Goal: Task Accomplishment & Management: Complete application form

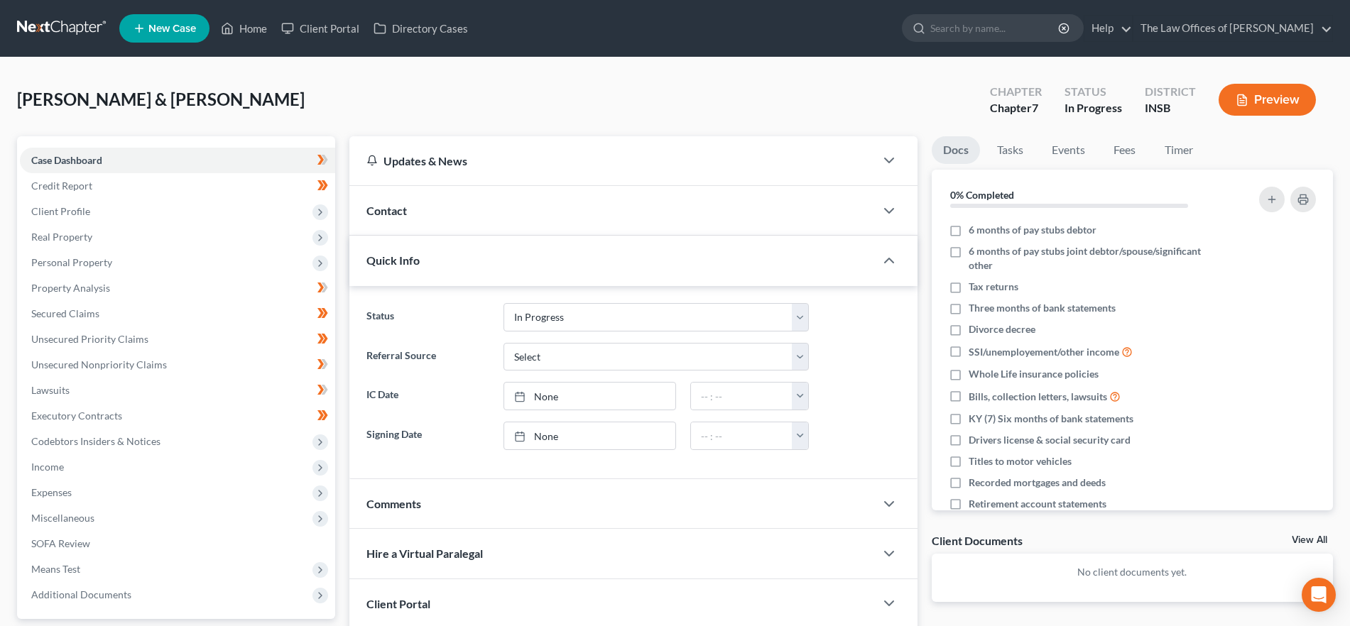
select select "4"
drag, startPoint x: 253, startPoint y: 19, endPoint x: 296, endPoint y: 42, distance: 48.3
click at [254, 19] on link "Home" at bounding box center [244, 29] width 60 height 26
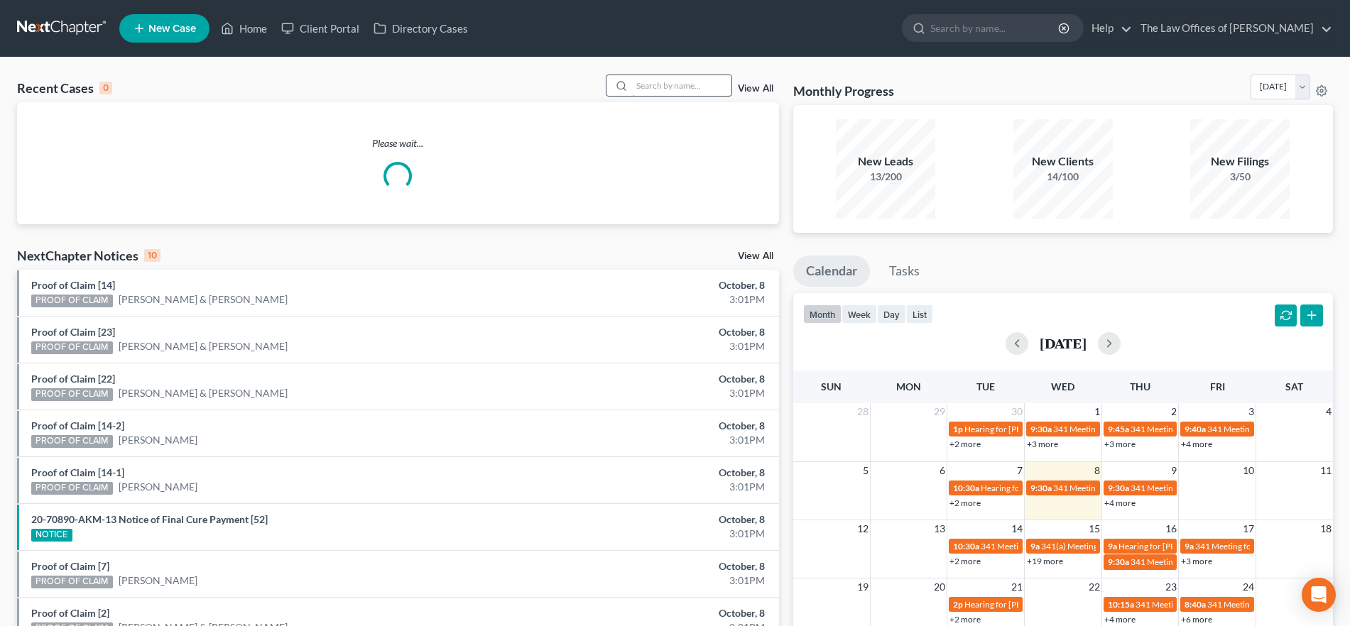
click at [670, 88] on input "search" at bounding box center [681, 85] width 99 height 21
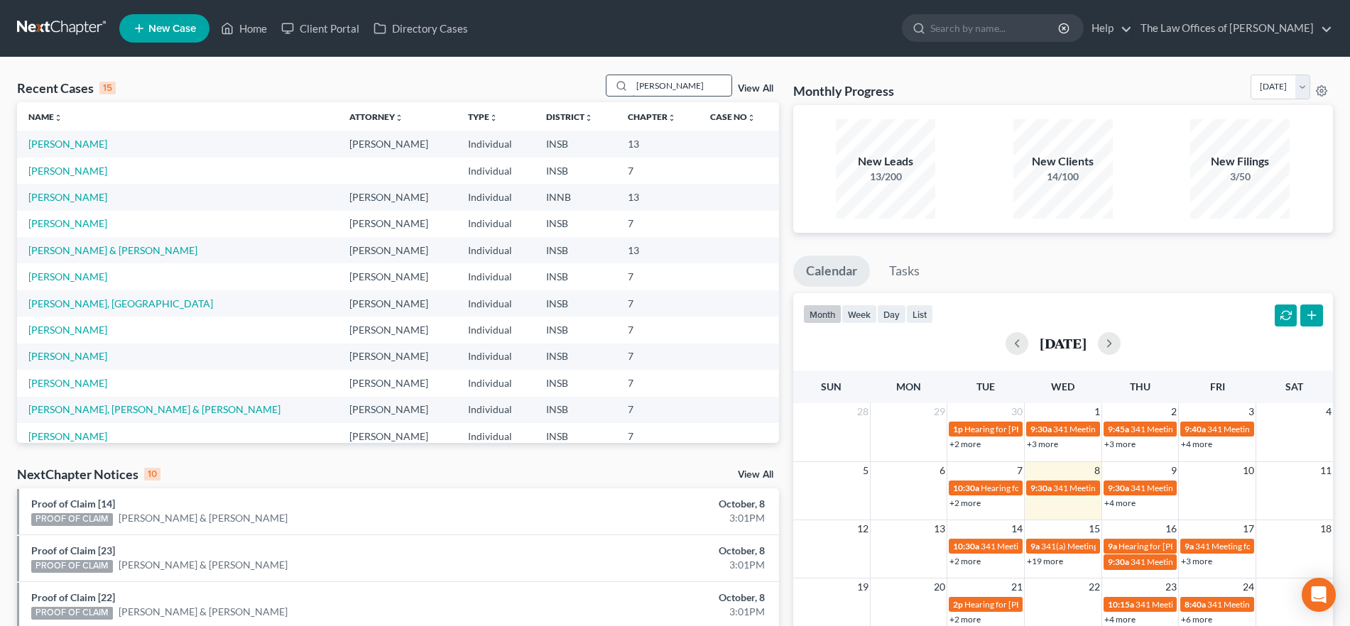
type input "[PERSON_NAME]"
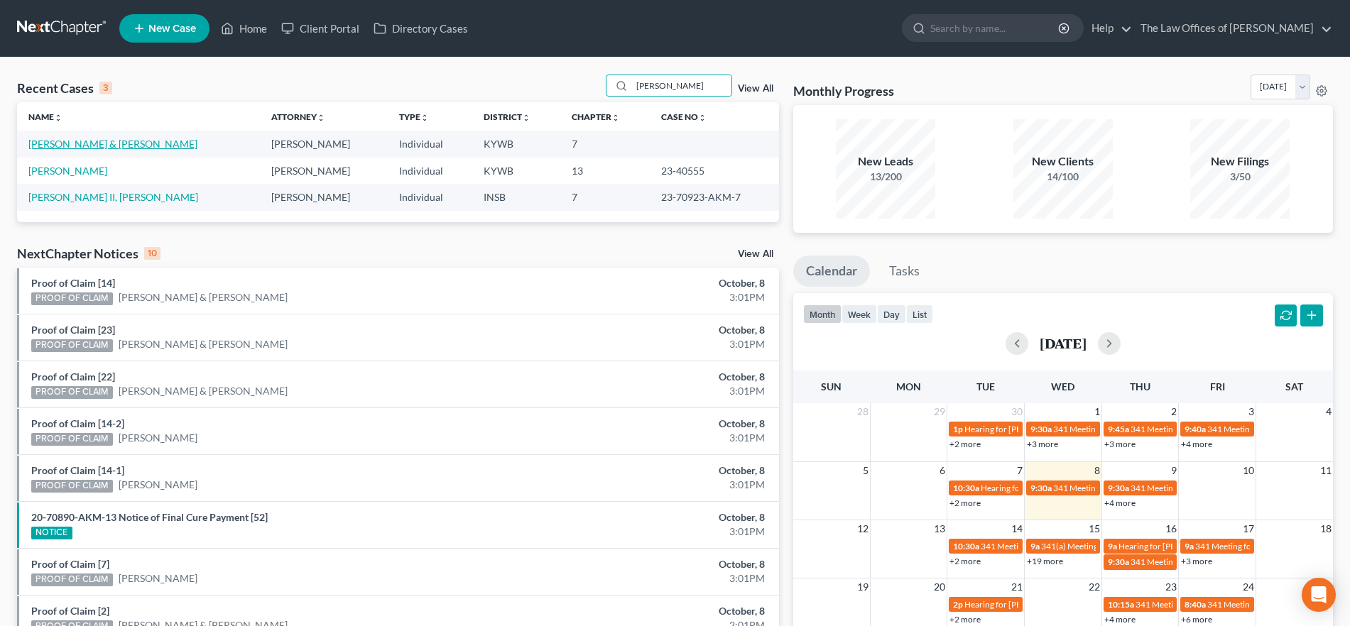
click at [106, 143] on link "[PERSON_NAME] & [PERSON_NAME]" at bounding box center [112, 144] width 169 height 12
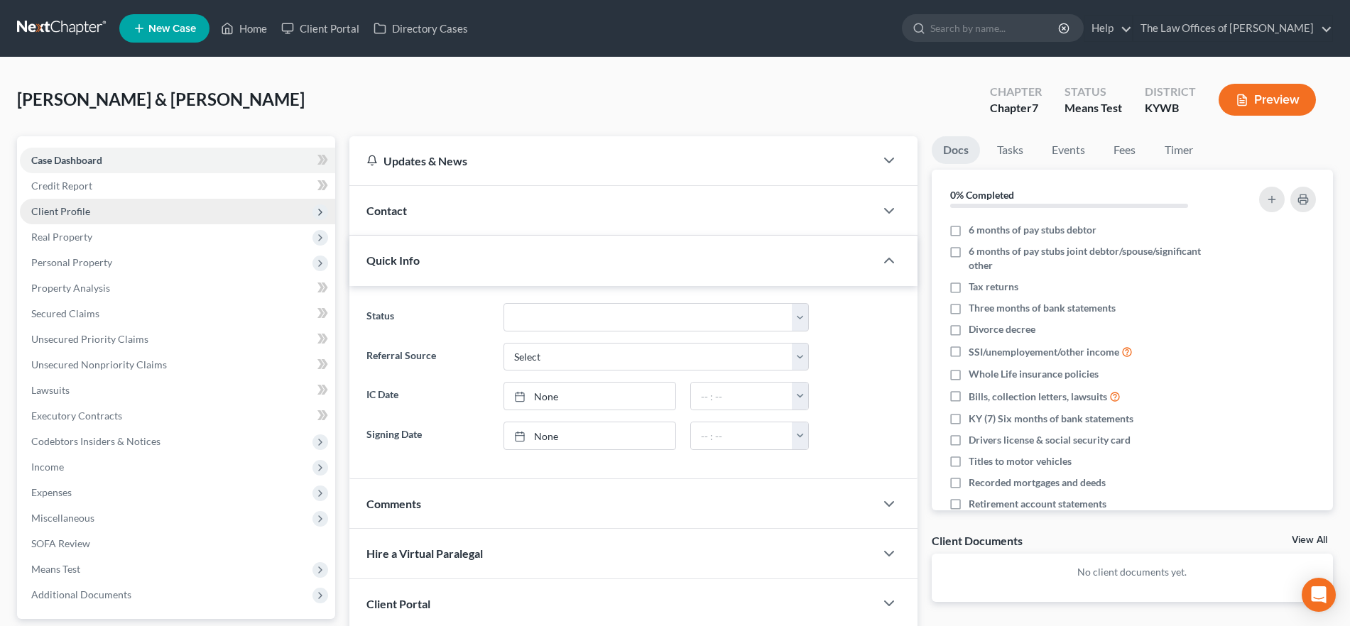
click at [104, 209] on span "Client Profile" at bounding box center [177, 212] width 315 height 26
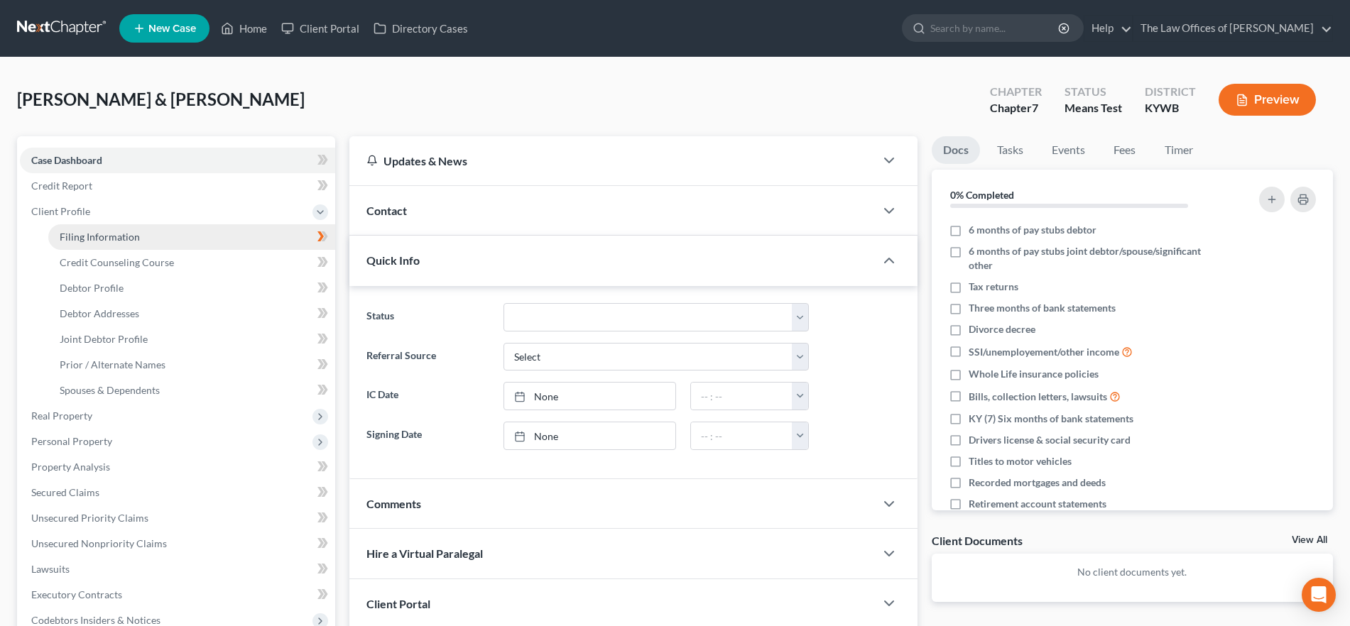
click at [124, 236] on span "Filing Information" at bounding box center [100, 237] width 80 height 12
select select "1"
select select "0"
select select "33"
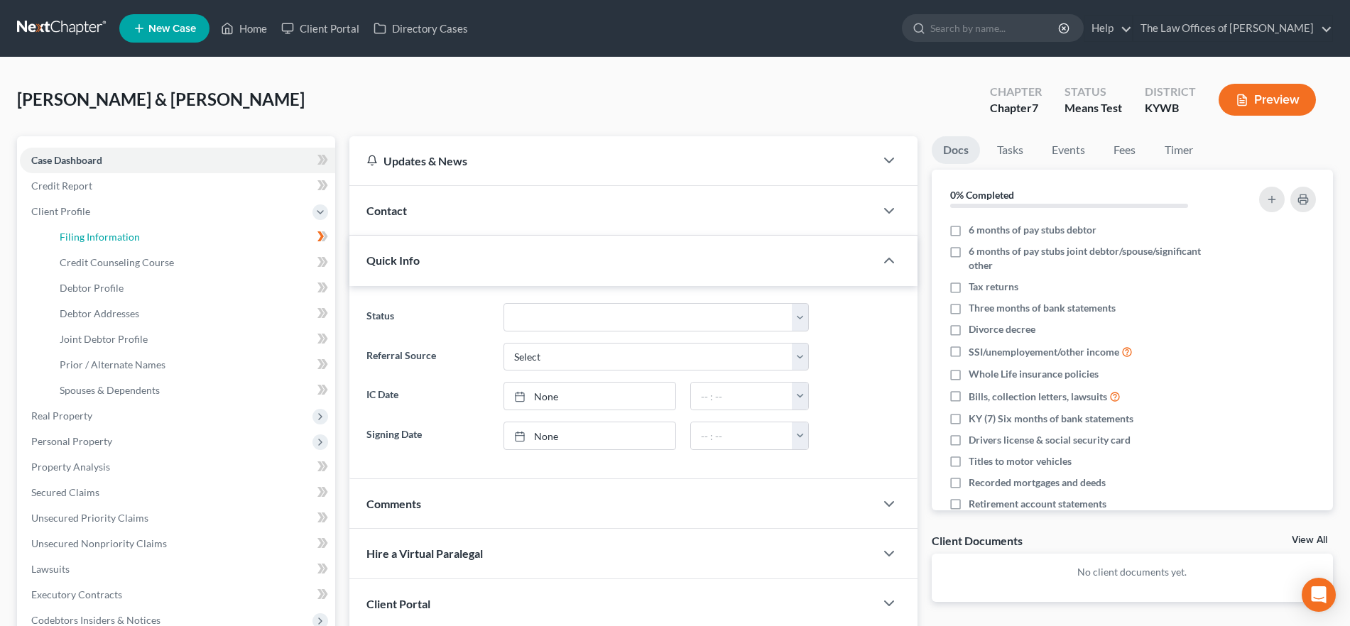
select select "5"
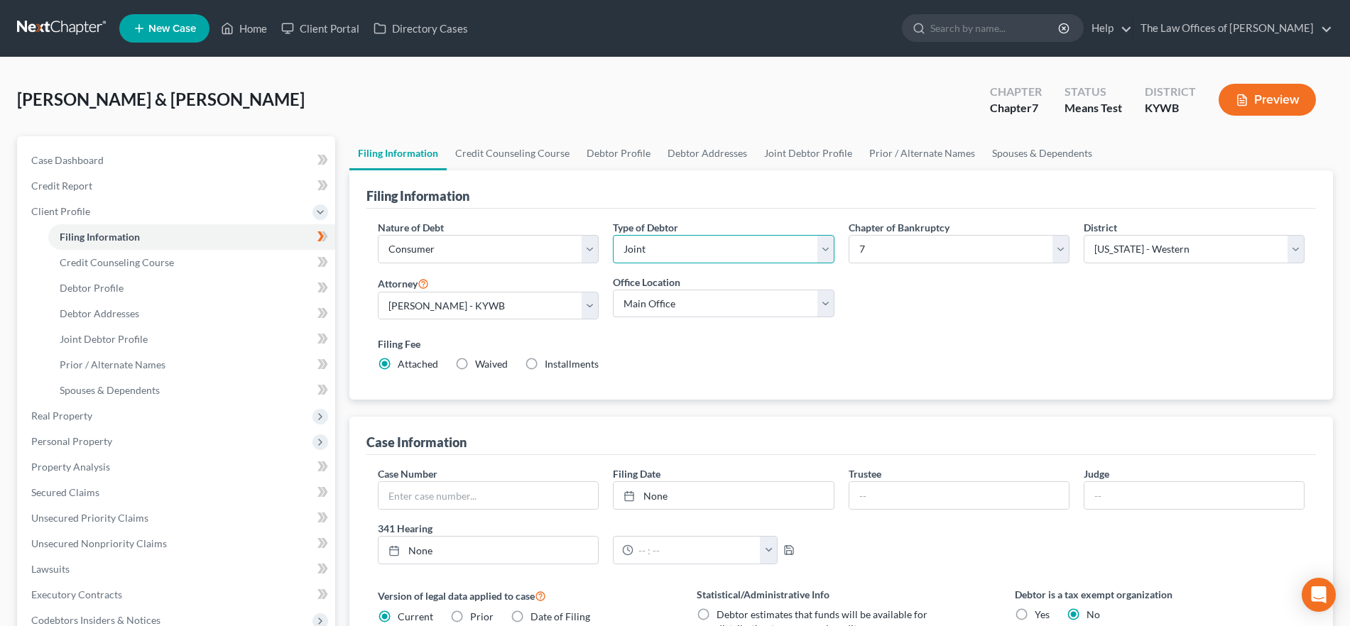
click at [715, 258] on select "Select Individual Joint" at bounding box center [723, 249] width 221 height 28
select select "0"
click at [613, 235] on select "Select Individual Joint" at bounding box center [723, 249] width 221 height 28
click at [603, 150] on link "Debtor Profile" at bounding box center [618, 153] width 81 height 34
select select "1"
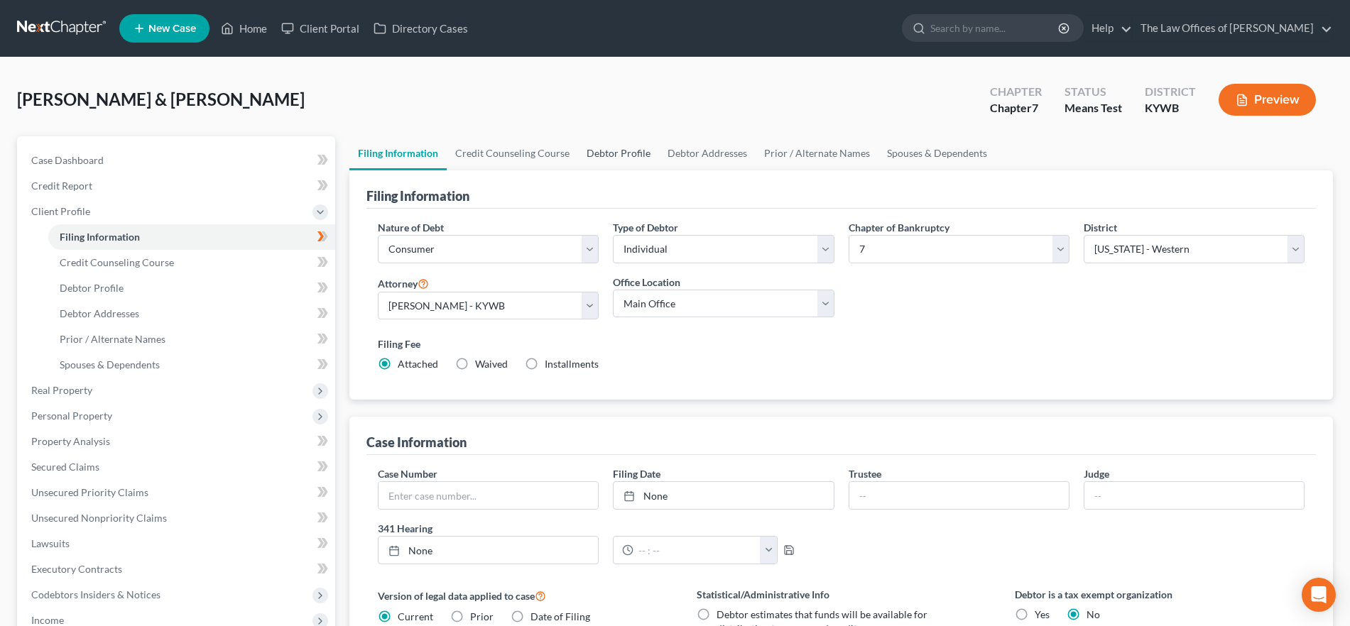
select select "1"
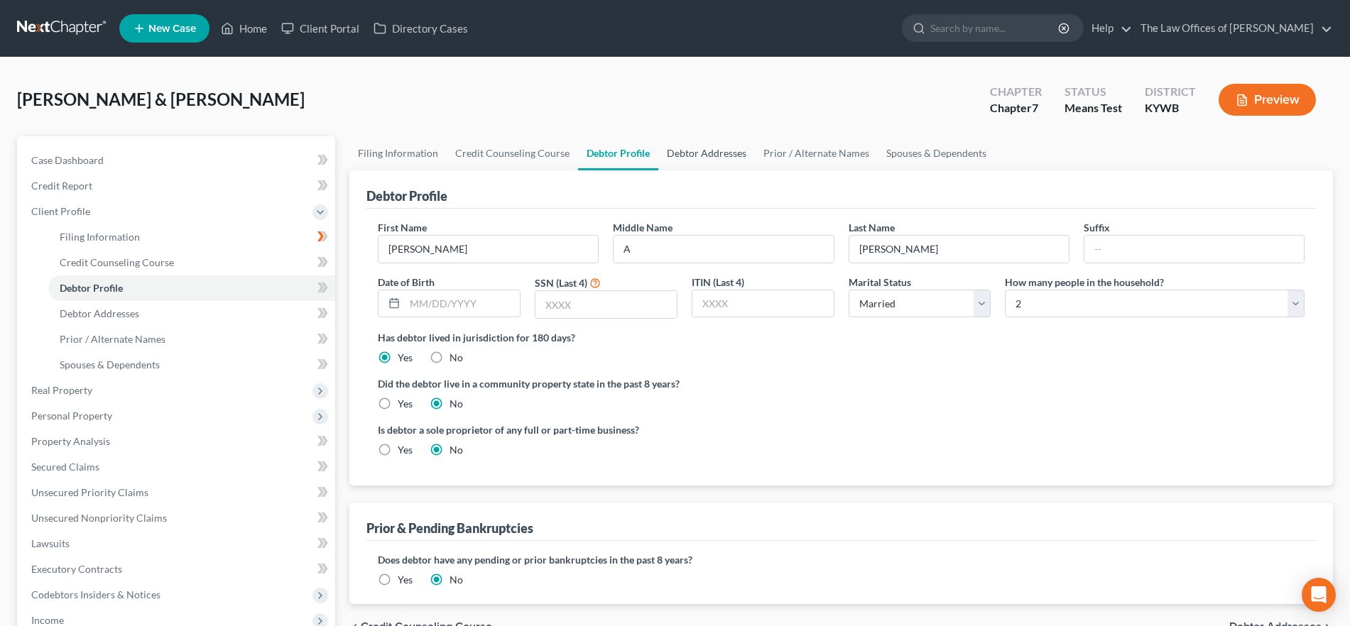
click at [701, 160] on link "Debtor Addresses" at bounding box center [706, 153] width 97 height 34
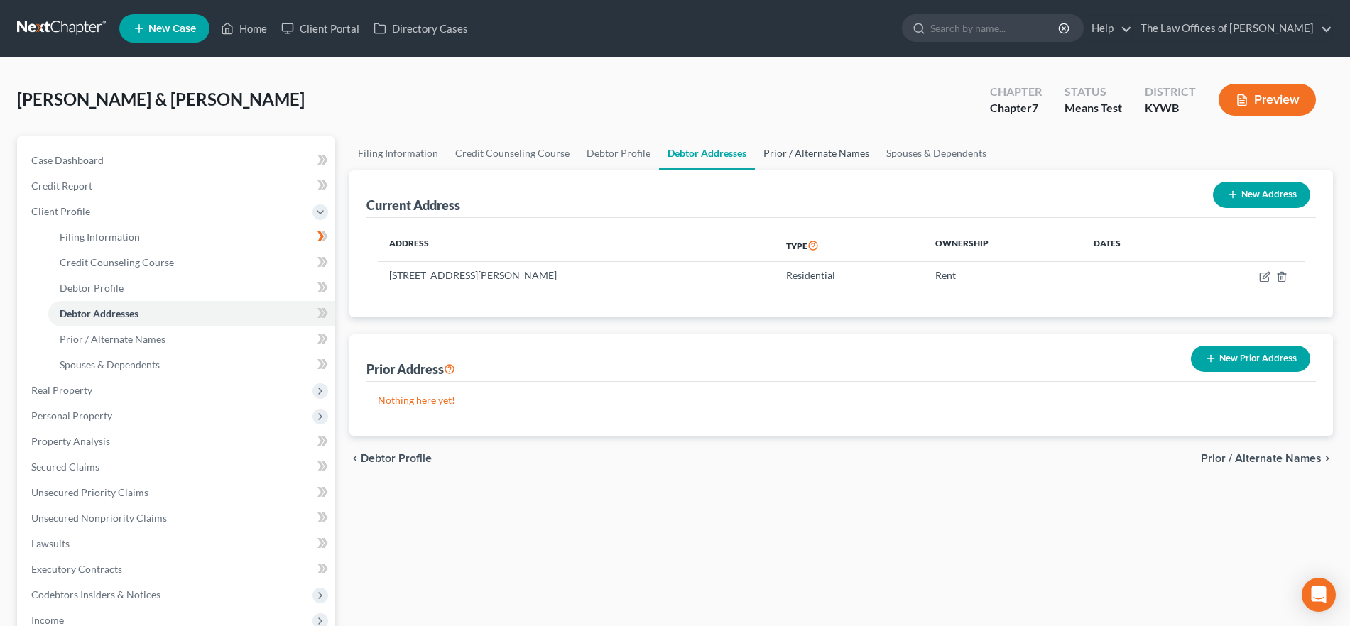
click at [806, 165] on link "Prior / Alternate Names" at bounding box center [816, 153] width 123 height 34
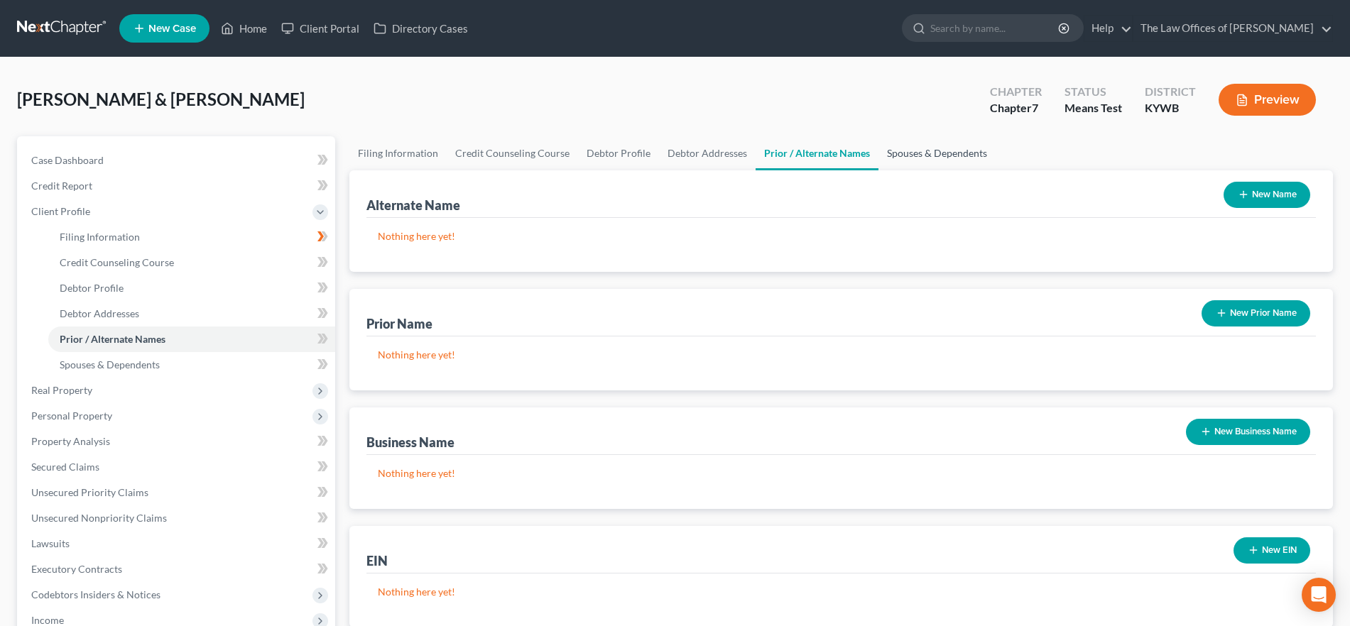
click at [923, 158] on link "Spouses & Dependents" at bounding box center [936, 153] width 117 height 34
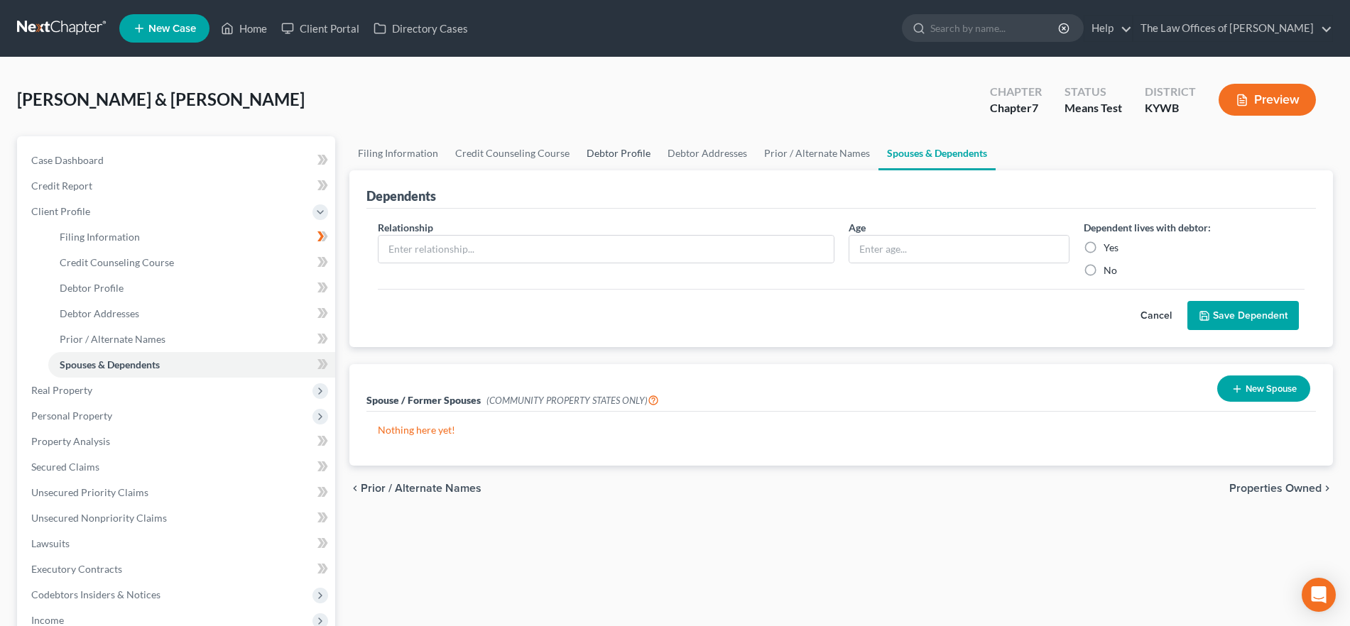
click at [613, 154] on link "Debtor Profile" at bounding box center [618, 153] width 81 height 34
select select "1"
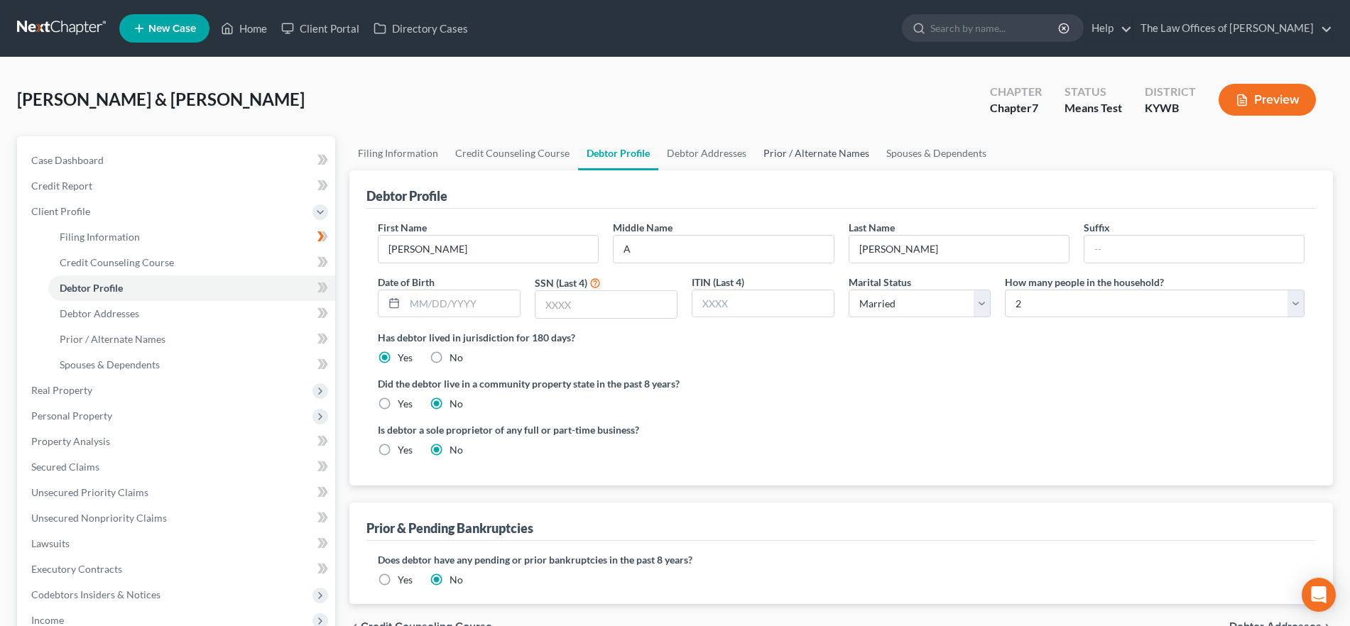
click at [792, 149] on link "Prior / Alternate Names" at bounding box center [816, 153] width 123 height 34
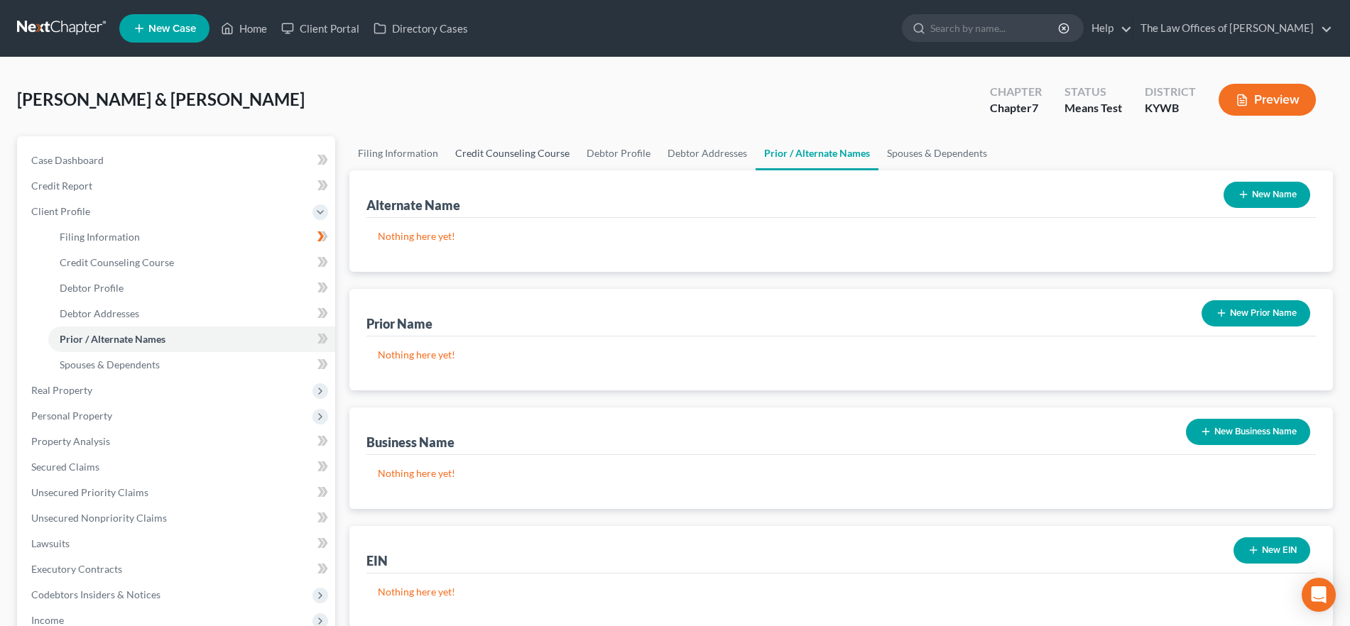
click at [519, 153] on link "Credit Counseling Course" at bounding box center [512, 153] width 131 height 34
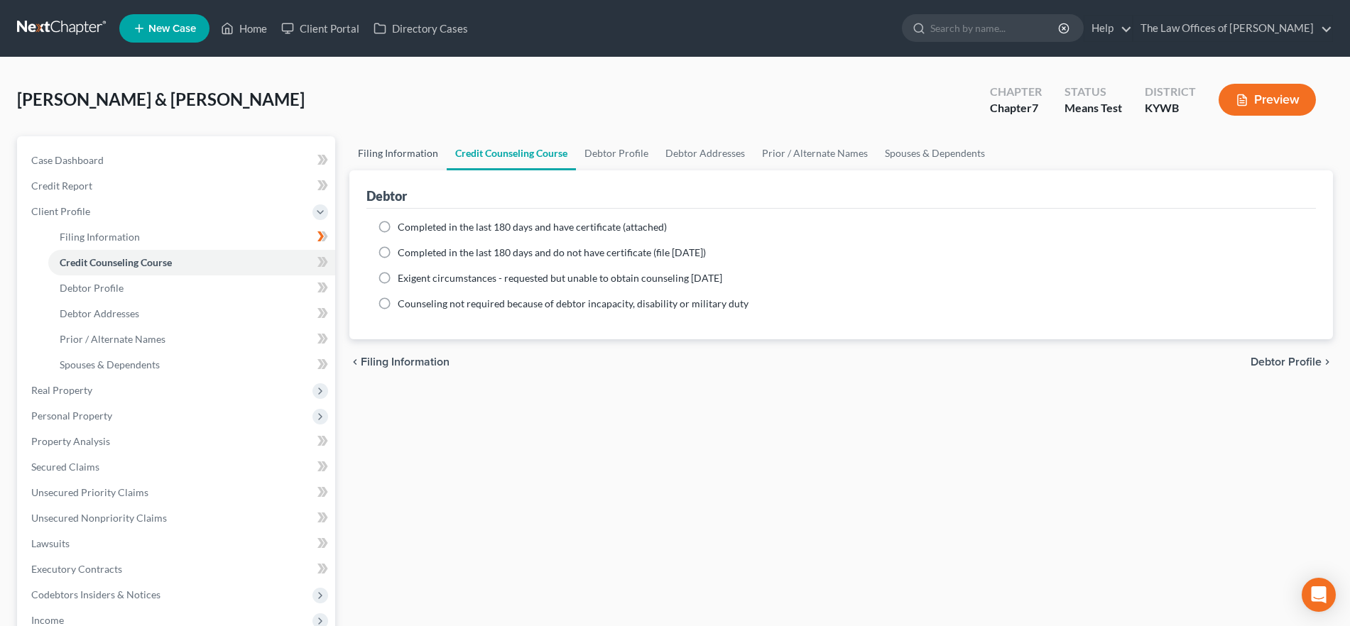
click at [362, 149] on link "Filing Information" at bounding box center [397, 153] width 97 height 34
select select "1"
select select "0"
select select "33"
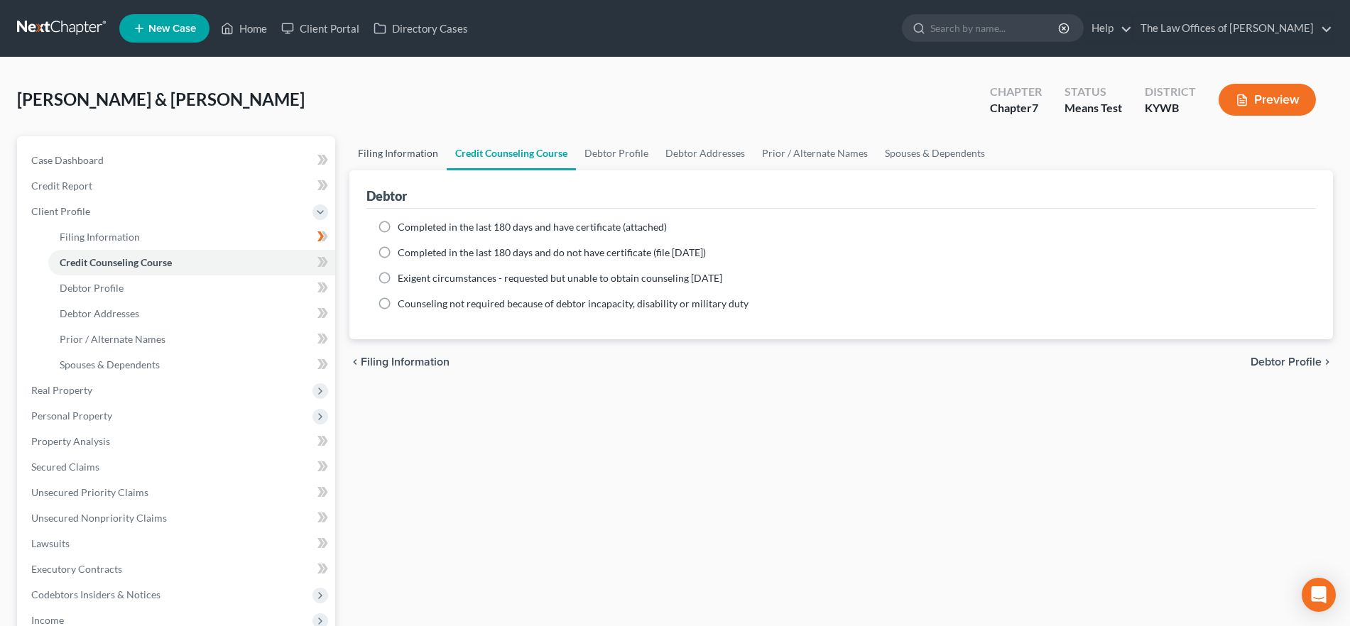
select select "5"
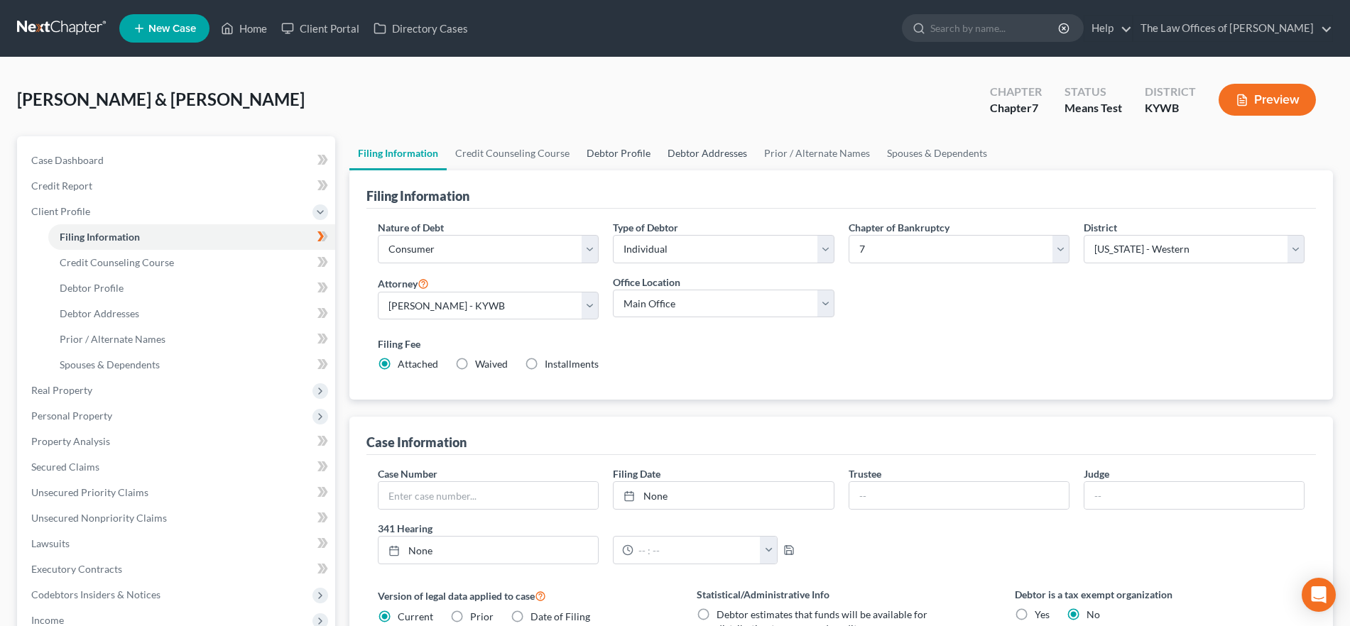
click at [633, 153] on link "Debtor Profile" at bounding box center [618, 153] width 81 height 34
select select "1"
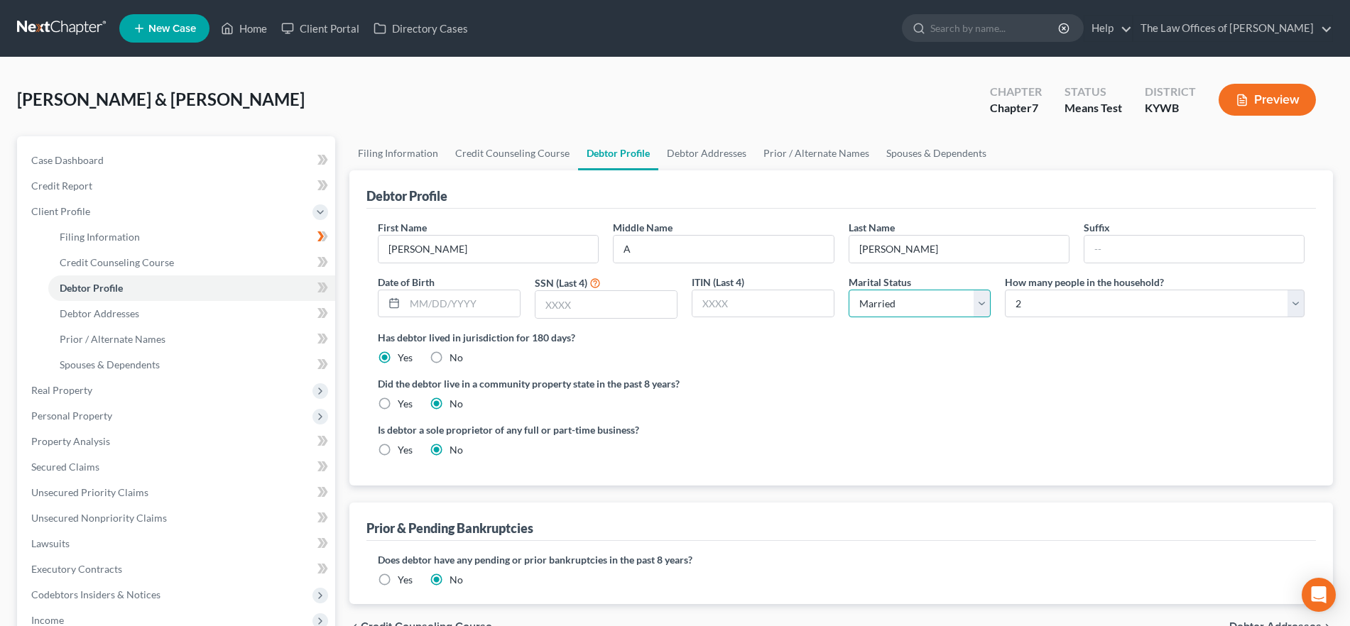
click at [952, 299] on select "Select Single Married Separated Divorced Widowed" at bounding box center [919, 304] width 143 height 28
select select "2"
click at [848, 290] on select "Select Single Married Separated Divorced Widowed" at bounding box center [919, 304] width 143 height 28
click at [1023, 290] on select "Select 1 2 3 4 5 6 7 8 9 10 11 12 13 14 15 16 17 18 19 20" at bounding box center [1155, 304] width 300 height 28
select select "0"
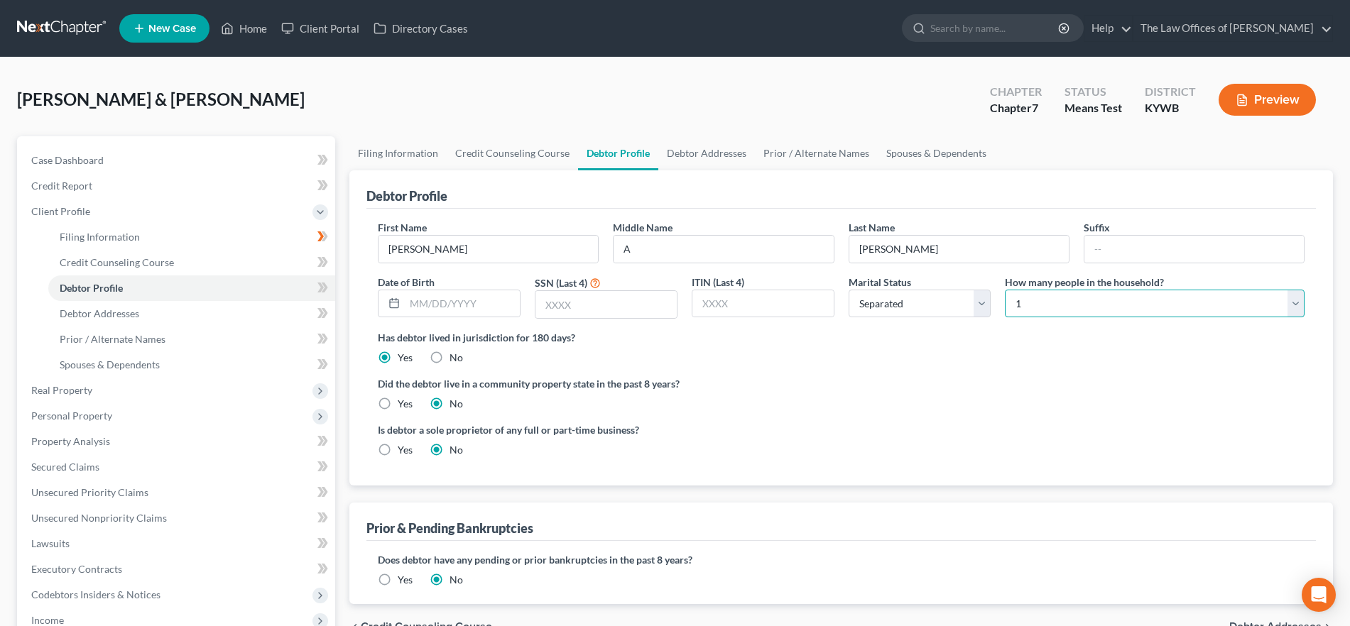
click at [1005, 290] on select "Select 1 2 3 4 5 6 7 8 9 10 11 12 13 14 15 16 17 18 19 20" at bounding box center [1155, 304] width 300 height 28
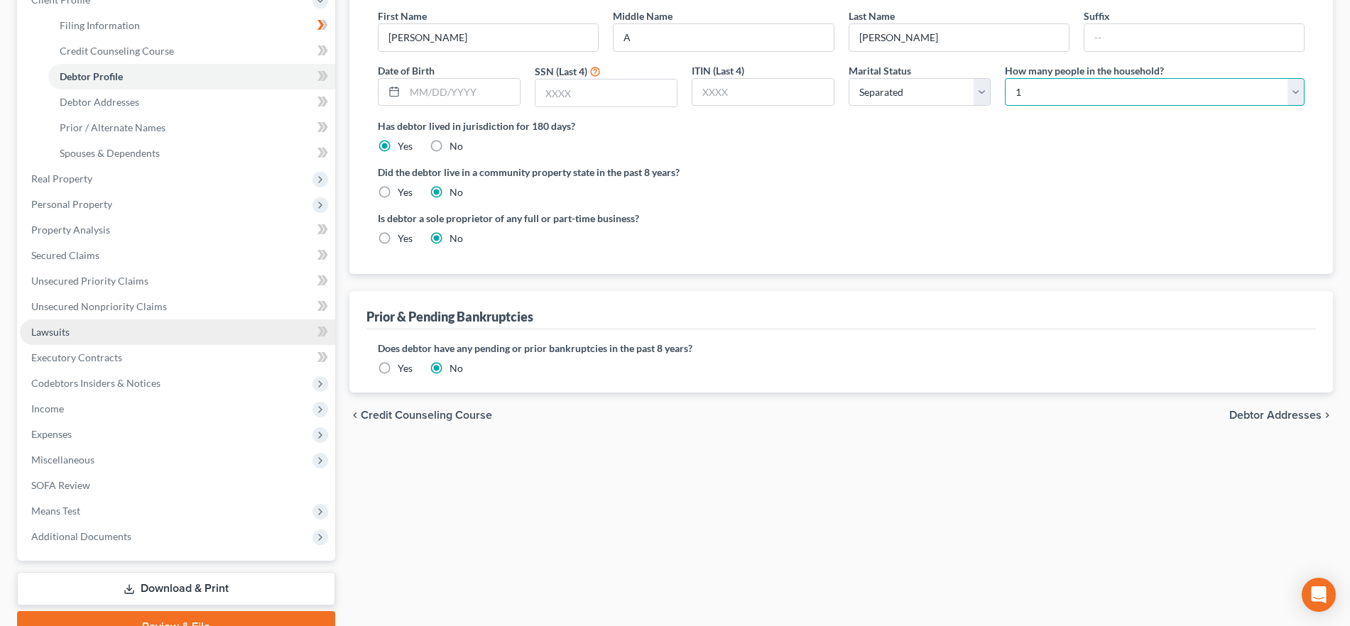
scroll to position [193, 0]
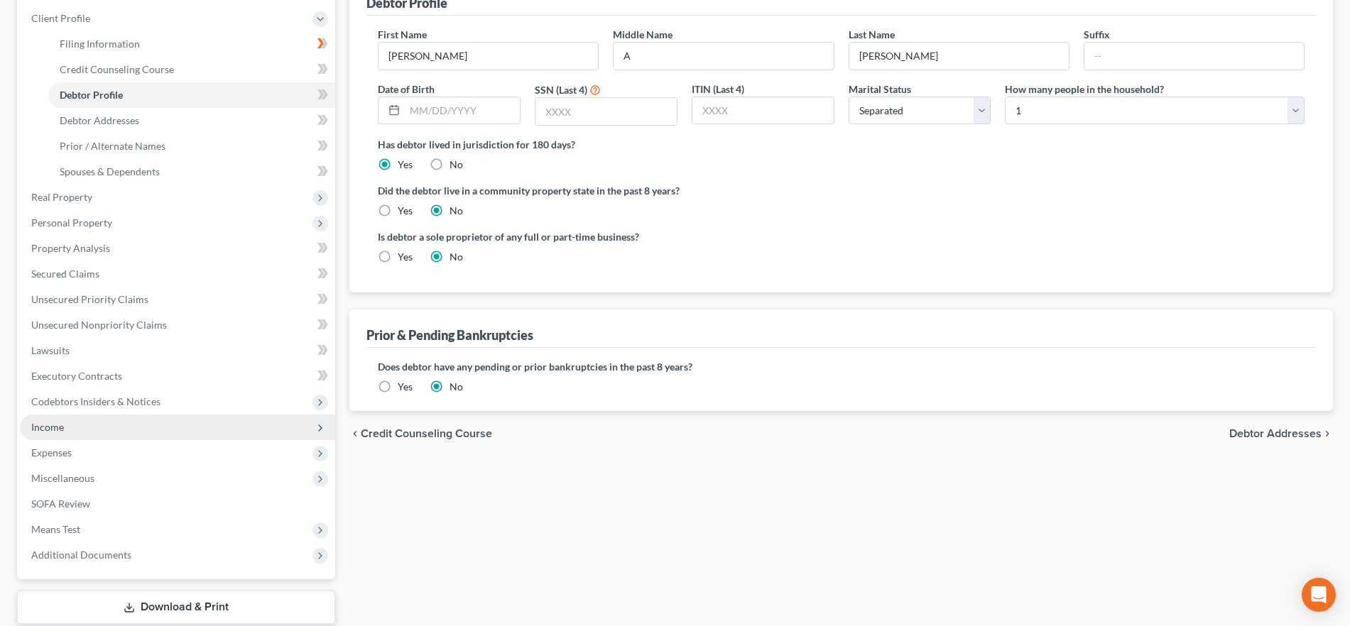
click at [104, 426] on span "Income" at bounding box center [177, 428] width 315 height 26
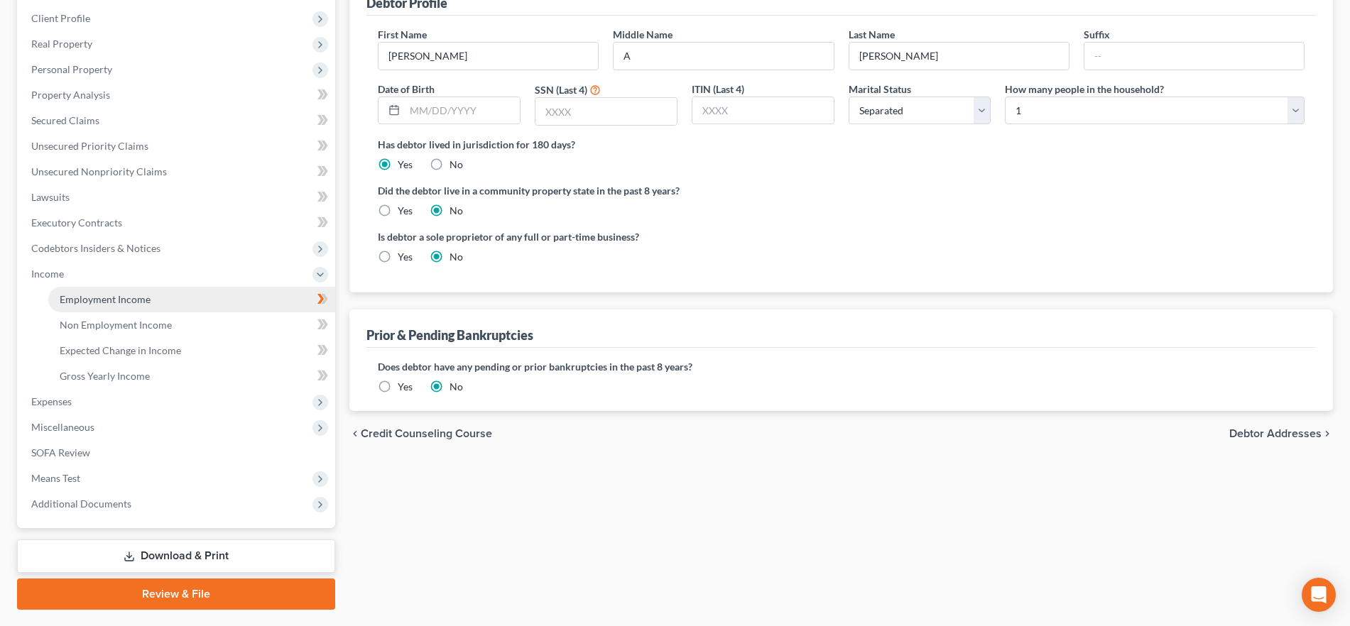
click at [133, 301] on span "Employment Income" at bounding box center [105, 299] width 91 height 12
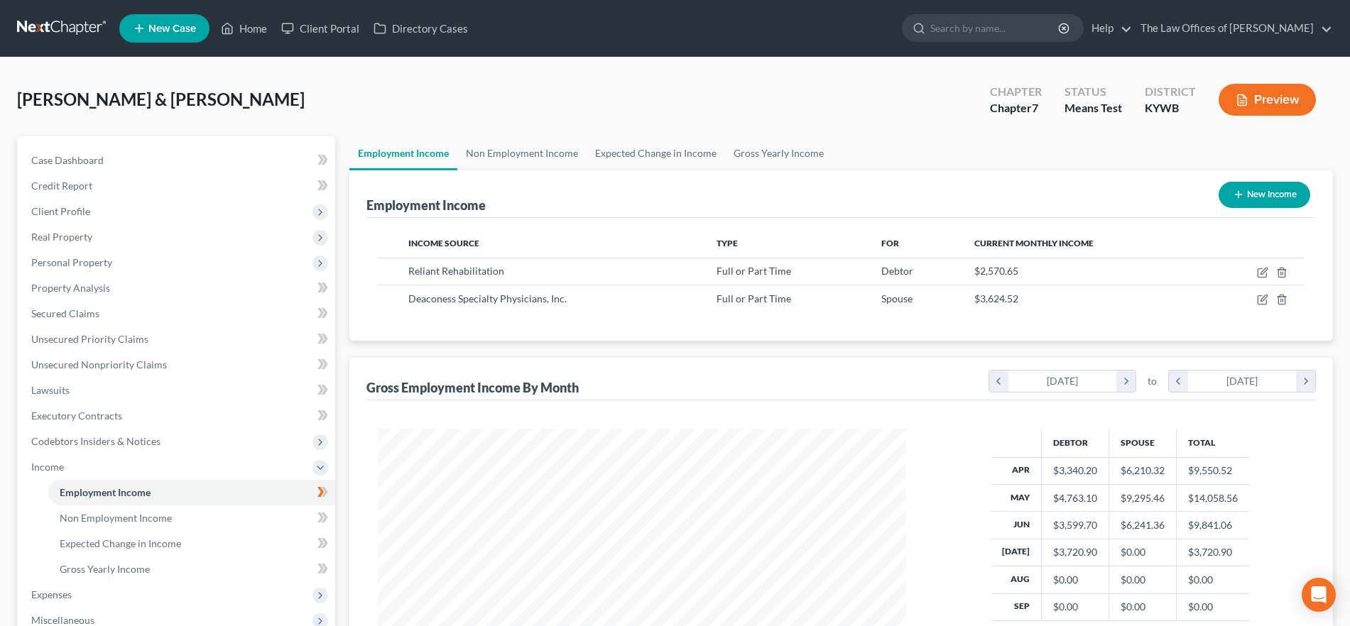
scroll to position [264, 557]
click at [1286, 297] on polyline "button" at bounding box center [1281, 297] width 9 height 0
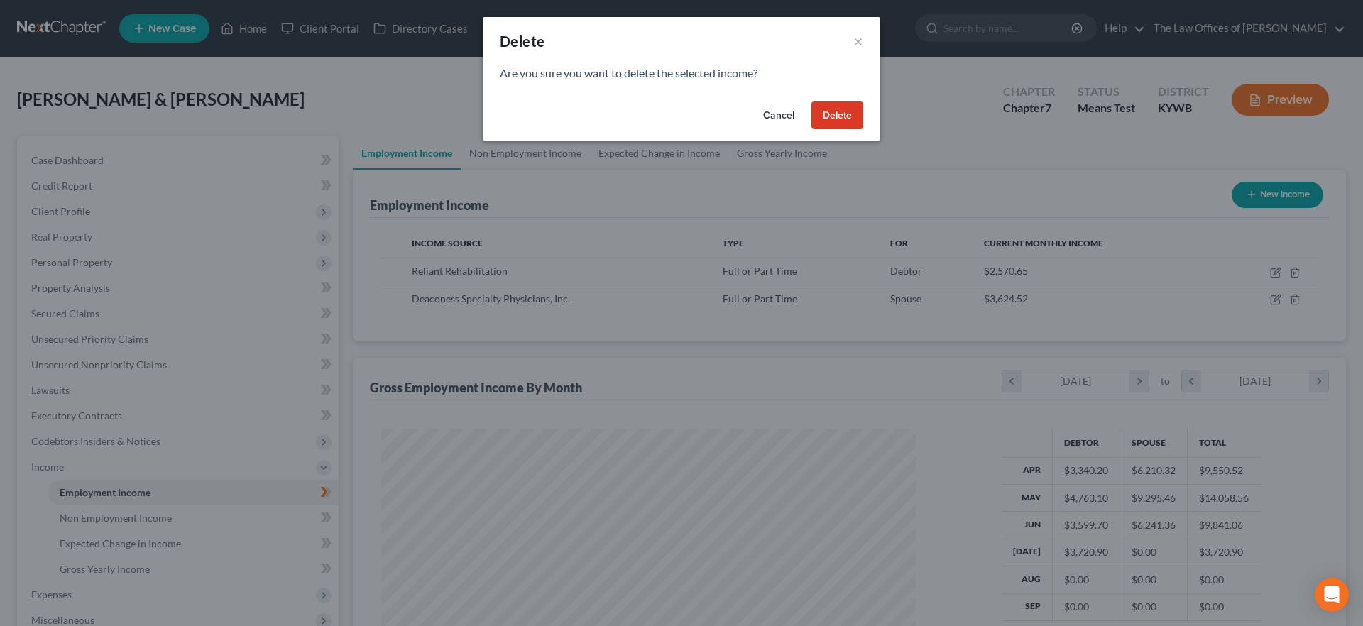
click at [843, 114] on button "Delete" at bounding box center [837, 116] width 52 height 28
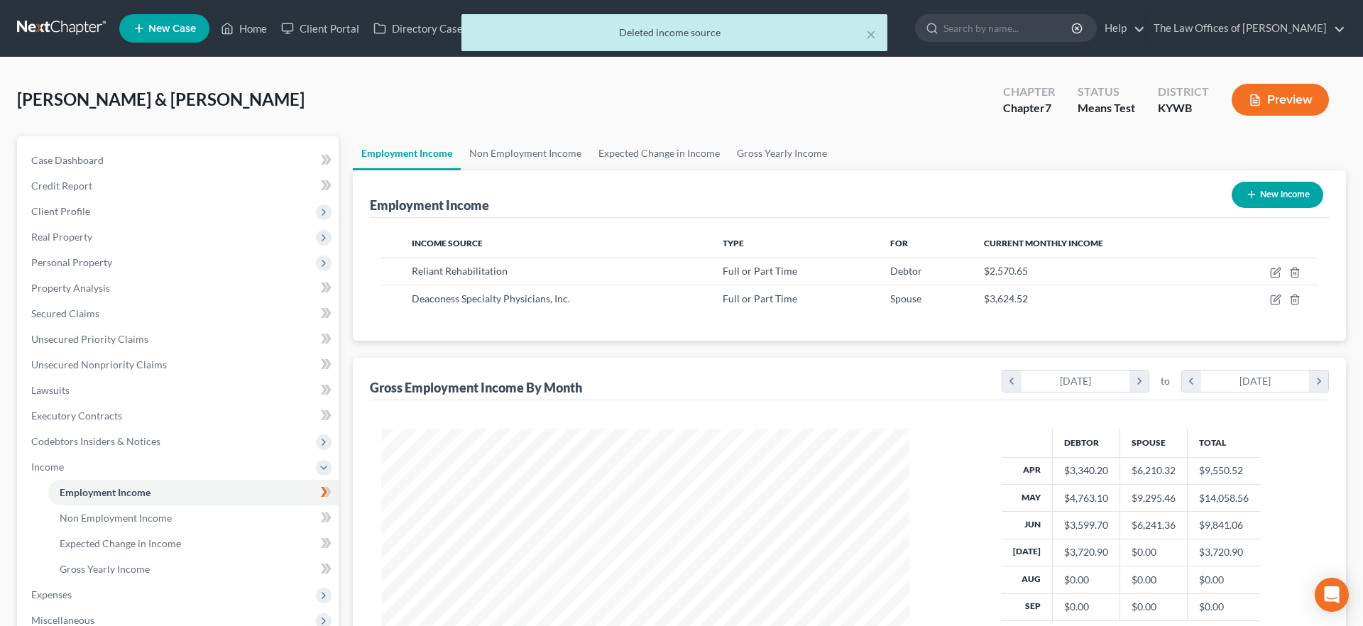
scroll to position [709657, 709365]
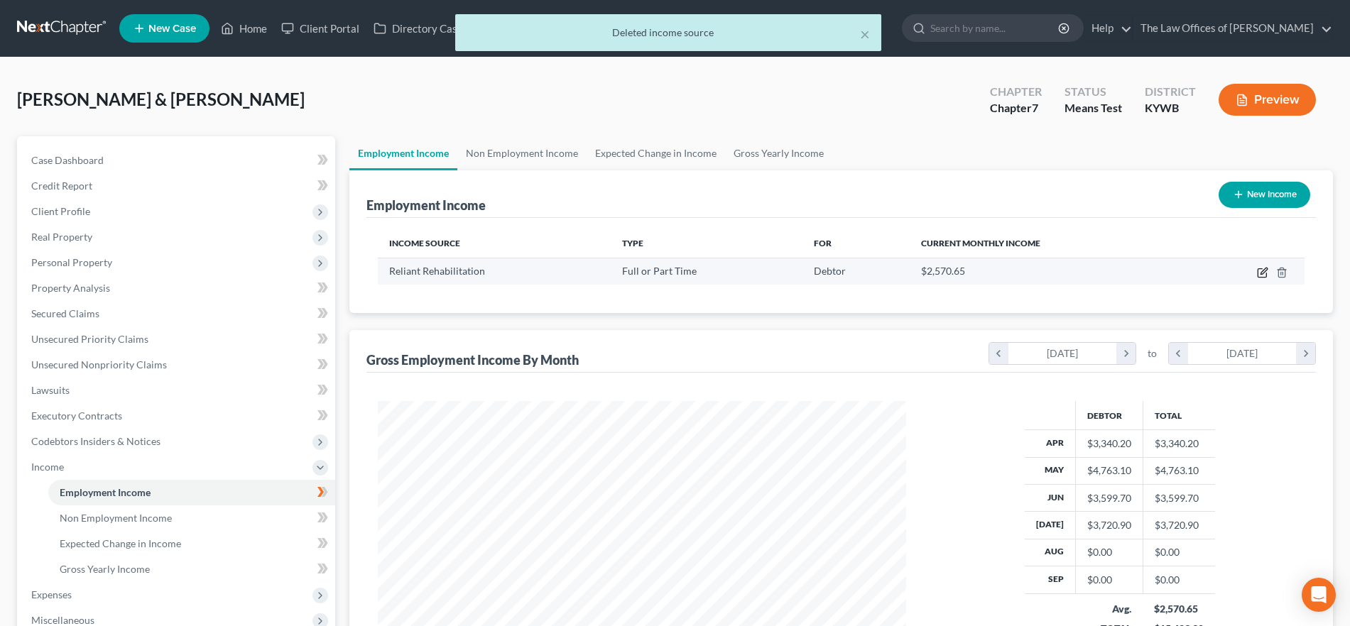
click at [1262, 272] on icon "button" at bounding box center [1263, 271] width 6 height 6
select select "0"
select select "45"
select select "2"
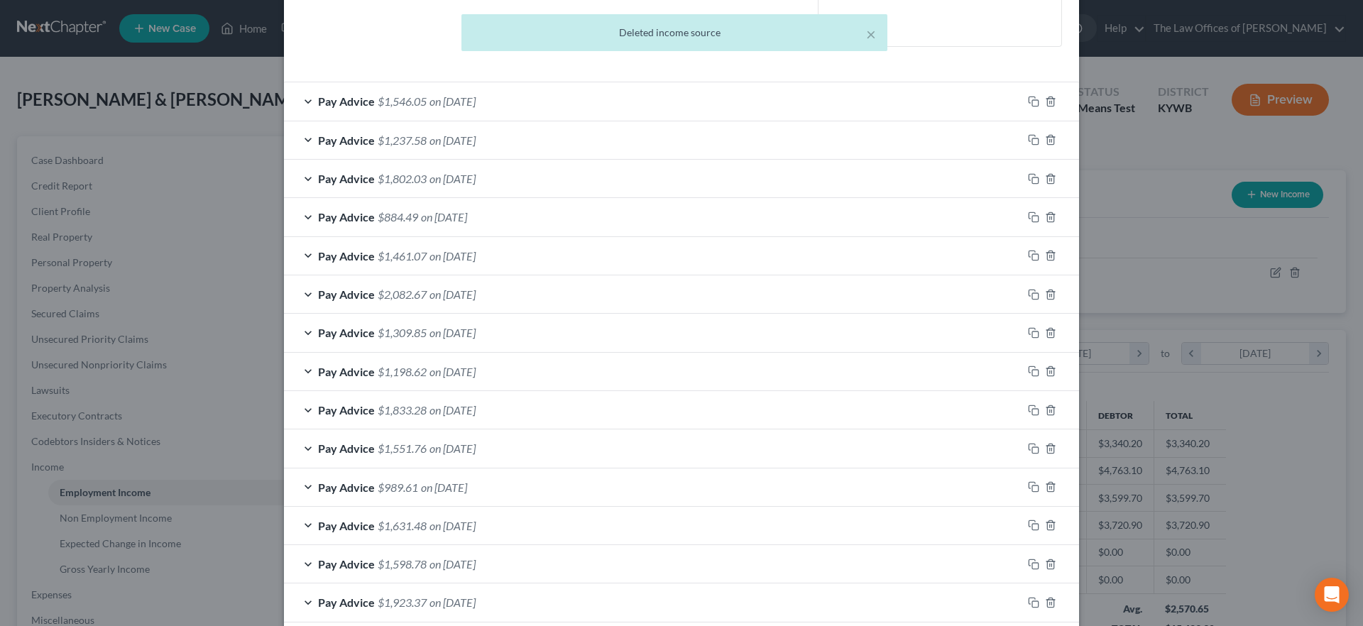
scroll to position [429, 0]
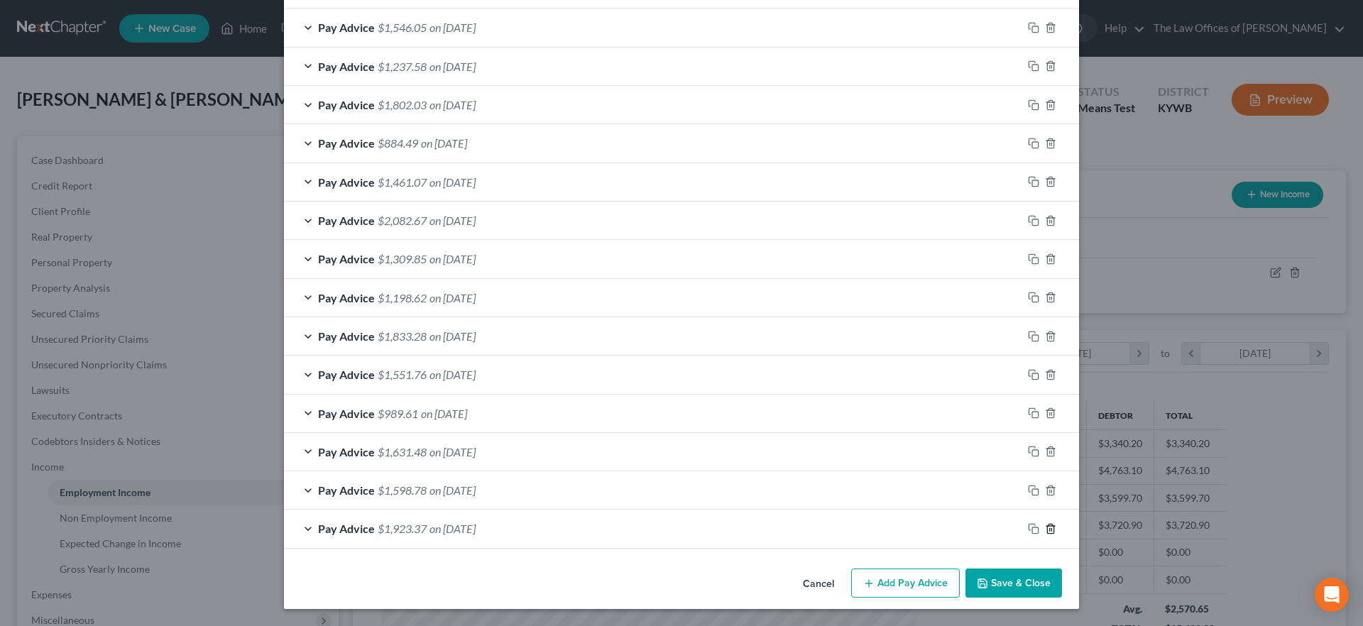
click at [1046, 526] on polyline "button" at bounding box center [1050, 526] width 9 height 0
click at [1046, 526] on icon "button" at bounding box center [1050, 528] width 11 height 11
click at [1046, 496] on icon "button" at bounding box center [1050, 489] width 11 height 11
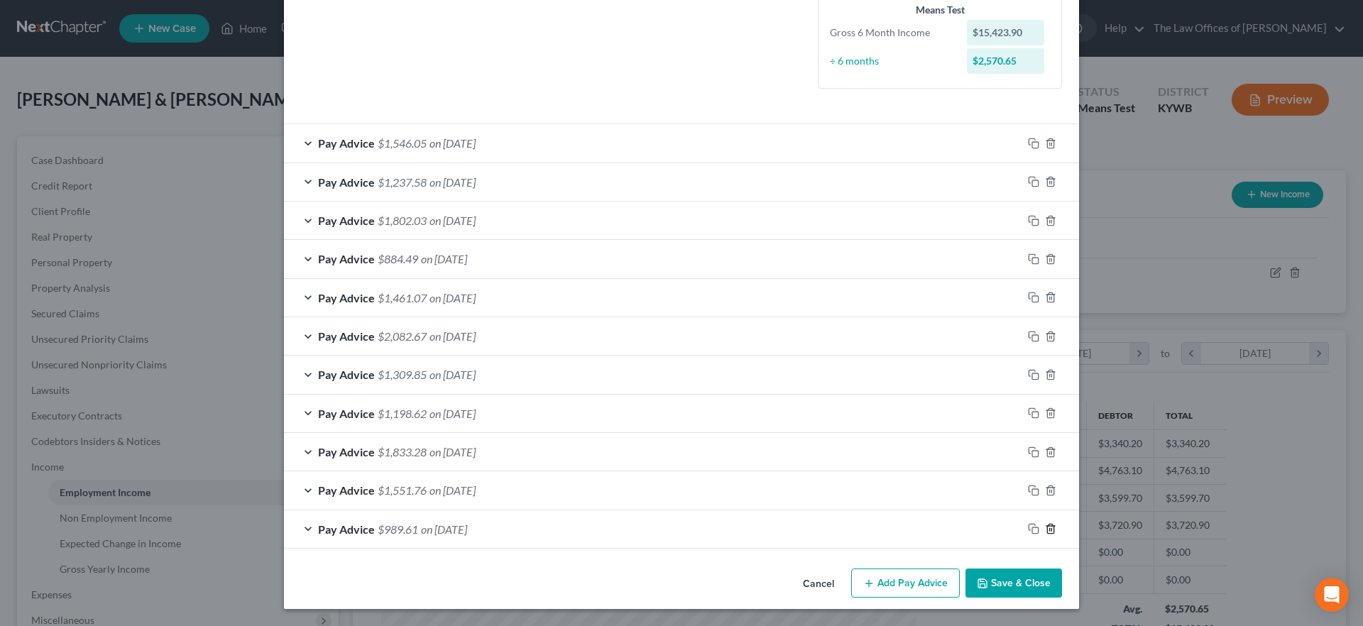
click at [1046, 526] on polyline "button" at bounding box center [1050, 526] width 9 height 0
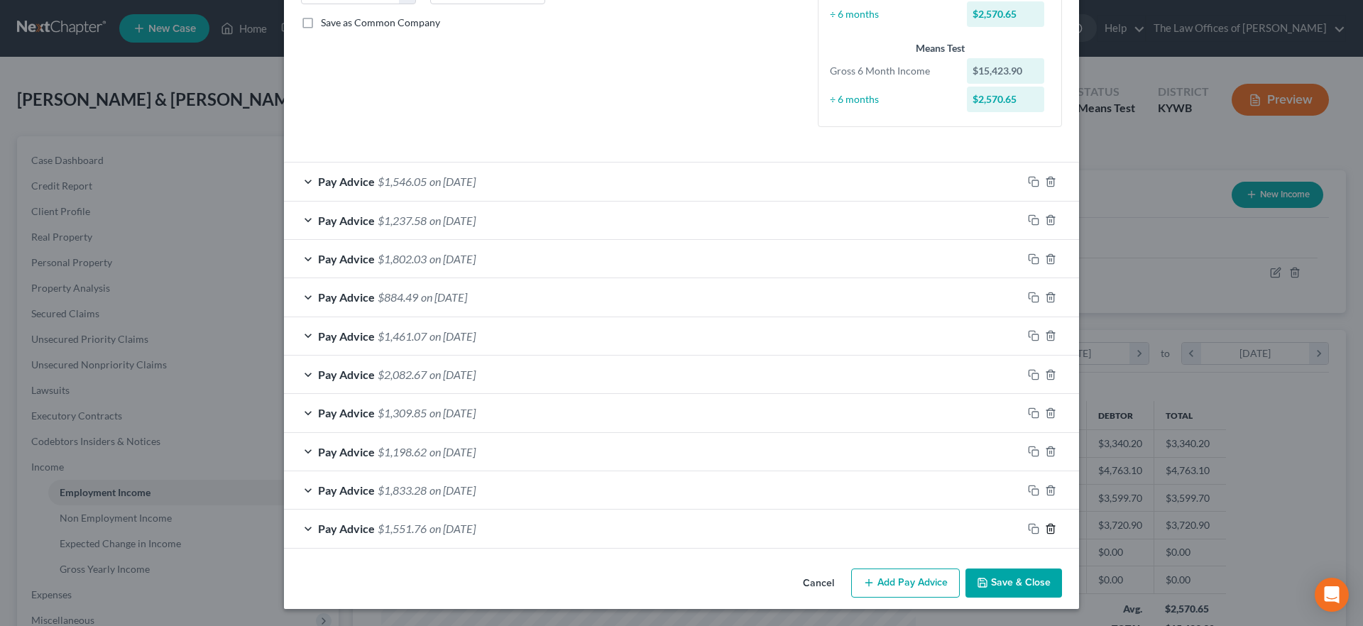
click at [1046, 526] on icon "button" at bounding box center [1050, 528] width 11 height 11
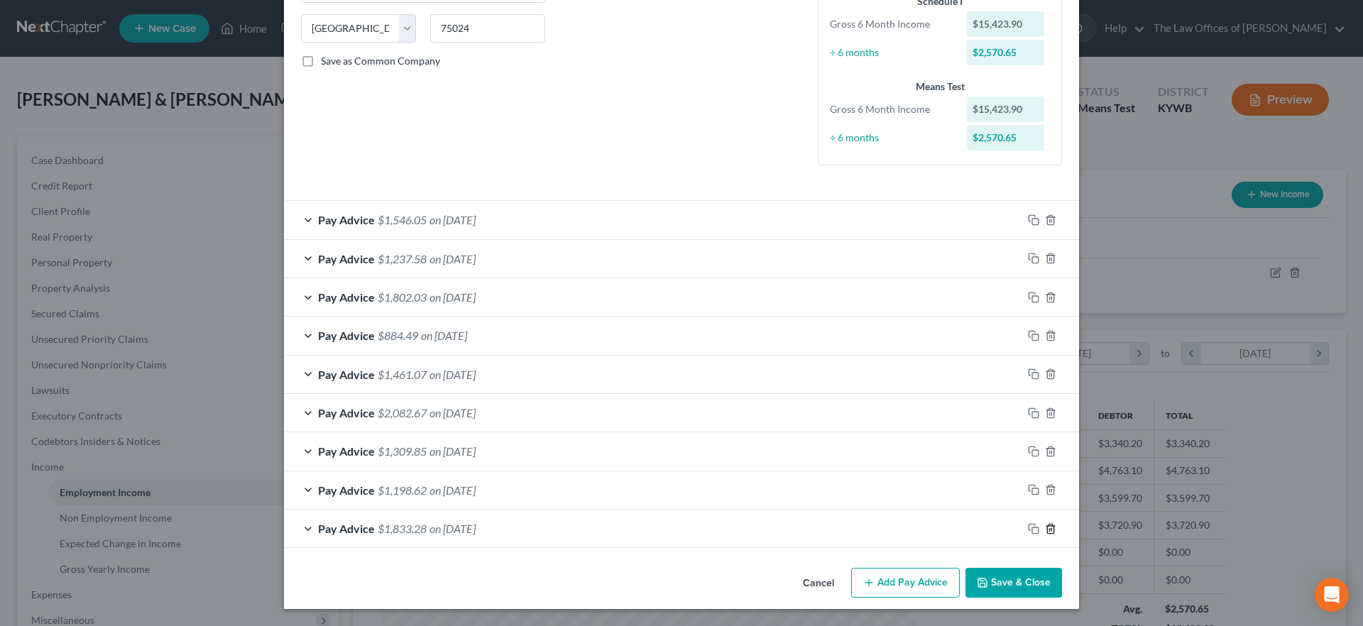
click at [1046, 526] on icon "button" at bounding box center [1050, 528] width 11 height 11
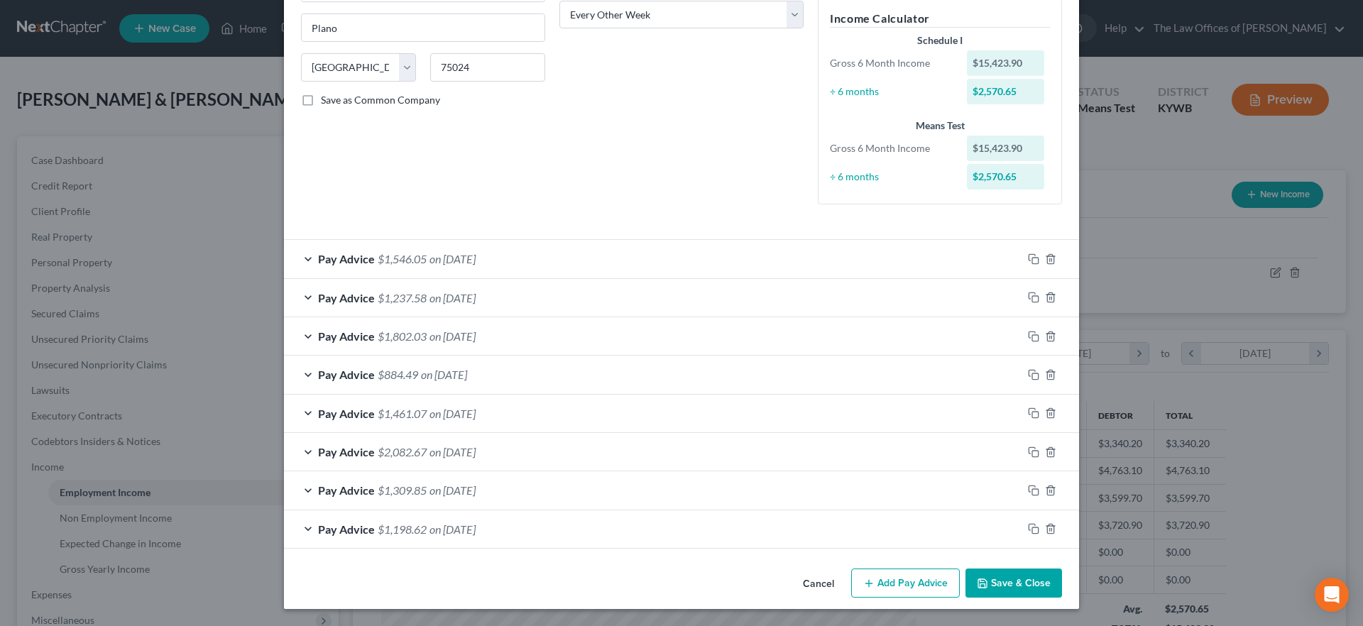
scroll to position [240, 0]
click at [1032, 258] on rect "button" at bounding box center [1035, 261] width 6 height 6
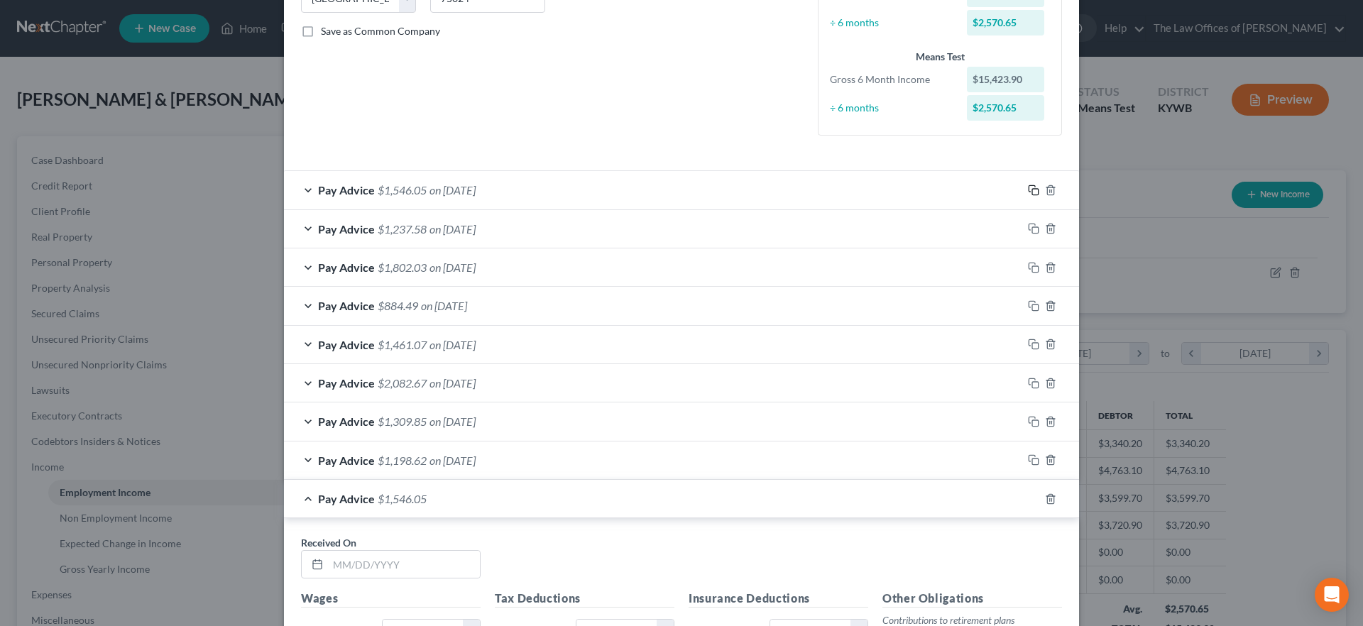
scroll to position [506, 0]
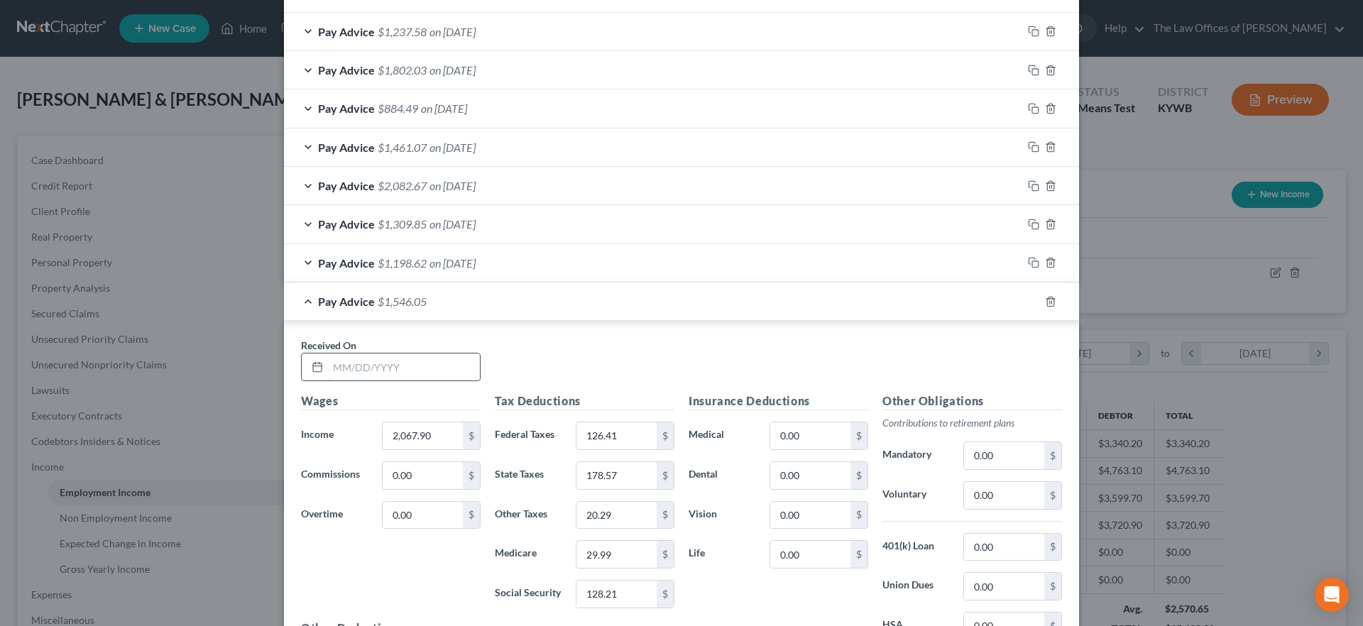
click at [378, 372] on input "text" at bounding box center [404, 367] width 152 height 27
type input "[DATE]"
type input "1,963.50"
click at [588, 452] on div "Tax Deductions Federal Taxes 126.41 $ State Taxes 178.57 $ Other Taxes 20.29 $ …" at bounding box center [585, 506] width 194 height 227
click at [590, 443] on input "126.41" at bounding box center [616, 435] width 80 height 27
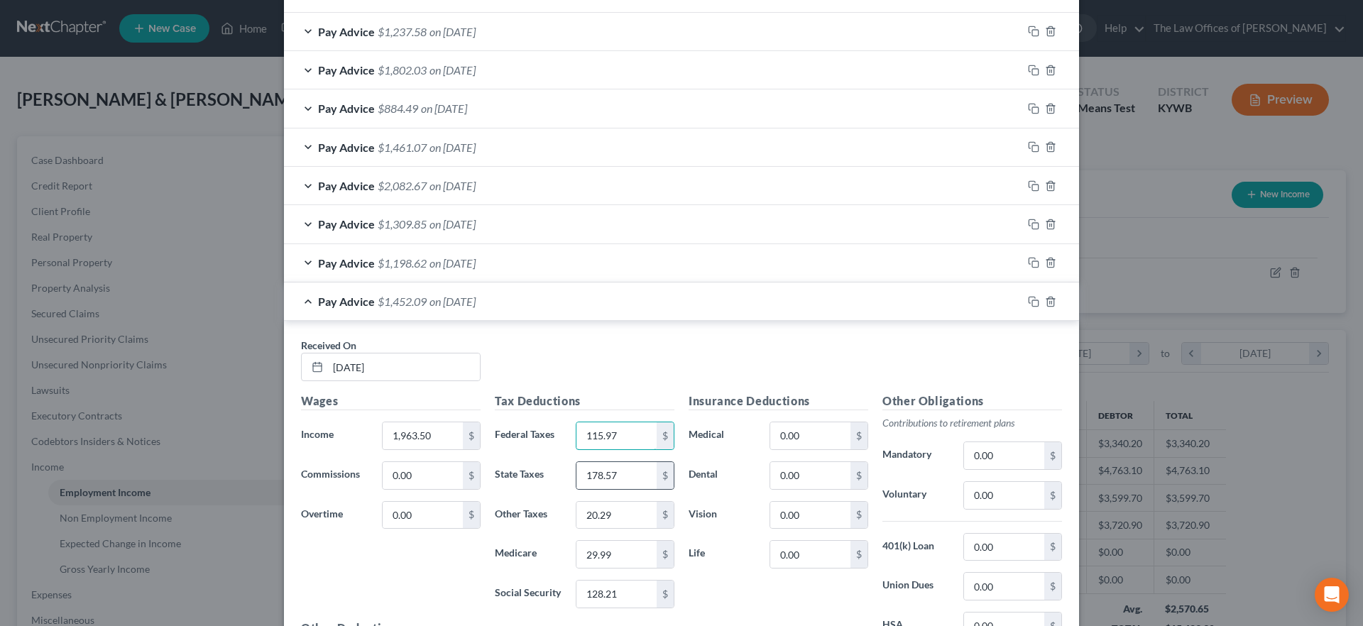
type input "115.97"
type input "171.26"
type input "19.25"
type input "28.47"
type input "121.74"
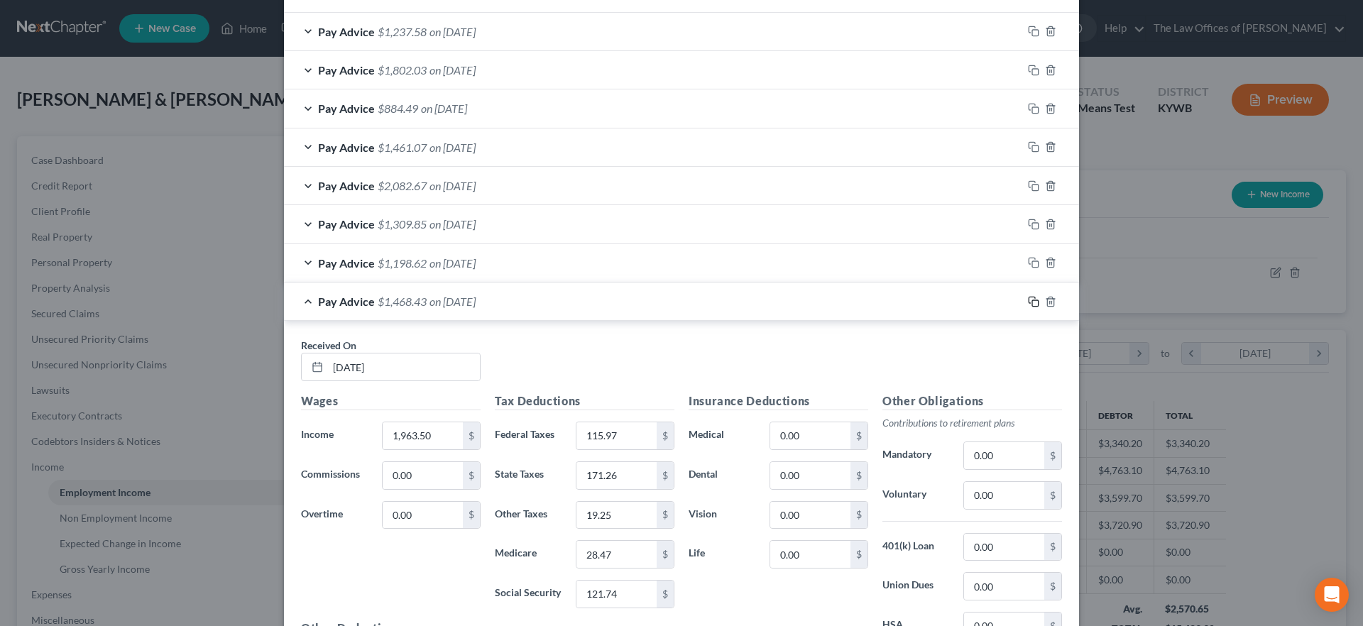
click at [1028, 298] on icon "button" at bounding box center [1033, 301] width 11 height 11
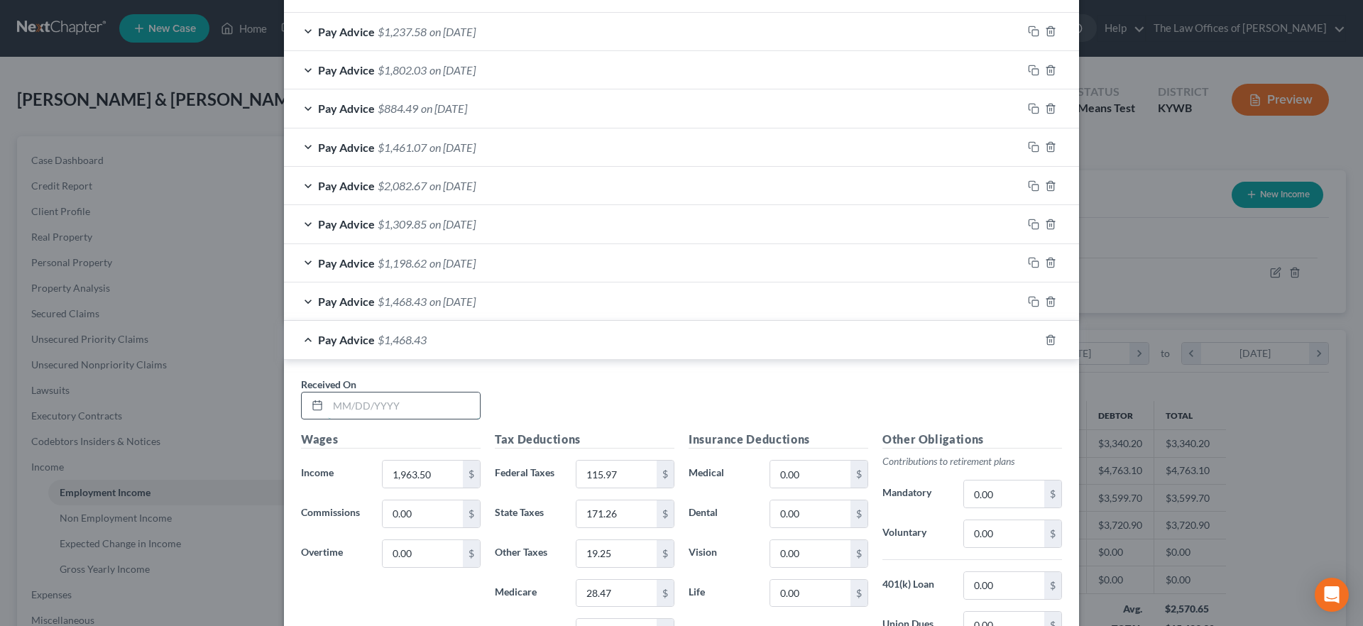
click at [374, 417] on input "text" at bounding box center [404, 406] width 152 height 27
type input "[DATE]"
type input "1,515.00"
type input "71.12"
type input "139.87"
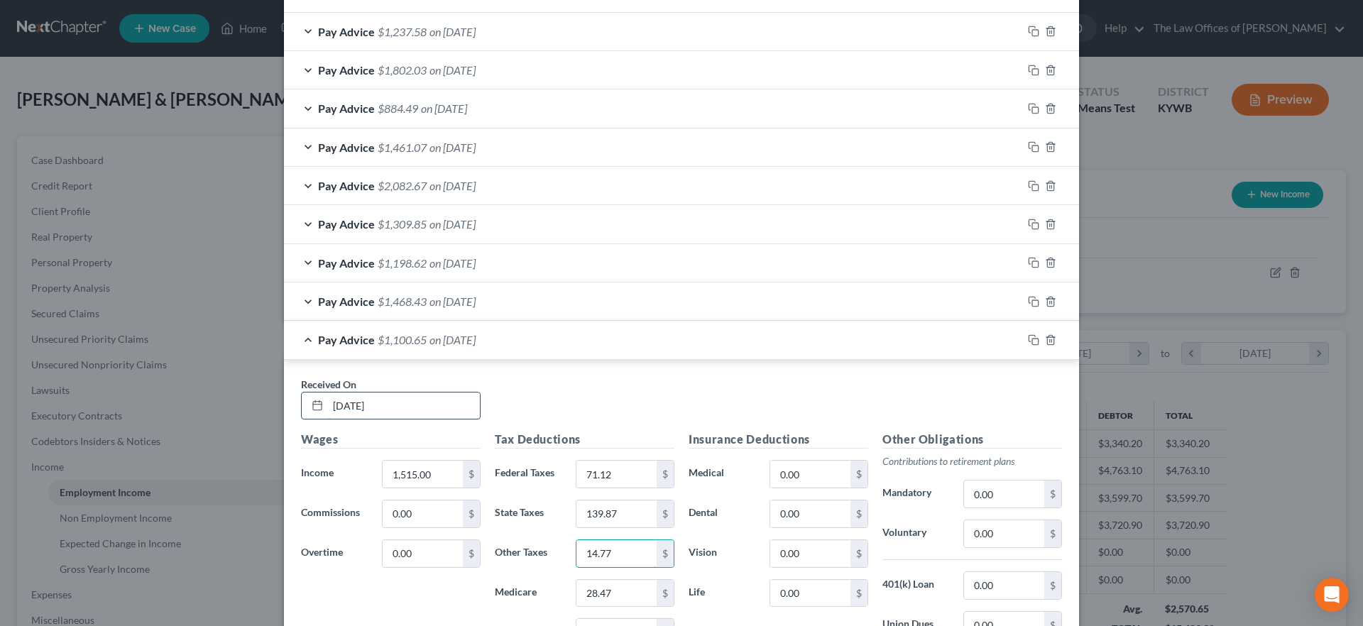
type input "14.77"
type input "21.97"
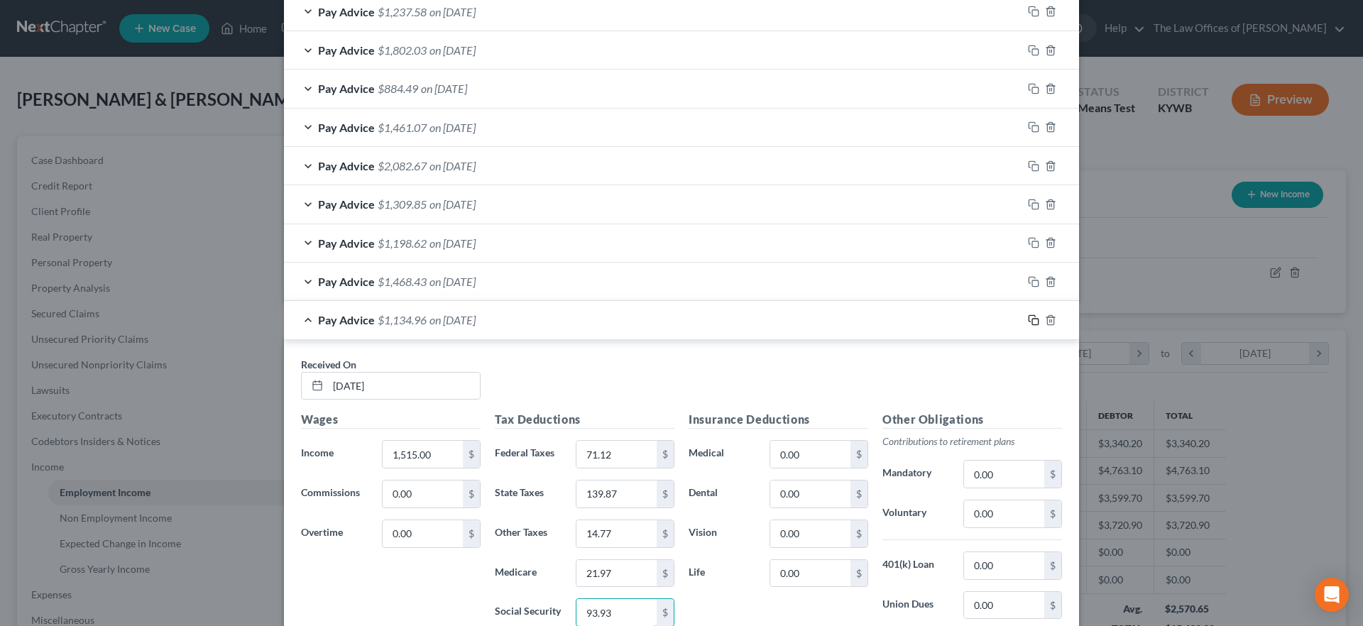
type input "93.93"
click at [1029, 315] on icon "button" at bounding box center [1032, 318] width 6 height 6
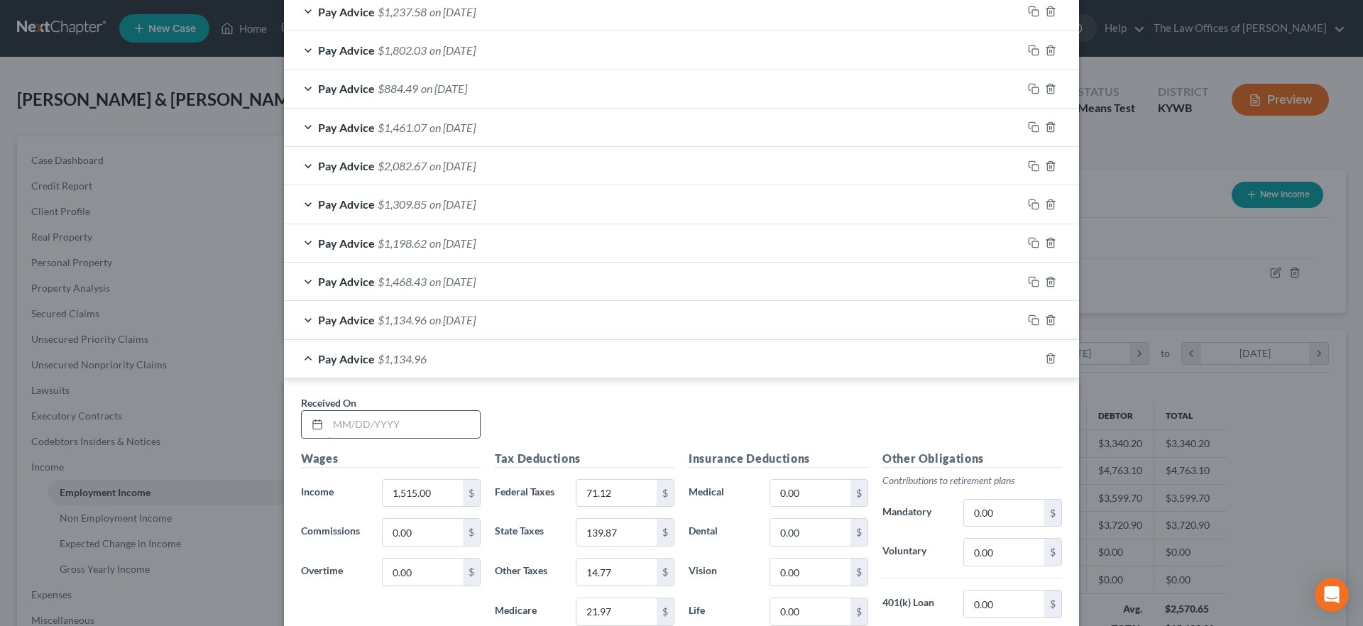
click at [392, 422] on input "text" at bounding box center [404, 424] width 152 height 27
type input "[DATE]"
type input "1,407.50"
type input "60.37"
type input "132.34"
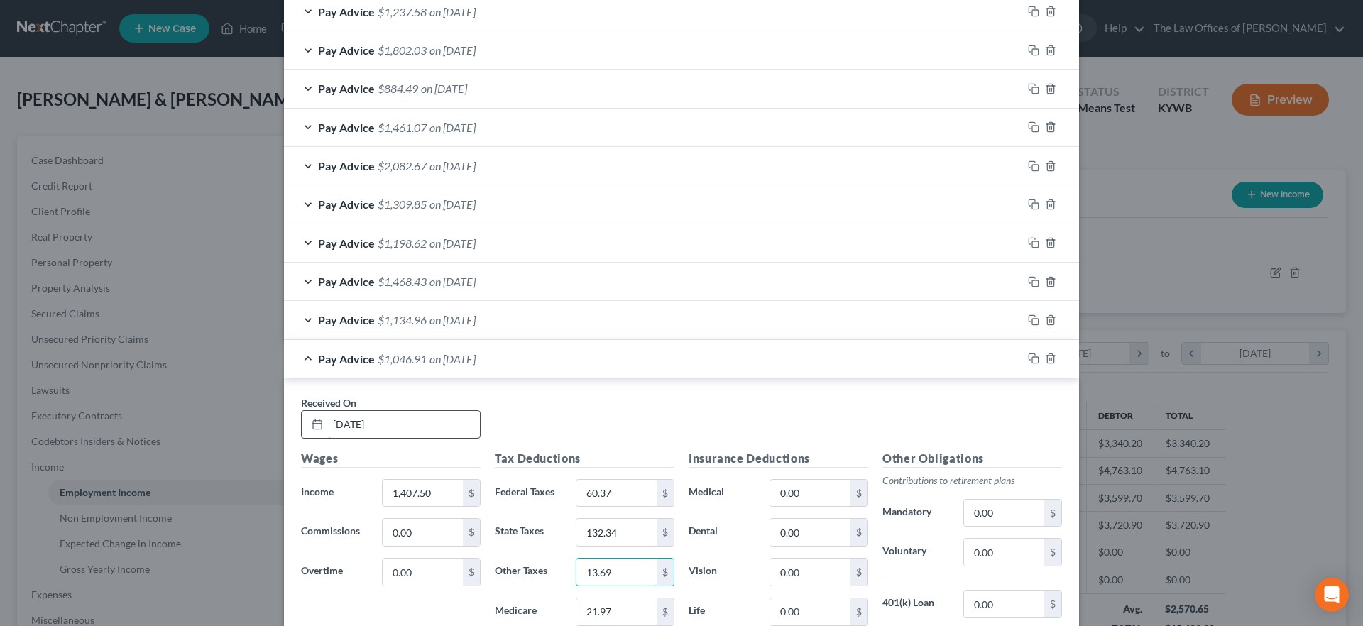
type input "13.69"
type input "20.41"
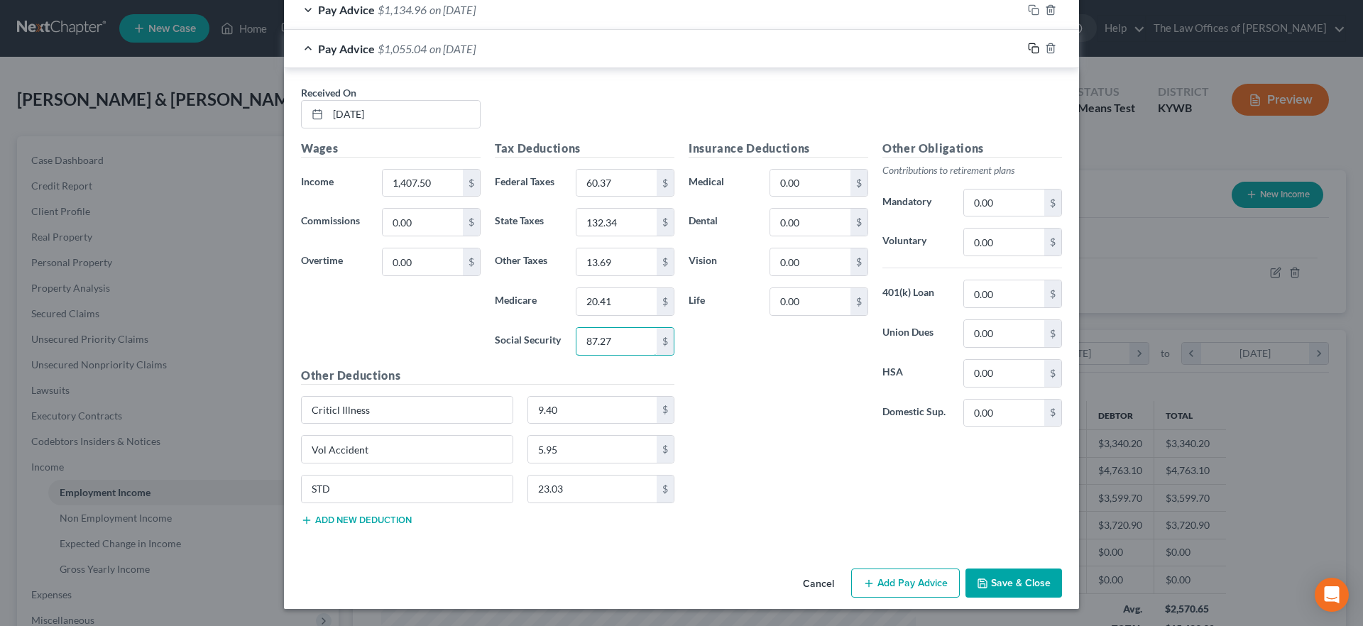
type input "87.27"
click at [1029, 45] on icon "button" at bounding box center [1033, 48] width 11 height 11
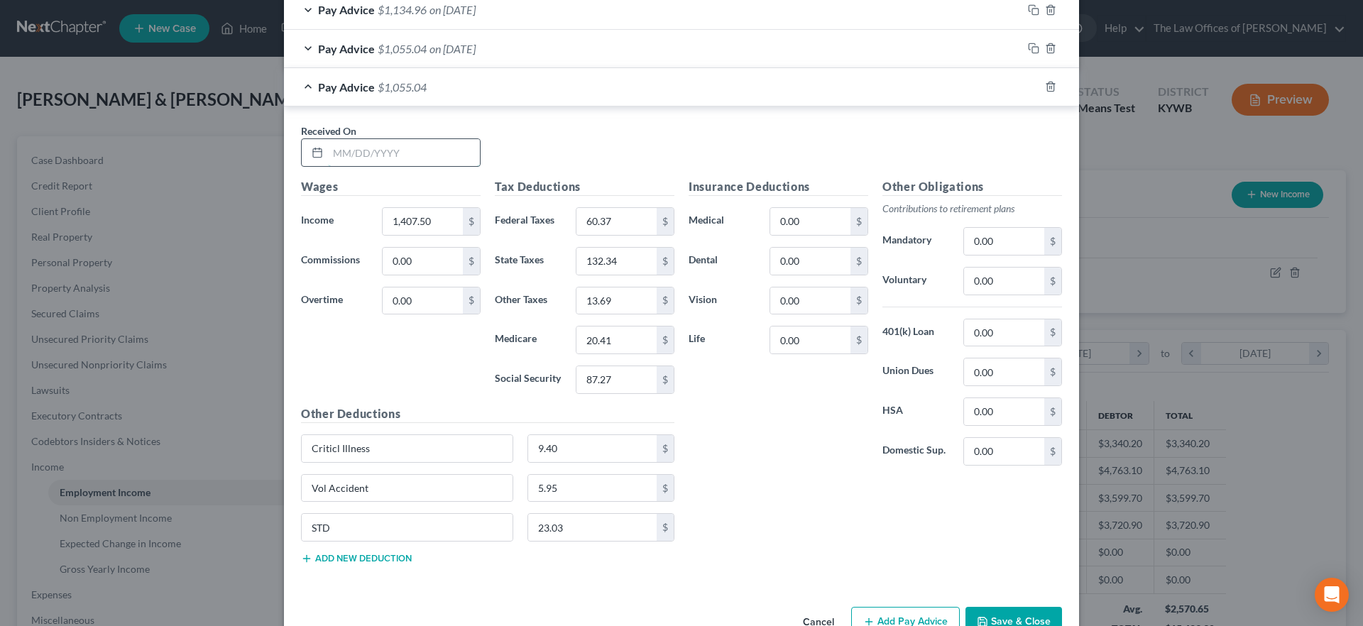
click at [358, 156] on input "text" at bounding box center [404, 152] width 152 height 27
type input "[DATE]"
type input "1,887.60"
type input "108.38"
type input "165.94"
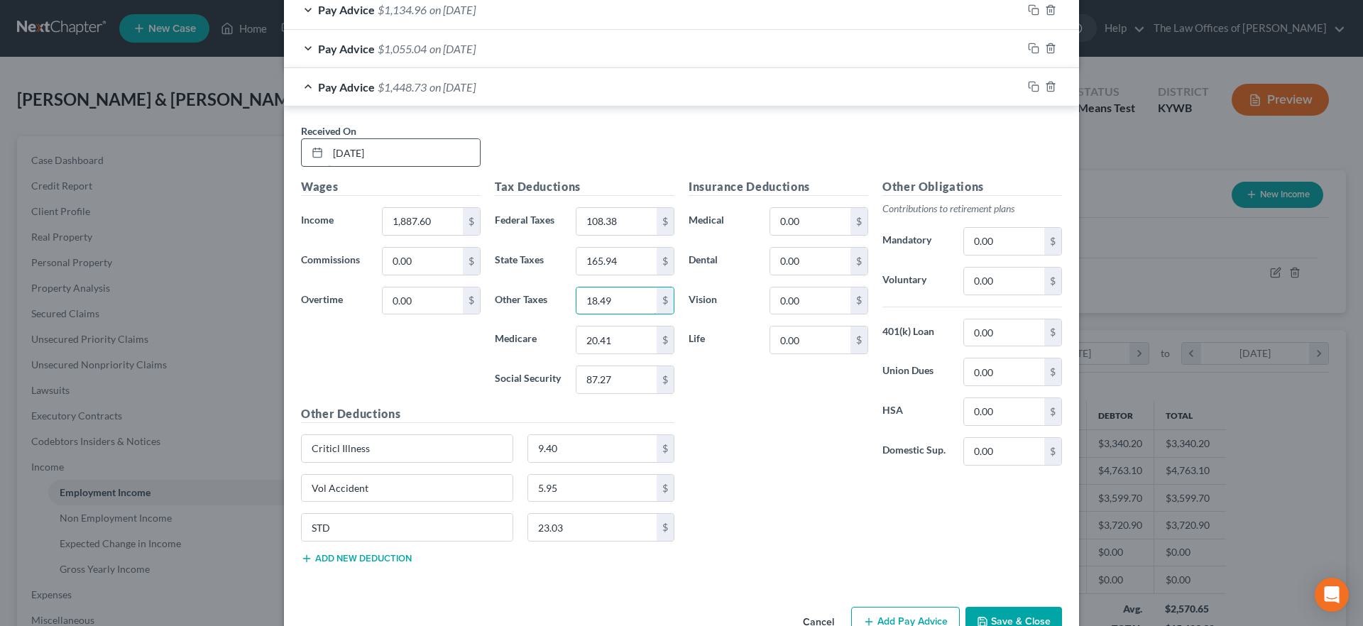
type input "18.49"
type input "27.37"
type input "117.03"
click at [1028, 86] on icon "button" at bounding box center [1033, 86] width 11 height 11
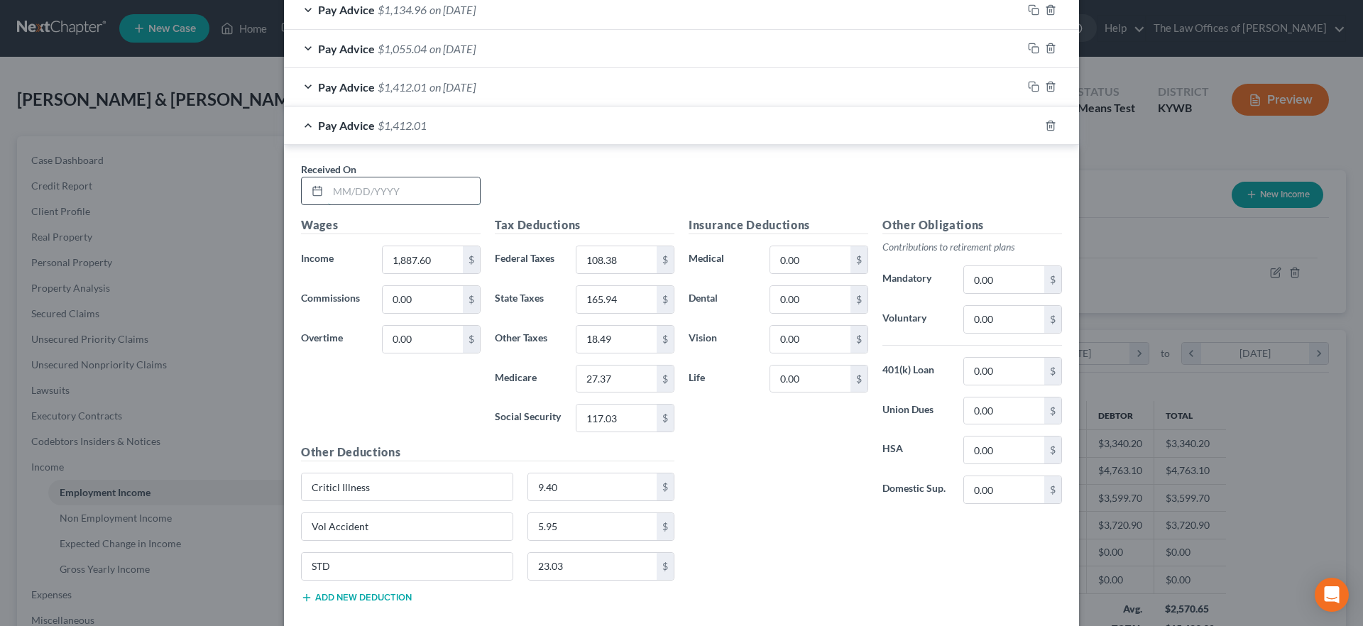
click at [376, 188] on input "text" at bounding box center [404, 190] width 152 height 27
type input "[DATE]"
type input "1,049.10"
type input "35.00"
type input "107.25"
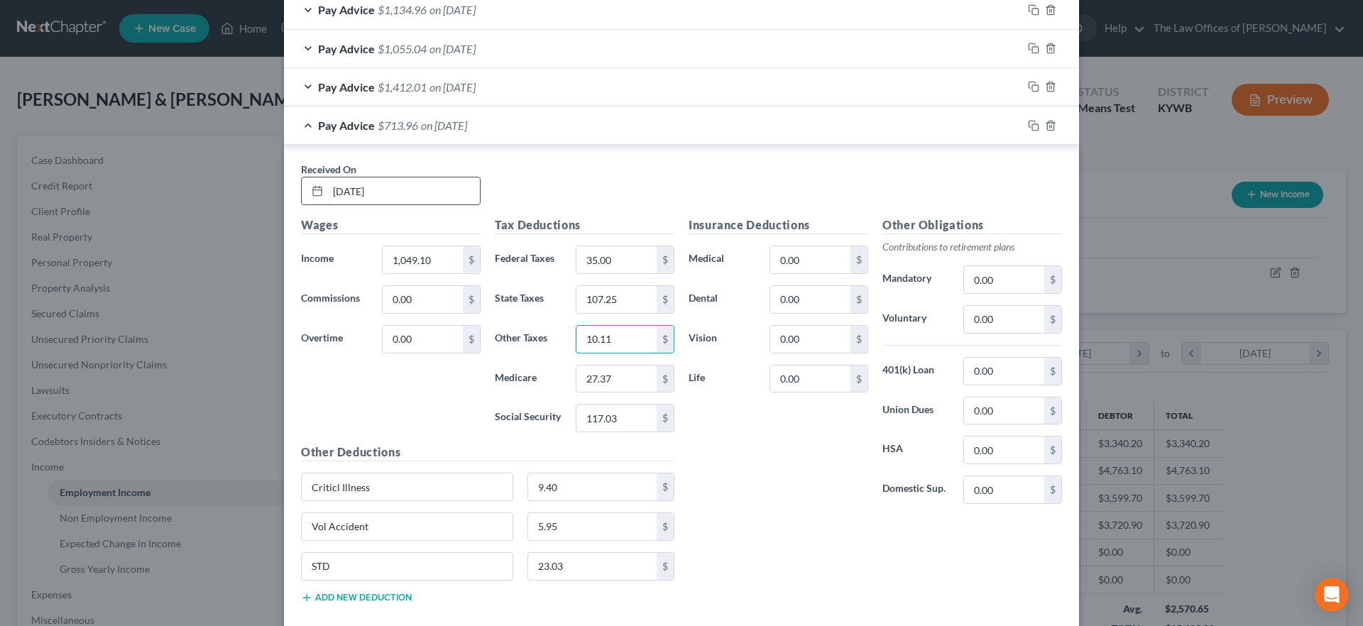
type input "10.11"
type input "15.21"
type input "65.04"
click at [505, 114] on div "Pay Advice $778.11 on [DATE]" at bounding box center [653, 125] width 738 height 38
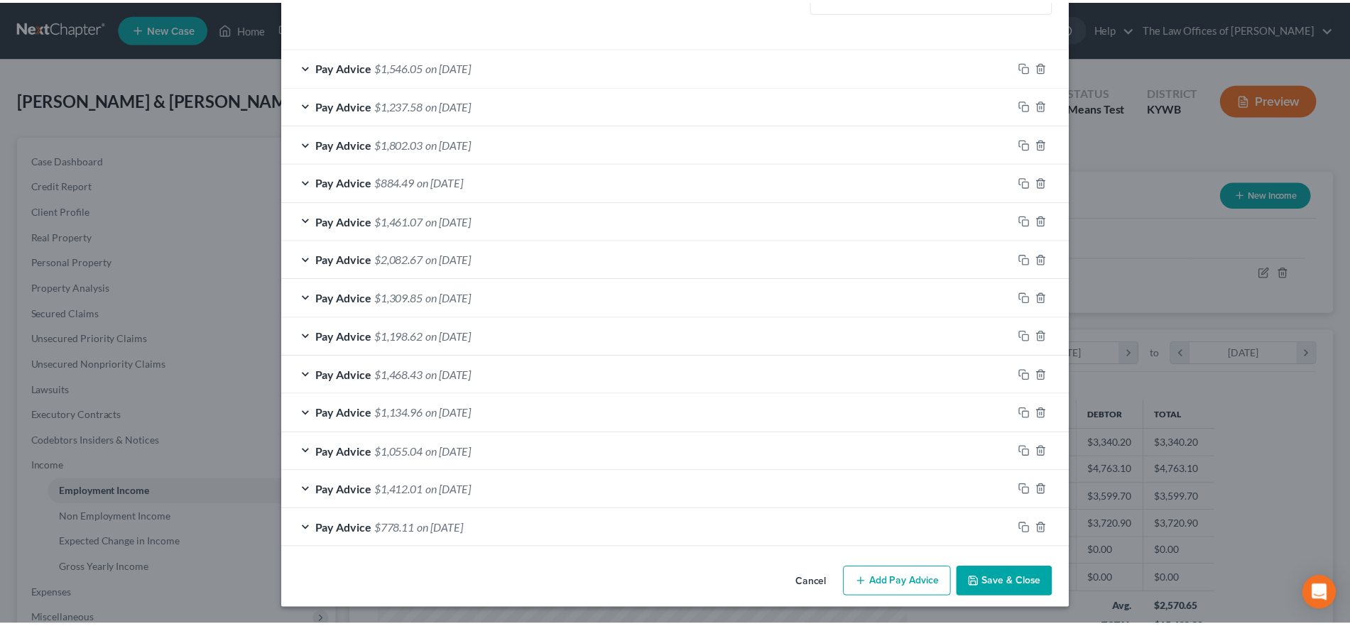
scroll to position [433, 0]
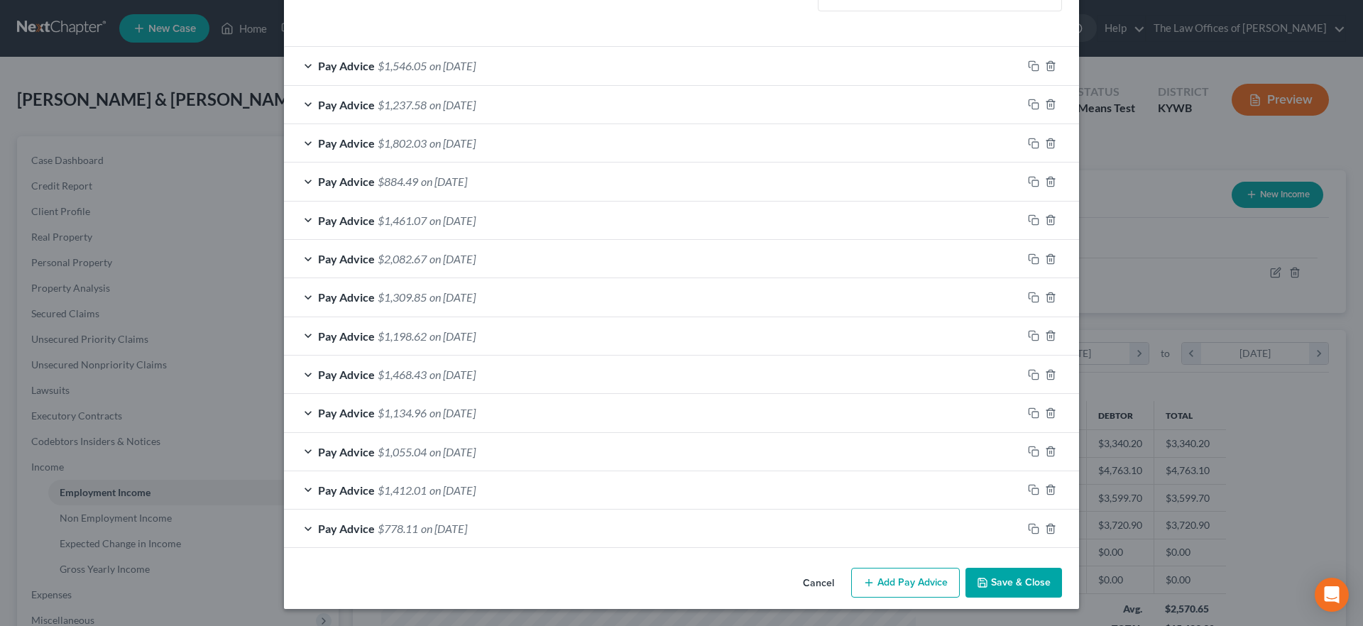
click at [1016, 587] on button "Save & Close" at bounding box center [1013, 583] width 97 height 30
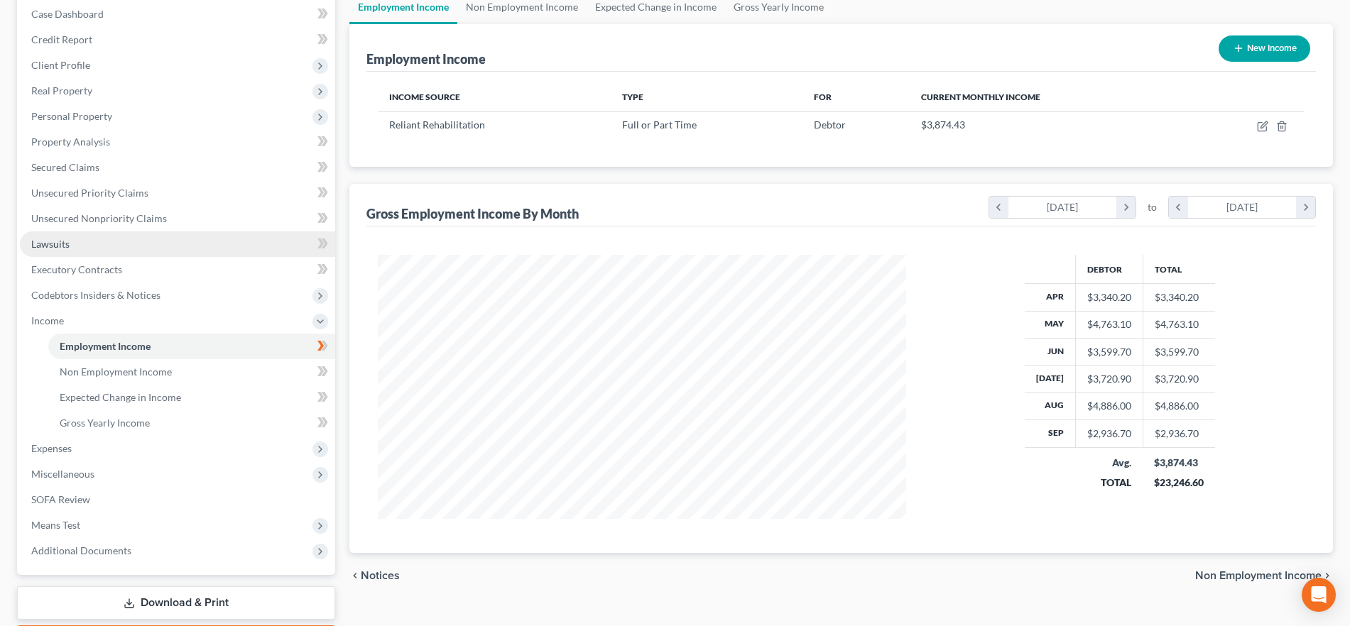
scroll to position [177, 0]
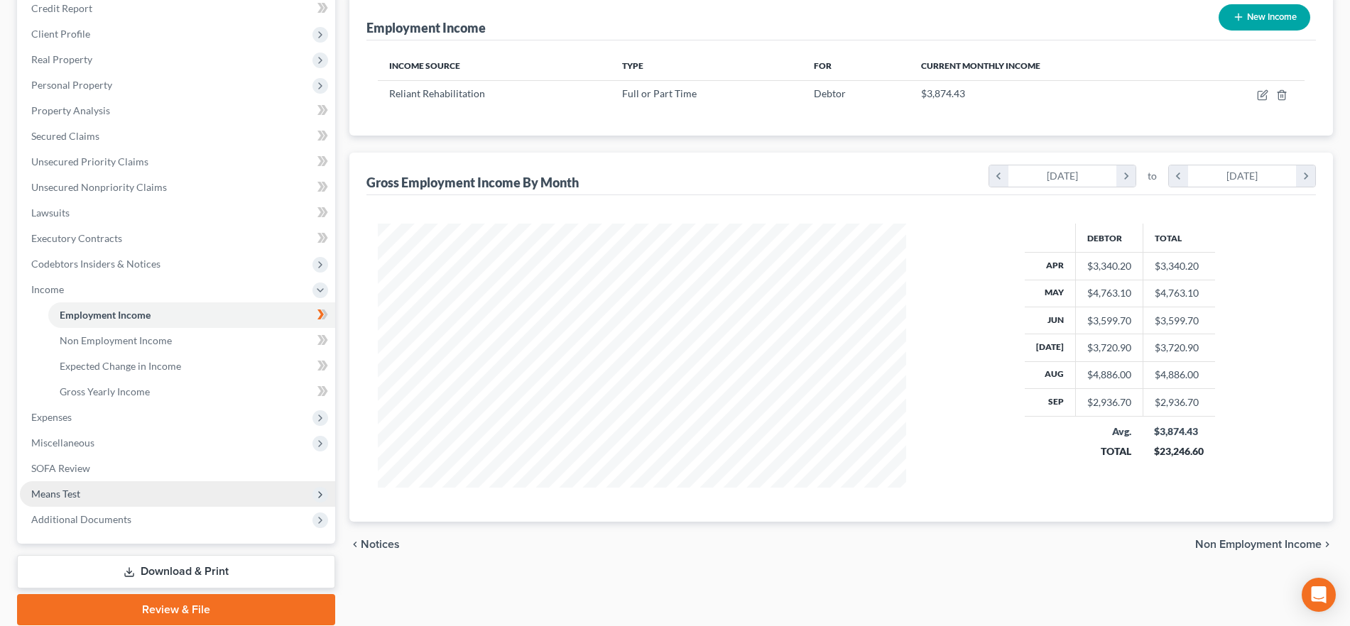
click at [117, 496] on span "Means Test" at bounding box center [177, 494] width 315 height 26
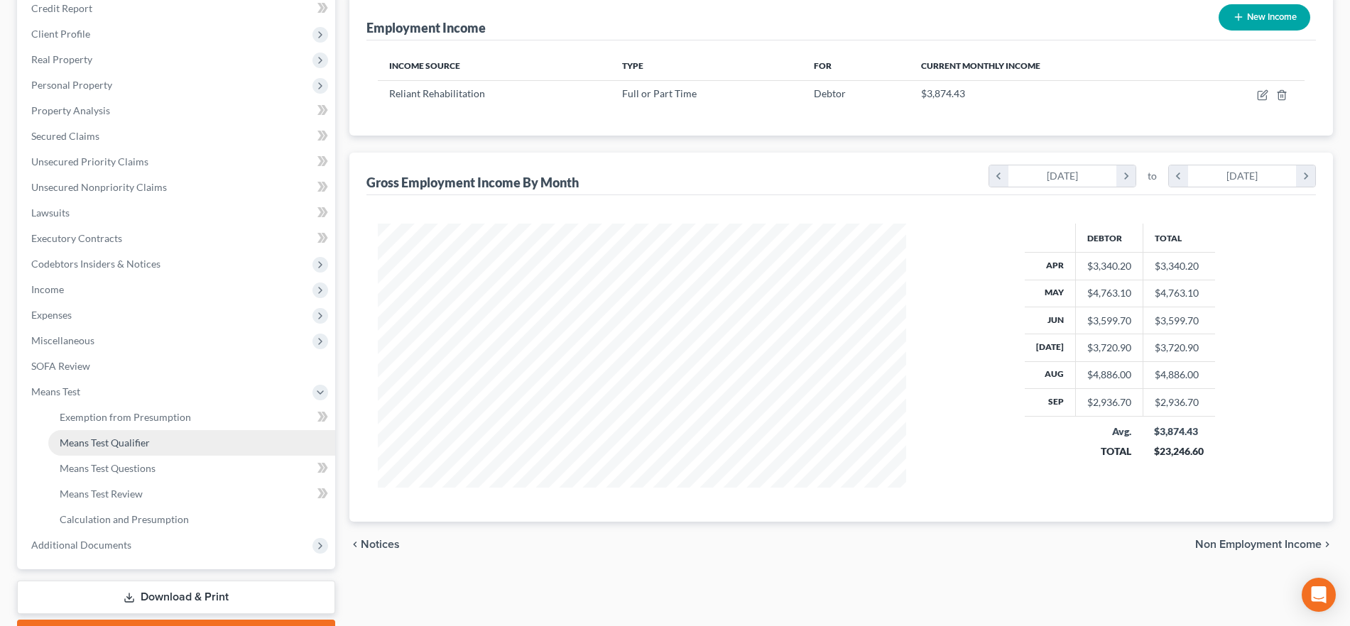
click at [153, 439] on link "Means Test Qualifier" at bounding box center [191, 443] width 287 height 26
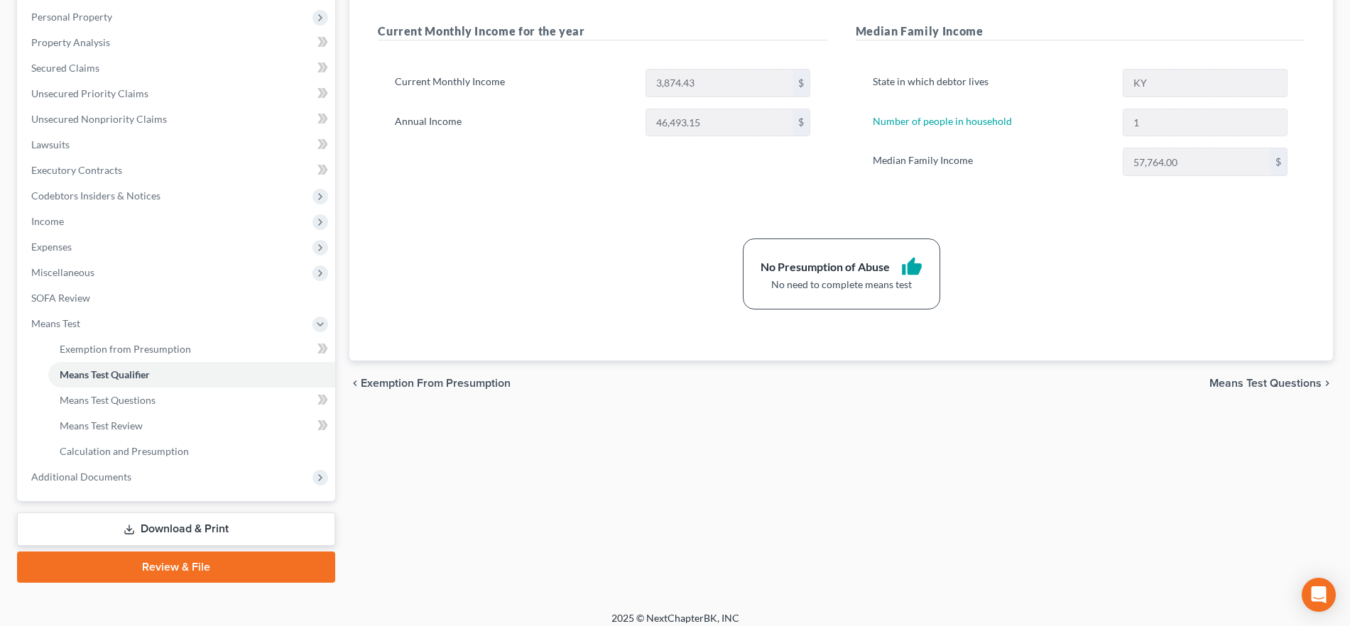
scroll to position [256, 0]
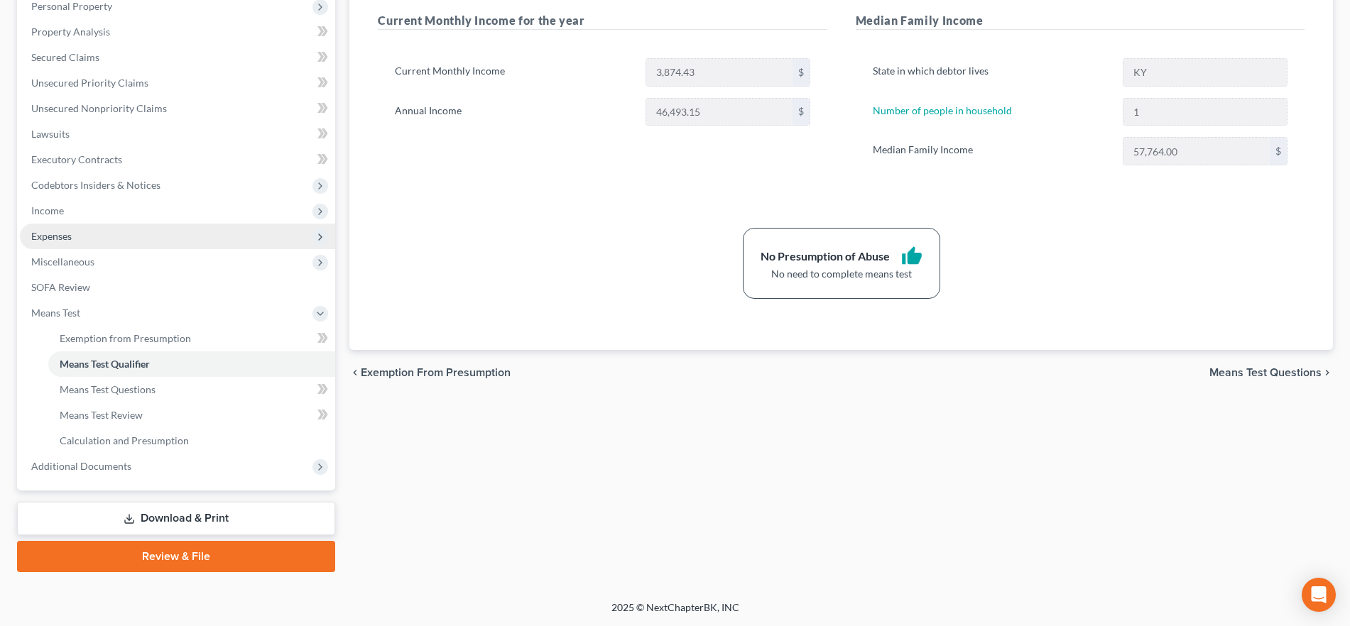
click at [89, 234] on span "Expenses" at bounding box center [177, 237] width 315 height 26
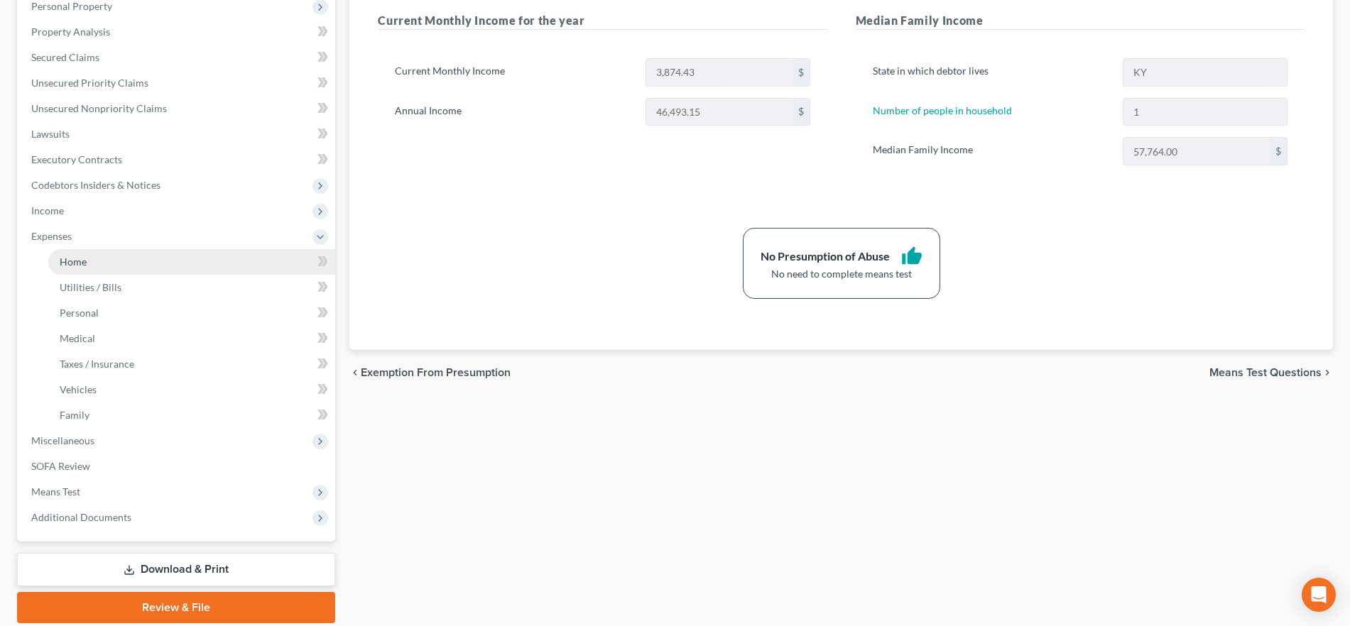
click at [140, 256] on link "Home" at bounding box center [191, 262] width 287 height 26
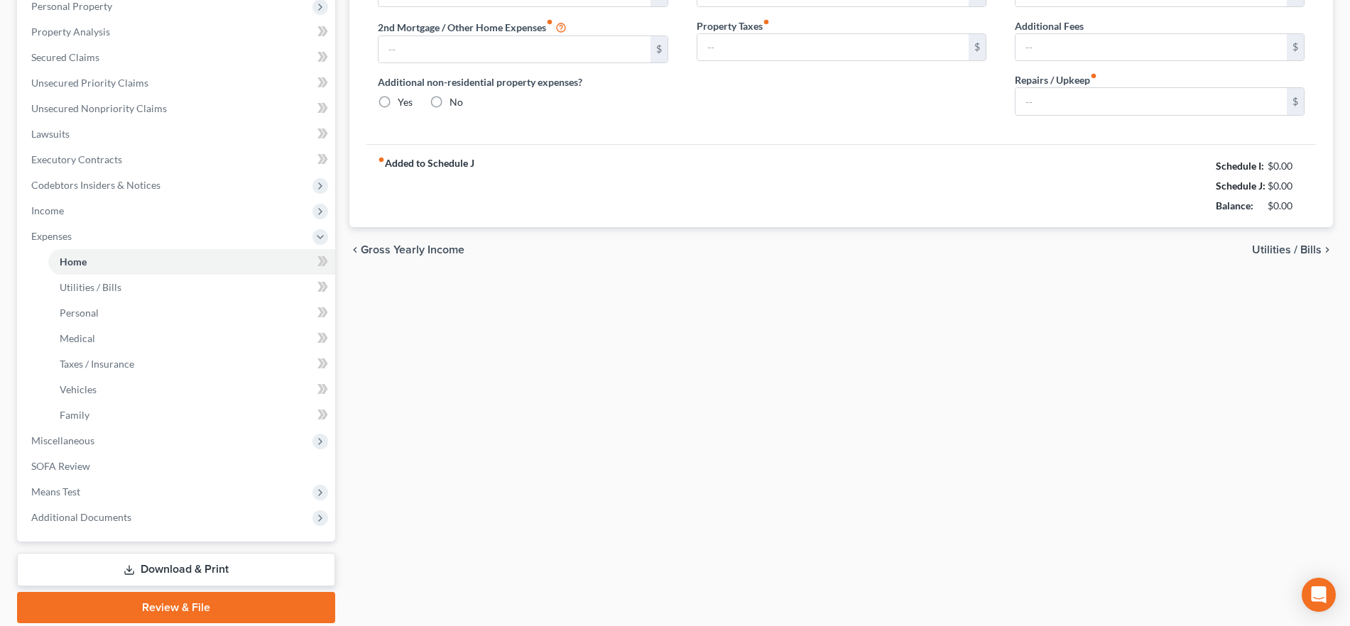
scroll to position [7, 0]
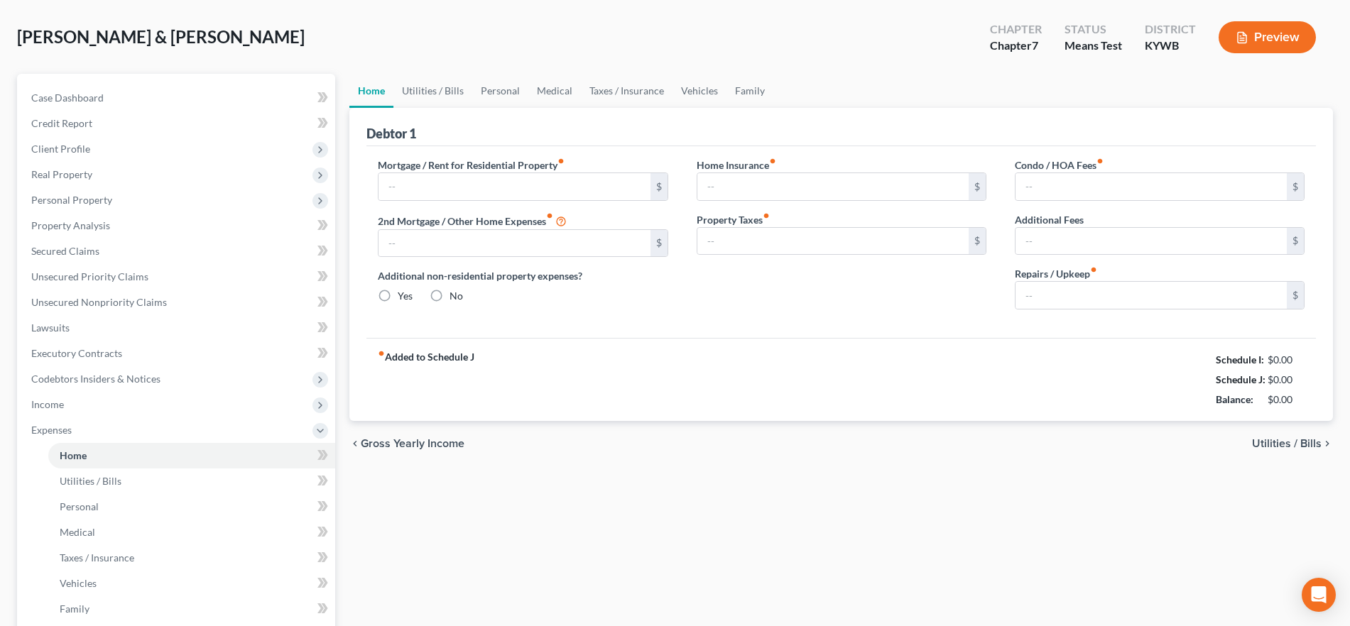
type input "0.00"
radio input "true"
type input "0.00"
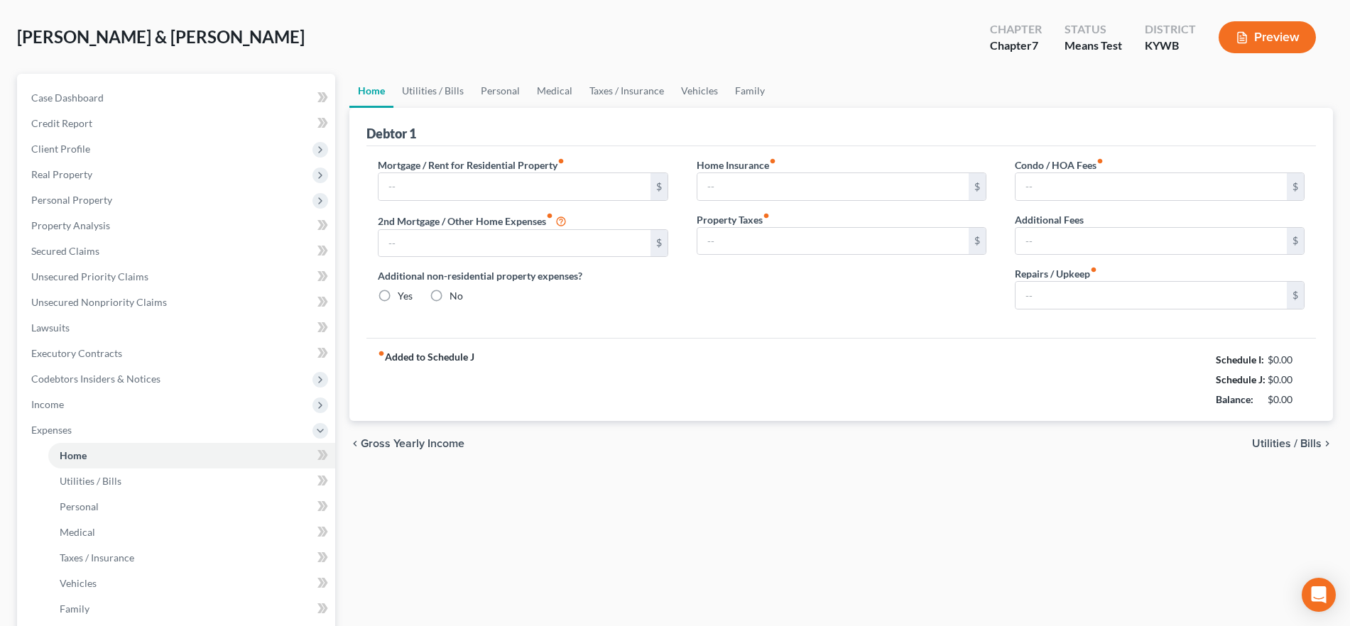
type input "0.00"
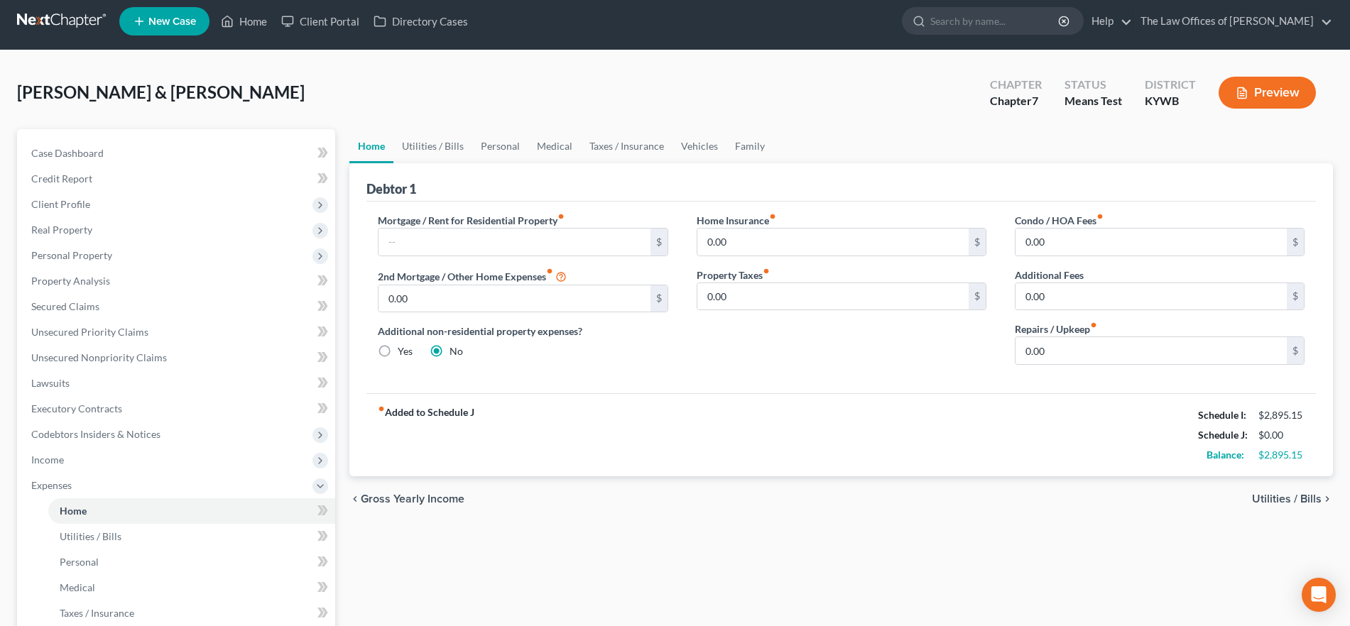
scroll to position [0, 0]
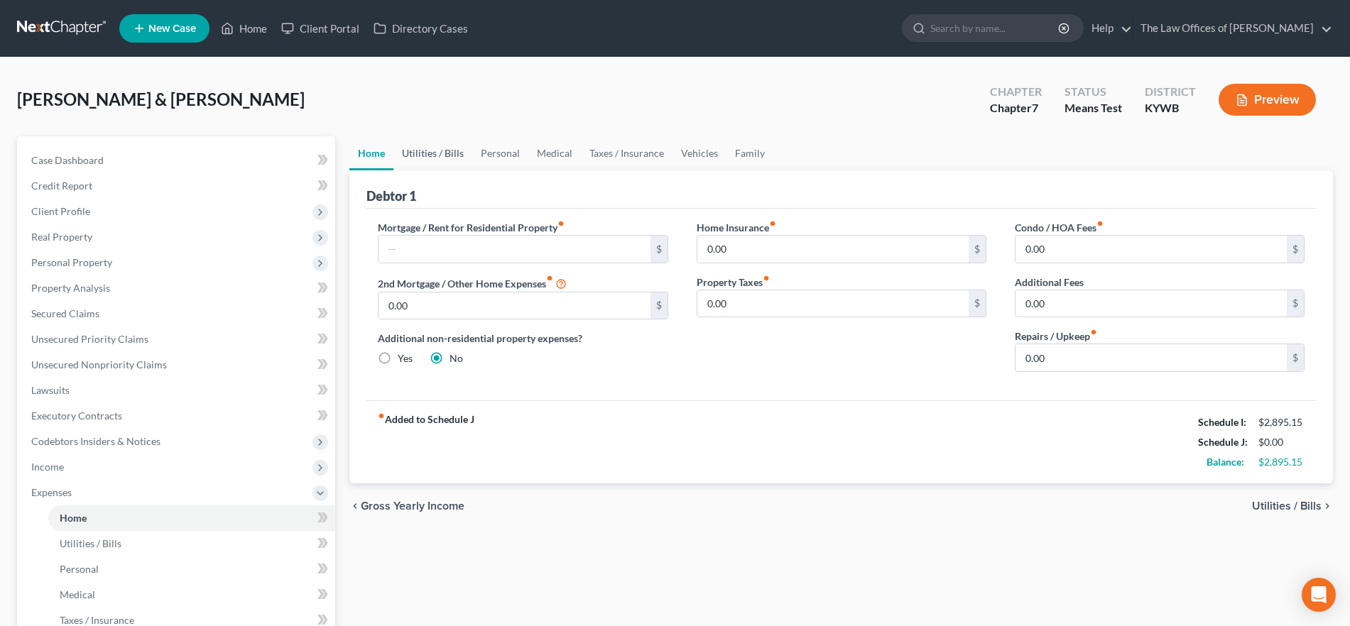
click at [432, 158] on link "Utilities / Bills" at bounding box center [432, 153] width 79 height 34
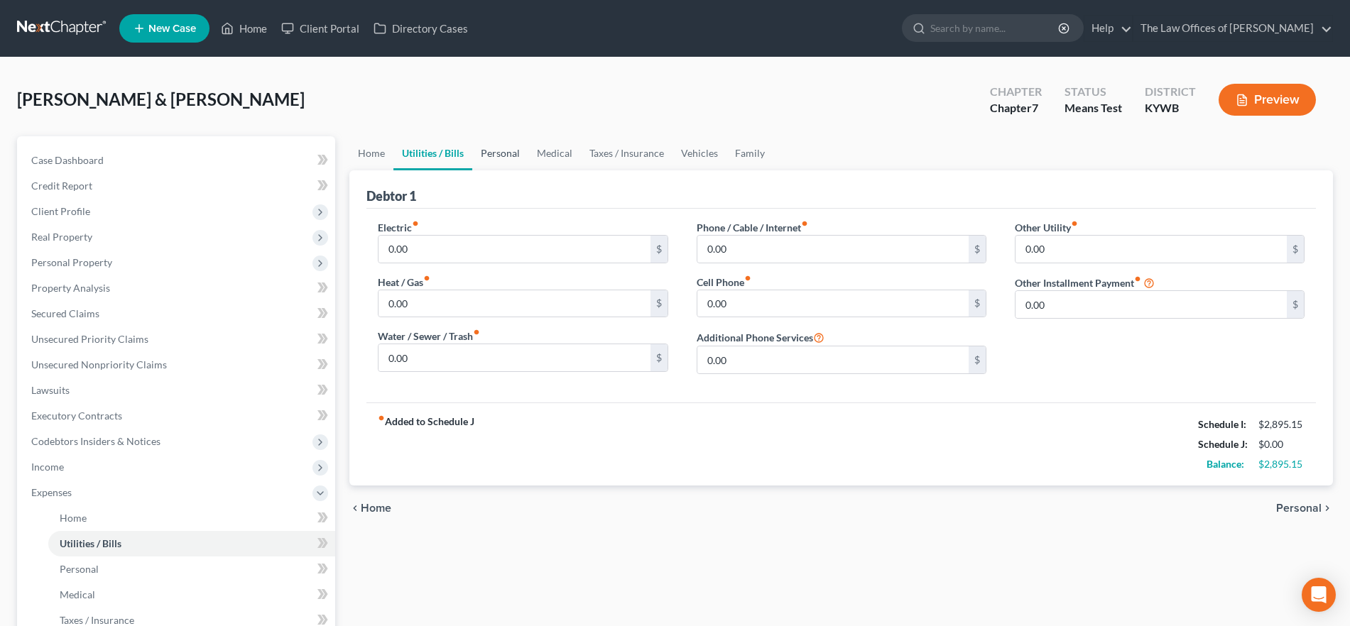
click at [473, 156] on link "Personal" at bounding box center [500, 153] width 56 height 34
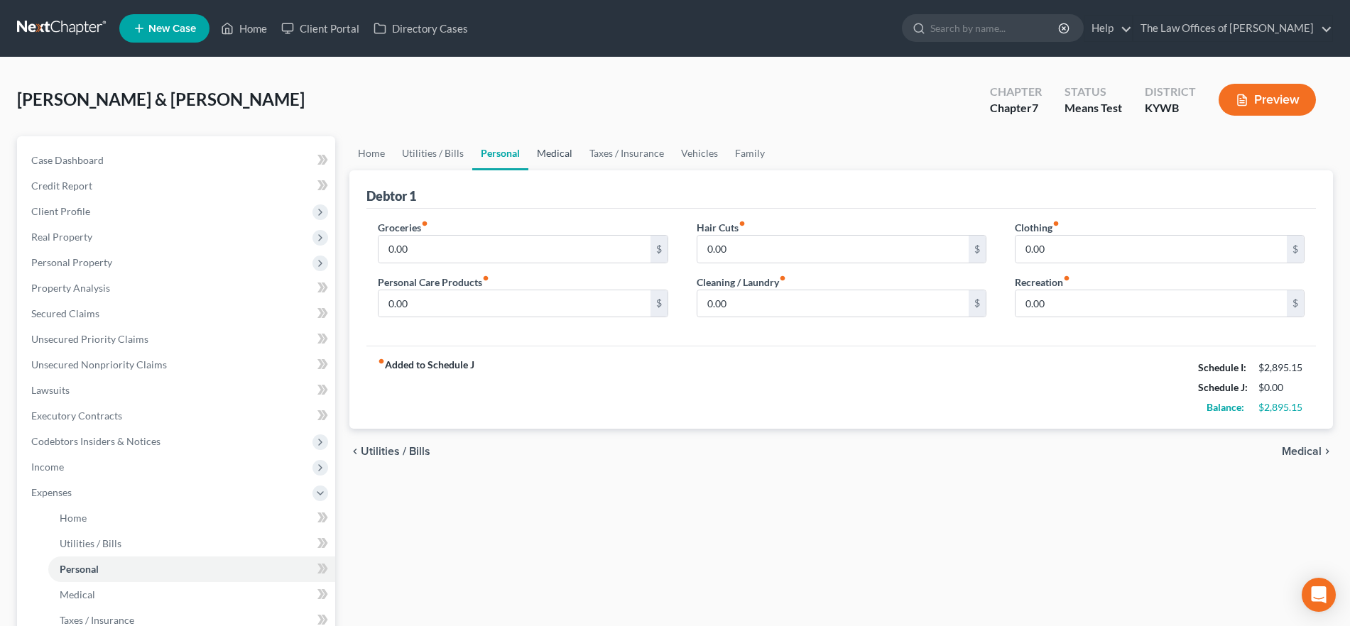
click at [552, 157] on link "Medical" at bounding box center [554, 153] width 53 height 34
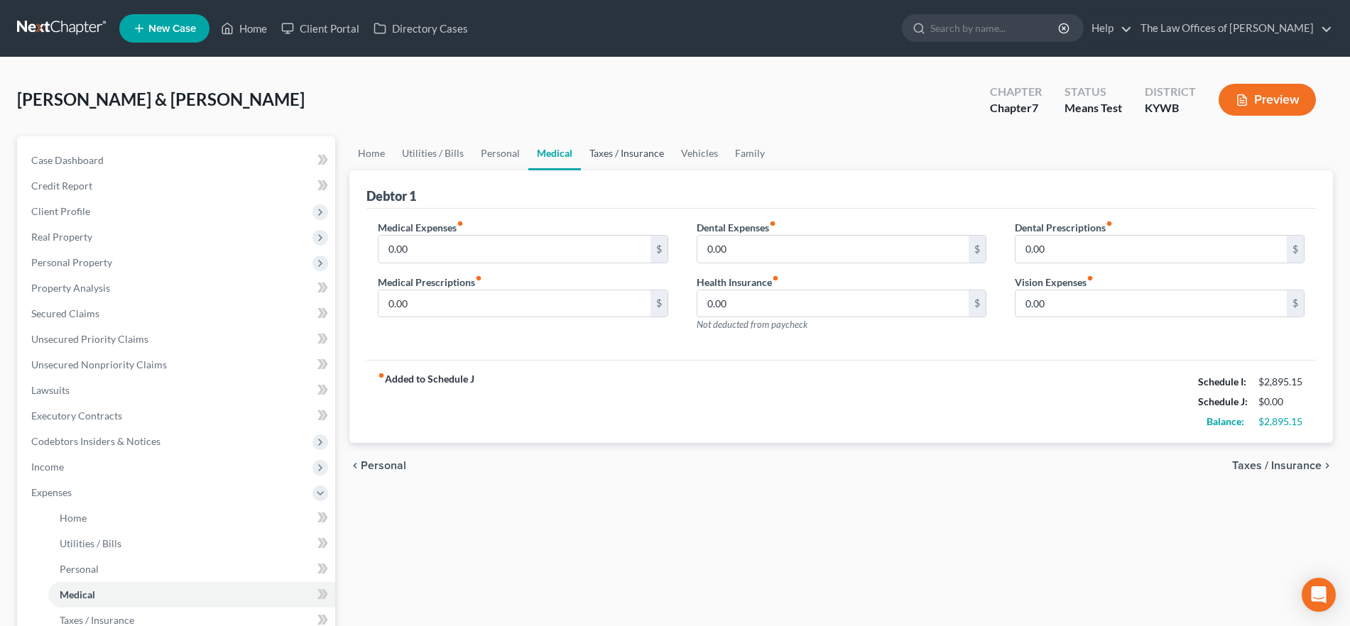
click at [599, 156] on link "Taxes / Insurance" at bounding box center [627, 153] width 92 height 34
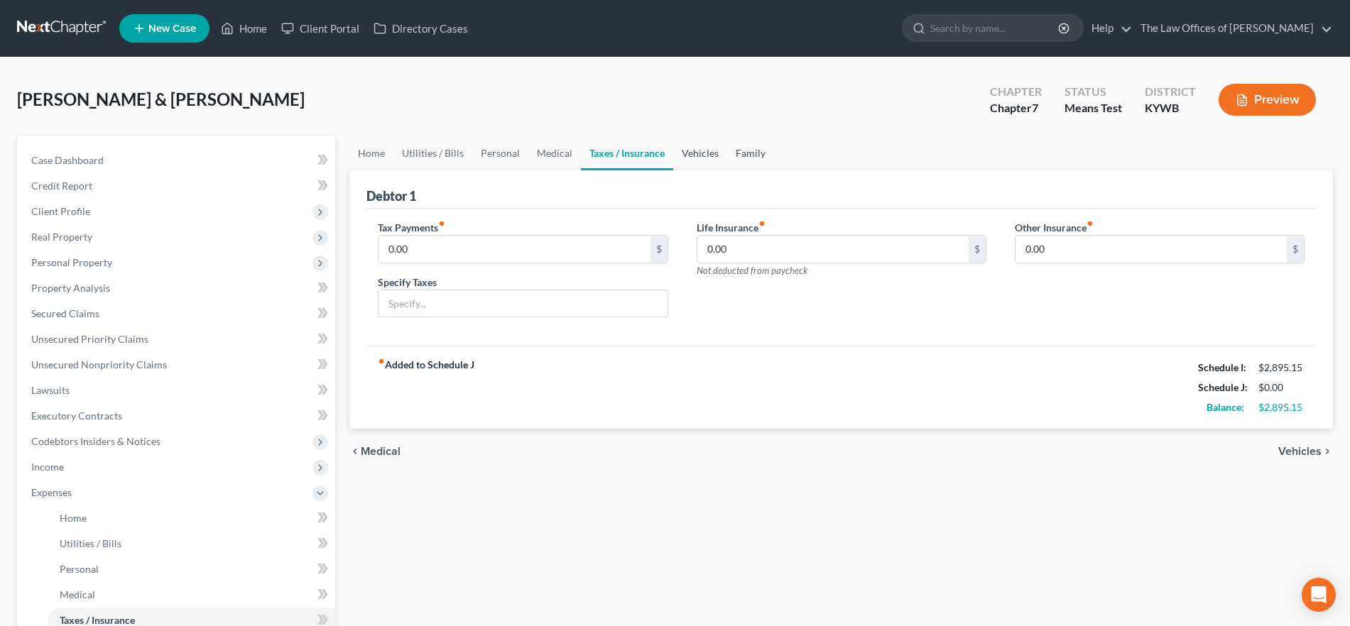
drag, startPoint x: 699, startPoint y: 153, endPoint x: 748, endPoint y: 160, distance: 48.7
click at [700, 153] on link "Vehicles" at bounding box center [700, 153] width 54 height 34
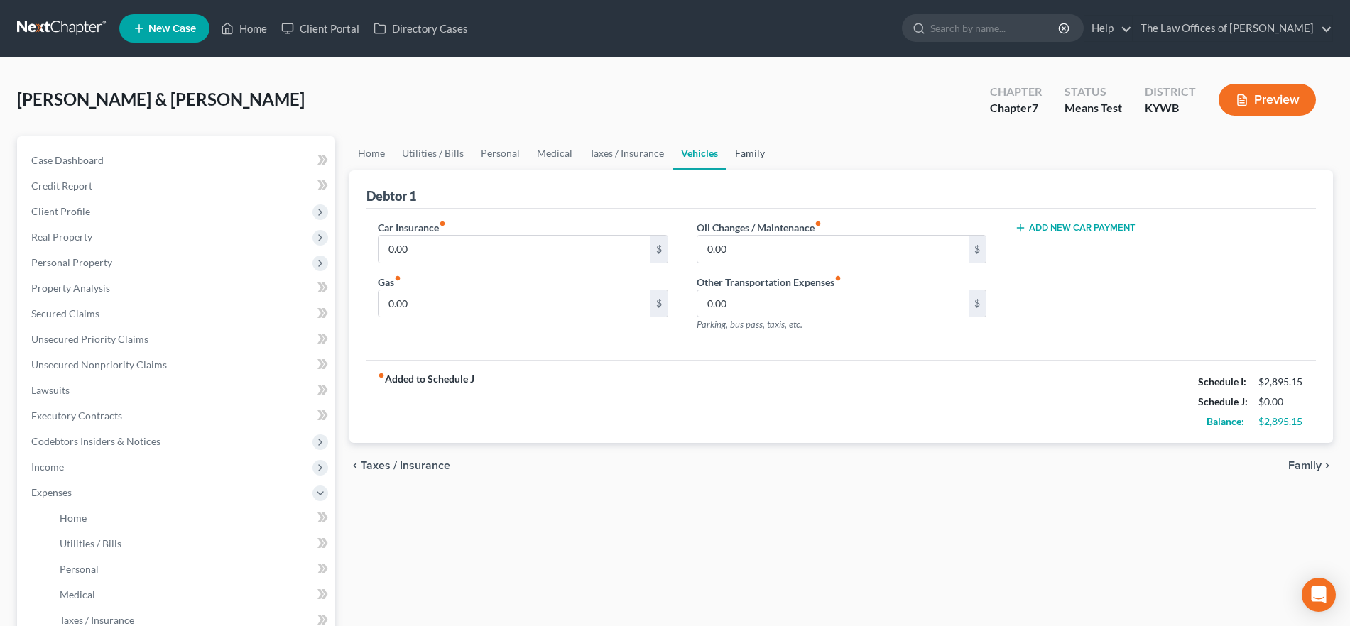
click at [752, 154] on link "Family" at bounding box center [749, 153] width 47 height 34
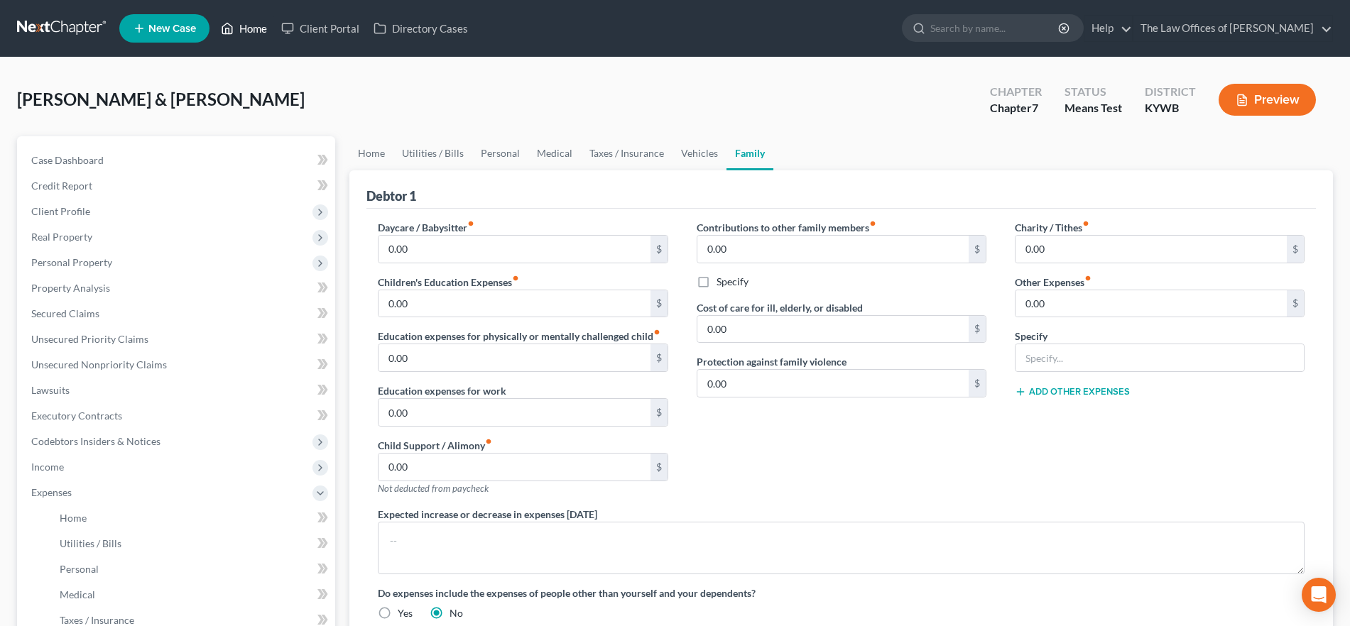
click at [247, 28] on link "Home" at bounding box center [244, 29] width 60 height 26
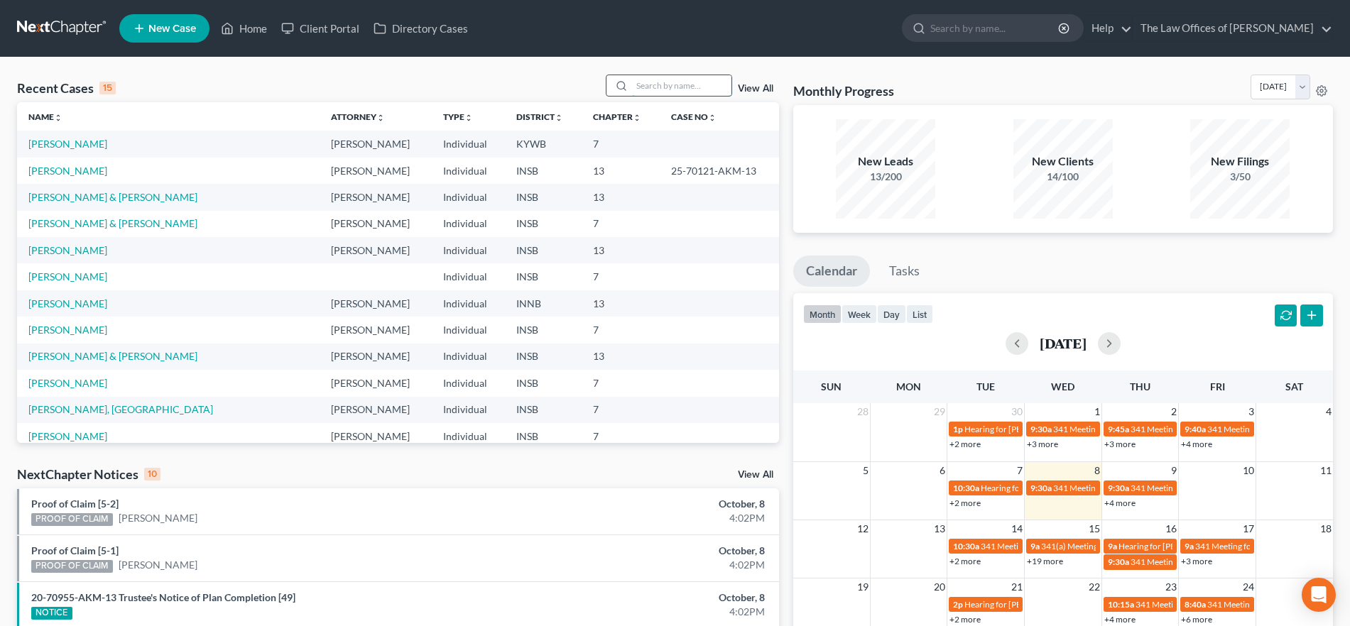
click at [665, 89] on input "search" at bounding box center [681, 85] width 99 height 21
type input "[PERSON_NAME]"
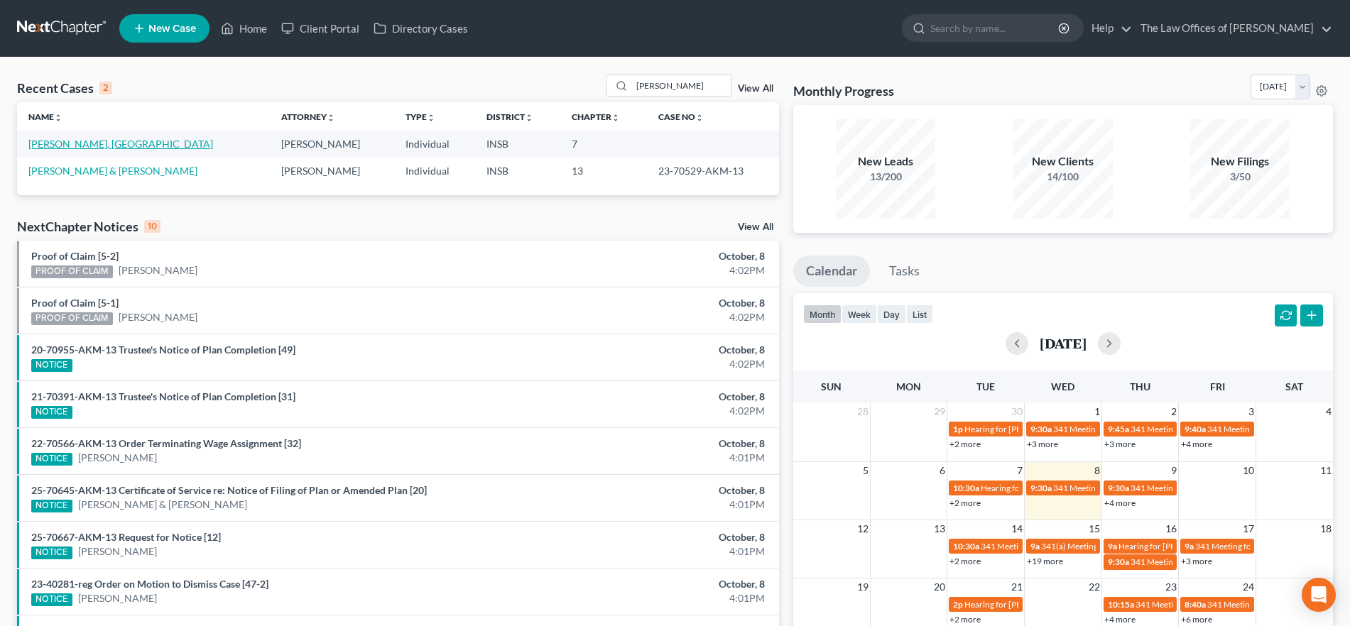
click at [68, 146] on link "[PERSON_NAME], [GEOGRAPHIC_DATA]" at bounding box center [120, 144] width 185 height 12
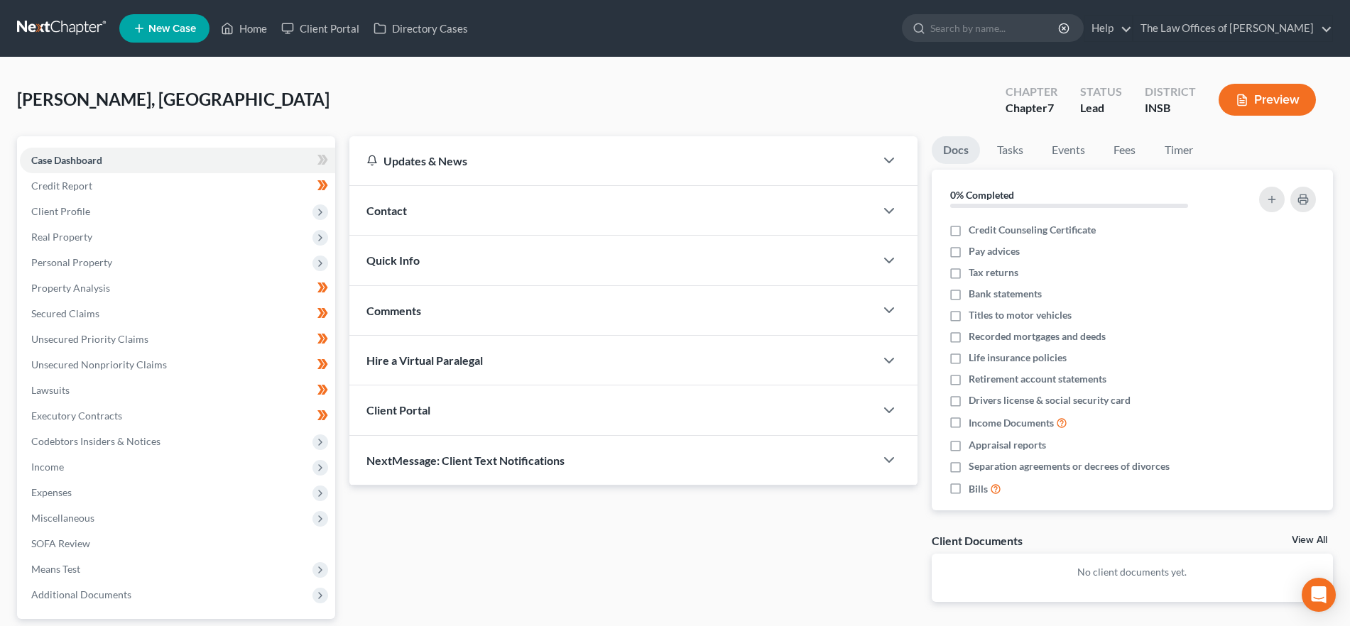
click at [425, 256] on div "Quick Info" at bounding box center [611, 260] width 525 height 49
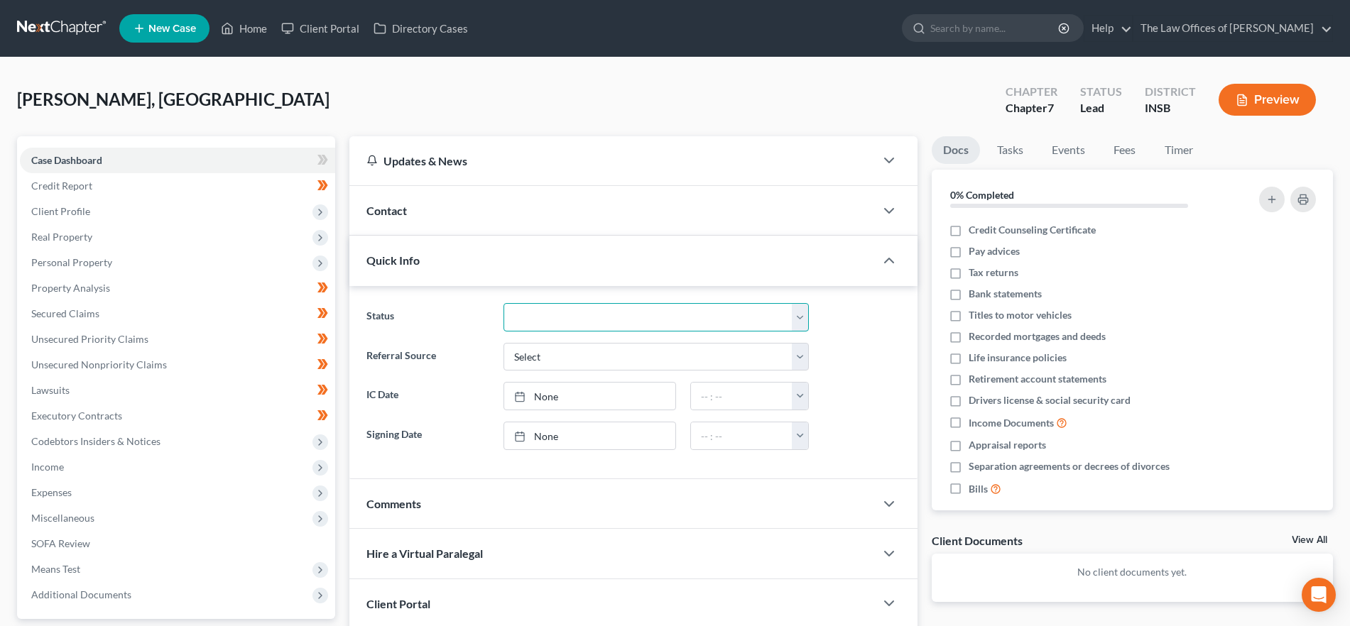
click at [529, 324] on select "Confirmed Discharged Dismissed Filed In Progress Means Test Objection to Confir…" at bounding box center [655, 317] width 305 height 28
select select "10"
click at [503, 303] on select "Confirmed Discharged Dismissed Filed In Progress Means Test Objection to Confir…" at bounding box center [655, 317] width 305 height 28
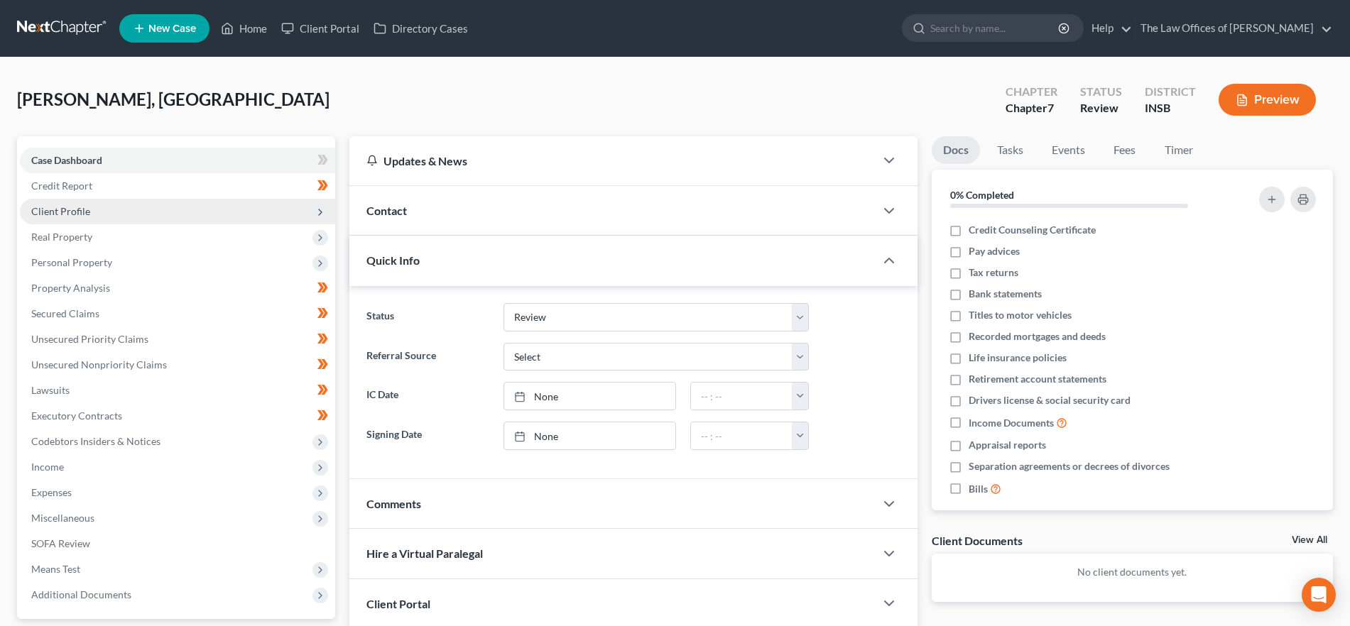
click at [85, 217] on span "Client Profile" at bounding box center [177, 212] width 315 height 26
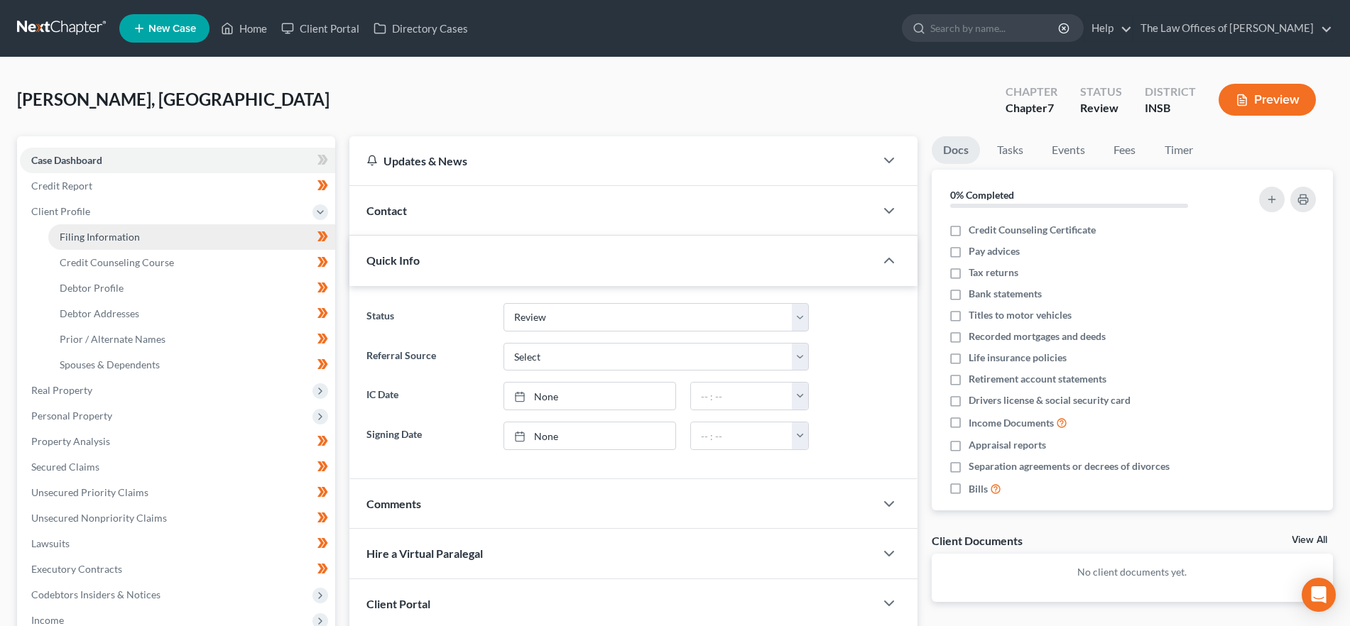
click at [116, 241] on span "Filing Information" at bounding box center [100, 237] width 80 height 12
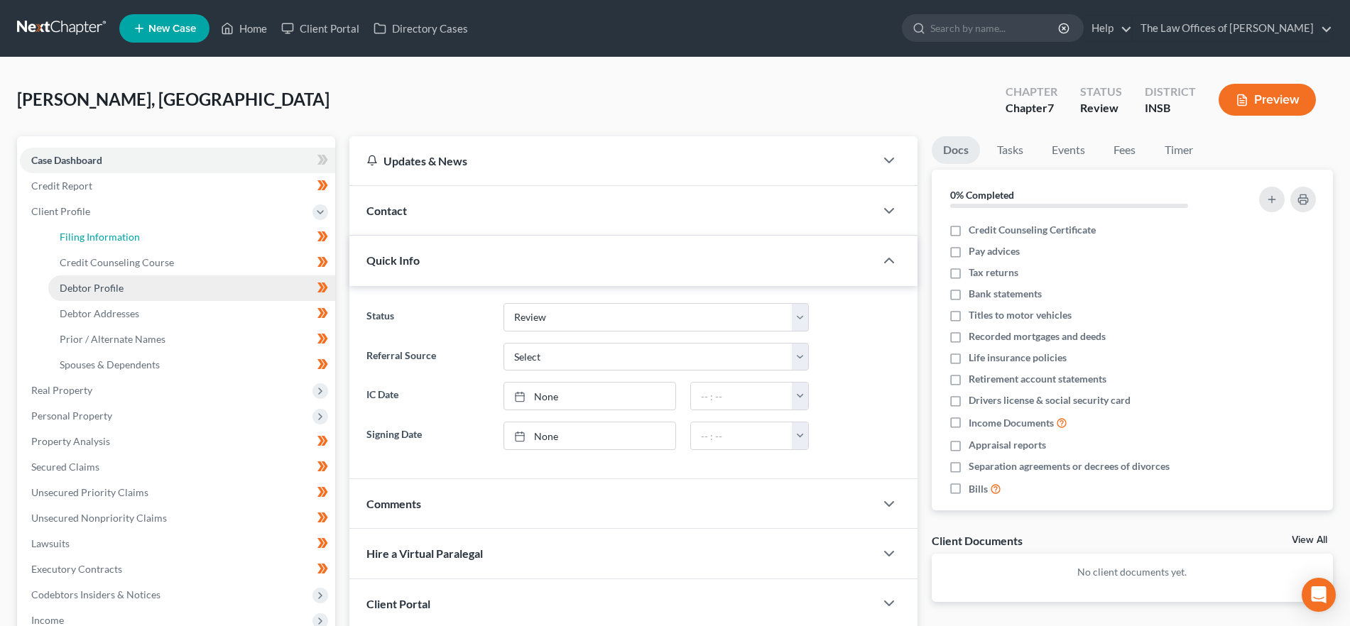
select select "1"
select select "0"
select select "28"
select select "0"
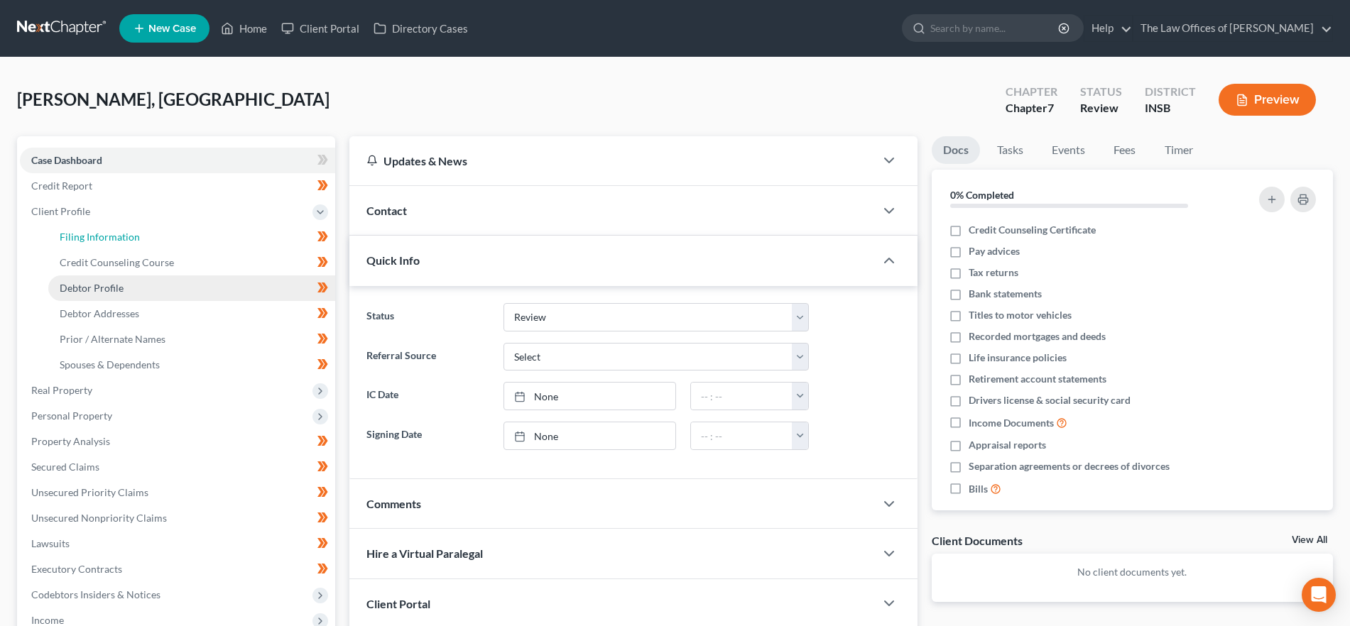
select select "15"
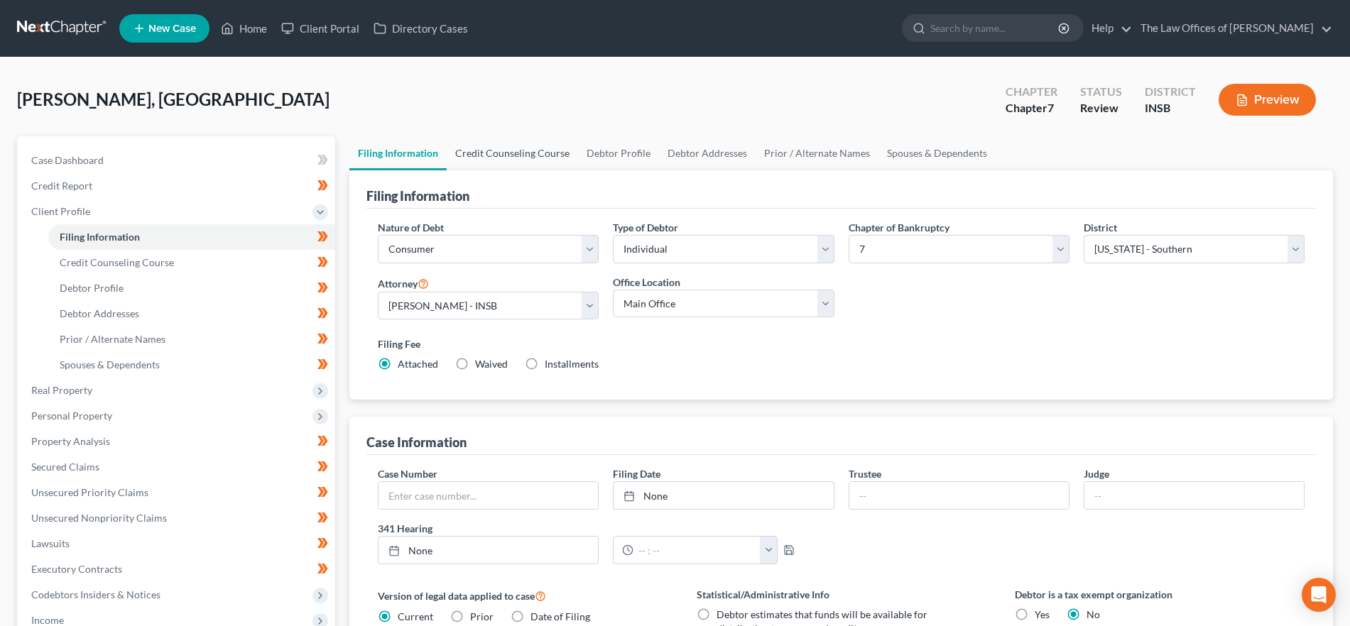
click at [518, 148] on link "Credit Counseling Course" at bounding box center [512, 153] width 131 height 34
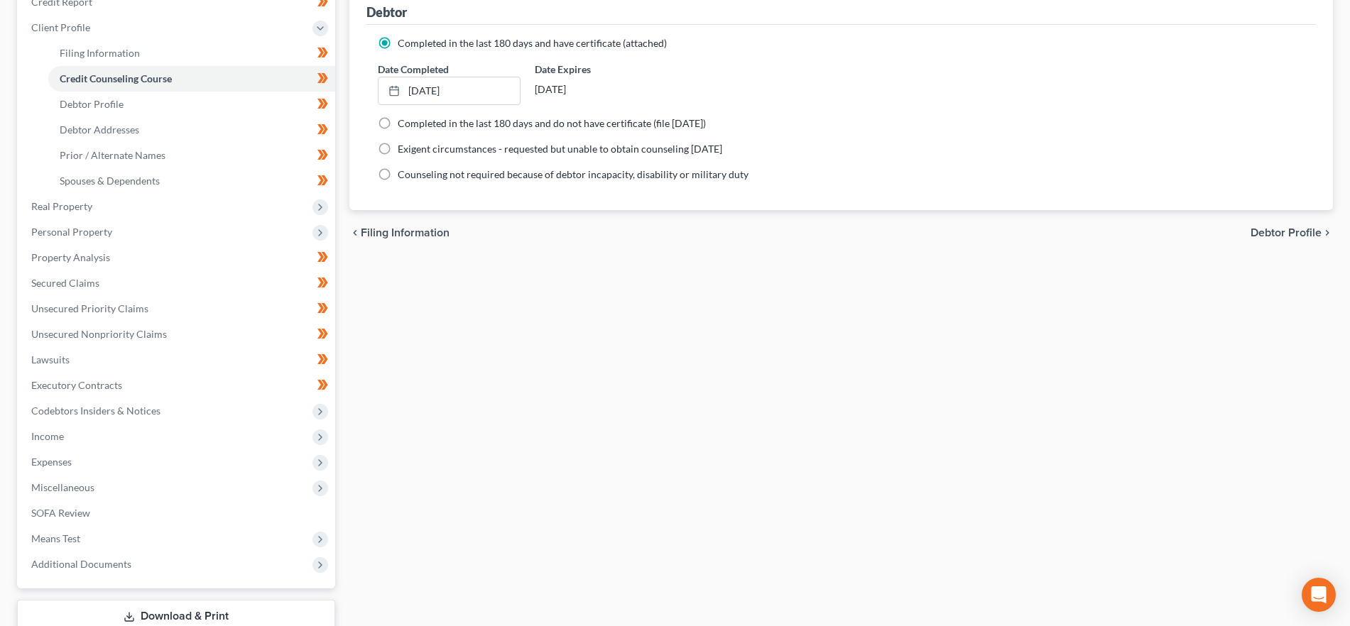
scroll to position [266, 0]
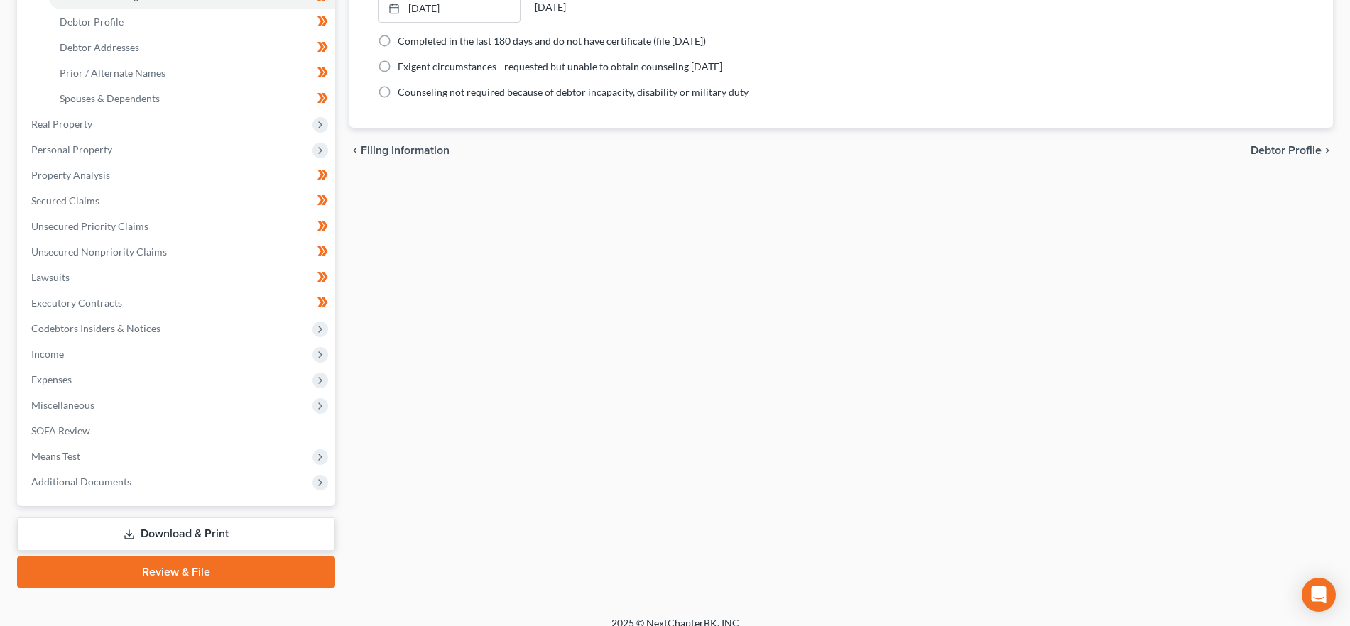
click at [1283, 151] on span "Debtor Profile" at bounding box center [1285, 150] width 71 height 11
select select "2"
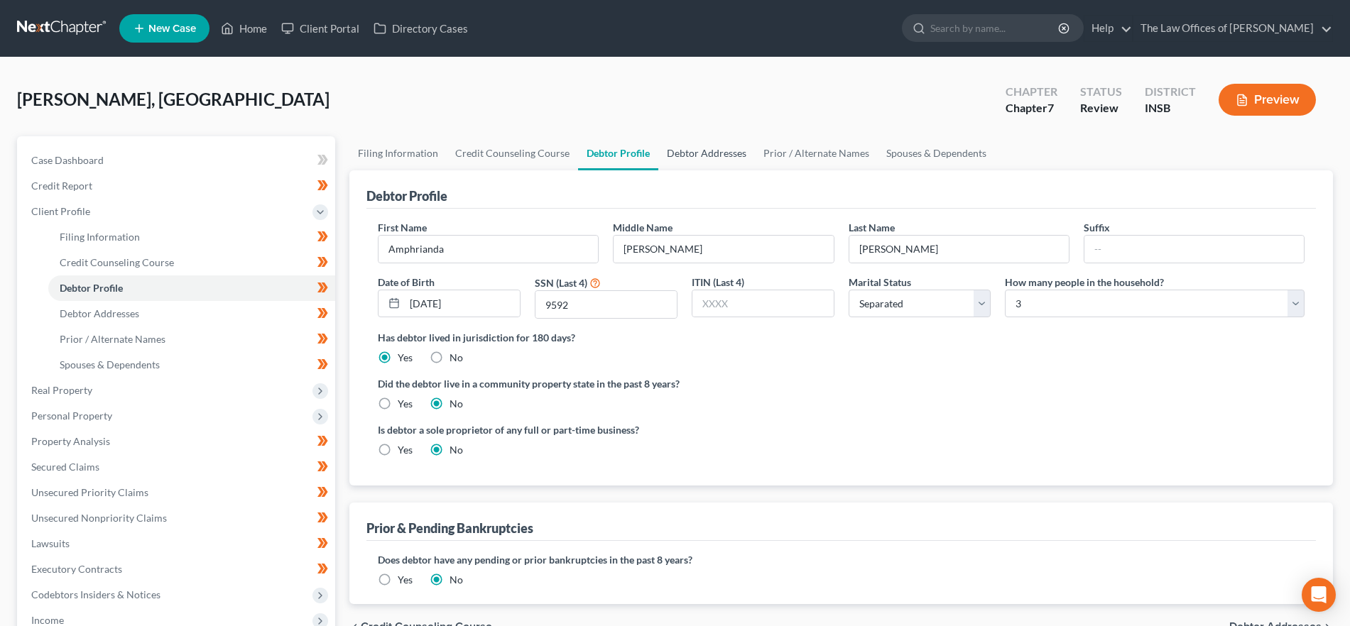
click at [669, 147] on link "Debtor Addresses" at bounding box center [706, 153] width 97 height 34
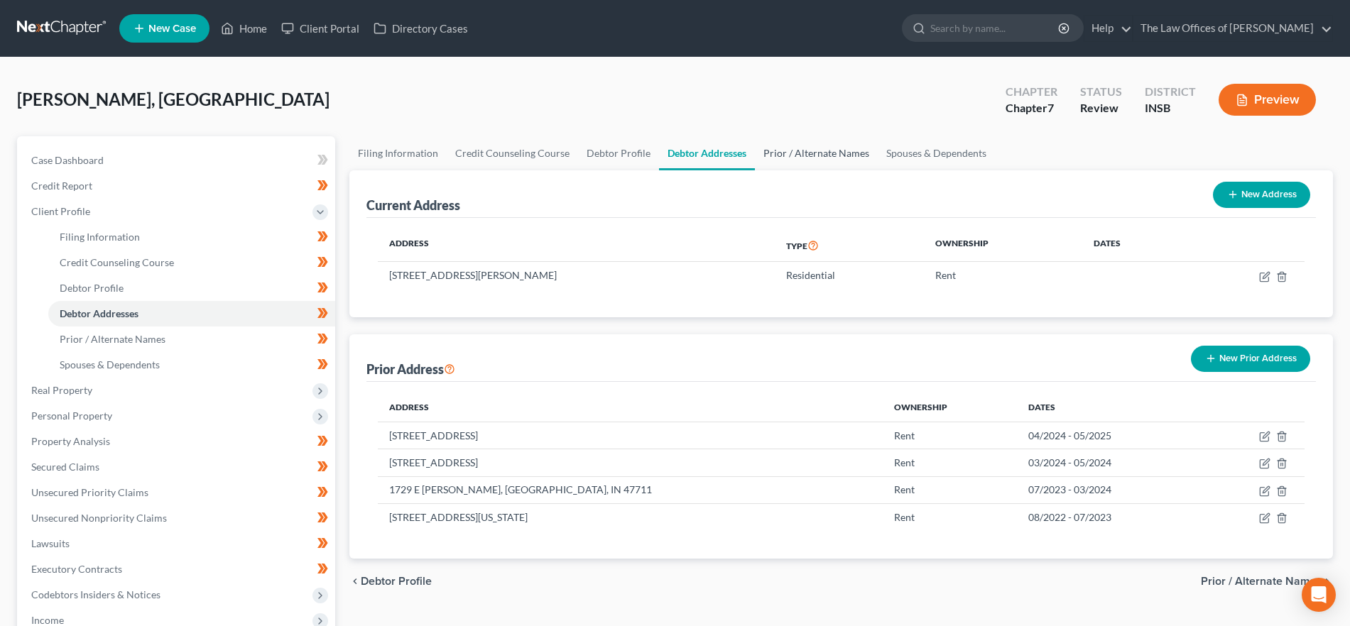
click at [794, 152] on link "Prior / Alternate Names" at bounding box center [816, 153] width 123 height 34
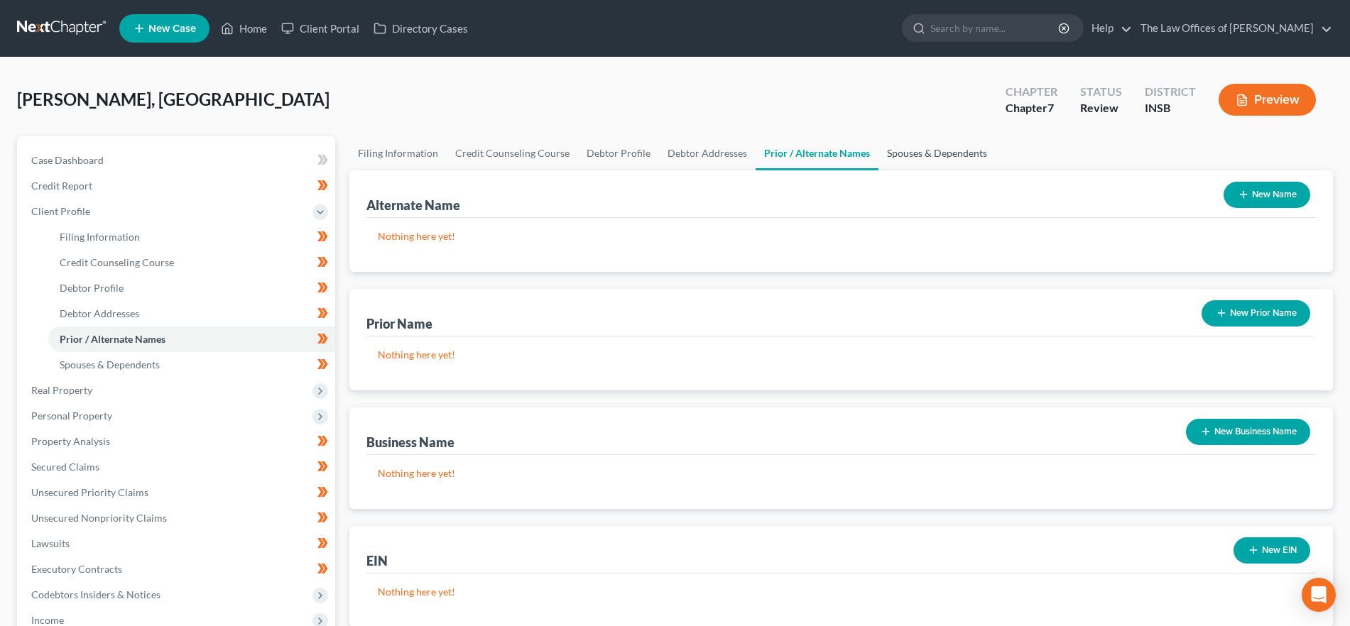
click at [924, 155] on link "Spouses & Dependents" at bounding box center [936, 153] width 117 height 34
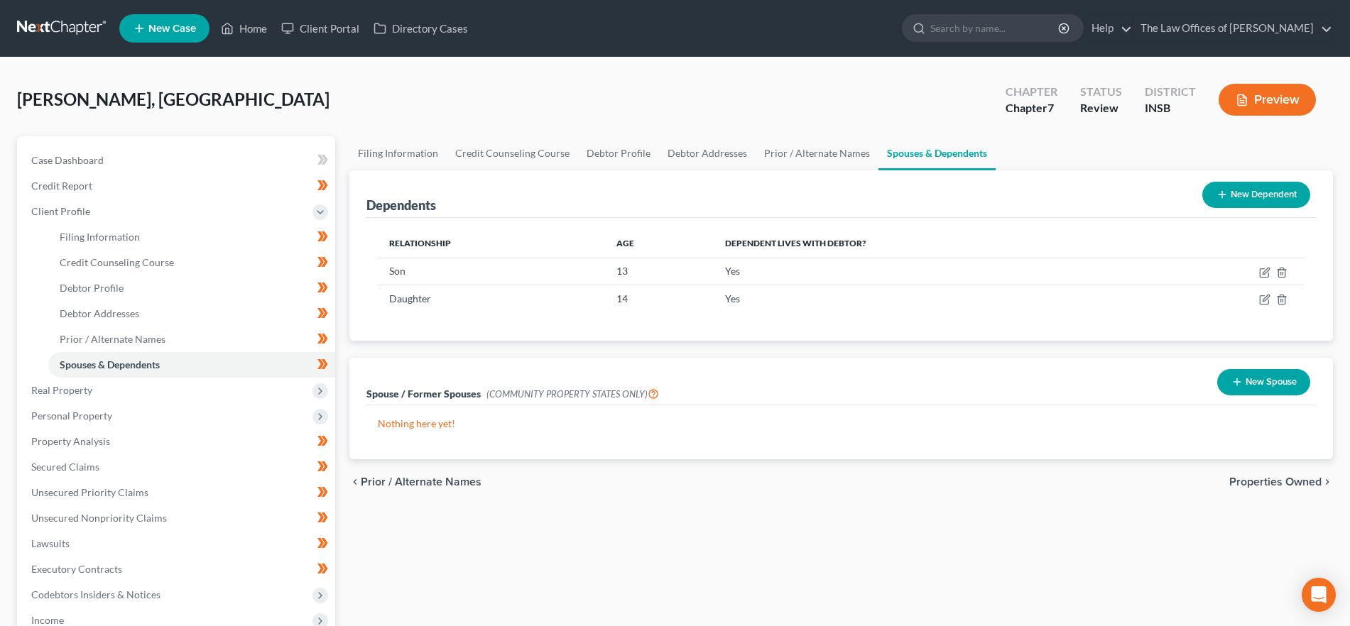
click at [1259, 485] on span "Properties Owned" at bounding box center [1275, 481] width 92 height 11
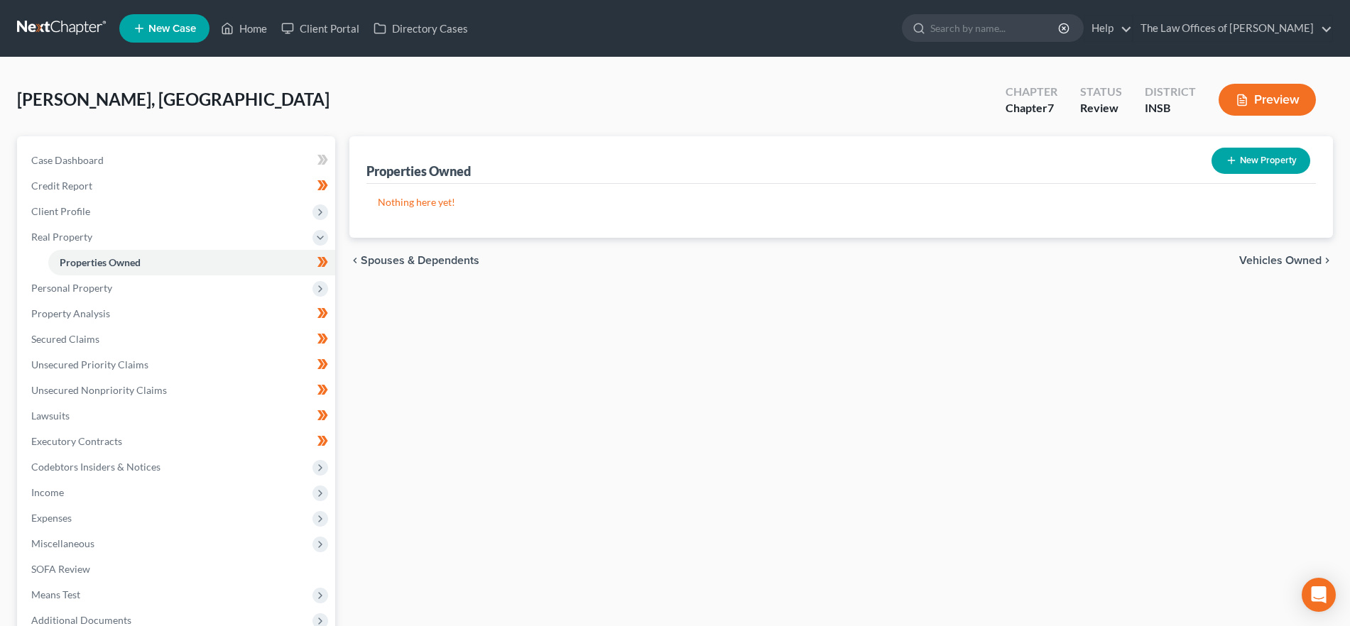
click at [1279, 262] on span "Vehicles Owned" at bounding box center [1280, 260] width 82 height 11
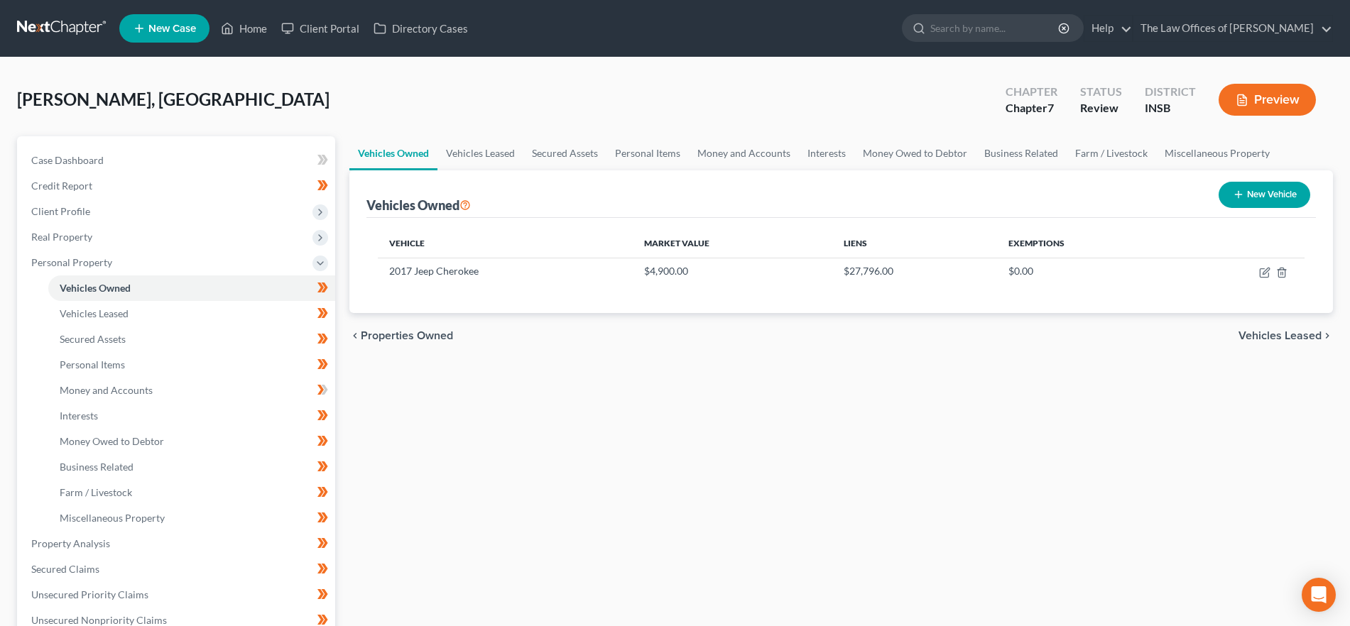
click at [1267, 334] on span "Vehicles Leased" at bounding box center [1279, 335] width 83 height 11
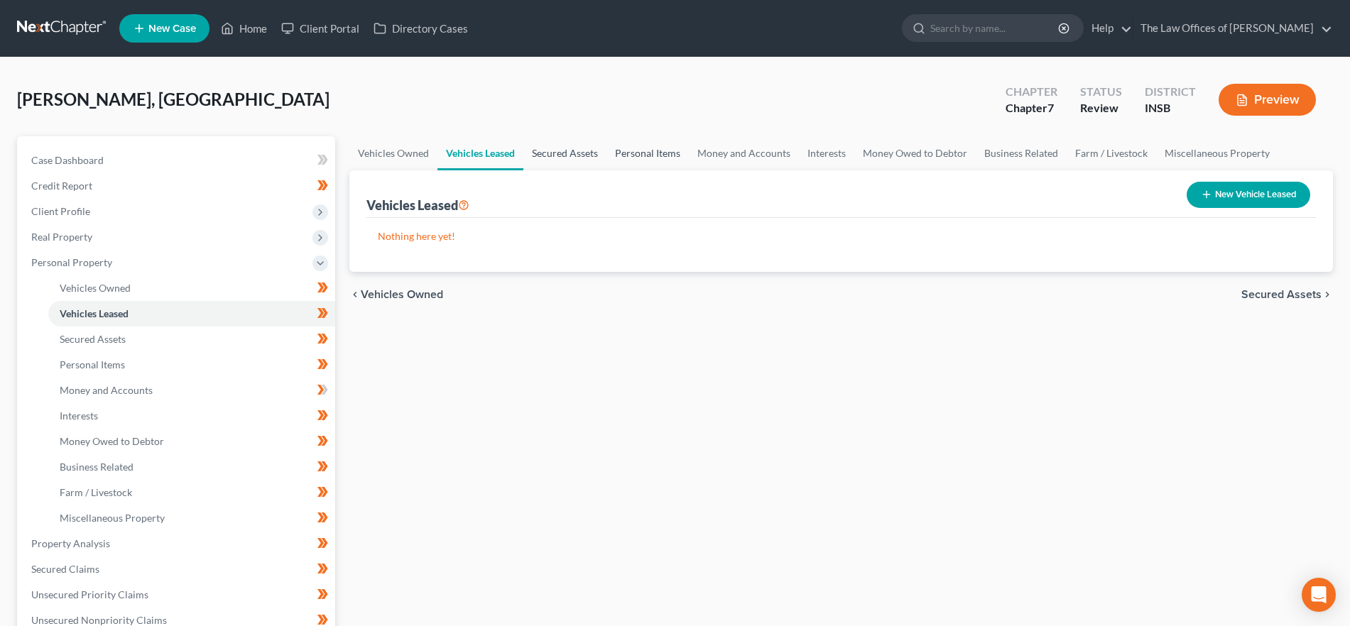
click at [581, 154] on link "Secured Assets" at bounding box center [564, 153] width 83 height 34
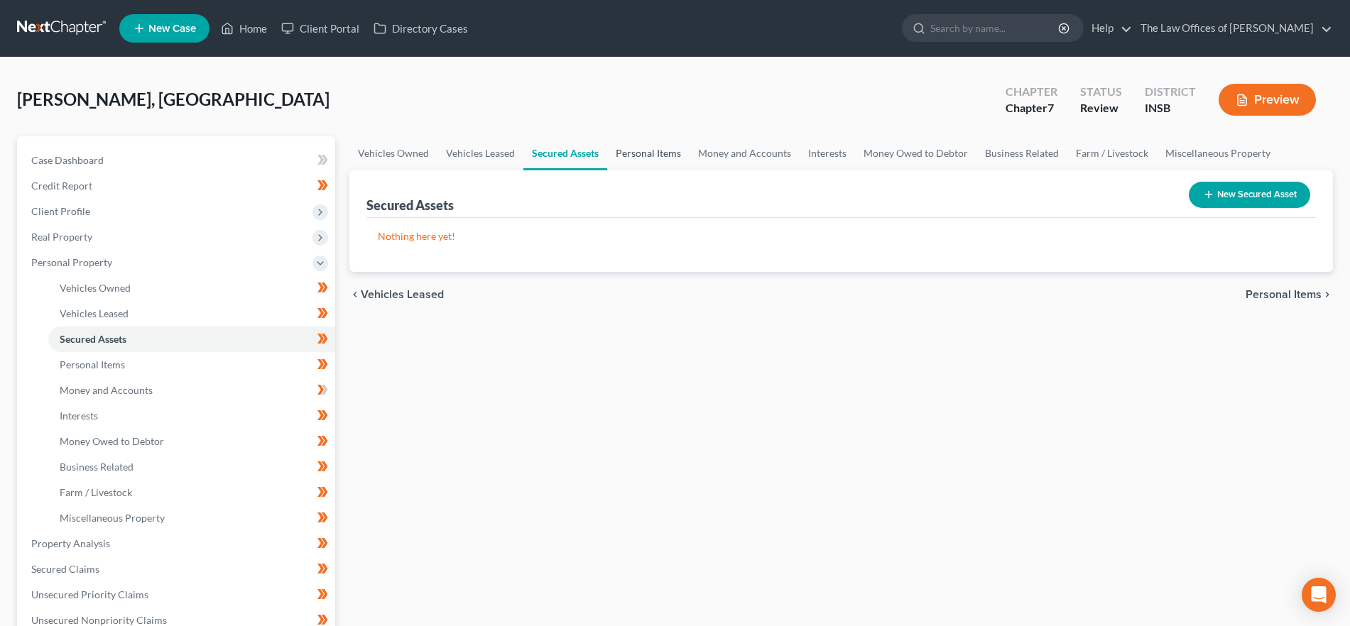
click at [646, 148] on link "Personal Items" at bounding box center [648, 153] width 82 height 34
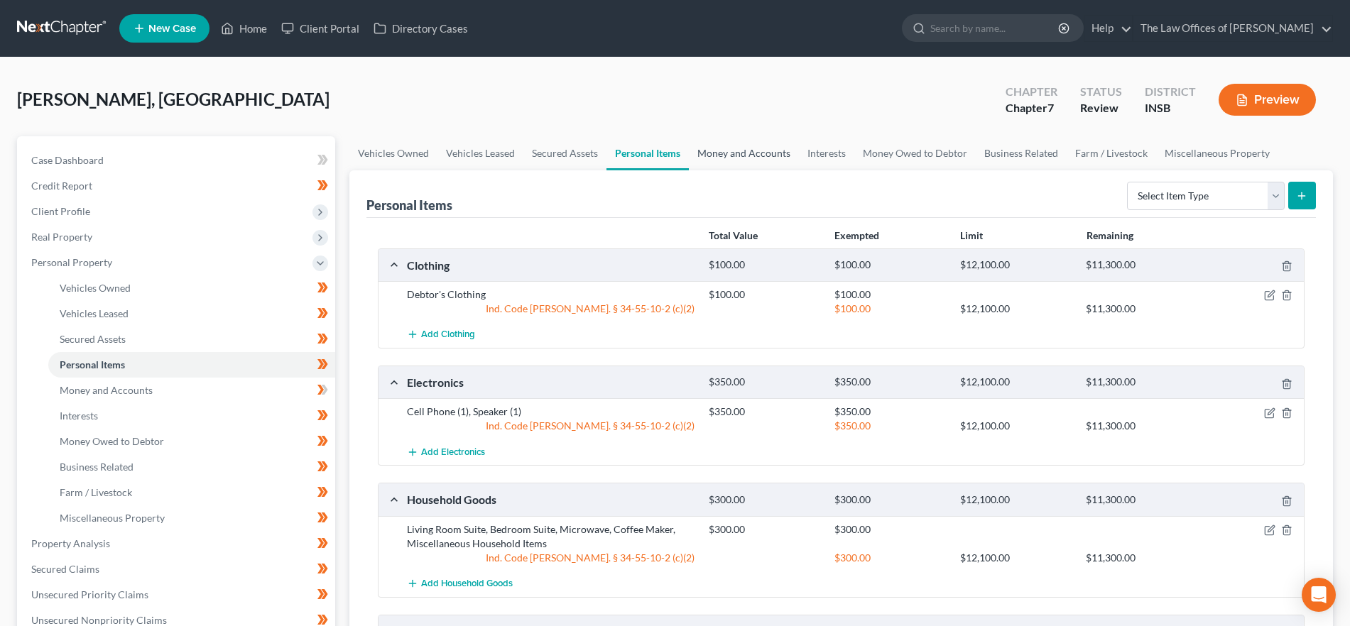
click at [728, 153] on link "Money and Accounts" at bounding box center [744, 153] width 110 height 34
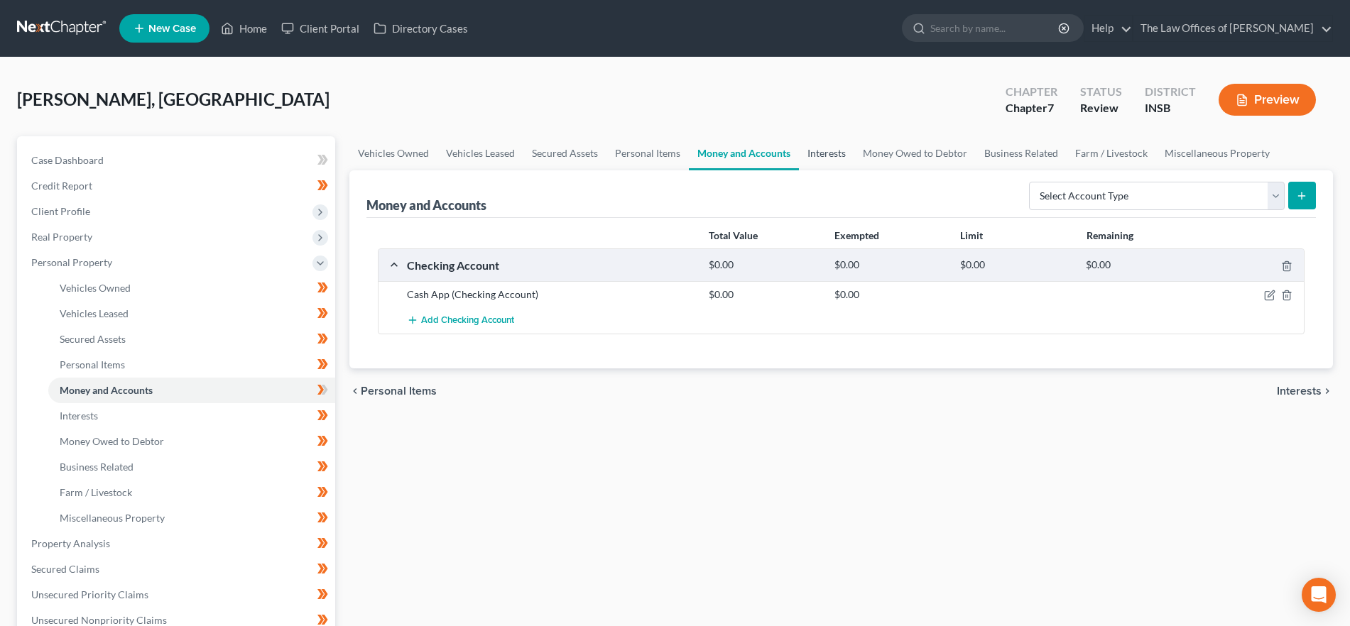
click at [841, 148] on link "Interests" at bounding box center [826, 153] width 55 height 34
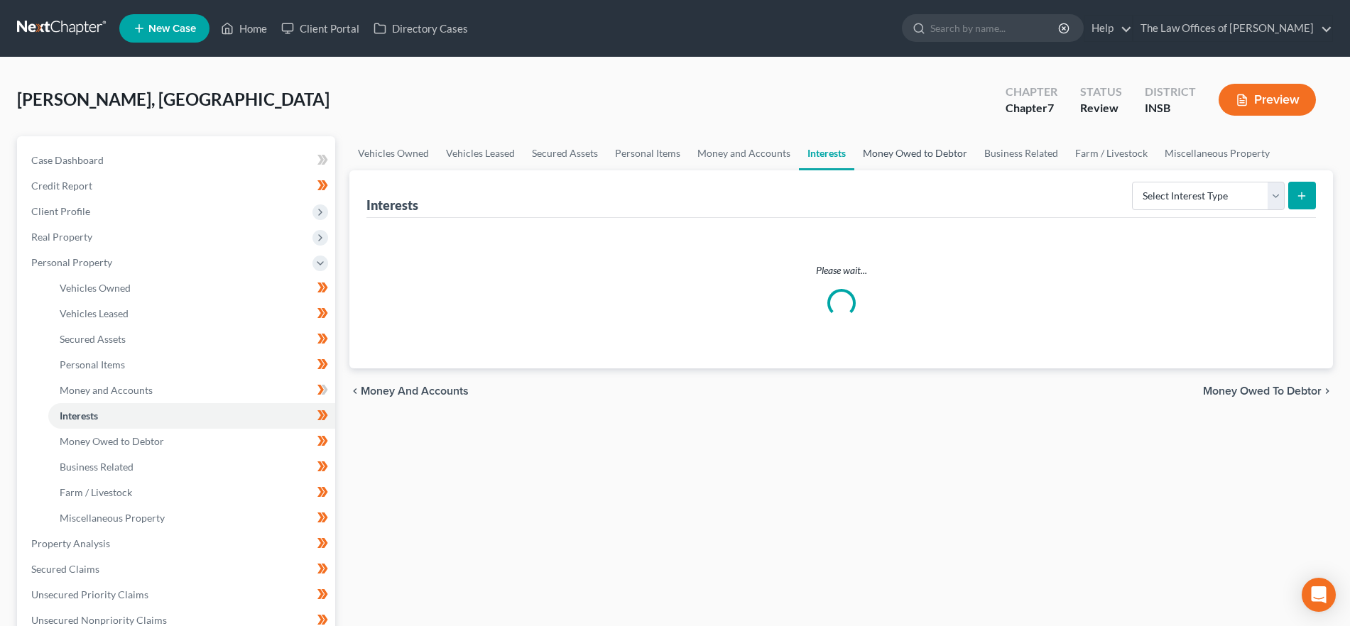
click at [926, 160] on link "Money Owed to Debtor" at bounding box center [914, 153] width 121 height 34
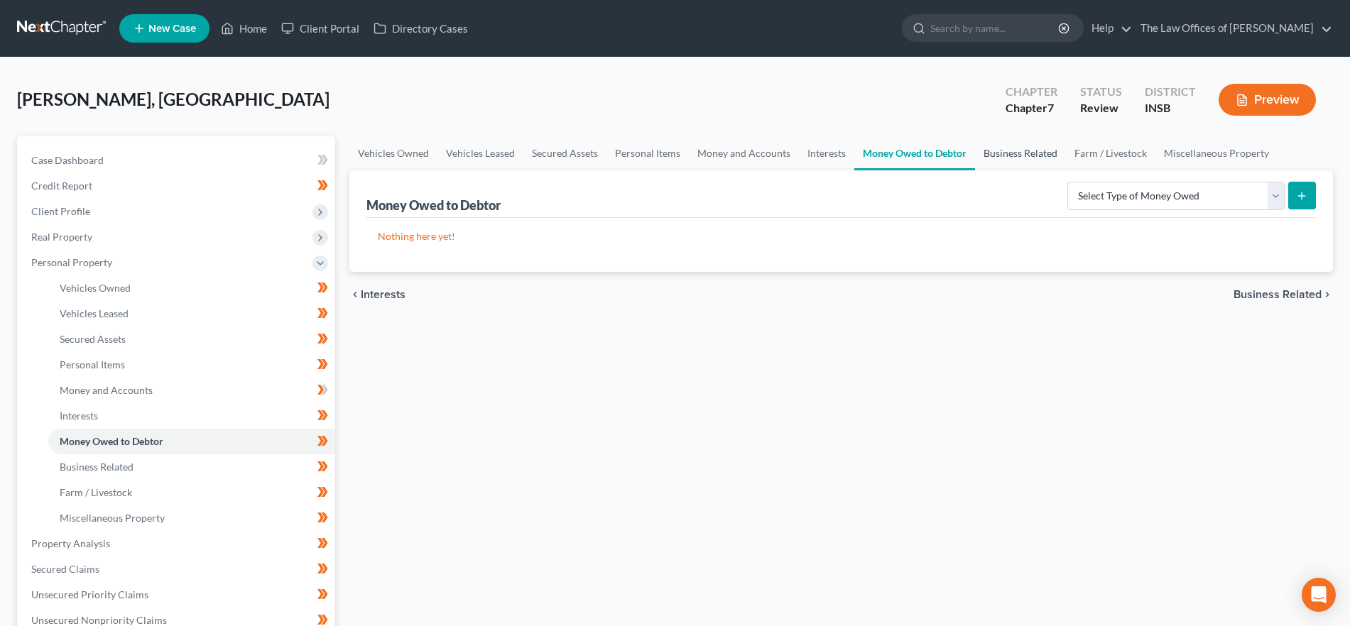
click at [1005, 161] on link "Business Related" at bounding box center [1020, 153] width 91 height 34
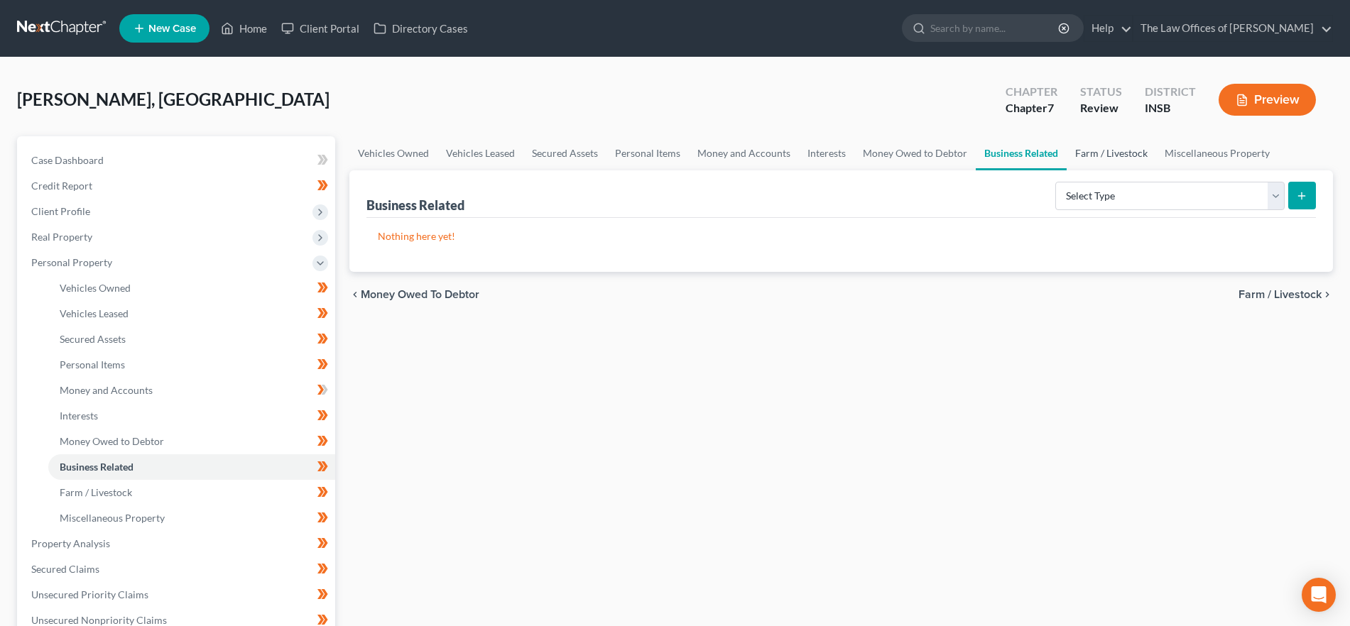
click at [1124, 158] on link "Farm / Livestock" at bounding box center [1110, 153] width 89 height 34
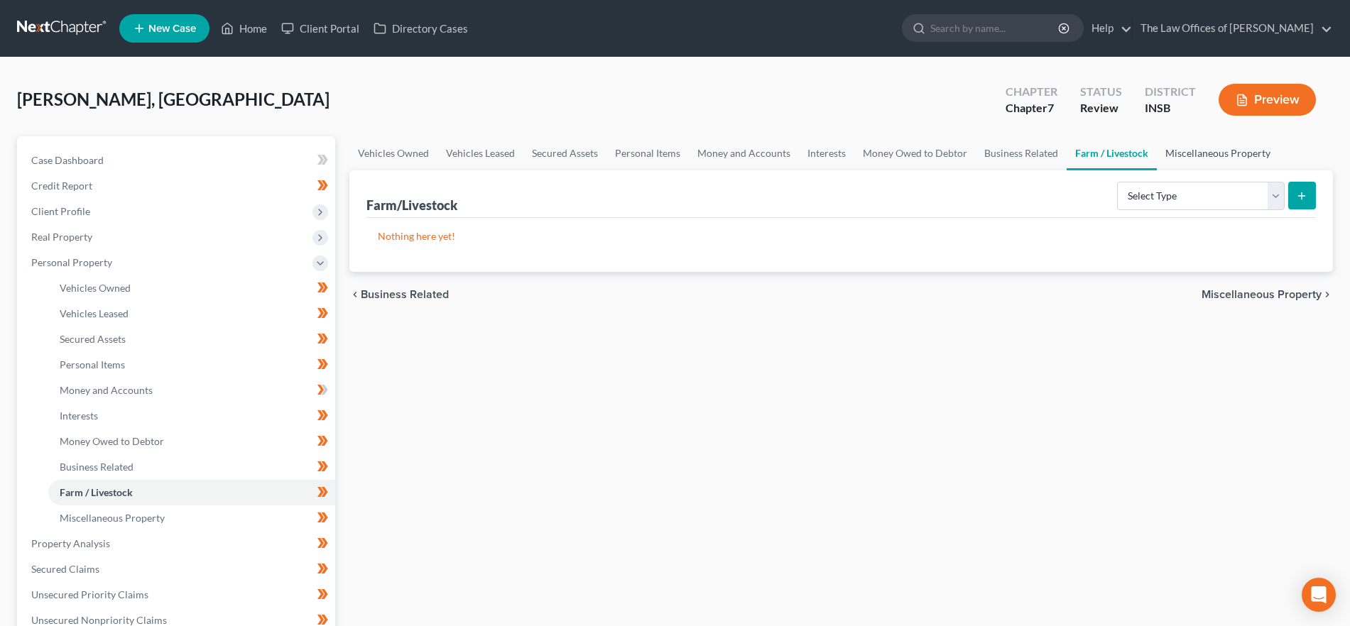
click at [1219, 149] on link "Miscellaneous Property" at bounding box center [1217, 153] width 122 height 34
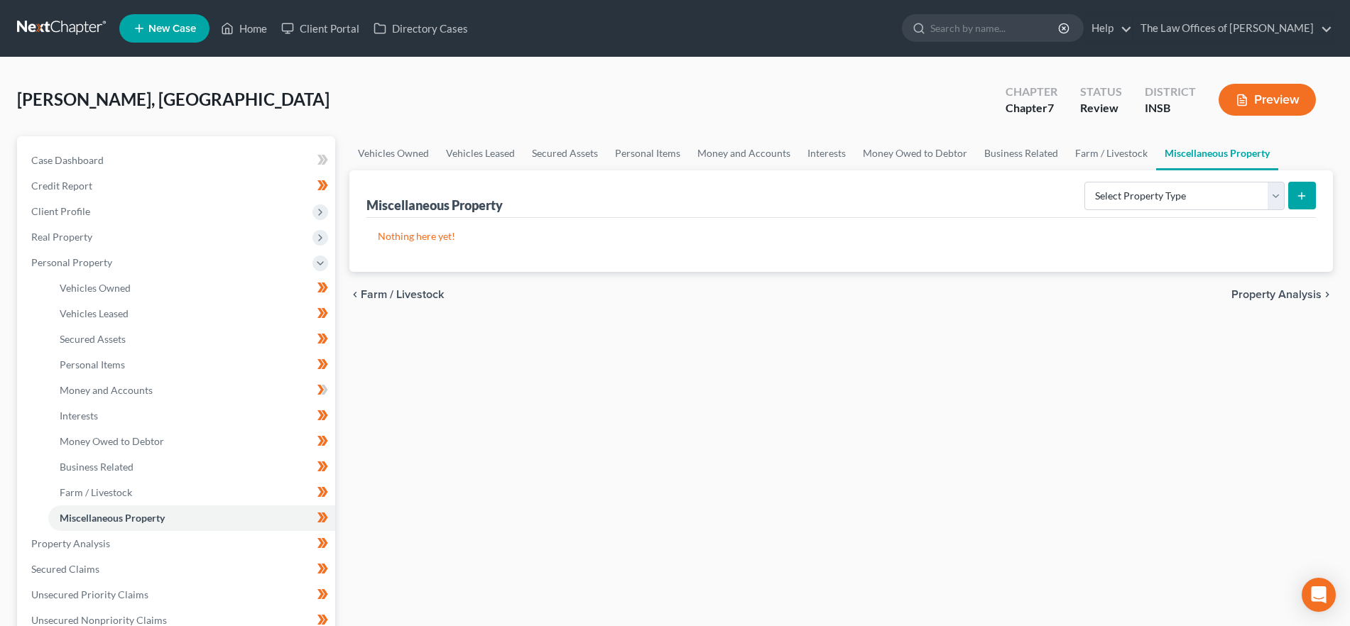
click at [1274, 290] on span "Property Analysis" at bounding box center [1276, 294] width 90 height 11
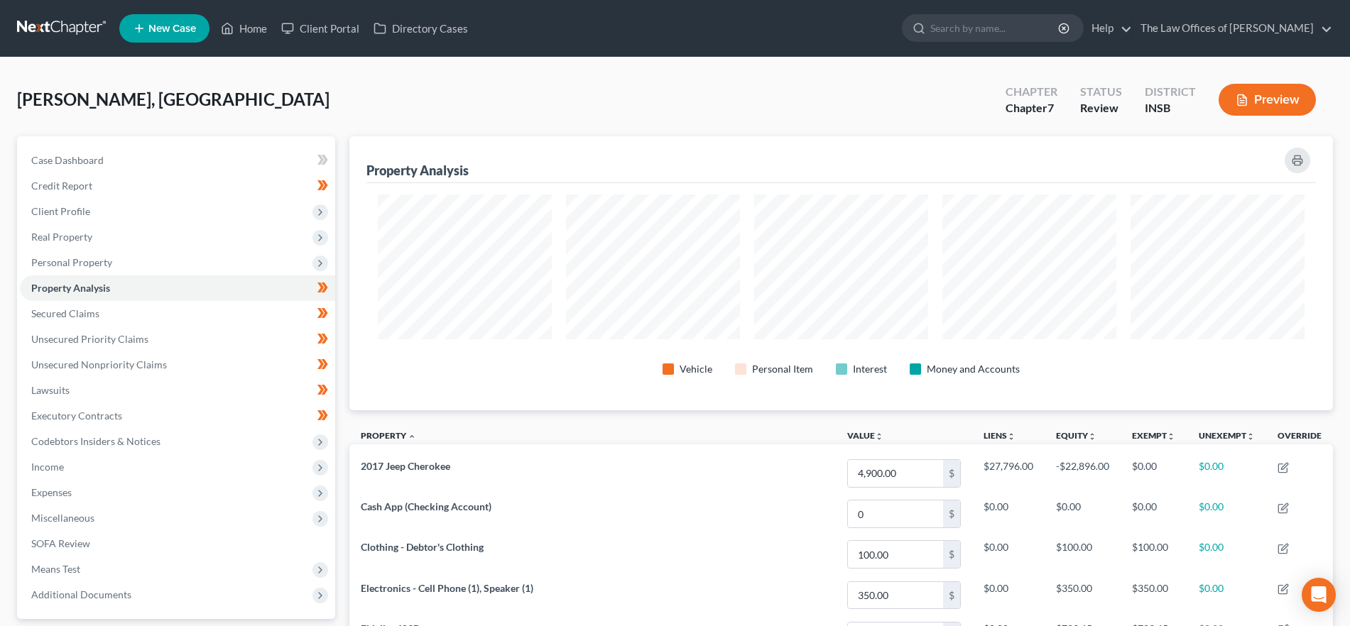
scroll to position [274, 983]
click at [150, 317] on link "Secured Claims" at bounding box center [177, 314] width 315 height 26
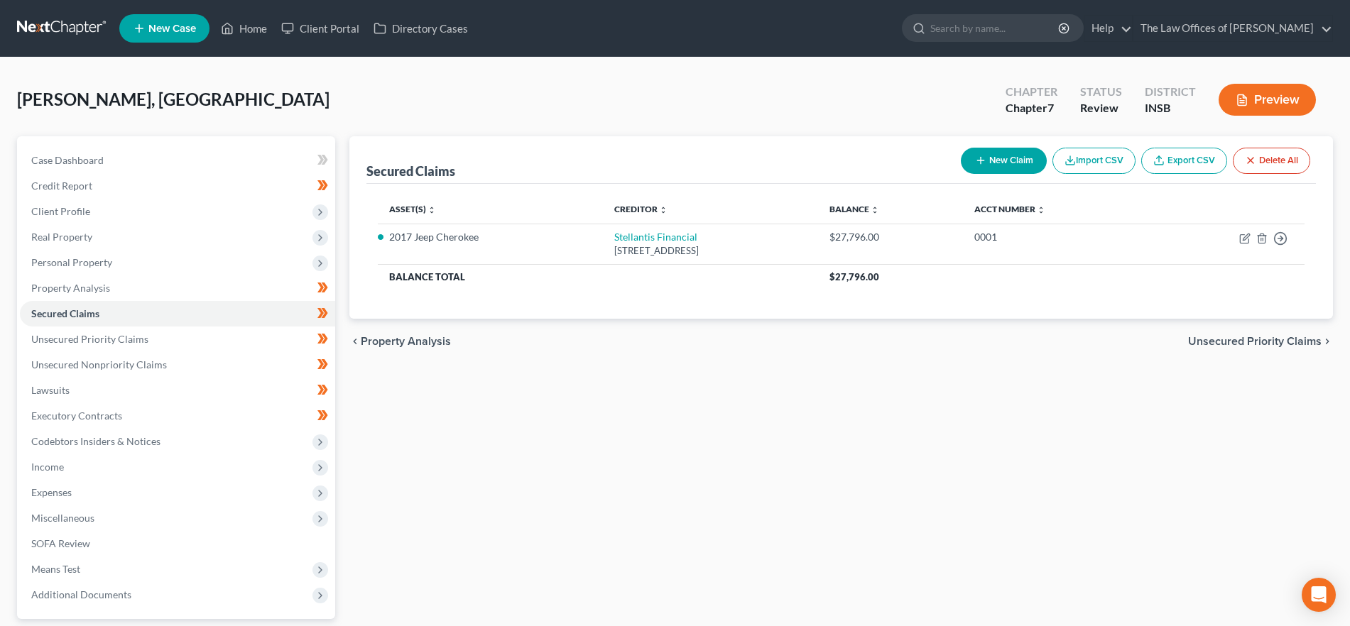
click at [1221, 344] on span "Unsecured Priority Claims" at bounding box center [1254, 341] width 133 height 11
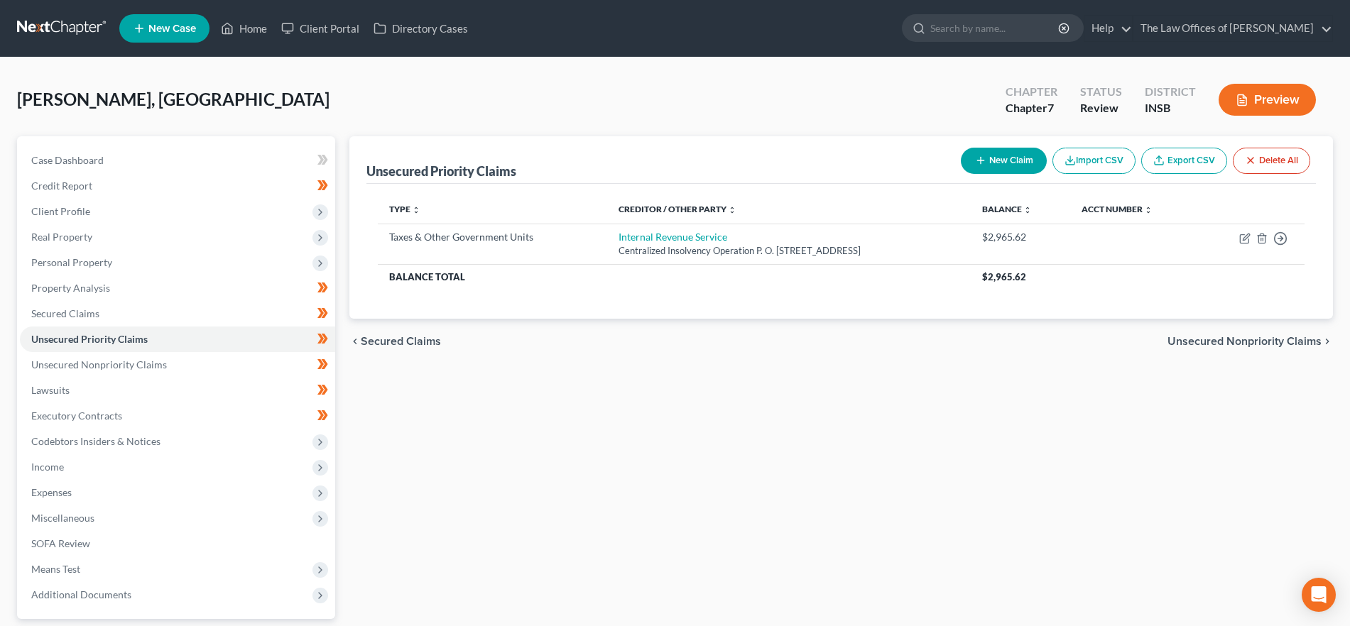
drag, startPoint x: 1203, startPoint y: 341, endPoint x: 1196, endPoint y: 349, distance: 10.1
click at [1203, 340] on span "Unsecured Nonpriority Claims" at bounding box center [1244, 341] width 154 height 11
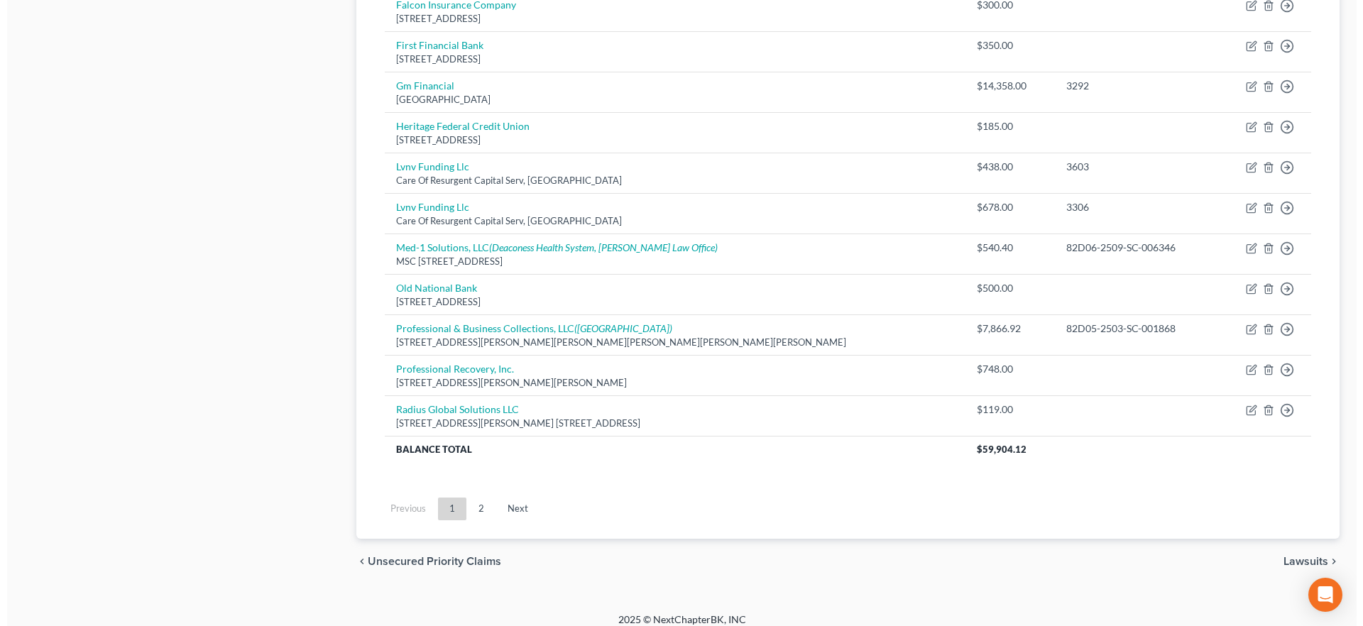
scroll to position [1013, 0]
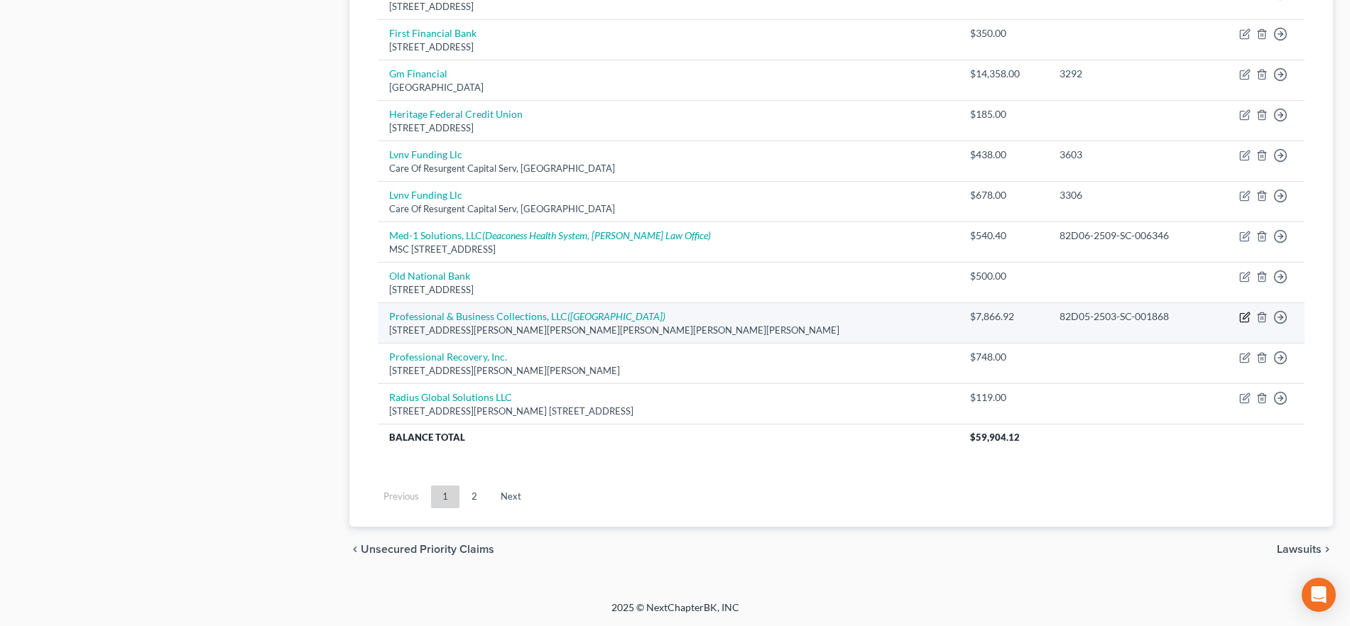
click at [1248, 312] on icon "button" at bounding box center [1245, 315] width 6 height 6
select select "15"
select select "1"
select select "0"
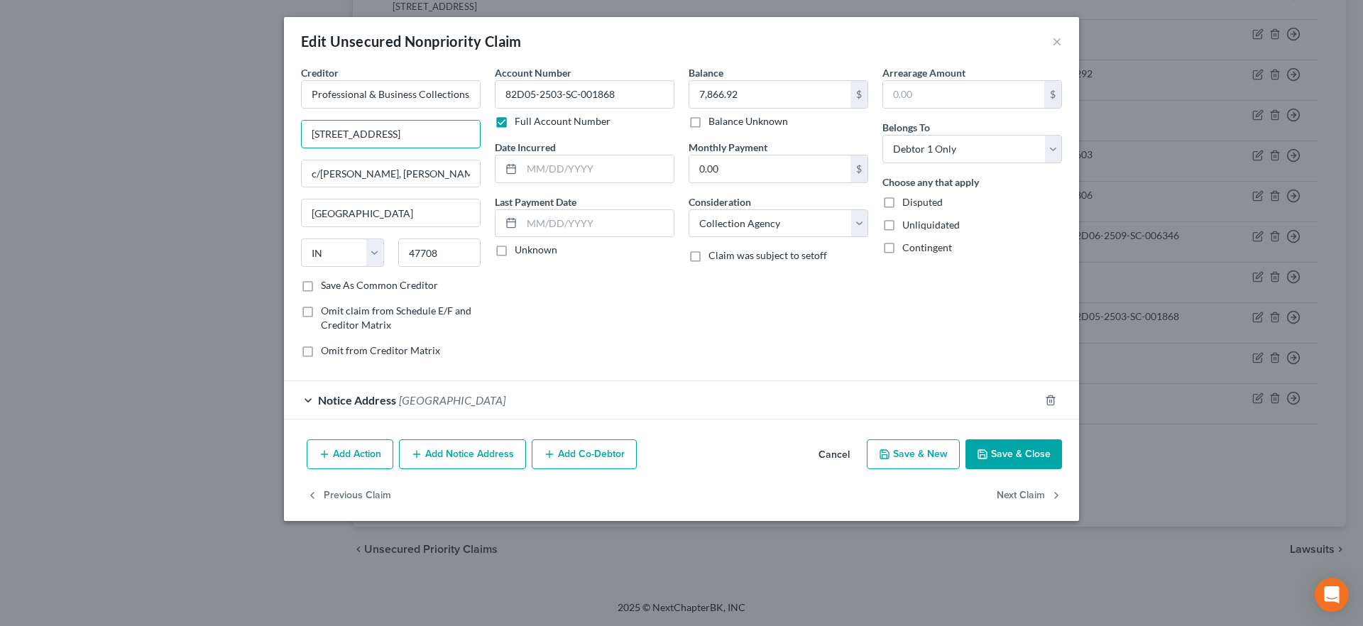
drag, startPoint x: 397, startPoint y: 136, endPoint x: 295, endPoint y: 131, distance: 101.6
click at [295, 131] on div "Creditor * Professional & Business Collections, LLC [STREET_ADDRESS]/[PERSON_NA…" at bounding box center [391, 217] width 194 height 304
click at [359, 175] on input "c/[PERSON_NAME], [PERSON_NAME], [PERSON_NAME], & [PERSON_NAME], LLP" at bounding box center [391, 173] width 178 height 27
paste input "[STREET_ADDRESS]"
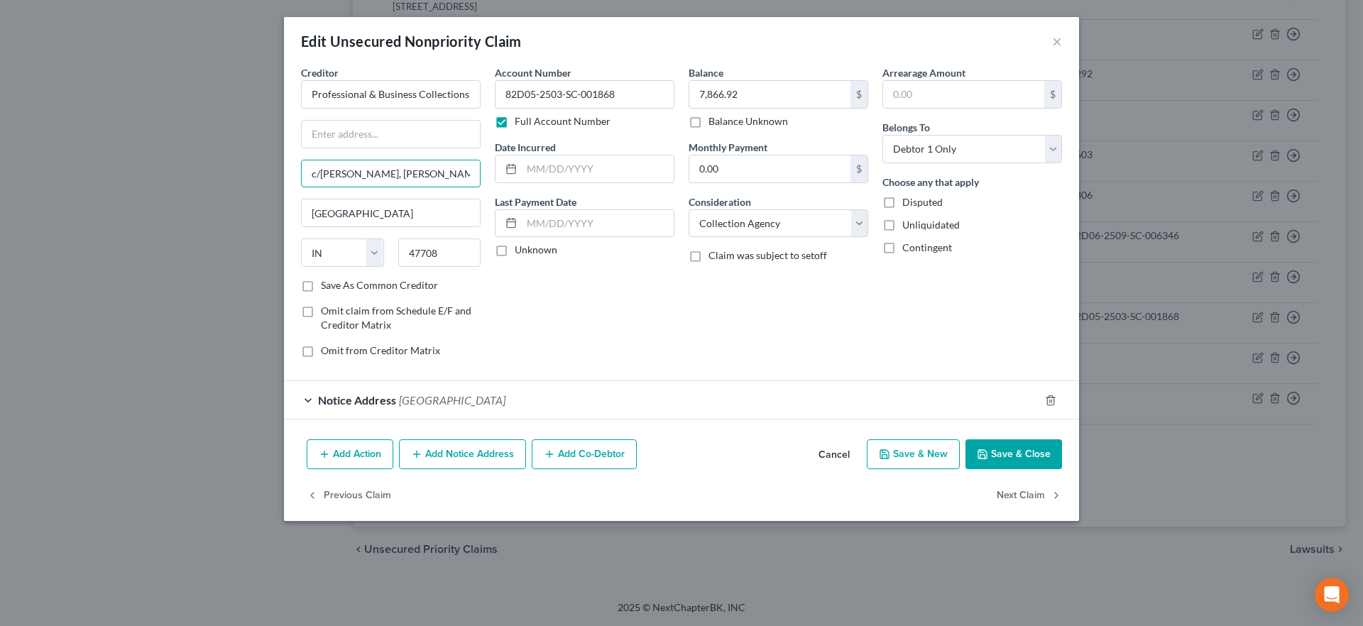
drag, startPoint x: 416, startPoint y: 173, endPoint x: 260, endPoint y: 179, distance: 156.3
click at [260, 179] on div "Edit Unsecured Nonpriority Claim × Creditor * Professional & Business Collectio…" at bounding box center [681, 313] width 1363 height 626
type input "[STREET_ADDRESS]"
drag, startPoint x: 346, startPoint y: 130, endPoint x: 359, endPoint y: 143, distance: 18.1
click at [346, 131] on input "text" at bounding box center [391, 134] width 178 height 27
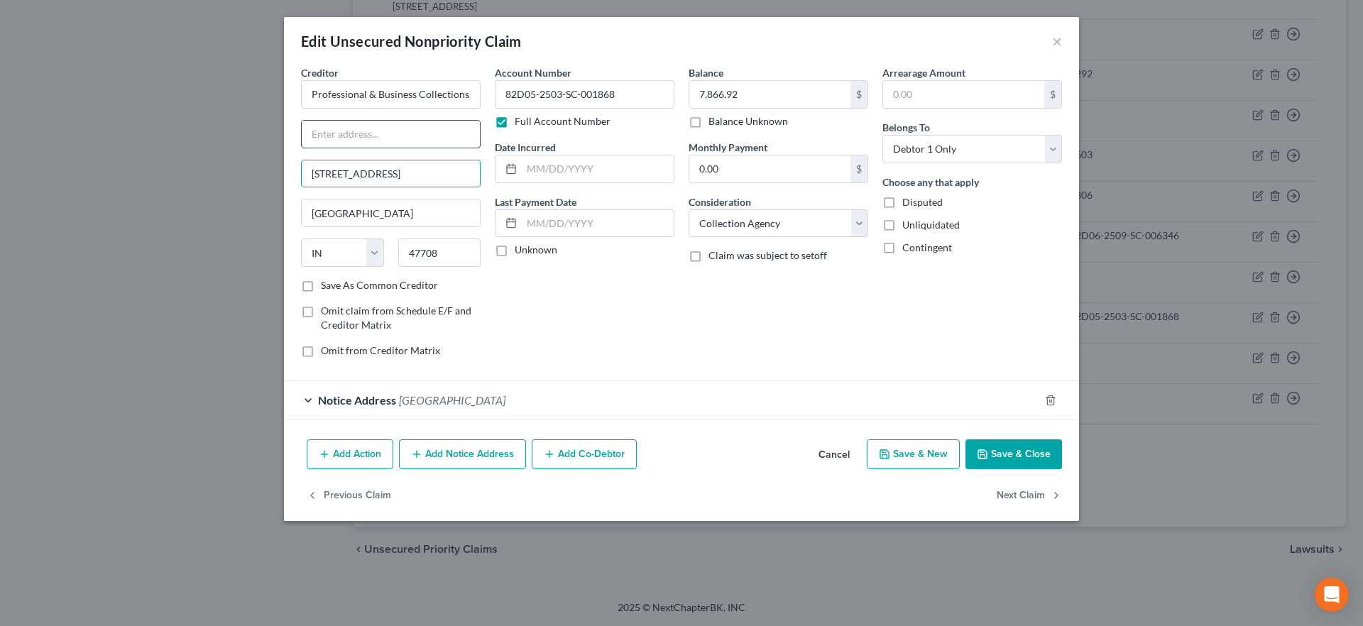
paste input "c/[PERSON_NAME], [PERSON_NAME], [PERSON_NAME], & [PERSON_NAME], LLP"
type input "c/[PERSON_NAME], [PERSON_NAME], [PERSON_NAME], & [PERSON_NAME], LLP"
click at [683, 338] on div "Balance 7,866.92 $ Balance Unknown Balance Undetermined 7,866.92 $ Balance Unkn…" at bounding box center [779, 217] width 194 height 304
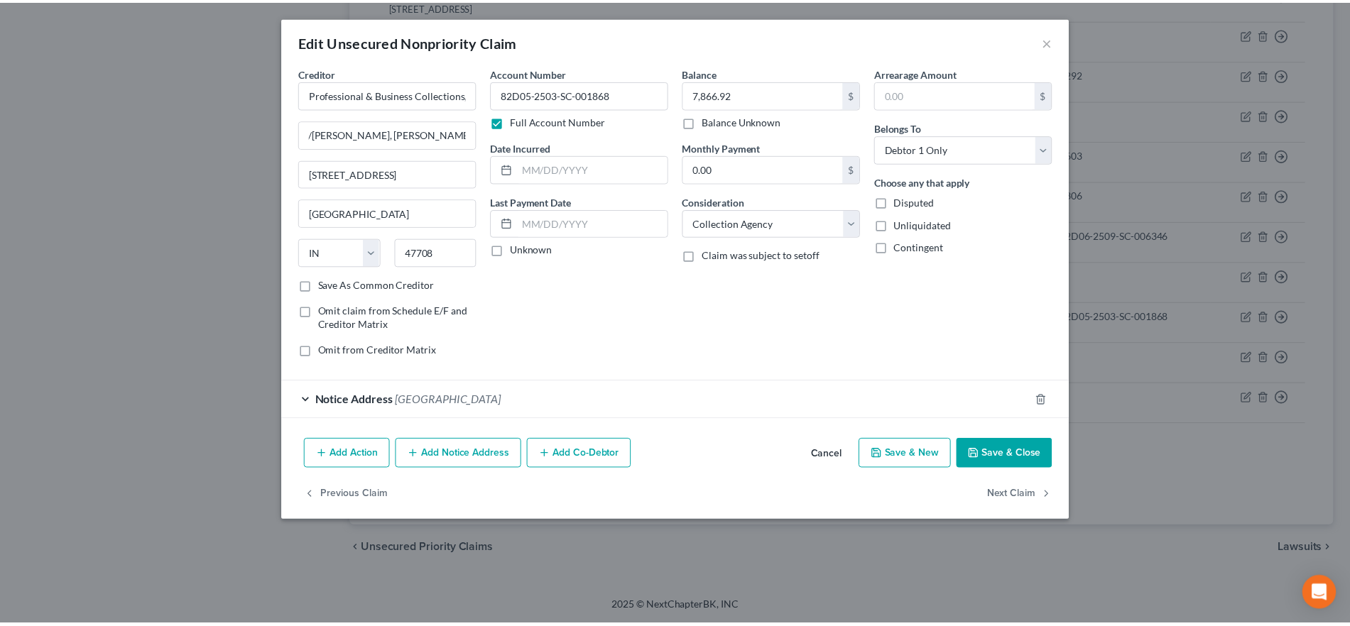
scroll to position [0, 0]
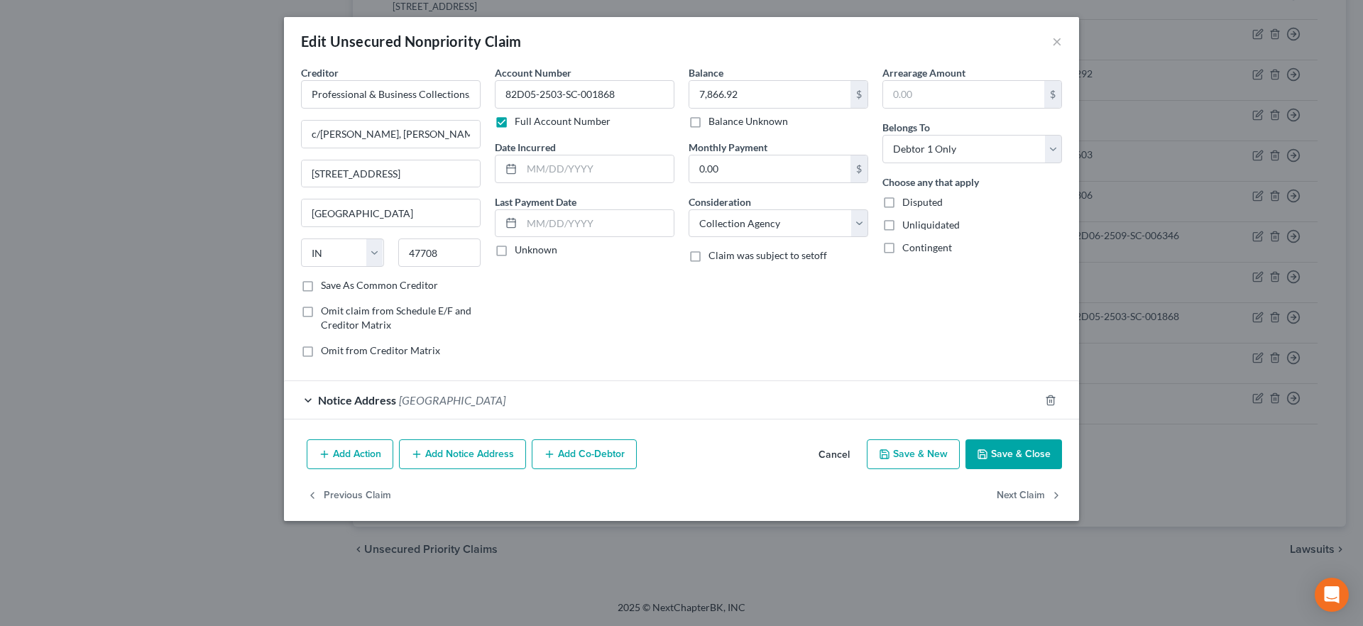
click at [1015, 443] on button "Save & Close" at bounding box center [1013, 454] width 97 height 30
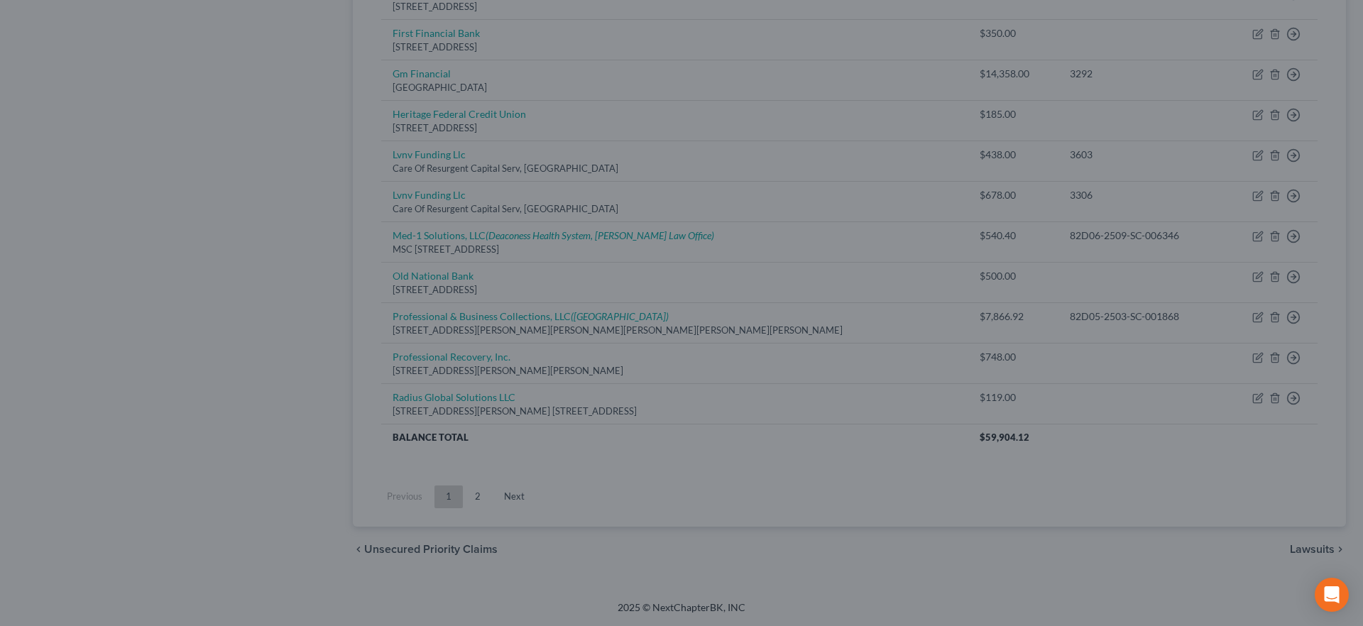
type input "0"
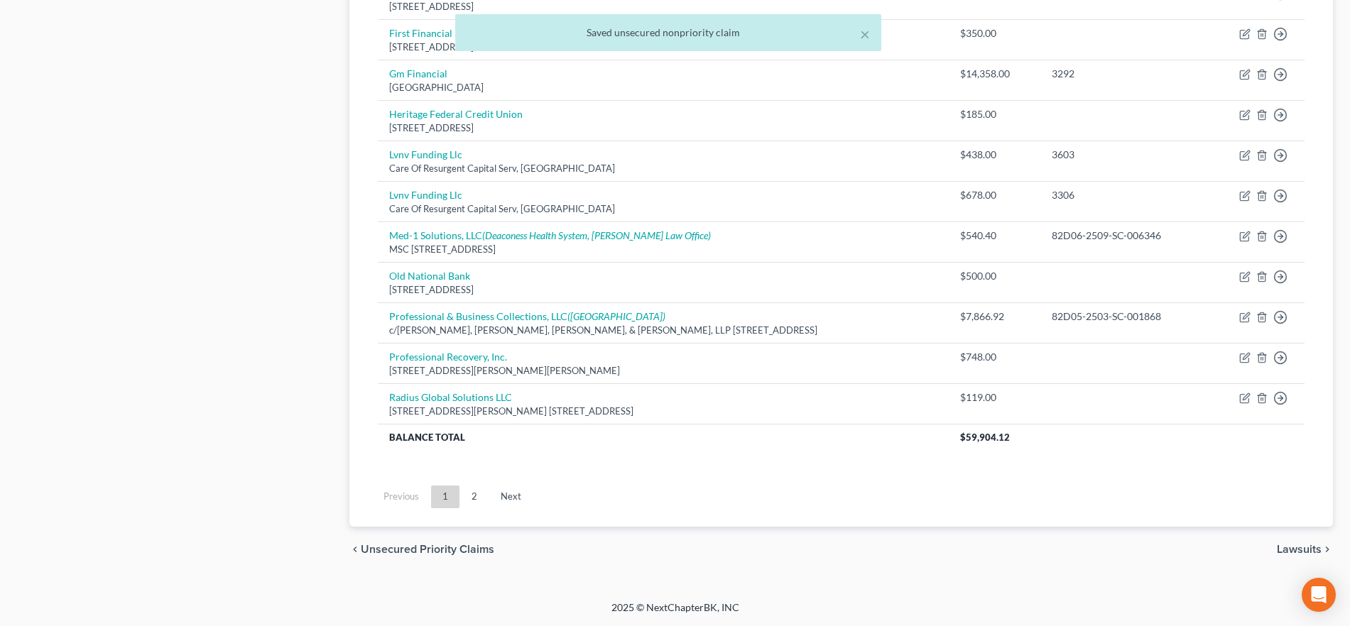
click at [483, 493] on link "2" at bounding box center [474, 497] width 28 height 23
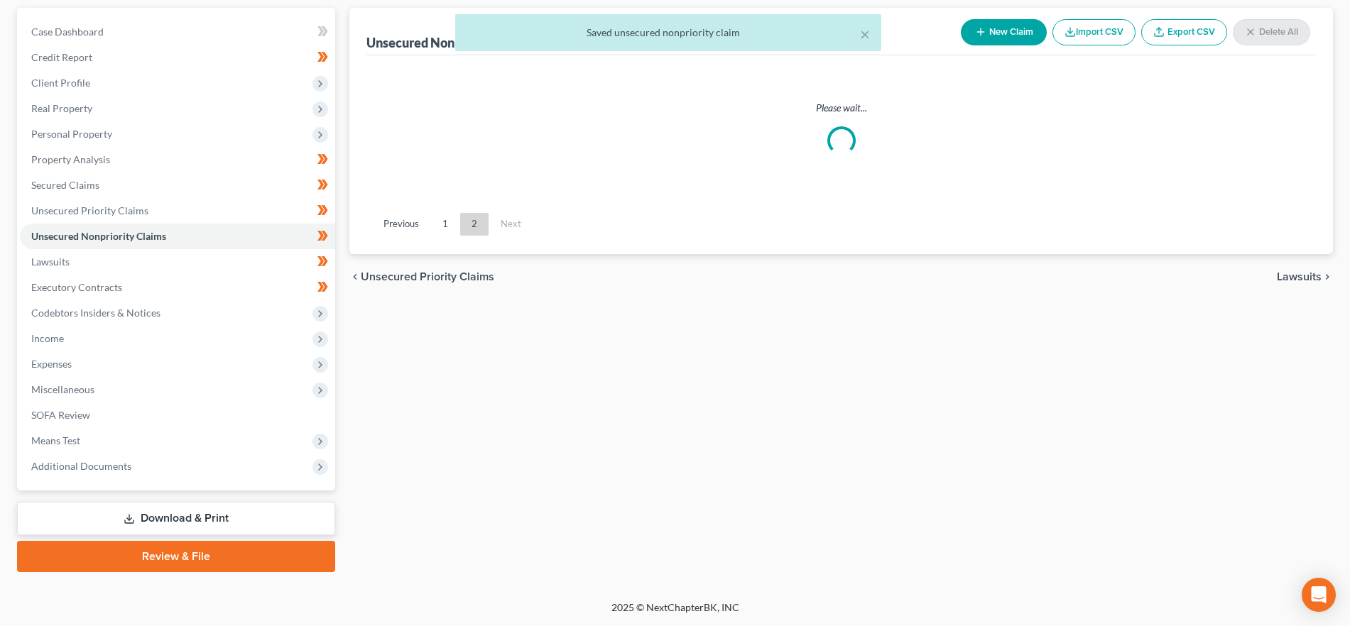
scroll to position [128, 0]
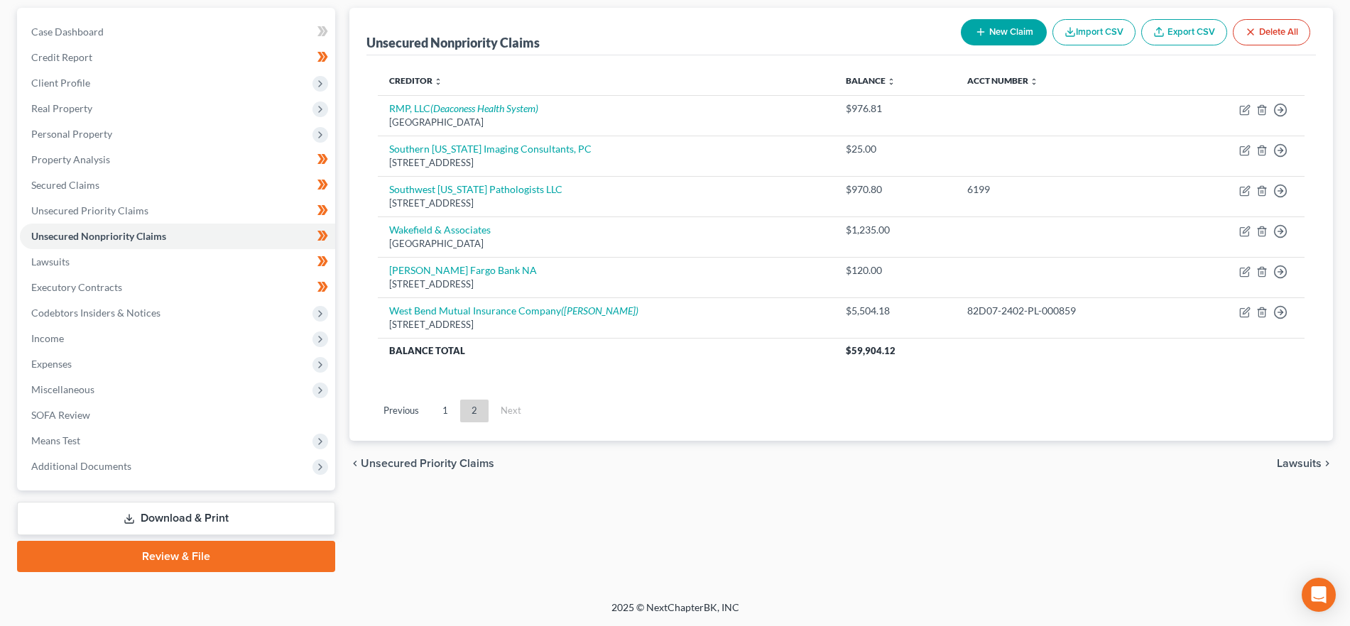
click at [1288, 465] on span "Lawsuits" at bounding box center [1298, 463] width 45 height 11
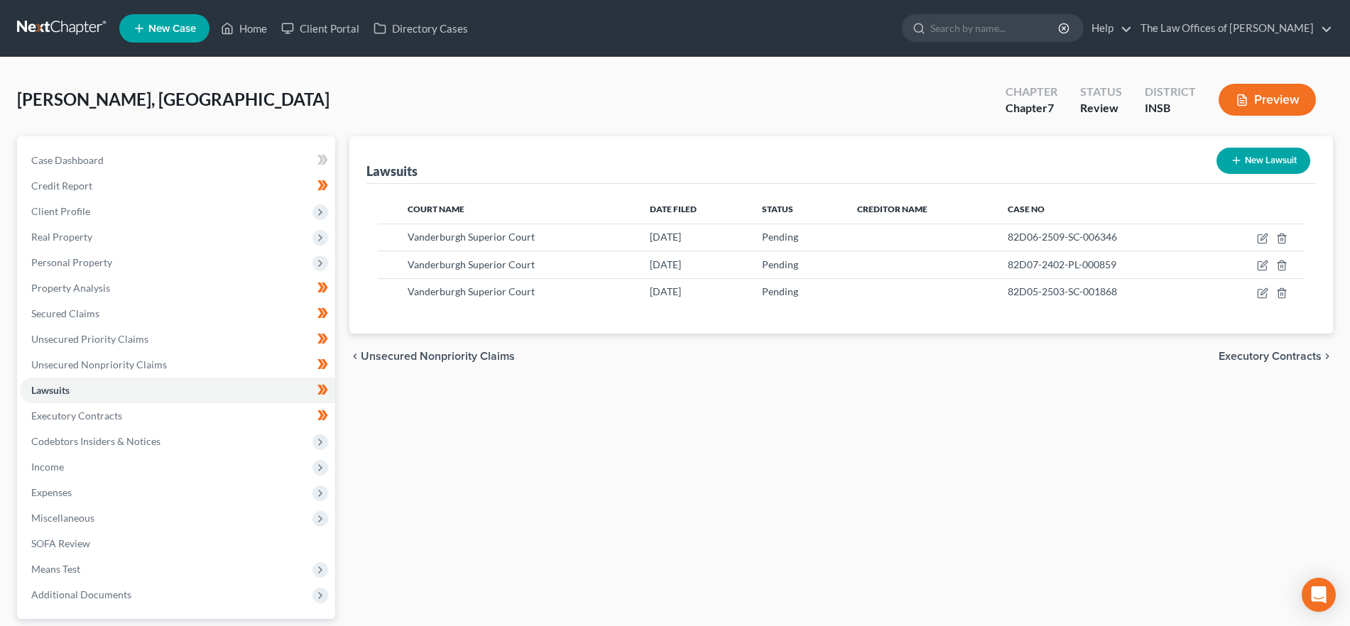
click at [1246, 359] on span "Executory Contracts" at bounding box center [1269, 356] width 103 height 11
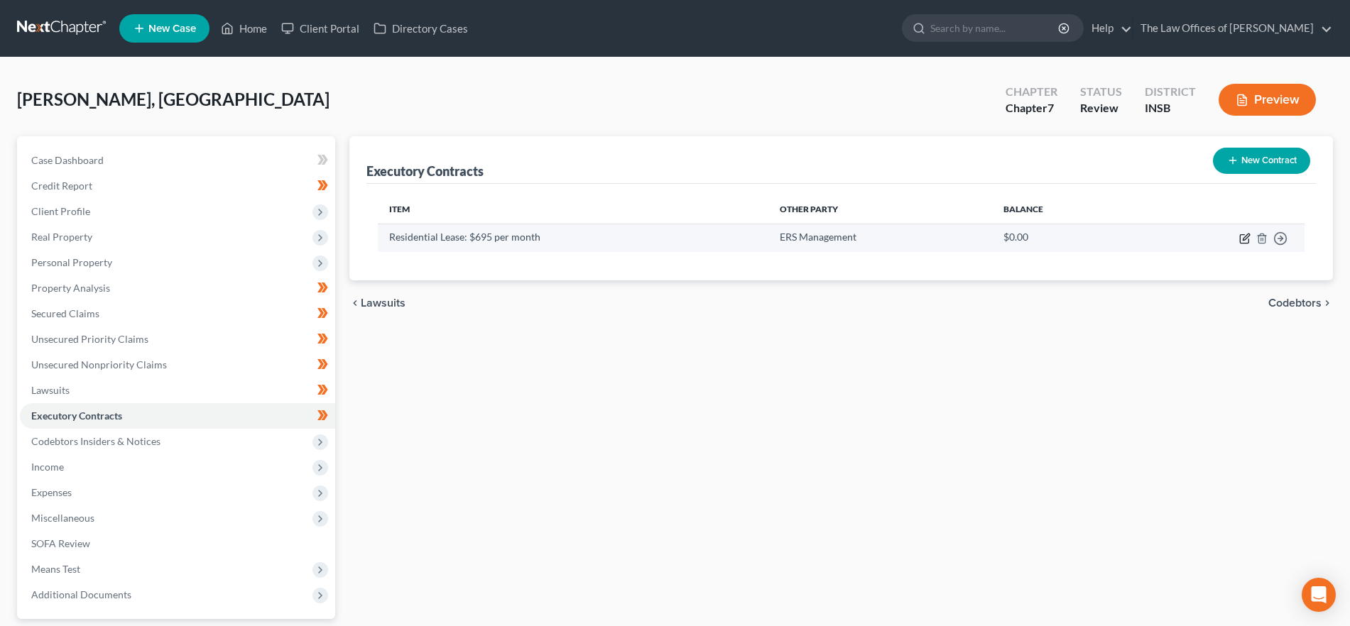
click at [1240, 236] on icon "button" at bounding box center [1244, 239] width 9 height 9
select select "3"
select select "15"
select select "0"
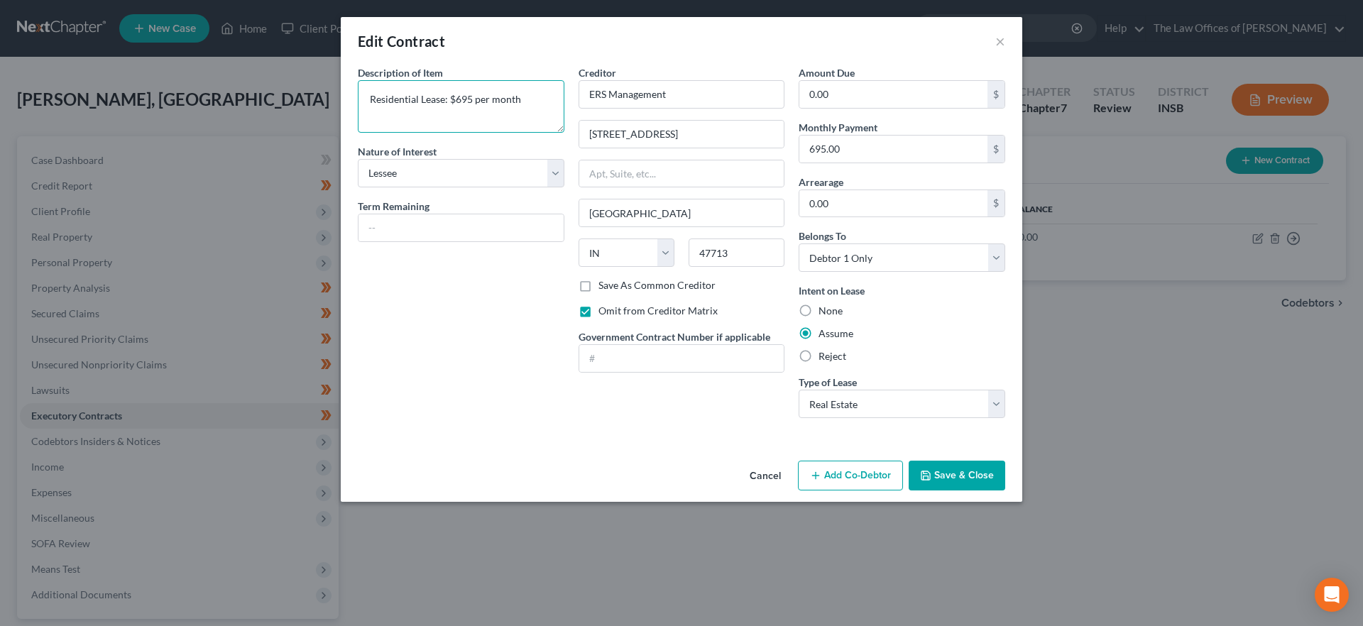
click at [469, 99] on textarea "Residential Lease: $695 per month" at bounding box center [461, 106] width 207 height 53
type textarea "Residential Lease: $695.00 per month"
click at [958, 469] on button "Save & Close" at bounding box center [957, 476] width 97 height 30
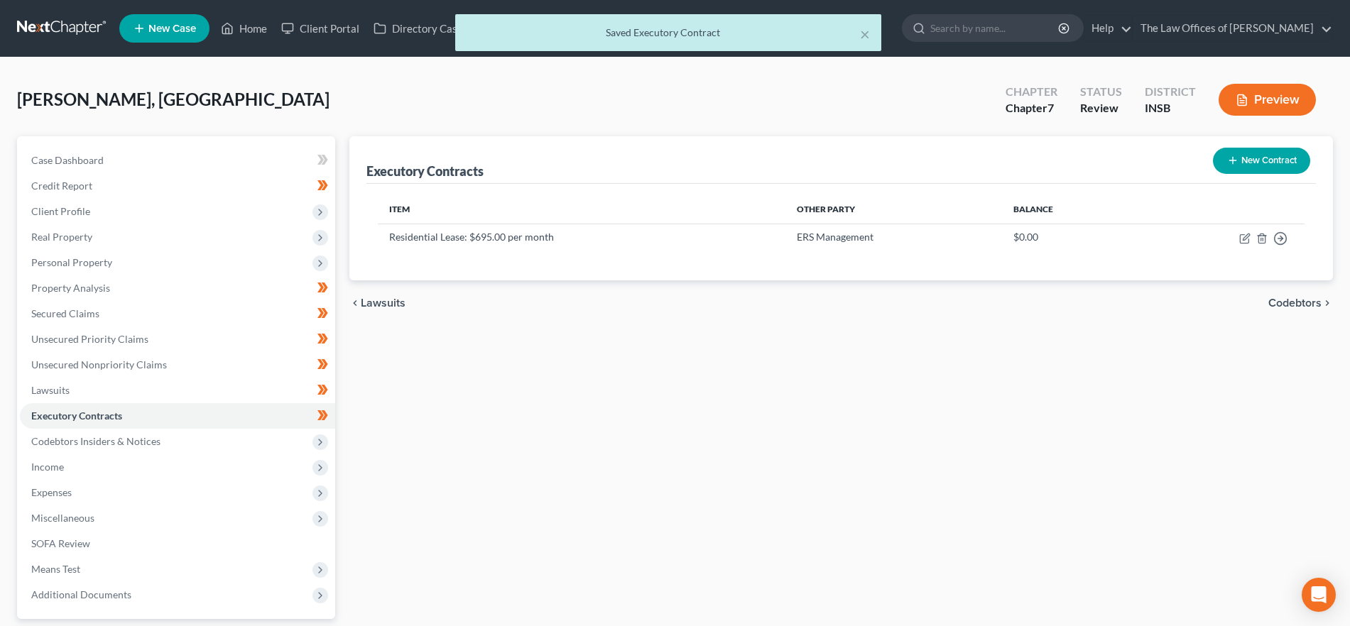
click at [1284, 301] on span "Codebtors" at bounding box center [1294, 302] width 53 height 11
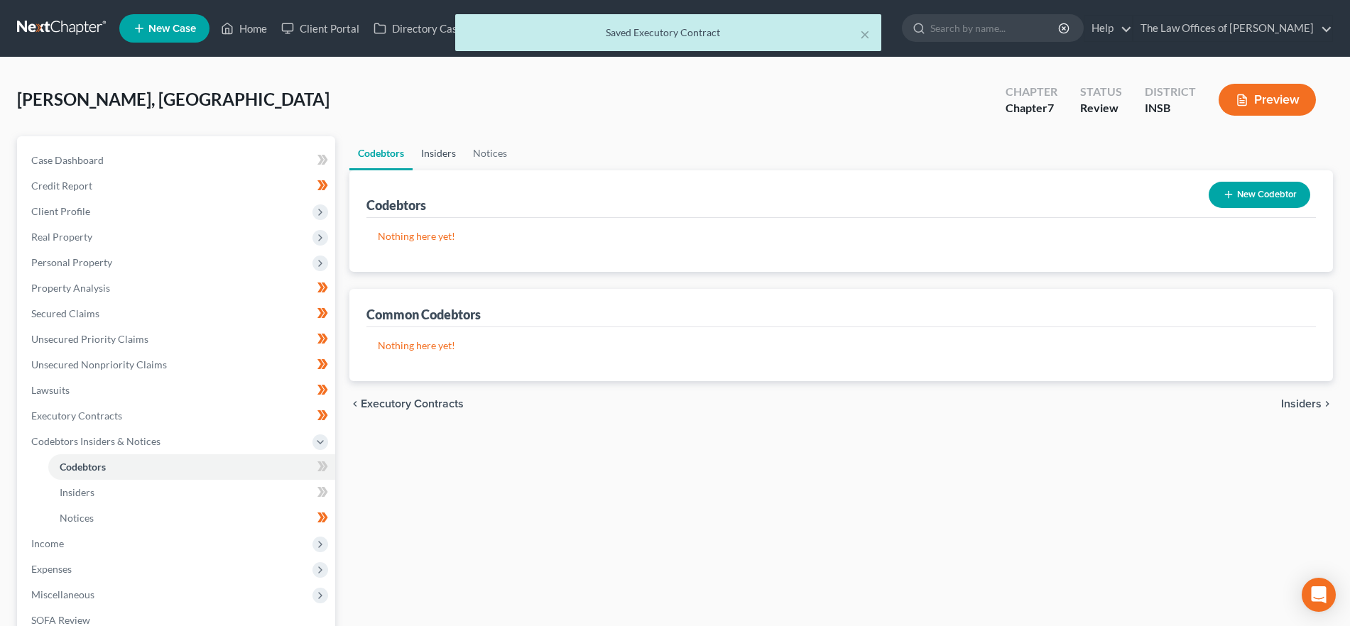
click at [425, 153] on link "Insiders" at bounding box center [438, 153] width 52 height 34
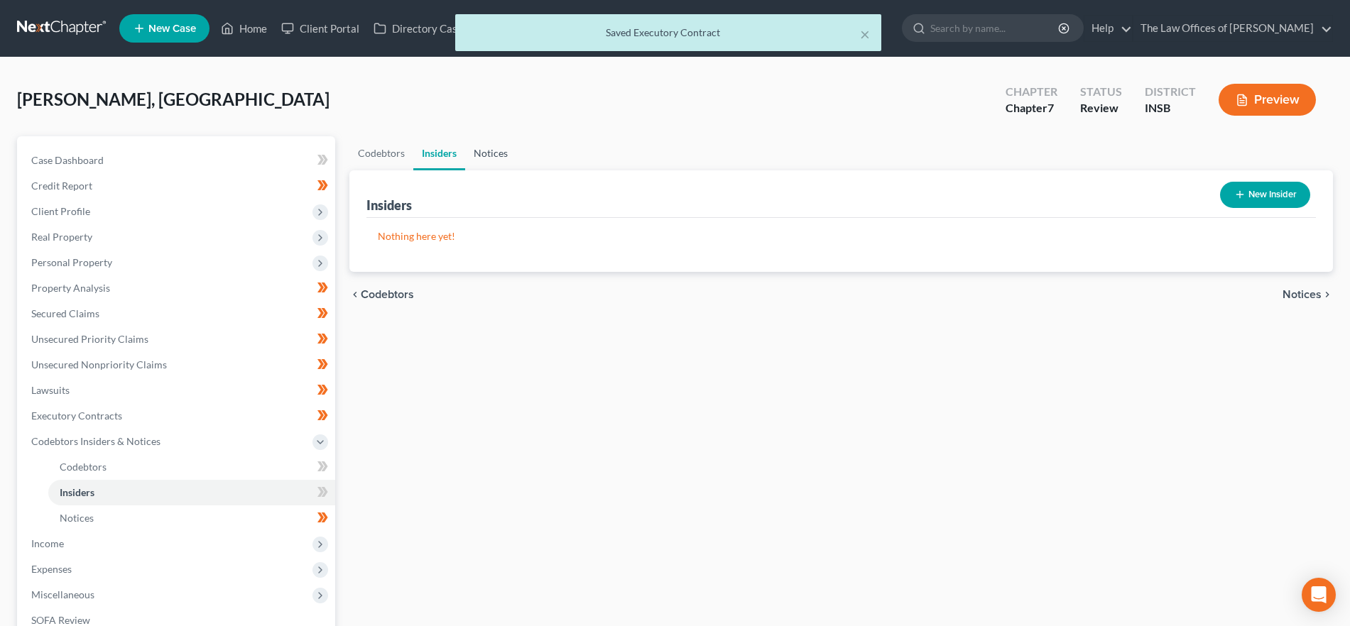
click at [479, 155] on link "Notices" at bounding box center [490, 153] width 51 height 34
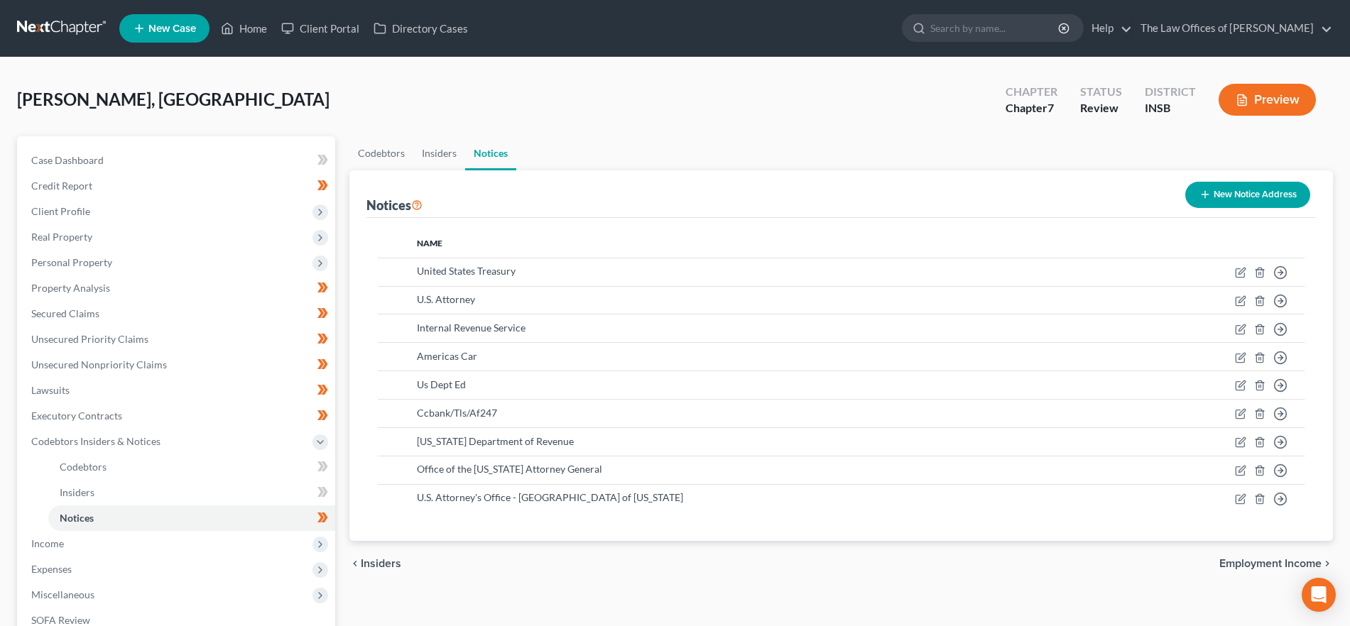
click at [1268, 559] on span "Employment Income" at bounding box center [1270, 563] width 102 height 11
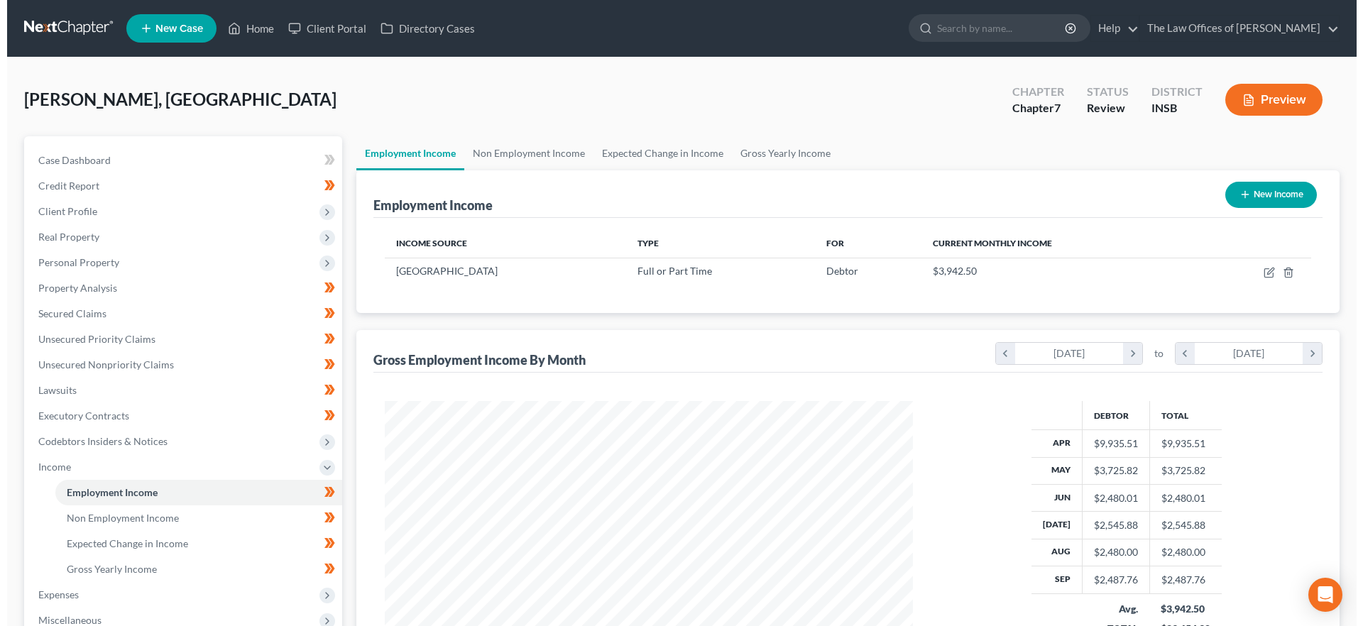
scroll to position [264, 557]
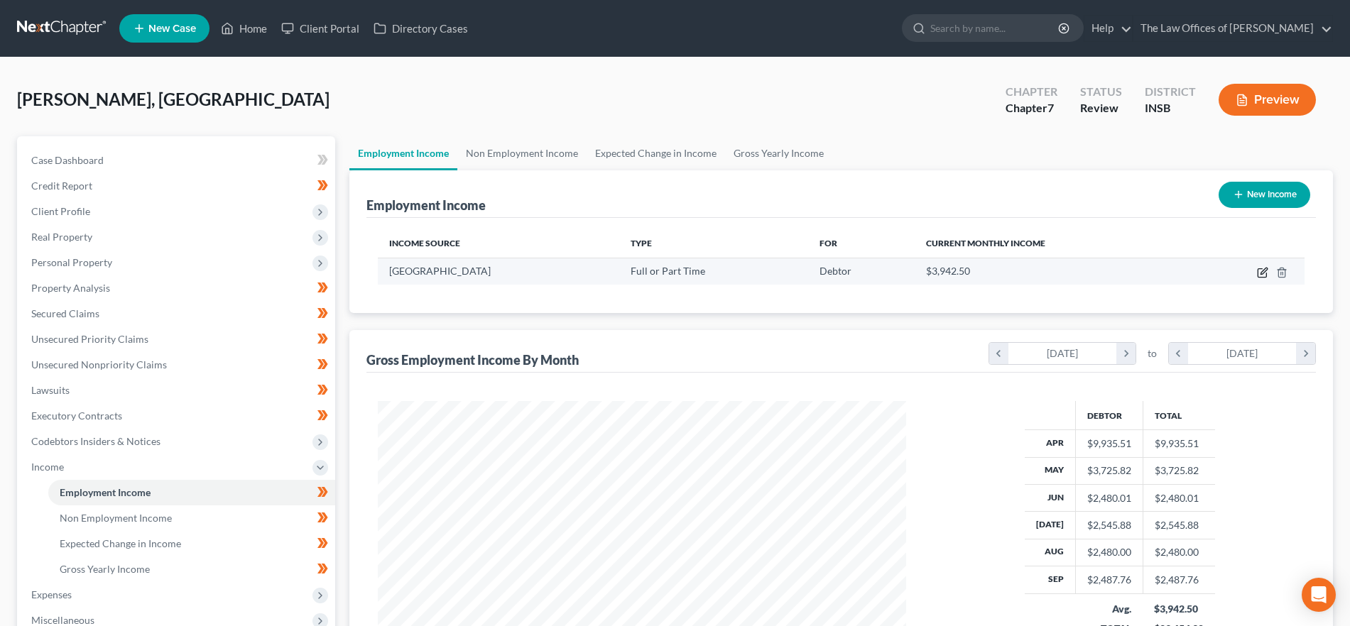
click at [1262, 269] on icon "button" at bounding box center [1261, 273] width 9 height 9
select select "0"
select select "15"
select select "2"
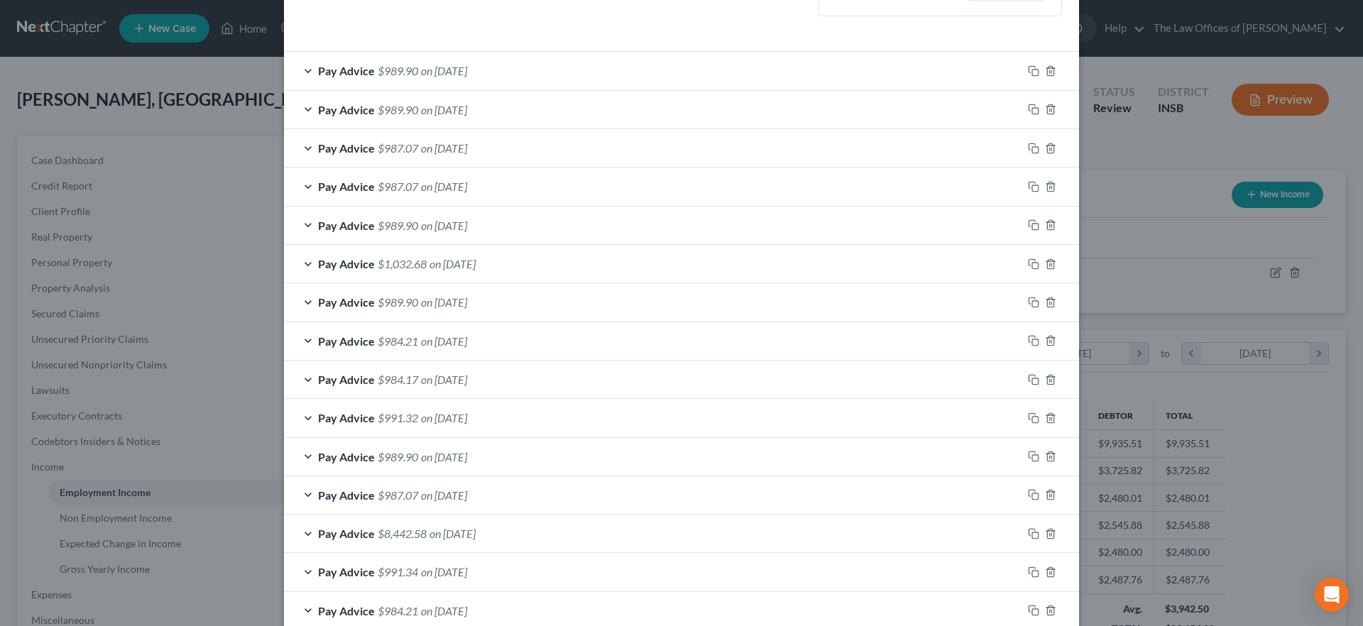
scroll to position [510, 0]
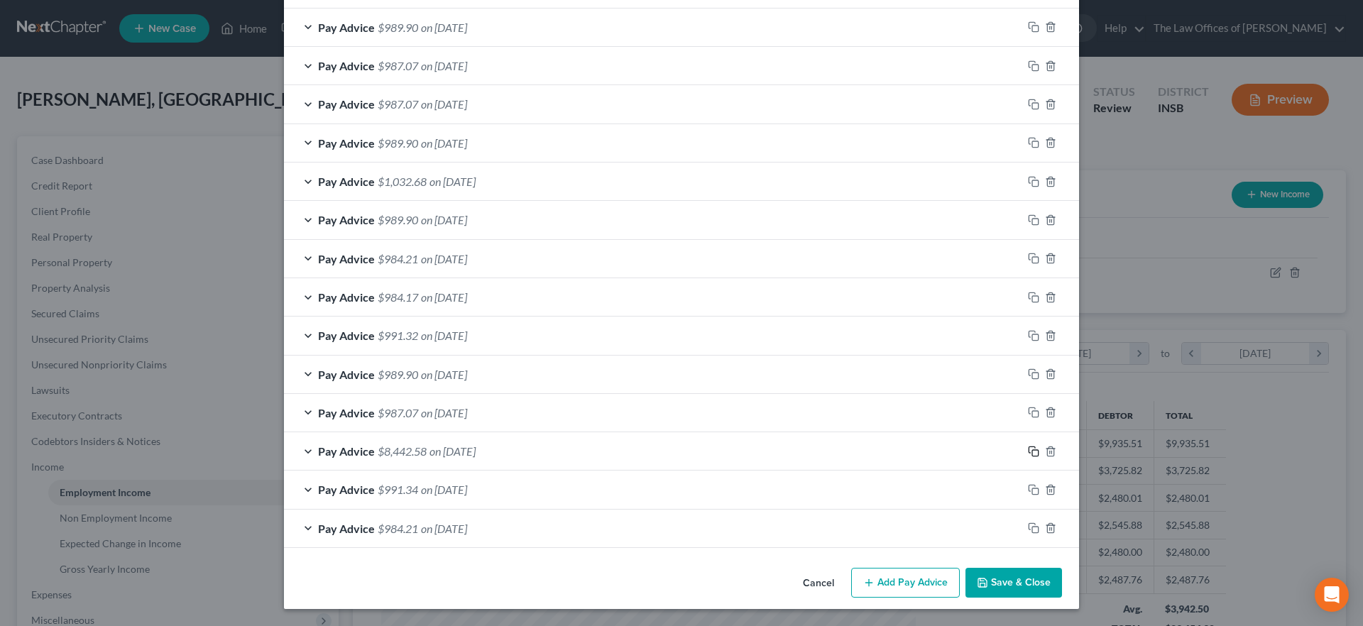
drag, startPoint x: 1025, startPoint y: 447, endPoint x: 1010, endPoint y: 449, distance: 15.8
click at [1028, 447] on icon "button" at bounding box center [1033, 451] width 11 height 11
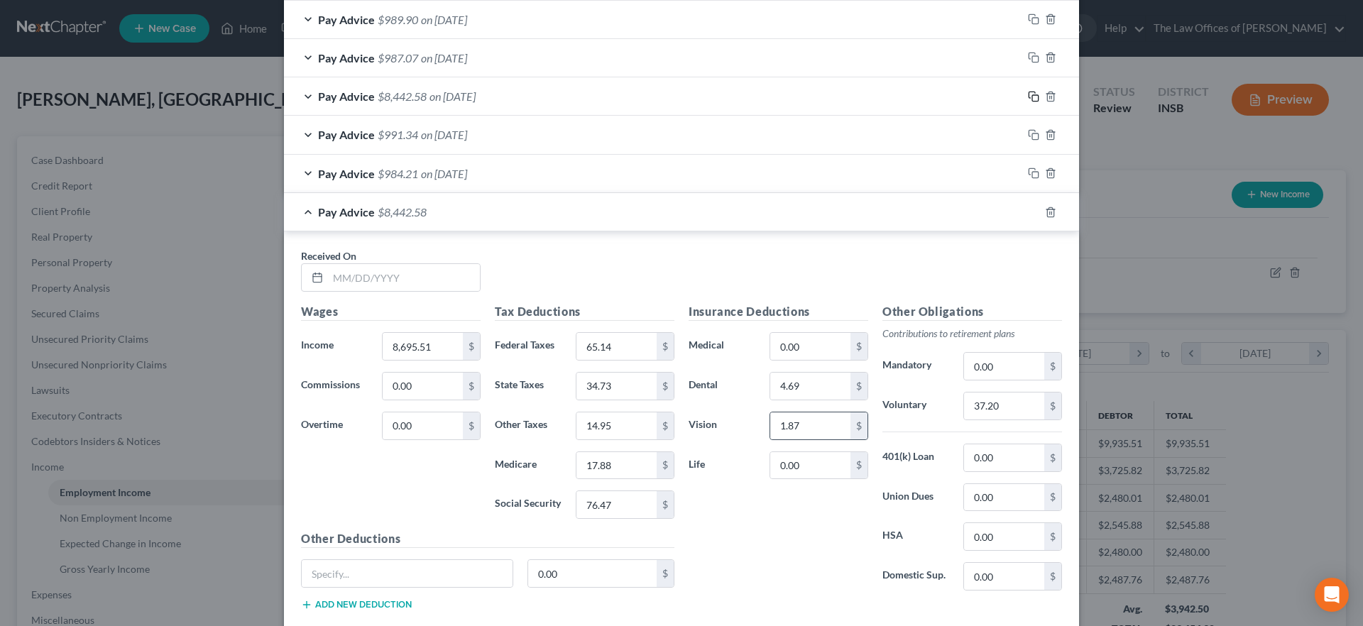
scroll to position [951, 0]
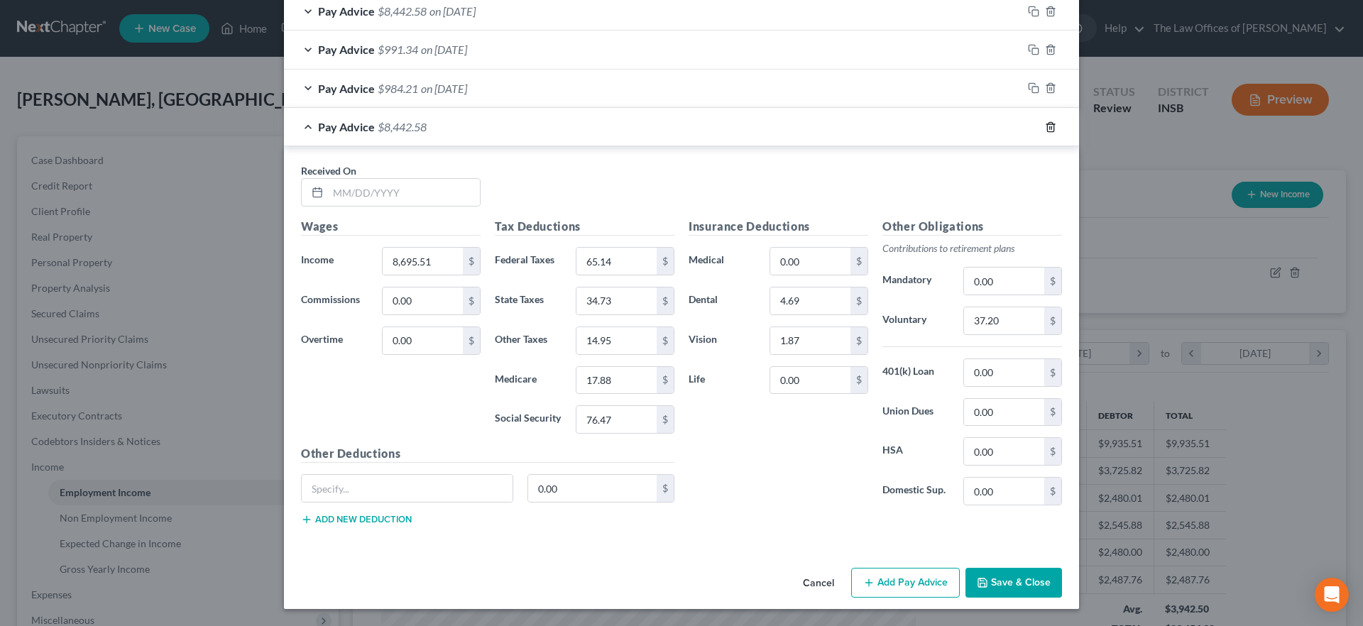
click at [1045, 124] on icon "button" at bounding box center [1050, 126] width 11 height 11
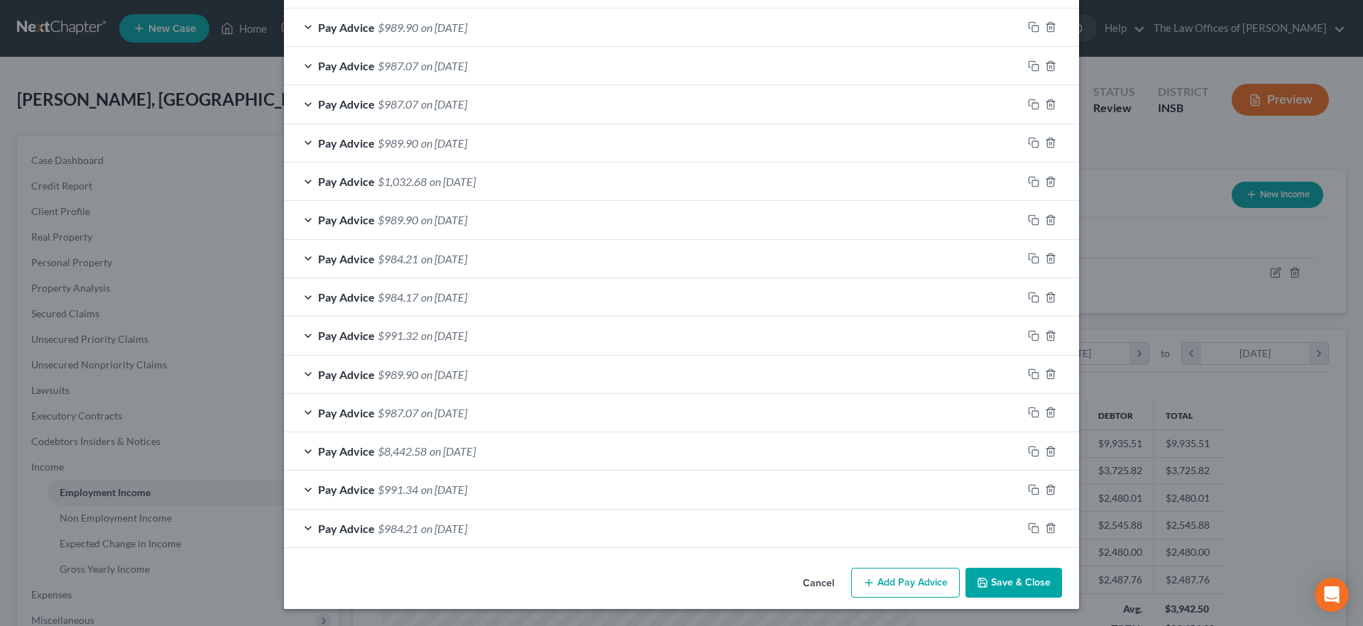
scroll to position [510, 0]
click at [430, 444] on span "on [DATE]" at bounding box center [453, 450] width 46 height 13
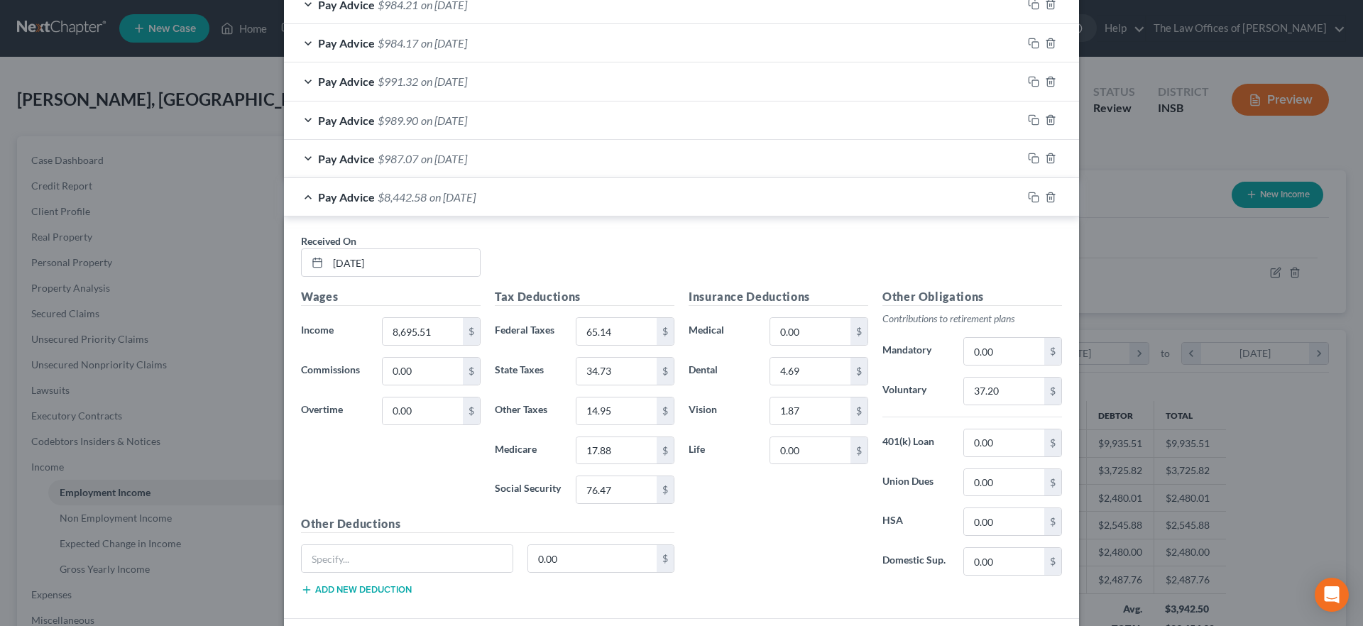
scroll to position [777, 0]
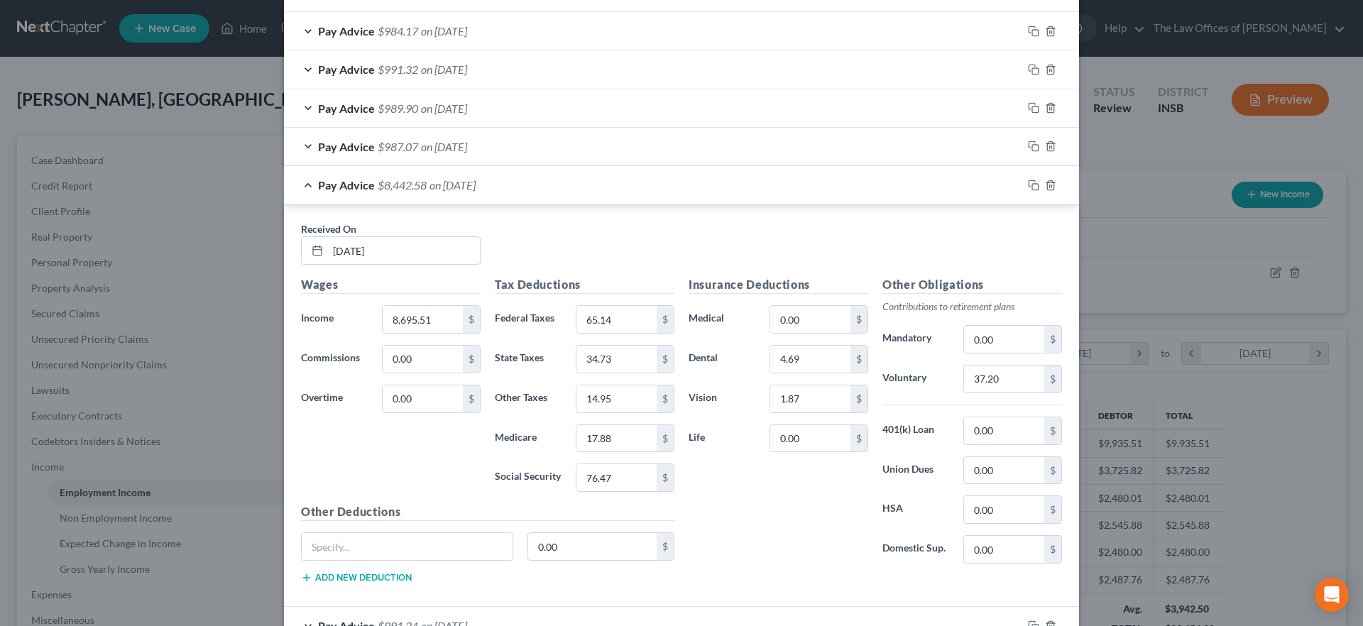
click at [405, 186] on span "$8,442.58" at bounding box center [402, 184] width 49 height 13
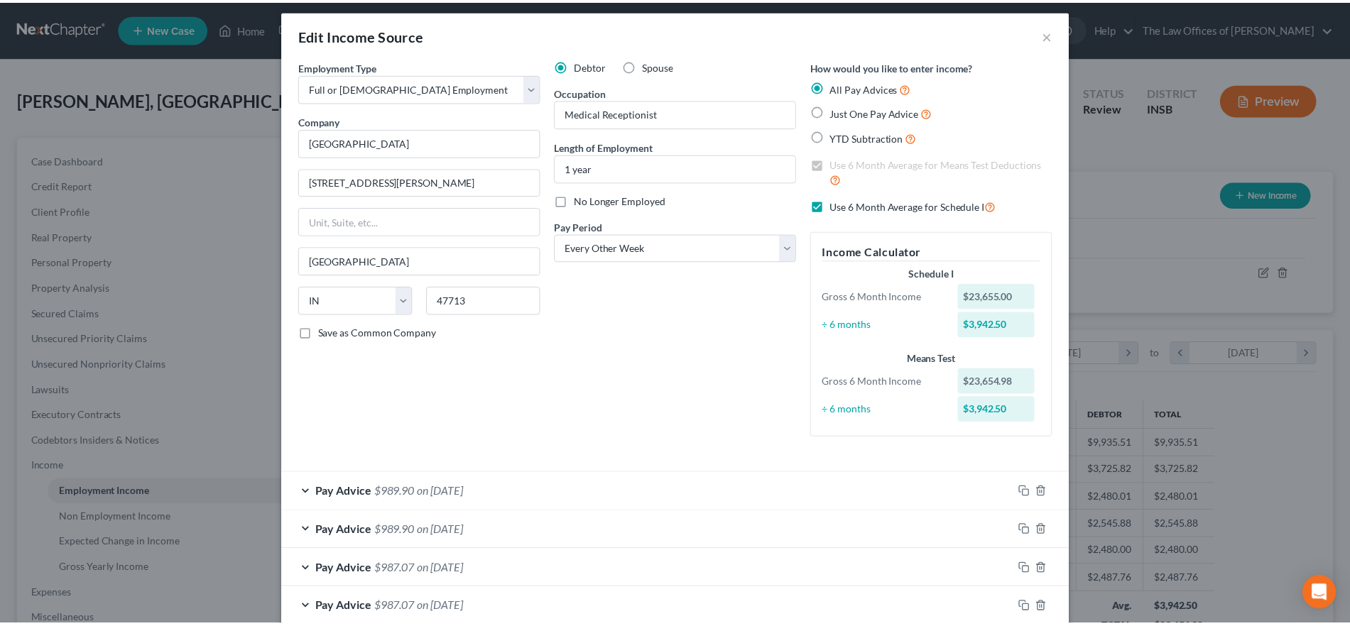
scroll to position [0, 0]
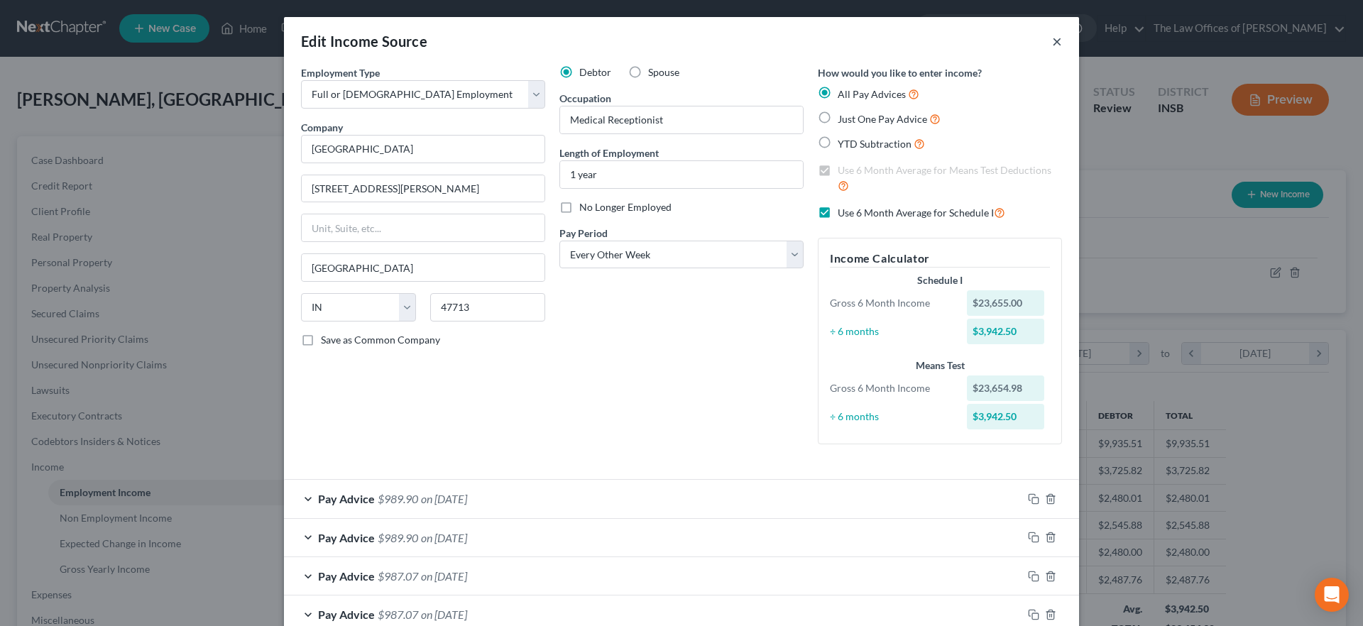
click at [1052, 35] on button "×" at bounding box center [1057, 41] width 10 height 17
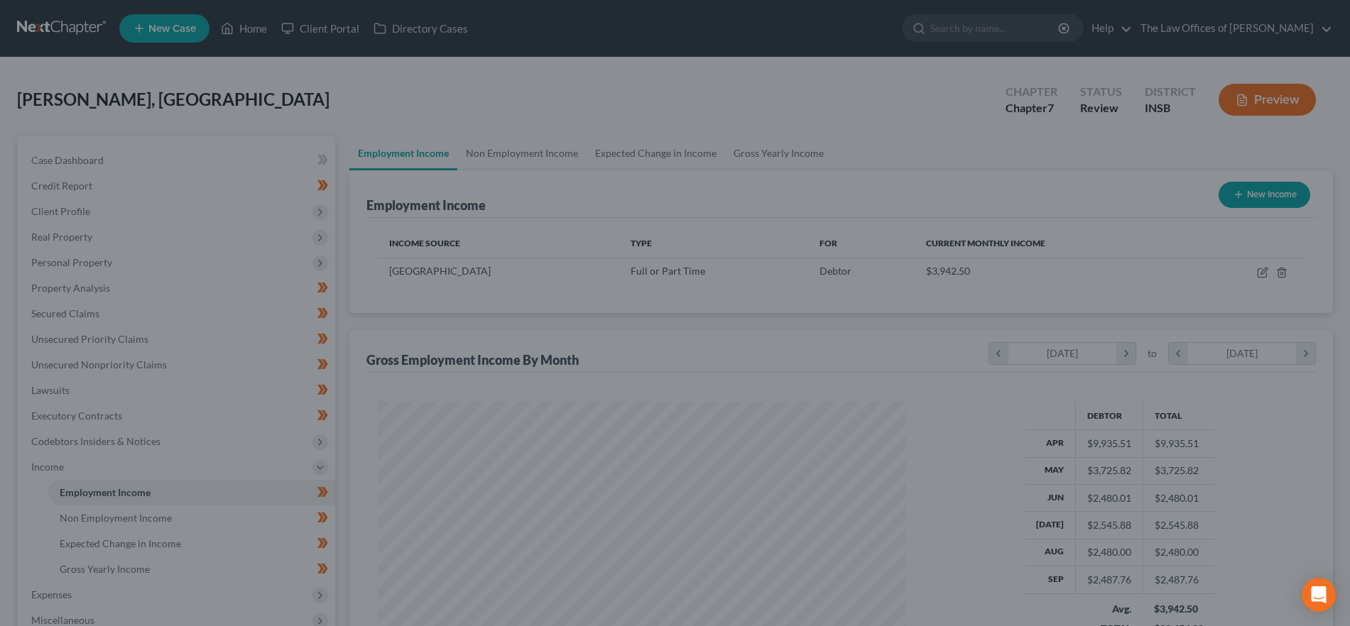
scroll to position [709657, 709365]
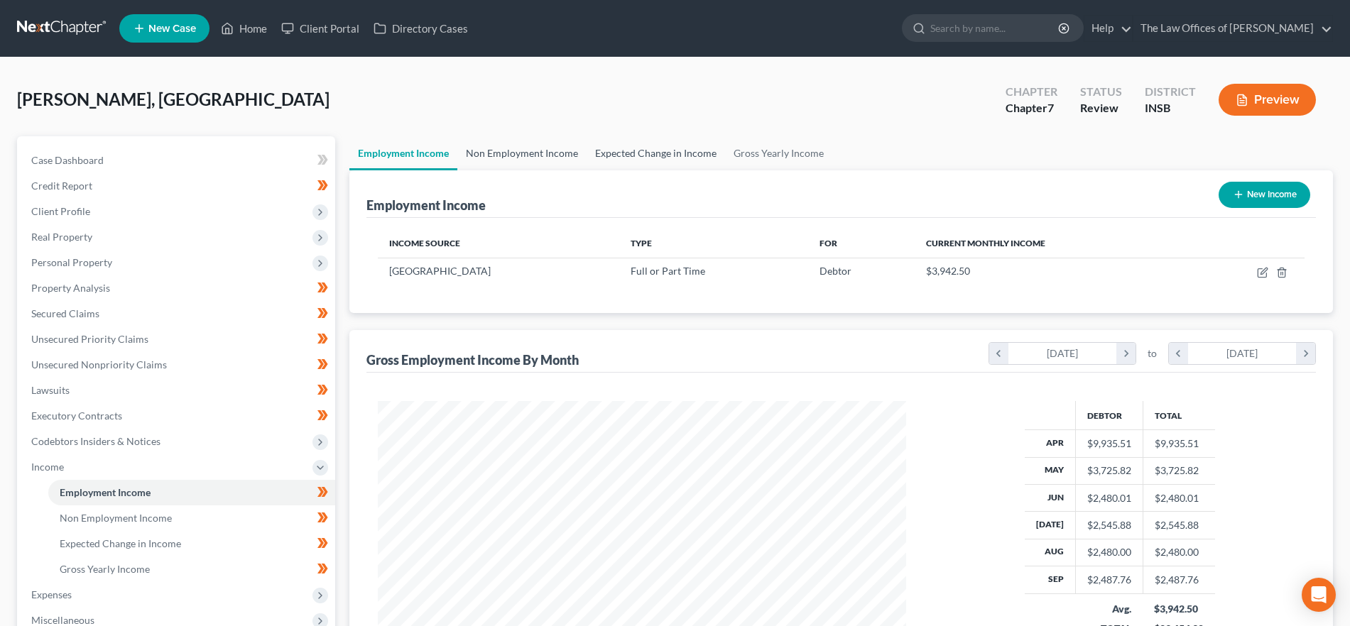
drag, startPoint x: 525, startPoint y: 146, endPoint x: 601, endPoint y: 156, distance: 76.6
click at [525, 146] on link "Non Employment Income" at bounding box center [521, 153] width 129 height 34
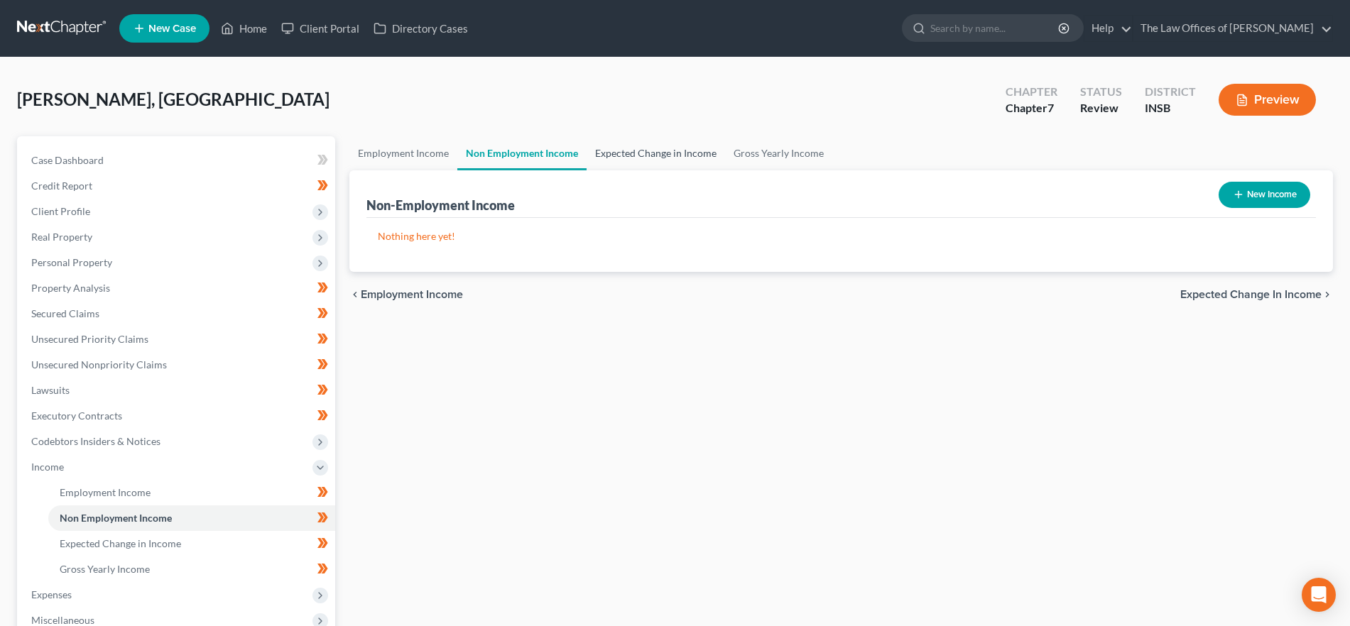
click at [678, 155] on link "Expected Change in Income" at bounding box center [655, 153] width 138 height 34
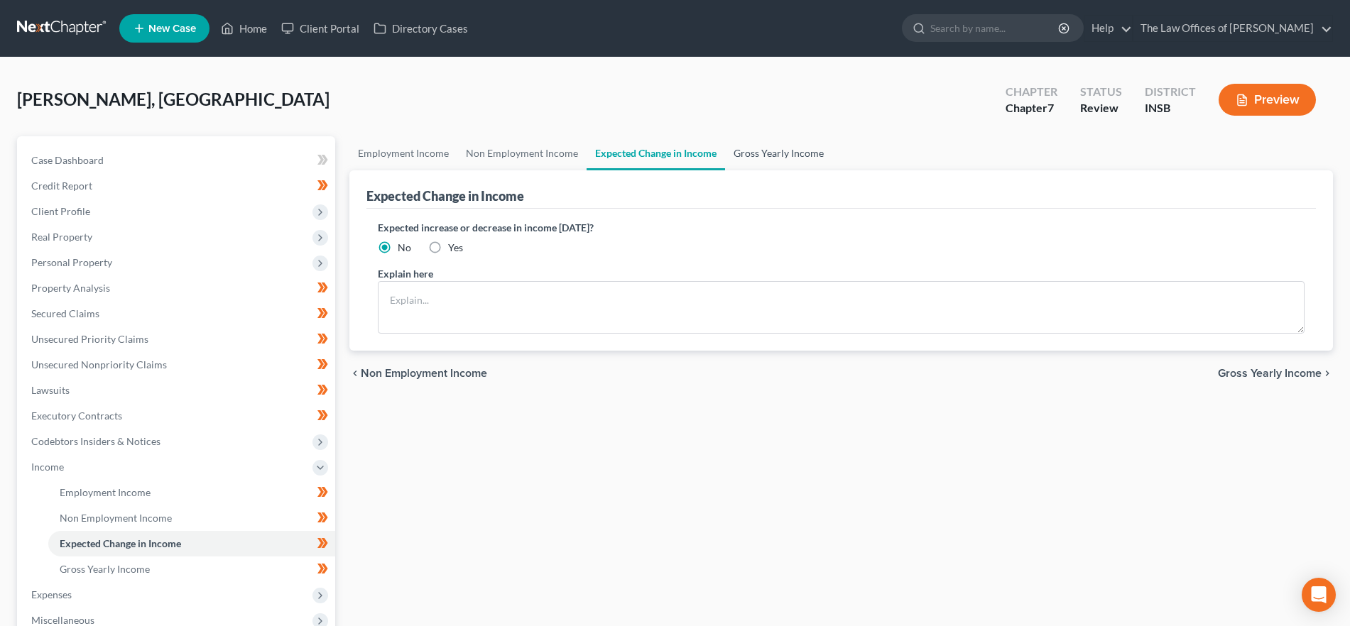
click at [750, 153] on link "Gross Yearly Income" at bounding box center [778, 153] width 107 height 34
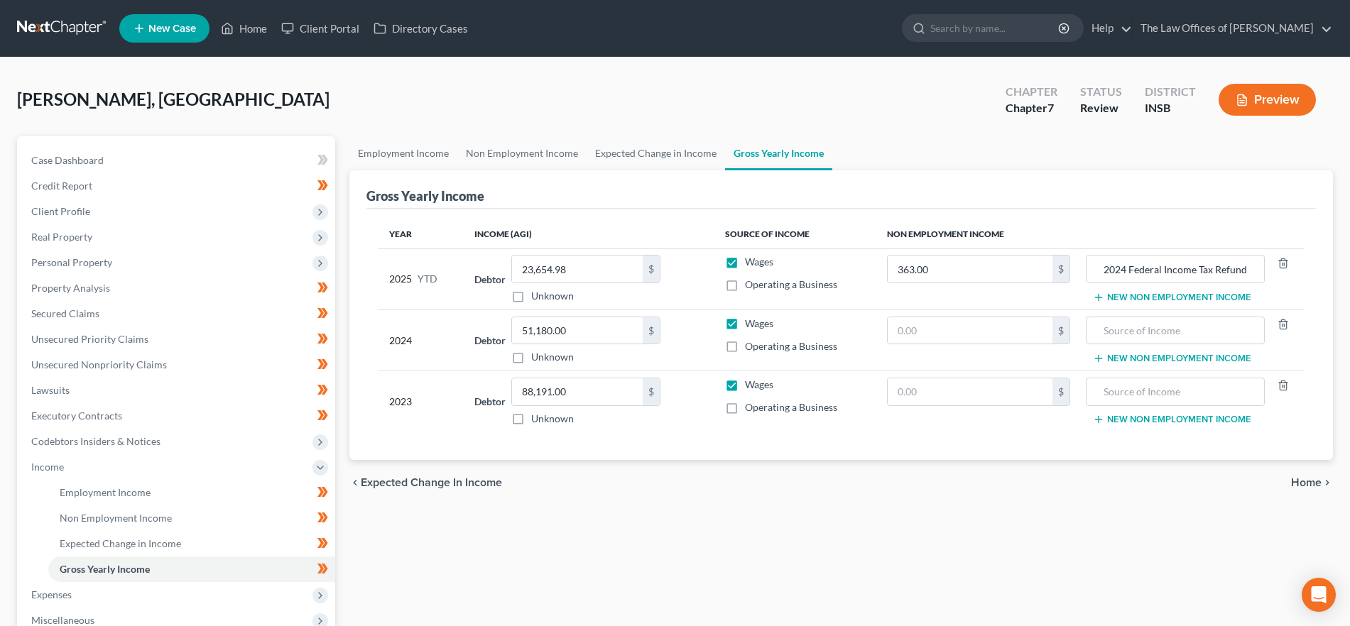
drag, startPoint x: 1298, startPoint y: 480, endPoint x: 1246, endPoint y: 482, distance: 51.9
click at [1298, 480] on span "Home" at bounding box center [1306, 482] width 31 height 11
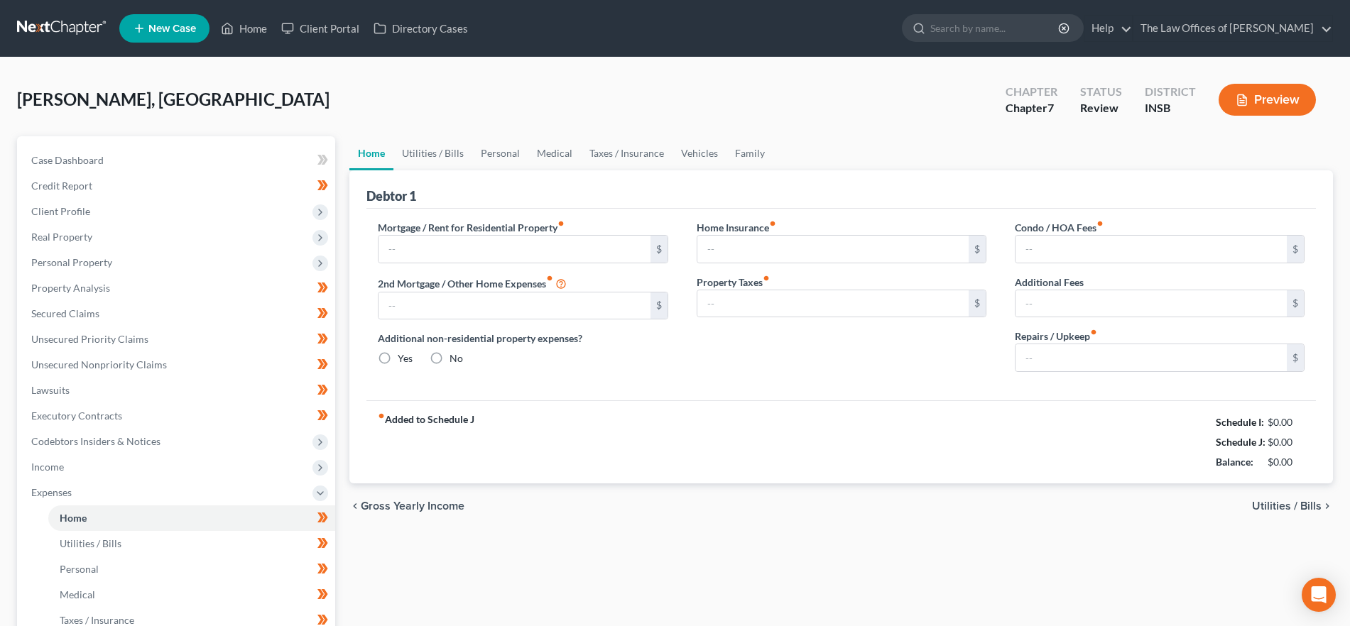
type input "695.00"
type input "0.00"
radio input "true"
type input "10.00"
type input "0.00"
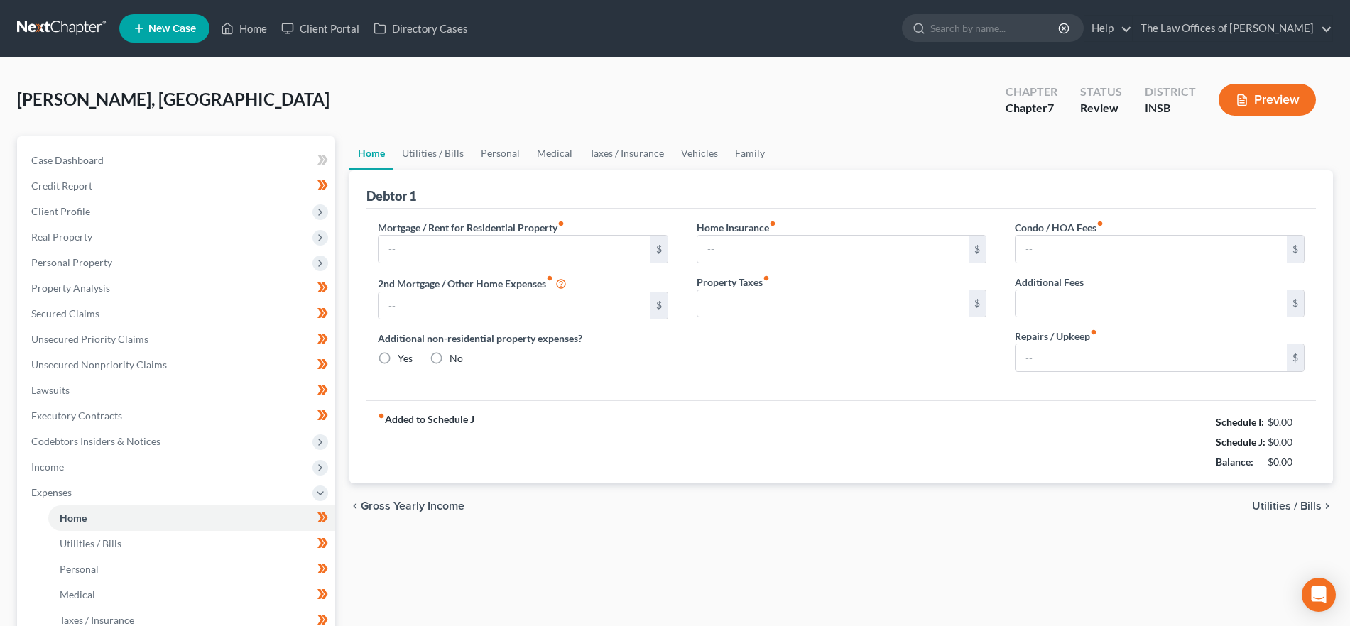
type input "0.00"
type input "10.00"
click at [442, 151] on link "Utilities / Bills" at bounding box center [432, 153] width 79 height 34
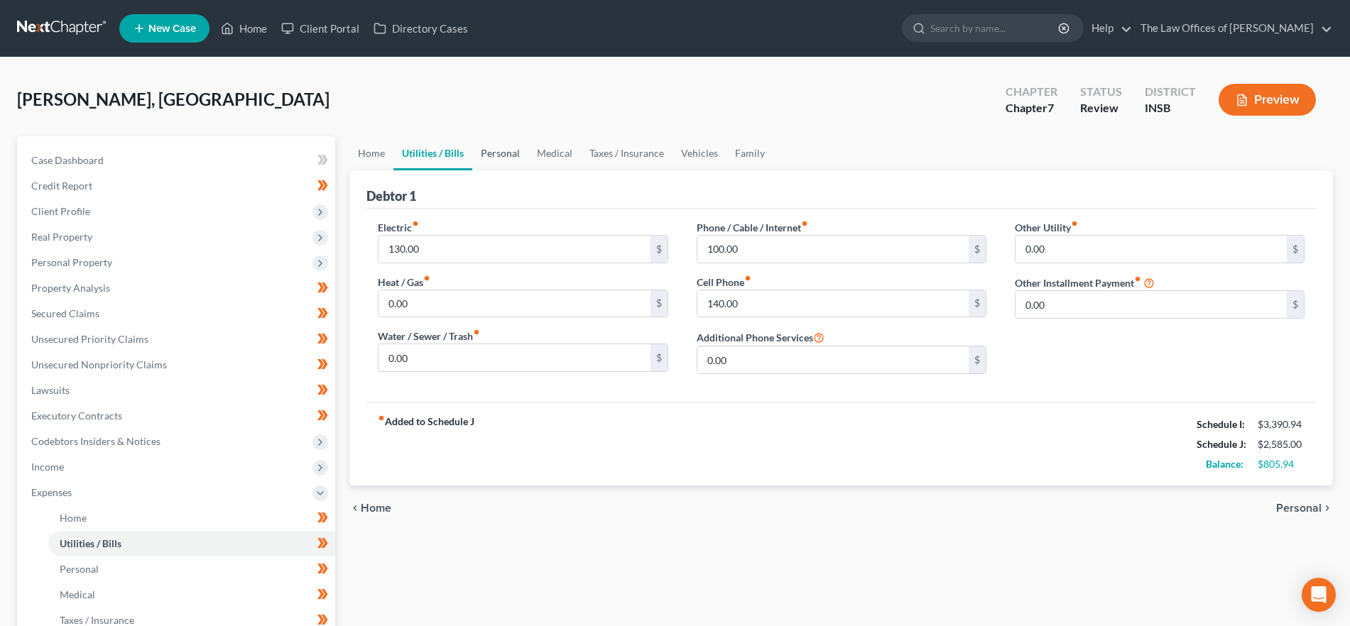
click at [510, 158] on link "Personal" at bounding box center [500, 153] width 56 height 34
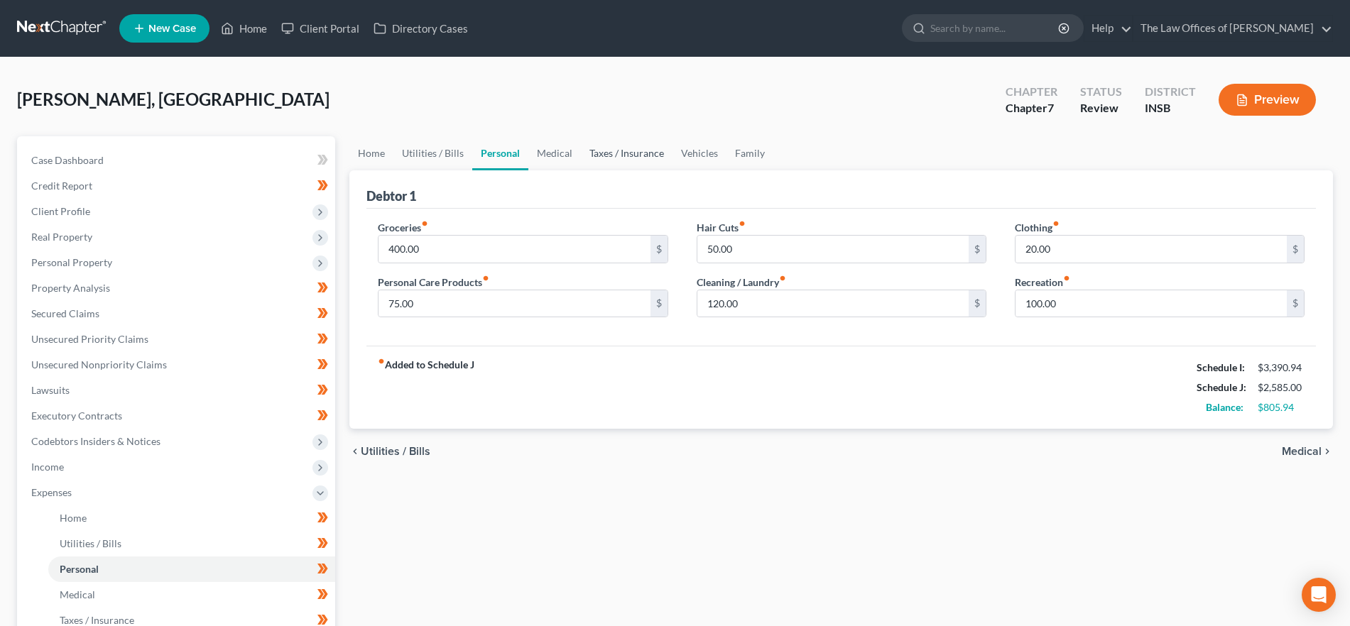
click at [587, 160] on link "Taxes / Insurance" at bounding box center [627, 153] width 92 height 34
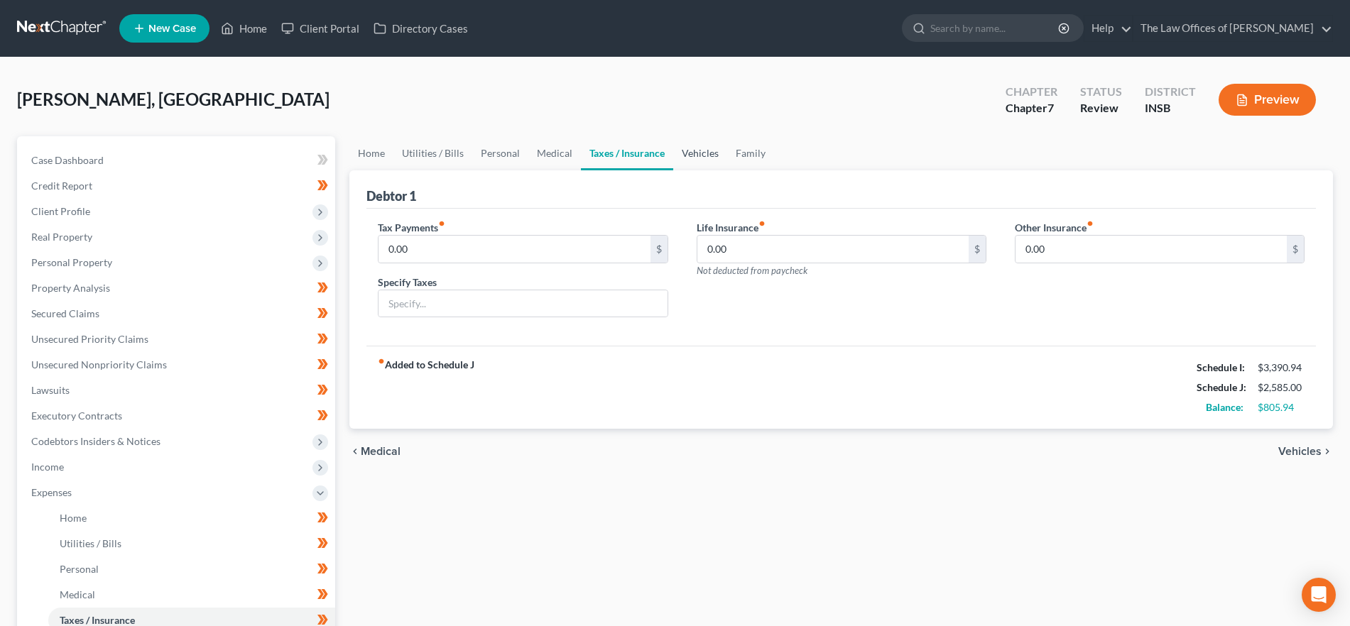
click at [690, 160] on link "Vehicles" at bounding box center [700, 153] width 54 height 34
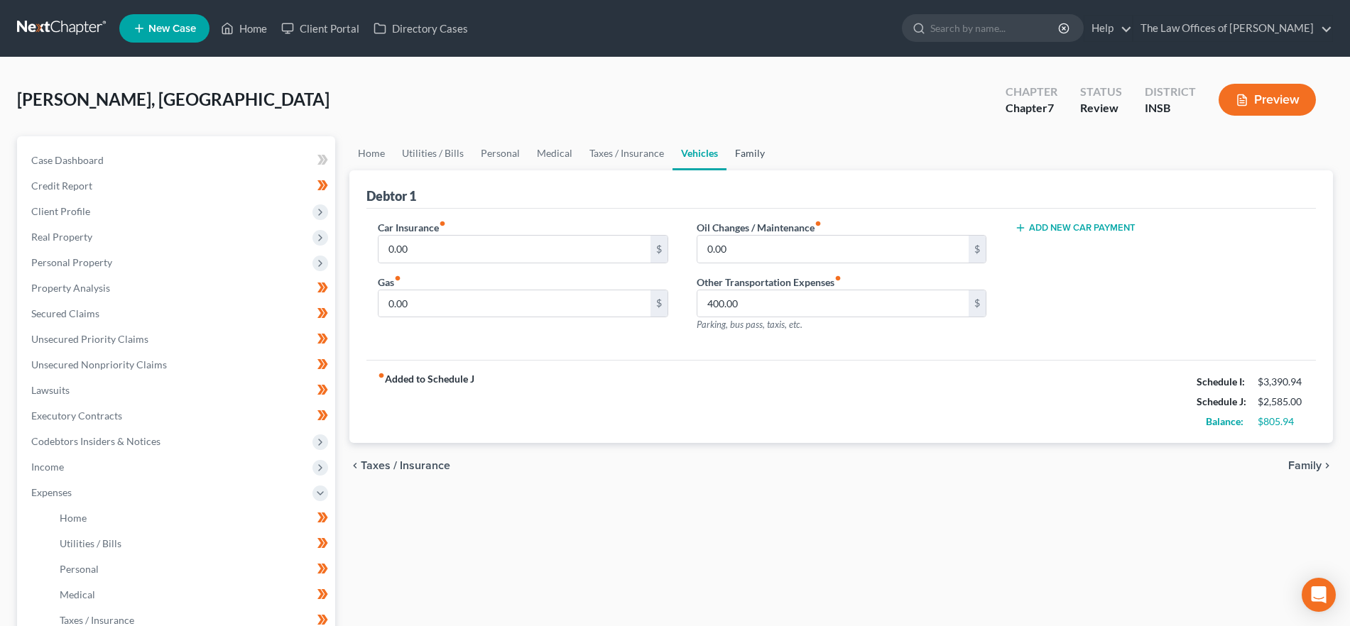
click at [750, 153] on link "Family" at bounding box center [749, 153] width 47 height 34
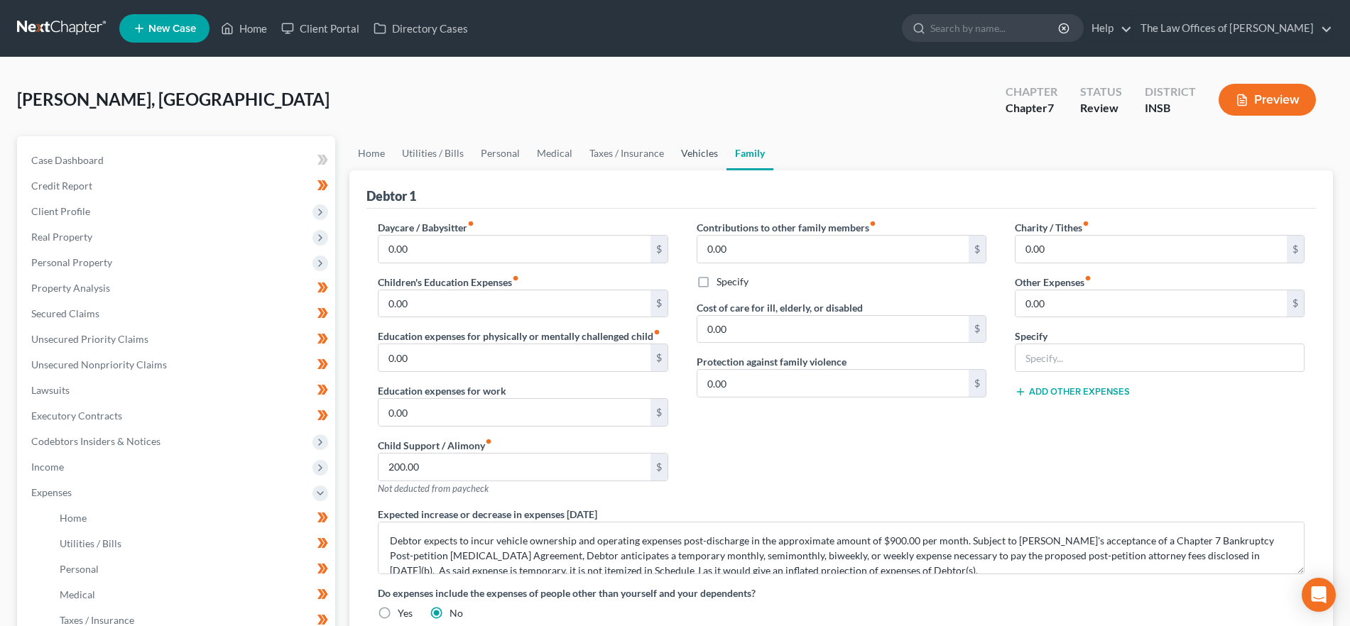
click at [694, 150] on link "Vehicles" at bounding box center [699, 153] width 54 height 34
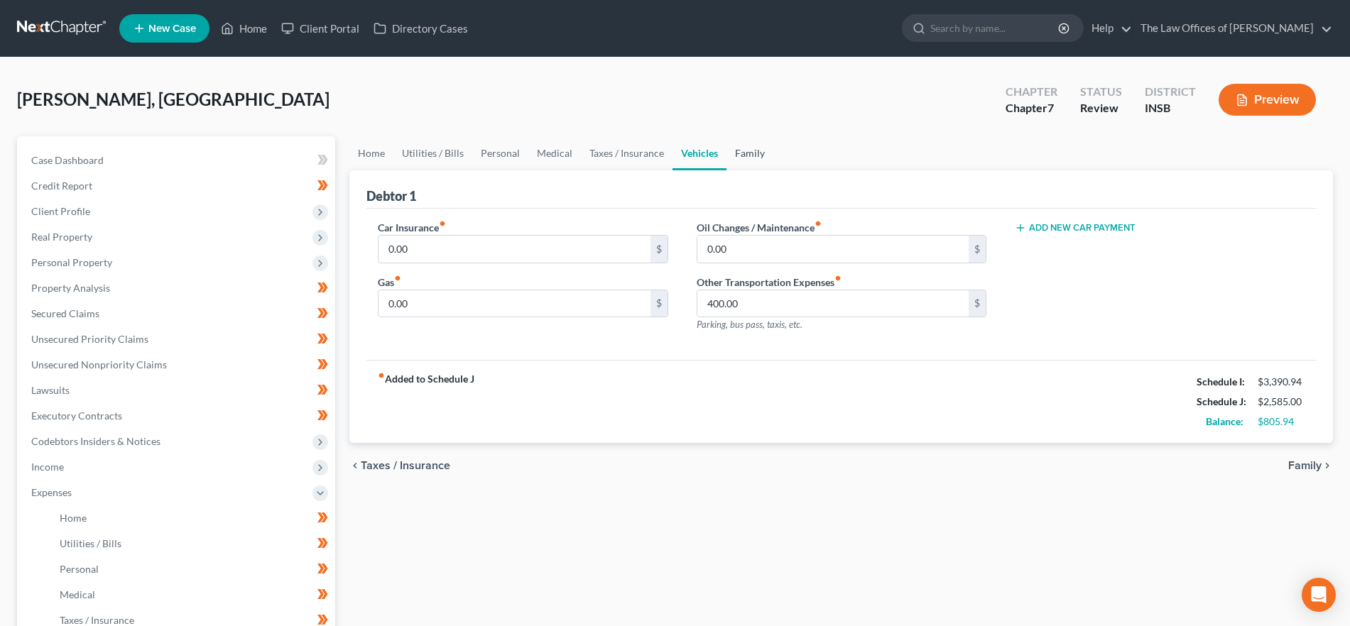
click at [748, 149] on link "Family" at bounding box center [749, 153] width 47 height 34
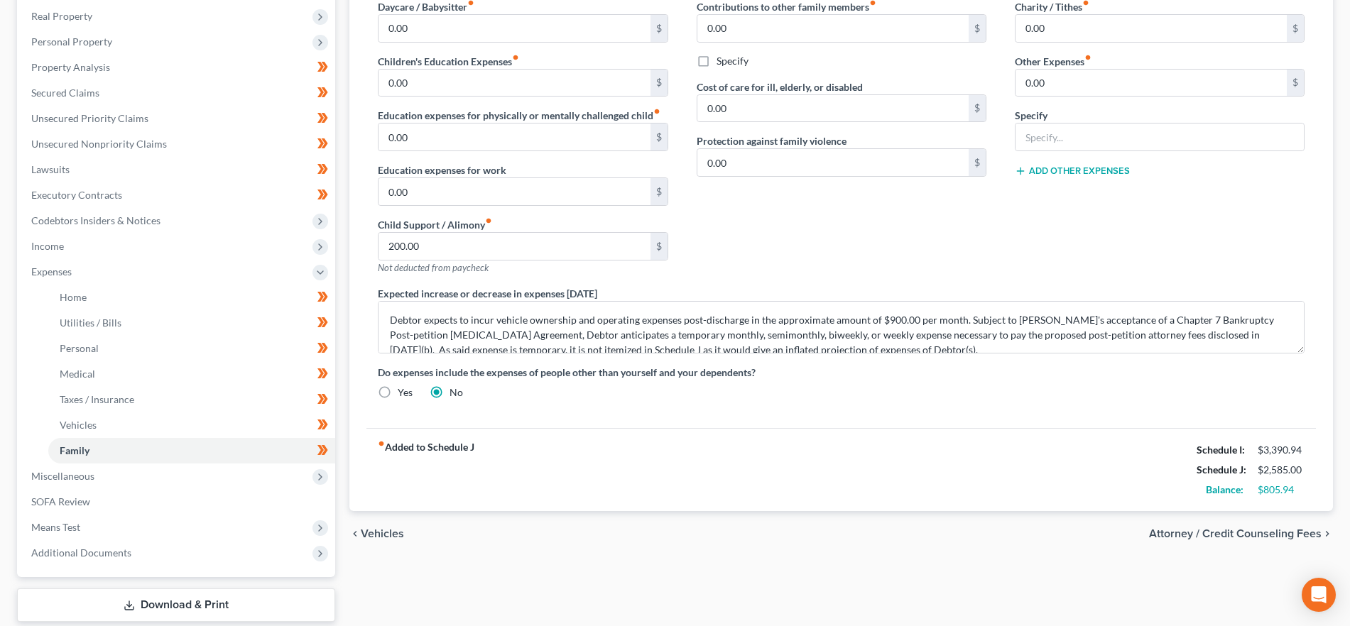
scroll to position [266, 0]
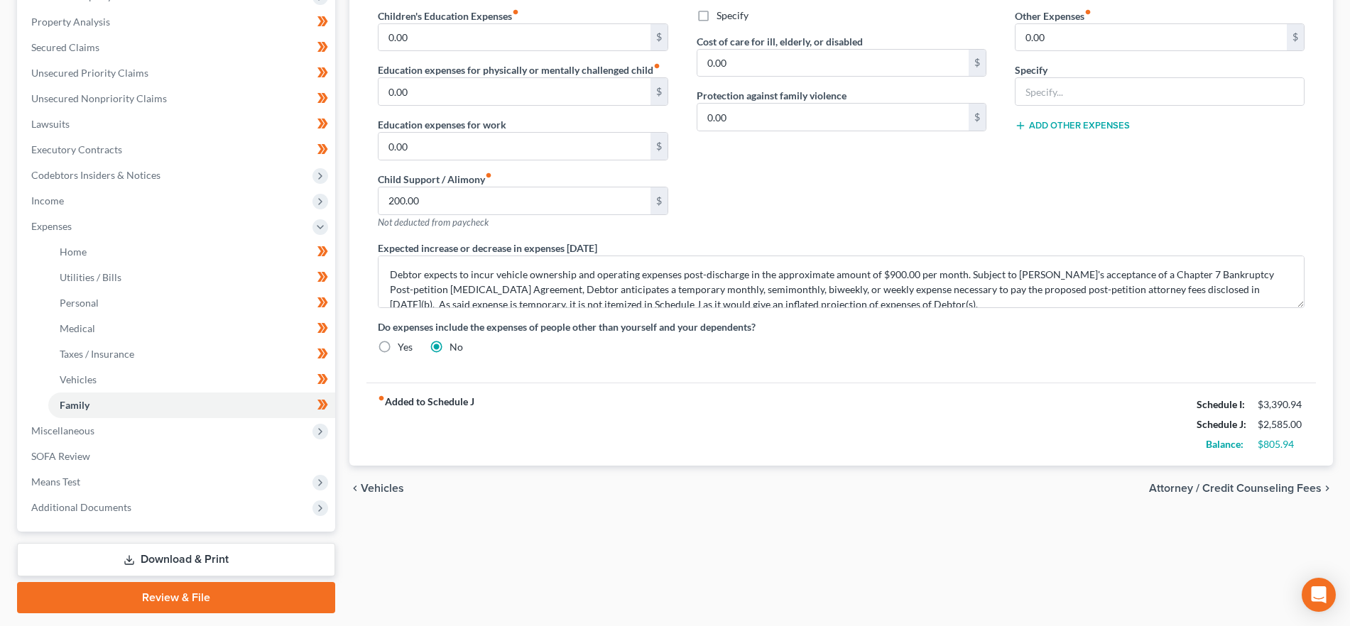
drag, startPoint x: 1271, startPoint y: 490, endPoint x: 1216, endPoint y: 498, distance: 55.3
click at [1271, 490] on span "Attorney / Credit Counseling Fees" at bounding box center [1235, 488] width 173 height 11
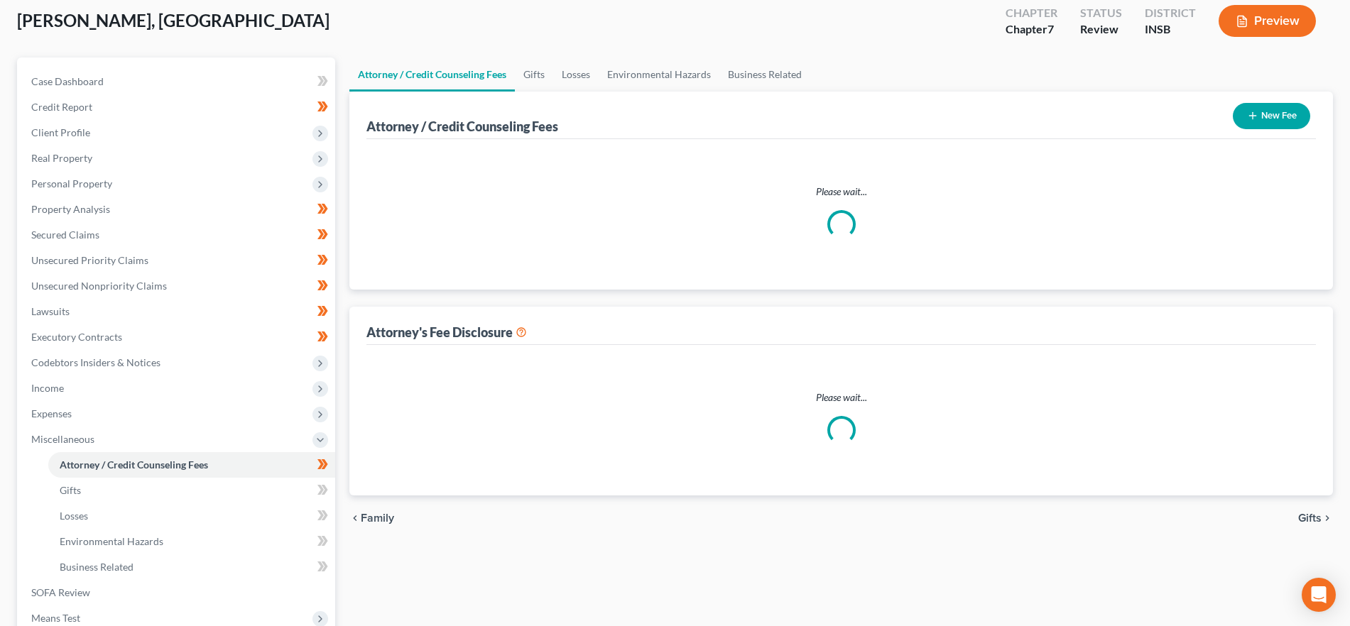
scroll to position [6, 0]
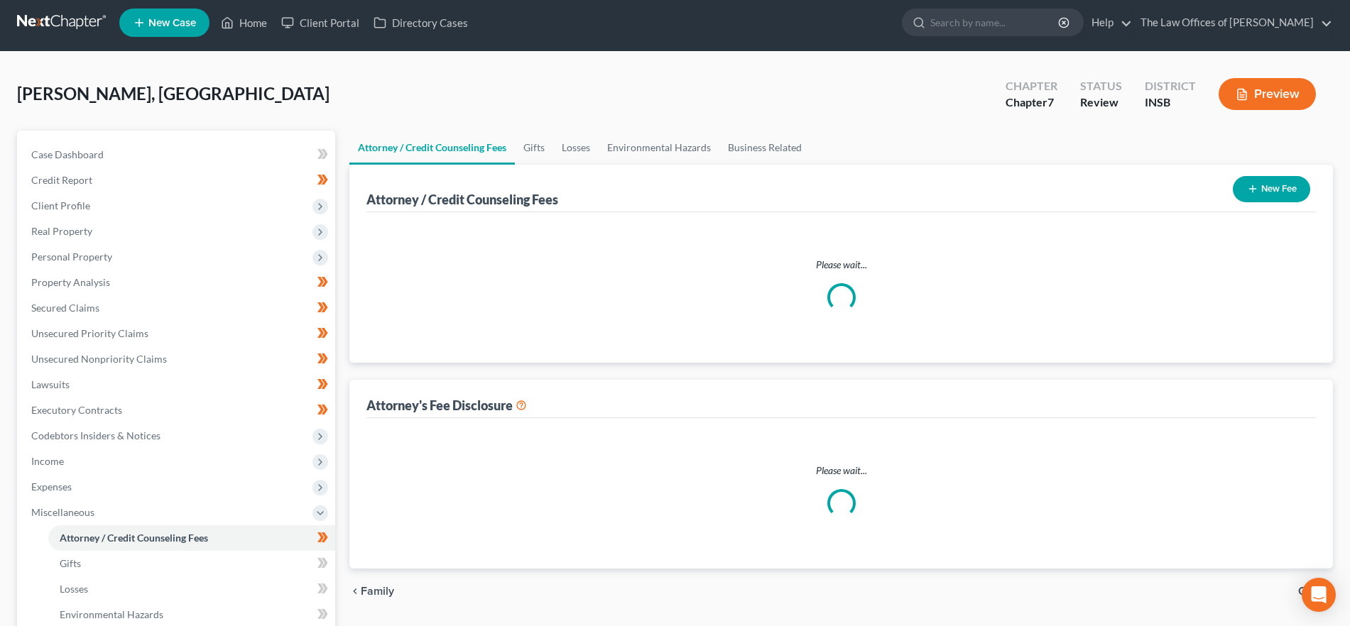
select select "18"
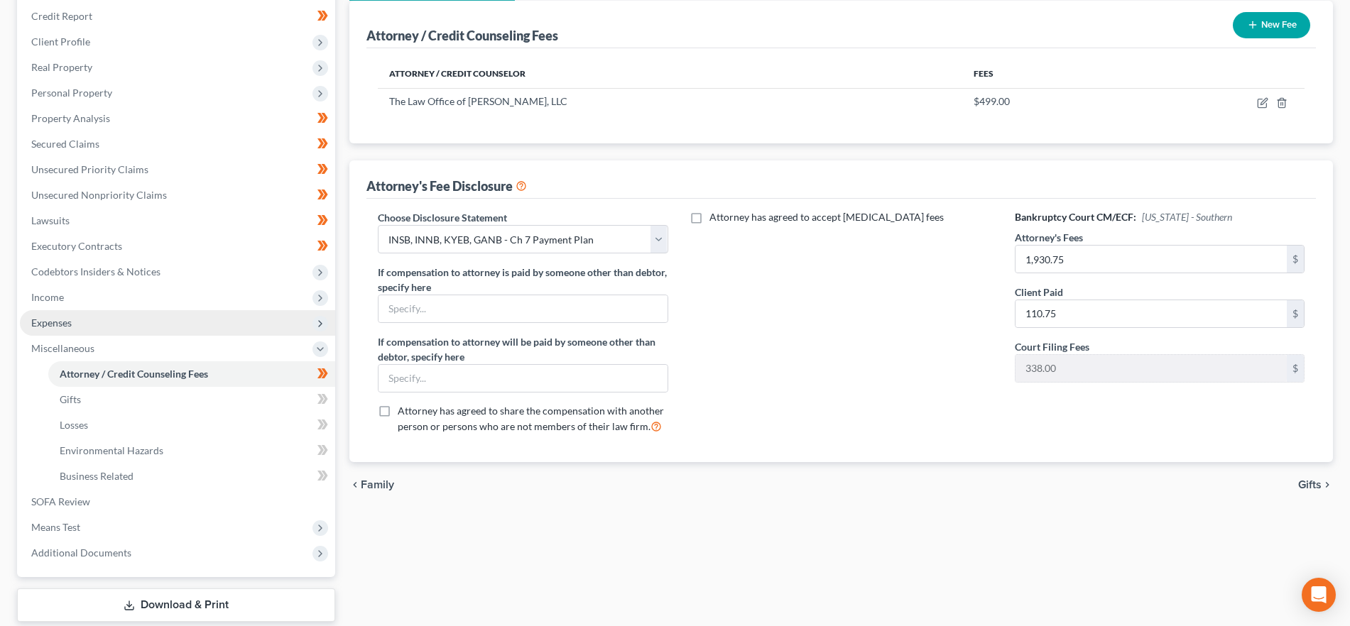
scroll to position [256, 0]
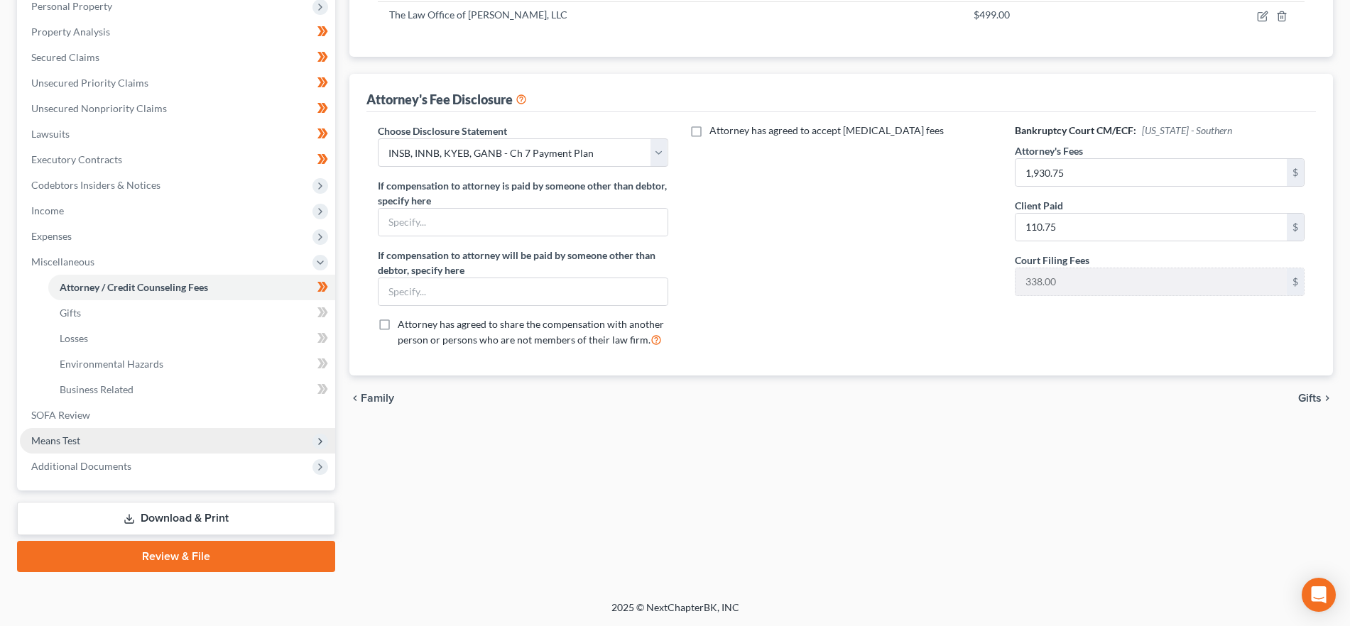
click at [136, 441] on span "Means Test" at bounding box center [177, 441] width 315 height 26
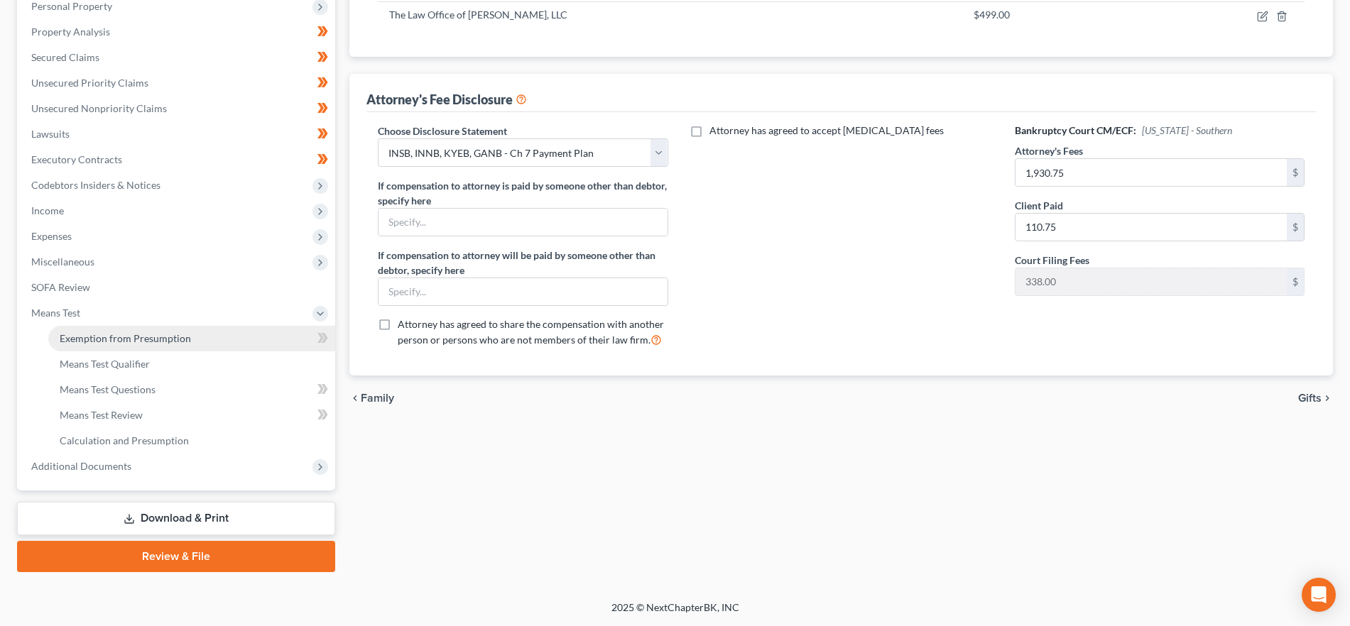
click at [149, 331] on link "Exemption from Presumption" at bounding box center [191, 339] width 287 height 26
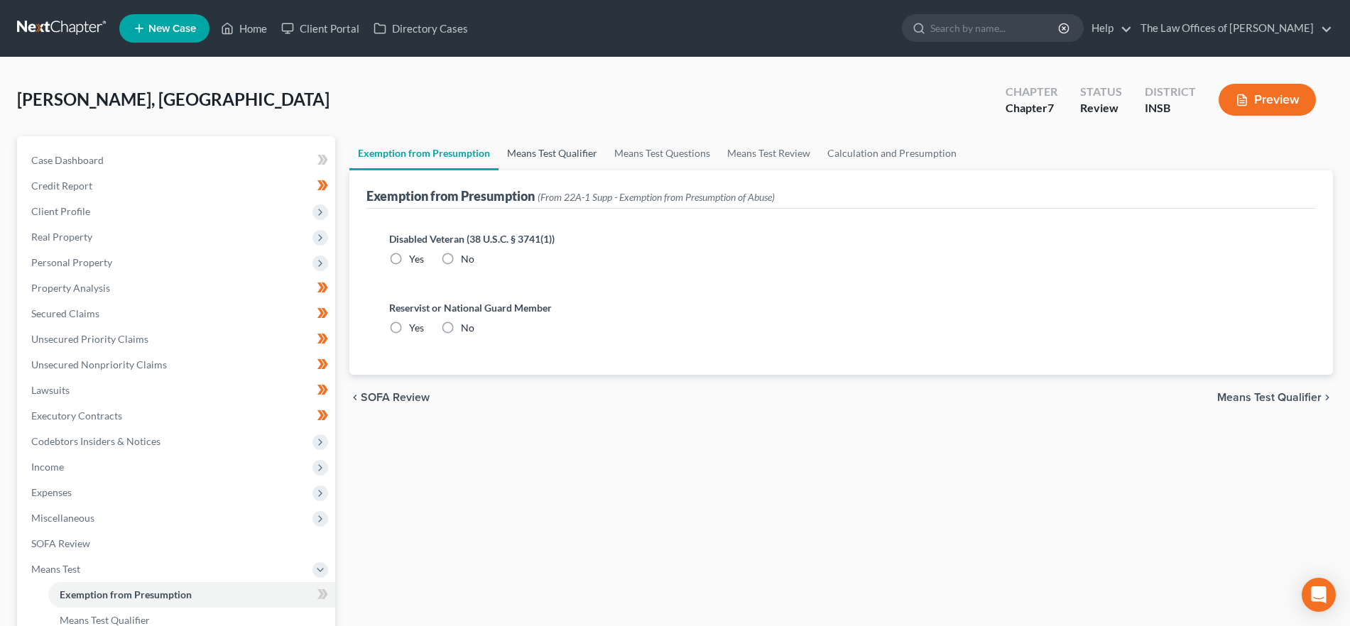
click at [523, 148] on link "Means Test Qualifier" at bounding box center [551, 153] width 107 height 34
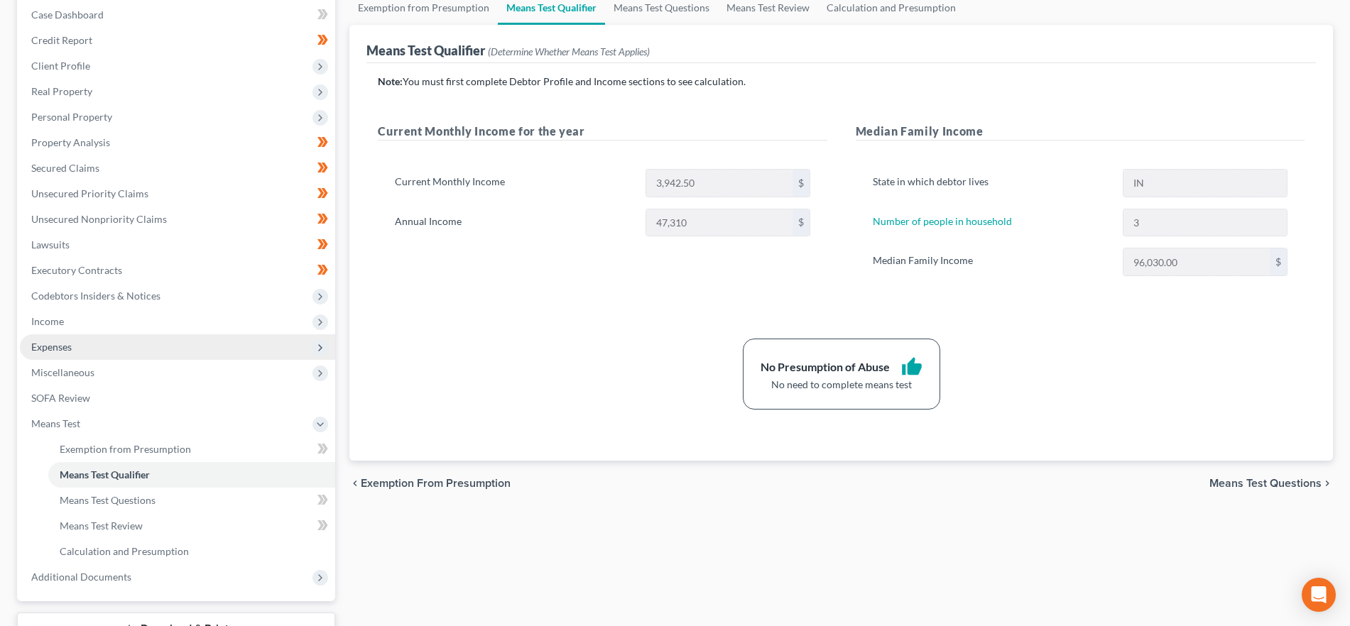
scroll to position [256, 0]
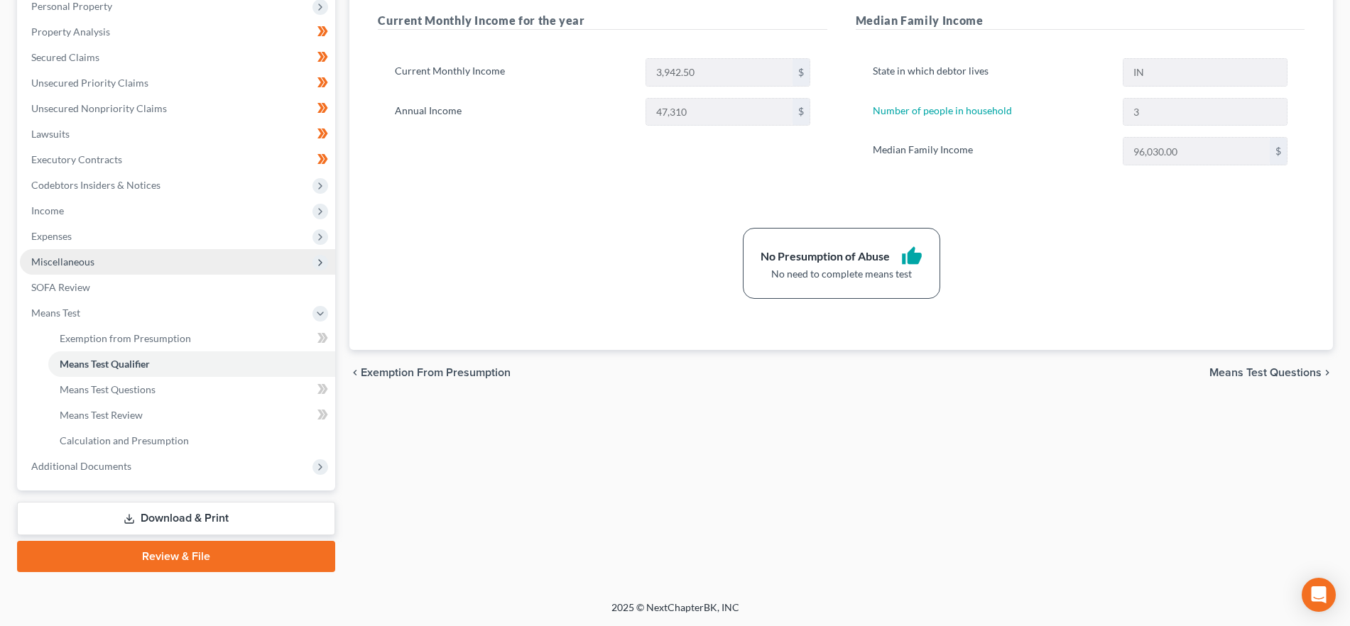
click at [122, 264] on span "Miscellaneous" at bounding box center [177, 262] width 315 height 26
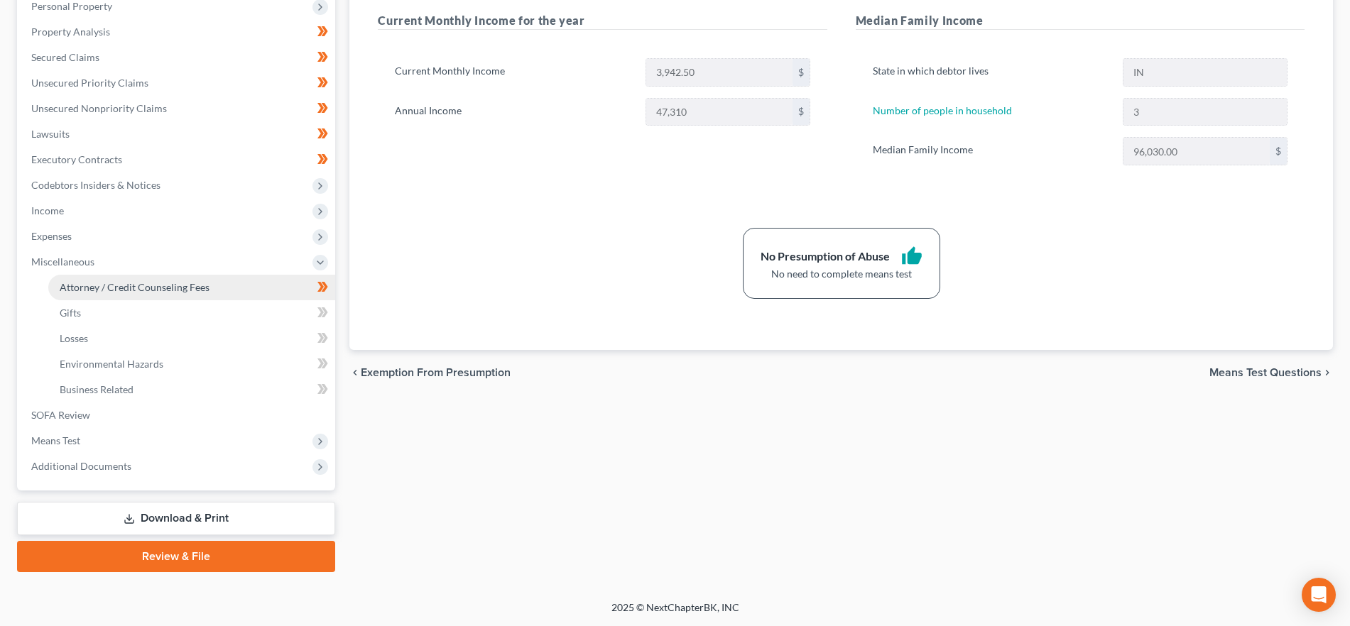
click at [119, 294] on link "Attorney / Credit Counseling Fees" at bounding box center [191, 288] width 287 height 26
select select "18"
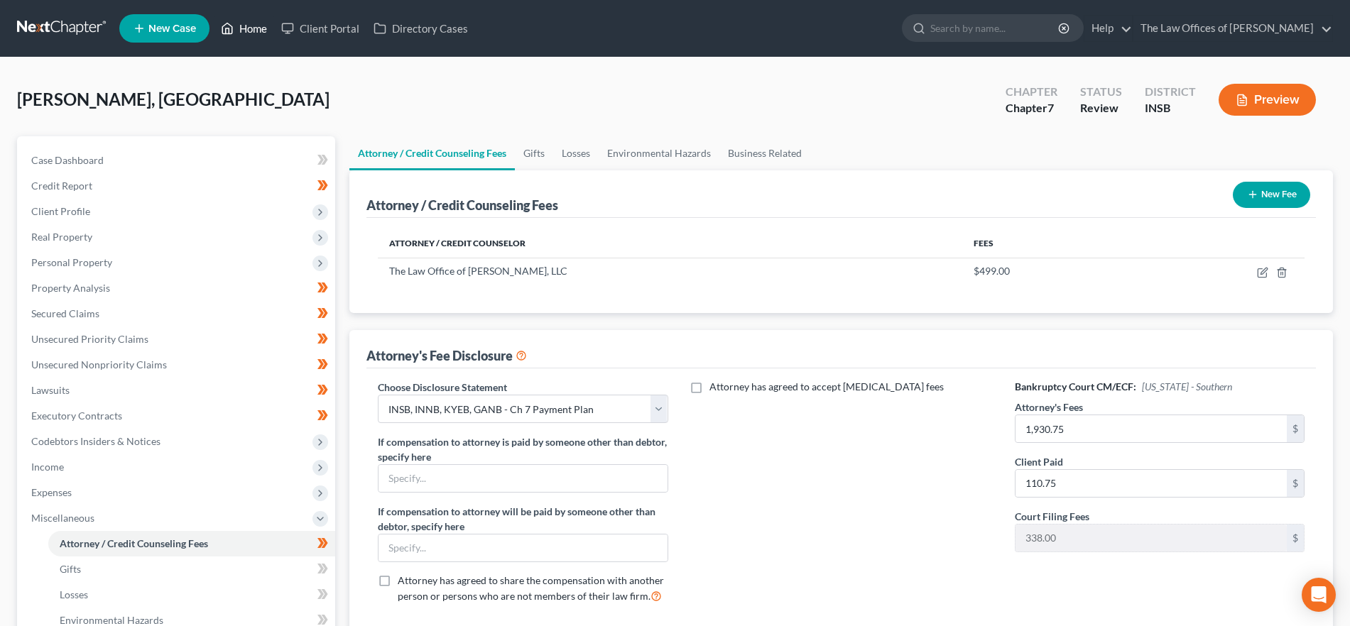
click at [251, 34] on link "Home" at bounding box center [244, 29] width 60 height 26
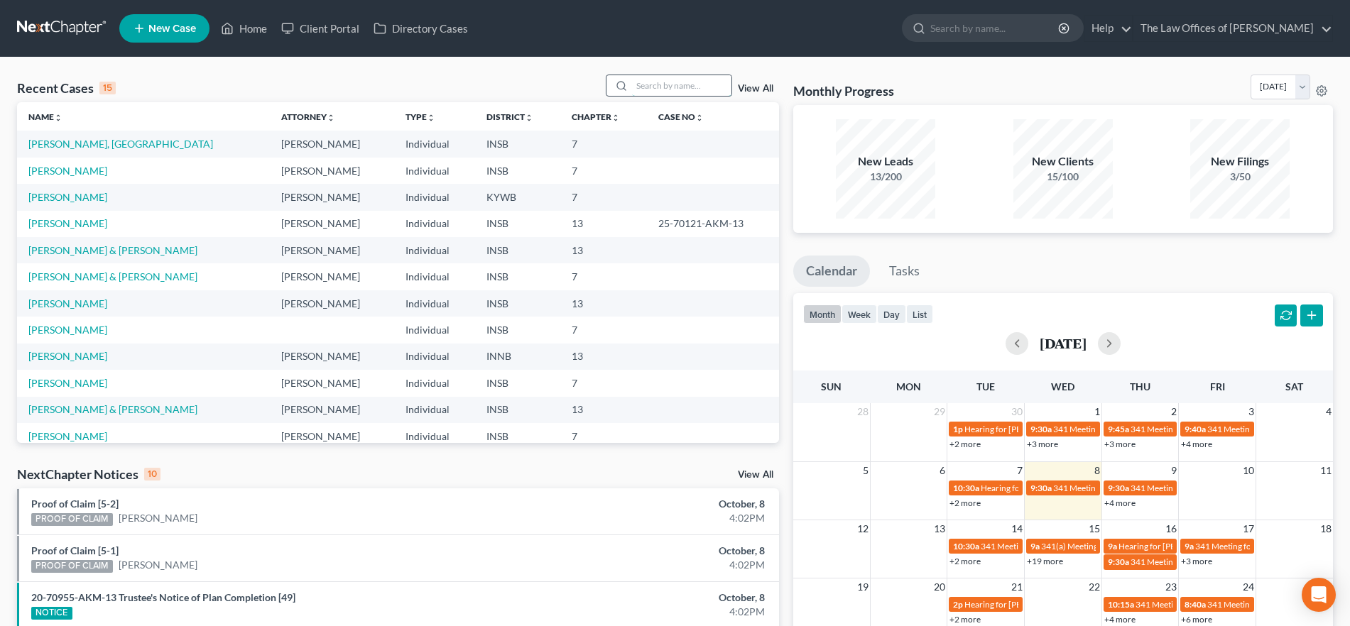
click at [672, 94] on input "search" at bounding box center [681, 85] width 99 height 21
type input "[PERSON_NAME]"
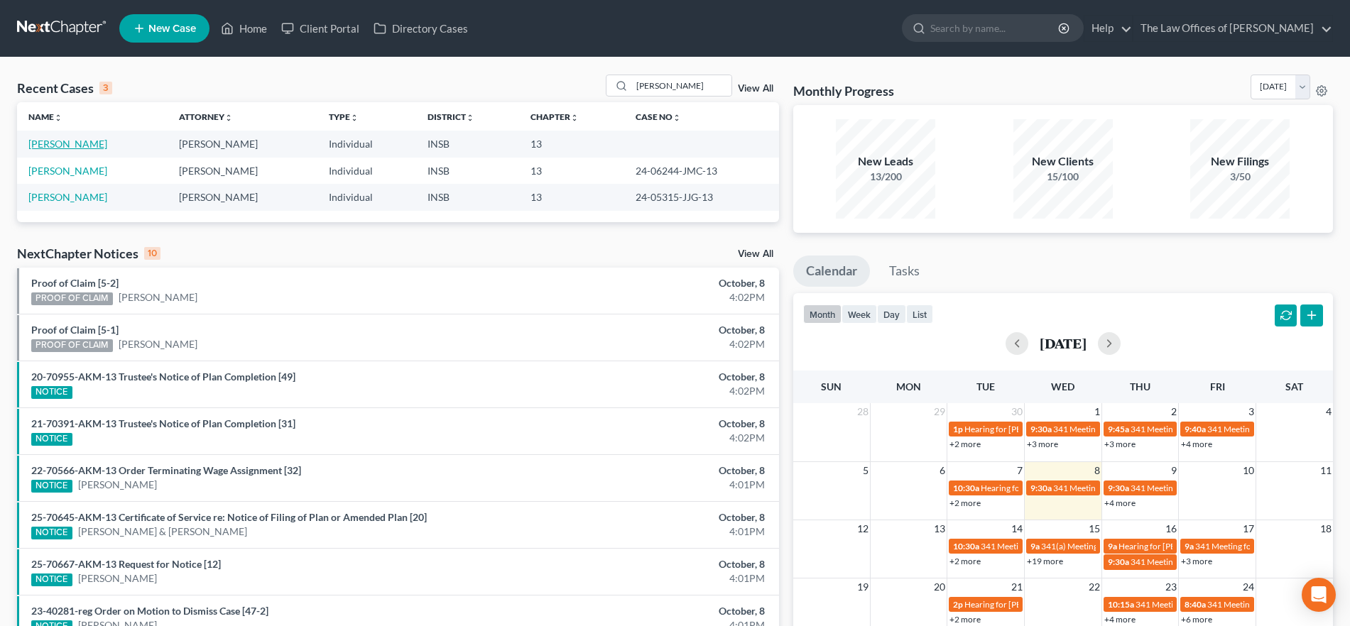
drag, startPoint x: 102, startPoint y: 142, endPoint x: 83, endPoint y: 154, distance: 22.1
click at [101, 142] on link "[PERSON_NAME]" at bounding box center [67, 144] width 79 height 12
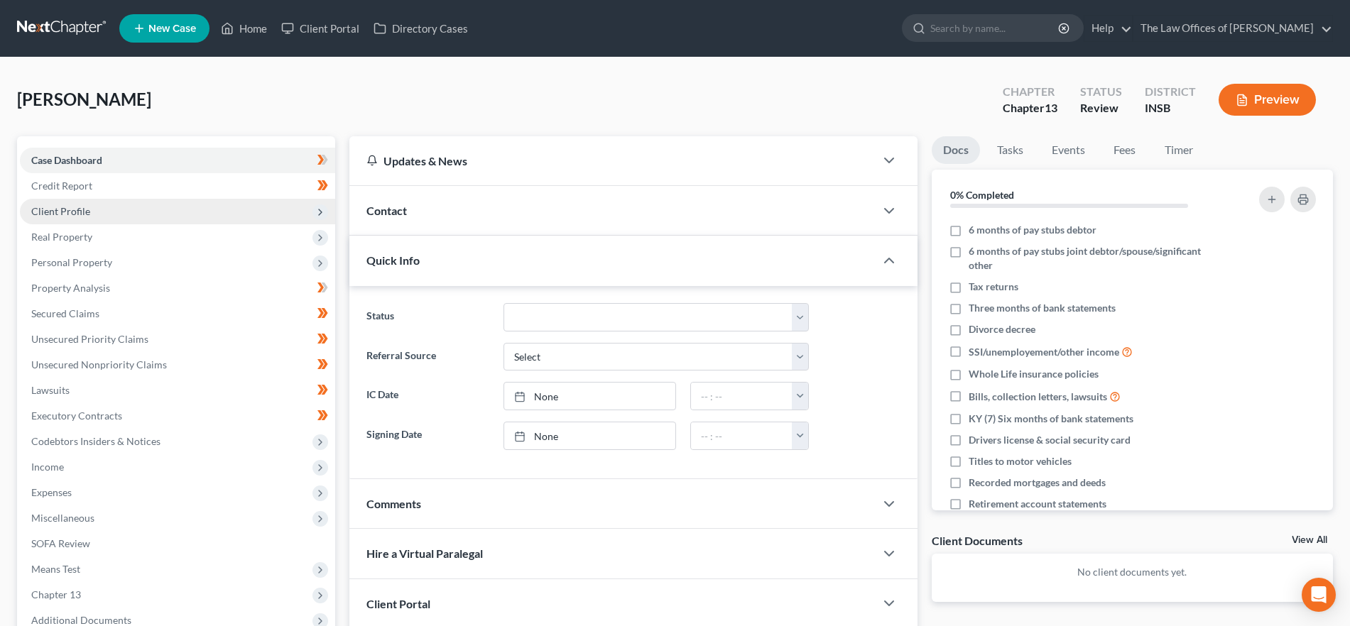
click at [160, 212] on span "Client Profile" at bounding box center [177, 212] width 315 height 26
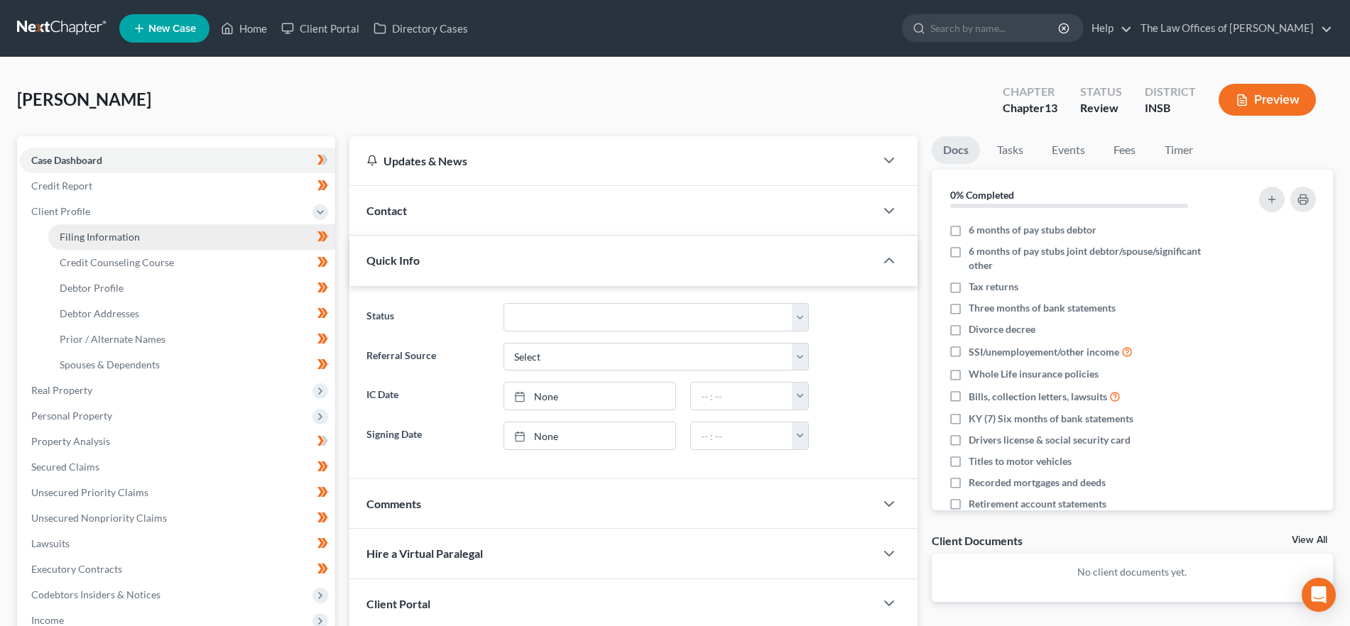
click at [158, 233] on link "Filing Information" at bounding box center [191, 237] width 287 height 26
select select "1"
select select "0"
select select "3"
select select "28"
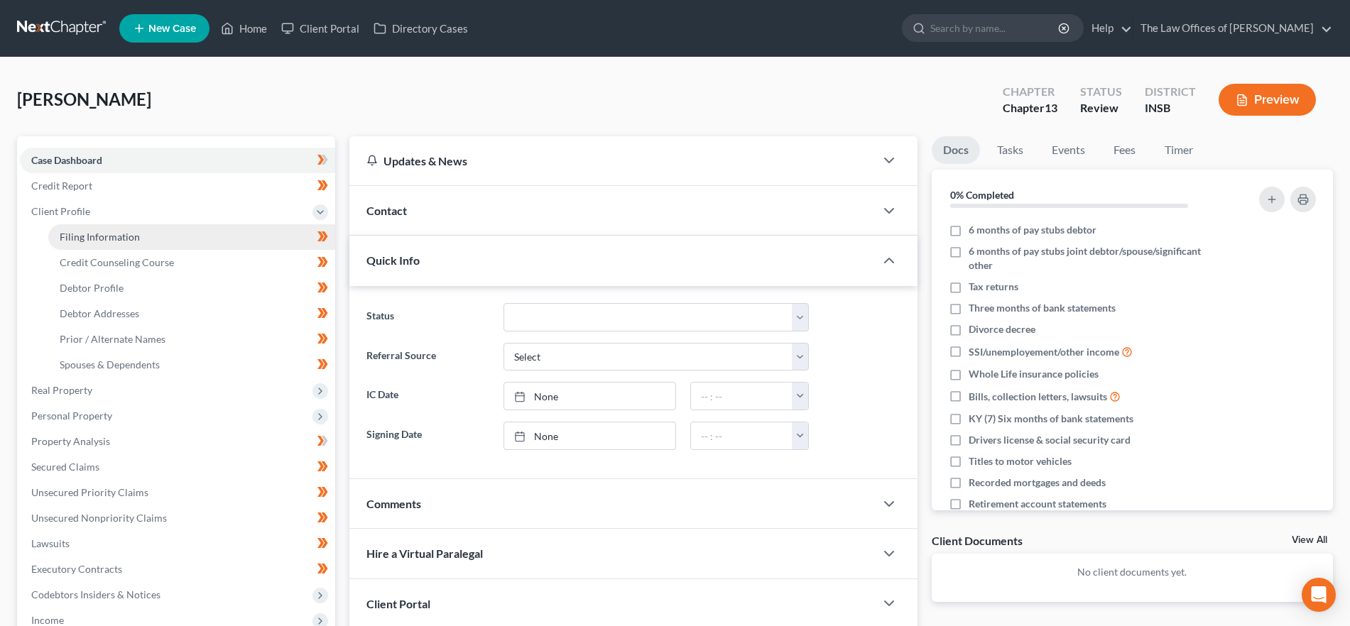
select select "0"
select select "15"
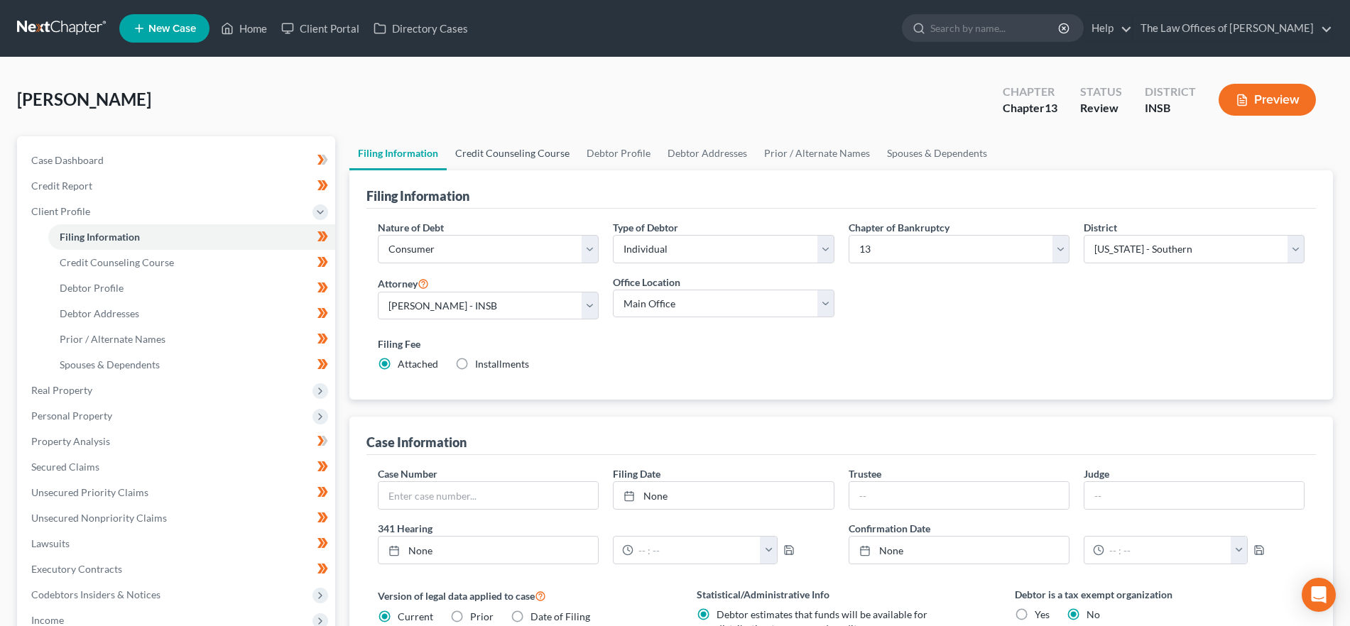
drag, startPoint x: 513, startPoint y: 148, endPoint x: 583, endPoint y: 171, distance: 73.2
click at [513, 148] on link "Credit Counseling Course" at bounding box center [512, 153] width 131 height 34
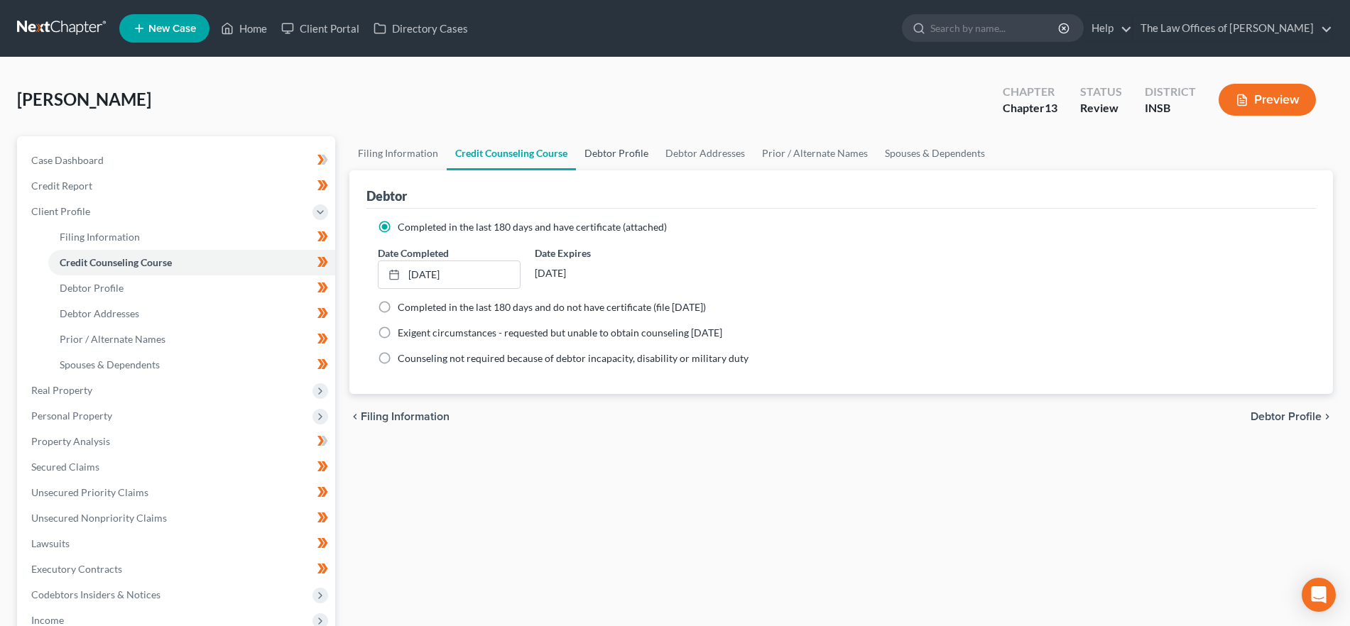
click at [608, 153] on link "Debtor Profile" at bounding box center [616, 153] width 81 height 34
select select "3"
select select "1"
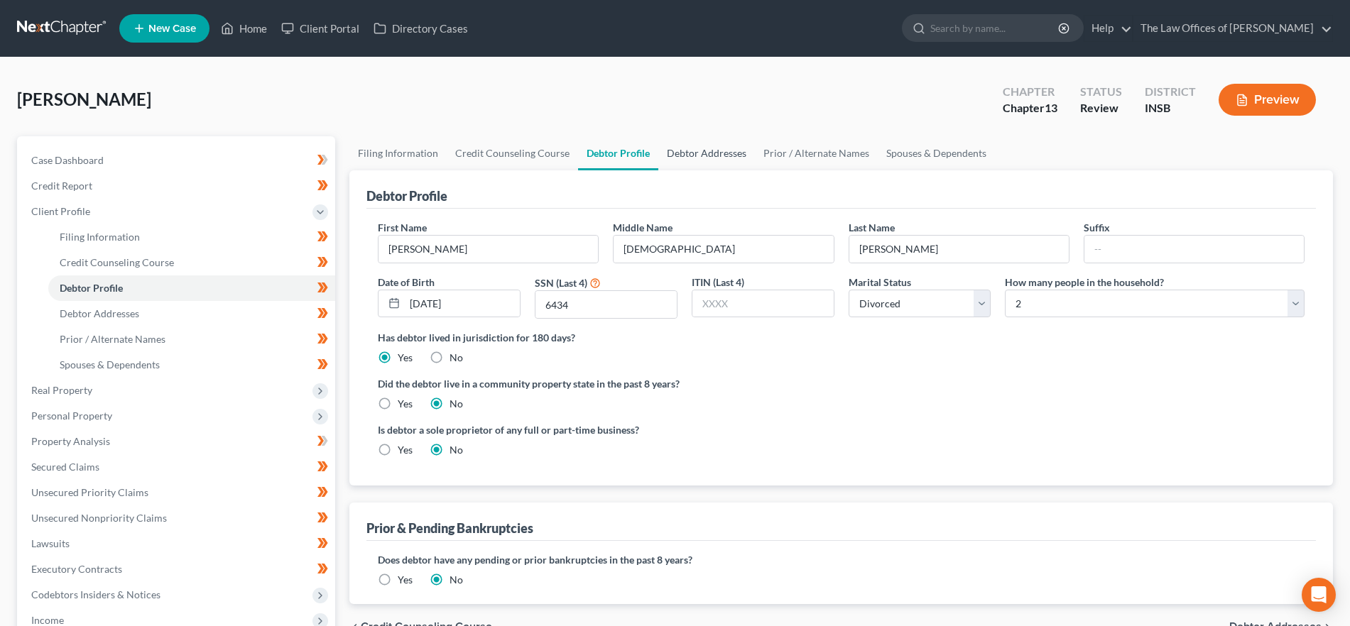
radio input "true"
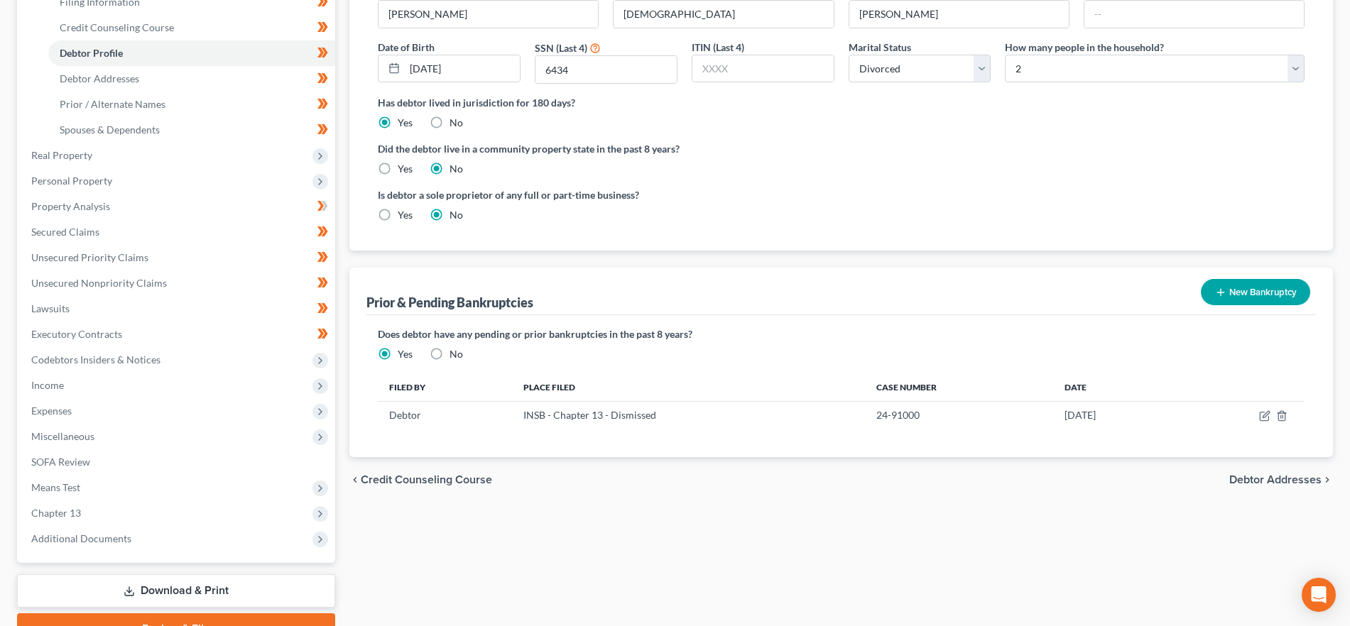
scroll to position [266, 0]
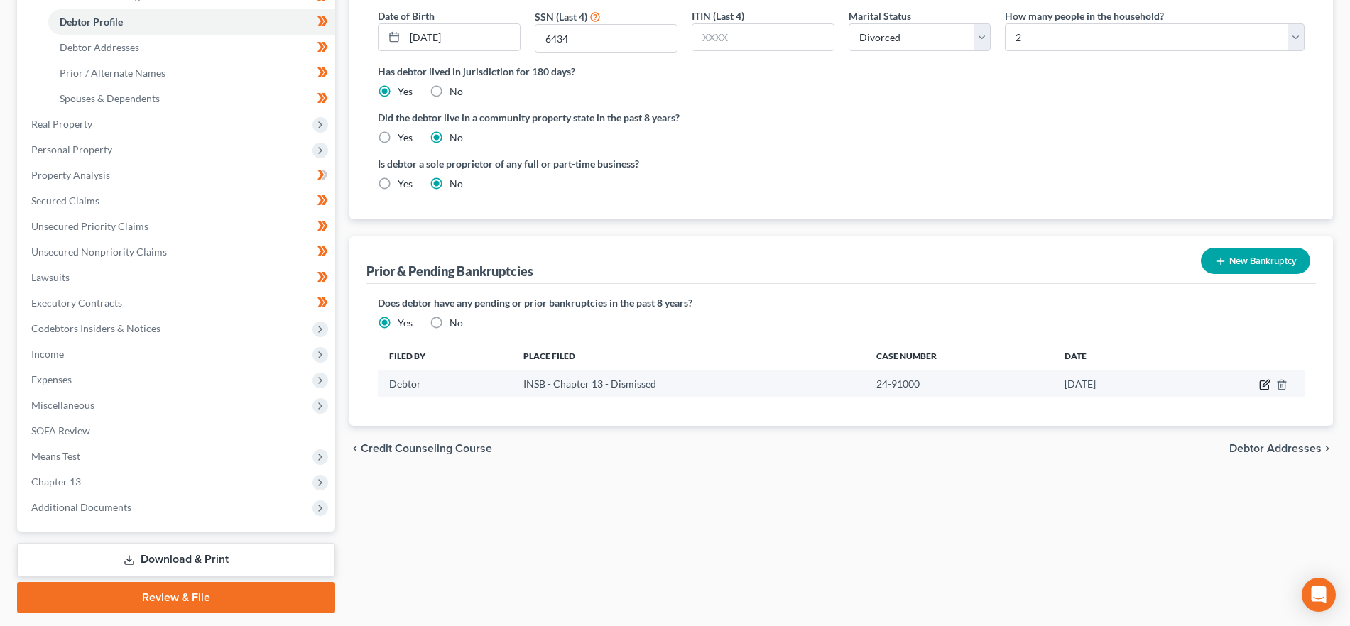
click at [1262, 383] on icon "button" at bounding box center [1264, 384] width 11 height 11
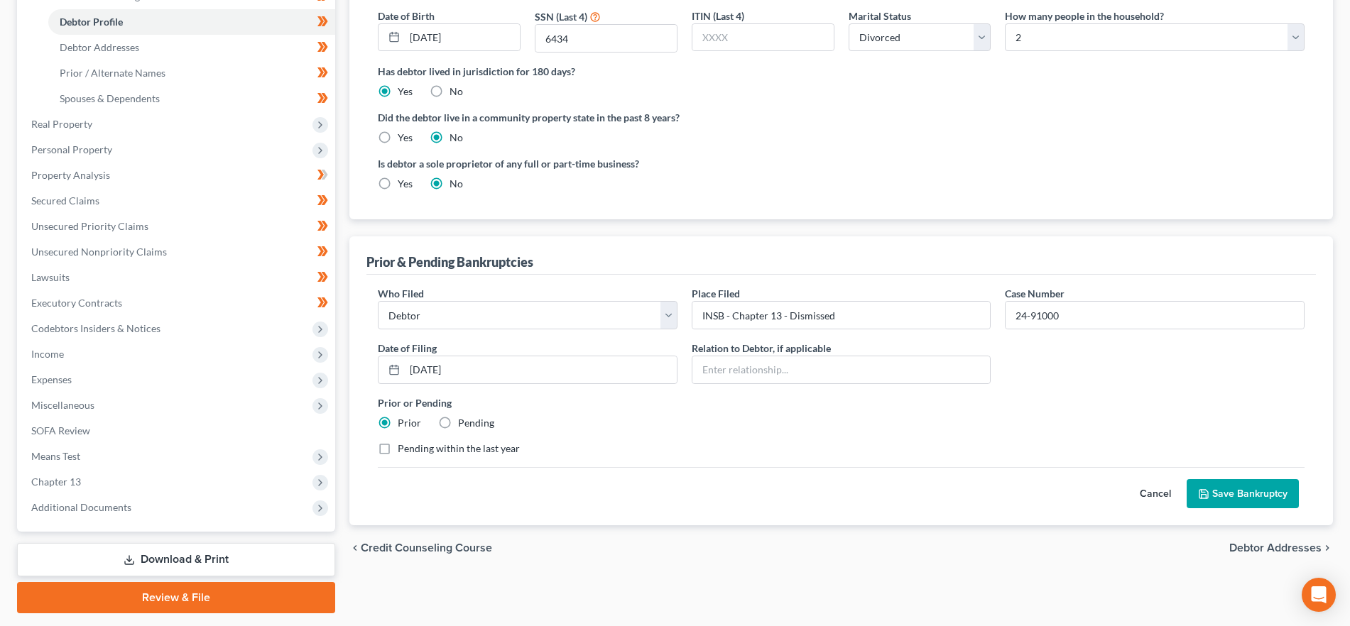
click at [398, 446] on label "Pending within the last year" at bounding box center [459, 449] width 122 height 14
click at [403, 446] on input "Pending within the last year" at bounding box center [407, 446] width 9 height 9
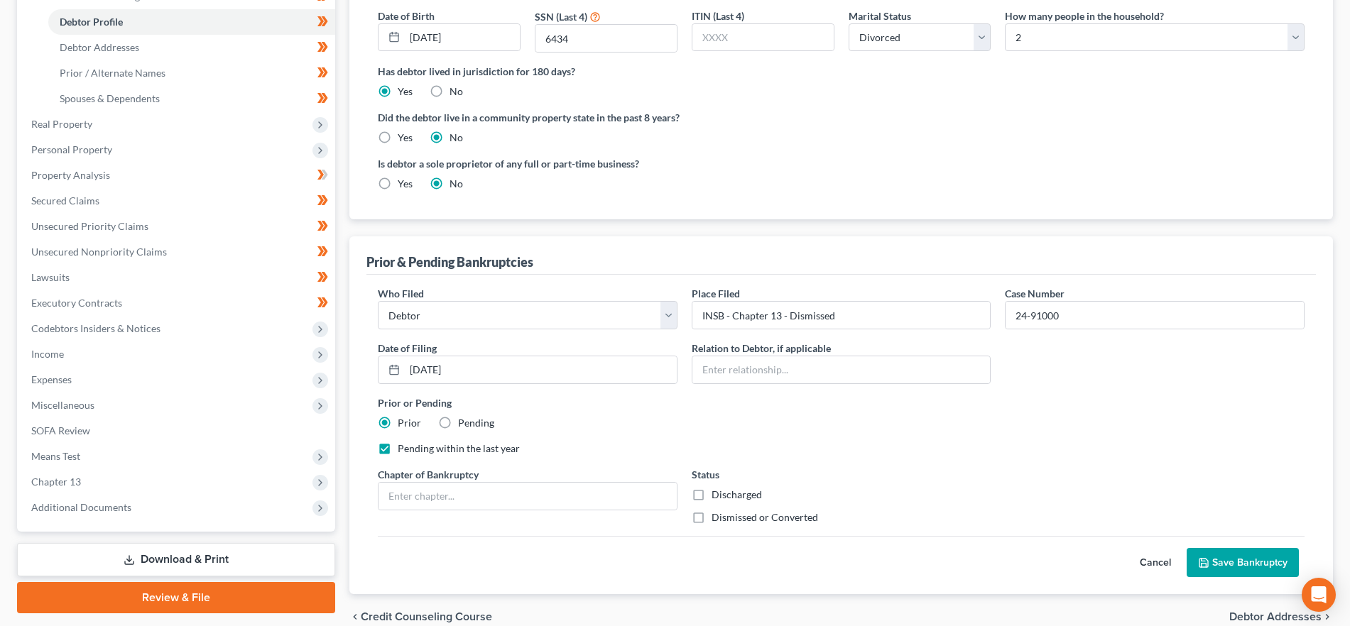
click at [398, 449] on label "Pending within the last year" at bounding box center [459, 449] width 122 height 14
click at [403, 449] on input "Pending within the last year" at bounding box center [407, 446] width 9 height 9
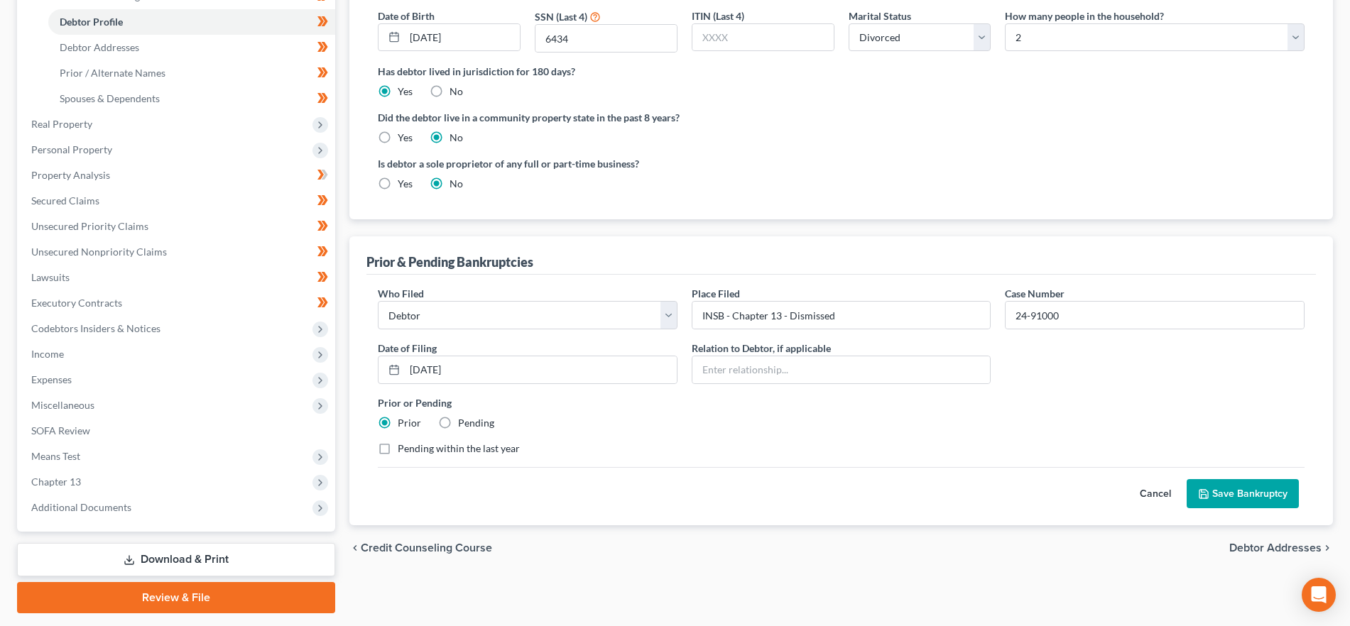
click at [398, 449] on label "Pending within the last year" at bounding box center [459, 449] width 122 height 14
click at [403, 449] on input "Pending within the last year" at bounding box center [407, 446] width 9 height 9
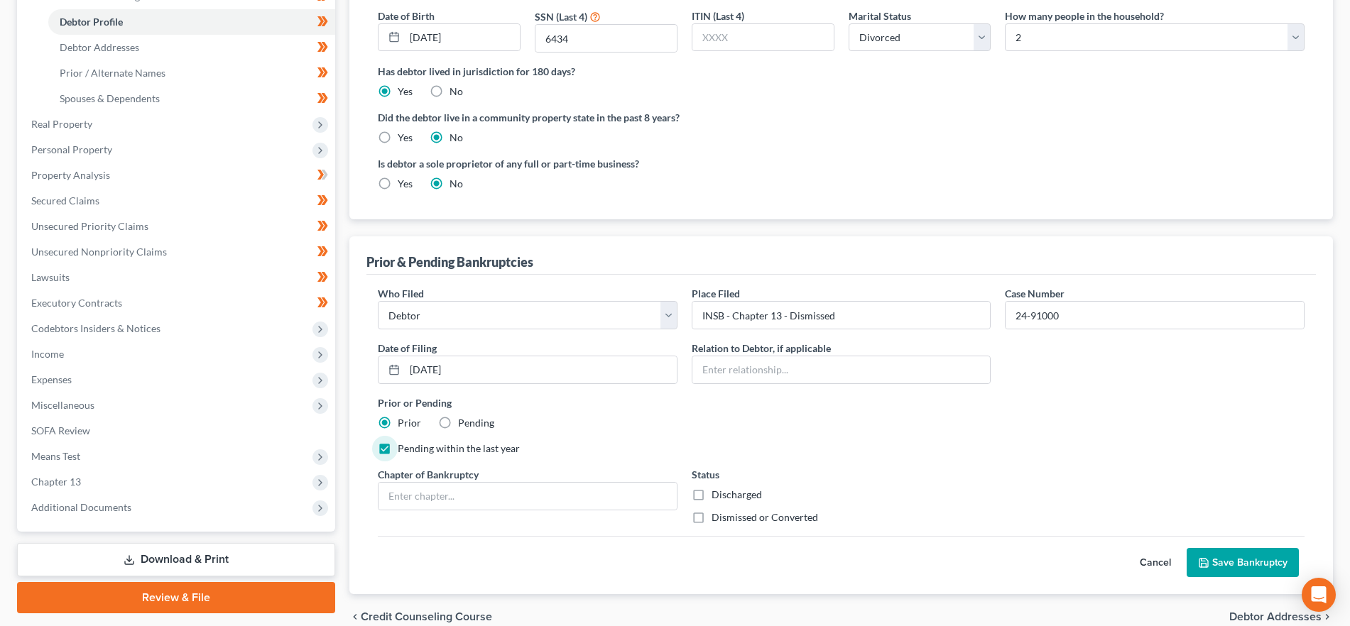
drag, startPoint x: 389, startPoint y: 449, endPoint x: 1044, endPoint y: 608, distance: 673.8
click at [398, 449] on label "Pending within the last year" at bounding box center [459, 449] width 122 height 14
click at [403, 449] on input "Pending within the last year" at bounding box center [407, 446] width 9 height 9
checkbox input "false"
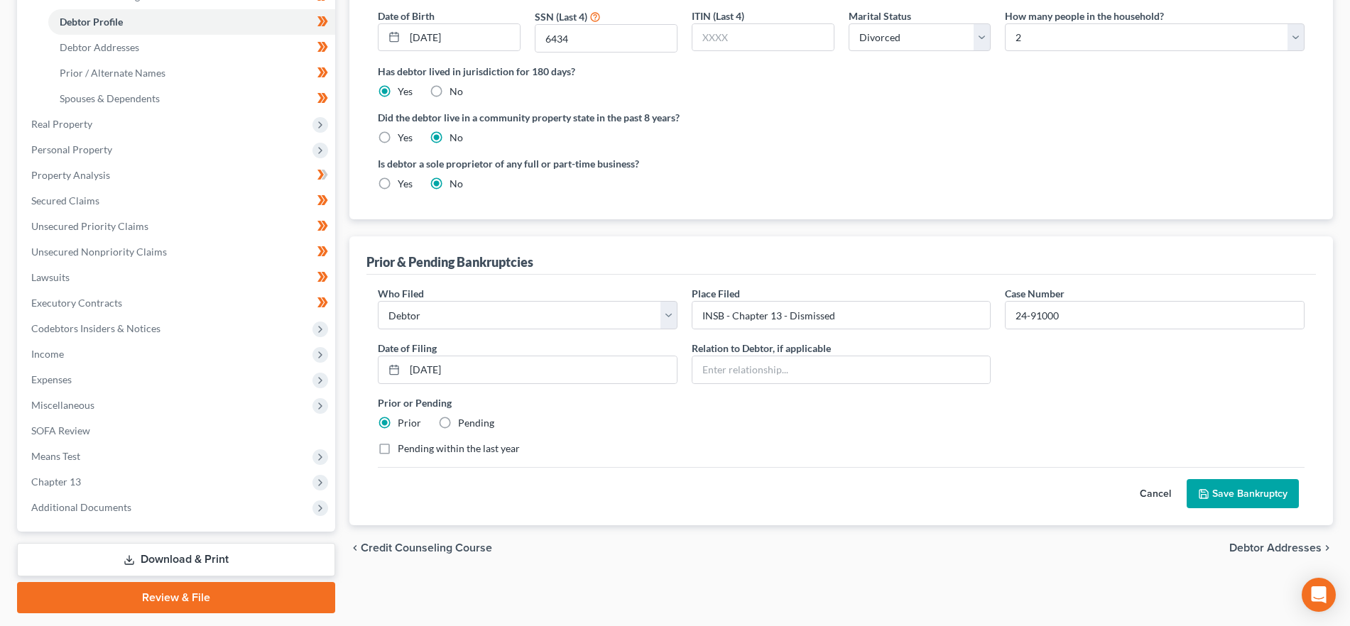
click at [1155, 493] on button "Cancel" at bounding box center [1155, 494] width 62 height 28
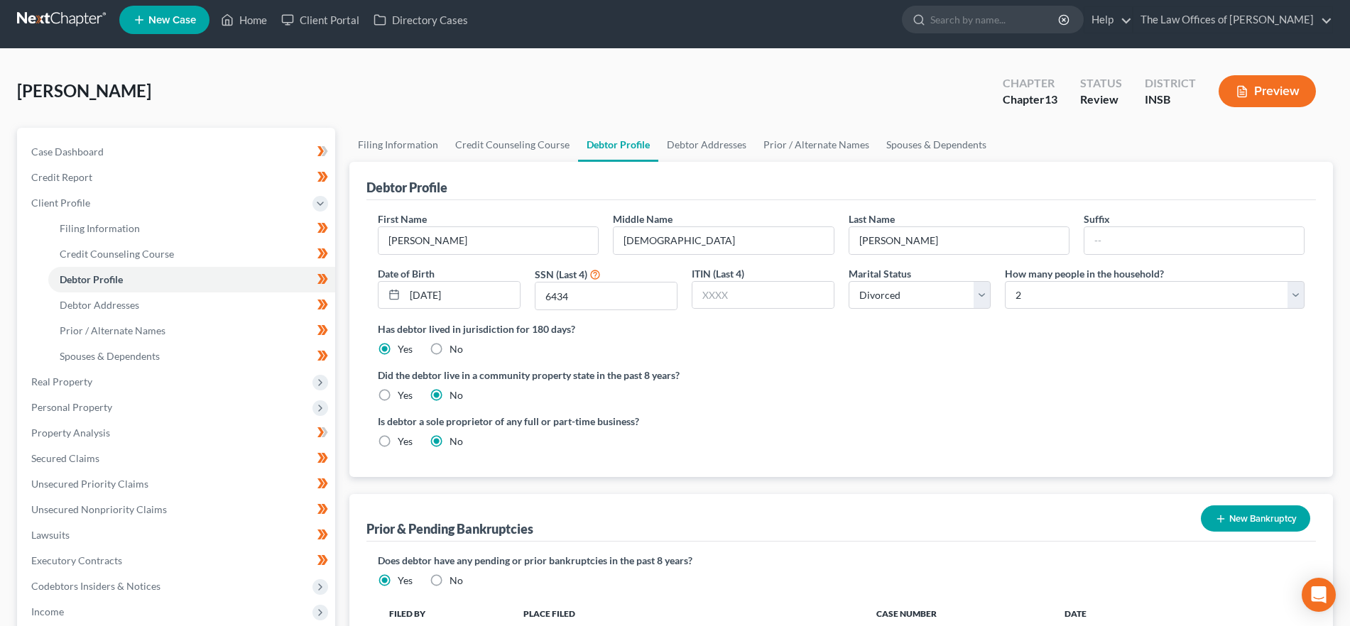
scroll to position [0, 0]
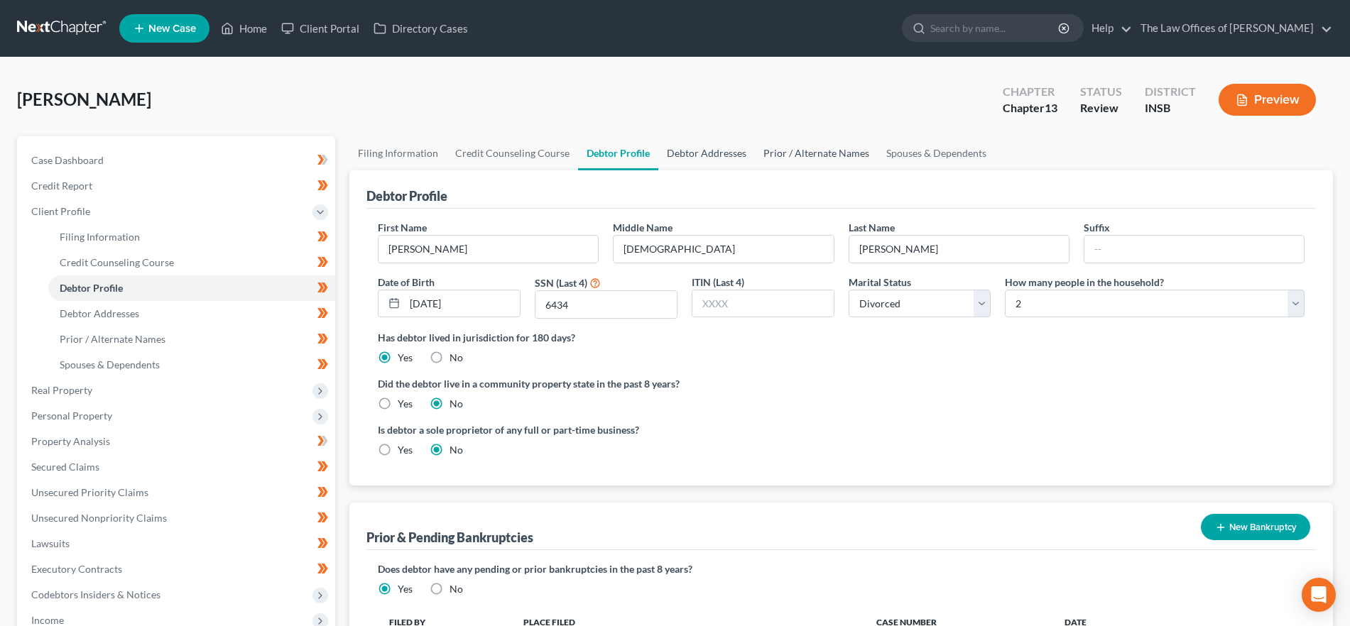
drag, startPoint x: 730, startPoint y: 146, endPoint x: 796, endPoint y: 161, distance: 67.7
click at [729, 146] on link "Debtor Addresses" at bounding box center [706, 153] width 97 height 34
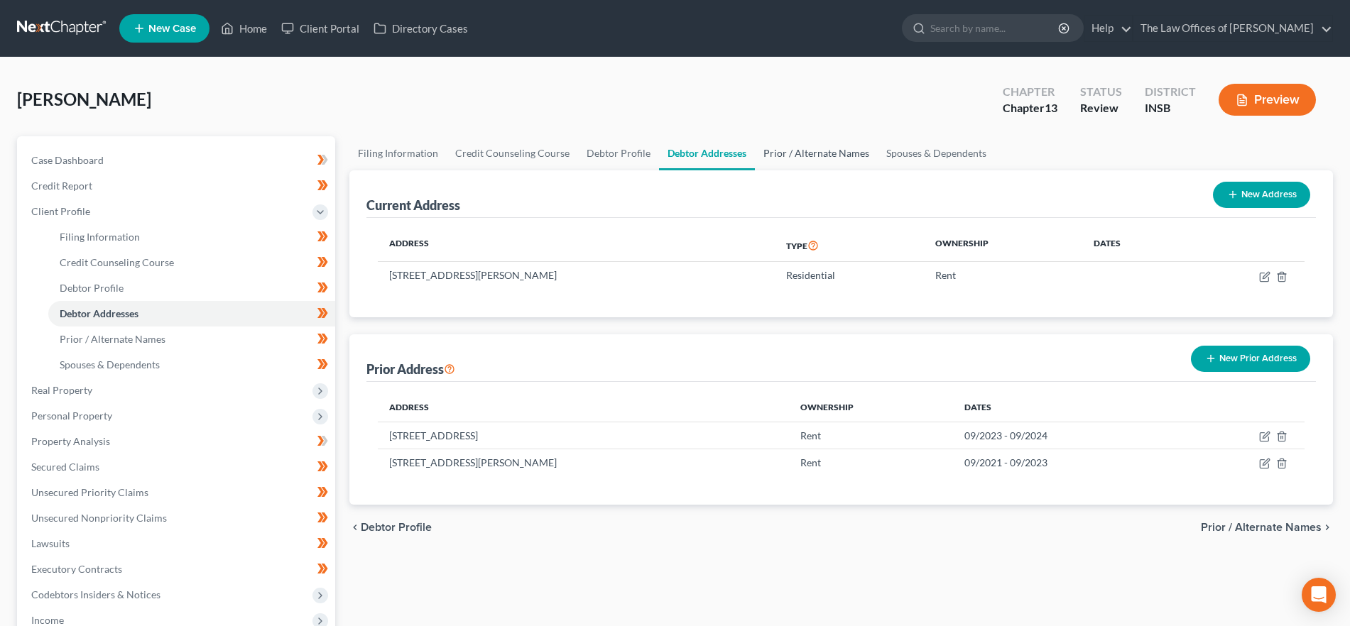
click at [796, 161] on link "Prior / Alternate Names" at bounding box center [816, 153] width 123 height 34
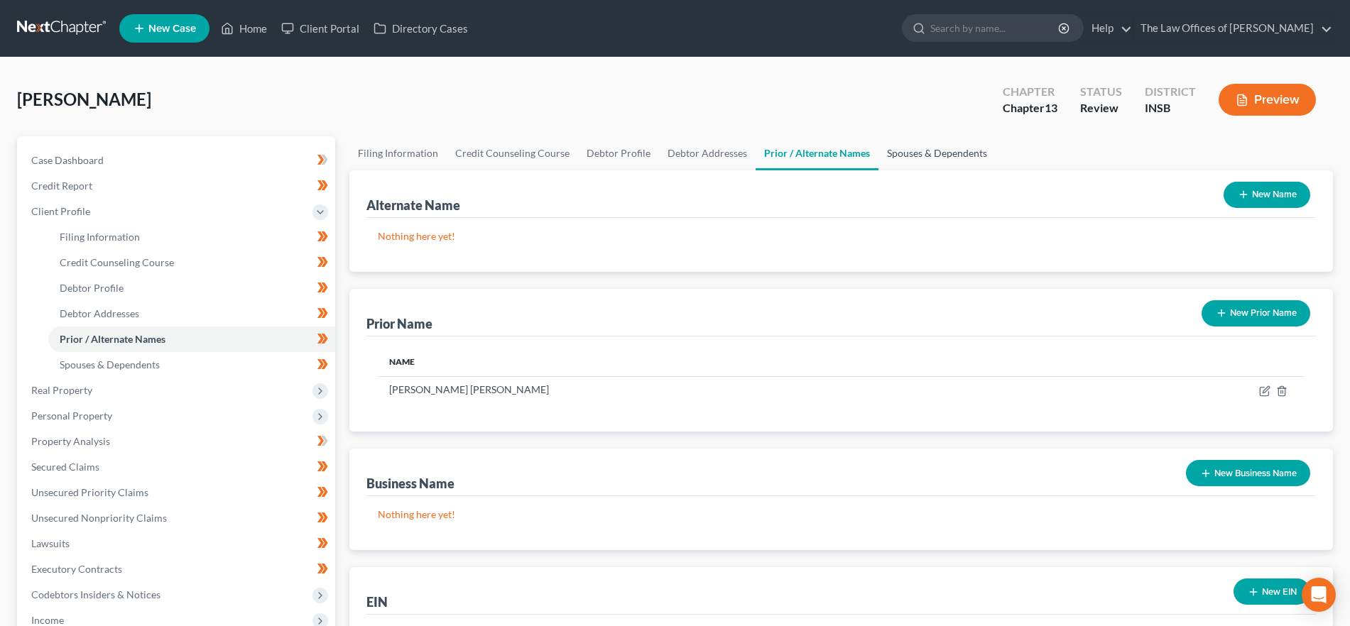
click at [901, 155] on link "Spouses & Dependents" at bounding box center [936, 153] width 117 height 34
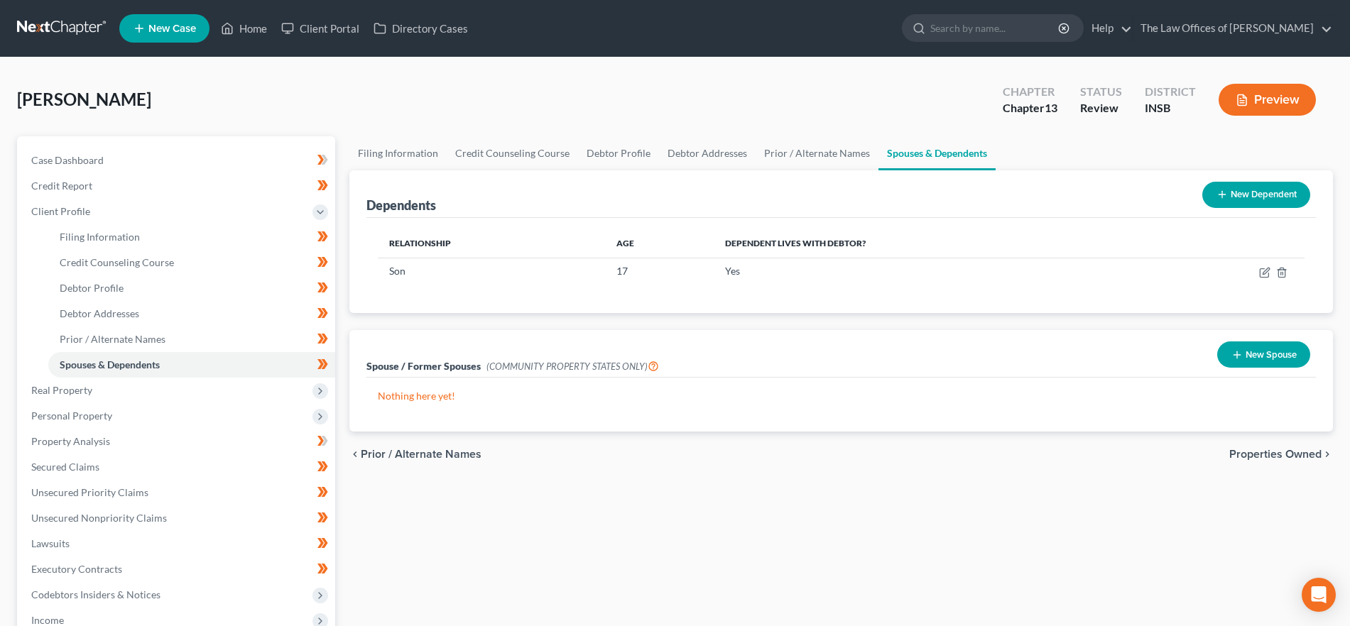
drag, startPoint x: 1287, startPoint y: 455, endPoint x: 1249, endPoint y: 455, distance: 38.3
click at [1288, 454] on span "Properties Owned" at bounding box center [1275, 454] width 92 height 11
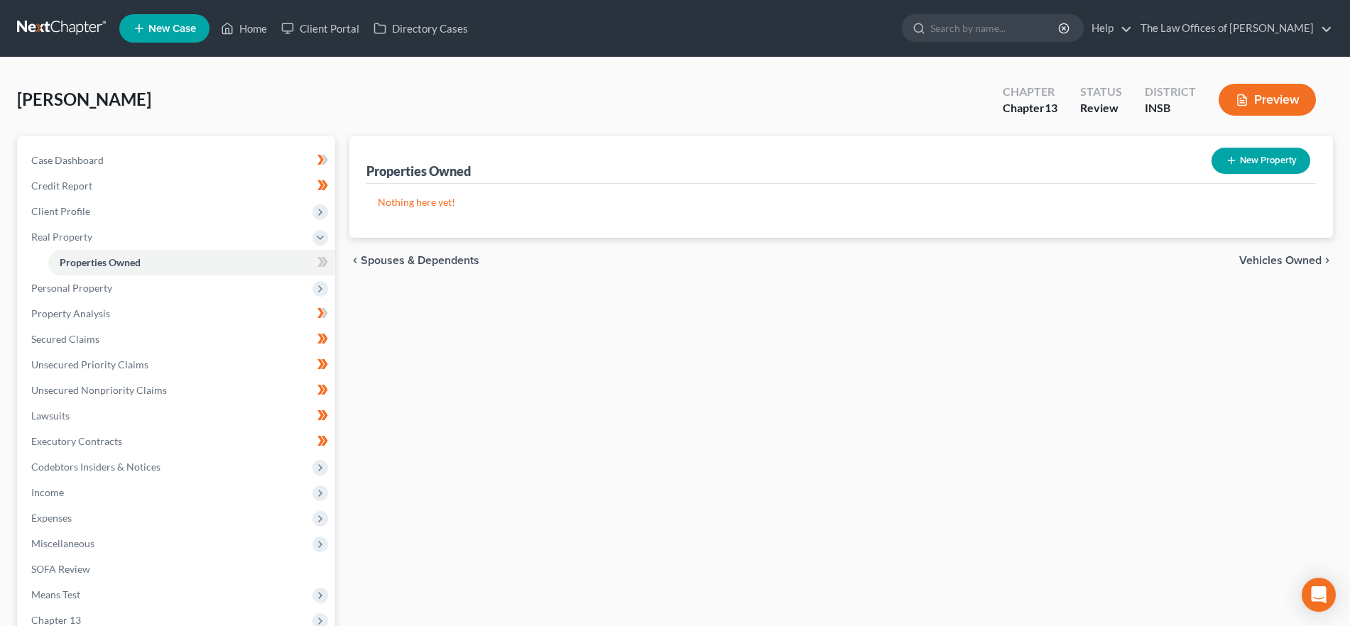
click at [1310, 261] on span "Vehicles Owned" at bounding box center [1280, 260] width 82 height 11
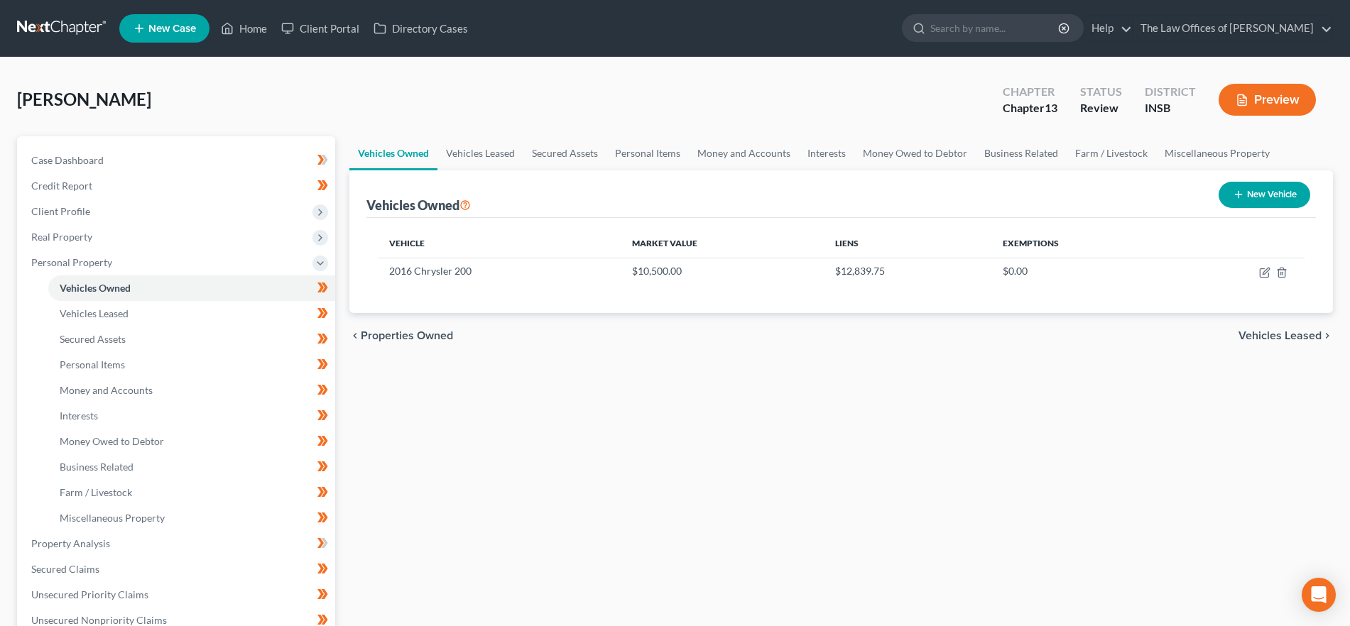
click at [1275, 337] on span "Vehicles Leased" at bounding box center [1279, 335] width 83 height 11
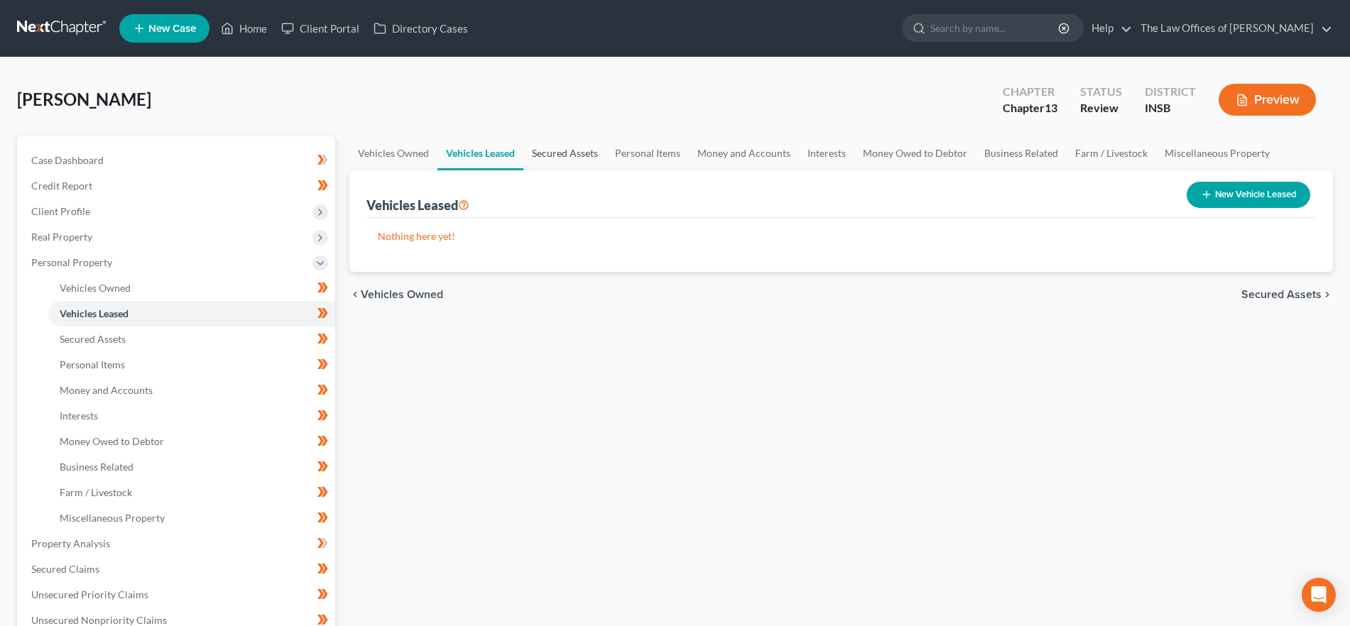
click at [539, 155] on link "Secured Assets" at bounding box center [564, 153] width 83 height 34
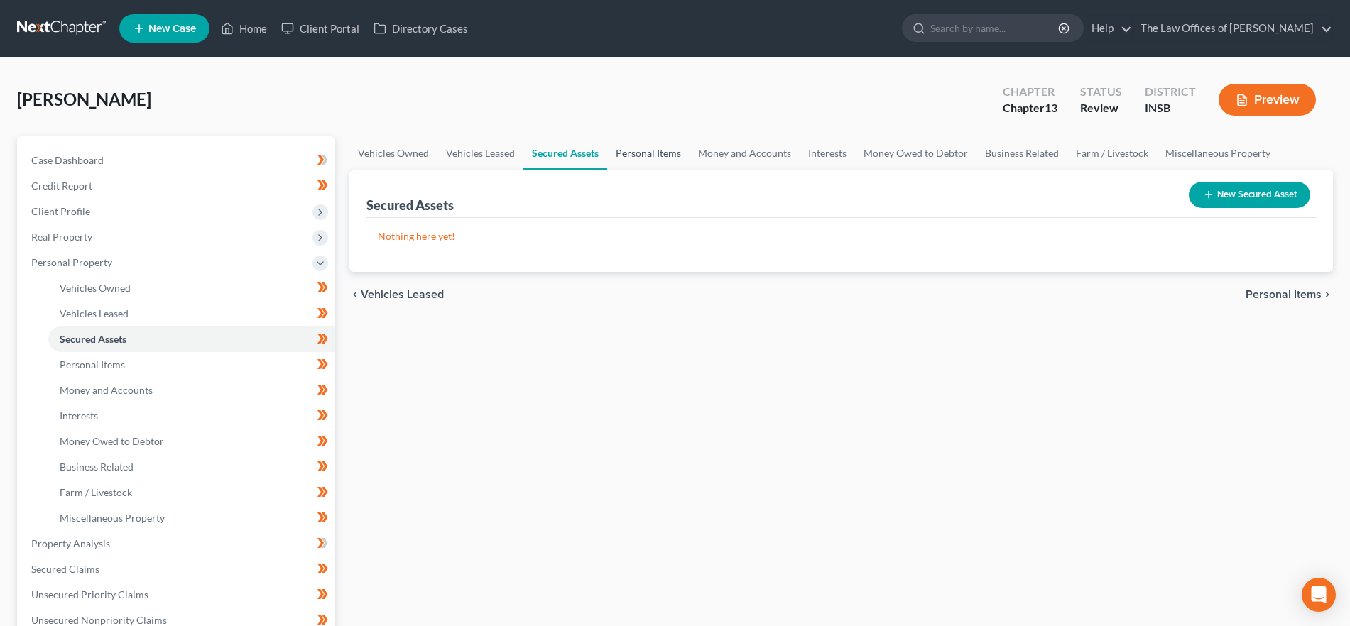
click at [633, 154] on link "Personal Items" at bounding box center [648, 153] width 82 height 34
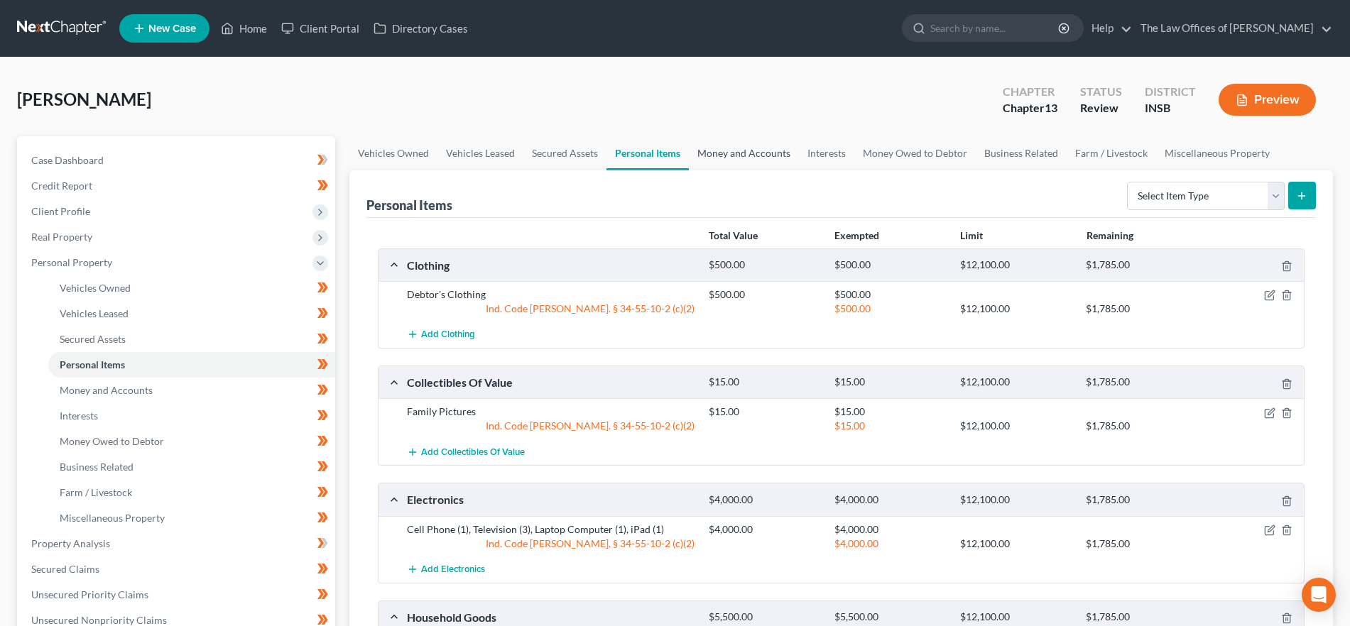
click at [755, 159] on link "Money and Accounts" at bounding box center [744, 153] width 110 height 34
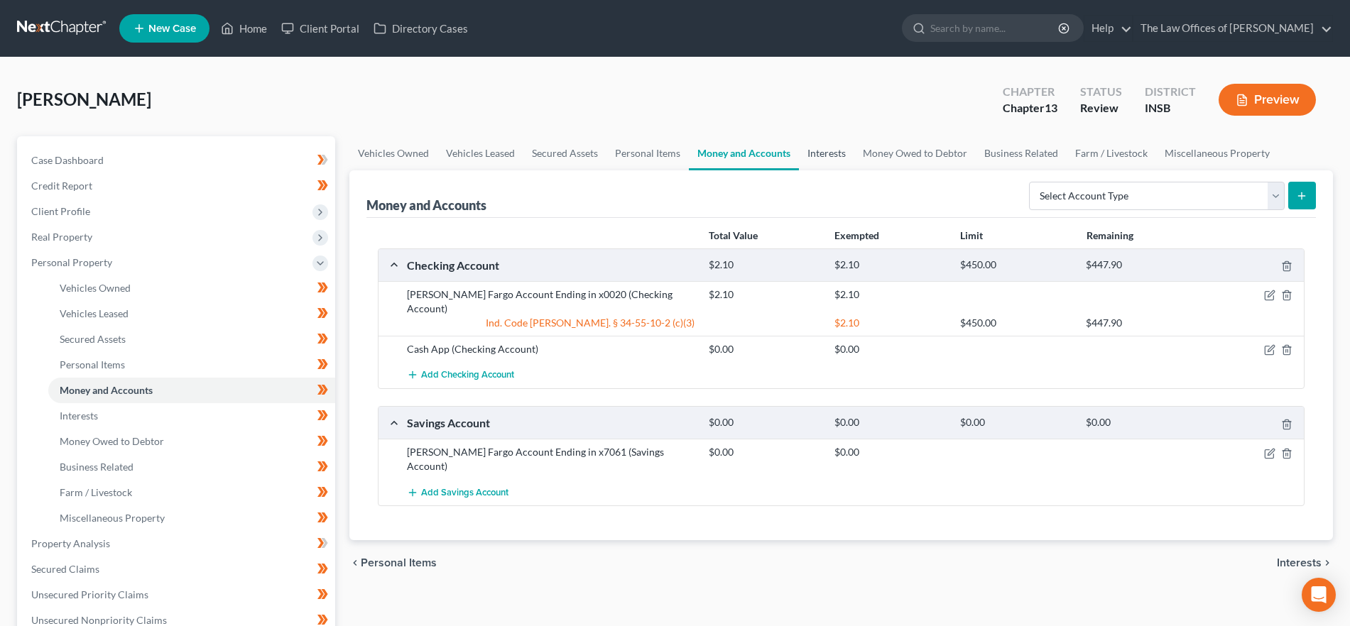
drag, startPoint x: 825, startPoint y: 160, endPoint x: 821, endPoint y: 255, distance: 94.5
click at [825, 160] on link "Interests" at bounding box center [826, 153] width 55 height 34
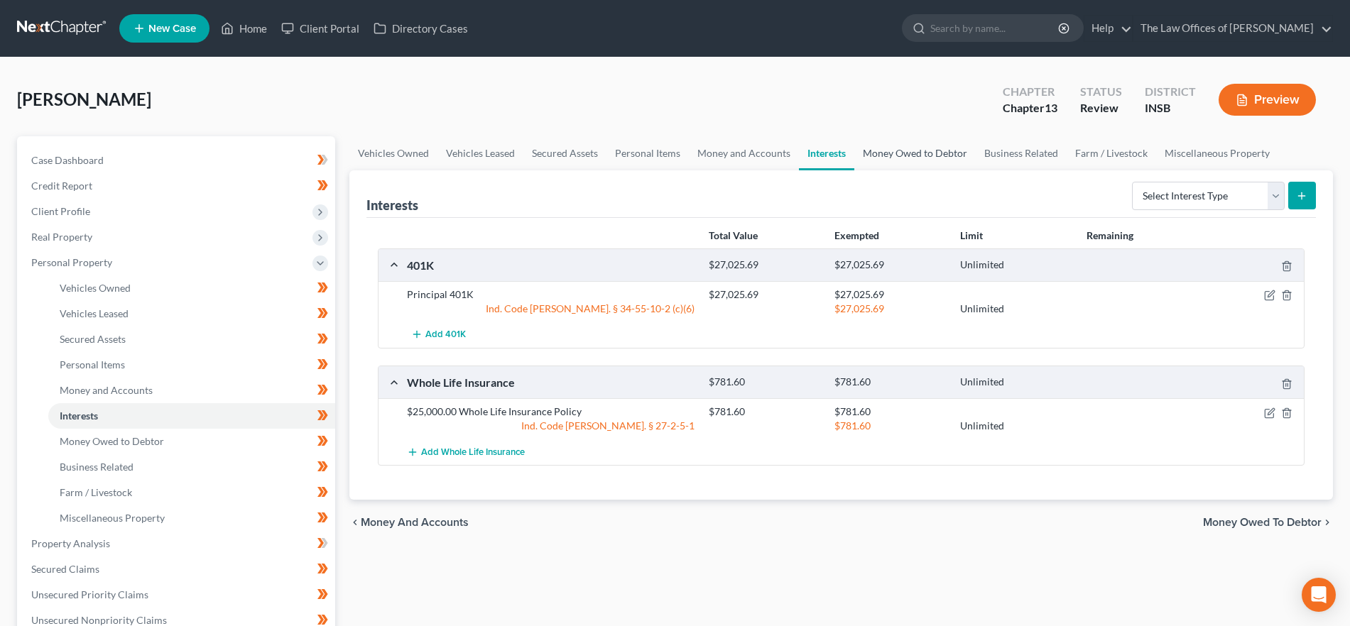
click at [947, 145] on link "Money Owed to Debtor" at bounding box center [914, 153] width 121 height 34
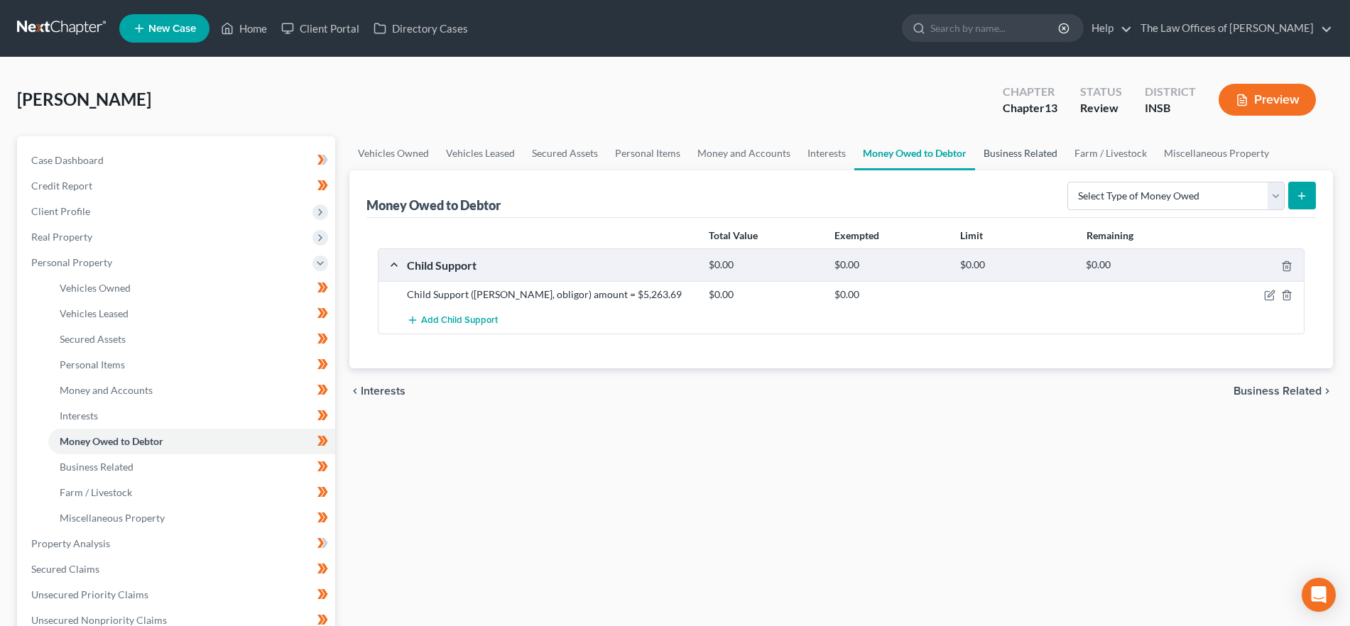
click at [1029, 148] on link "Business Related" at bounding box center [1020, 153] width 91 height 34
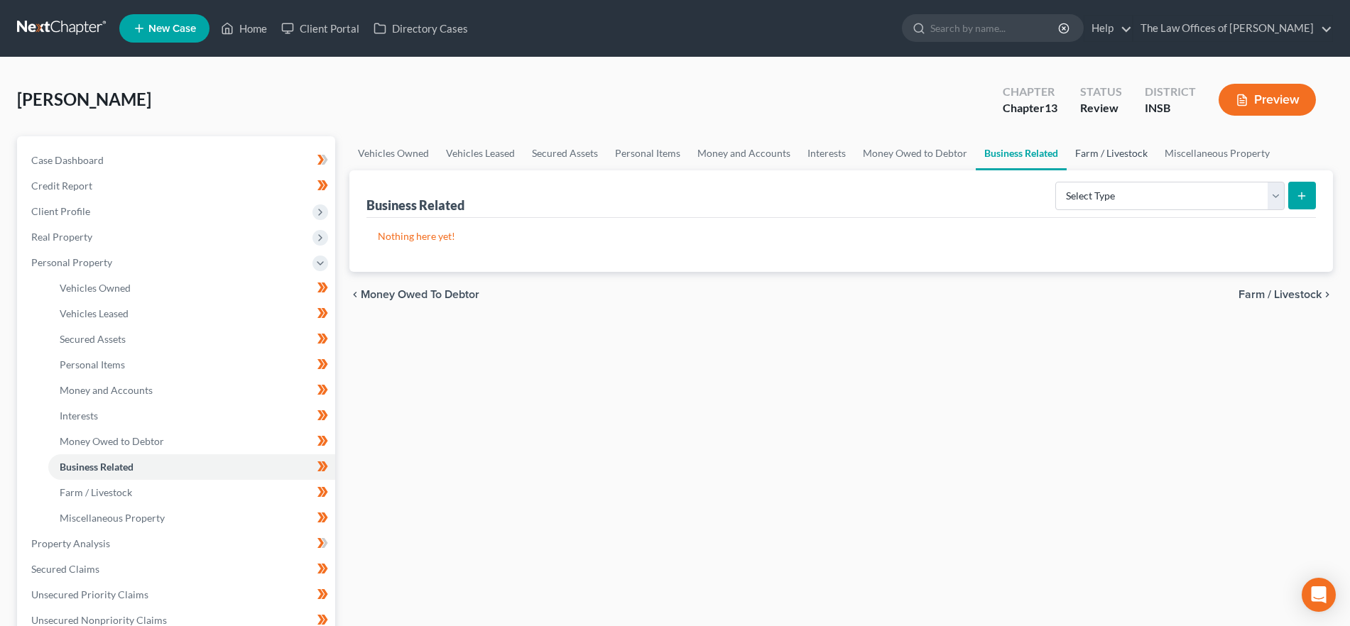
click at [1094, 150] on link "Farm / Livestock" at bounding box center [1110, 153] width 89 height 34
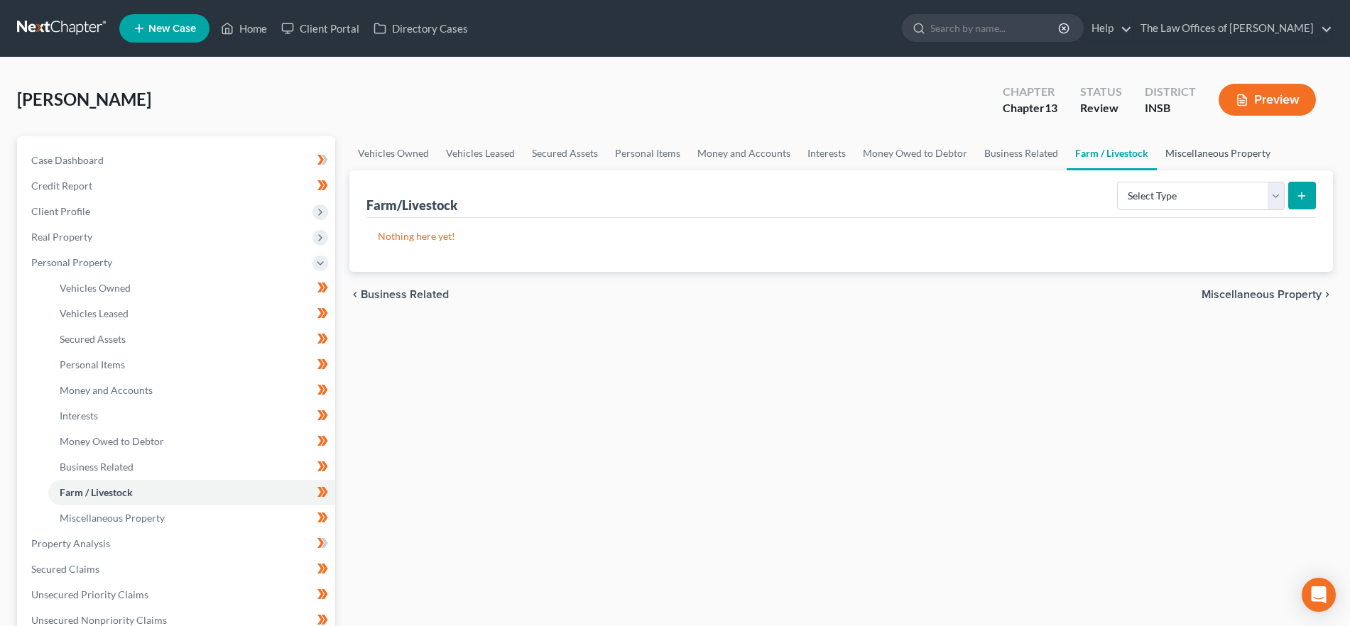
click at [1200, 156] on link "Miscellaneous Property" at bounding box center [1217, 153] width 122 height 34
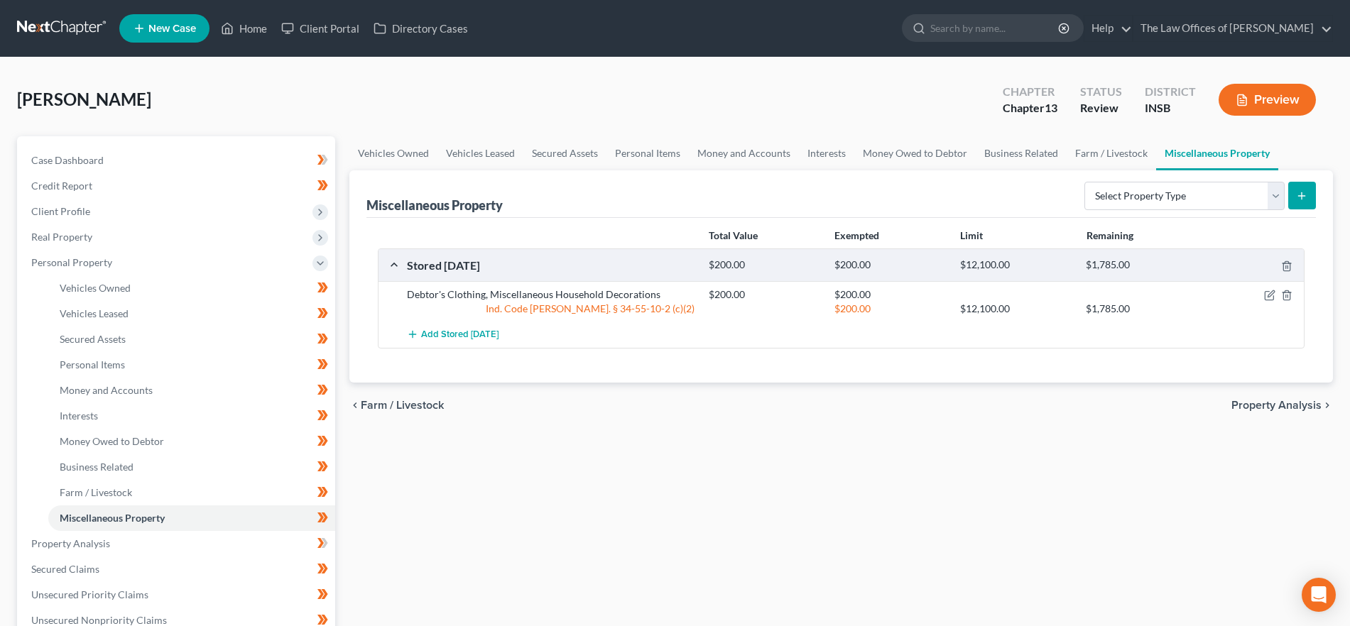
click at [1287, 403] on span "Property Analysis" at bounding box center [1276, 405] width 90 height 11
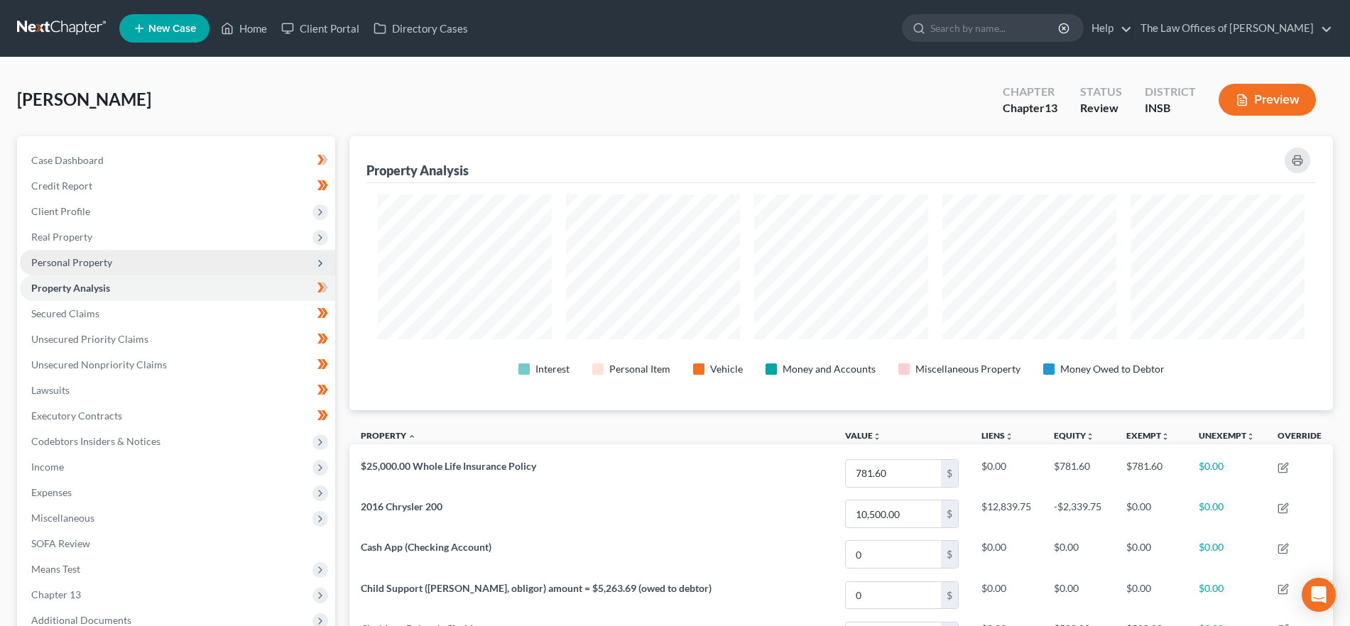
scroll to position [274, 983]
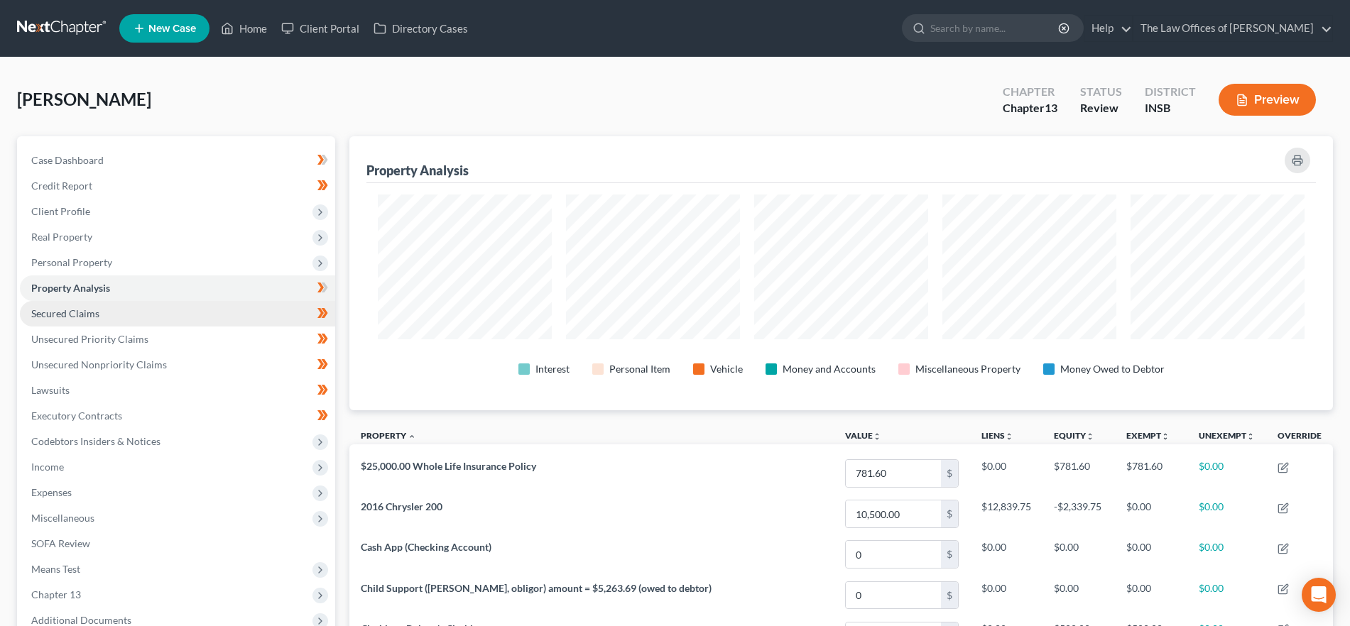
click at [116, 317] on link "Secured Claims" at bounding box center [177, 314] width 315 height 26
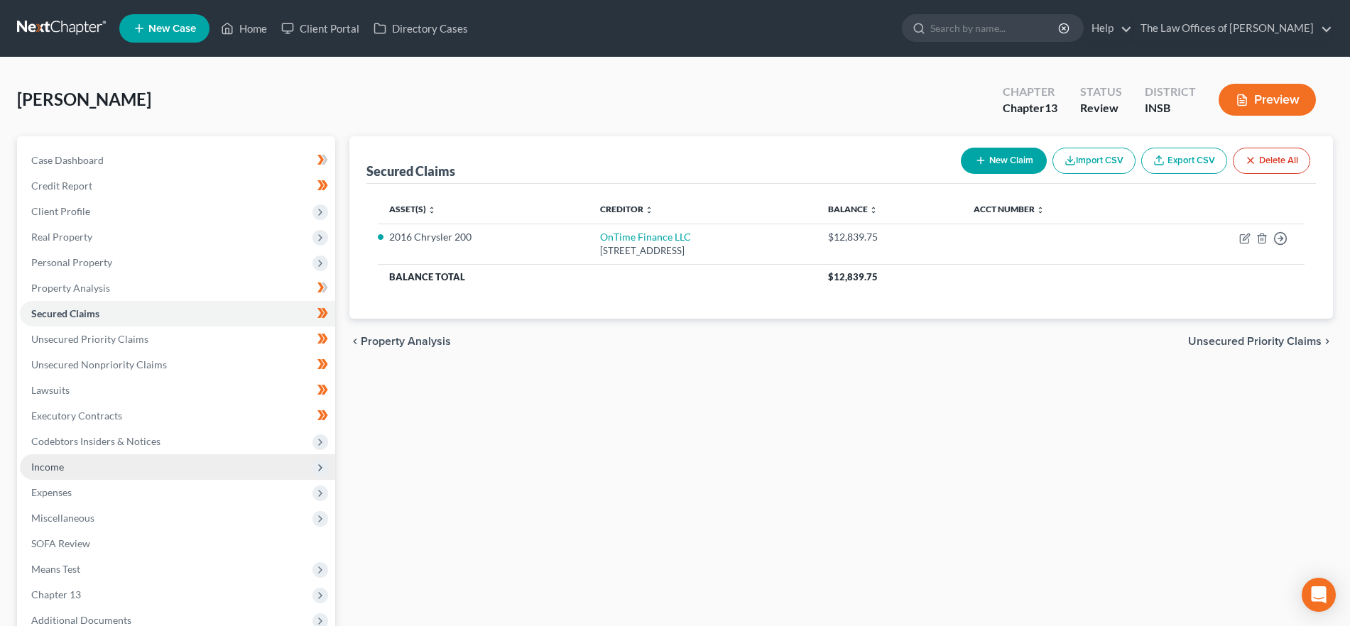
click at [132, 473] on span "Income" at bounding box center [177, 467] width 315 height 26
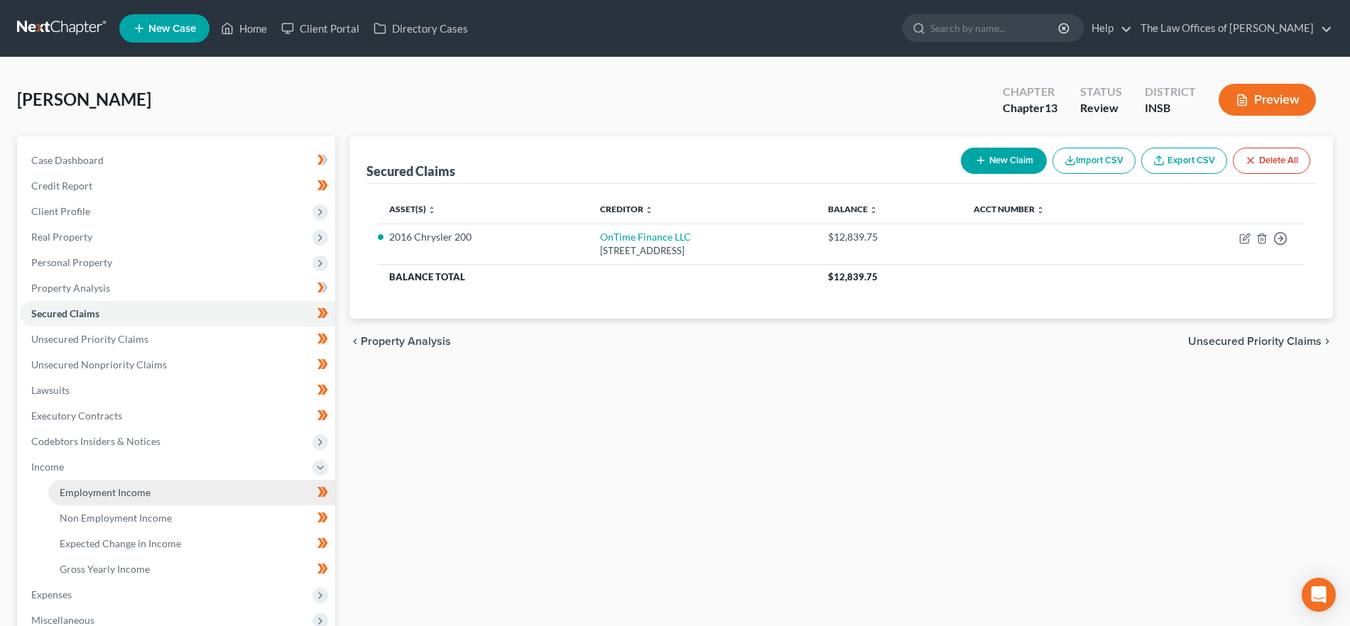
click at [116, 500] on link "Employment Income" at bounding box center [191, 493] width 287 height 26
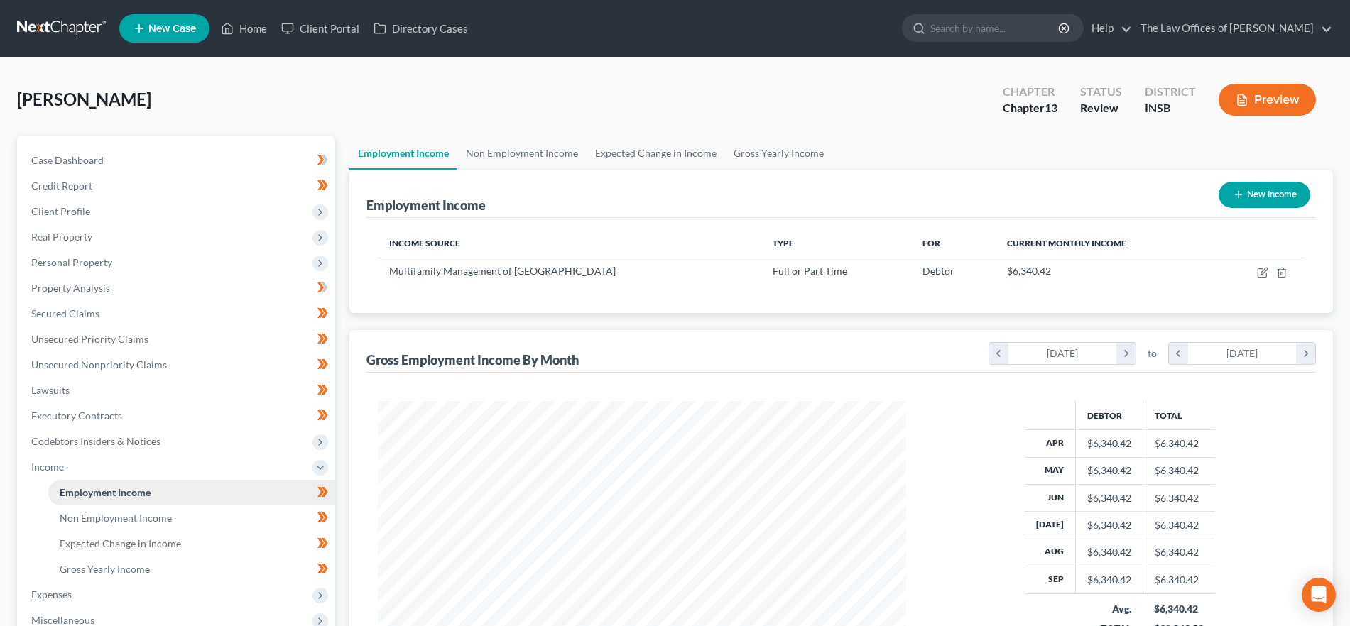
scroll to position [264, 557]
click at [492, 158] on link "Non Employment Income" at bounding box center [521, 153] width 129 height 34
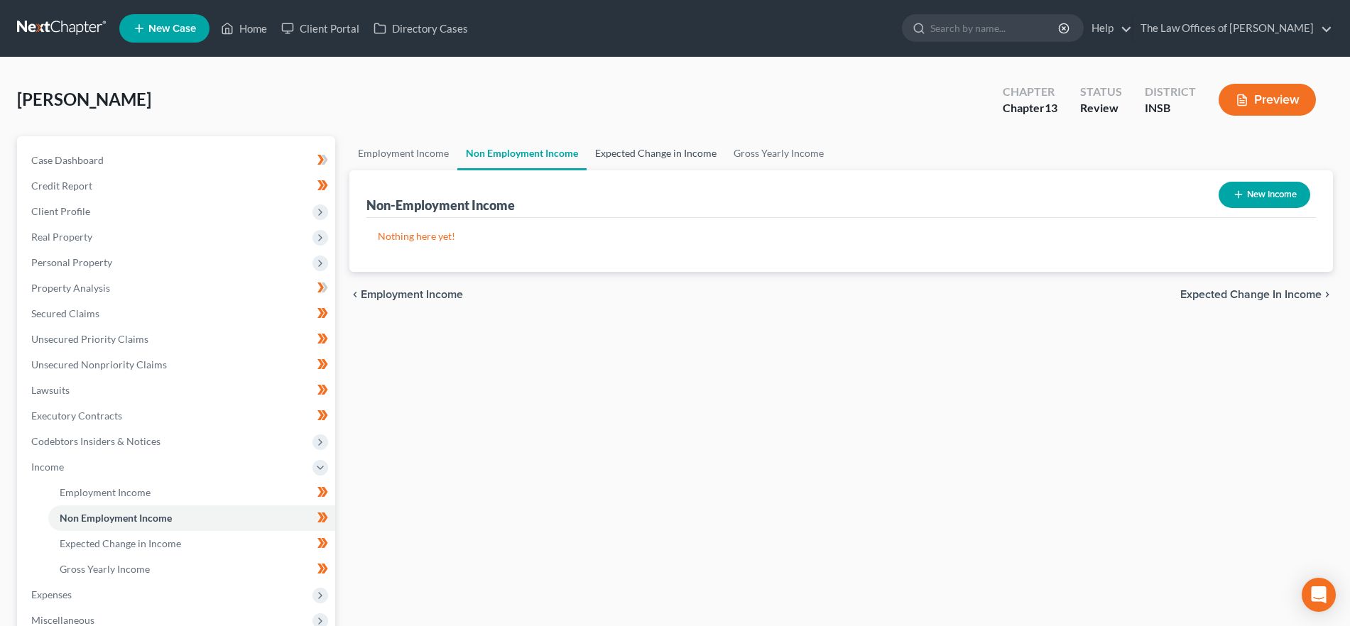
click at [621, 155] on link "Expected Change in Income" at bounding box center [655, 153] width 138 height 34
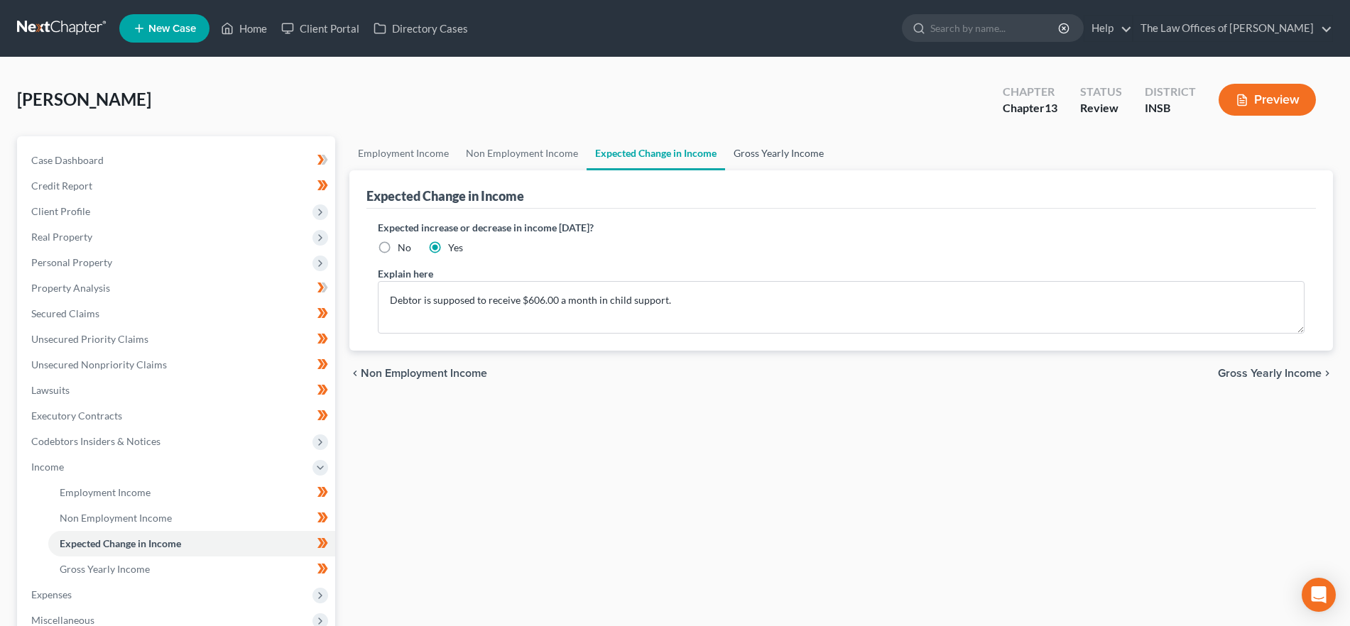
click at [763, 151] on link "Gross Yearly Income" at bounding box center [778, 153] width 107 height 34
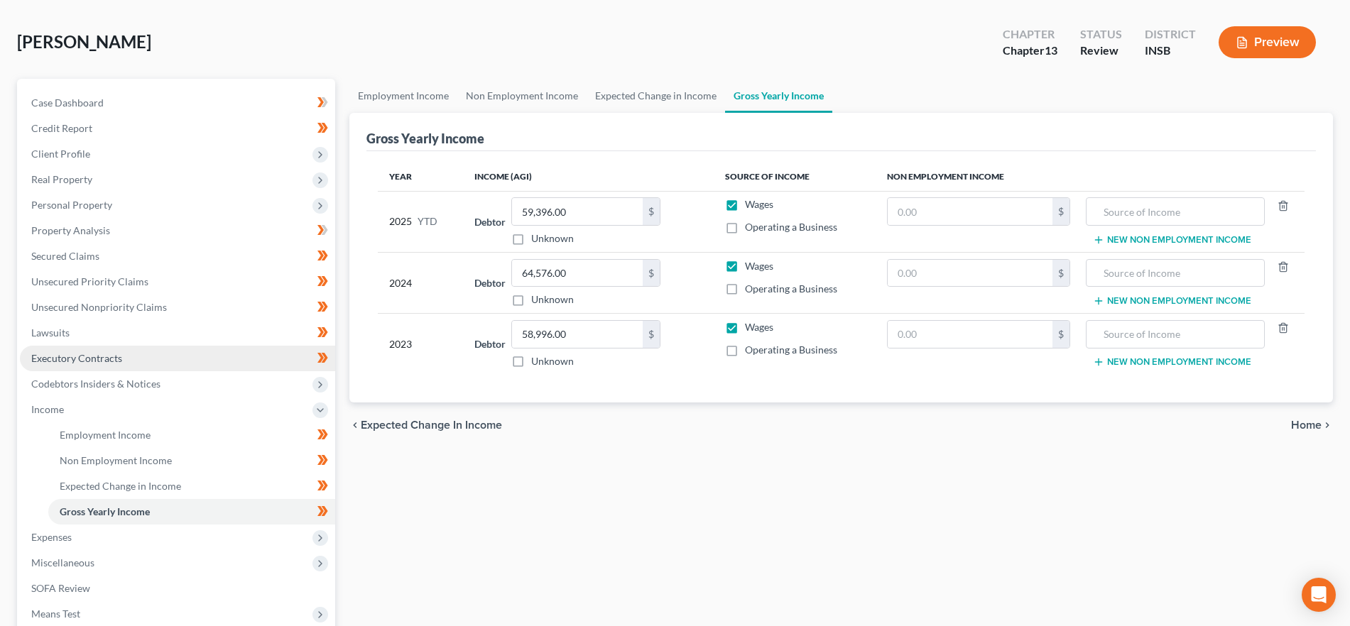
scroll to position [89, 0]
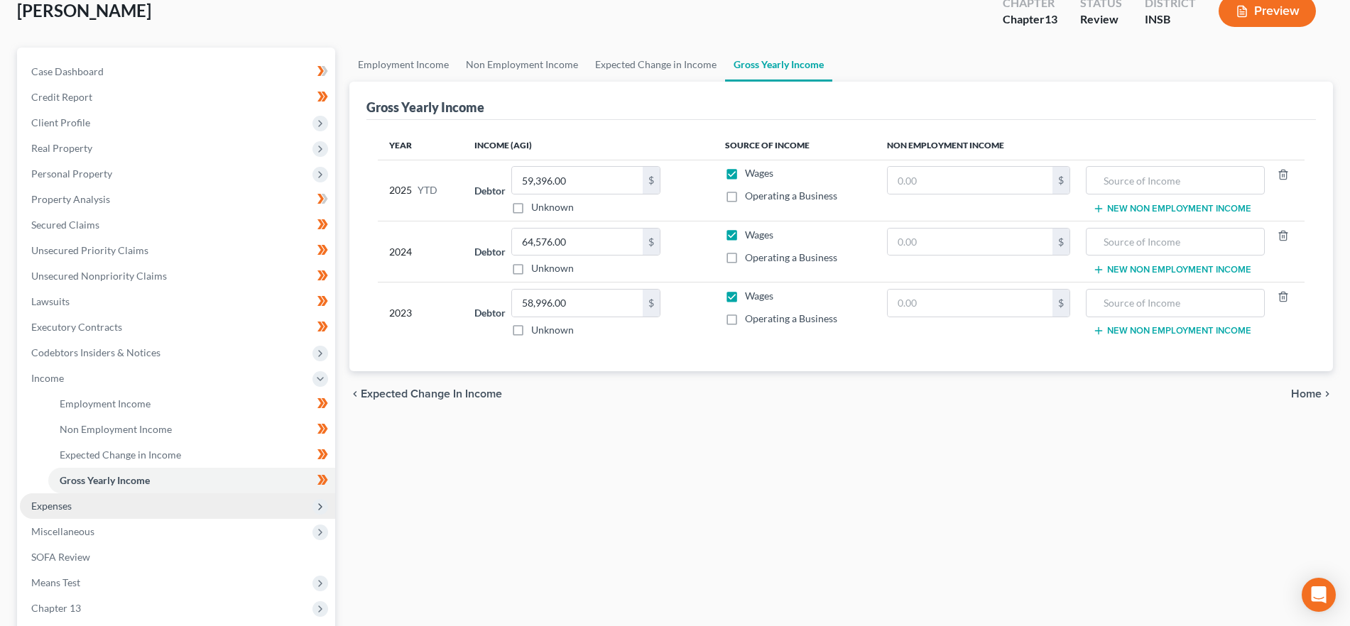
click at [127, 494] on span "Expenses" at bounding box center [177, 506] width 315 height 26
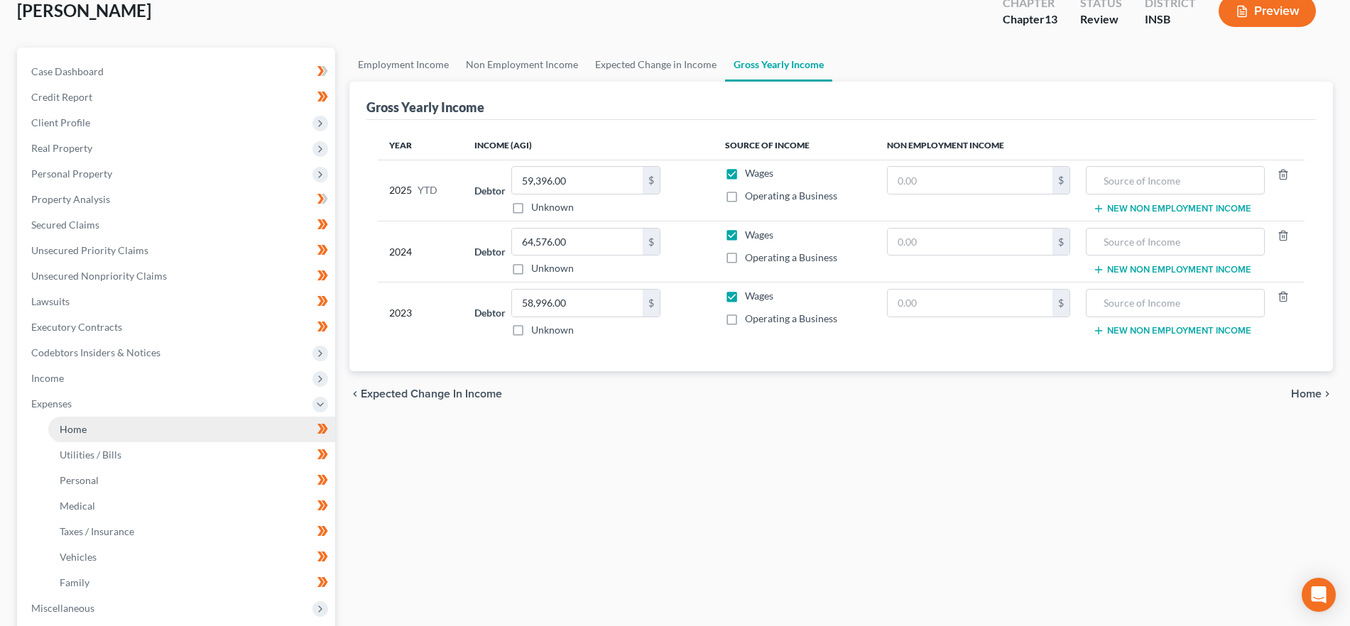
click at [140, 434] on link "Home" at bounding box center [191, 430] width 287 height 26
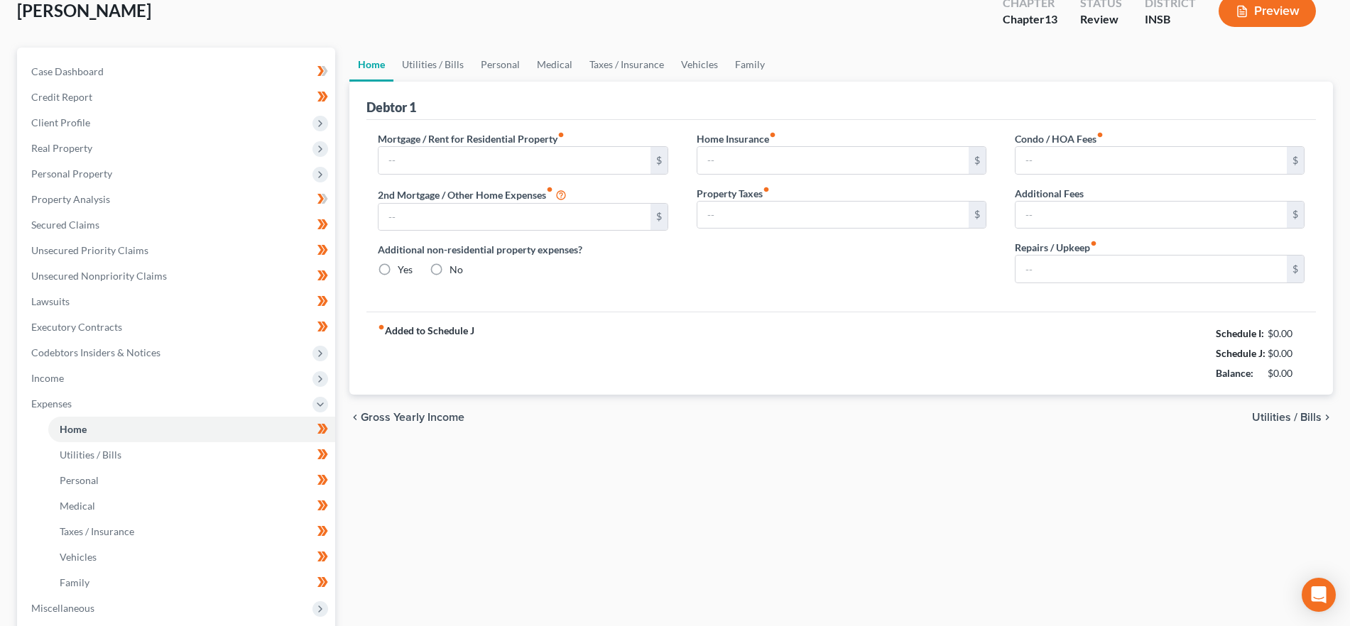
scroll to position [6, 0]
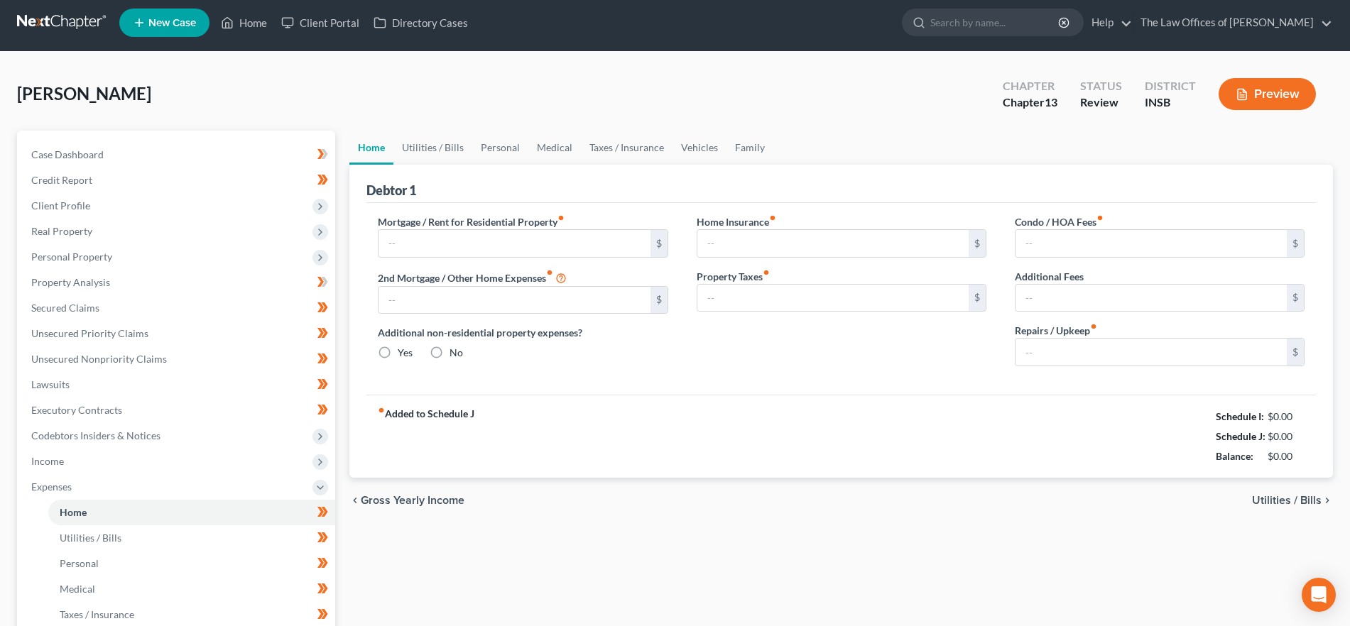
type input "850.00"
type input "0.00"
radio input "true"
type input "25.00"
type input "0.00"
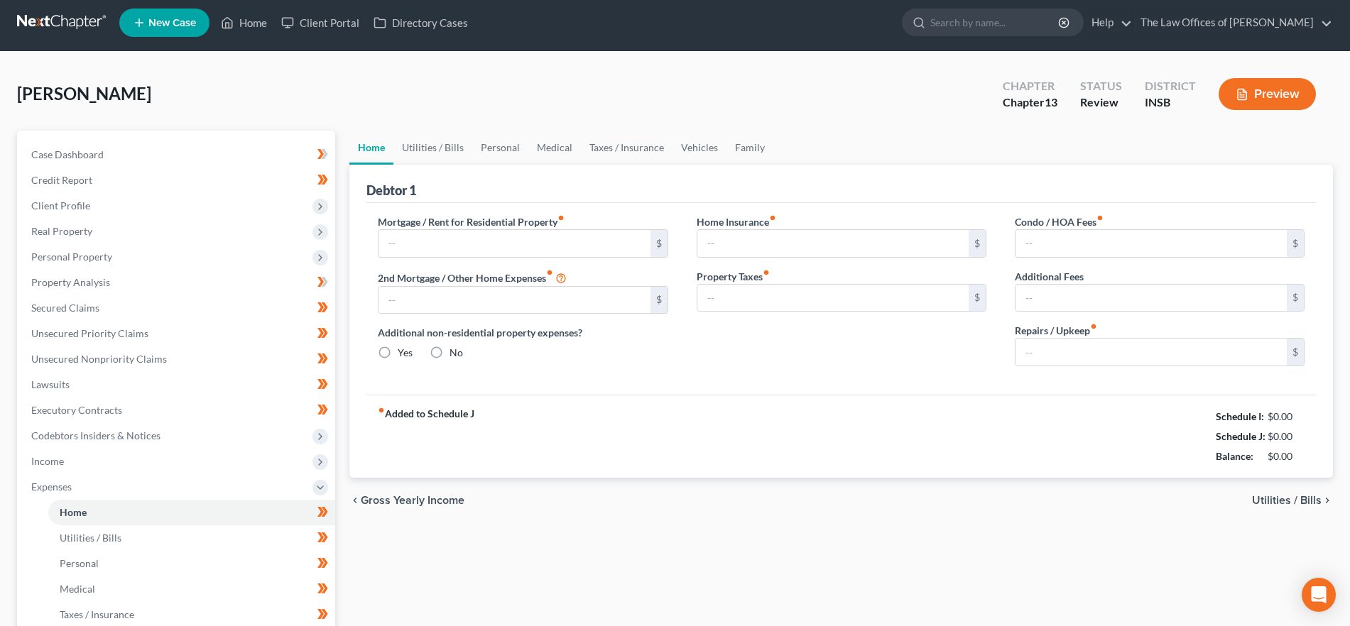
type input "0.00"
type input "40.00"
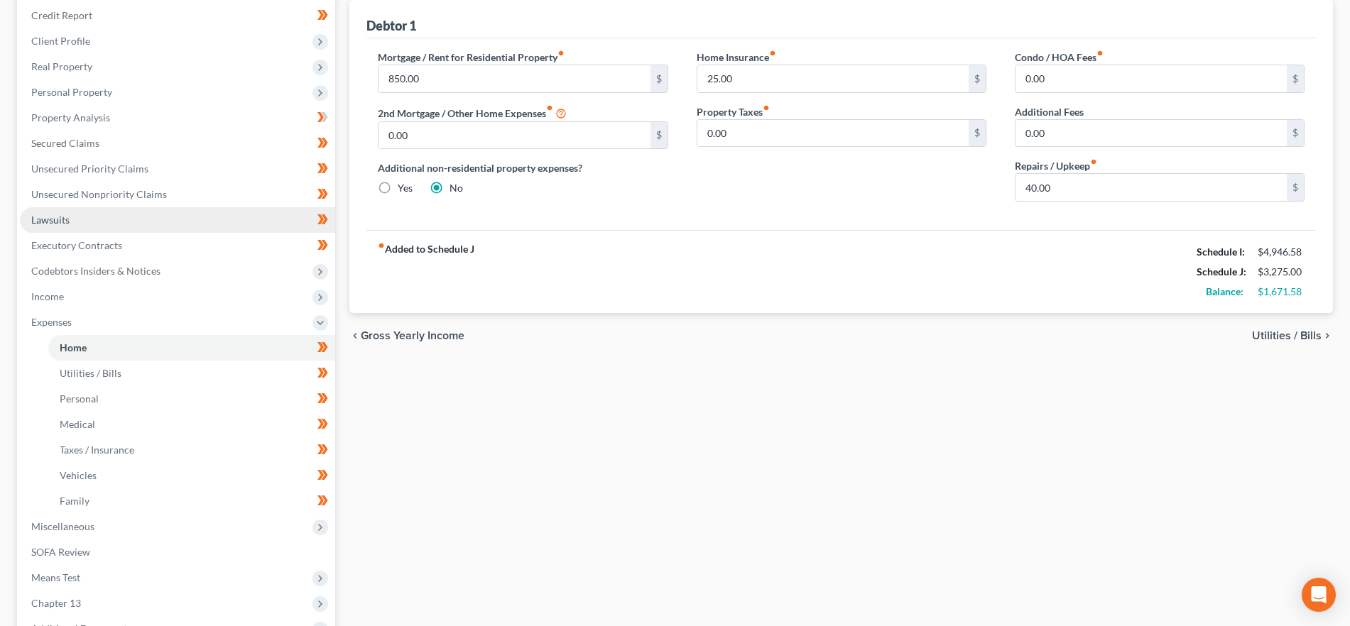
scroll to position [333, 0]
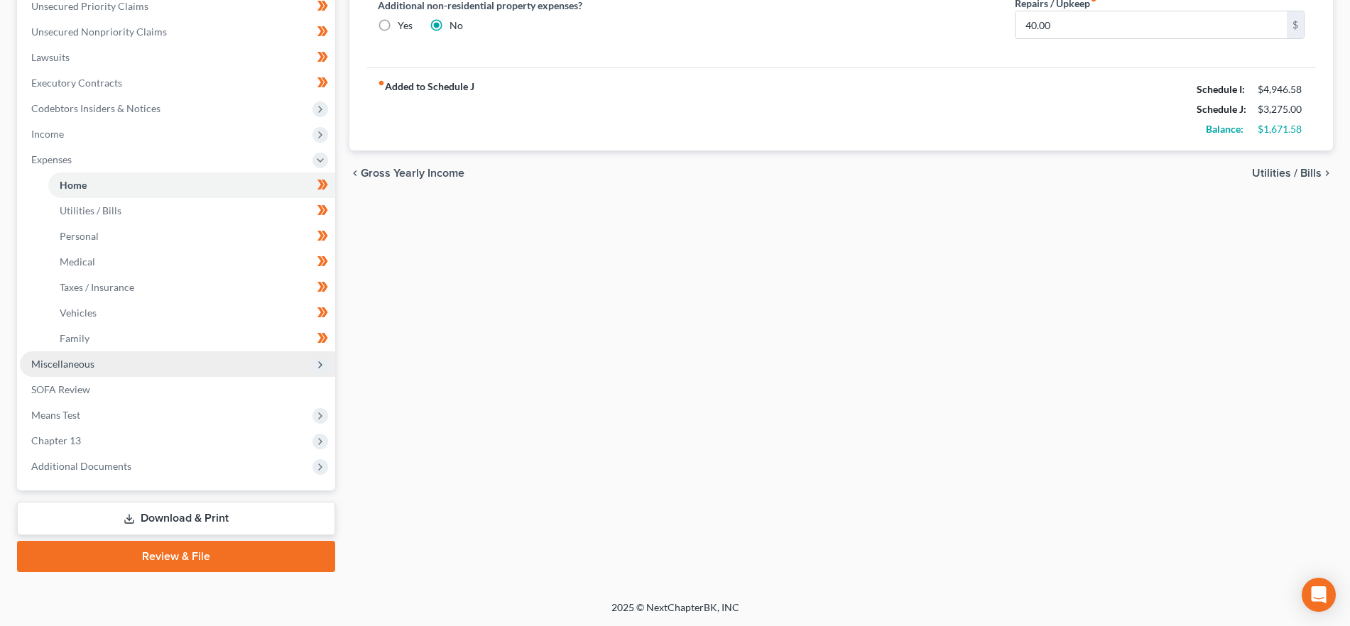
click at [100, 365] on span "Miscellaneous" at bounding box center [177, 364] width 315 height 26
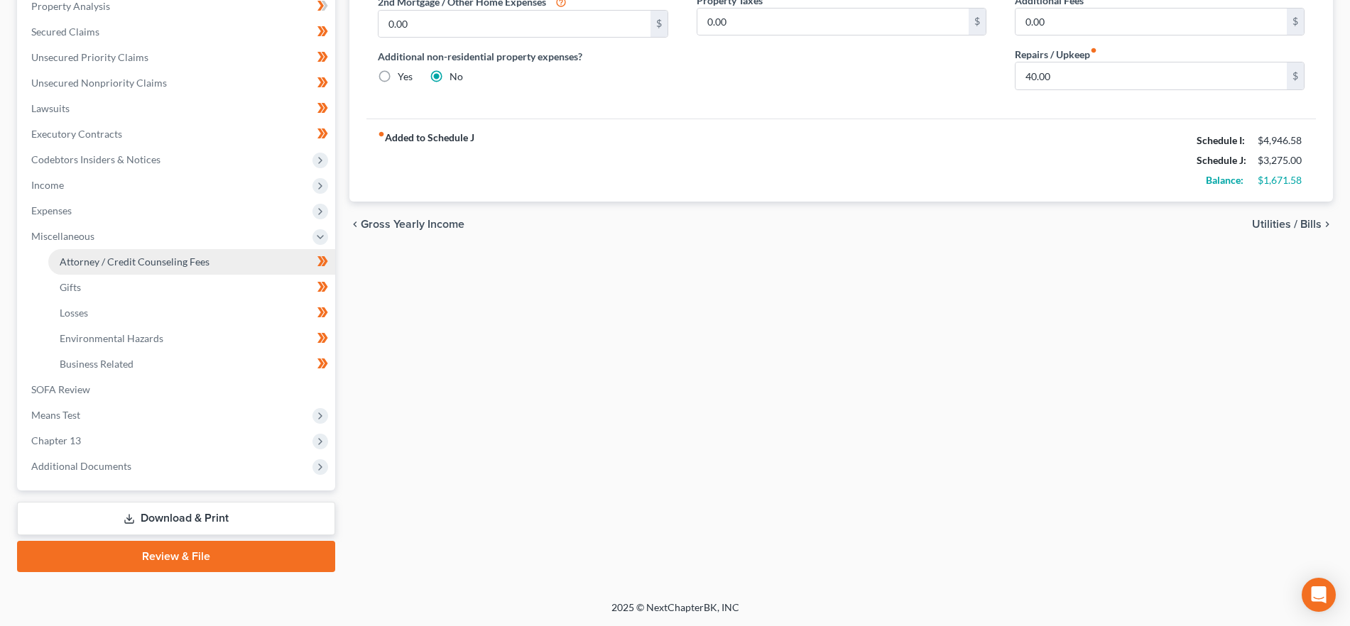
scroll to position [282, 0]
click at [154, 263] on span "Attorney / Credit Counseling Fees" at bounding box center [135, 262] width 150 height 12
select select "9"
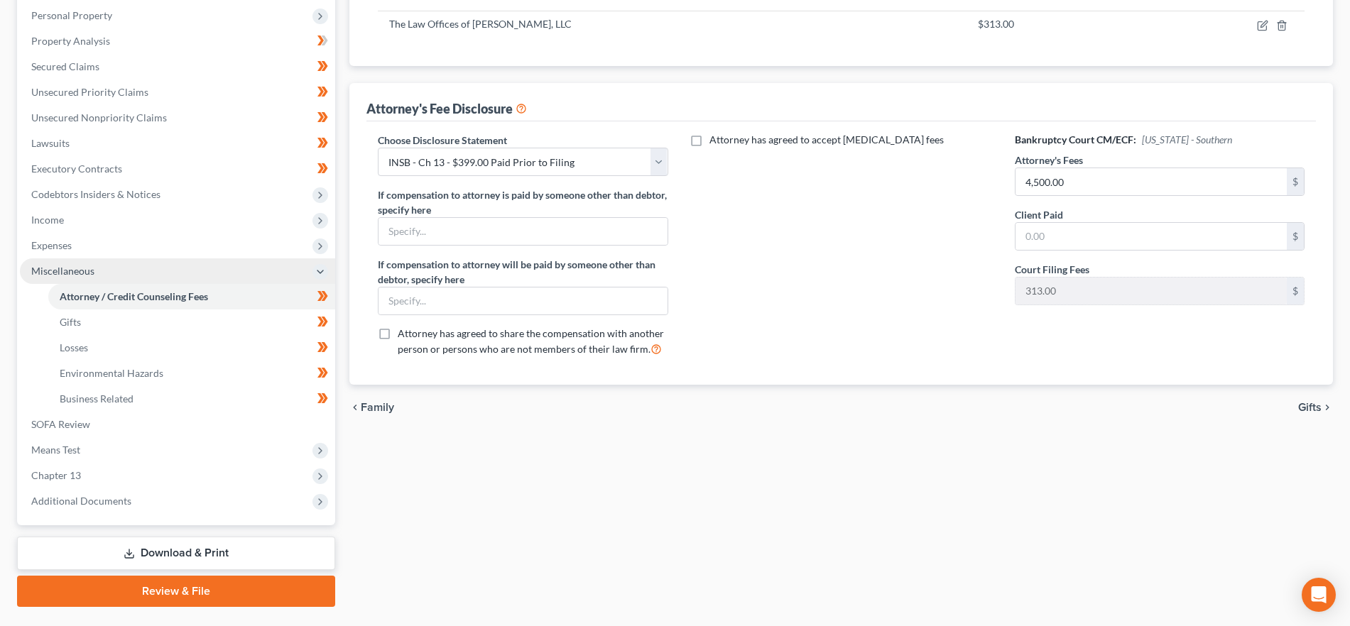
scroll to position [266, 0]
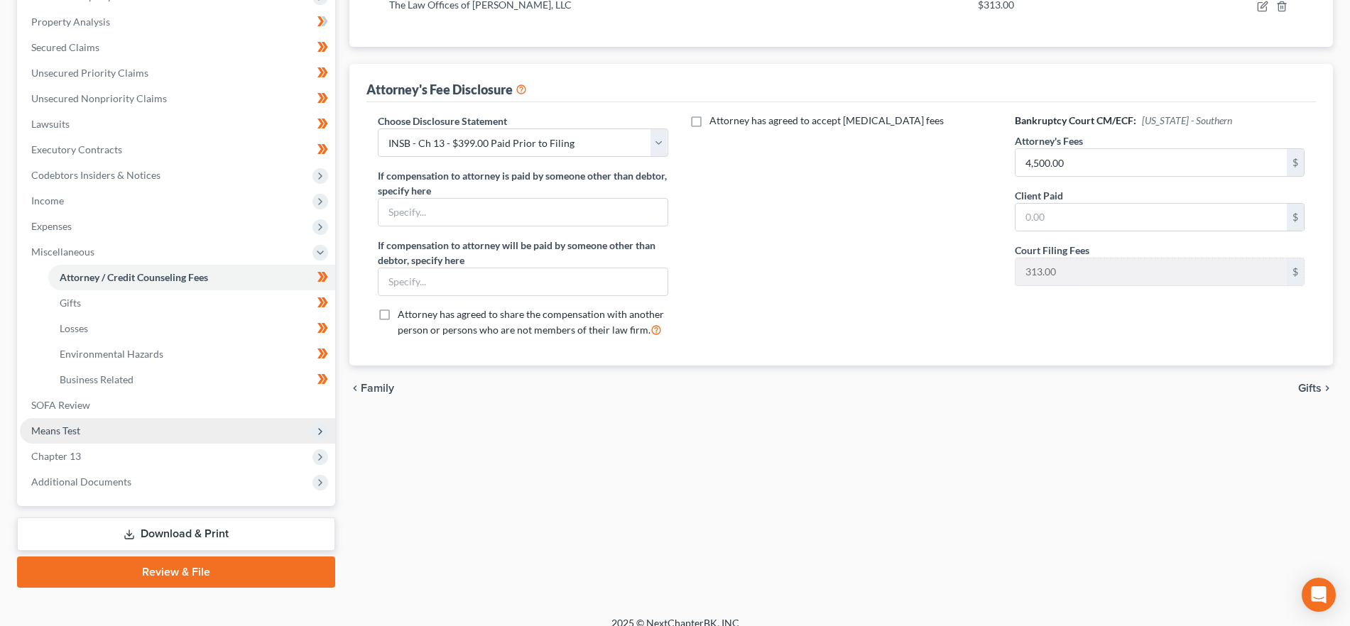
click at [82, 433] on span "Means Test" at bounding box center [177, 431] width 315 height 26
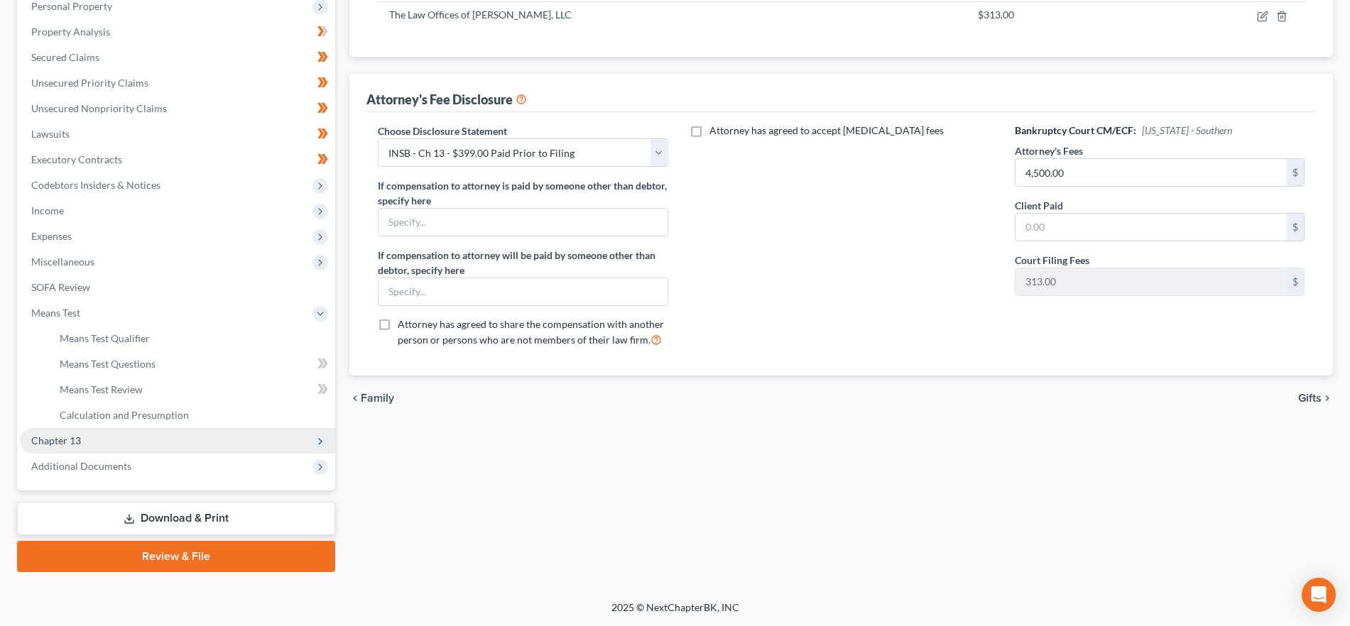
scroll to position [256, 0]
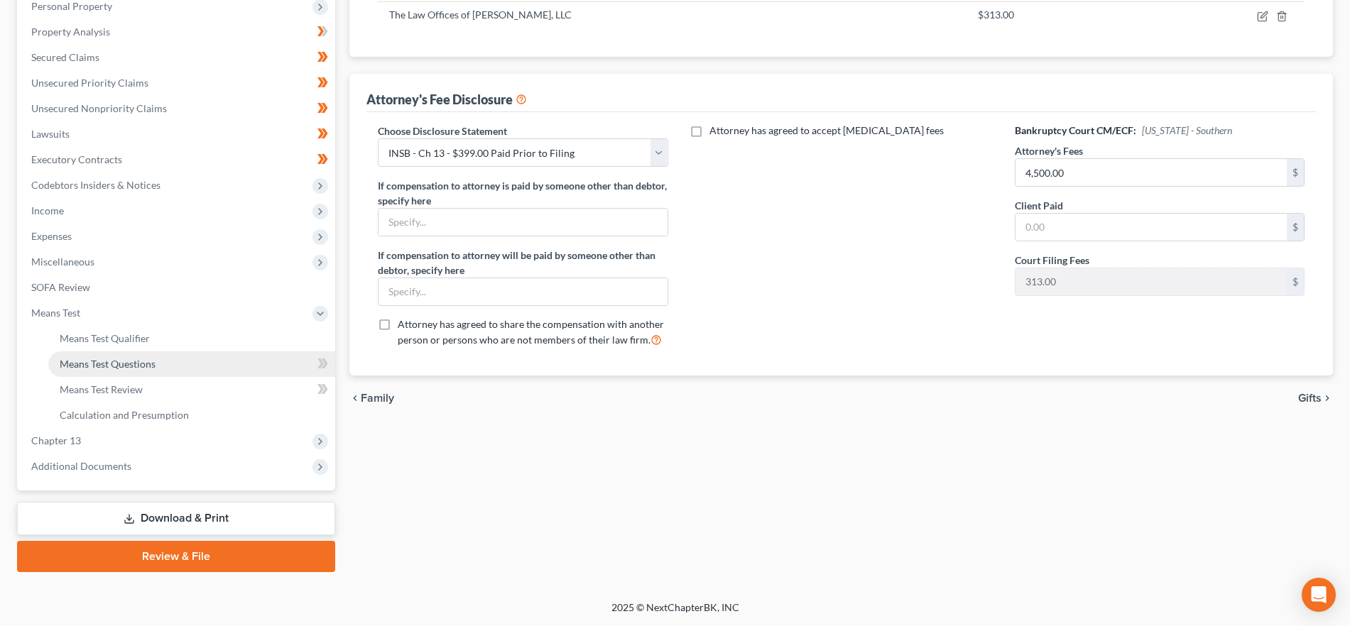
click at [109, 358] on span "Means Test Questions" at bounding box center [108, 364] width 96 height 12
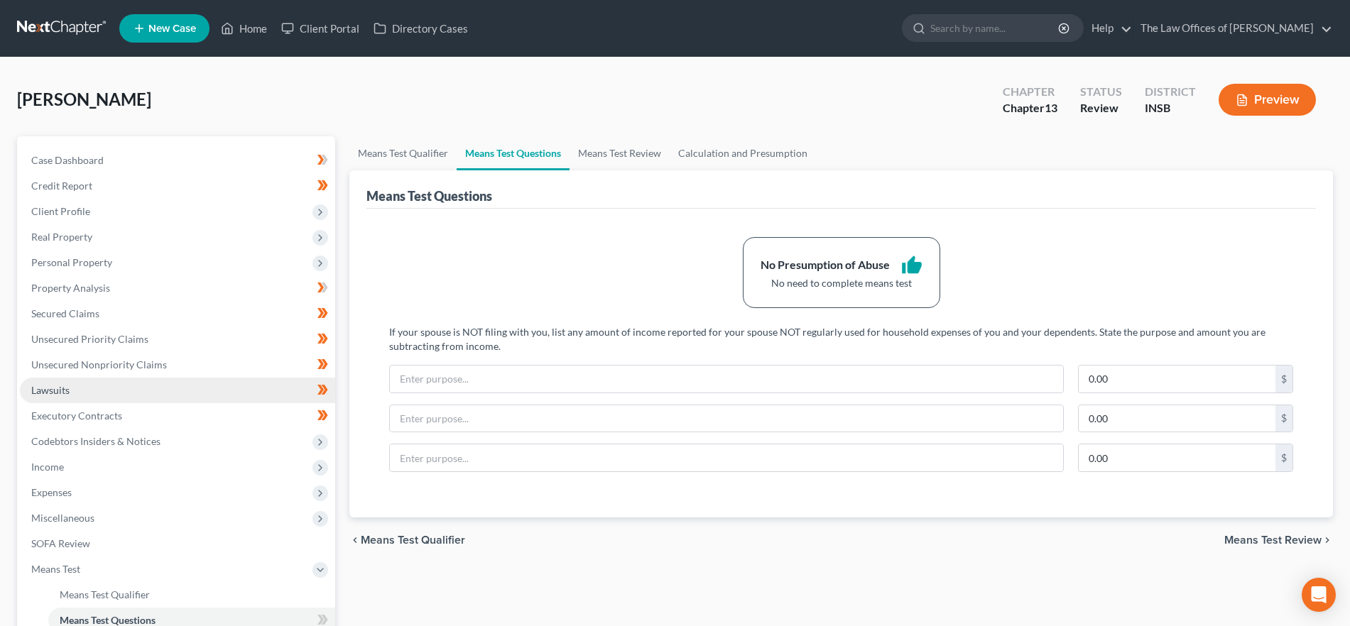
scroll to position [256, 0]
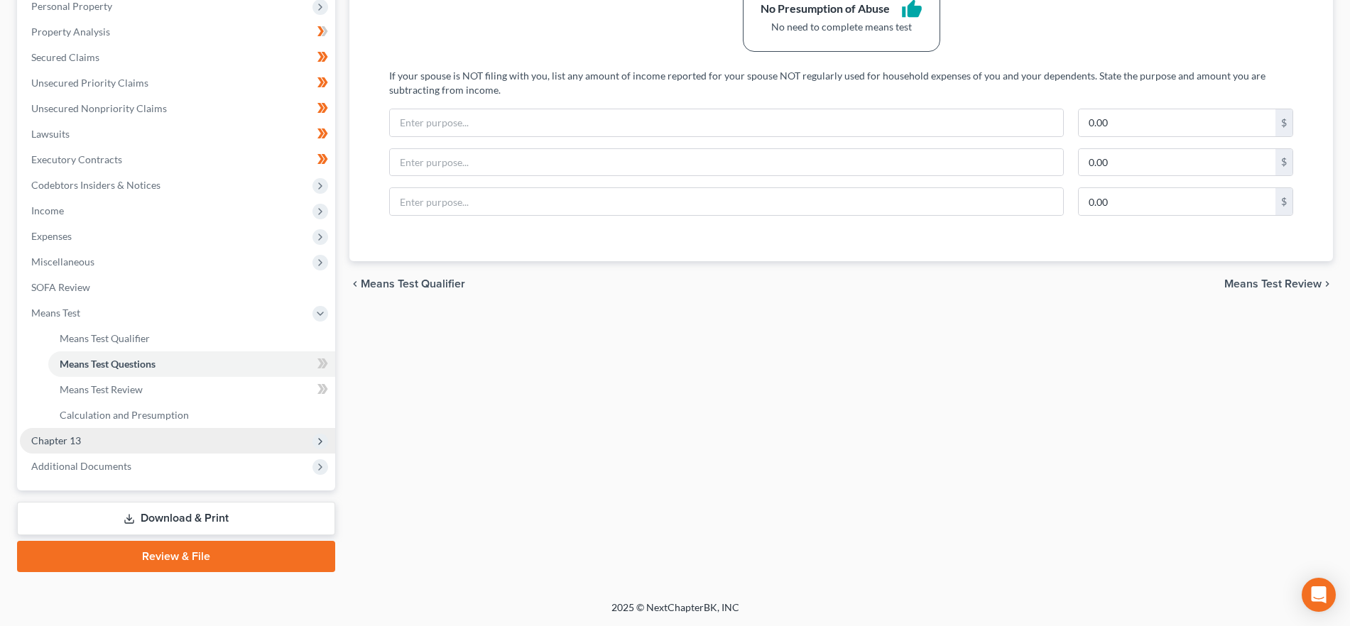
click at [111, 444] on span "Chapter 13" at bounding box center [177, 441] width 315 height 26
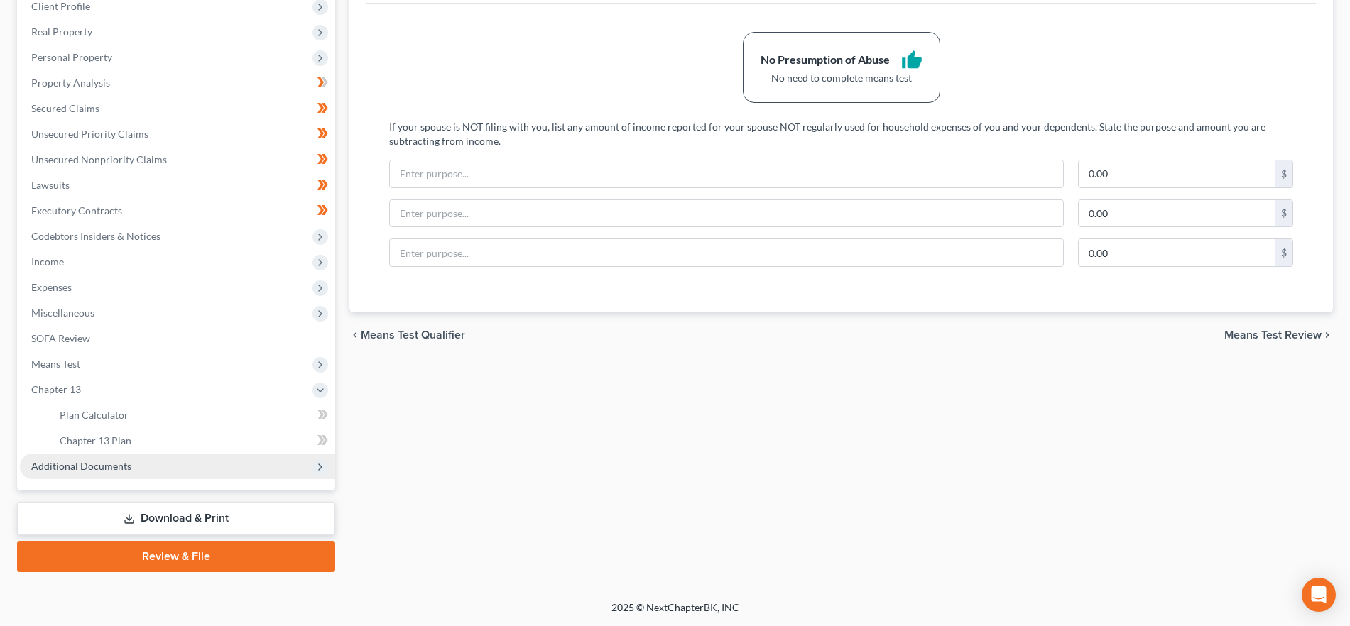
scroll to position [205, 0]
click at [107, 417] on span "Plan Calculator" at bounding box center [94, 415] width 69 height 12
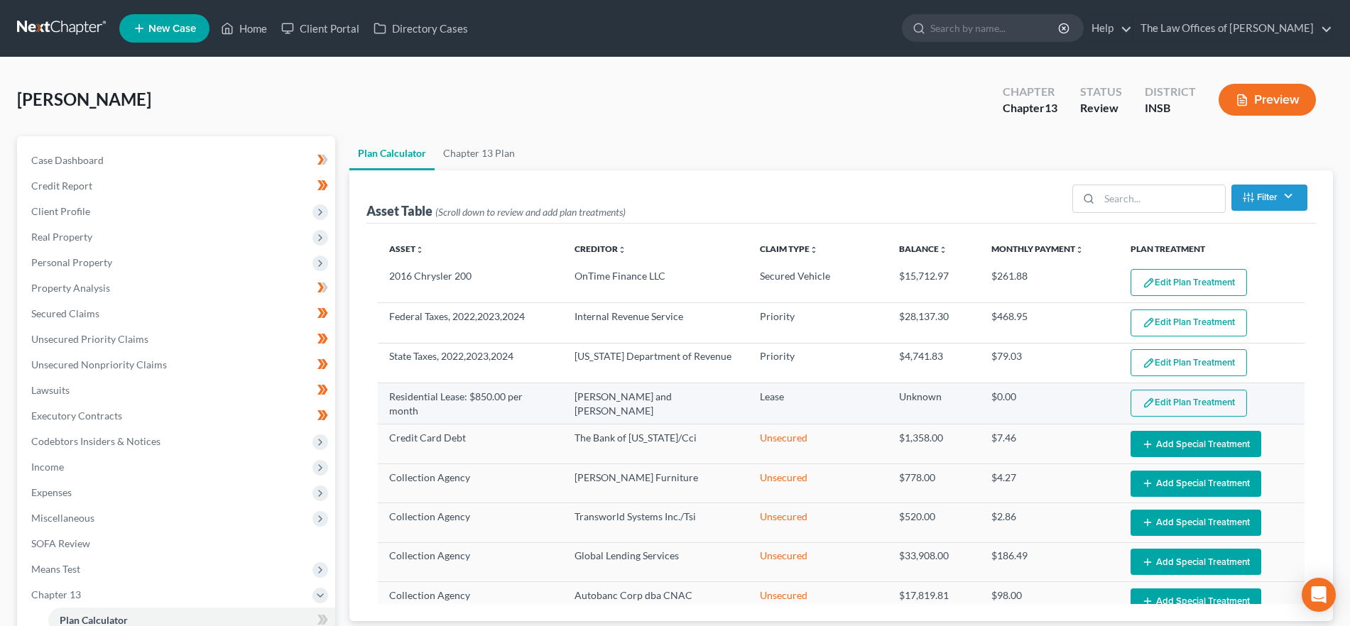
select select "59"
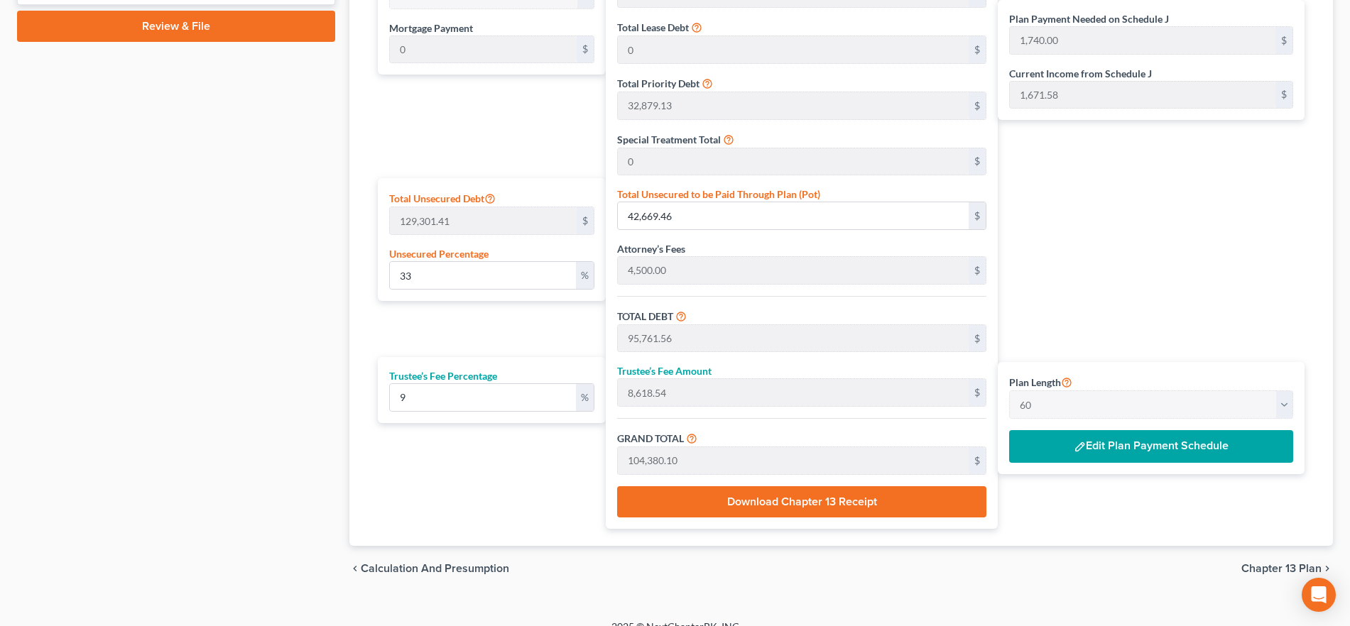
scroll to position [755, 0]
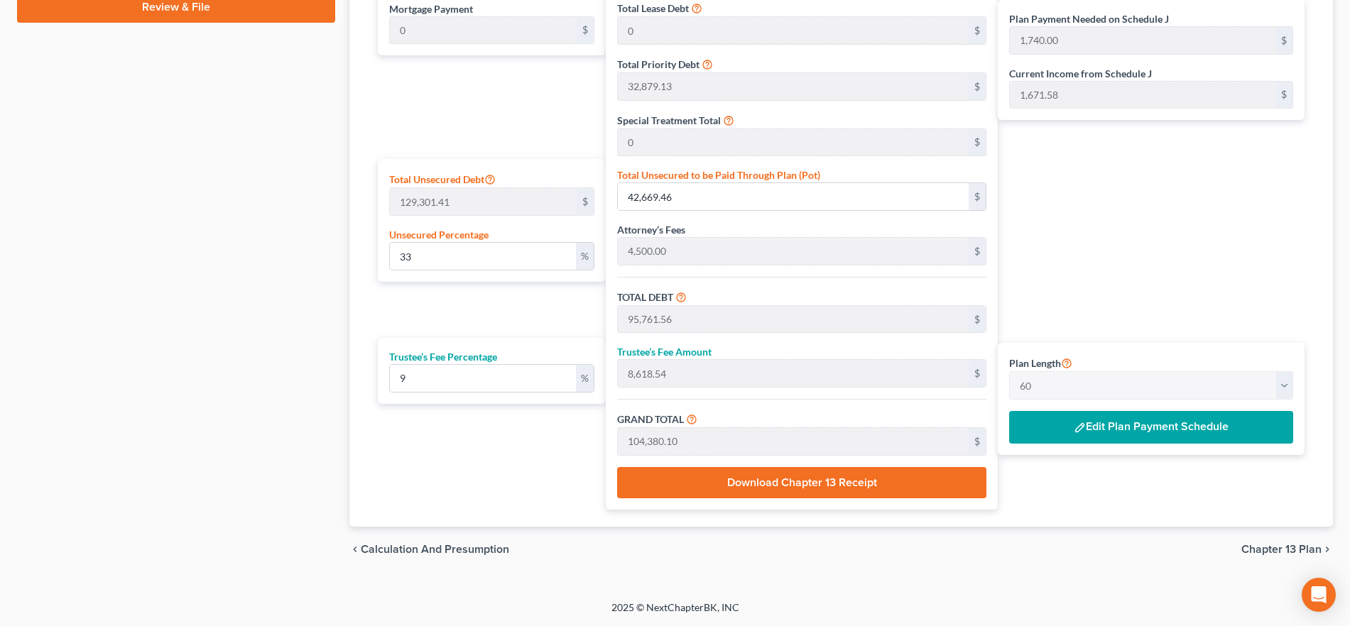
click at [1280, 553] on span "Chapter 13 Plan" at bounding box center [1281, 549] width 80 height 11
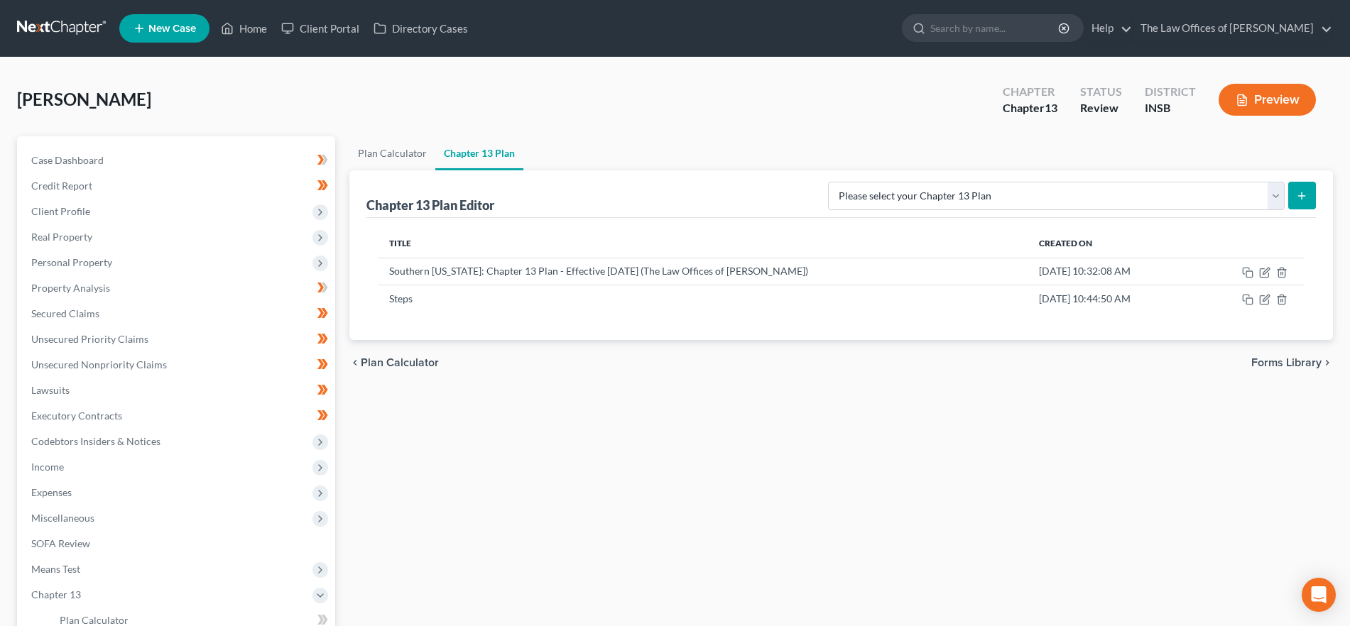
click at [395, 364] on span "Plan Calculator" at bounding box center [400, 362] width 78 height 11
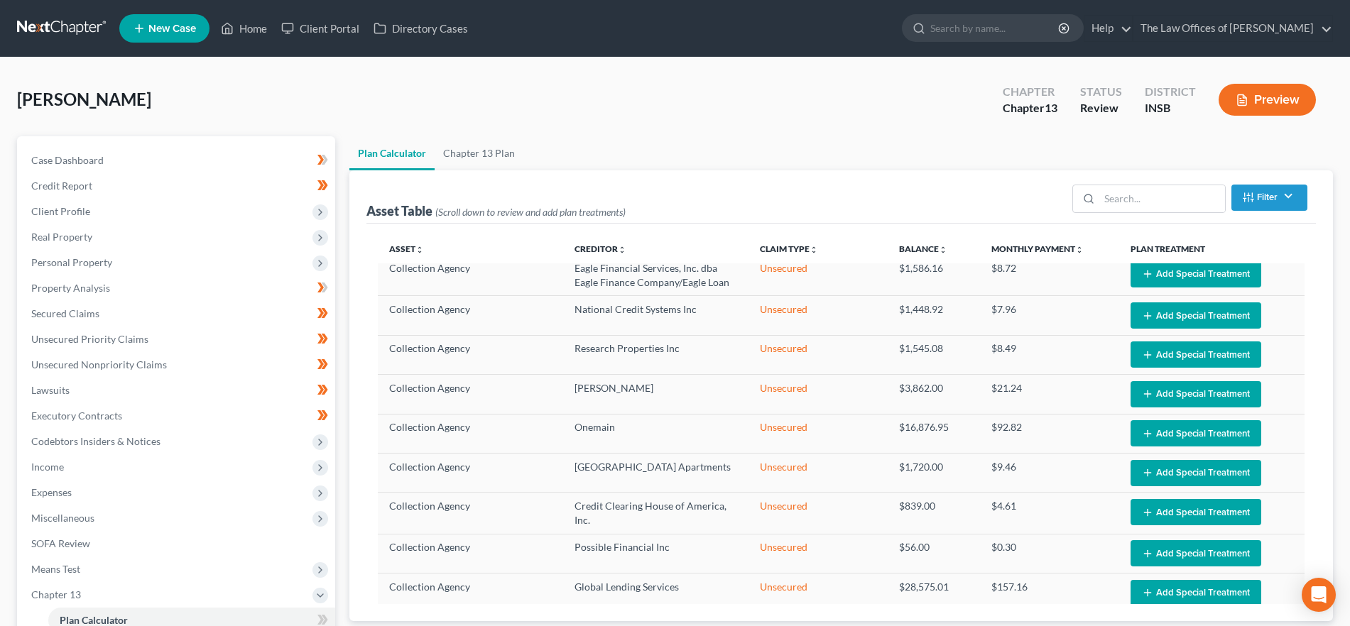
select select "59"
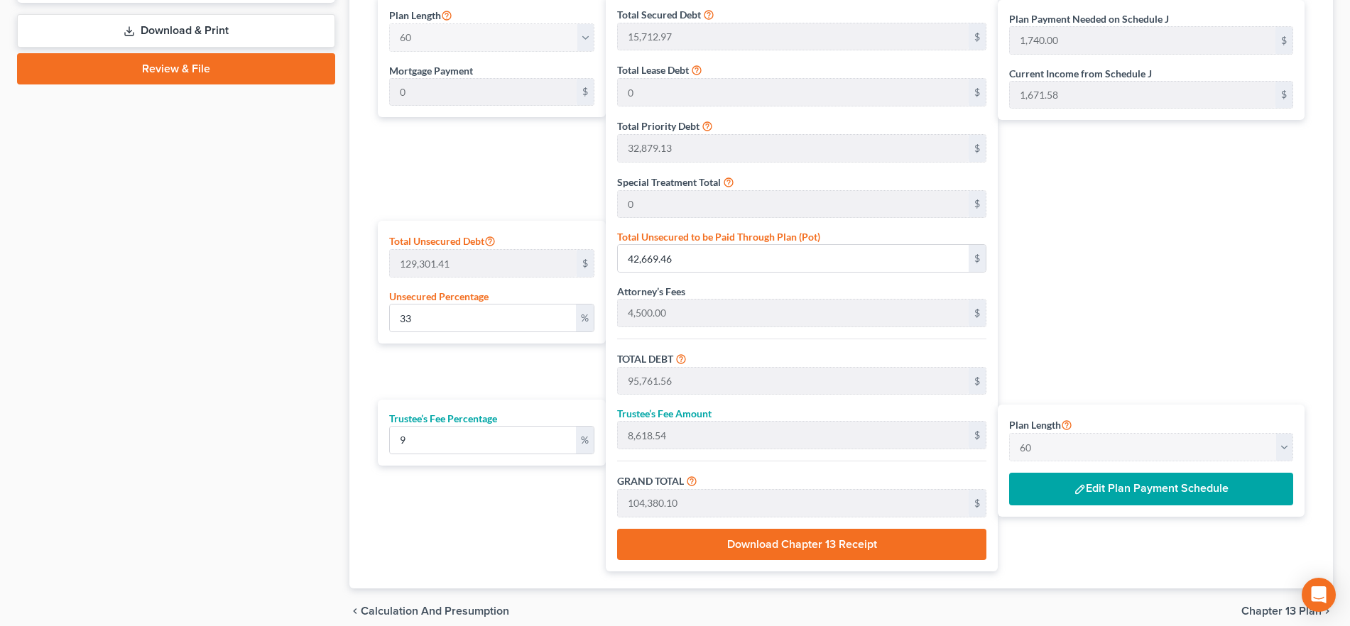
scroll to position [755, 0]
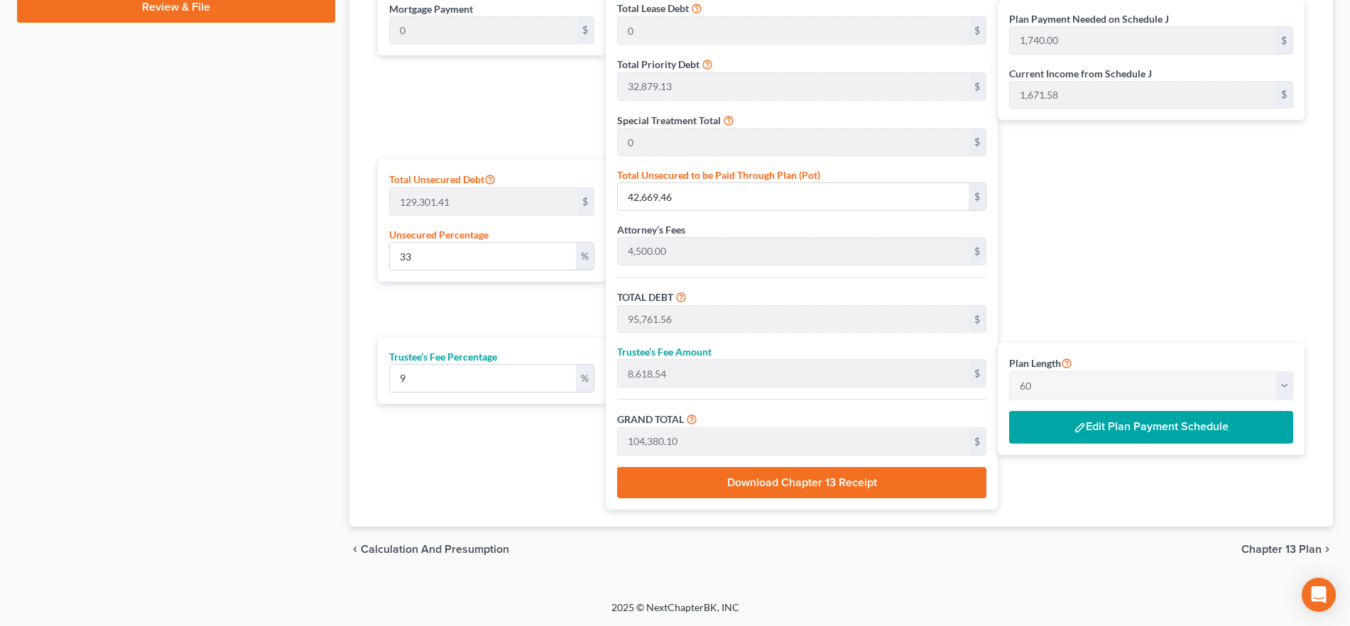
click at [1196, 428] on button "Edit Plan Payment Schedule" at bounding box center [1151, 427] width 284 height 33
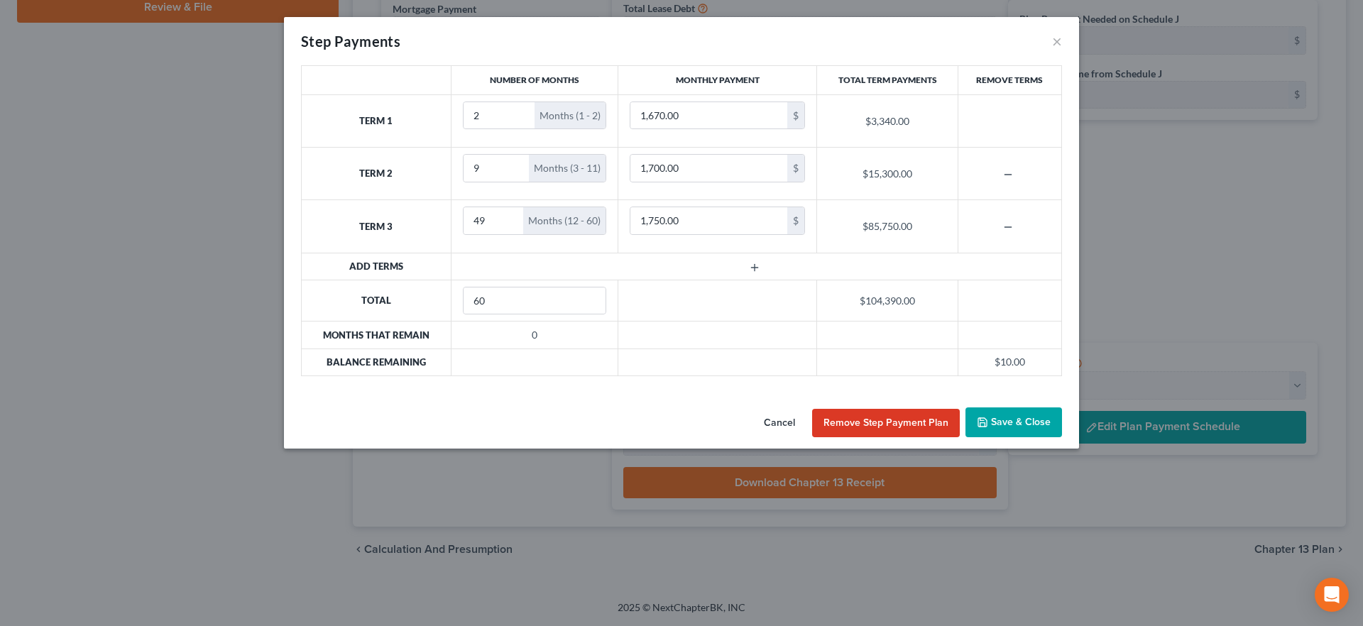
click at [1034, 422] on button "Save & Close" at bounding box center [1013, 422] width 97 height 30
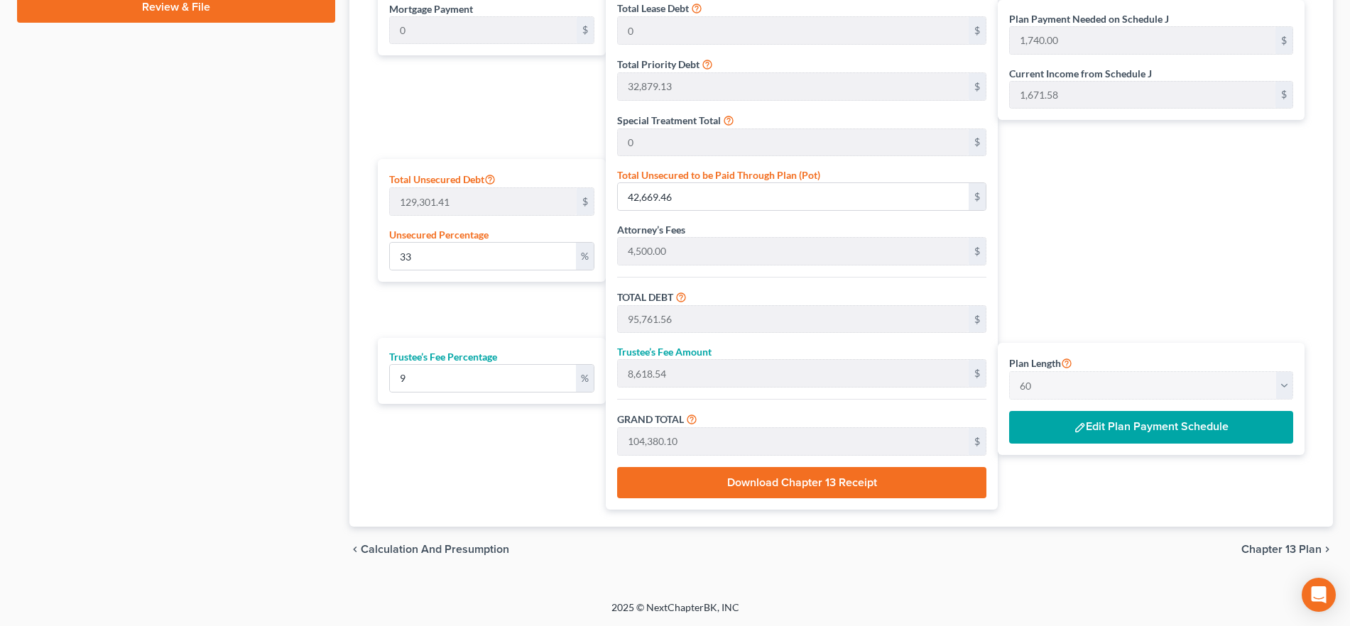
click at [1183, 437] on button "Edit Plan Payment Schedule" at bounding box center [1151, 427] width 284 height 33
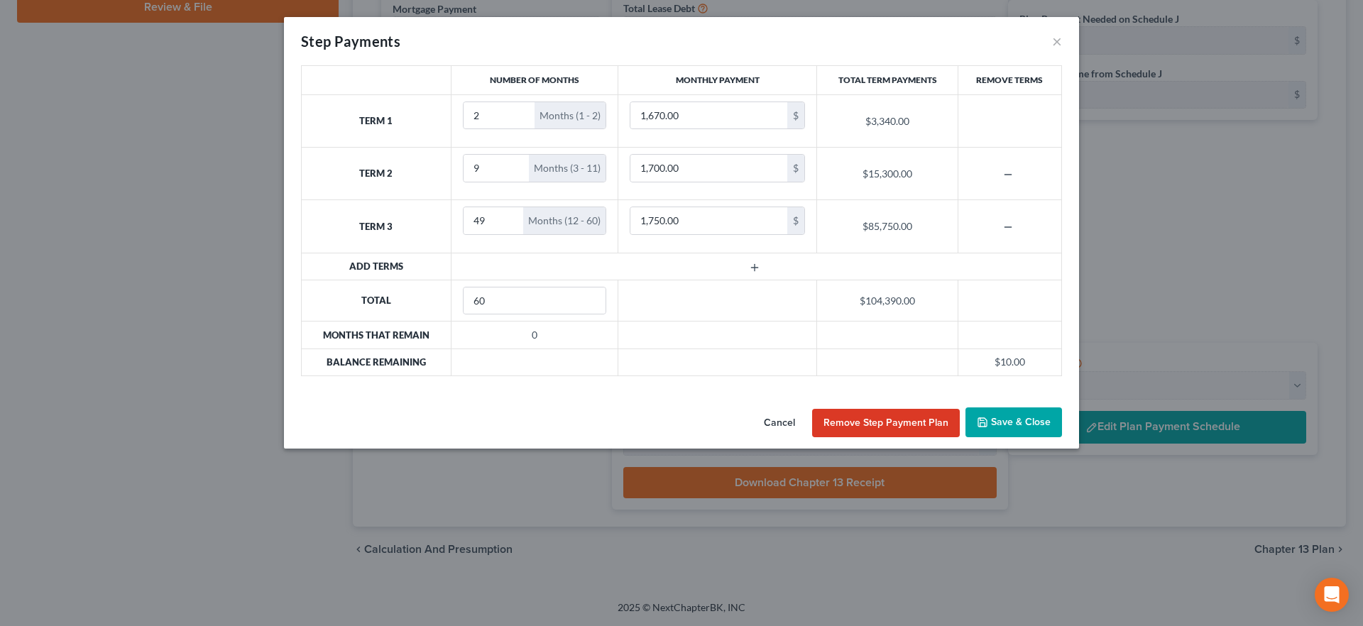
click at [1044, 424] on button "Save & Close" at bounding box center [1013, 422] width 97 height 30
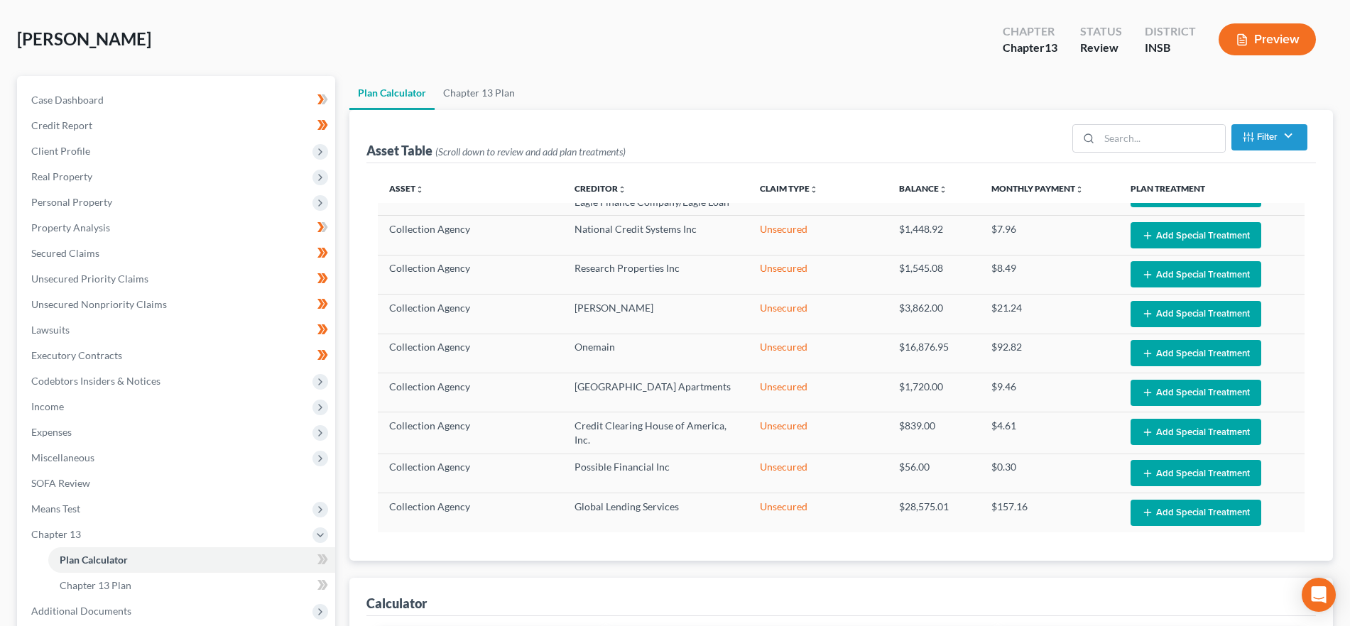
scroll to position [0, 0]
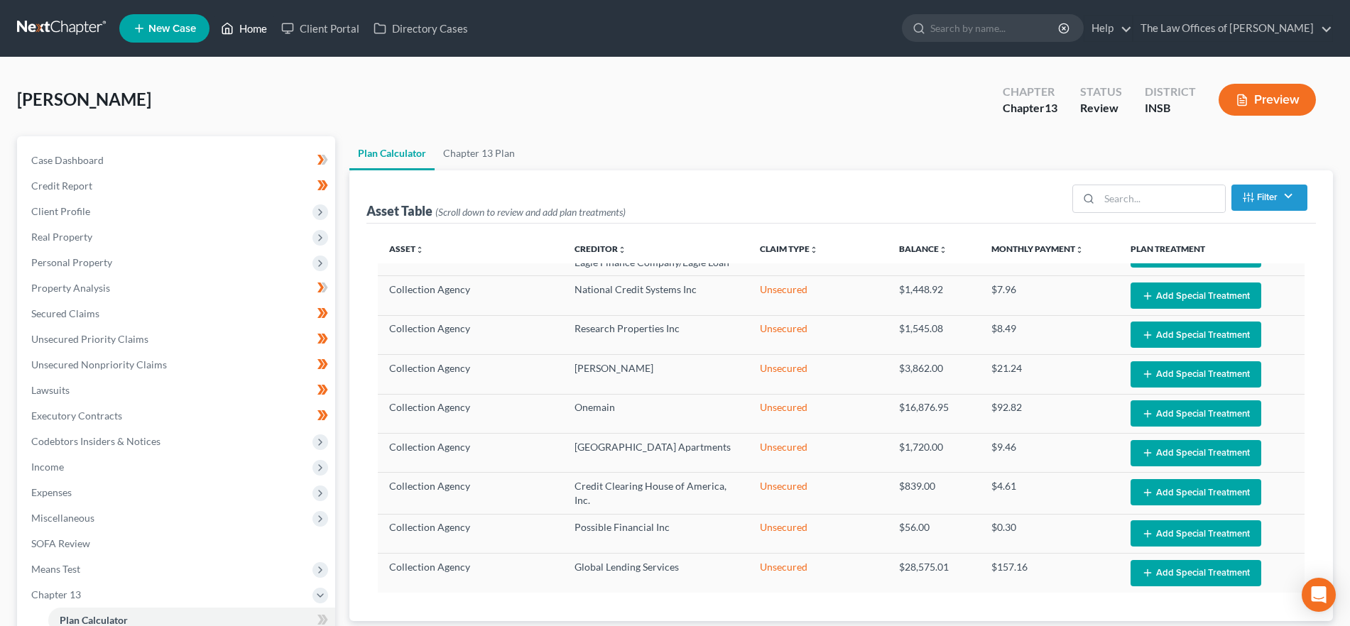
click at [251, 26] on link "Home" at bounding box center [244, 29] width 60 height 26
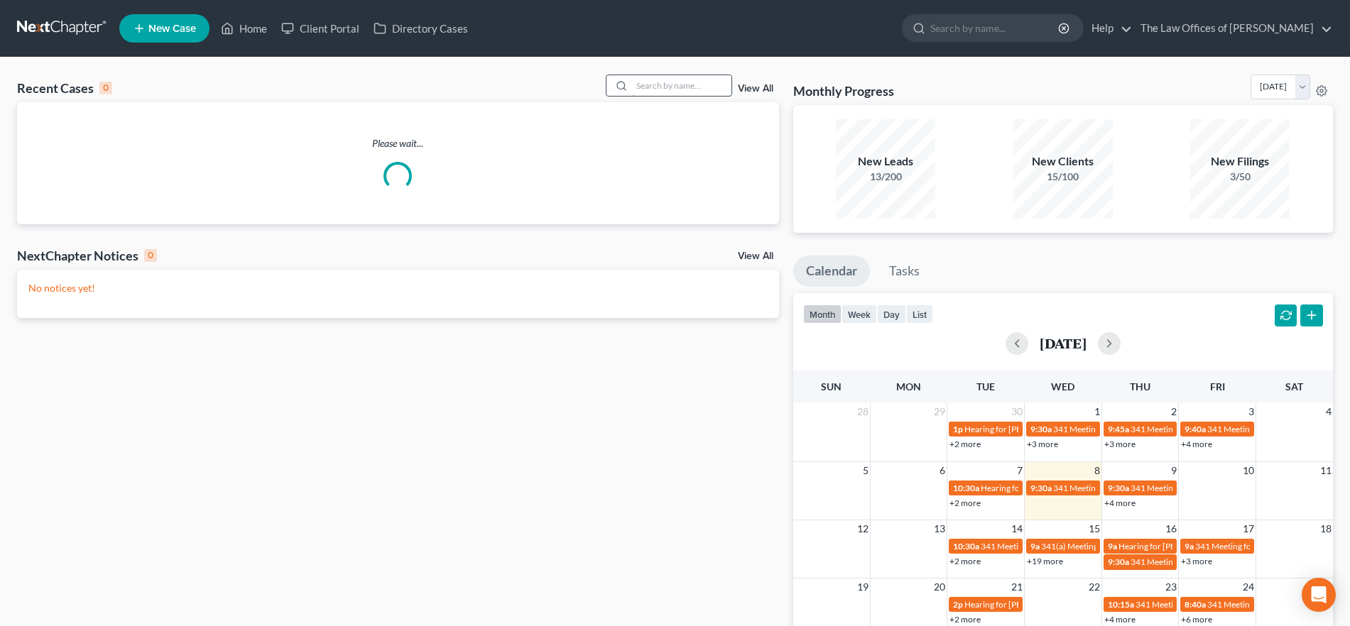
click at [684, 89] on input "search" at bounding box center [681, 85] width 99 height 21
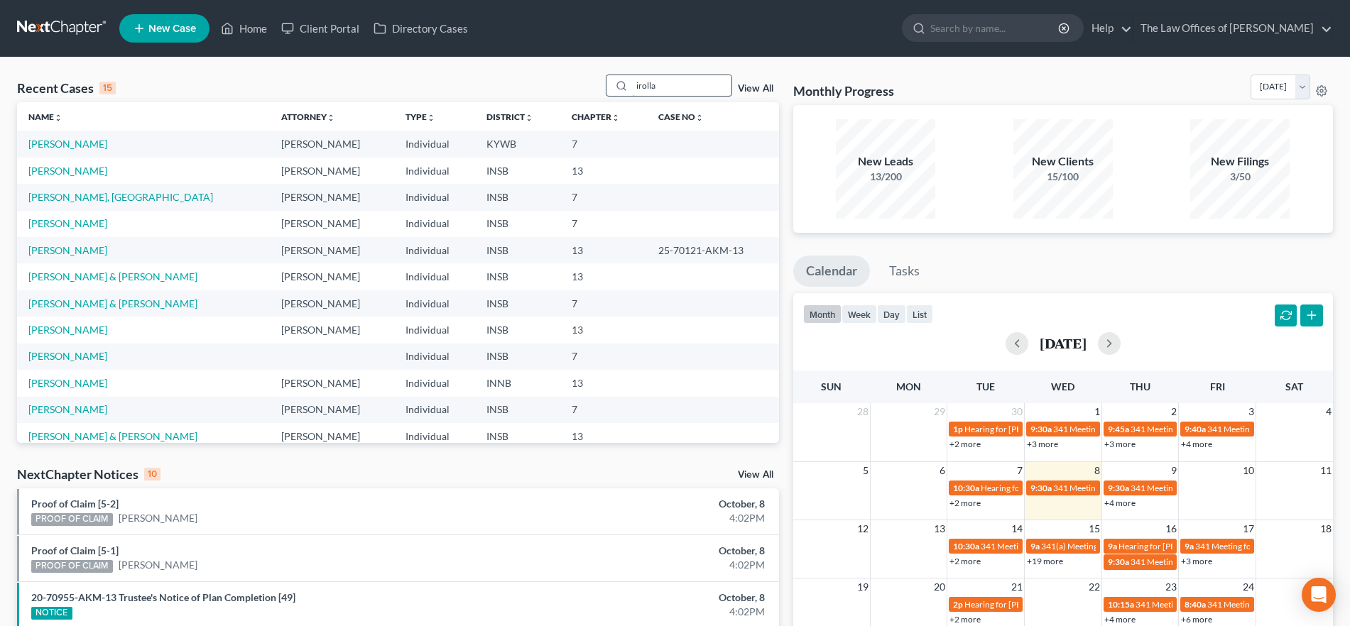
type input "irolla"
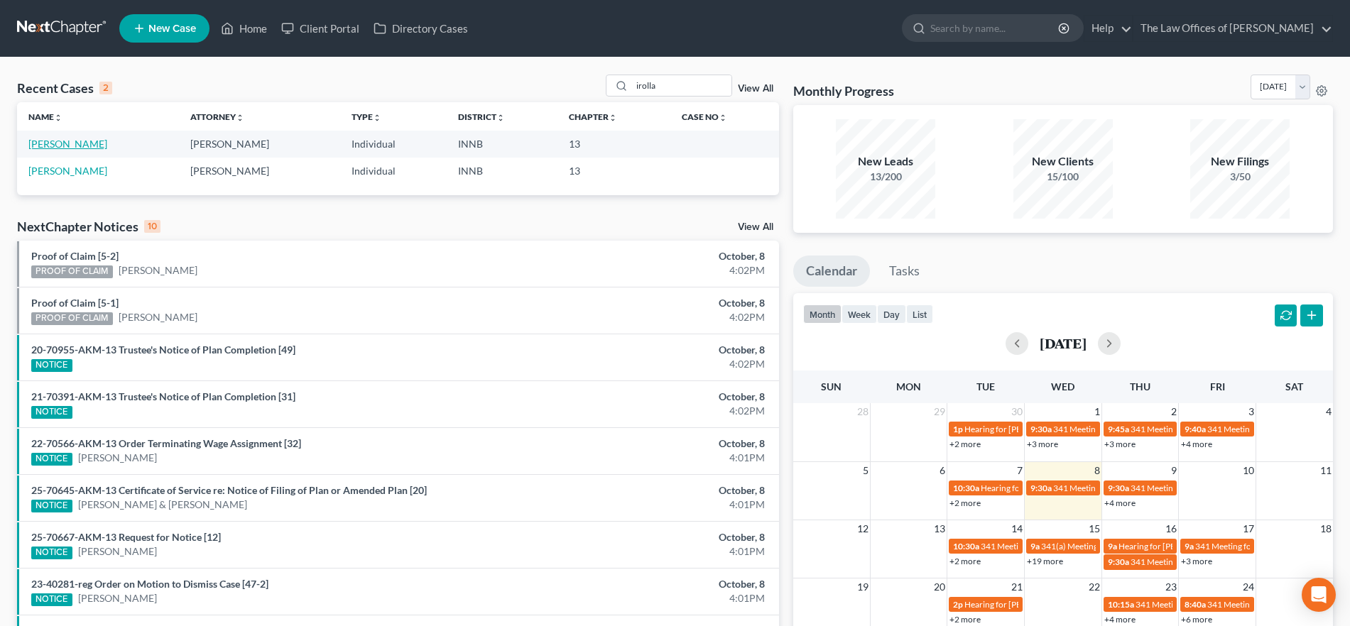
click at [77, 148] on link "[PERSON_NAME]" at bounding box center [67, 144] width 79 height 12
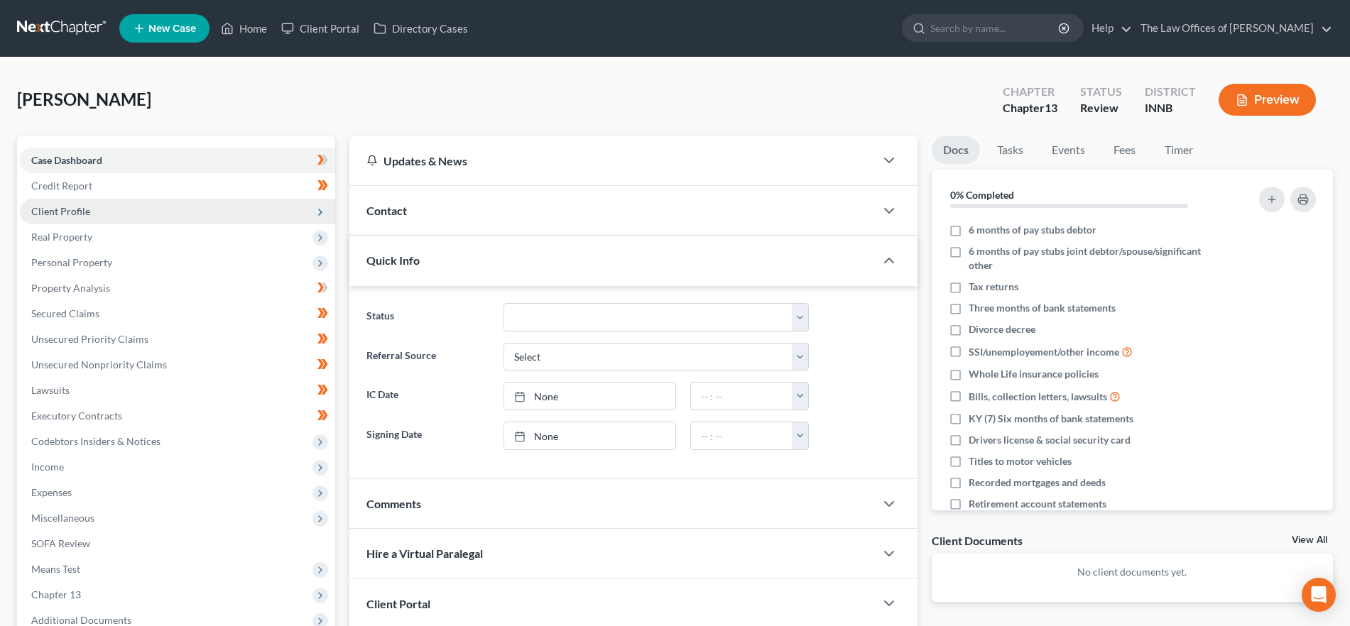
click at [133, 203] on span "Client Profile" at bounding box center [177, 212] width 315 height 26
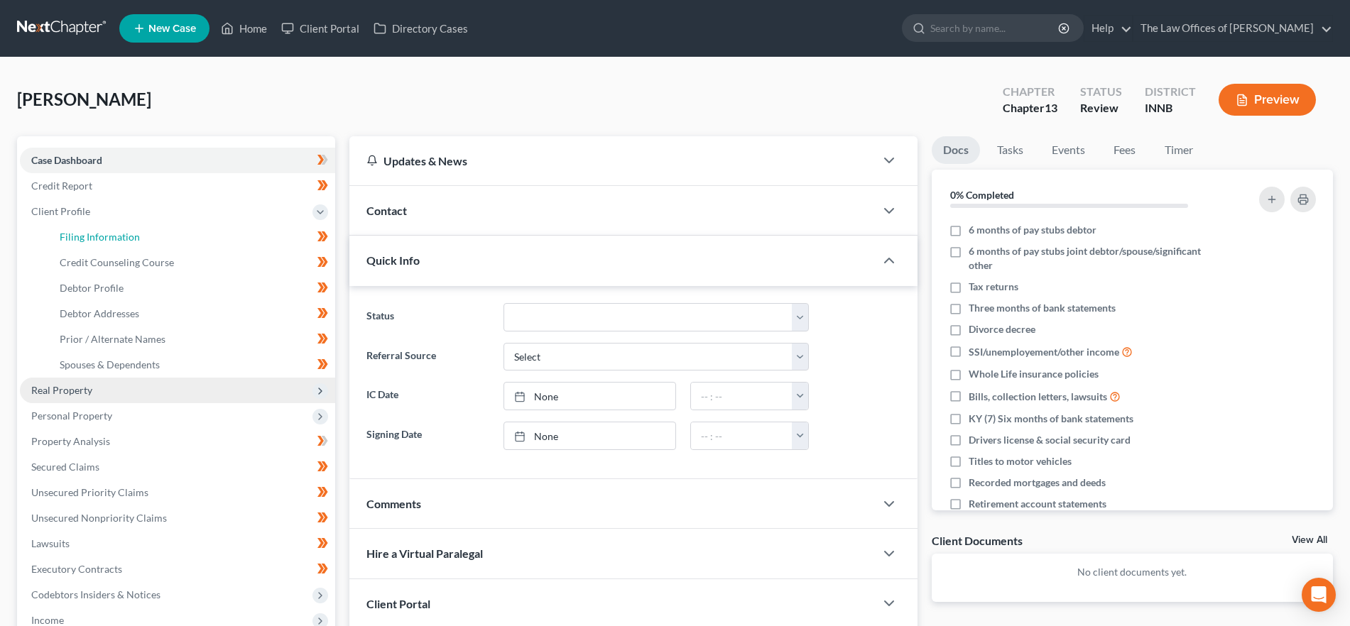
click at [129, 229] on link "Filing Information" at bounding box center [191, 237] width 287 height 26
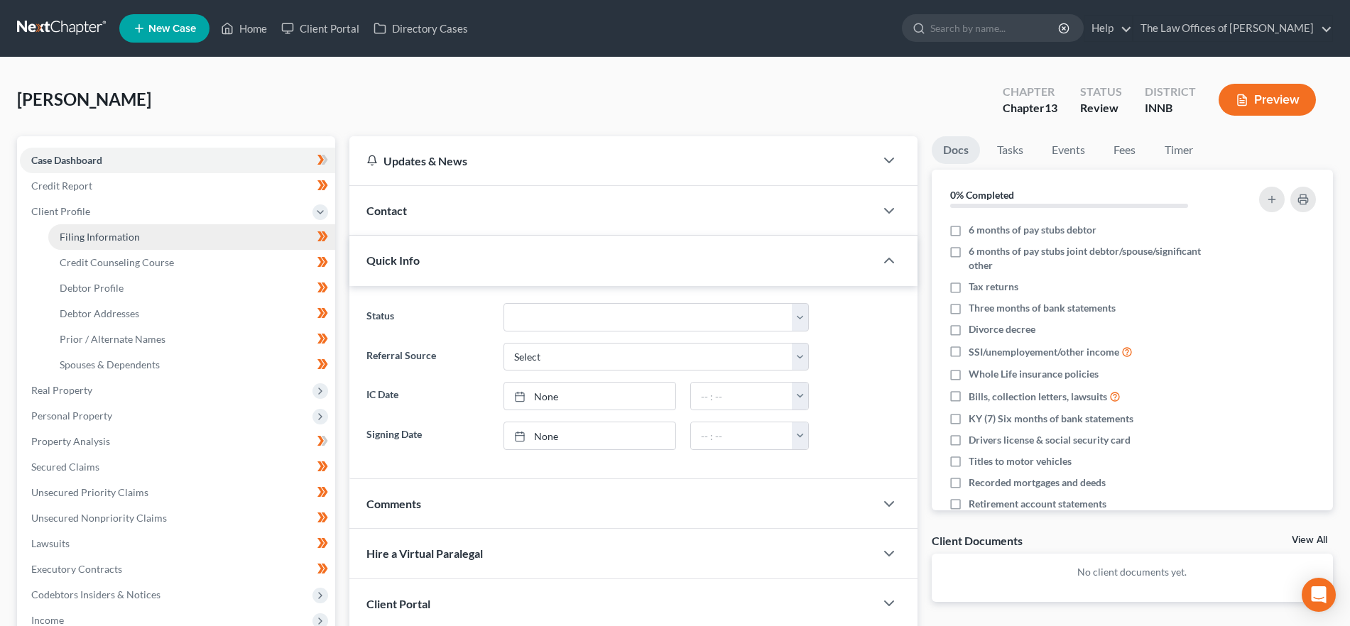
select select "1"
select select "0"
select select "3"
select select "27"
select select "7"
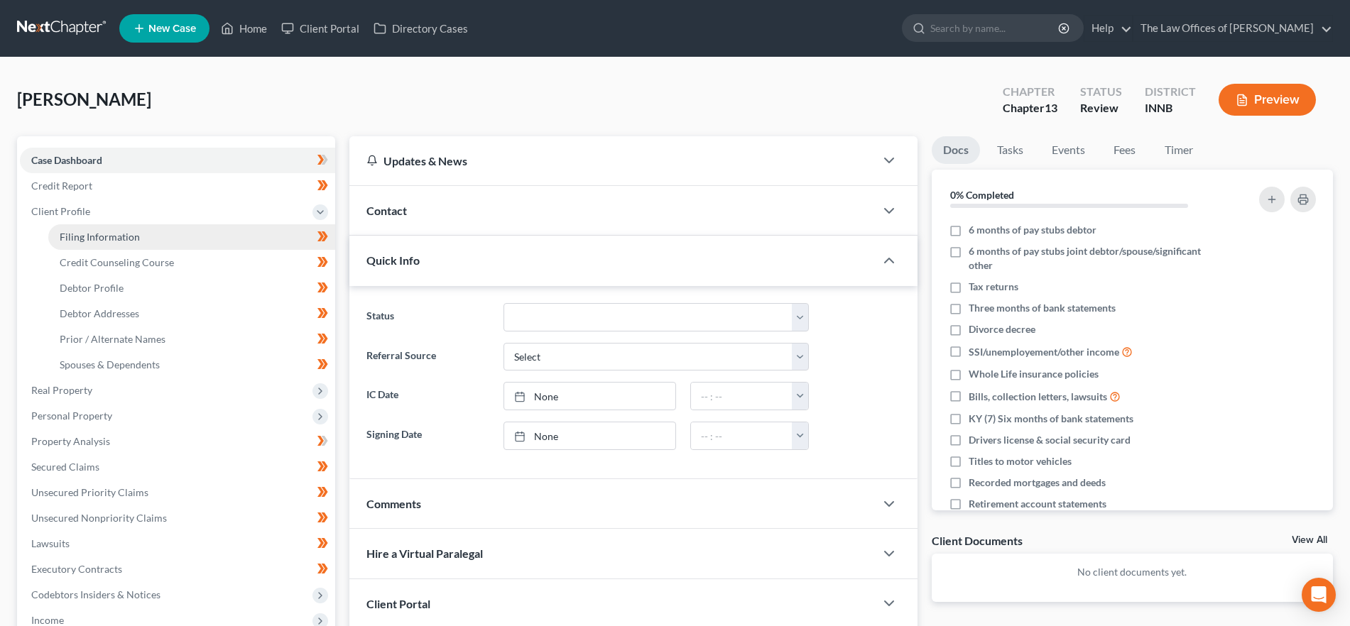
select select "15"
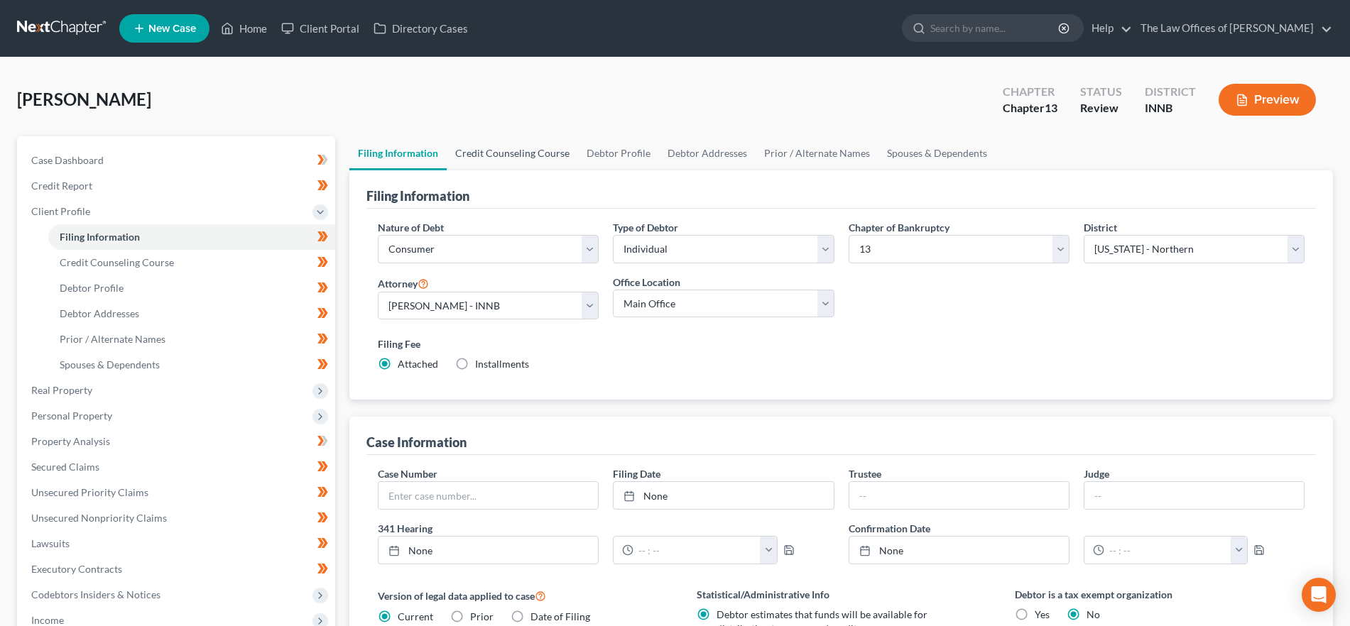
click at [519, 152] on link "Credit Counseling Course" at bounding box center [512, 153] width 131 height 34
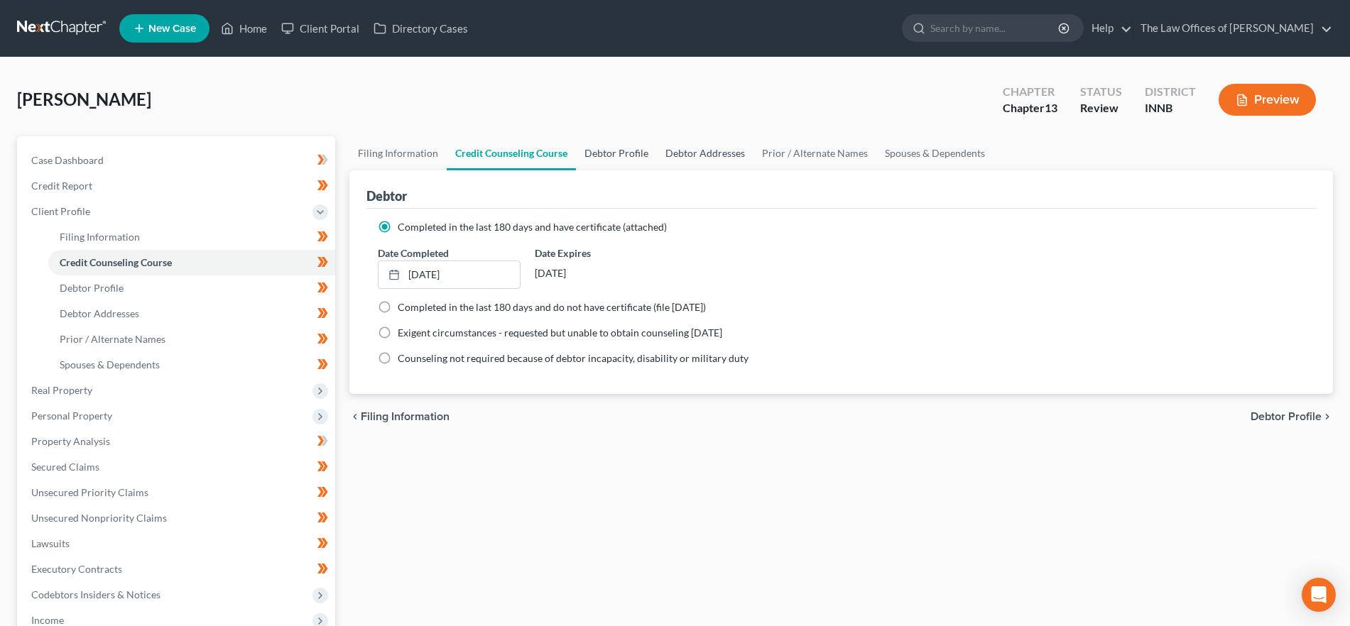
drag, startPoint x: 603, startPoint y: 158, endPoint x: 721, endPoint y: 154, distance: 117.9
click at [604, 157] on link "Debtor Profile" at bounding box center [616, 153] width 81 height 34
select select "1"
select select "2"
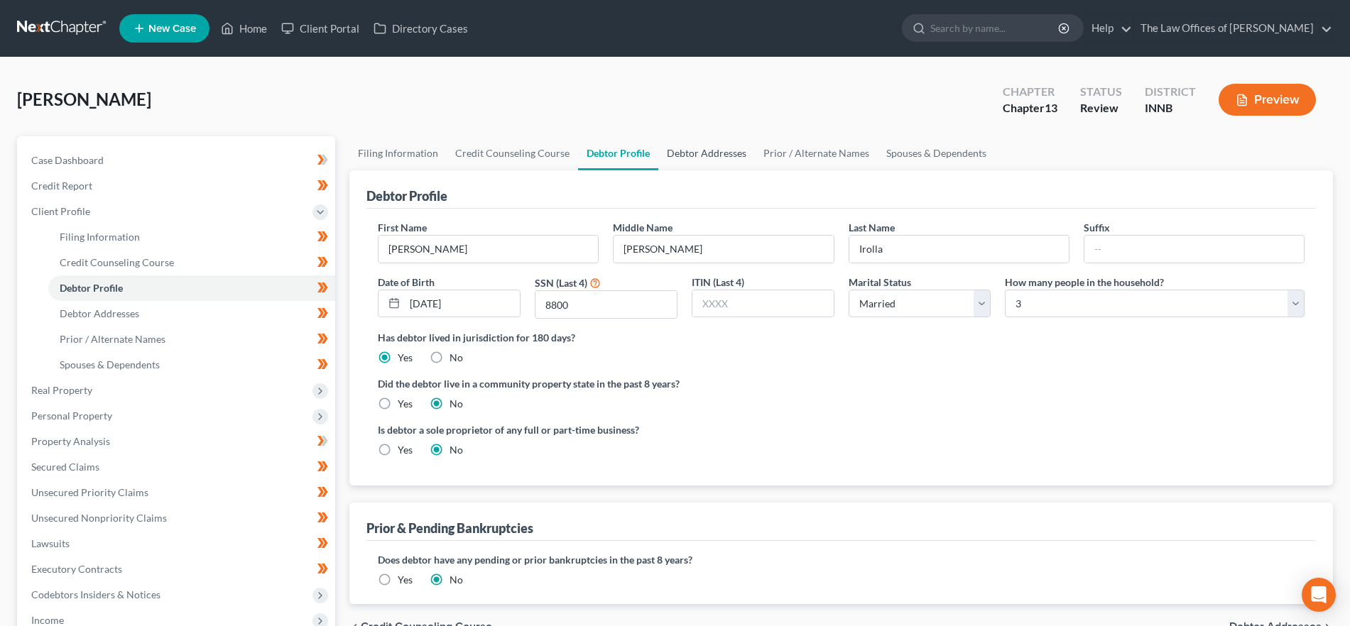
click at [721, 154] on link "Debtor Addresses" at bounding box center [706, 153] width 97 height 34
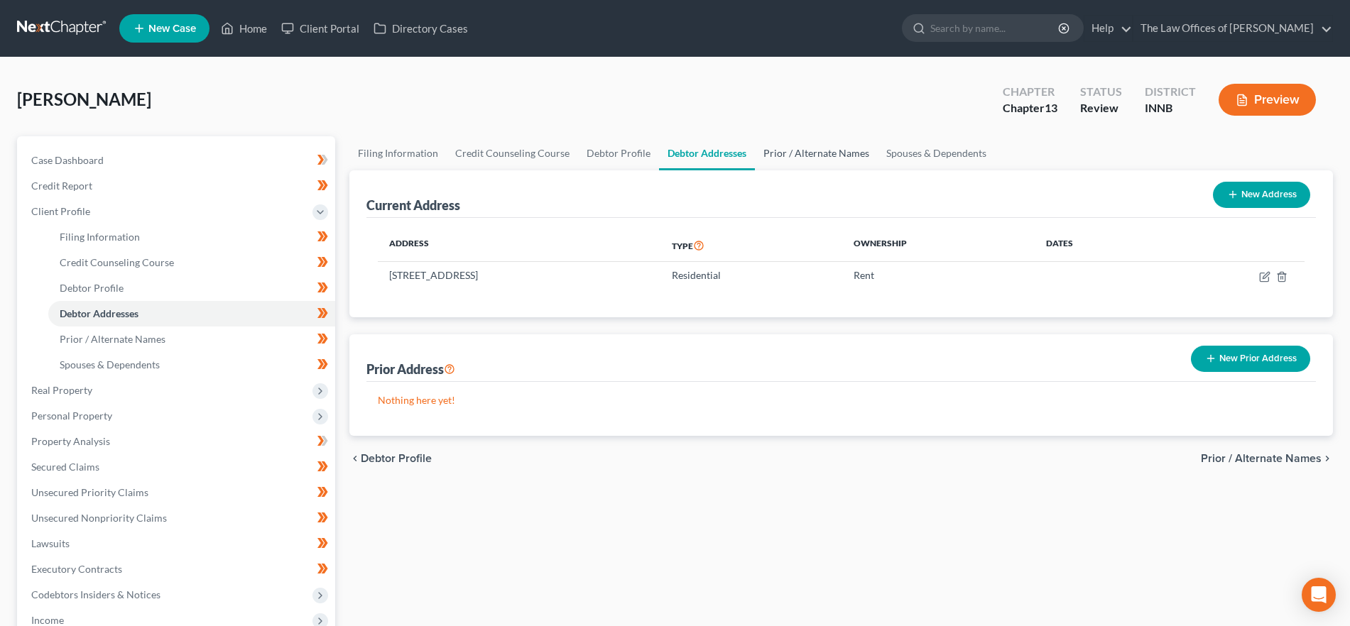
click at [808, 150] on link "Prior / Alternate Names" at bounding box center [816, 153] width 123 height 34
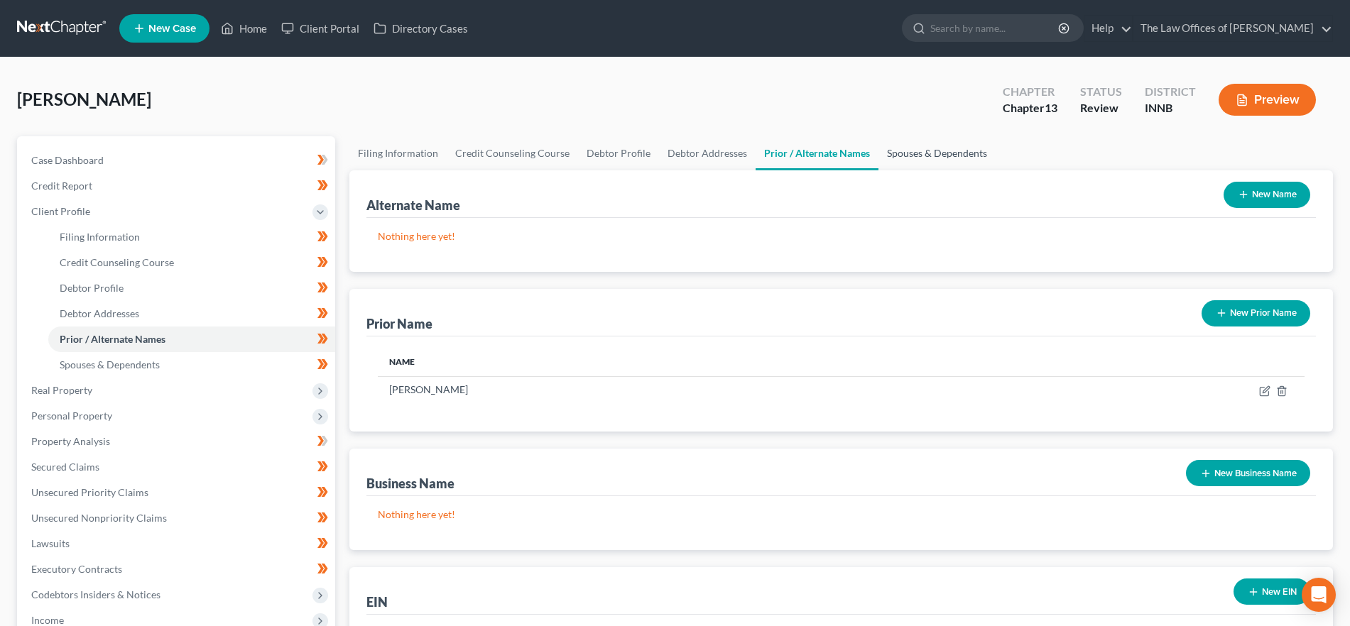
click at [900, 143] on link "Spouses & Dependents" at bounding box center [936, 153] width 117 height 34
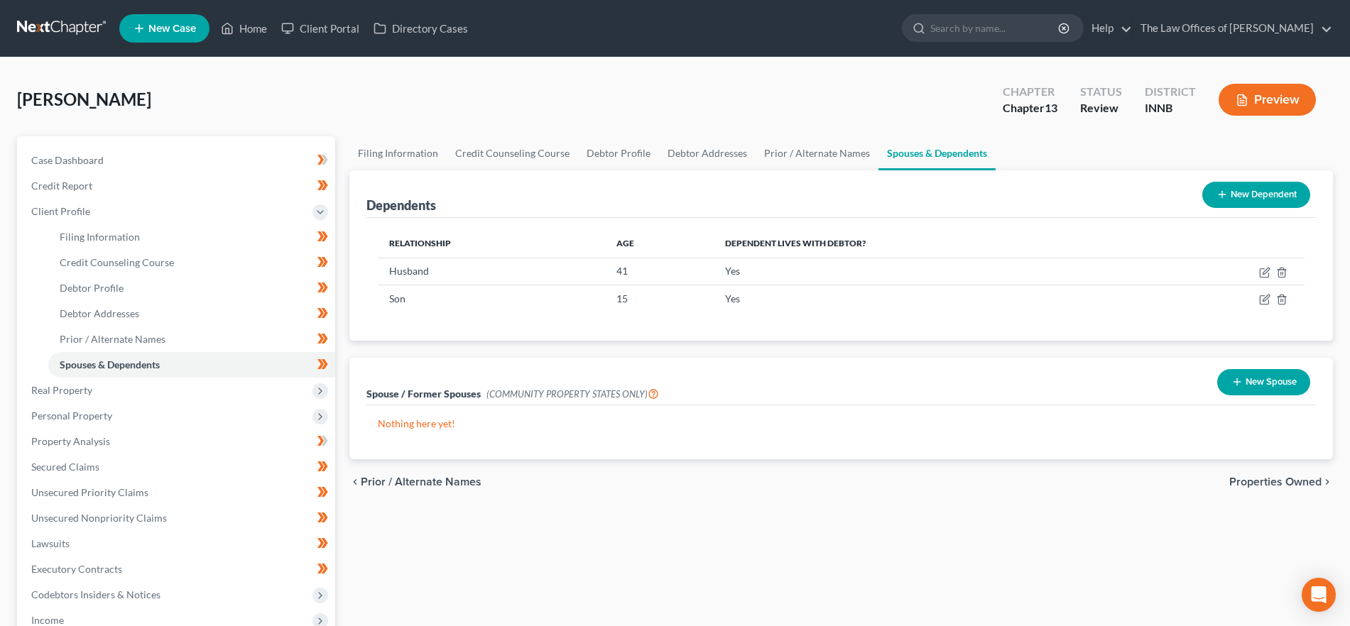
click at [1252, 486] on span "Properties Owned" at bounding box center [1275, 481] width 92 height 11
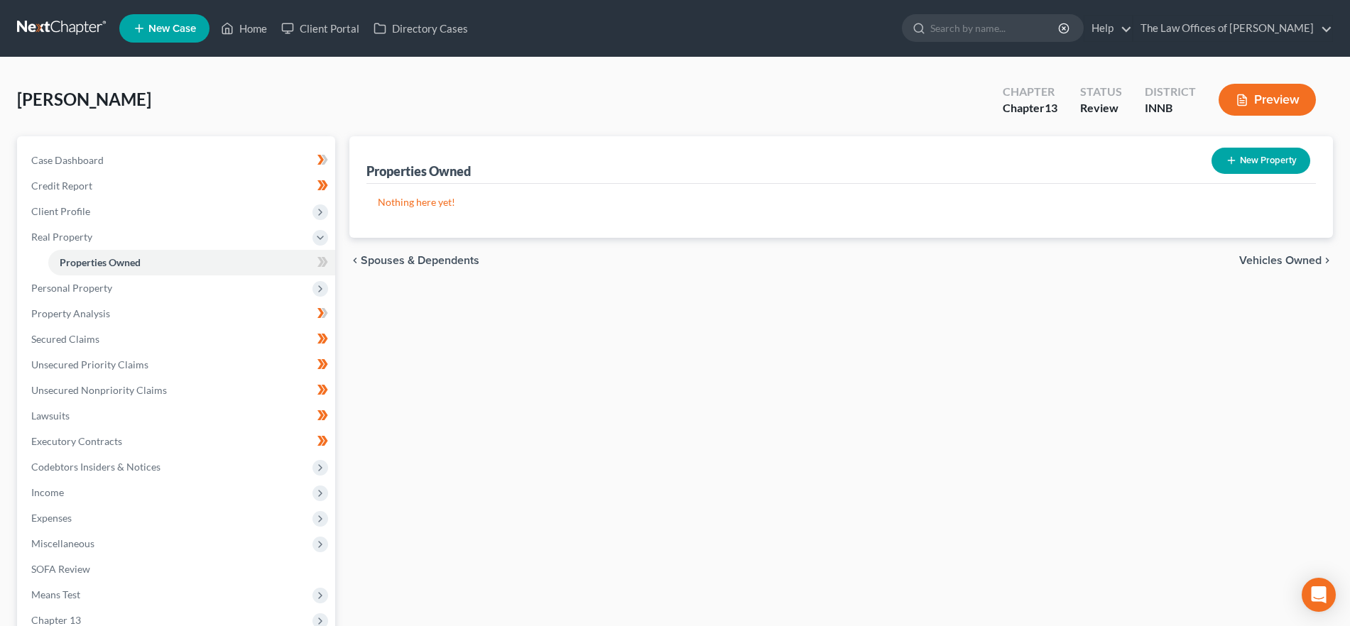
click at [1269, 258] on span "Vehicles Owned" at bounding box center [1280, 260] width 82 height 11
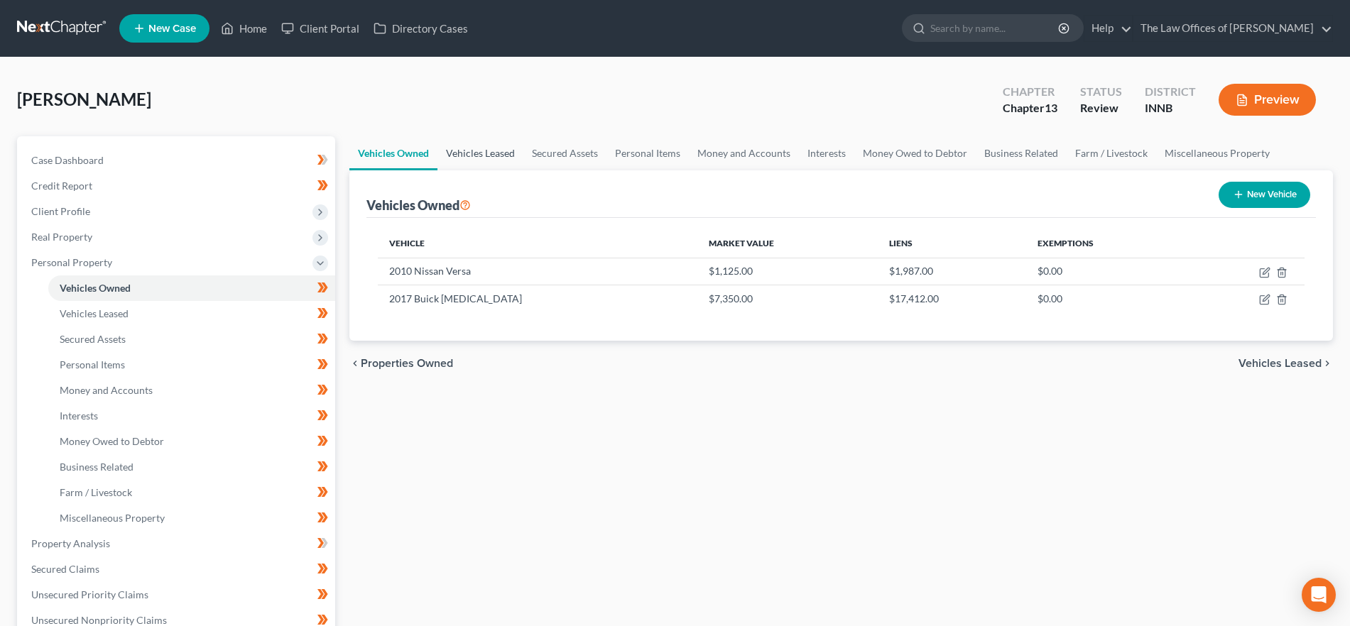
click at [473, 158] on link "Vehicles Leased" at bounding box center [480, 153] width 86 height 34
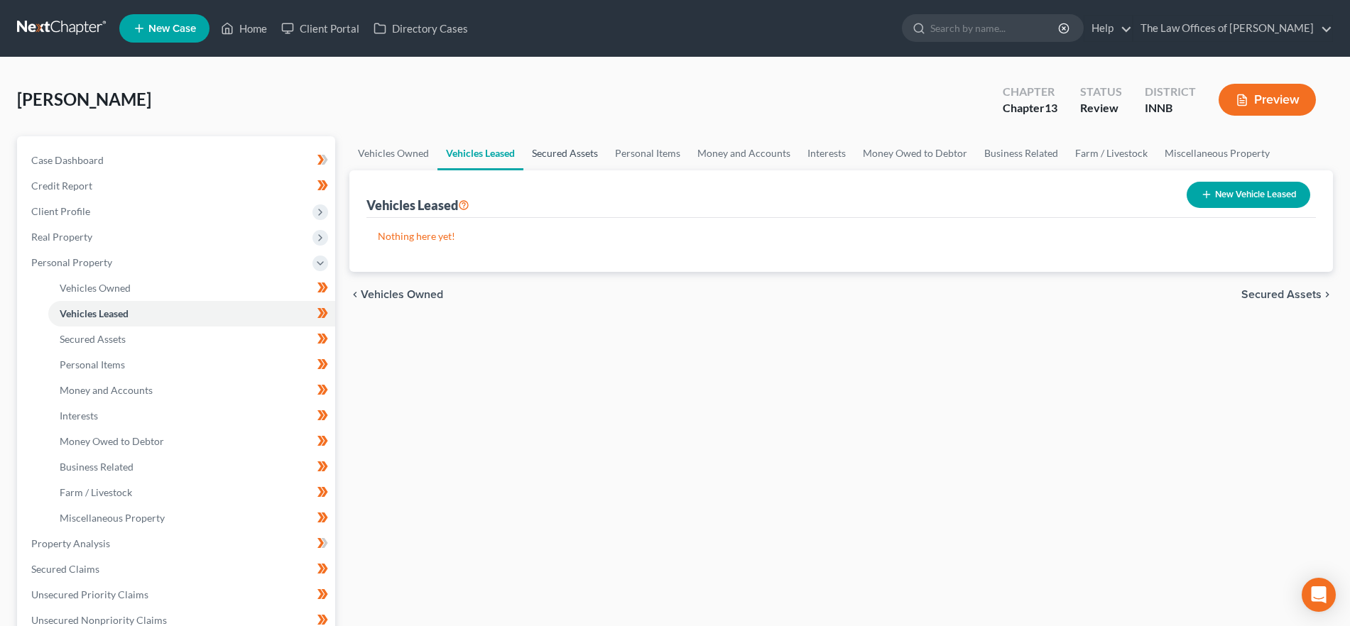
click at [552, 146] on link "Secured Assets" at bounding box center [564, 153] width 83 height 34
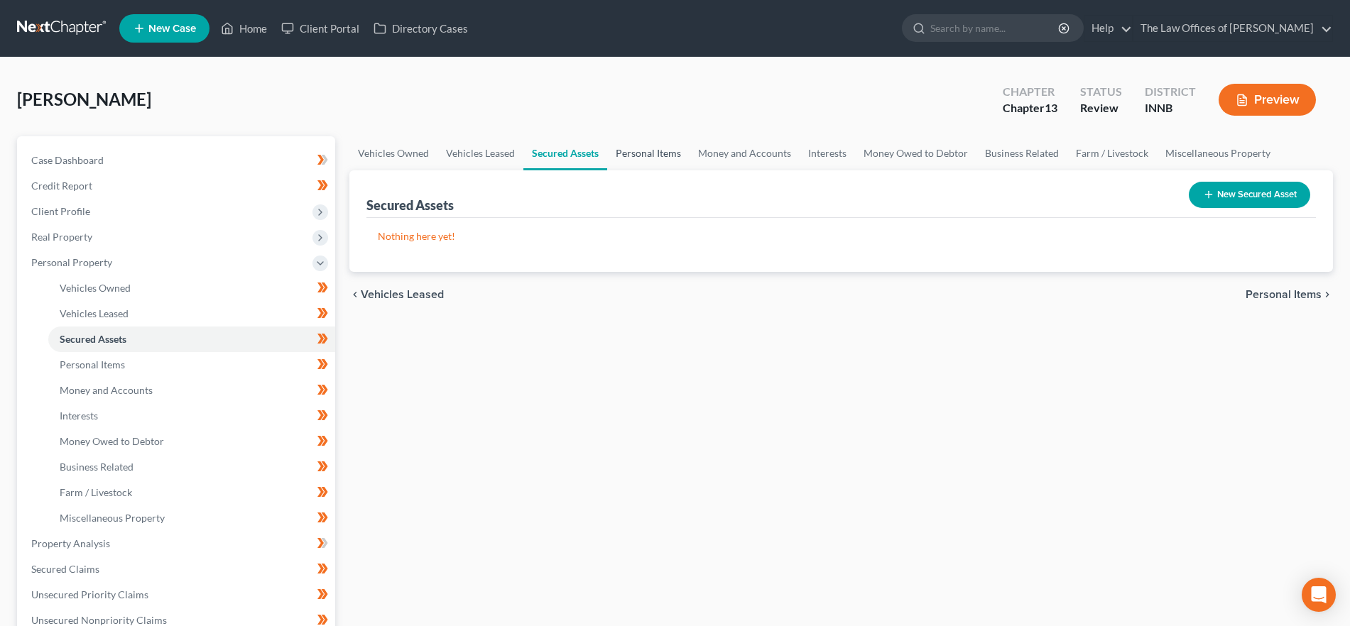
click at [643, 146] on link "Personal Items" at bounding box center [648, 153] width 82 height 34
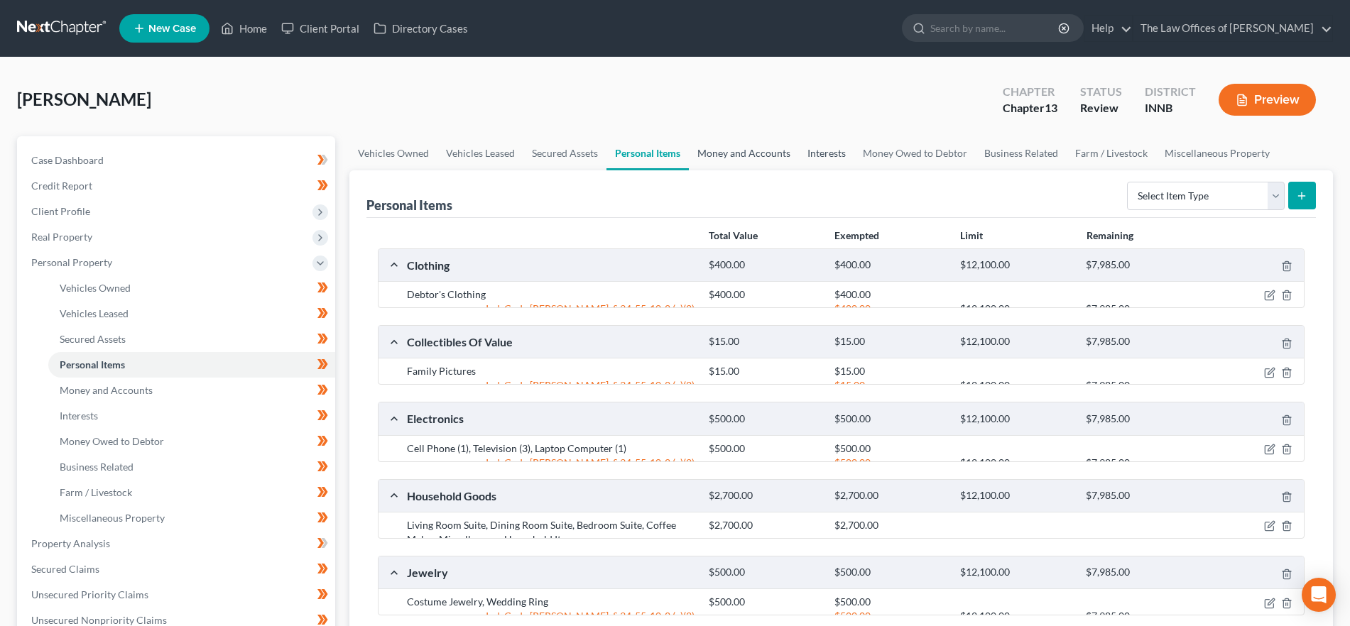
click at [733, 155] on link "Money and Accounts" at bounding box center [744, 153] width 110 height 34
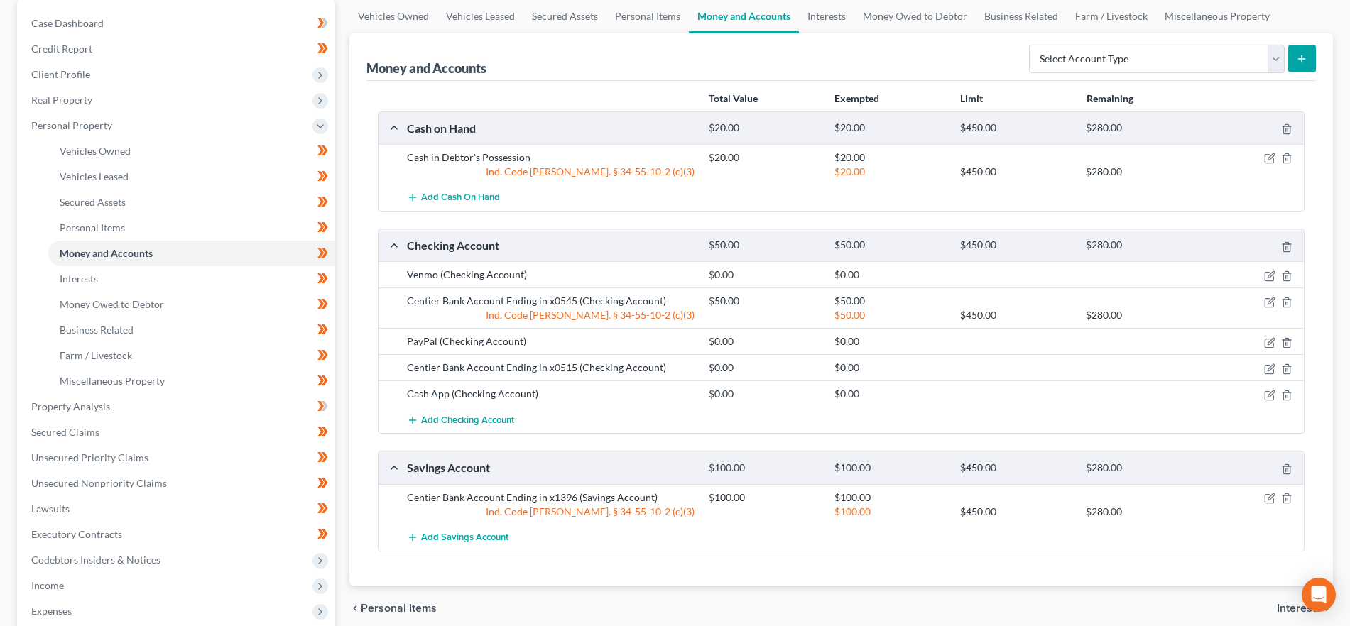
scroll to position [177, 0]
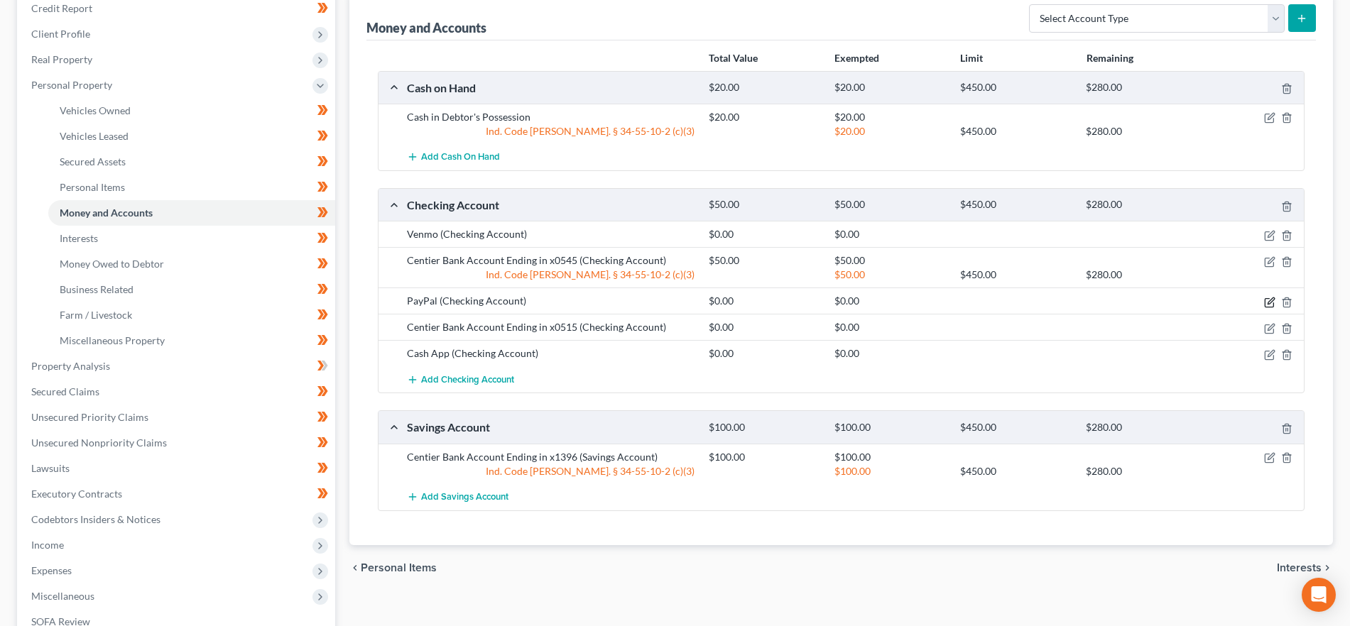
click at [1266, 300] on icon "button" at bounding box center [1269, 302] width 11 height 11
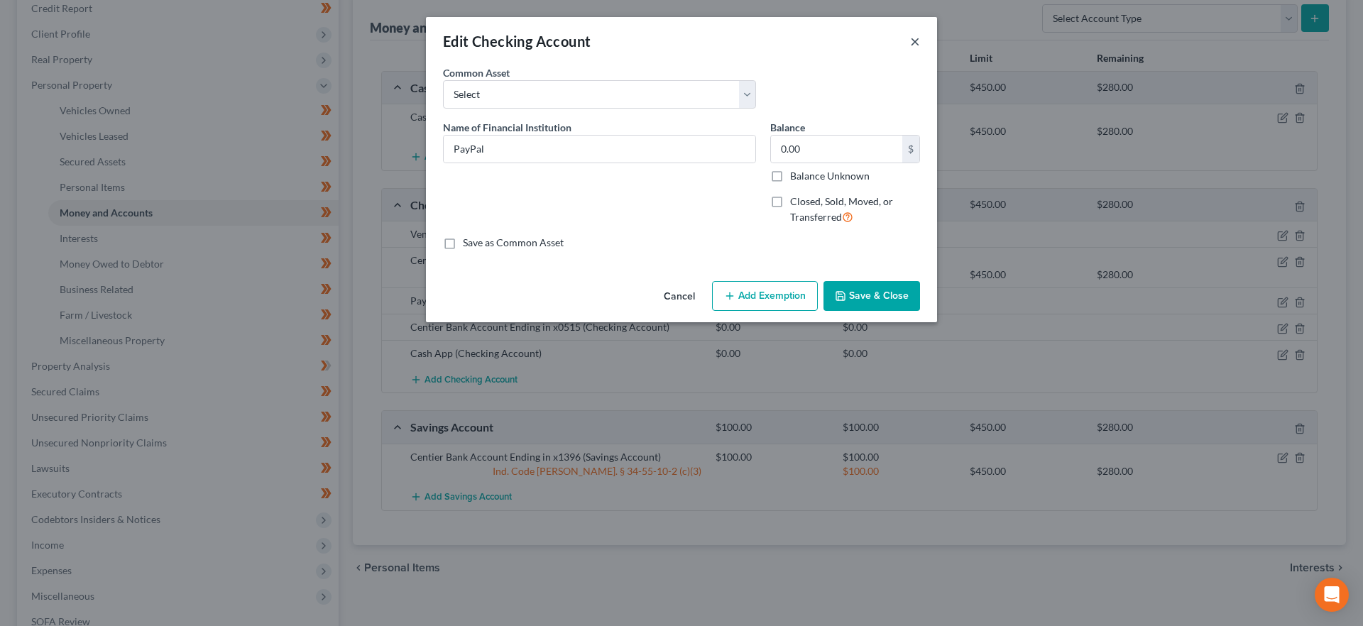
click at [919, 38] on button "×" at bounding box center [915, 41] width 10 height 17
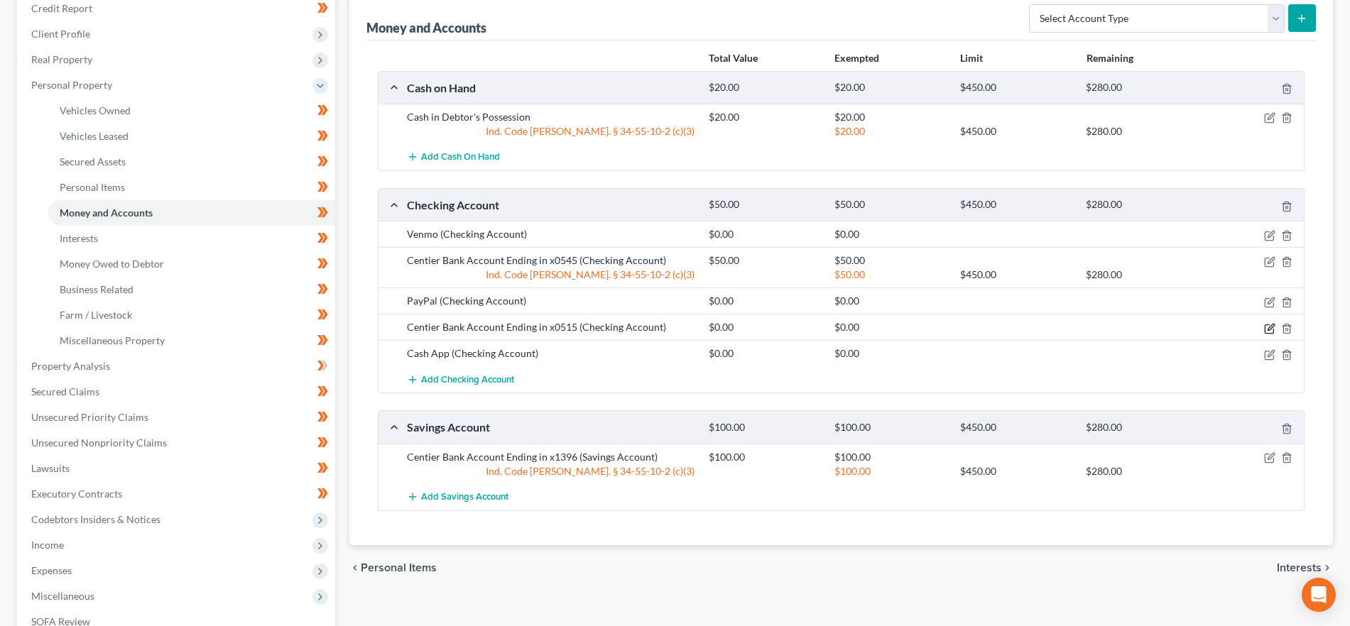
click at [1267, 329] on icon "button" at bounding box center [1270, 327] width 6 height 6
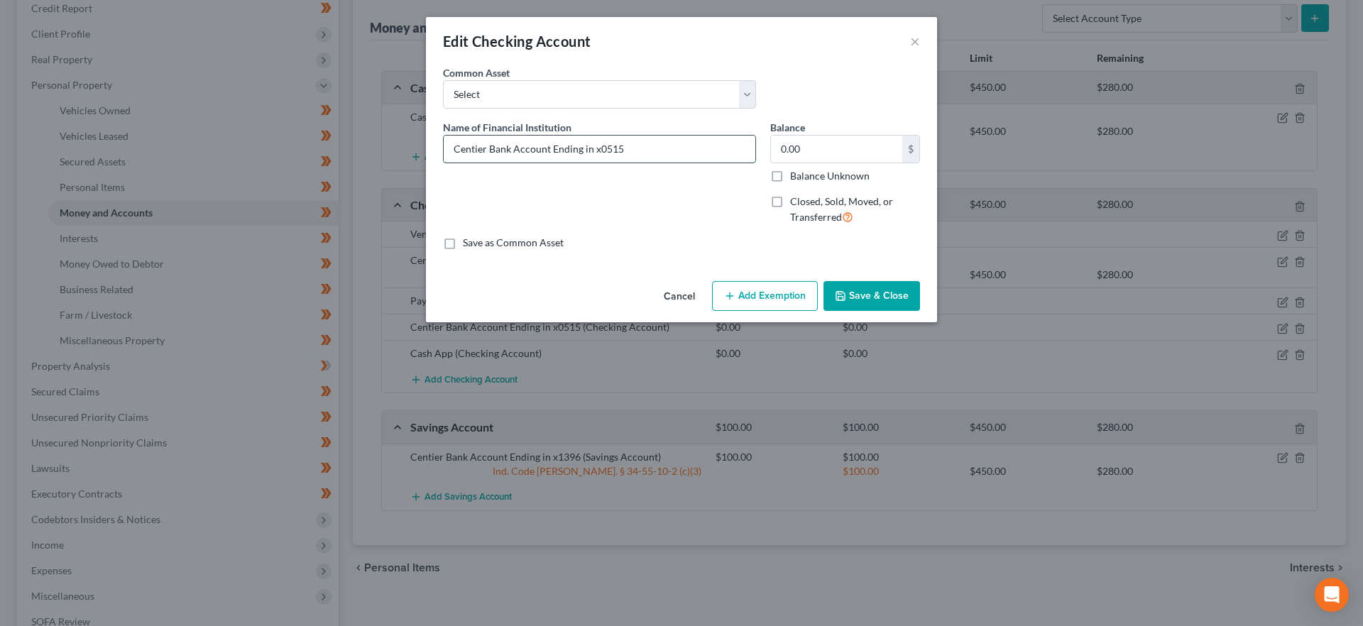
click at [510, 148] on input "Centier Bank Account Ending in x0515" at bounding box center [600, 149] width 312 height 27
type input "Centier Bank Checking Account Ending in x0515"
click at [891, 290] on button "Save & Close" at bounding box center [872, 296] width 97 height 30
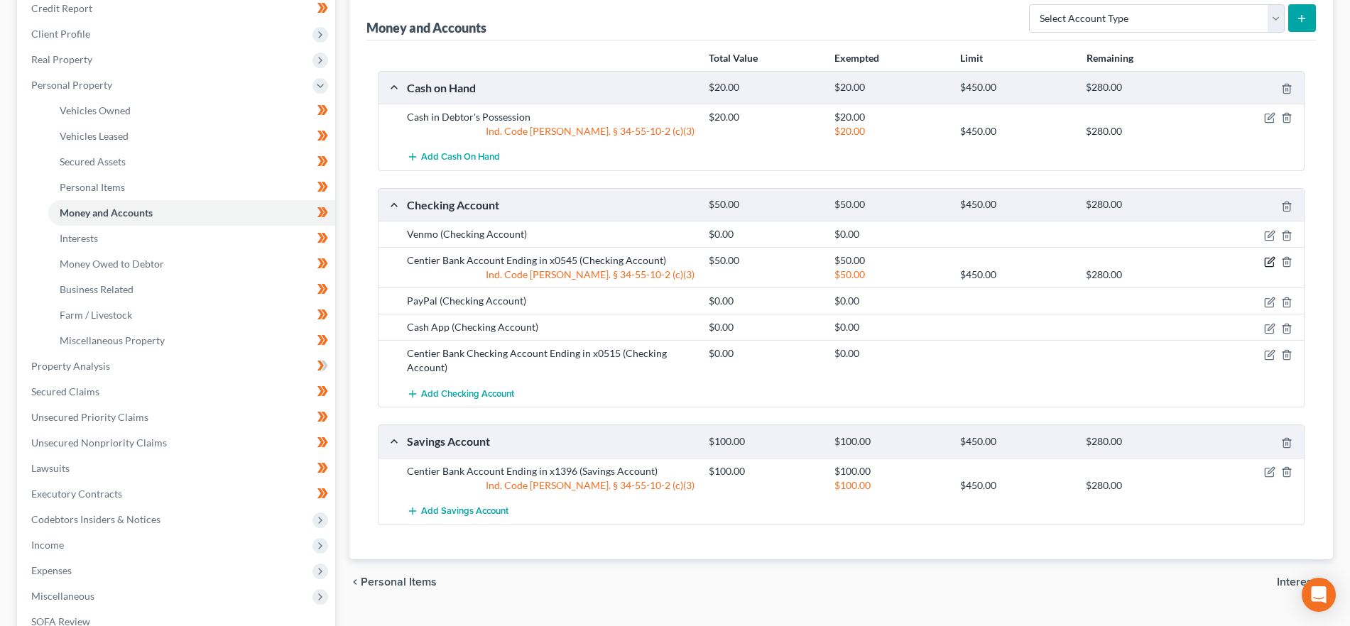
click at [1267, 261] on icon "button" at bounding box center [1269, 261] width 11 height 11
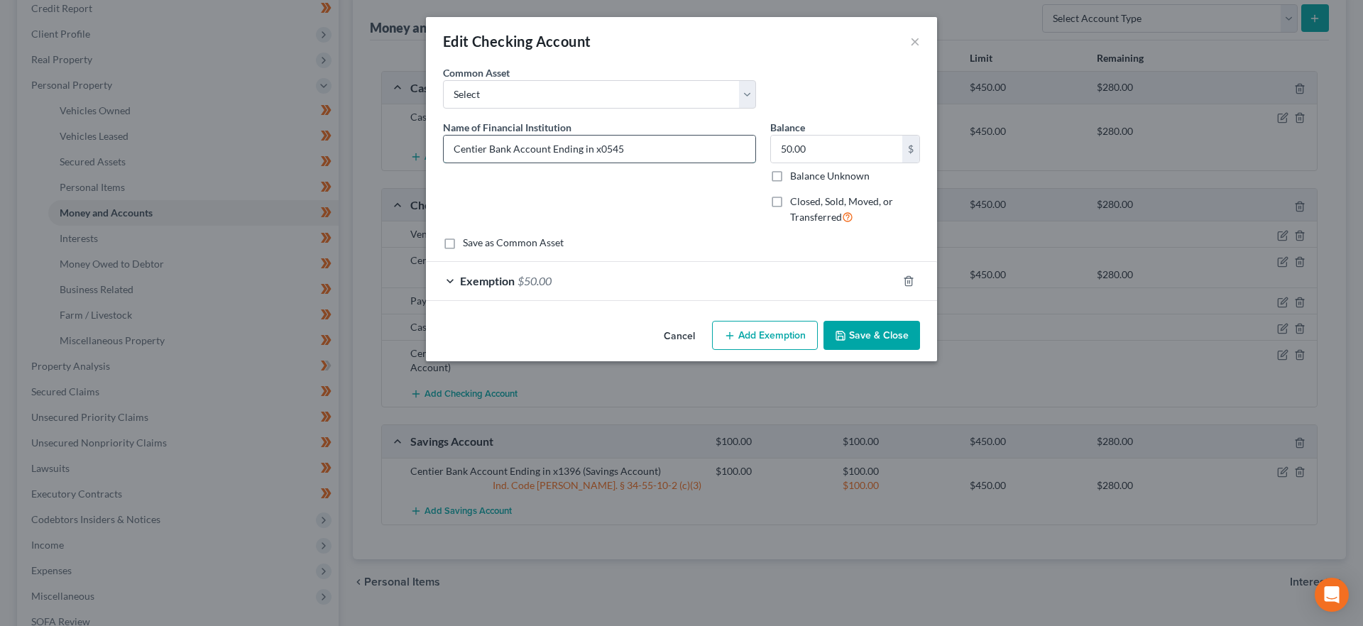
click at [513, 151] on input "Centier Bank Account Ending in x0545" at bounding box center [600, 149] width 312 height 27
type input "Centier Bank Checking Account Ending in x0545"
click at [888, 338] on button "Save & Close" at bounding box center [872, 336] width 97 height 30
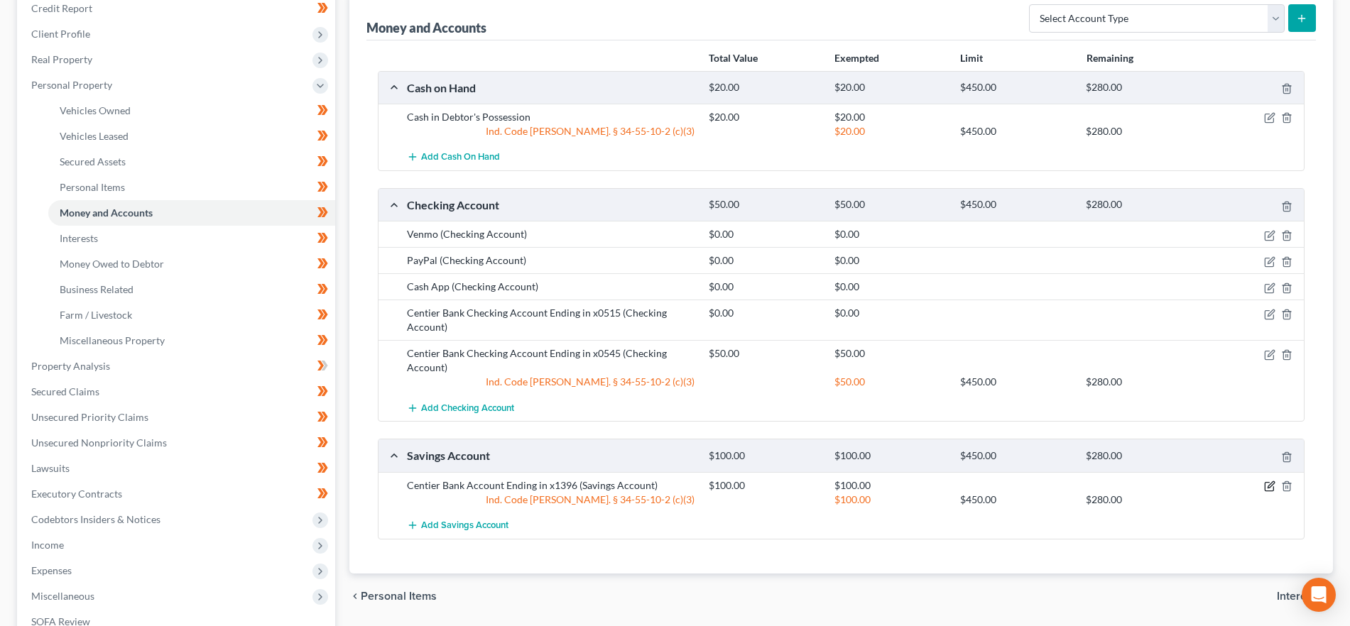
click at [1267, 484] on icon "button" at bounding box center [1269, 486] width 11 height 11
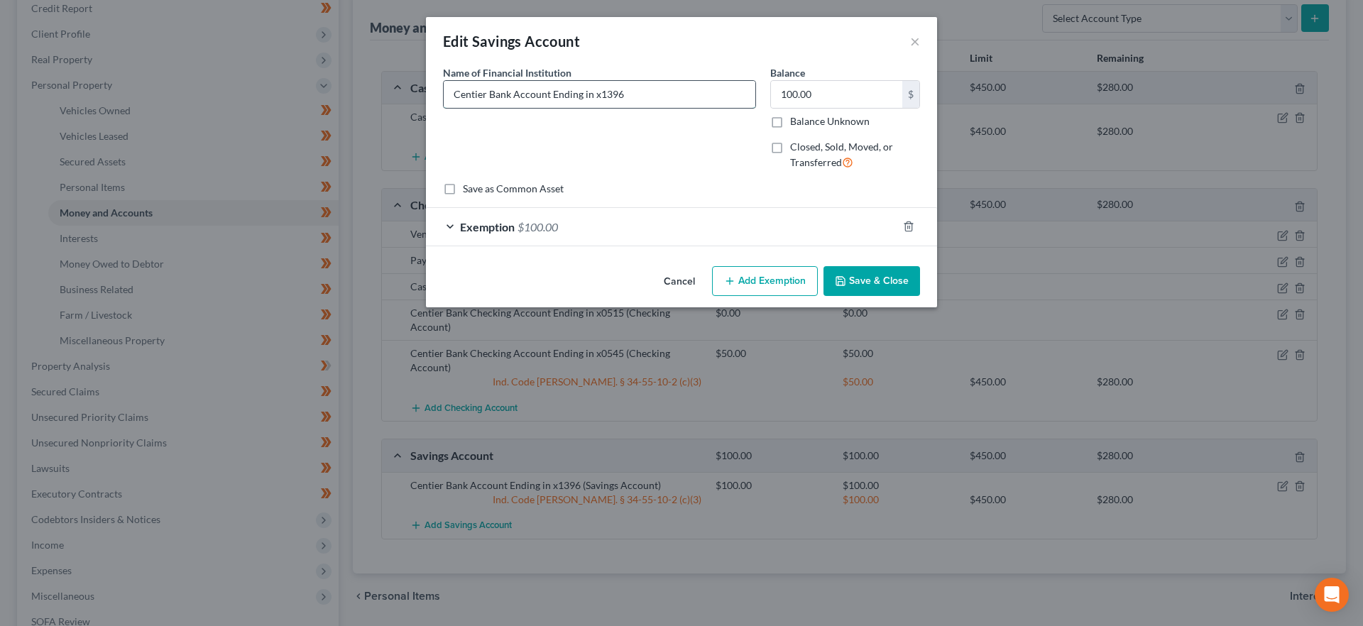
click at [510, 96] on input "Centier Bank Account Ending in x1396" at bounding box center [600, 94] width 312 height 27
type input "Centier Bank Savings Account Ending in x1396"
click at [869, 283] on button "Save & Close" at bounding box center [872, 281] width 97 height 30
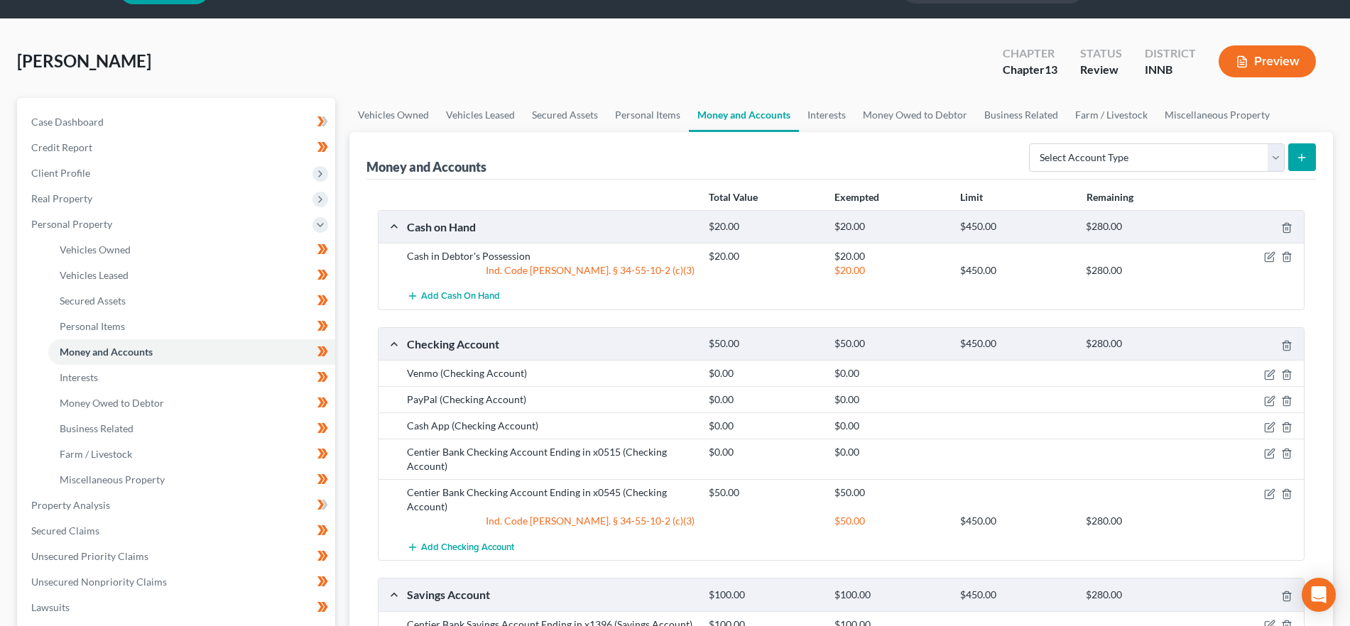
scroll to position [0, 0]
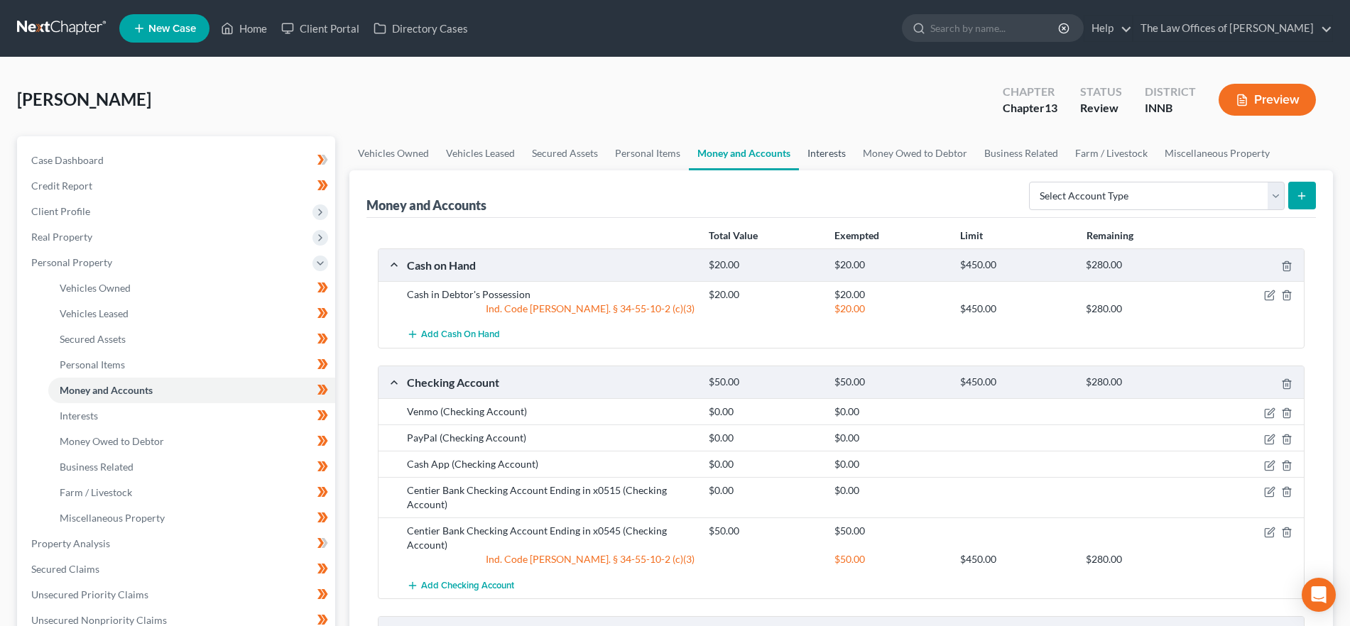
click at [820, 153] on link "Interests" at bounding box center [826, 153] width 55 height 34
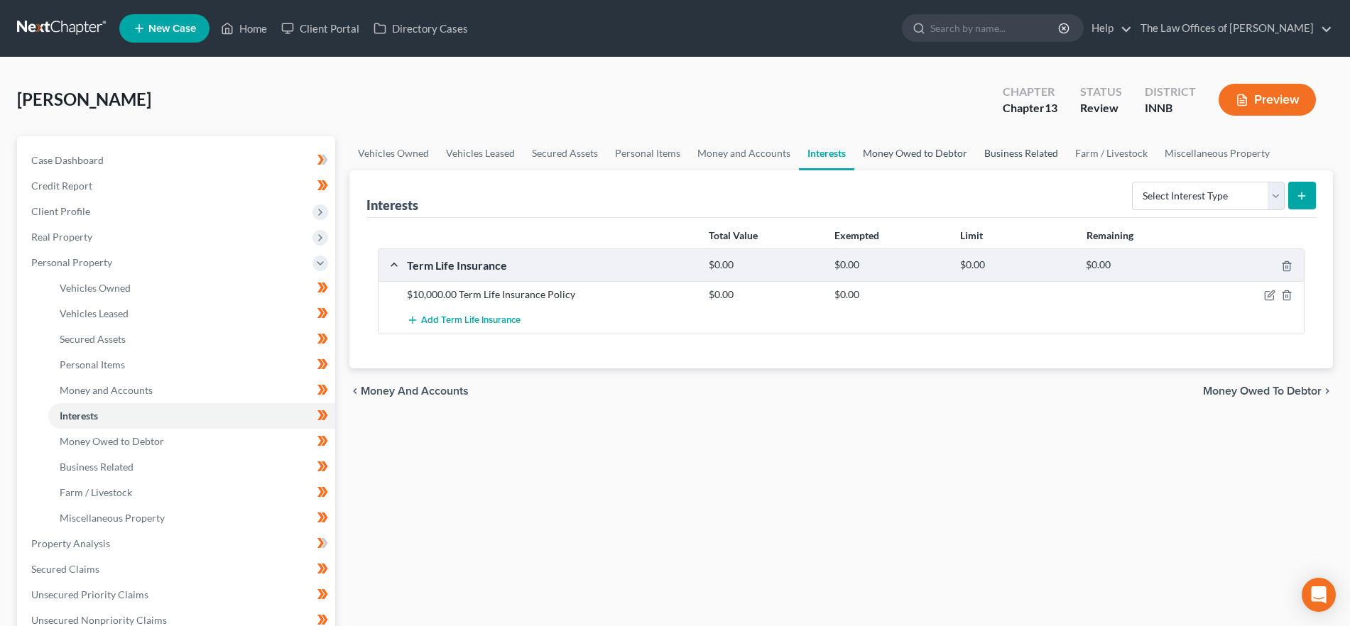
drag, startPoint x: 890, startPoint y: 158, endPoint x: 1019, endPoint y: 152, distance: 130.0
click at [890, 158] on link "Money Owed to Debtor" at bounding box center [914, 153] width 121 height 34
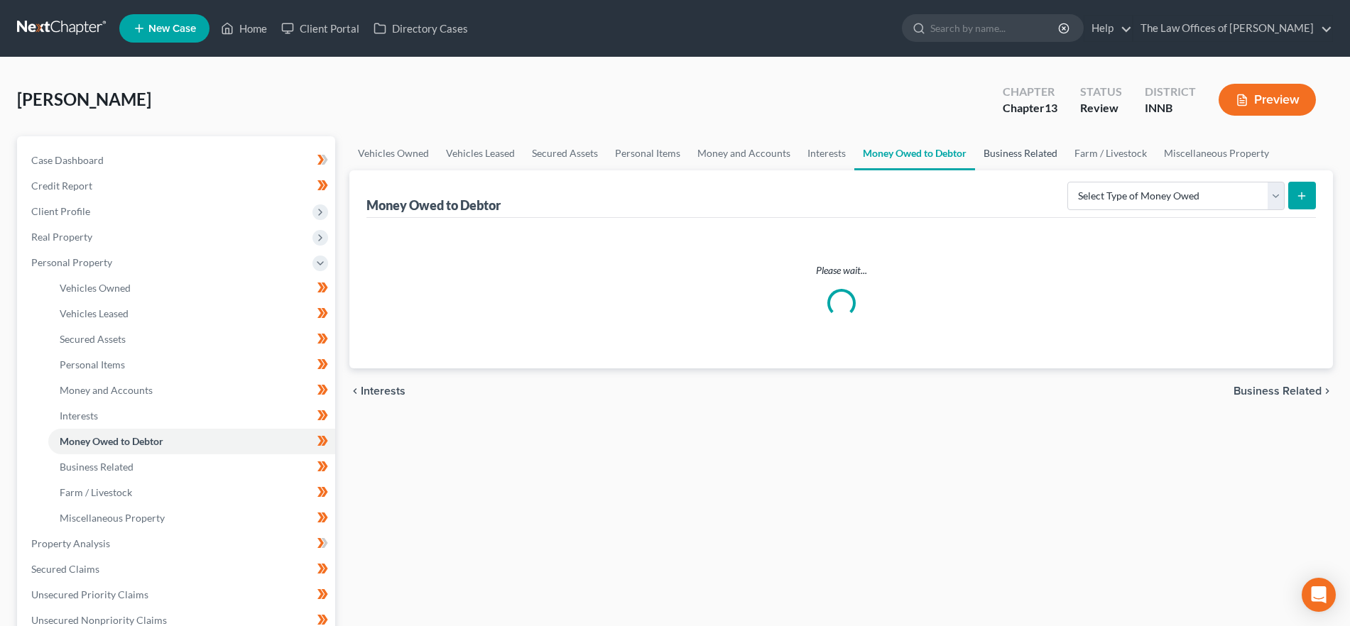
click at [1045, 153] on link "Business Related" at bounding box center [1020, 153] width 91 height 34
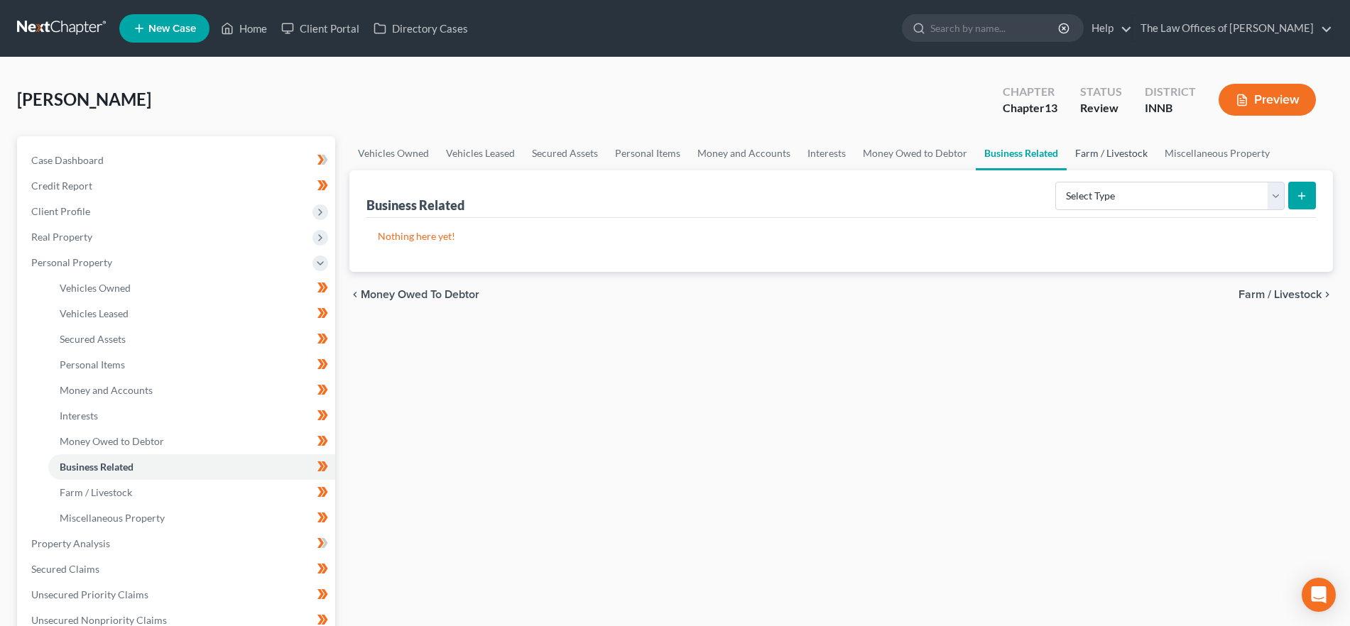
click at [1113, 146] on link "Farm / Livestock" at bounding box center [1110, 153] width 89 height 34
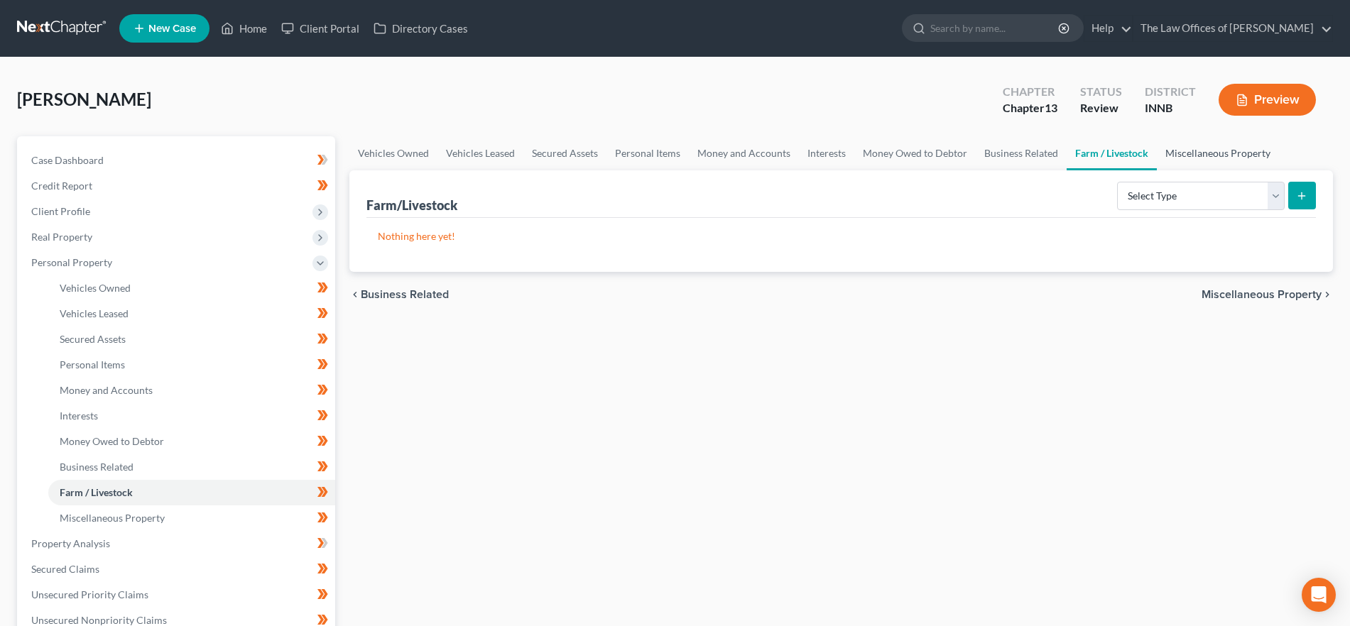
click at [1214, 155] on link "Miscellaneous Property" at bounding box center [1217, 153] width 122 height 34
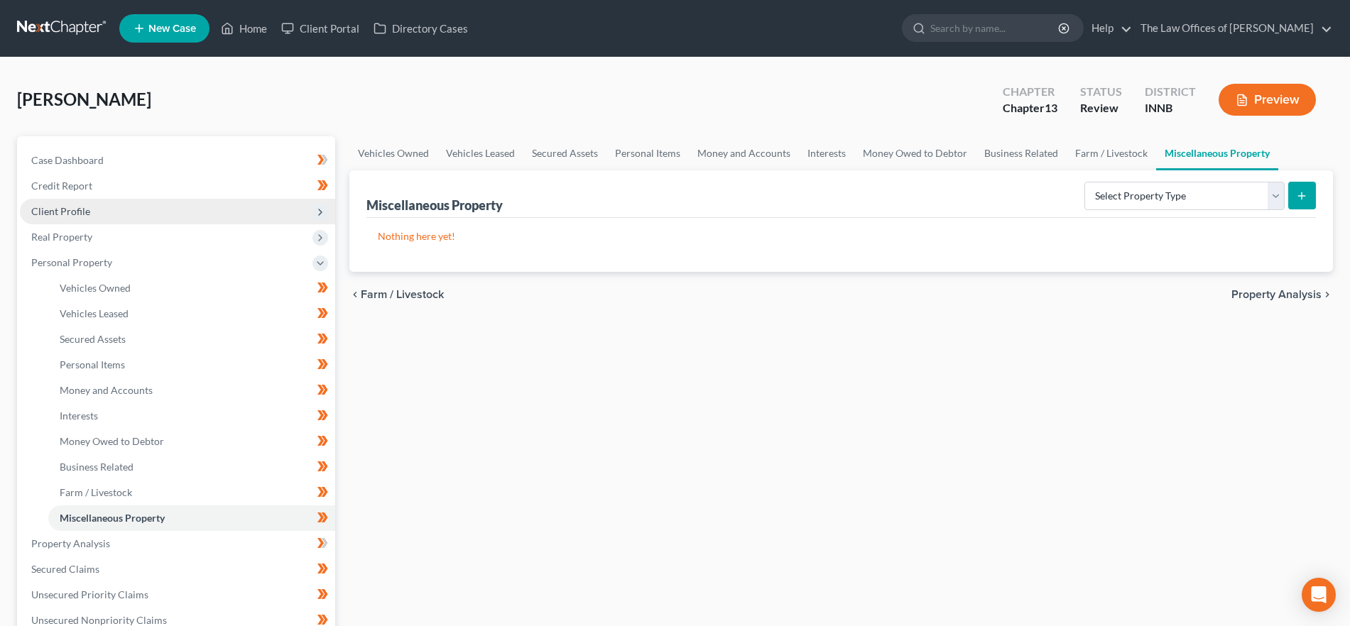
click at [135, 216] on span "Client Profile" at bounding box center [177, 212] width 315 height 26
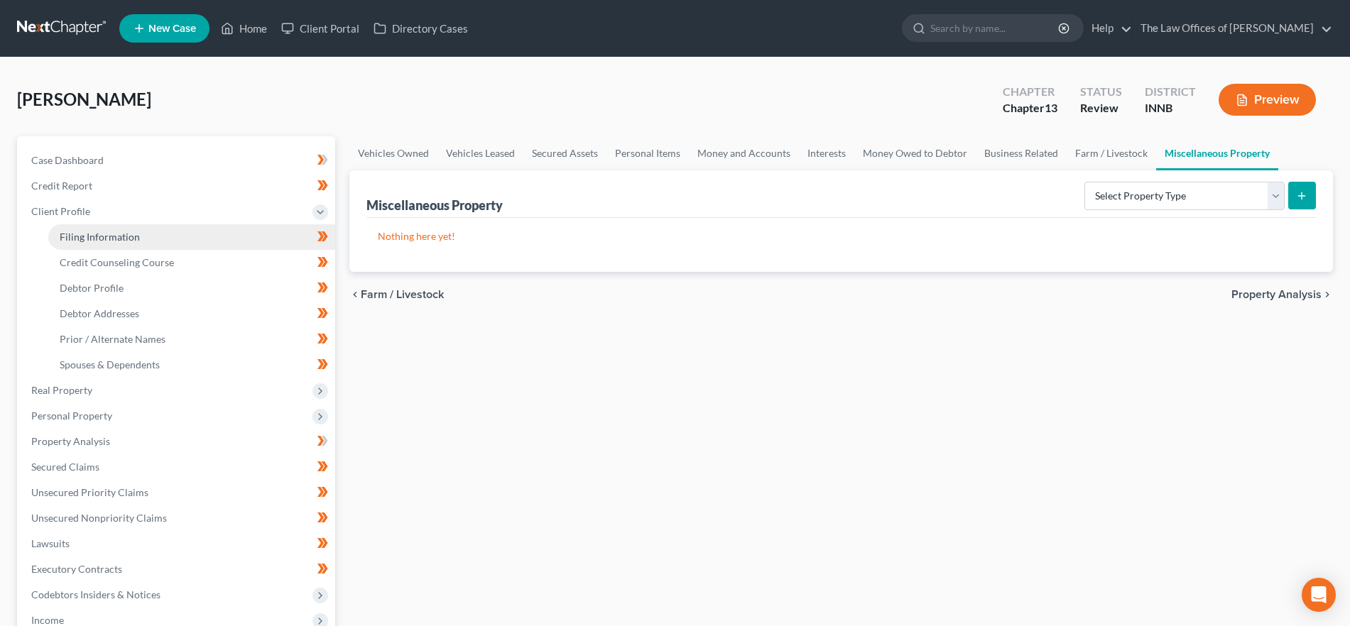
click at [147, 243] on link "Filing Information" at bounding box center [191, 237] width 287 height 26
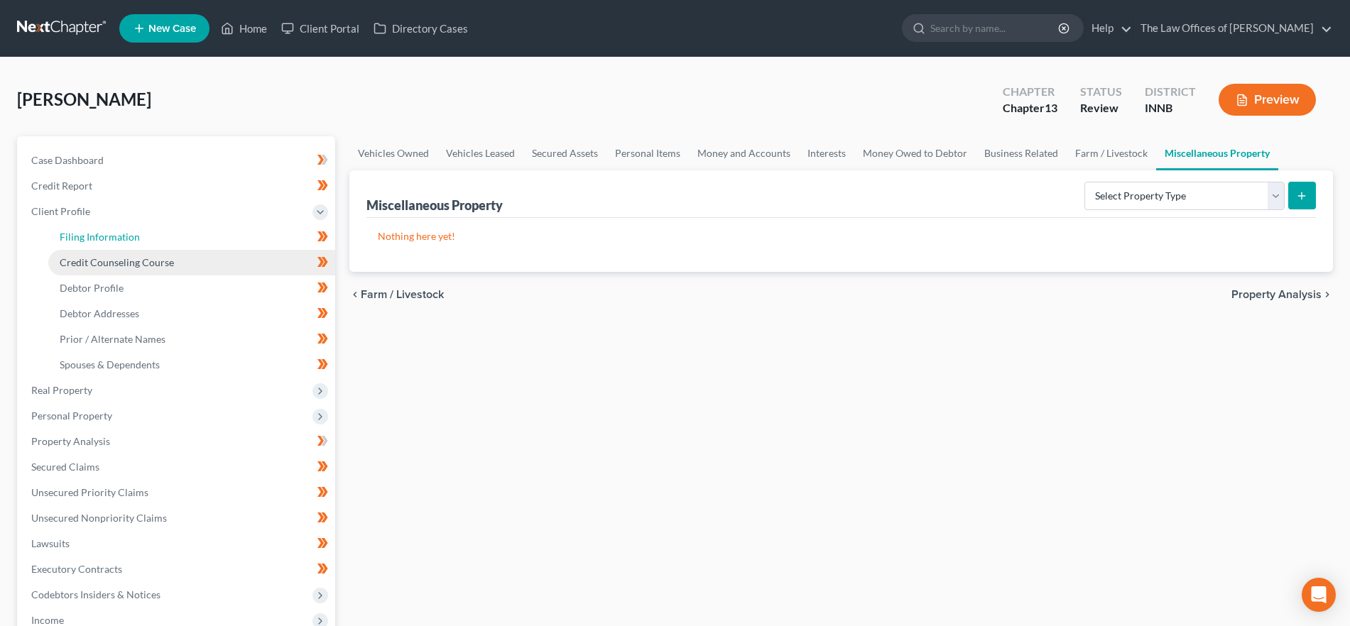
select select "1"
select select "0"
select select "3"
select select "27"
select select "7"
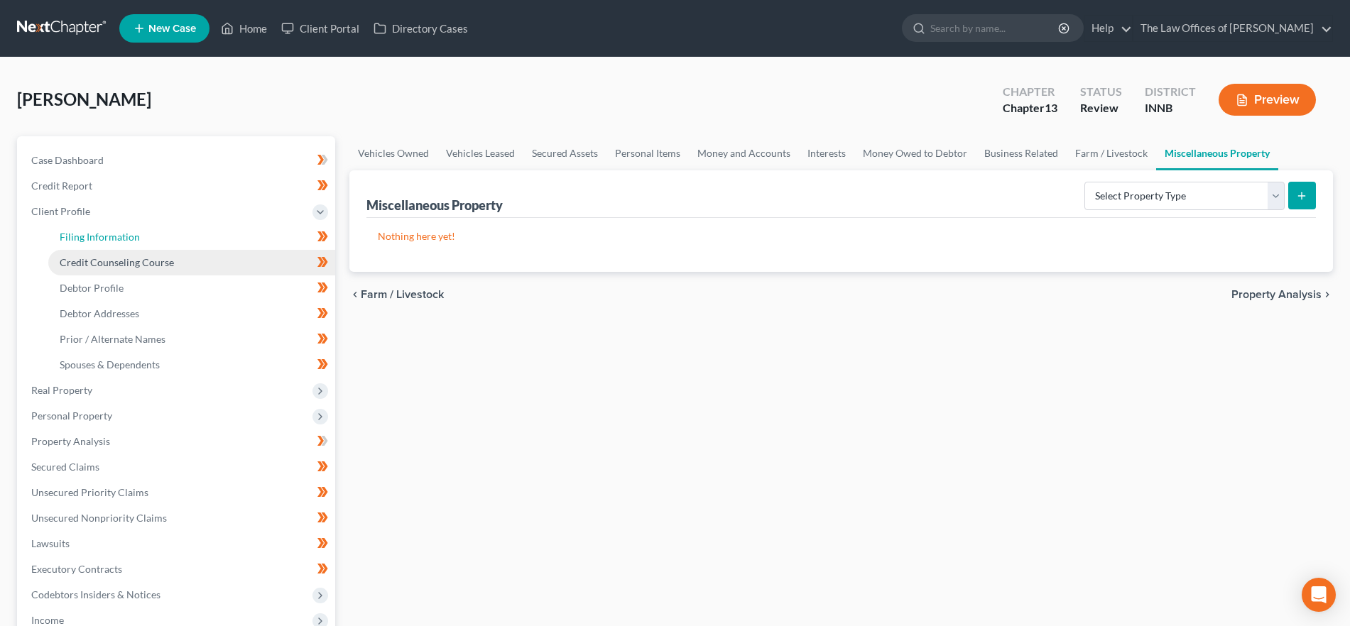
select select "15"
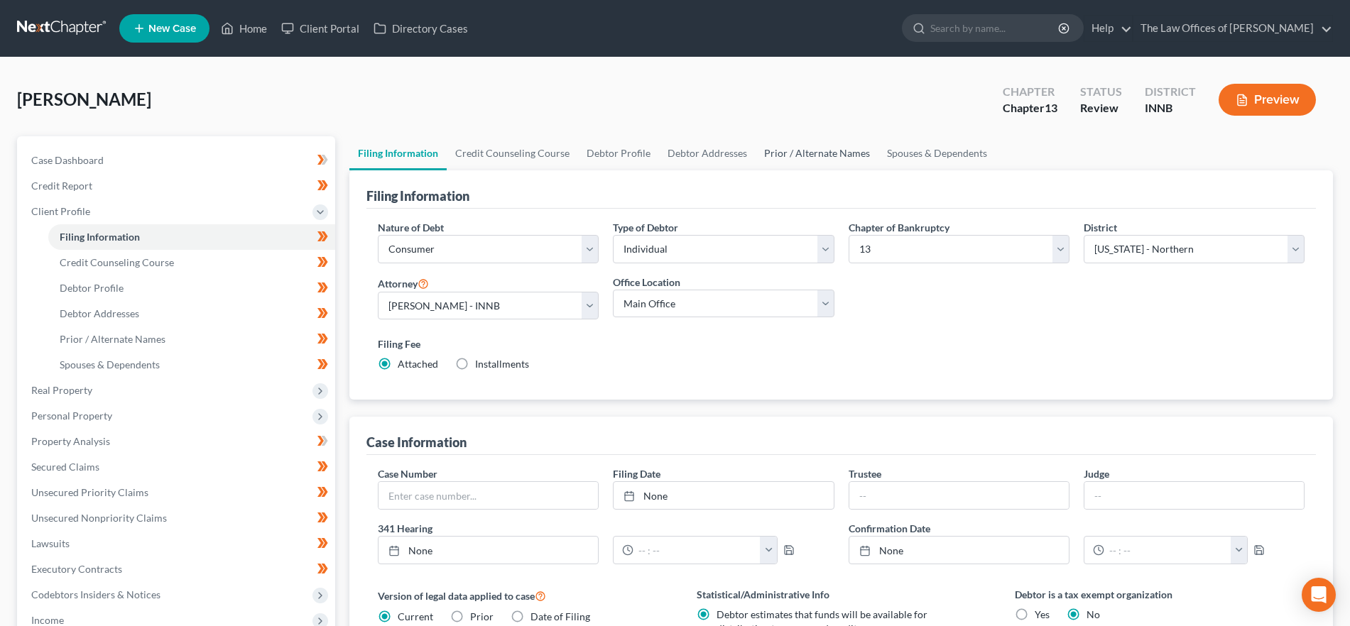
click at [796, 155] on link "Prior / Alternate Names" at bounding box center [816, 153] width 123 height 34
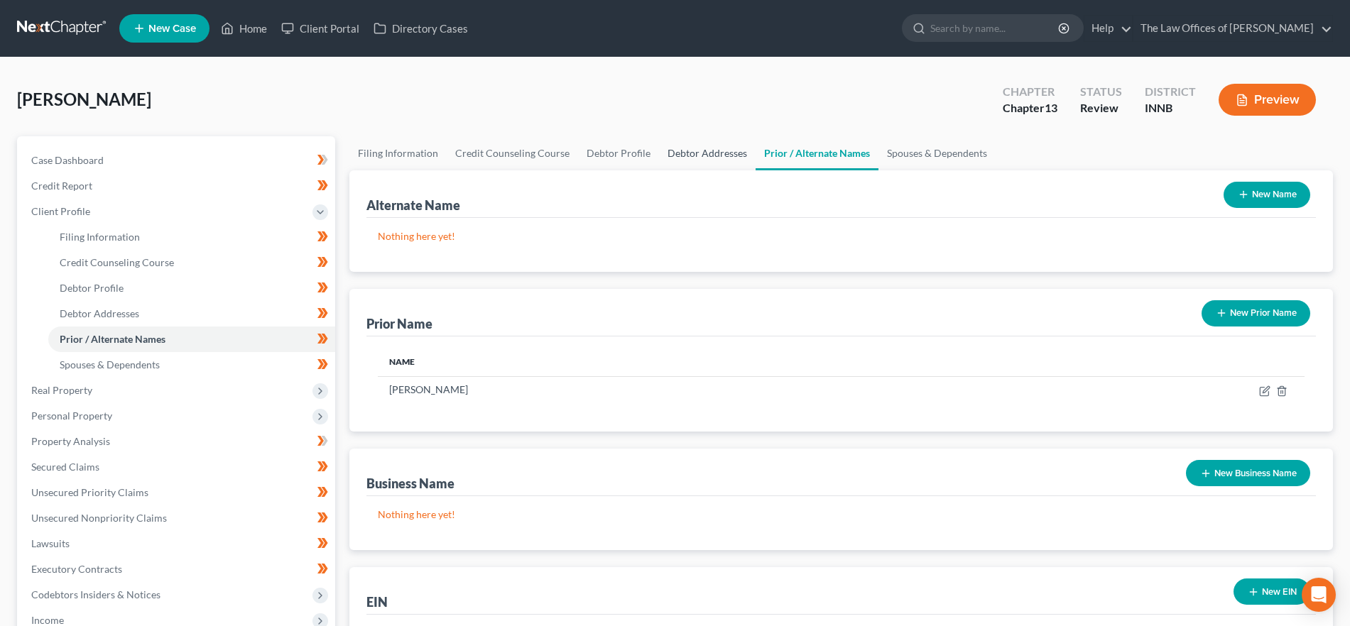
click at [711, 156] on link "Debtor Addresses" at bounding box center [707, 153] width 97 height 34
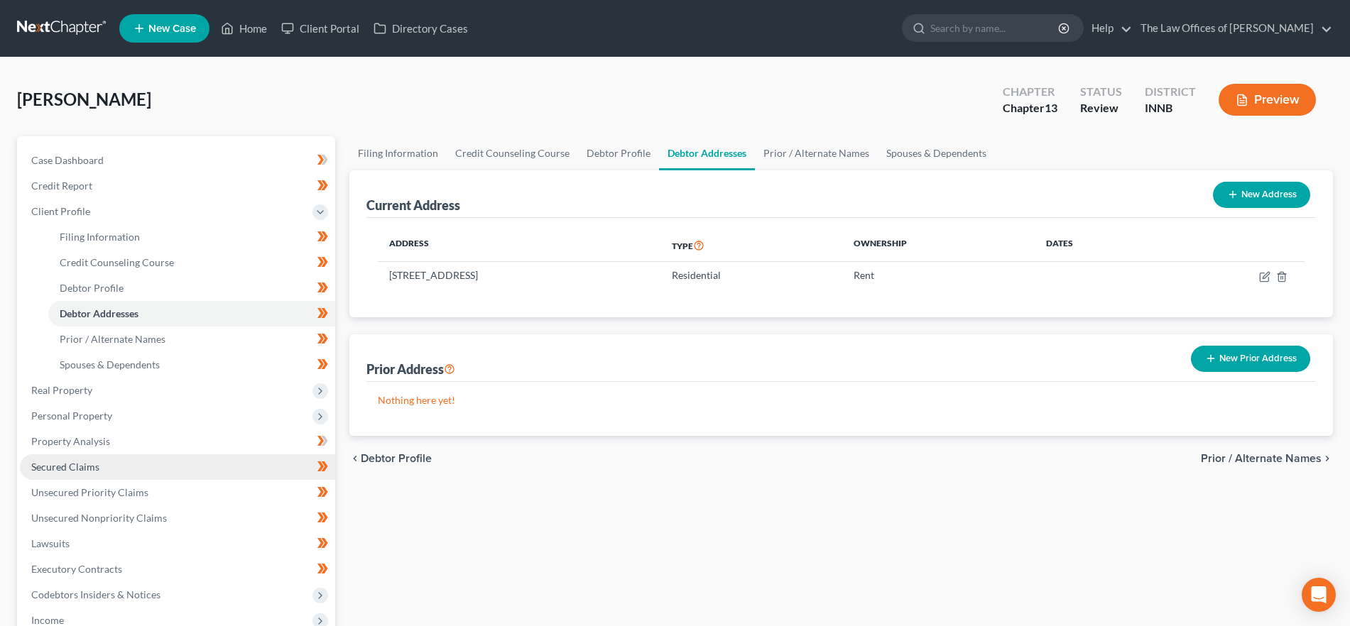
click at [140, 460] on link "Secured Claims" at bounding box center [177, 467] width 315 height 26
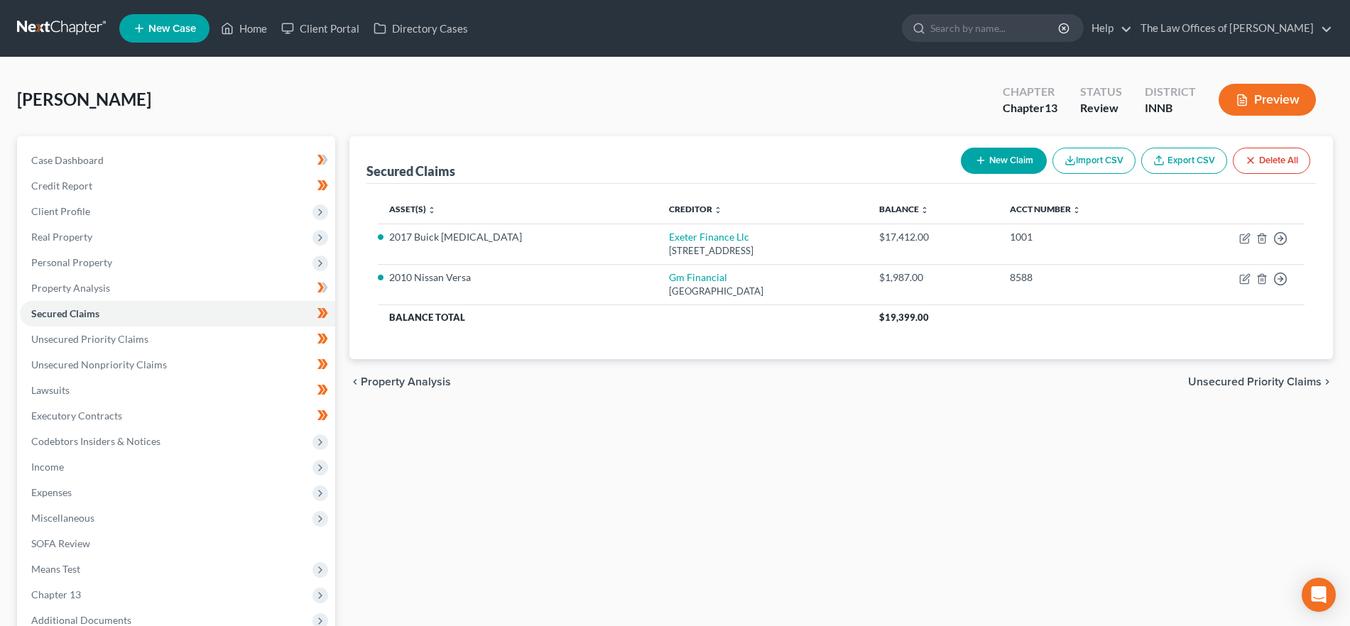
click at [1237, 378] on span "Unsecured Priority Claims" at bounding box center [1254, 381] width 133 height 11
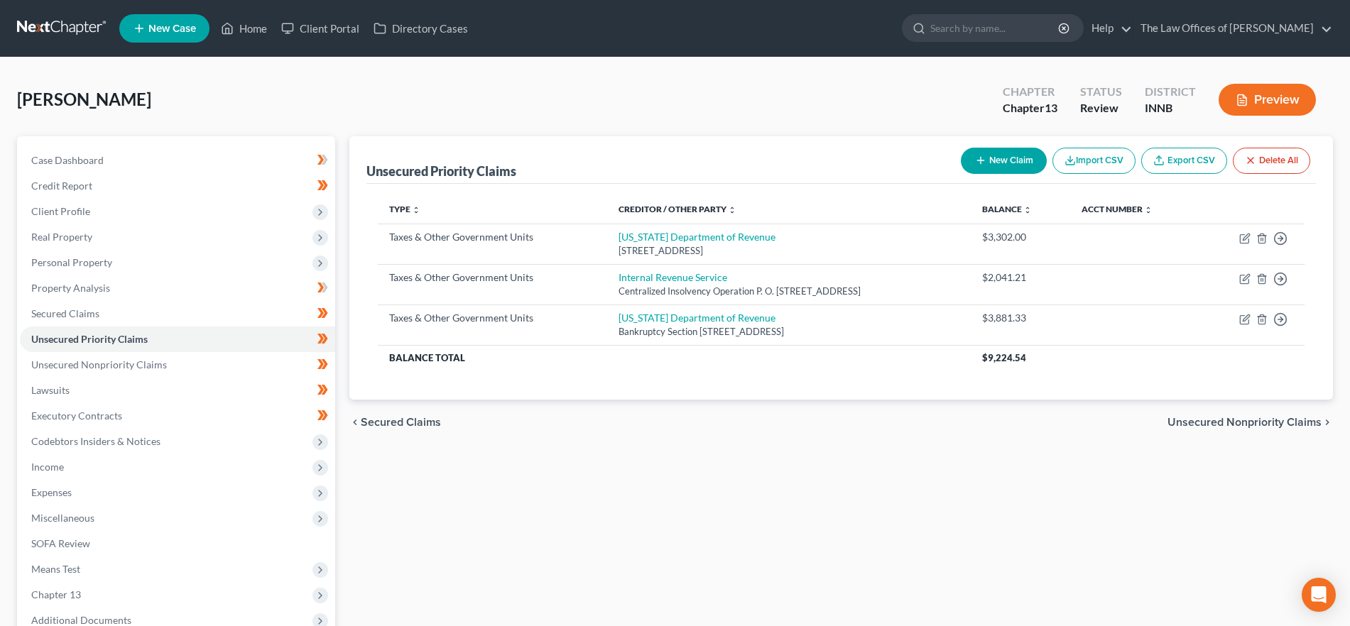
click at [1224, 425] on span "Unsecured Nonpriority Claims" at bounding box center [1244, 422] width 154 height 11
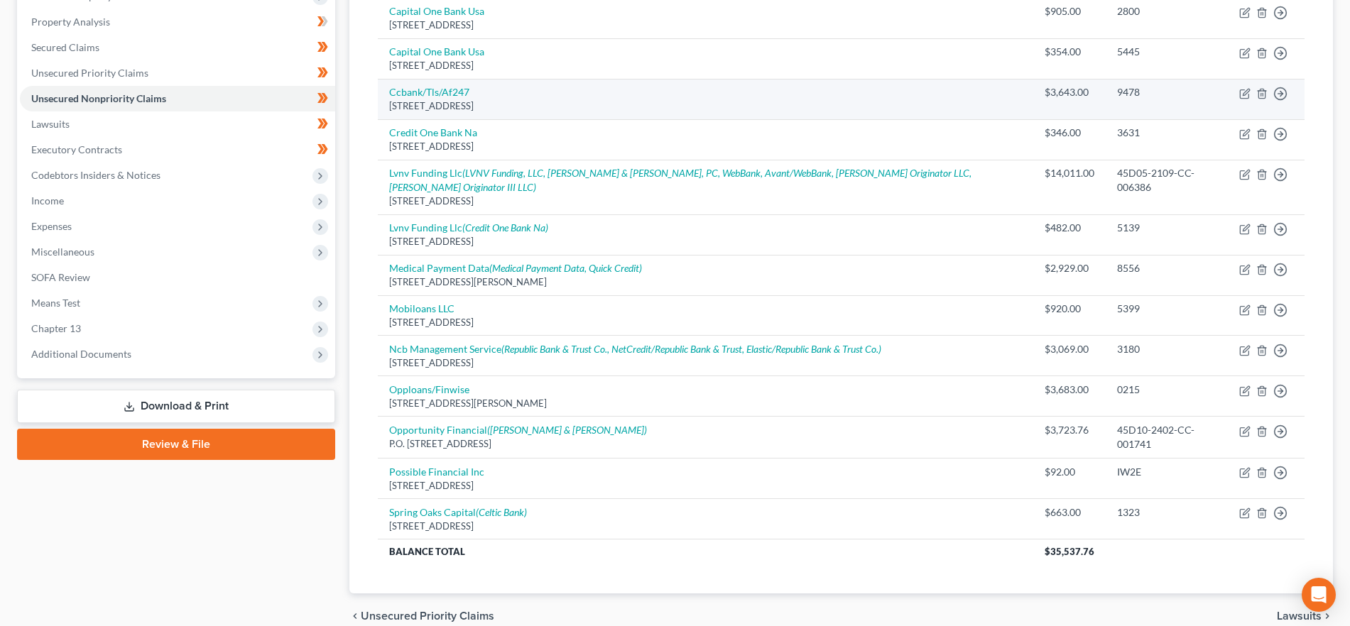
scroll to position [317, 0]
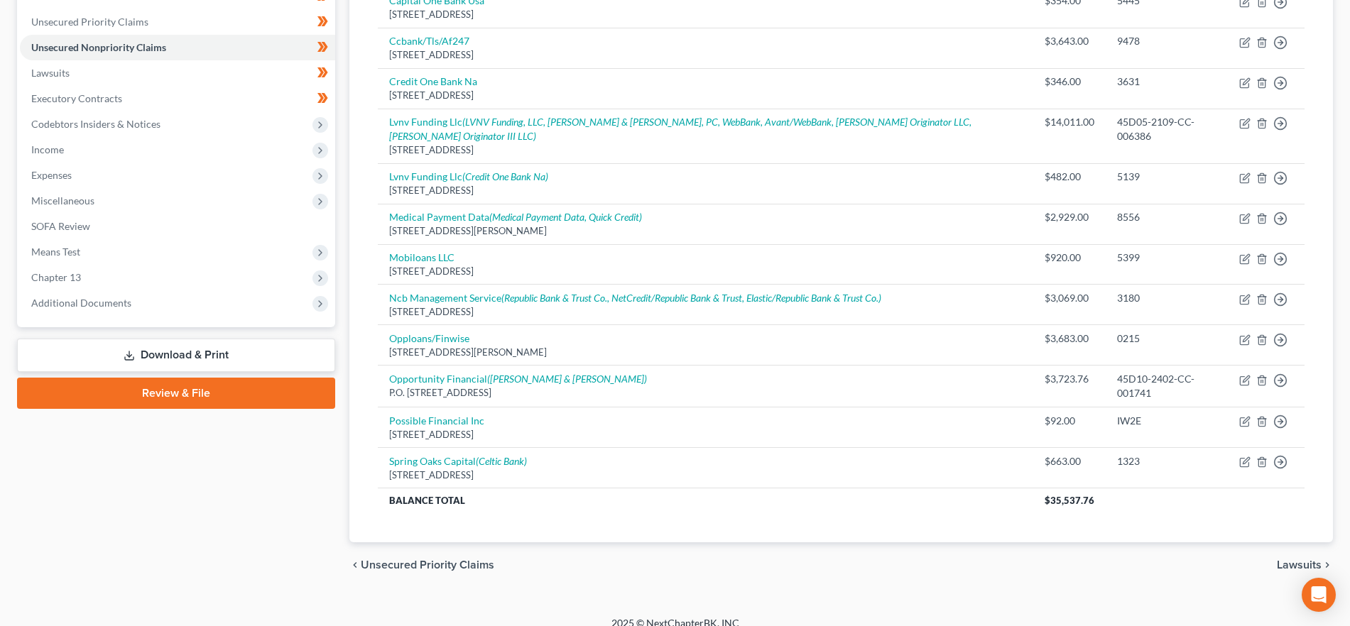
click at [1284, 559] on span "Lawsuits" at bounding box center [1298, 564] width 45 height 11
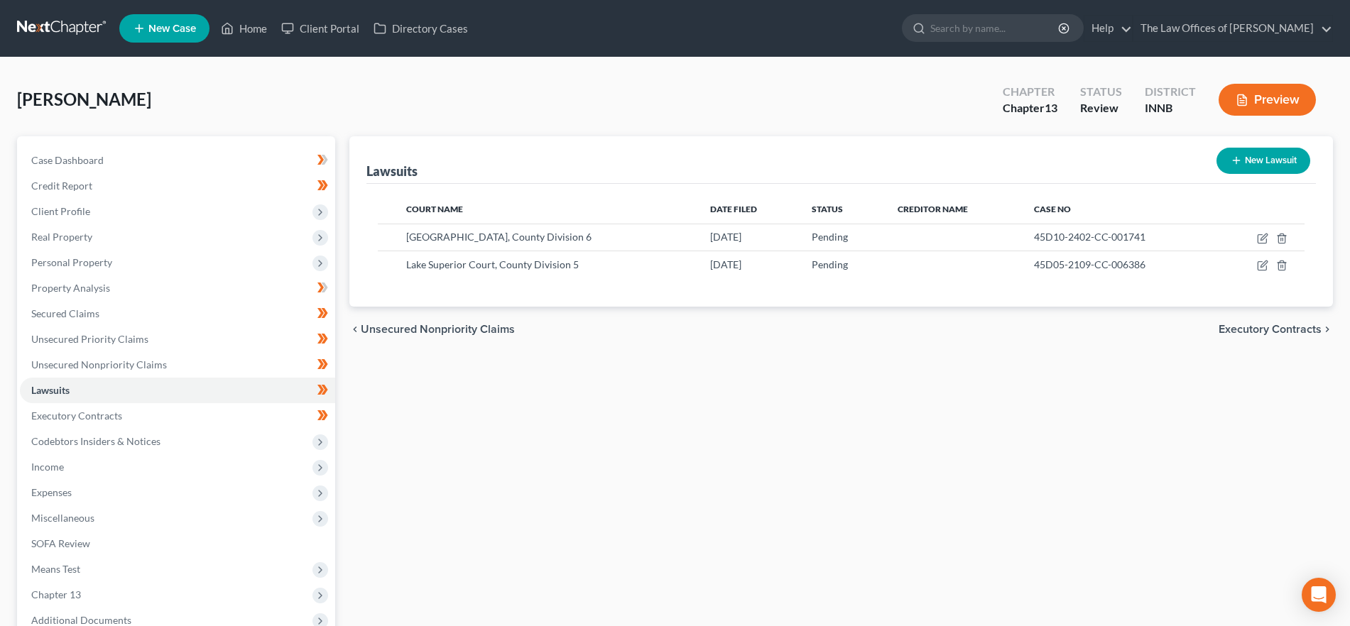
drag, startPoint x: 1305, startPoint y: 335, endPoint x: 1272, endPoint y: 336, distance: 32.7
click at [1304, 336] on div "chevron_left Unsecured Nonpriority Claims Executory Contracts chevron_right" at bounding box center [840, 329] width 983 height 45
click at [1286, 325] on span "Executory Contracts" at bounding box center [1269, 329] width 103 height 11
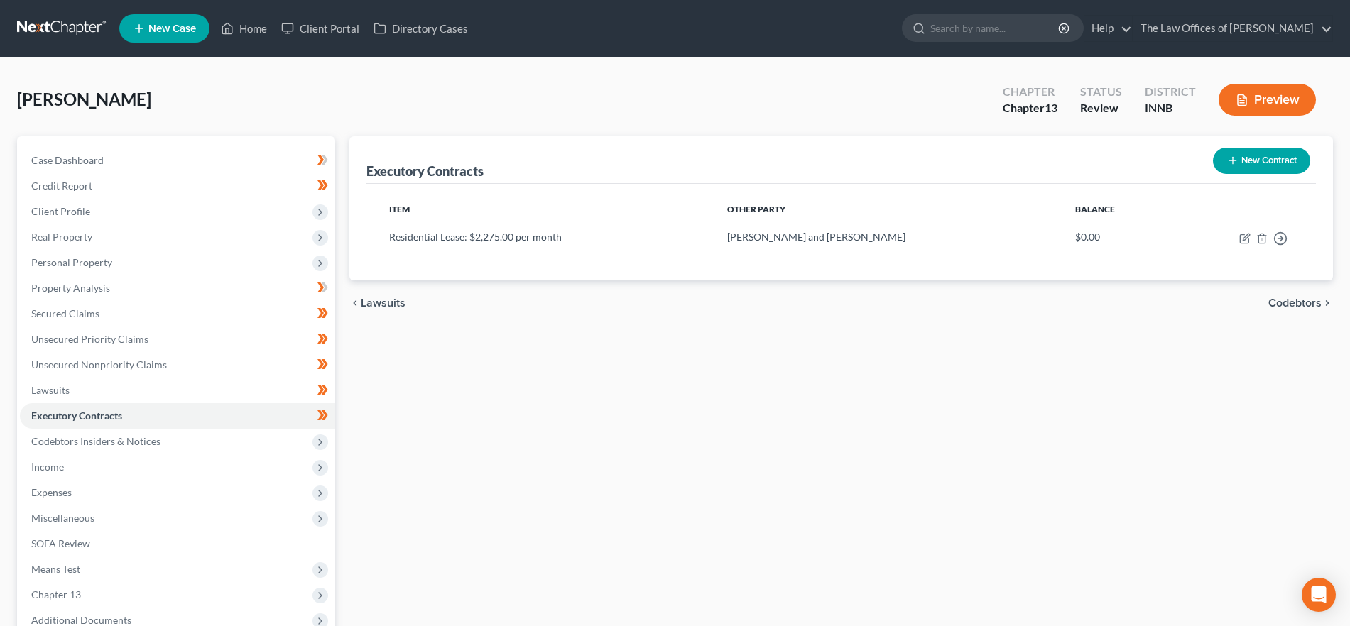
click at [1309, 304] on span "Codebtors" at bounding box center [1294, 302] width 53 height 11
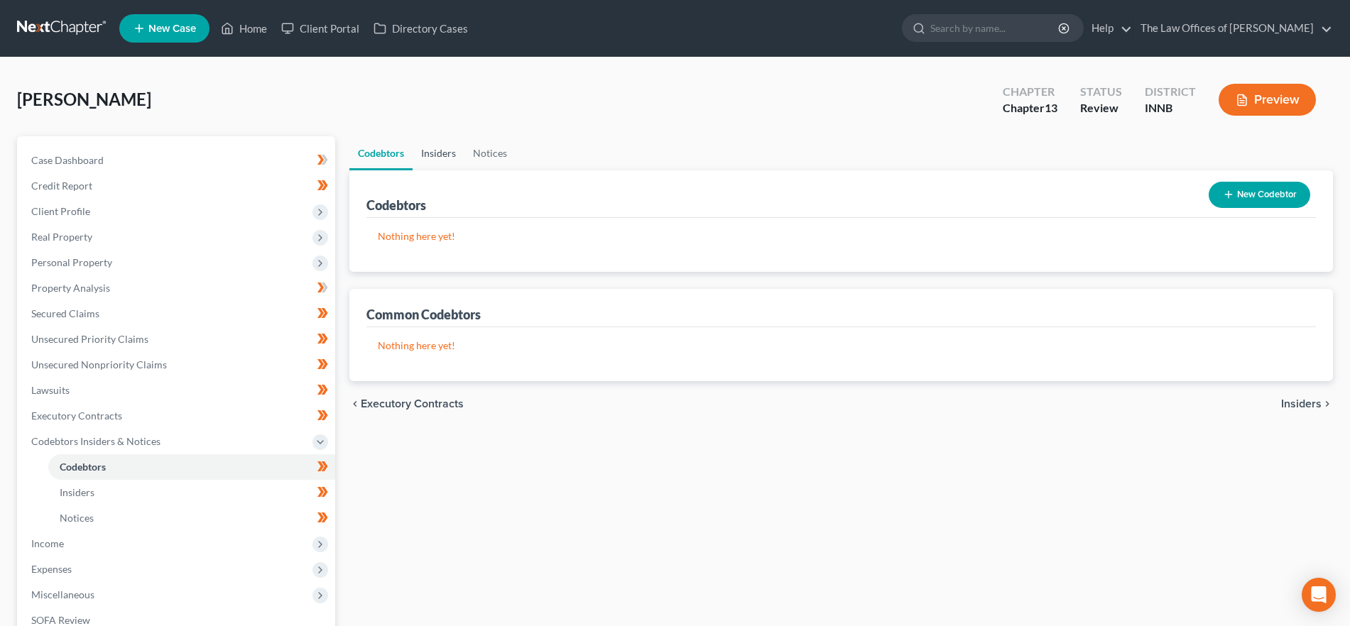
click at [439, 153] on link "Insiders" at bounding box center [438, 153] width 52 height 34
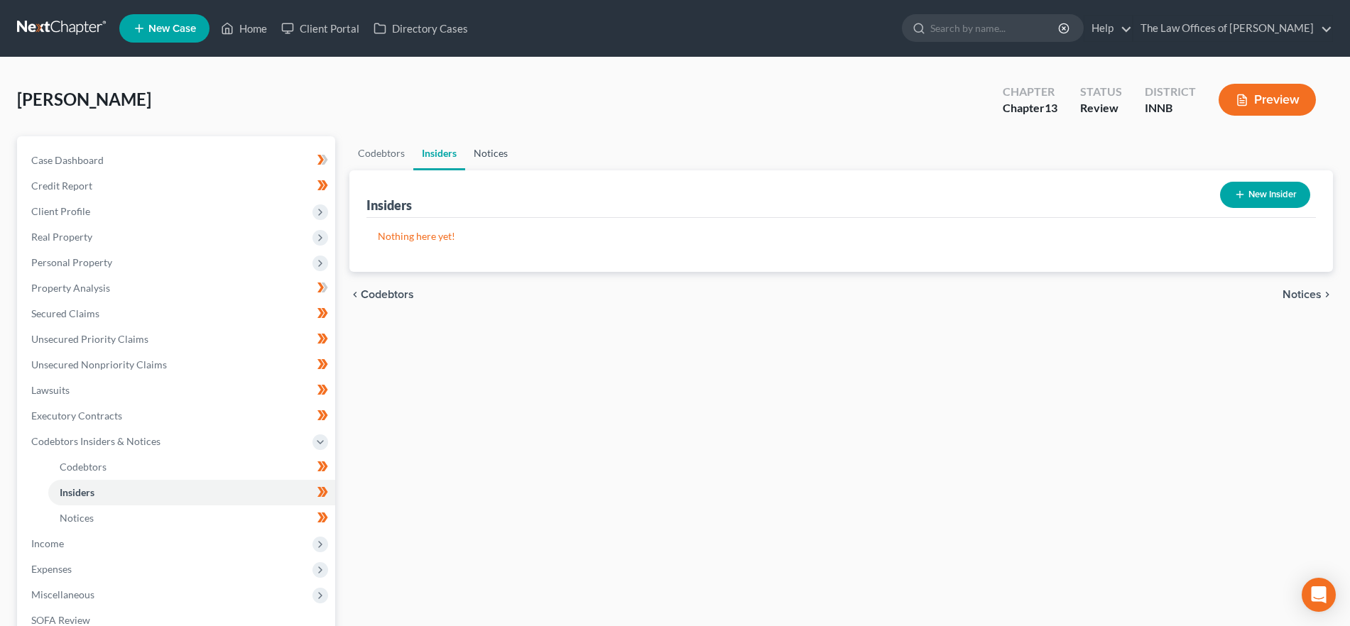
click at [493, 150] on link "Notices" at bounding box center [490, 153] width 51 height 34
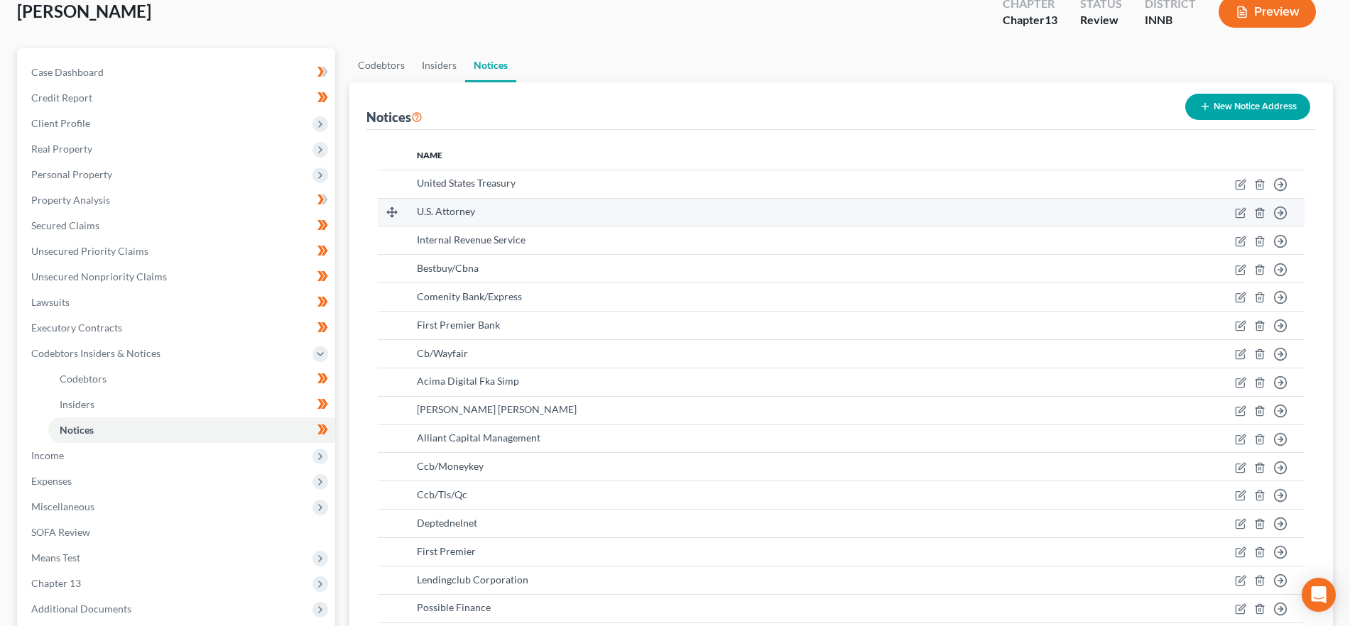
scroll to position [410, 0]
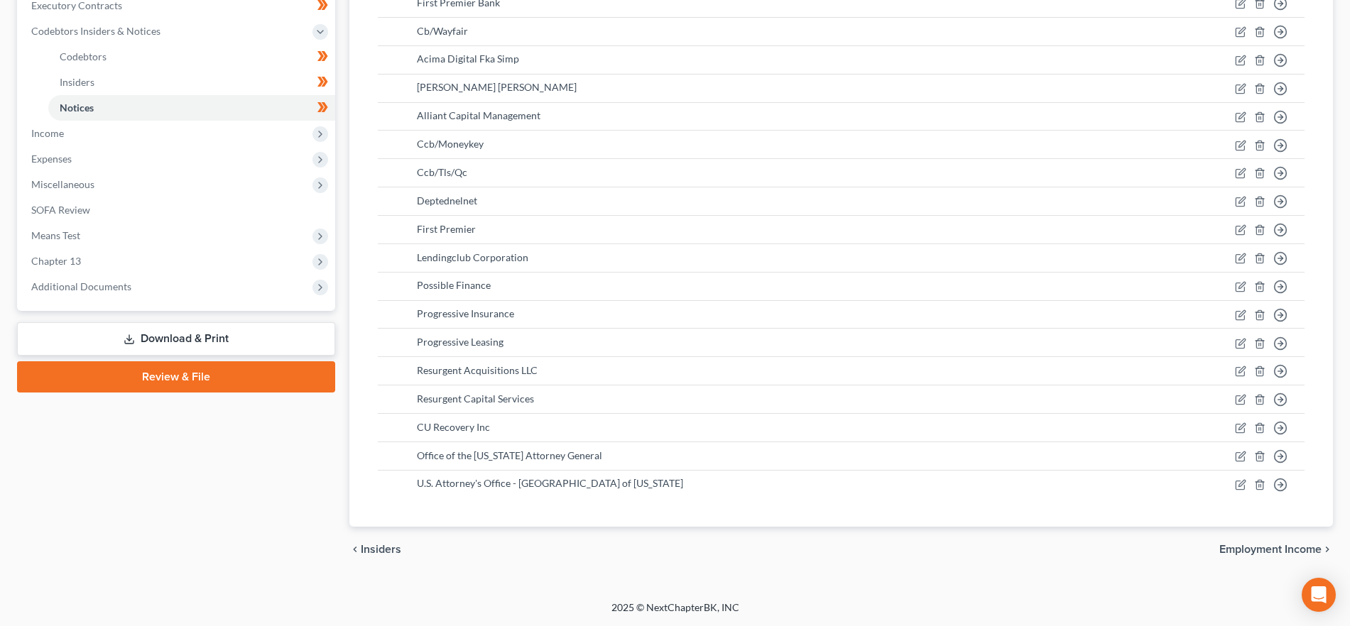
click at [1242, 549] on span "Employment Income" at bounding box center [1270, 549] width 102 height 11
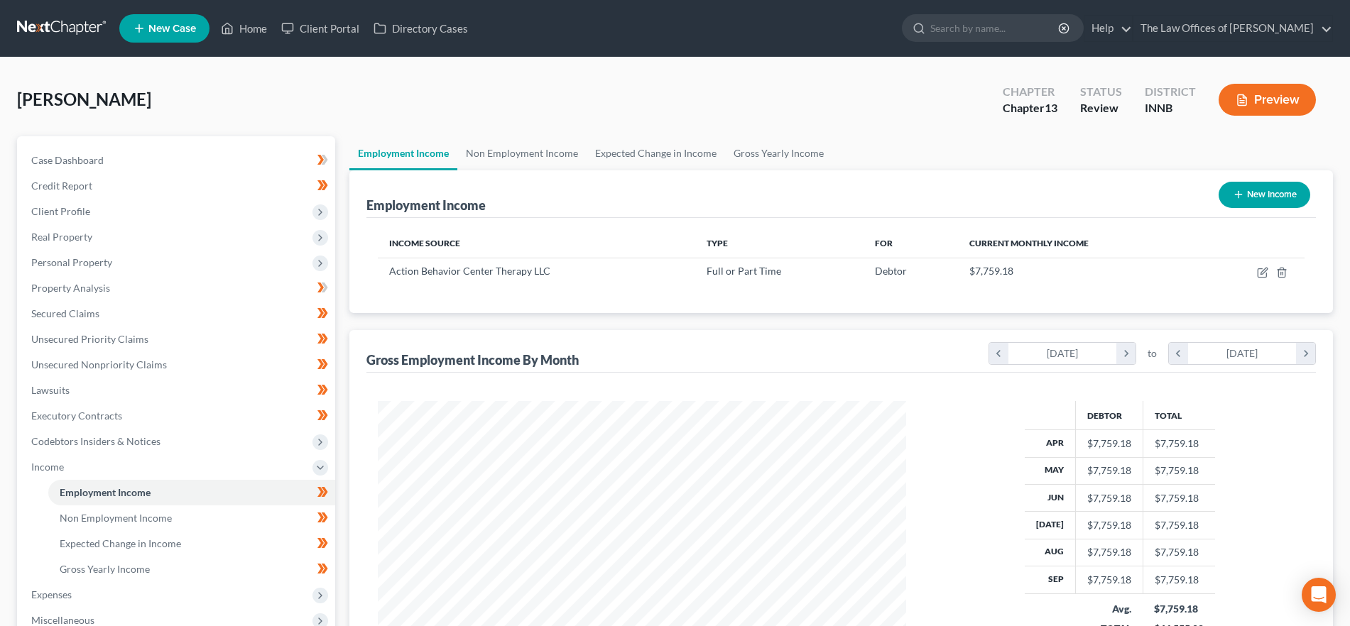
scroll to position [264, 557]
click at [544, 144] on link "Non Employment Income" at bounding box center [521, 153] width 129 height 34
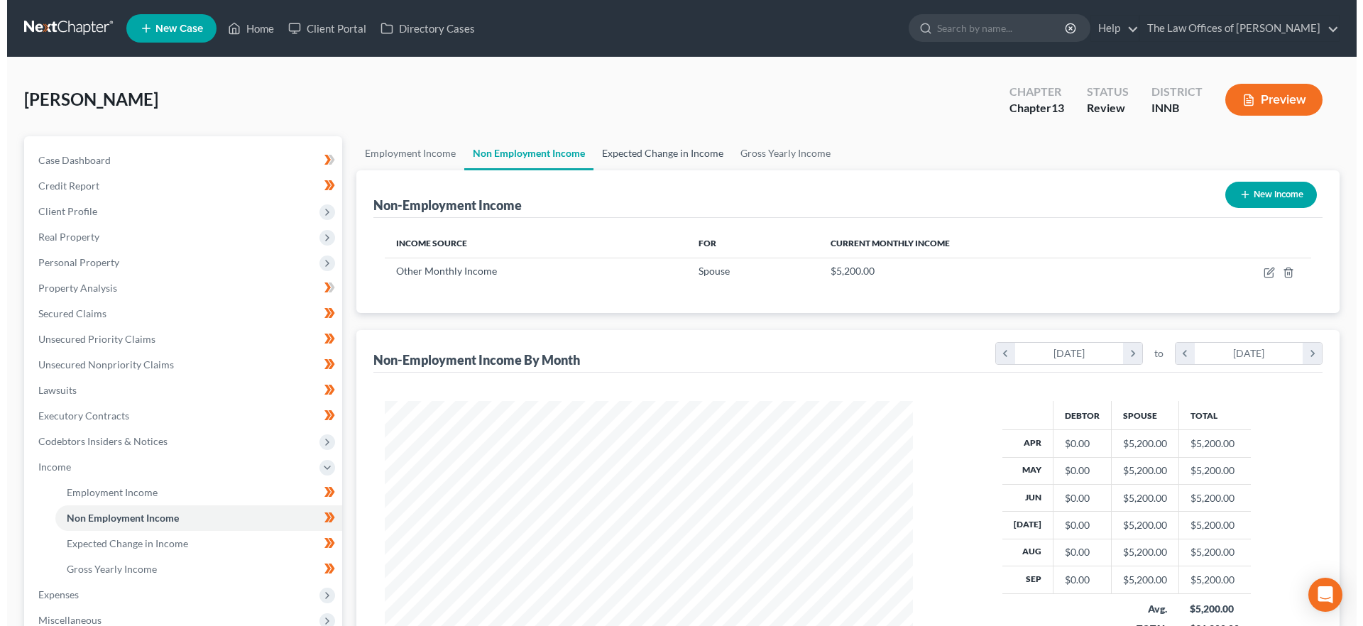
scroll to position [264, 557]
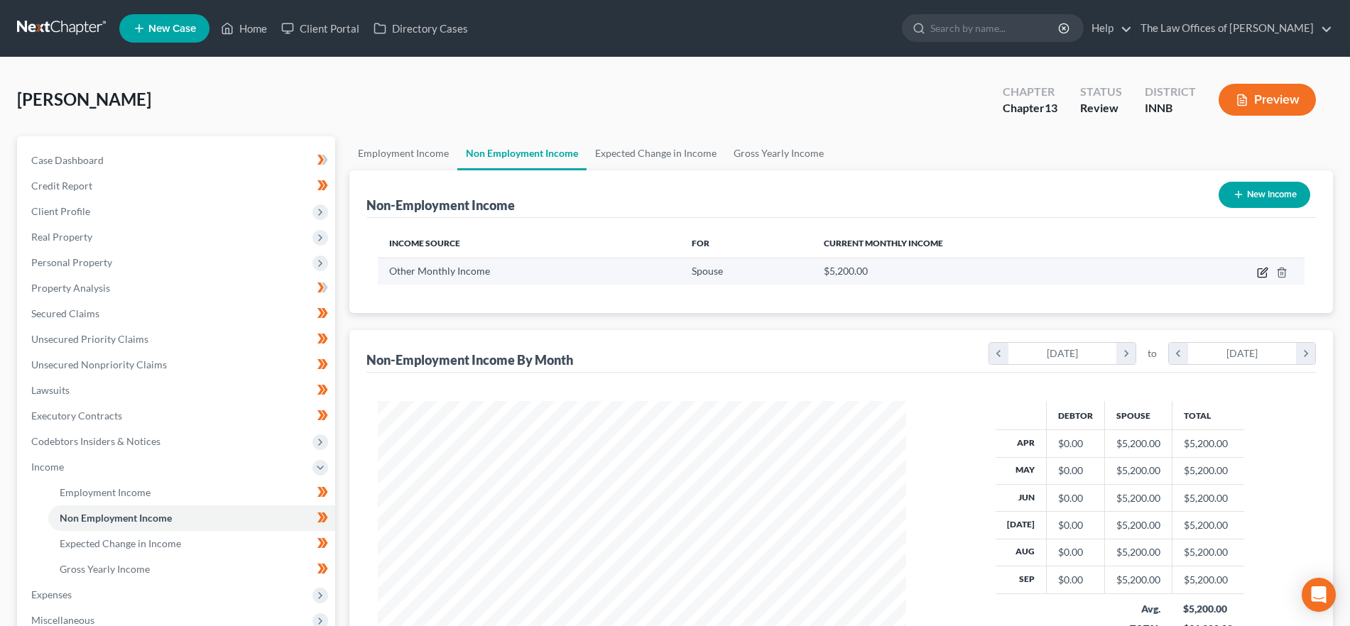
click at [1264, 273] on icon "button" at bounding box center [1263, 271] width 6 height 6
select select "13"
select select "3"
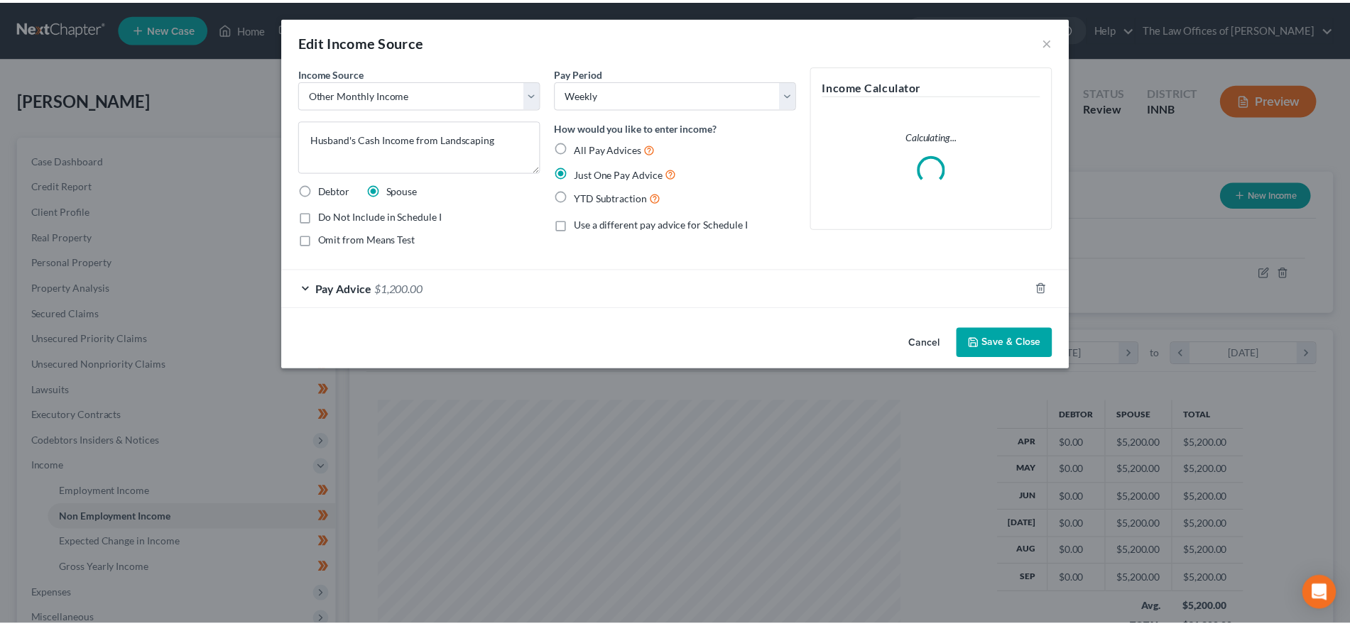
scroll to position [267, 563]
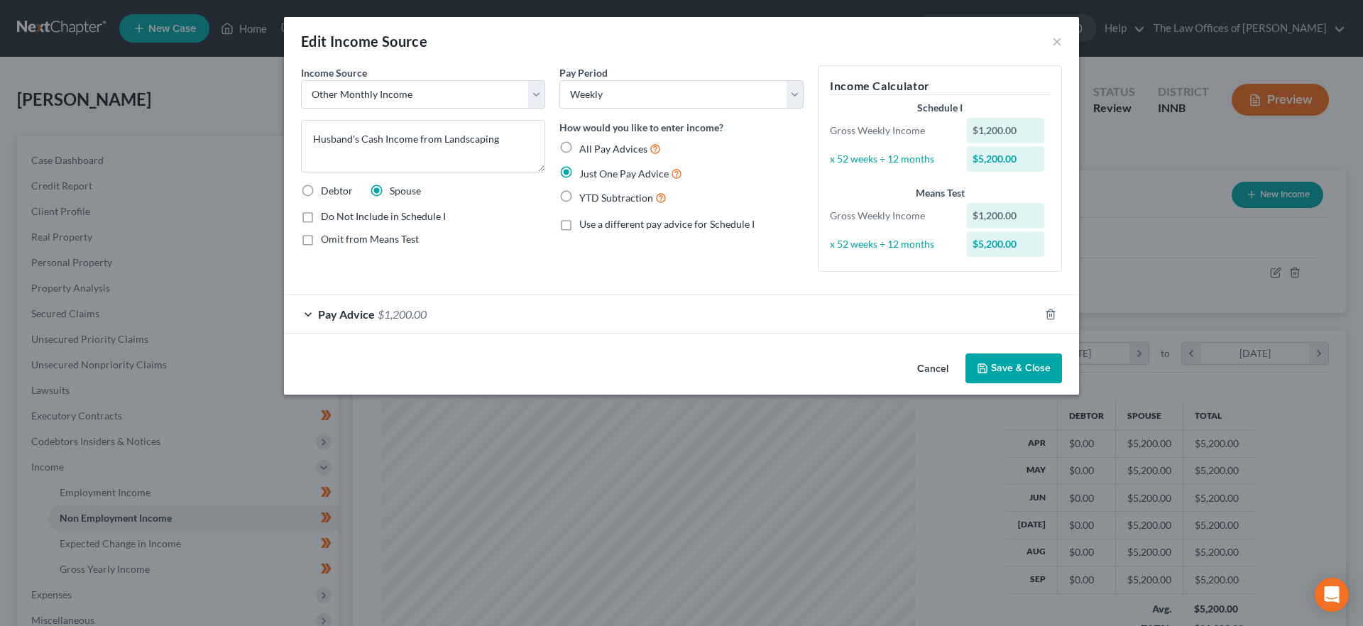
click at [423, 285] on form "Income Source * Select Unemployment Disability (from employer) Pension Retireme…" at bounding box center [681, 199] width 761 height 268
click at [411, 311] on span "$1,200.00" at bounding box center [402, 313] width 49 height 13
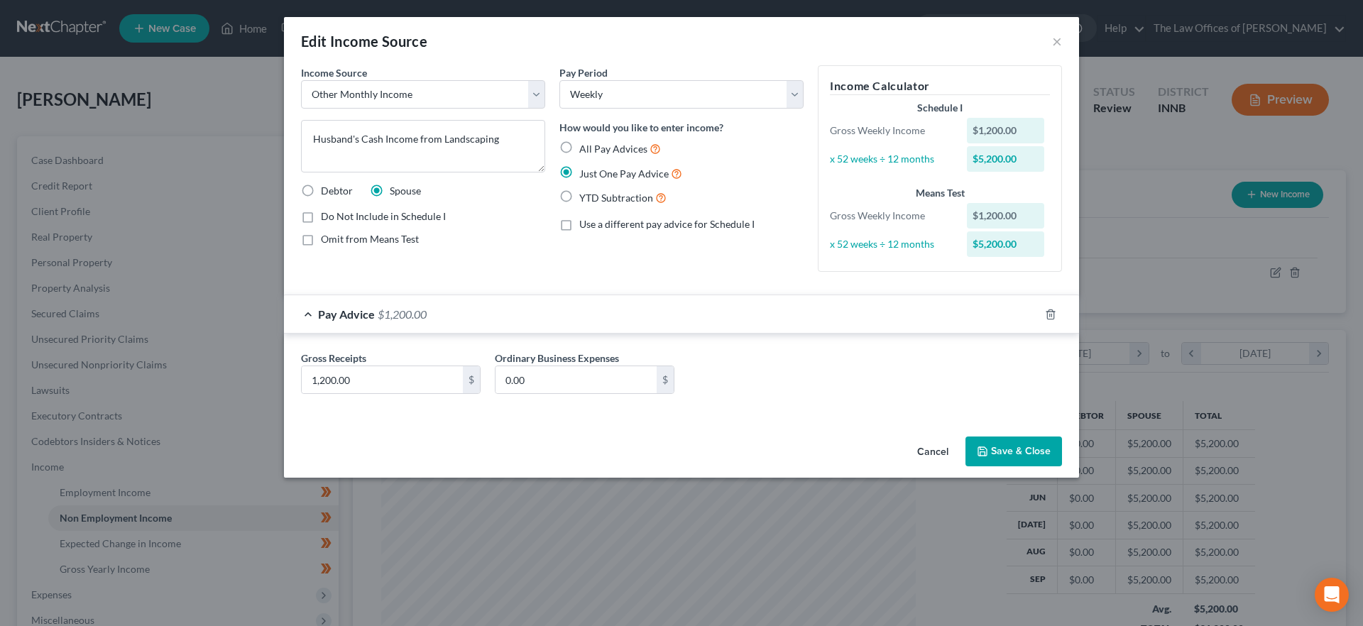
click at [437, 306] on div "Pay Advice $1,200.00" at bounding box center [661, 314] width 755 height 38
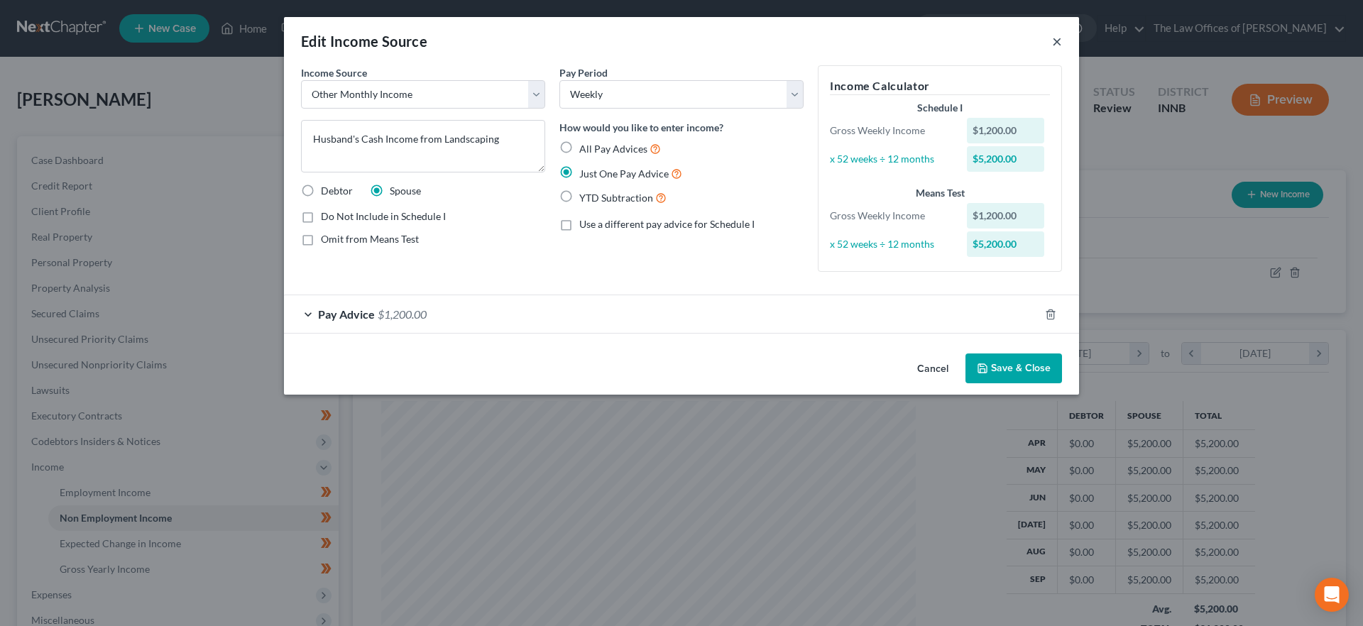
click at [1056, 44] on button "×" at bounding box center [1057, 41] width 10 height 17
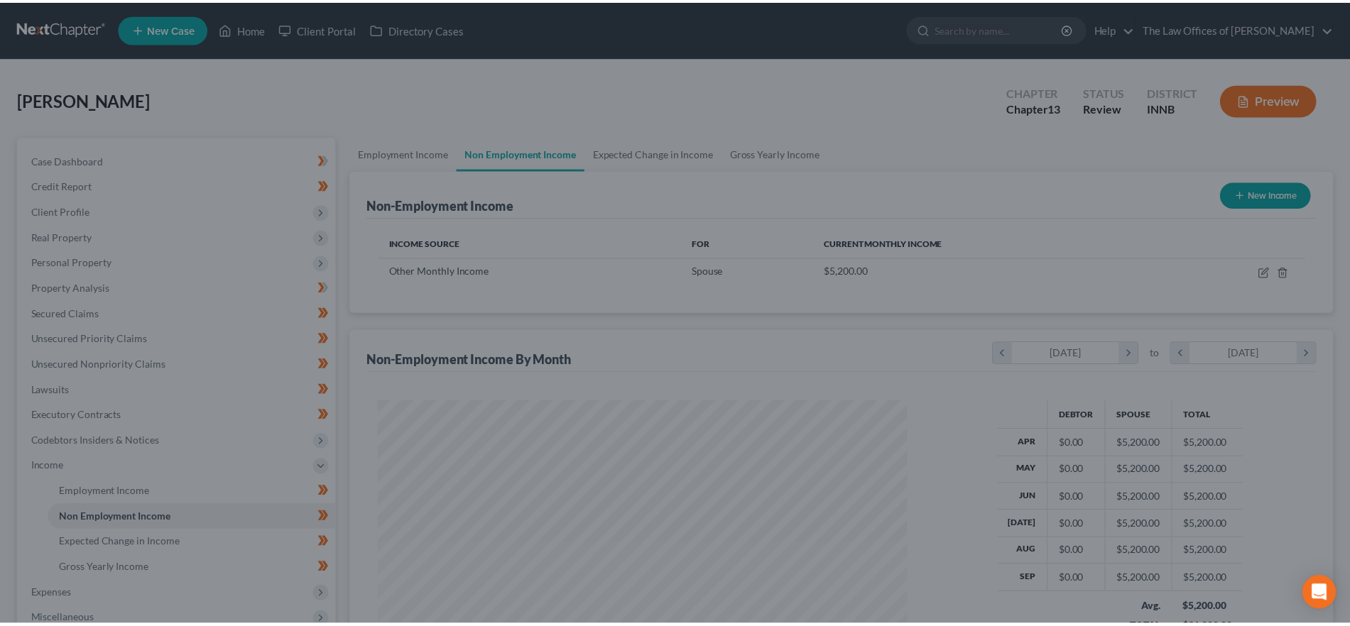
scroll to position [709657, 709365]
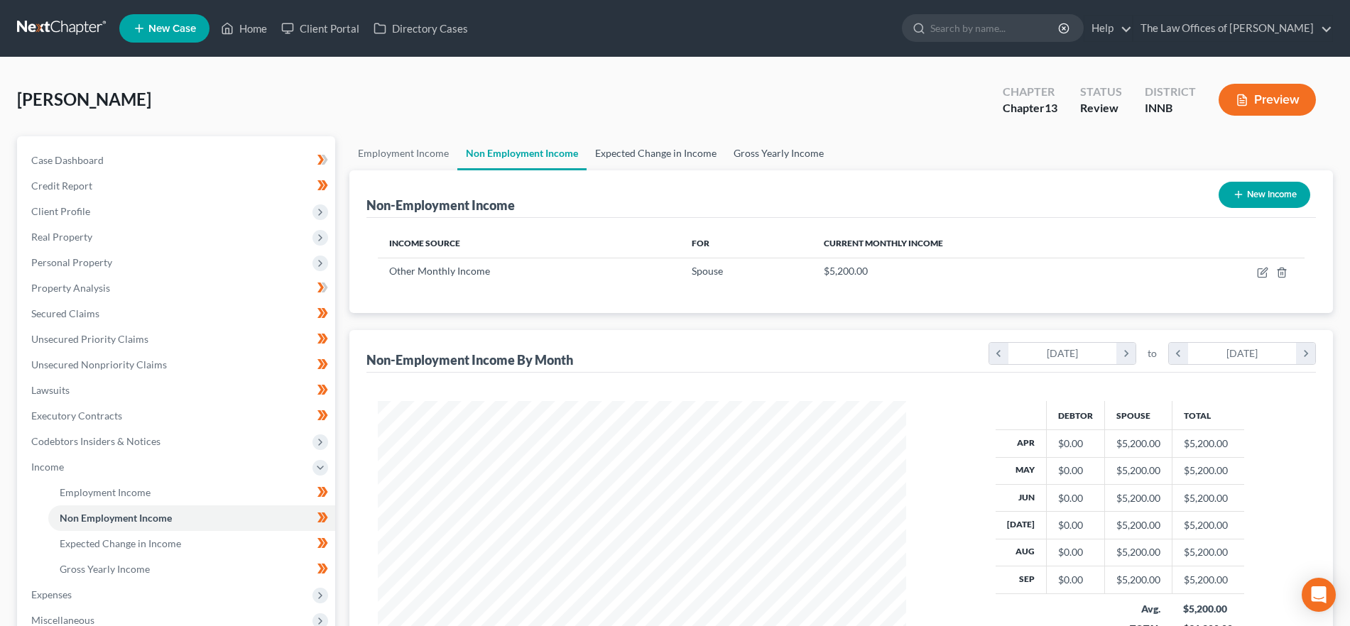
drag, startPoint x: 647, startPoint y: 150, endPoint x: 784, endPoint y: 151, distance: 137.7
click at [647, 150] on link "Expected Change in Income" at bounding box center [655, 153] width 138 height 34
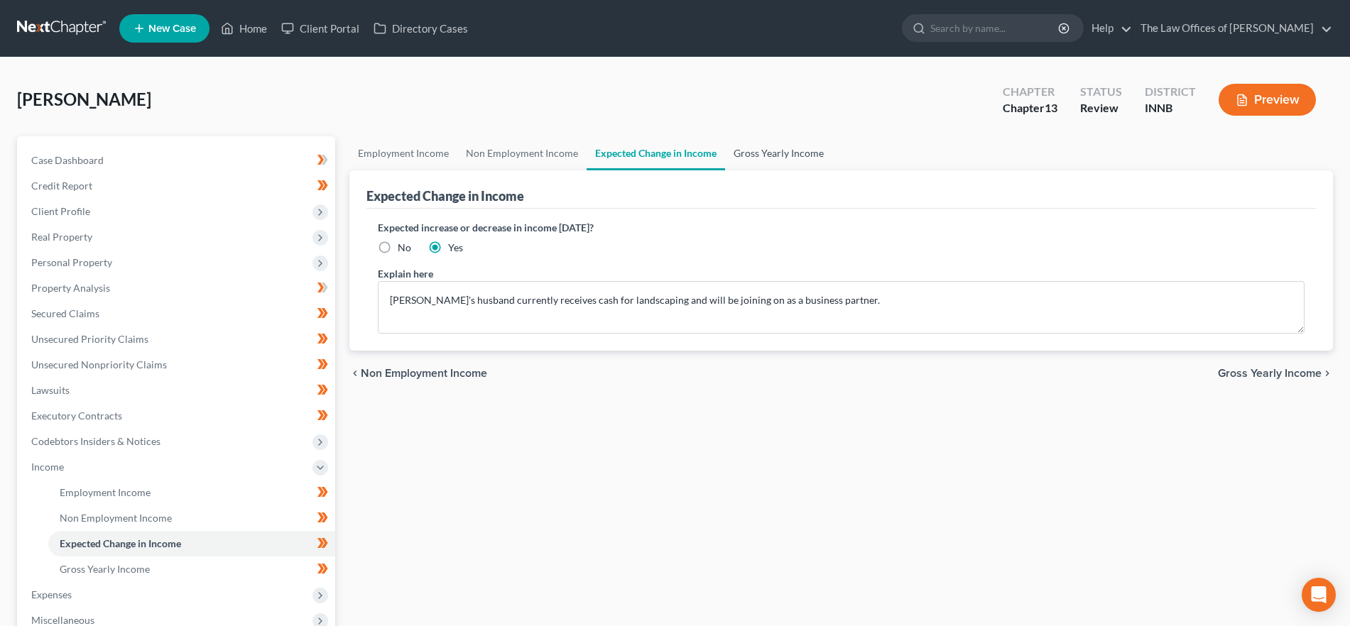
click at [797, 153] on link "Gross Yearly Income" at bounding box center [778, 153] width 107 height 34
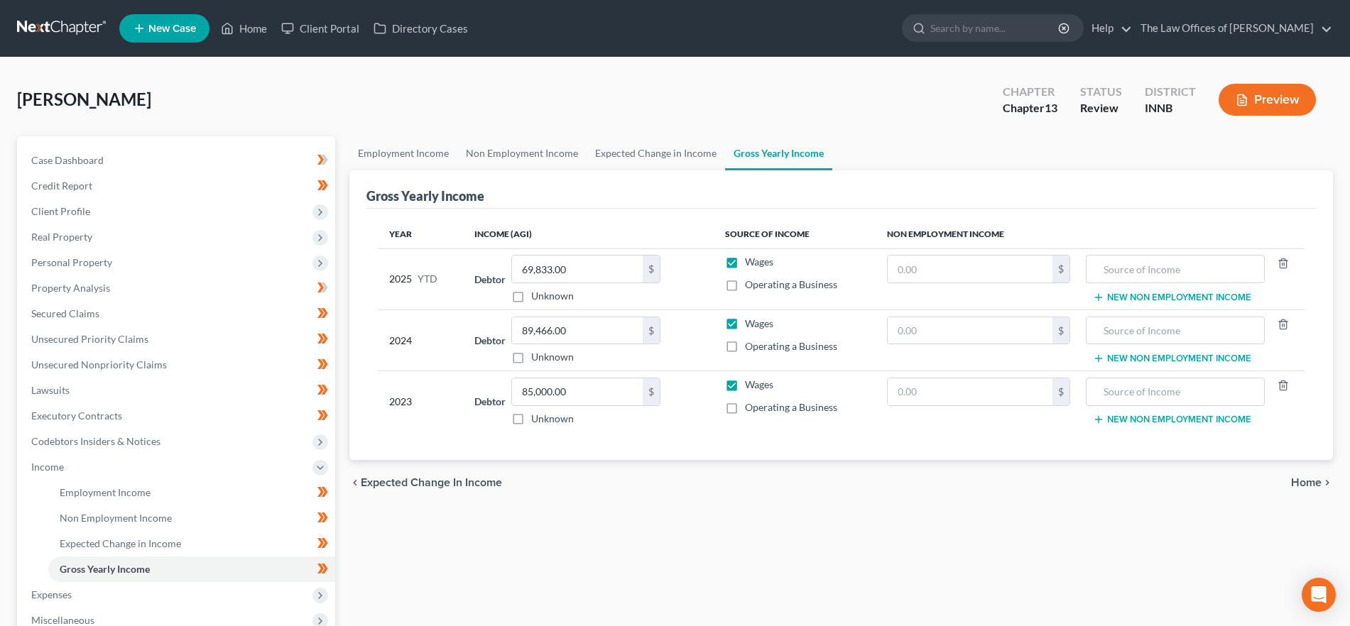
click at [1304, 486] on span "Home" at bounding box center [1306, 482] width 31 height 11
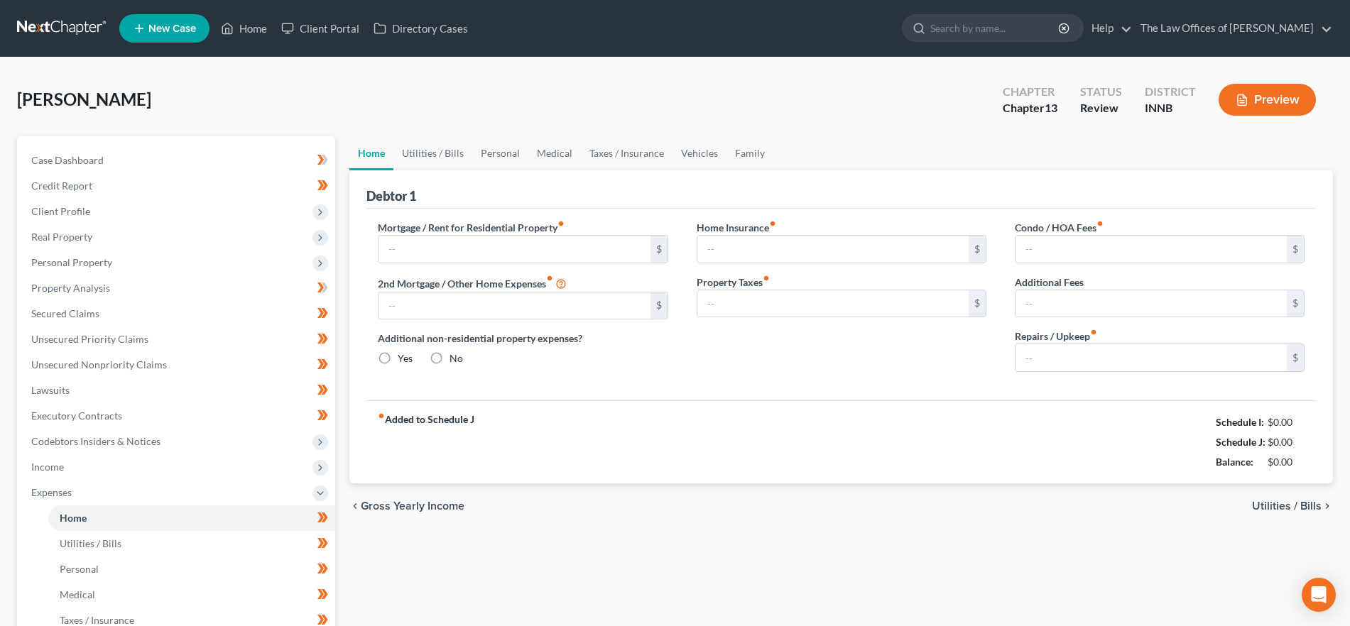
type input "2,275.00"
type input "0.00"
radio input "true"
type input "0.00"
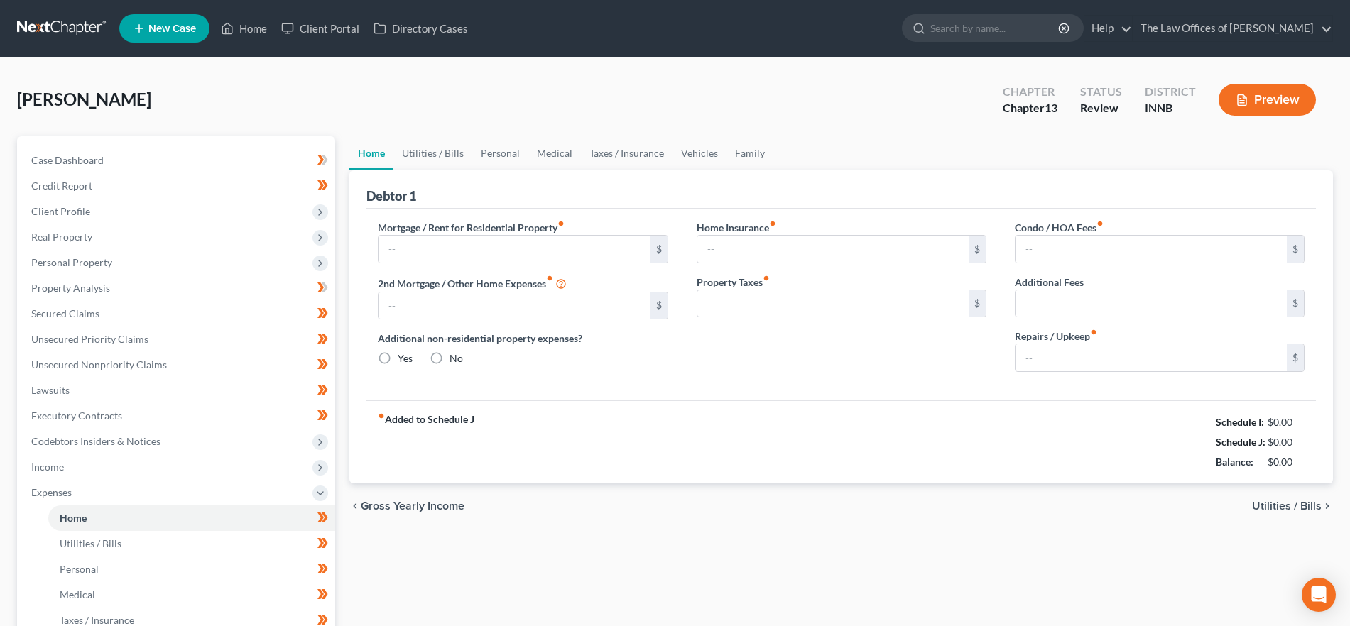
type input "0.00"
click at [1294, 506] on span "Utilities / Bills" at bounding box center [1287, 505] width 70 height 11
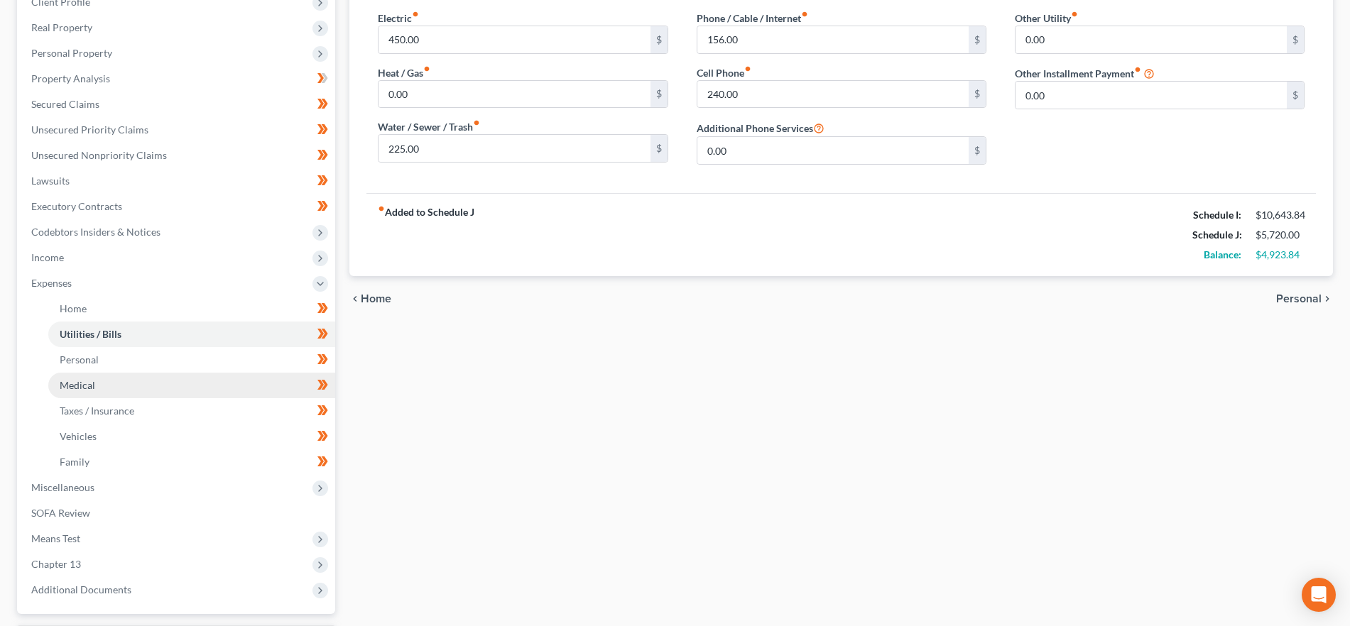
scroll to position [333, 0]
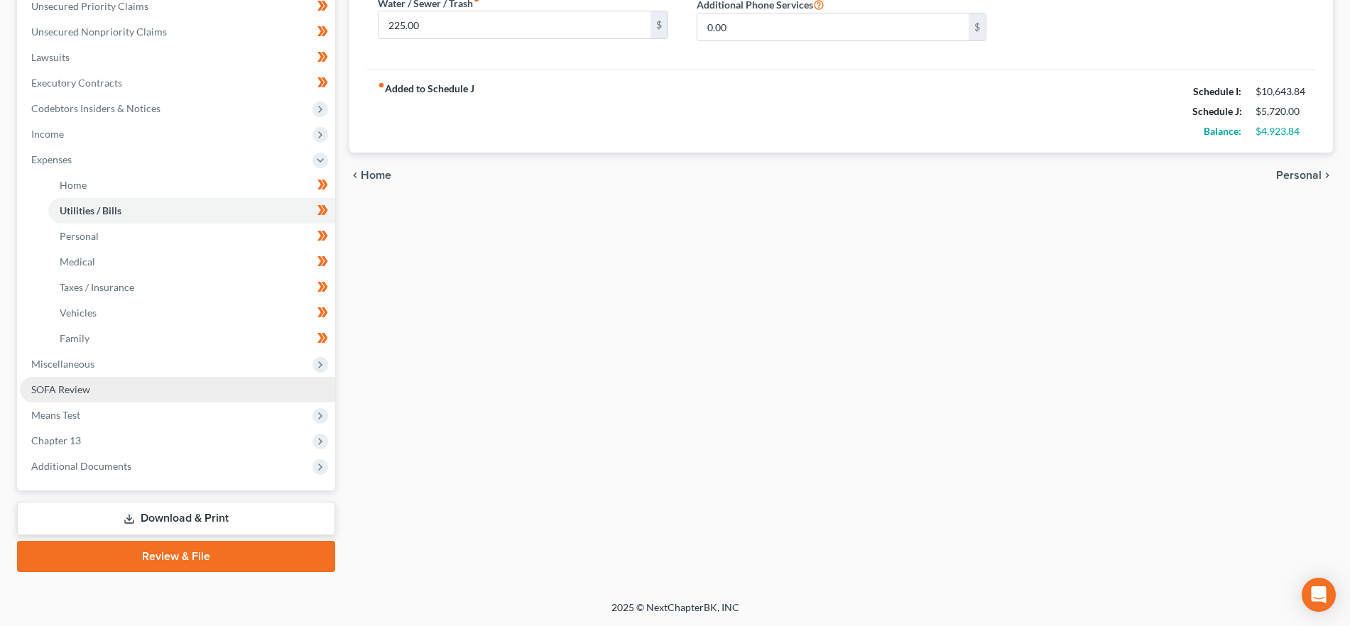
drag, startPoint x: 135, startPoint y: 359, endPoint x: 151, endPoint y: 382, distance: 28.6
click at [135, 359] on span "Miscellaneous" at bounding box center [177, 364] width 315 height 26
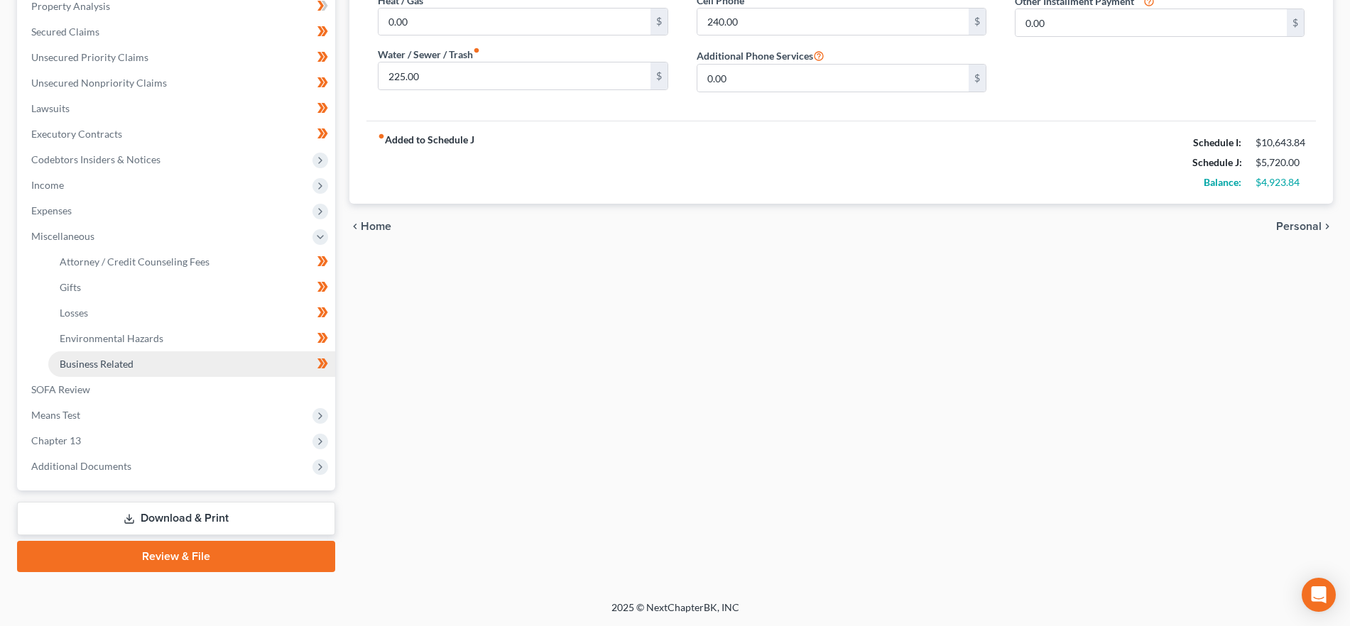
scroll to position [282, 0]
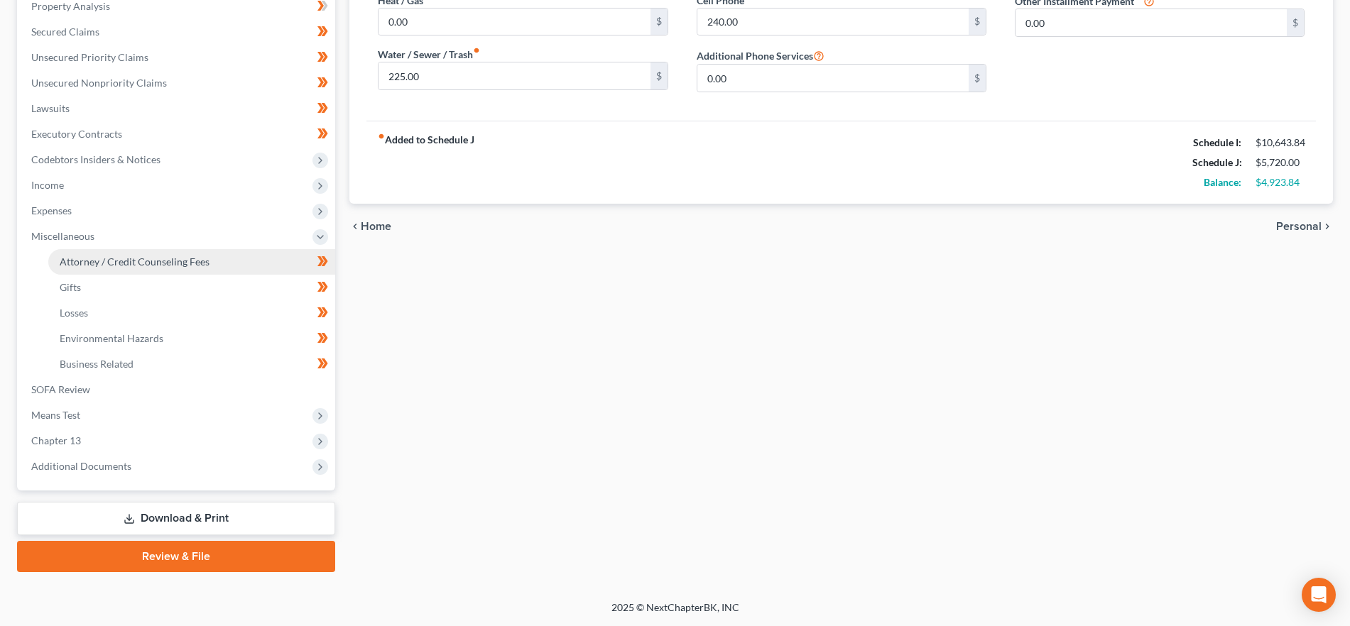
click at [115, 261] on span "Attorney / Credit Counseling Fees" at bounding box center [135, 262] width 150 height 12
select select "3"
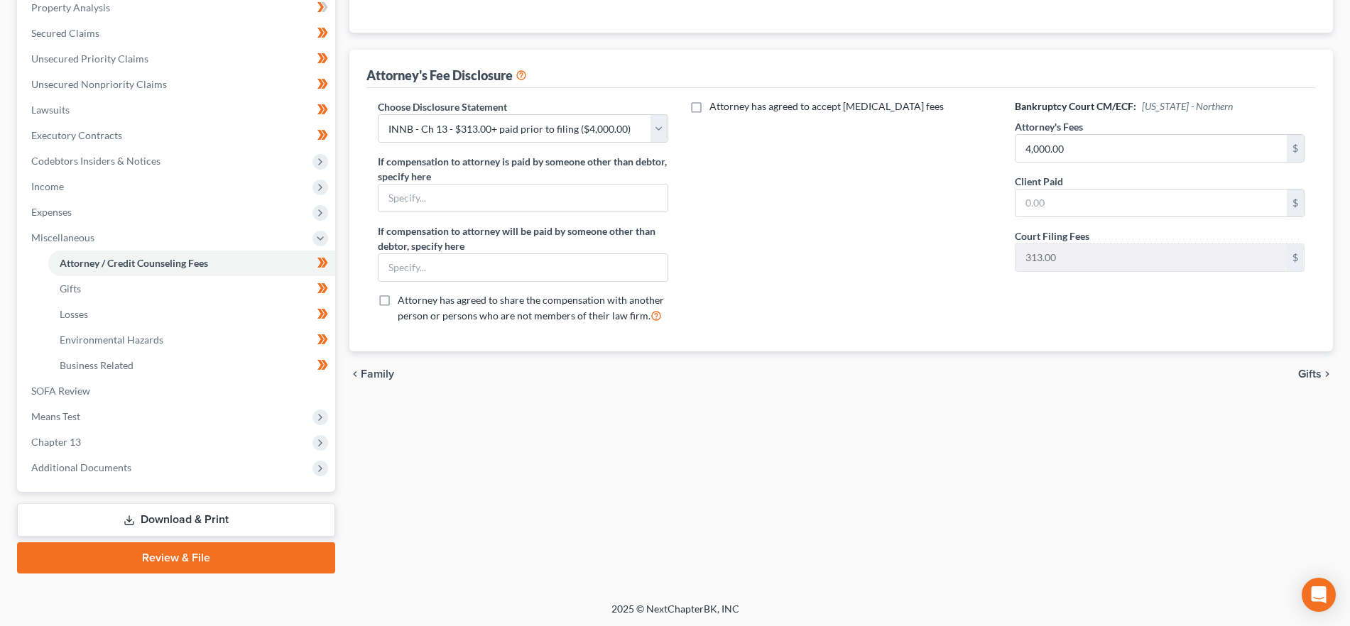
scroll to position [282, 0]
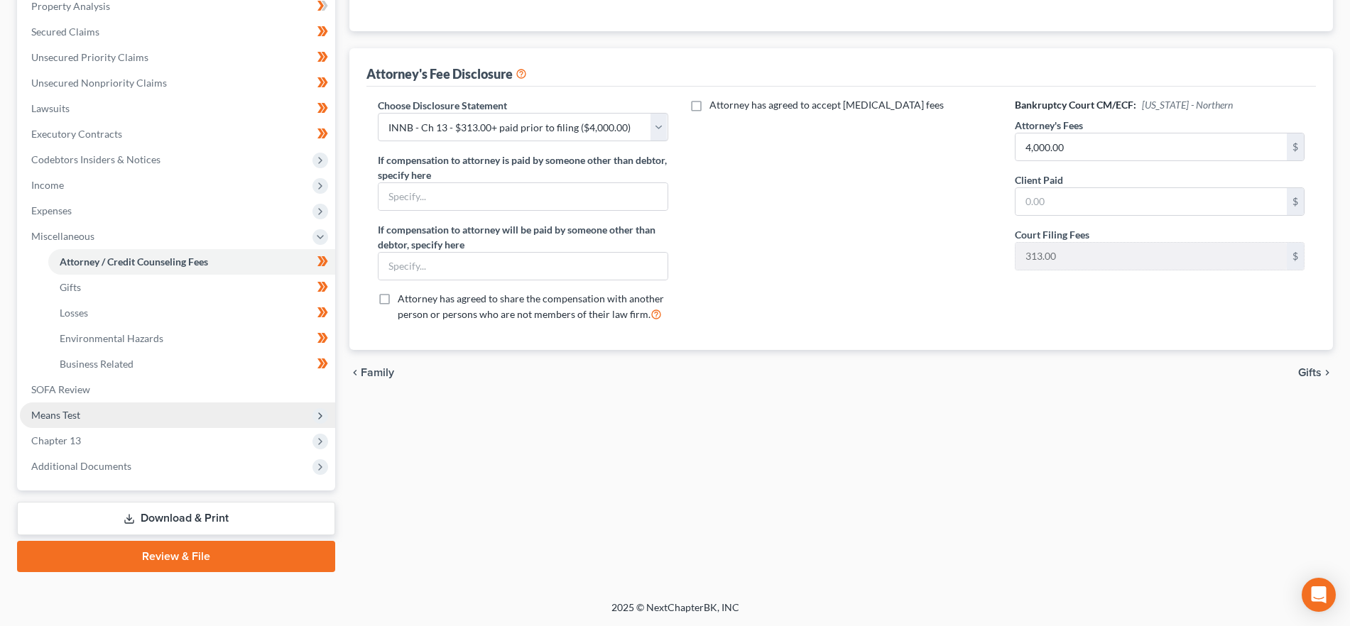
click at [109, 417] on span "Means Test" at bounding box center [177, 416] width 315 height 26
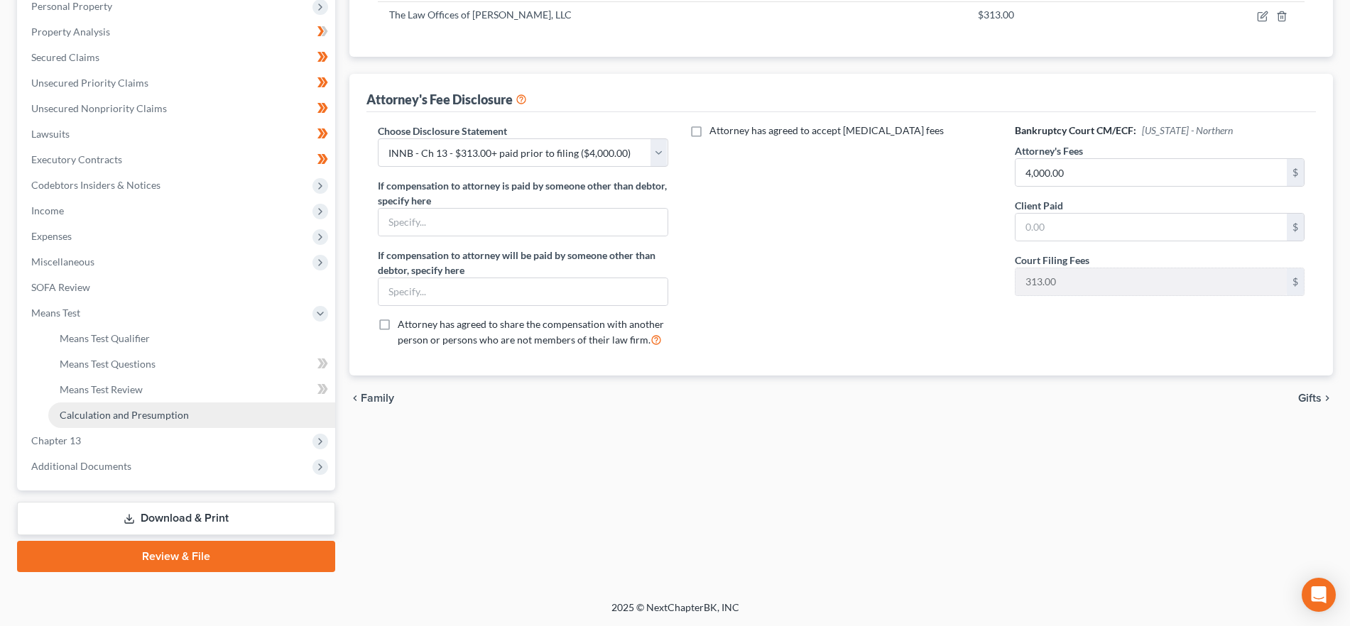
scroll to position [256, 0]
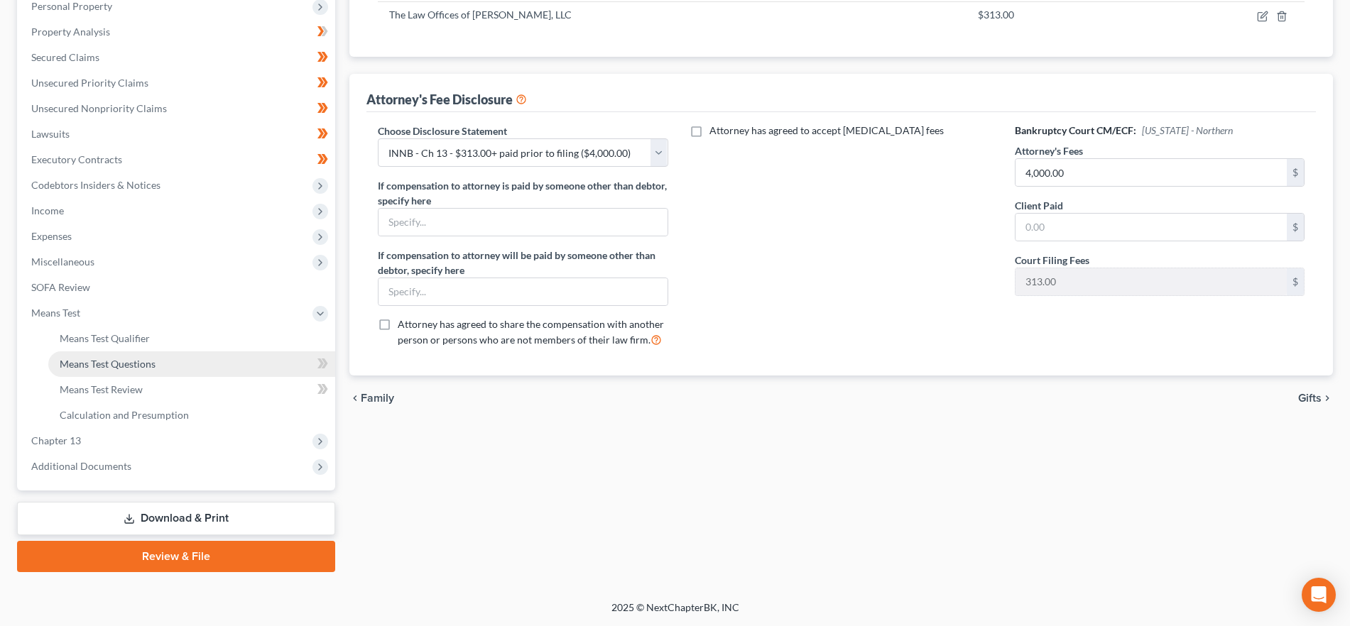
click at [131, 356] on link "Means Test Questions" at bounding box center [191, 364] width 287 height 26
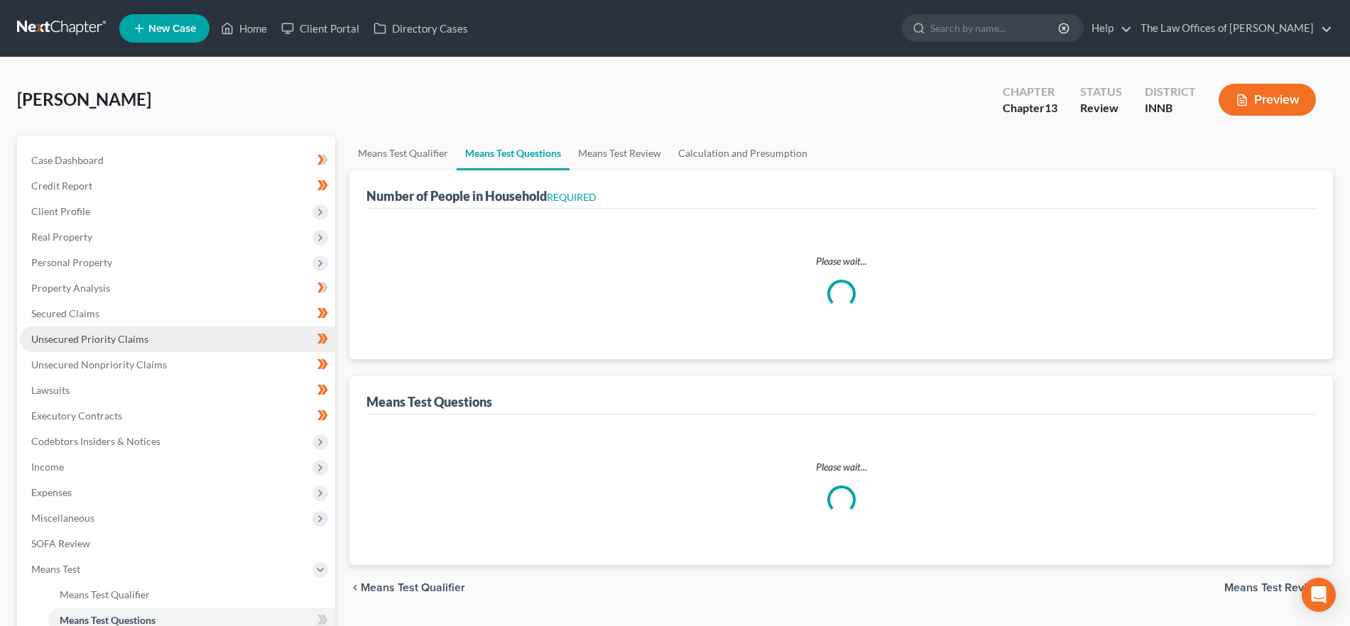
select select "1"
select select "3"
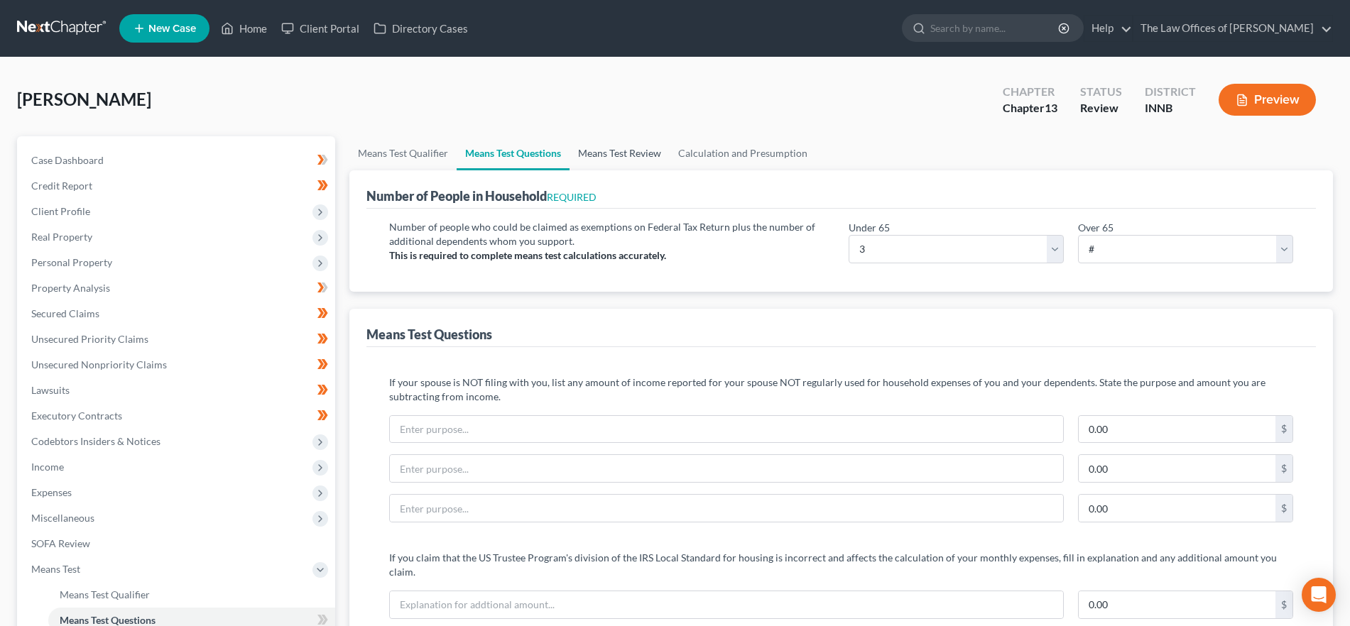
click at [594, 155] on link "Means Test Review" at bounding box center [619, 153] width 100 height 34
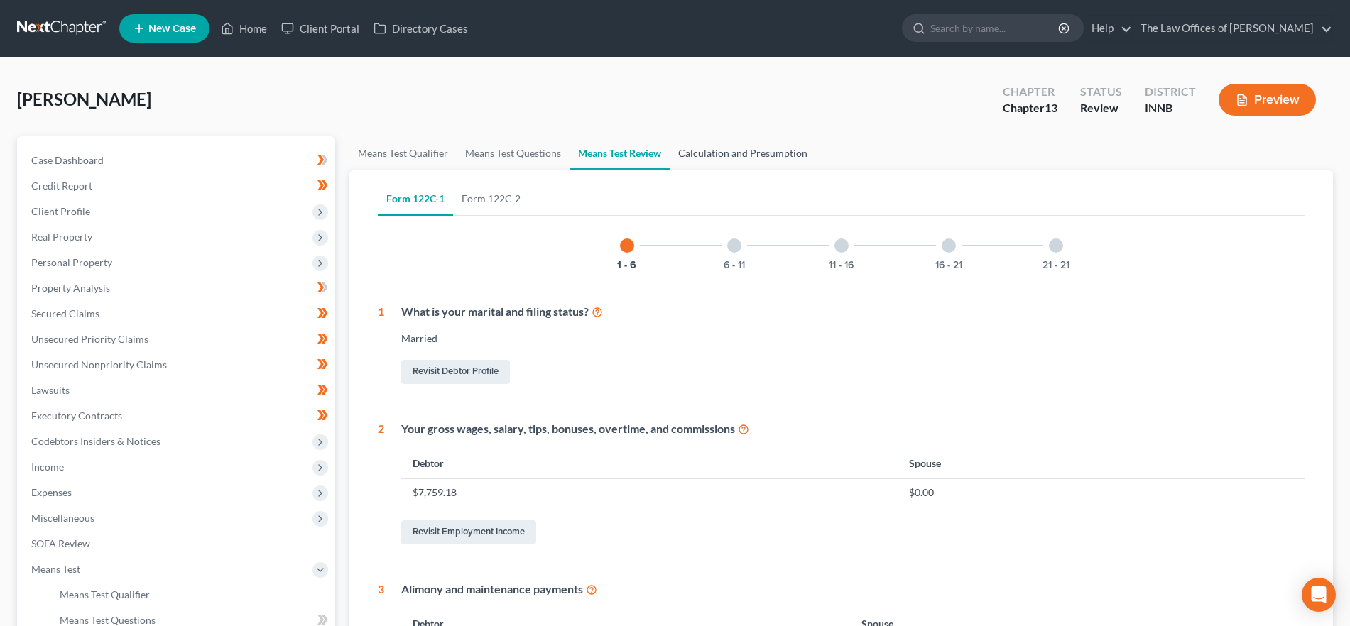
click at [706, 158] on link "Calculation and Presumption" at bounding box center [742, 153] width 146 height 34
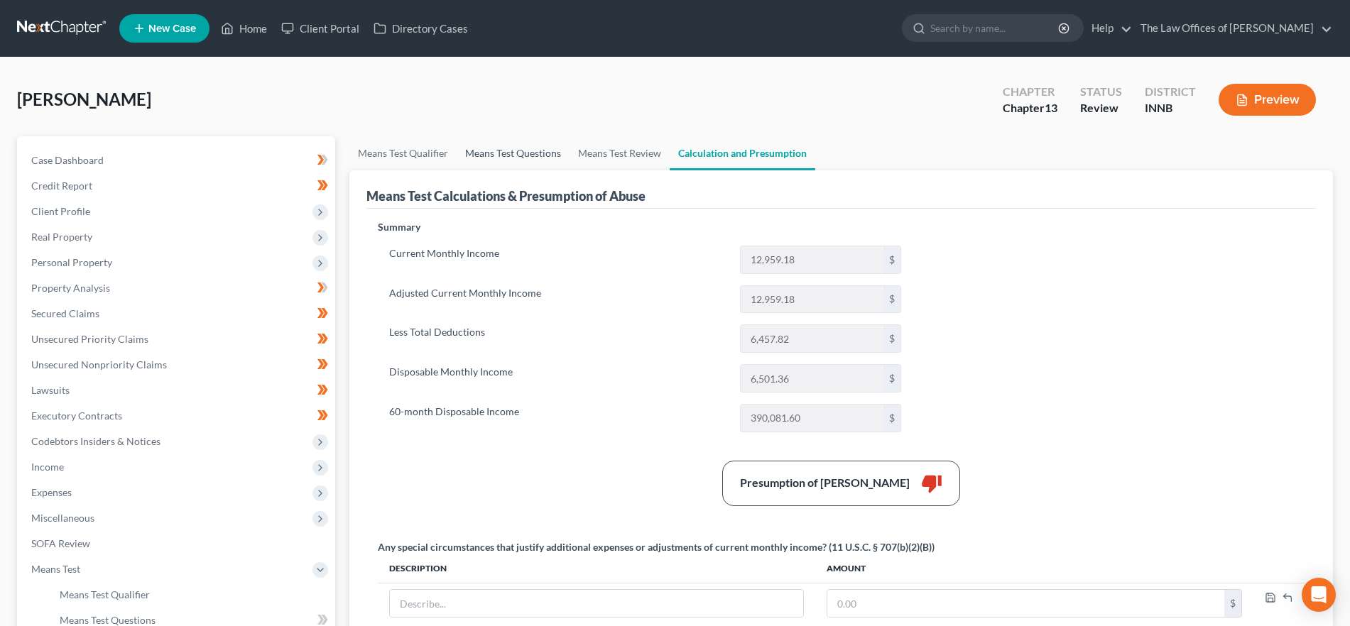
click at [510, 168] on link "Means Test Questions" at bounding box center [512, 153] width 113 height 34
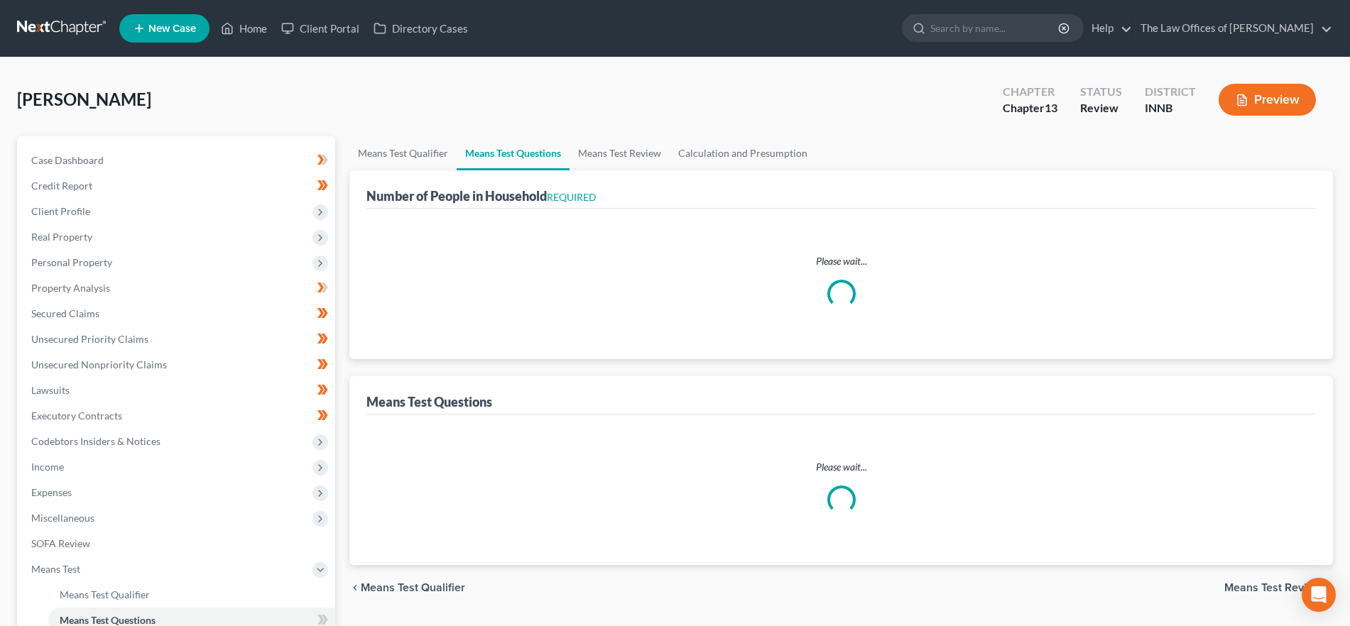
select select "3"
select select "1"
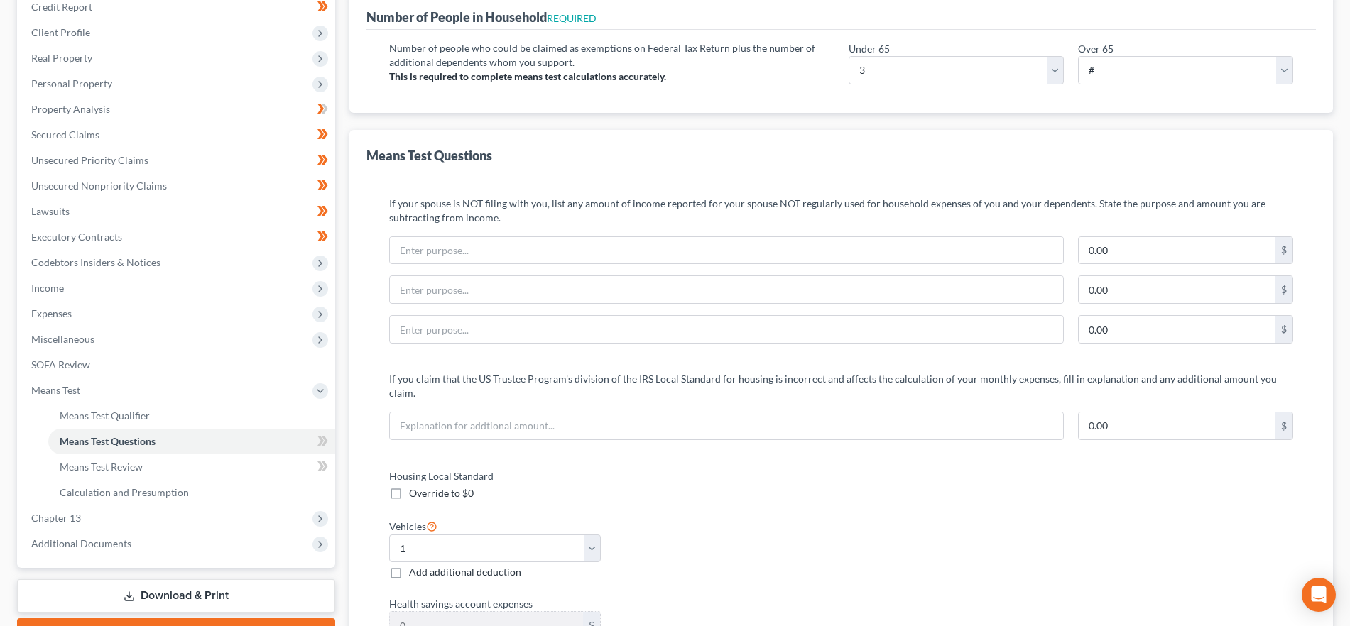
scroll to position [177, 0]
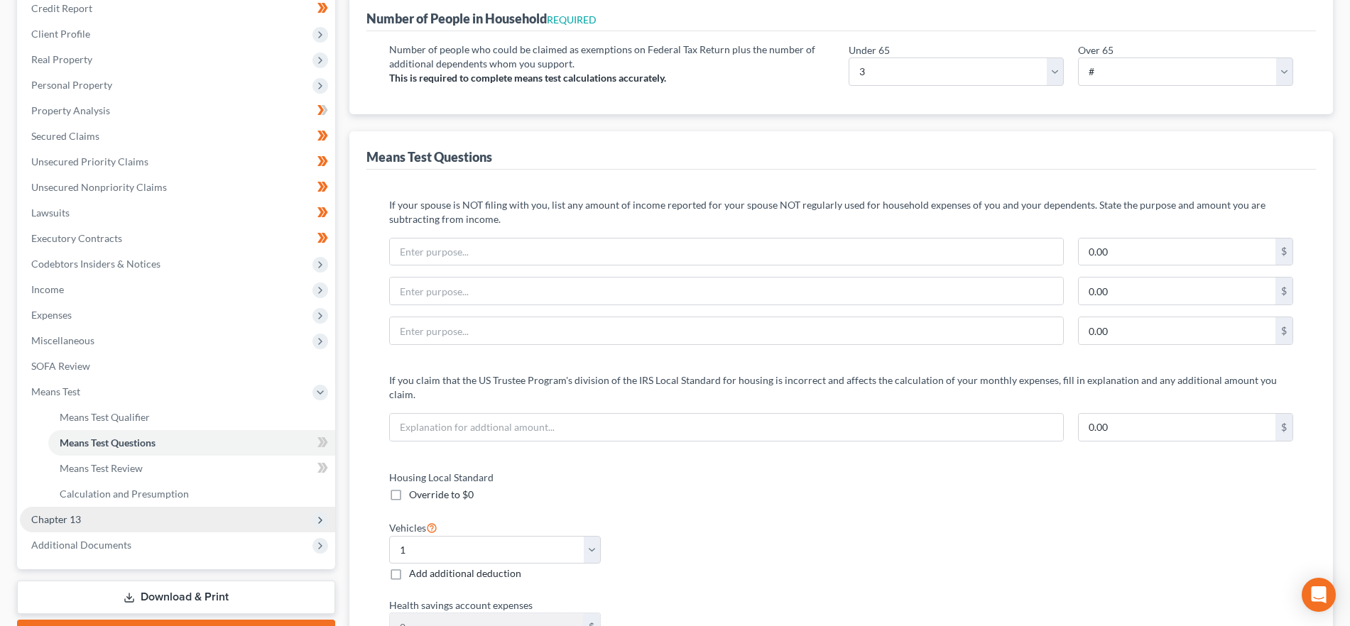
click at [140, 525] on span "Chapter 13" at bounding box center [177, 520] width 315 height 26
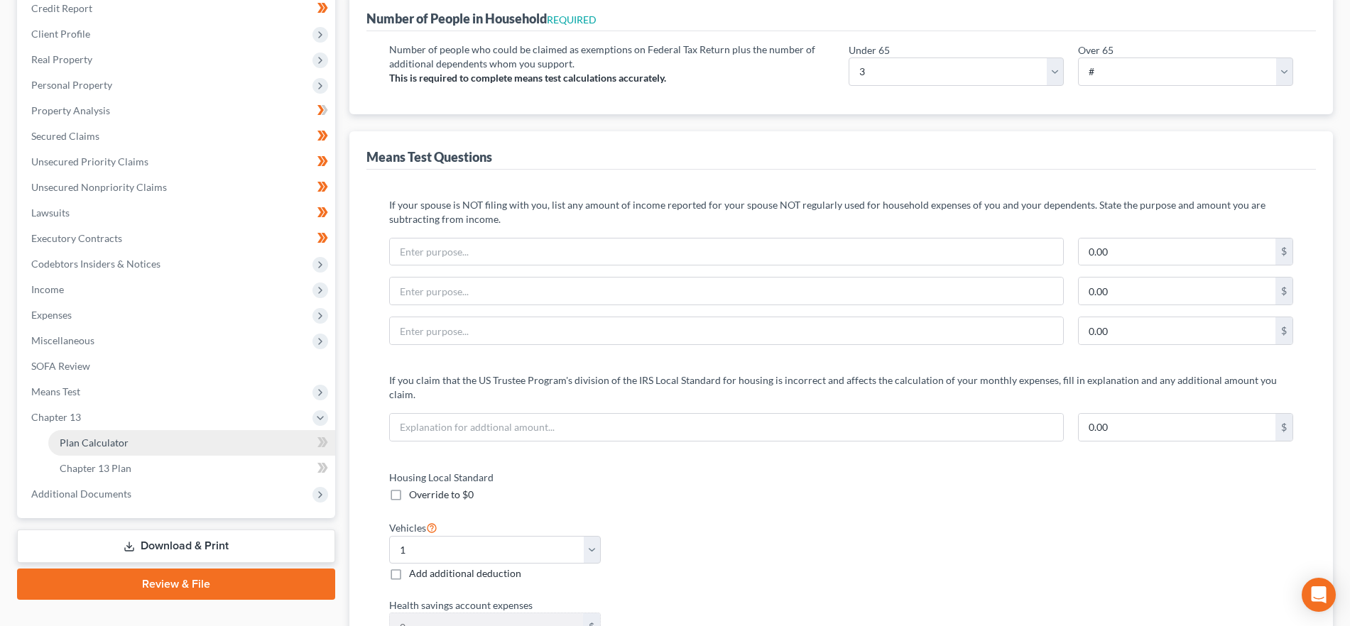
click at [130, 437] on link "Plan Calculator" at bounding box center [191, 443] width 287 height 26
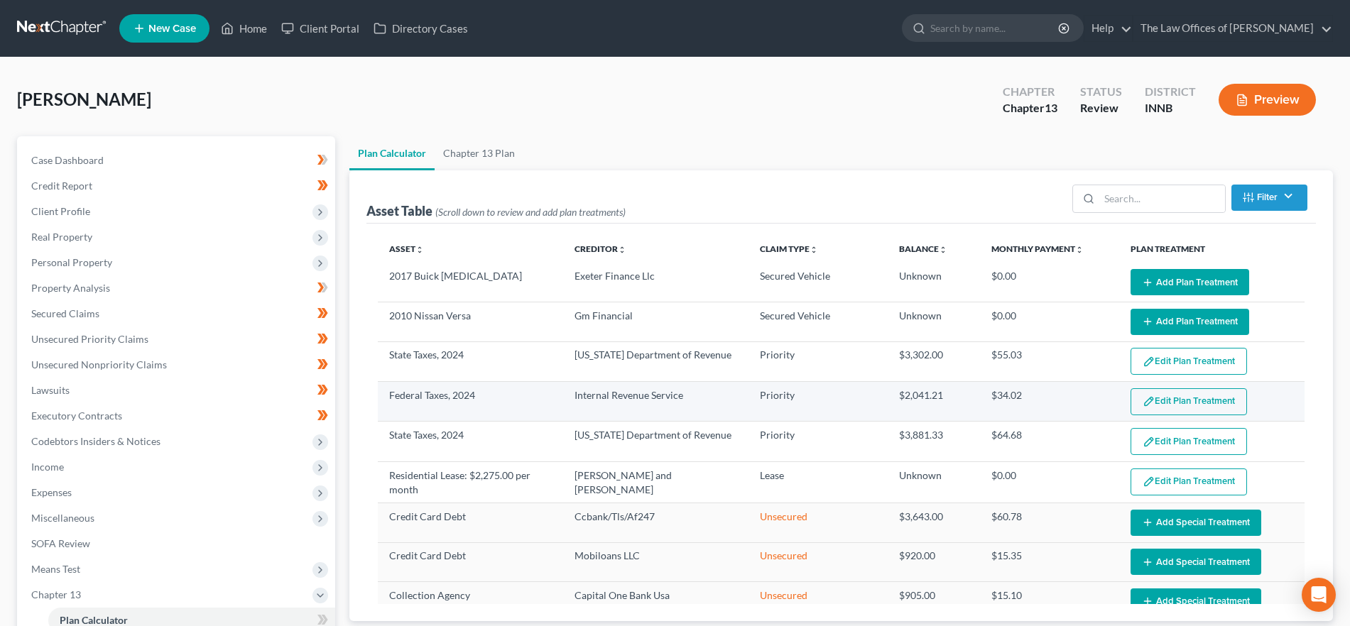
select select "59"
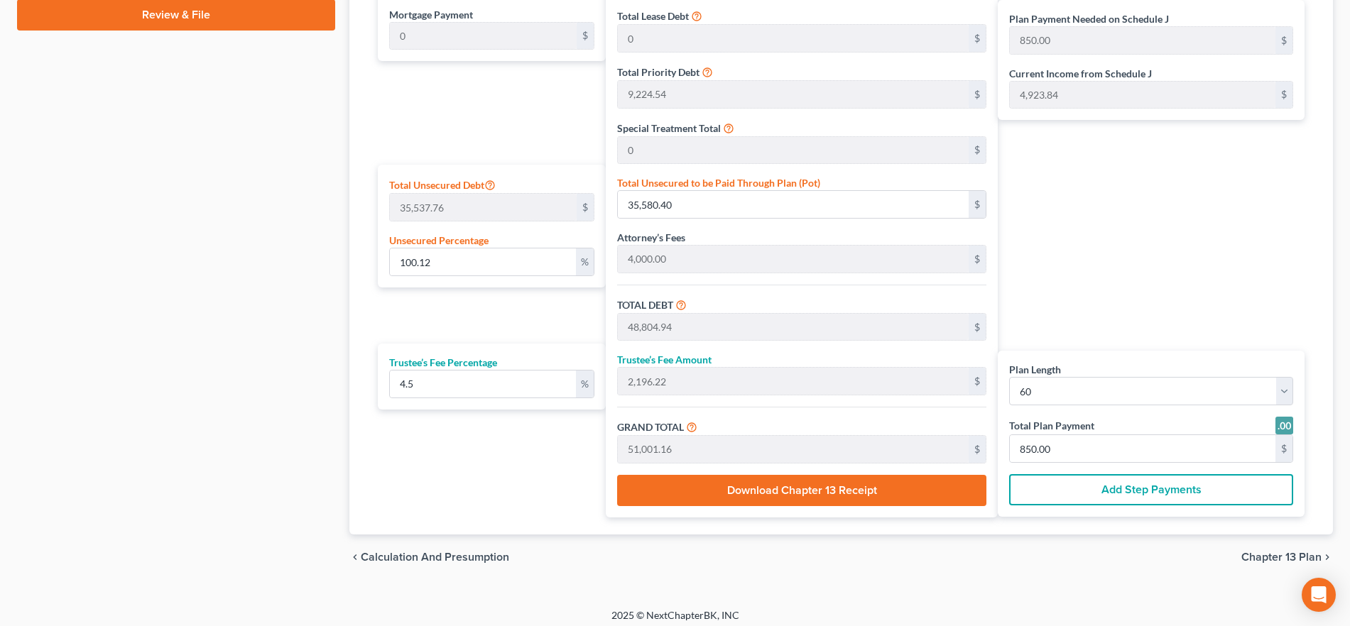
scroll to position [755, 0]
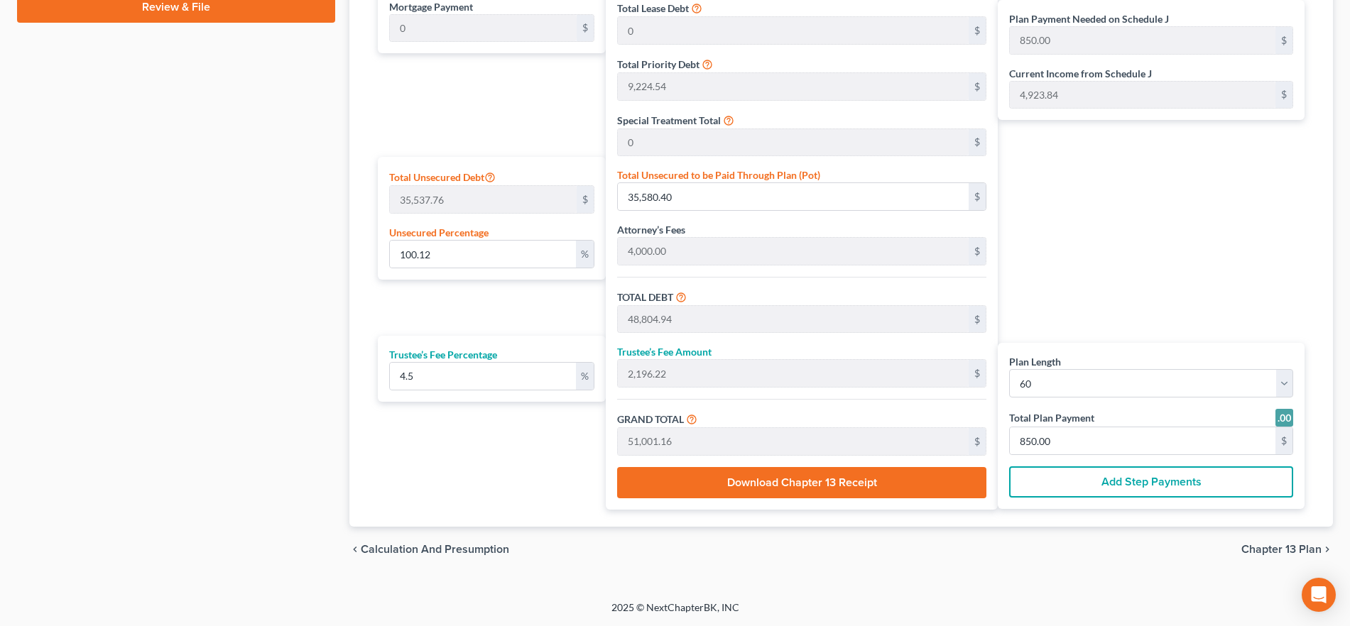
click at [1254, 554] on span "Chapter 13 Plan" at bounding box center [1281, 549] width 80 height 11
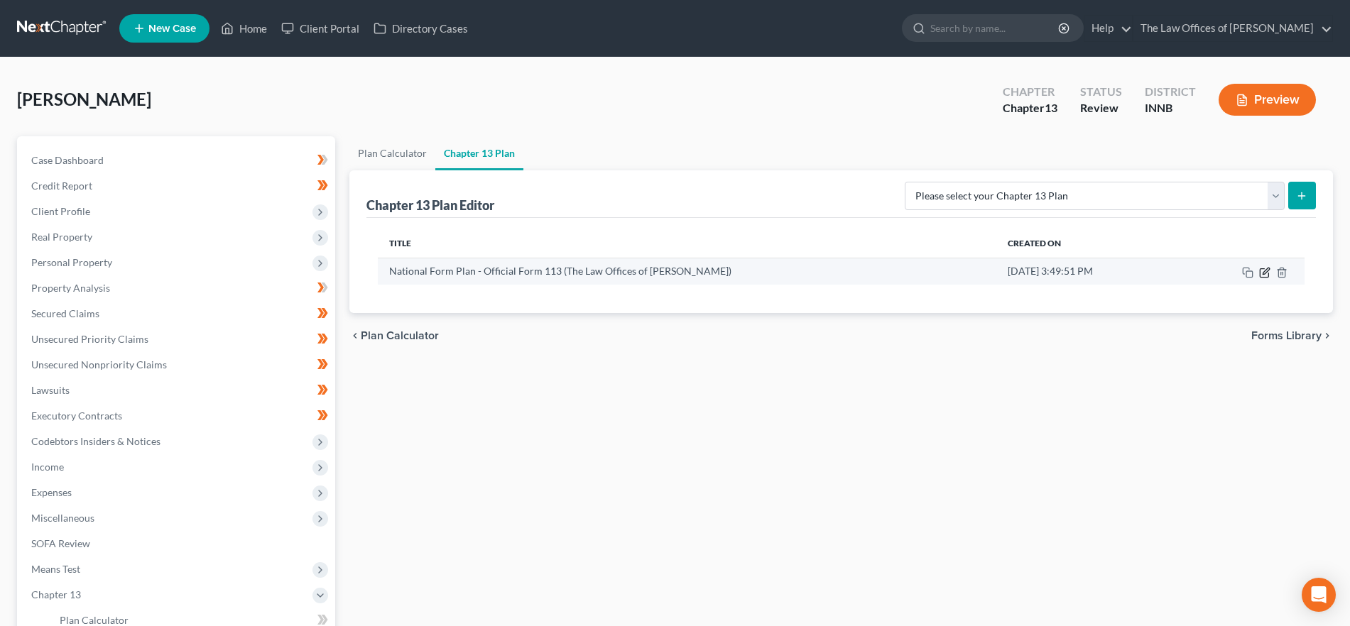
click at [1260, 271] on icon "button" at bounding box center [1263, 272] width 9 height 9
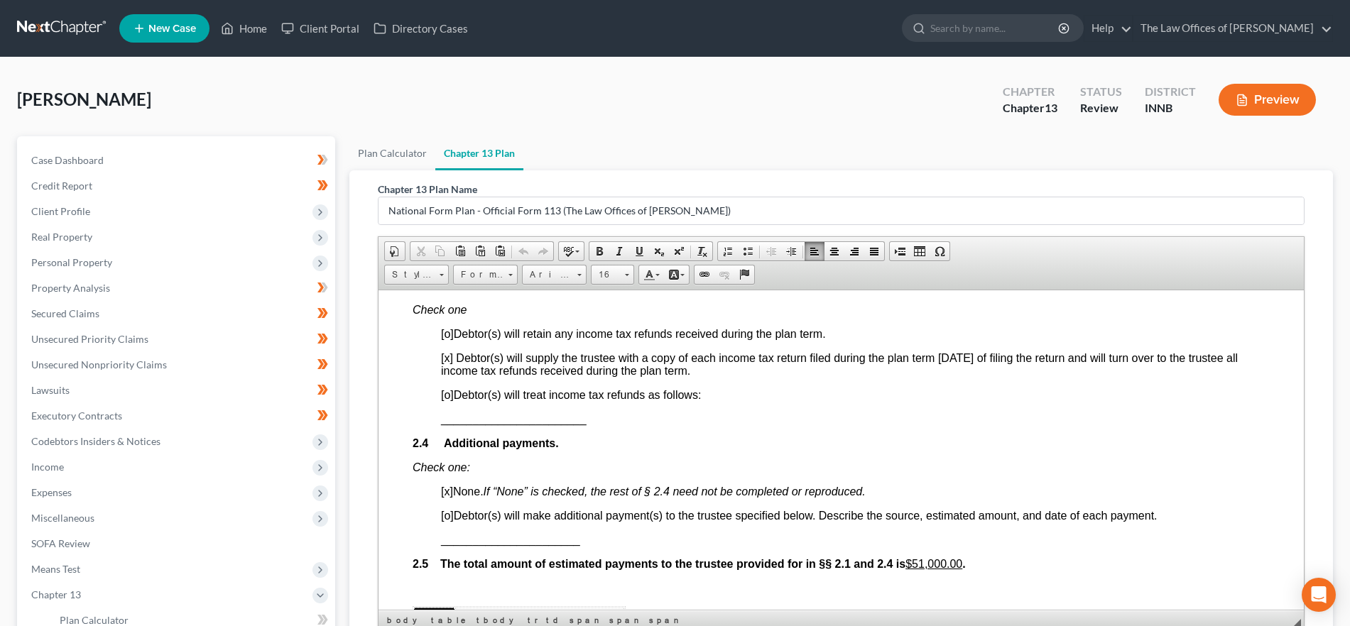
scroll to position [1070, 0]
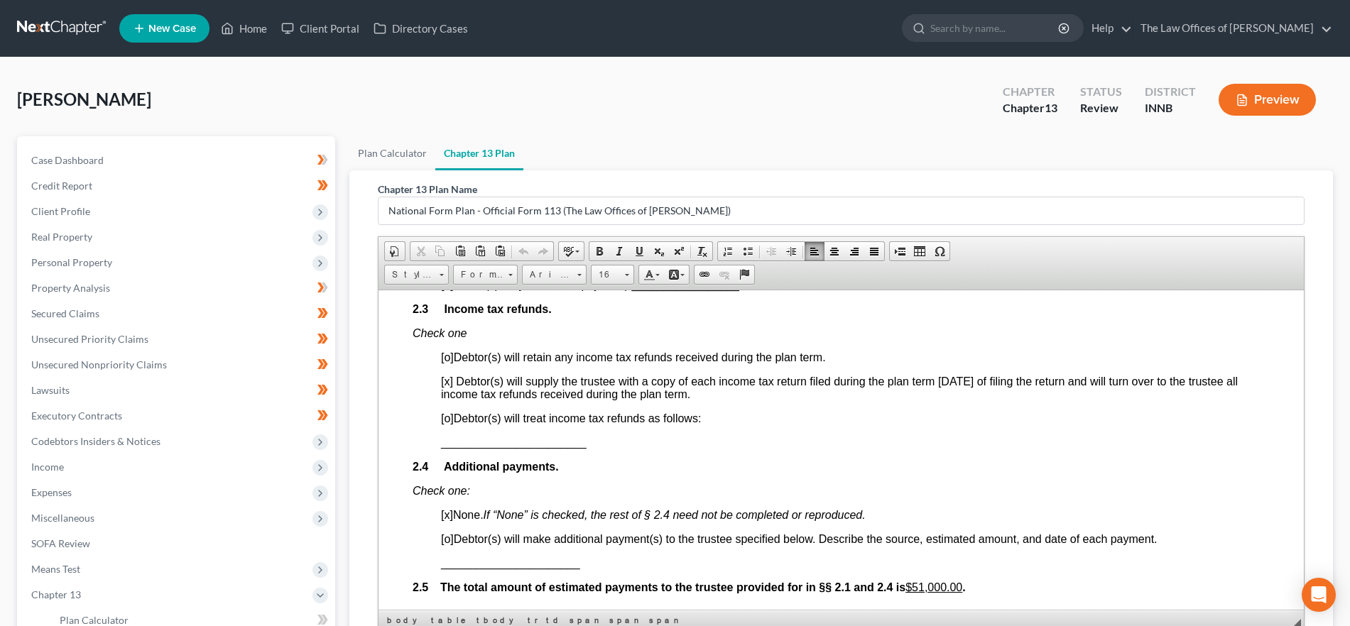
drag, startPoint x: 740, startPoint y: 392, endPoint x: 457, endPoint y: 382, distance: 283.4
click at [457, 382] on p "[x] Debtor(s) will supply the trustee with a copy of each income tax return fil…" at bounding box center [855, 388] width 828 height 26
click at [521, 420] on span "Copy" at bounding box center [535, 422] width 75 height 18
copy span "Debtor(s) will supply the trustee with a copy of each income tax return filed d…"
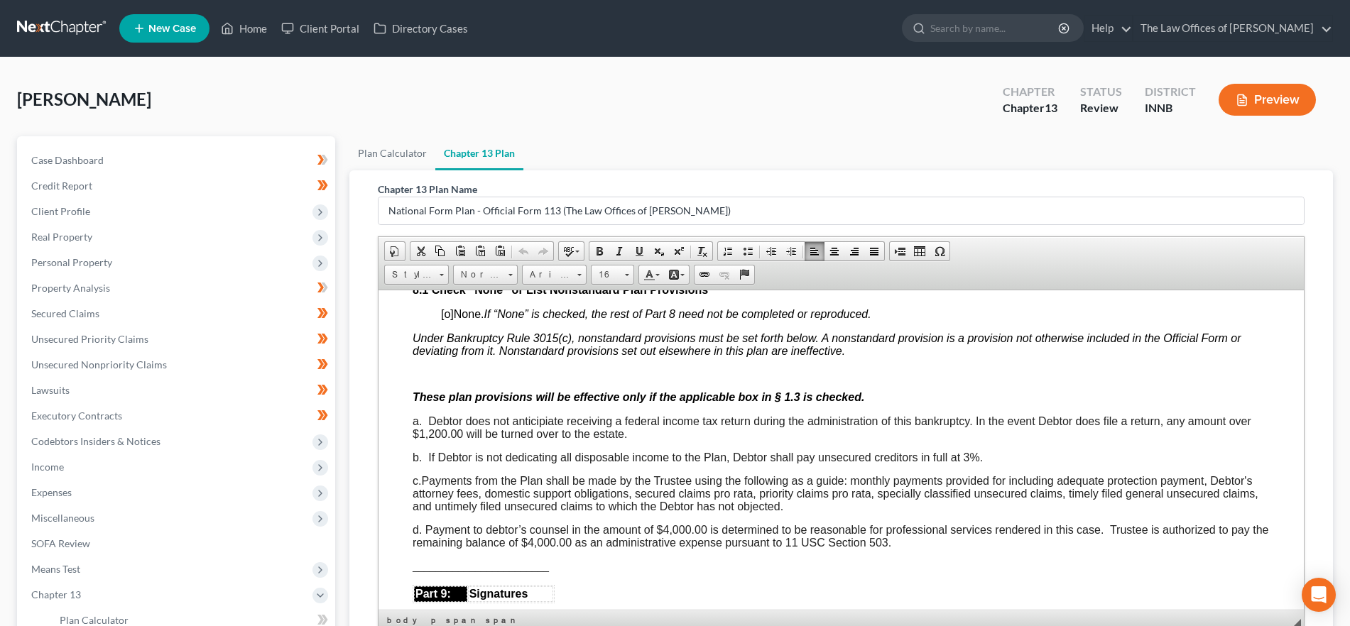
scroll to position [3697, 0]
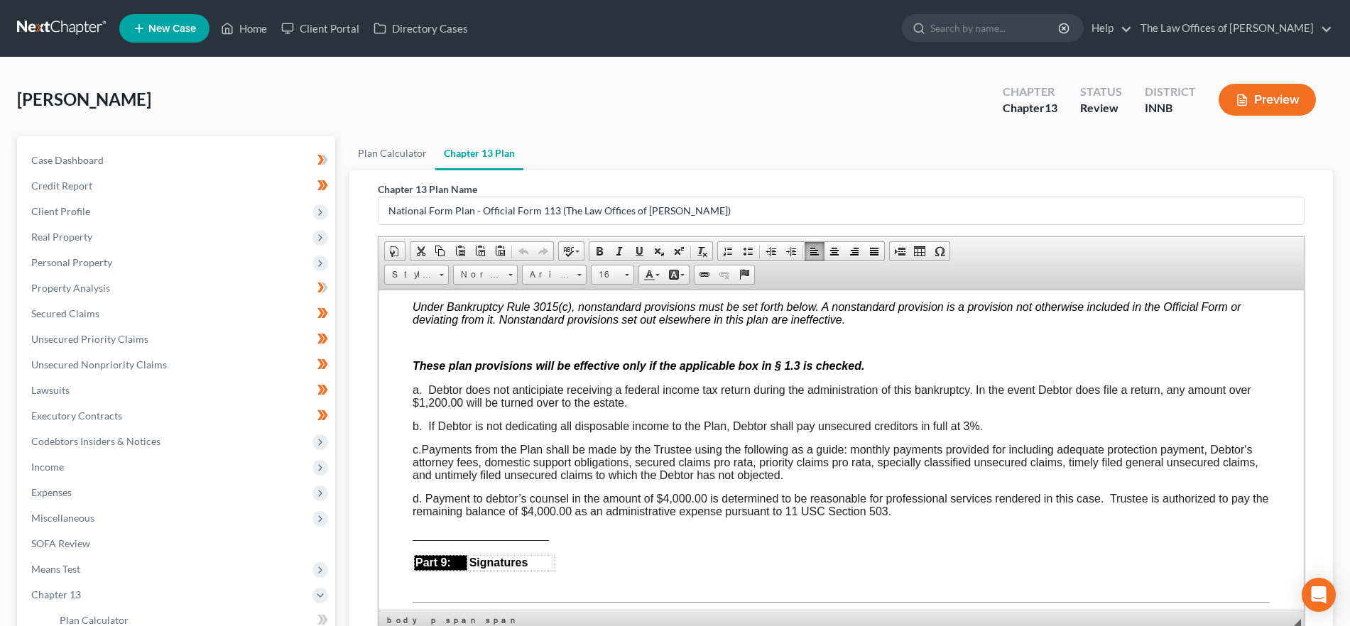
drag, startPoint x: 635, startPoint y: 411, endPoint x: 429, endPoint y: 402, distance: 206.8
click at [429, 402] on div "a. Debtor does not anticipiate receiving a federal income tax return during the…" at bounding box center [840, 396] width 857 height 26
paste body
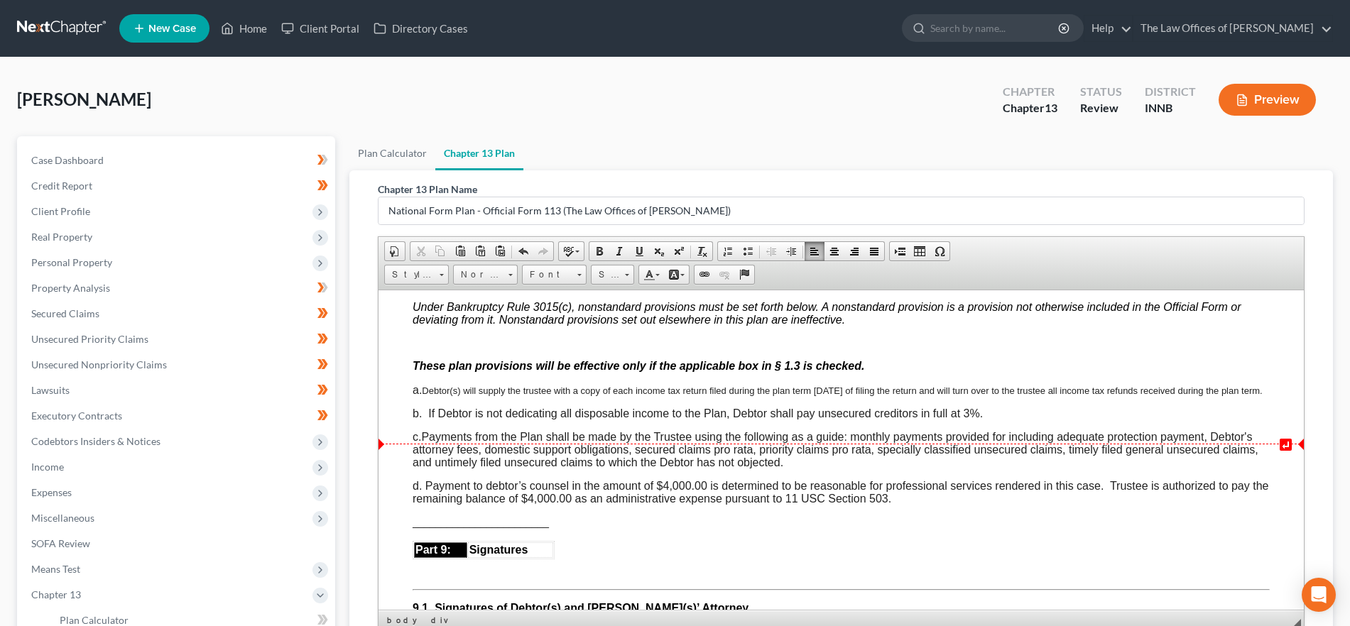
click at [457, 419] on span "b. If Debtor is not dedicating all disposable income to the Plan, Debtor shall …" at bounding box center [697, 413] width 570 height 12
click at [442, 396] on div "a. Debtor(s) will supply the trustee with a copy of each income tax return file…" at bounding box center [840, 389] width 857 height 13
drag, startPoint x: 454, startPoint y: 411, endPoint x: 422, endPoint y: 402, distance: 32.6
click at [422, 396] on div "a. Debtor(s) will supply the trustee with a copy of each income tax return file…" at bounding box center [840, 389] width 857 height 13
click at [552, 274] on span "Arial" at bounding box center [548, 275] width 50 height 18
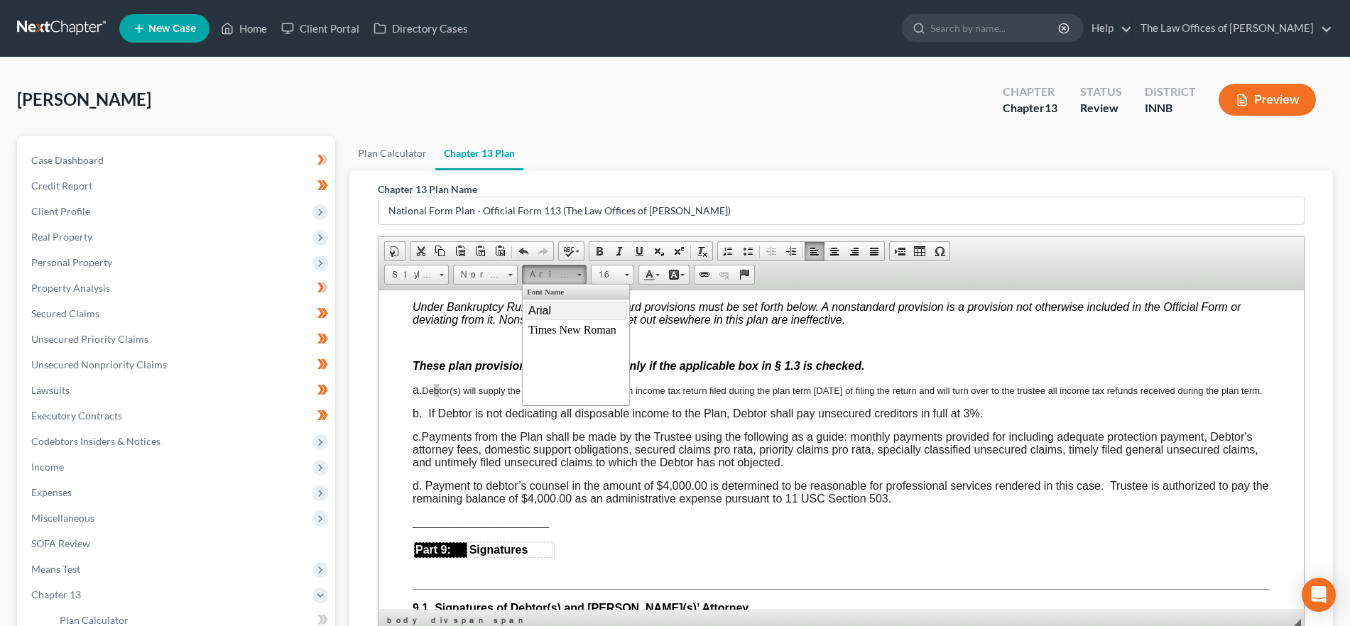
scroll to position [0, 0]
click at [545, 309] on span "Arial" at bounding box center [539, 310] width 23 height 12
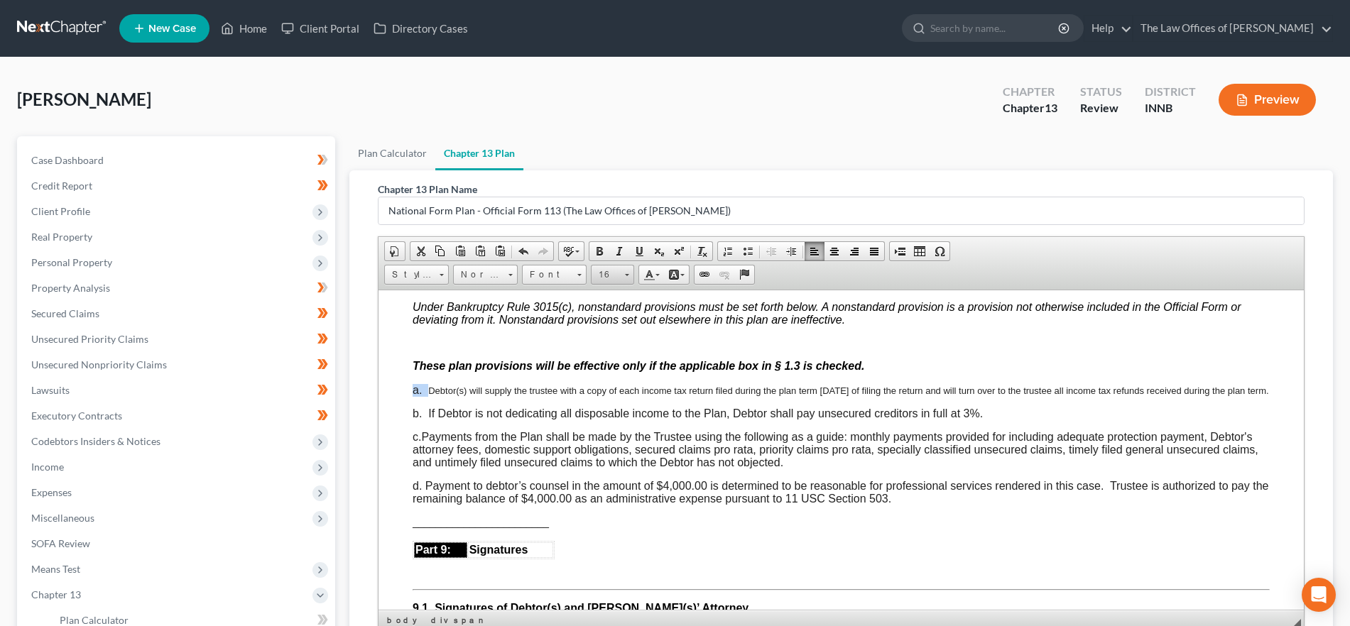
click at [601, 276] on span "16" at bounding box center [605, 275] width 28 height 18
click at [616, 346] on link "16" at bounding box center [633, 344] width 81 height 18
click at [627, 468] on span "c.Payments from the Plan shall be made by the Trustee using the following as a …" at bounding box center [835, 449] width 846 height 38
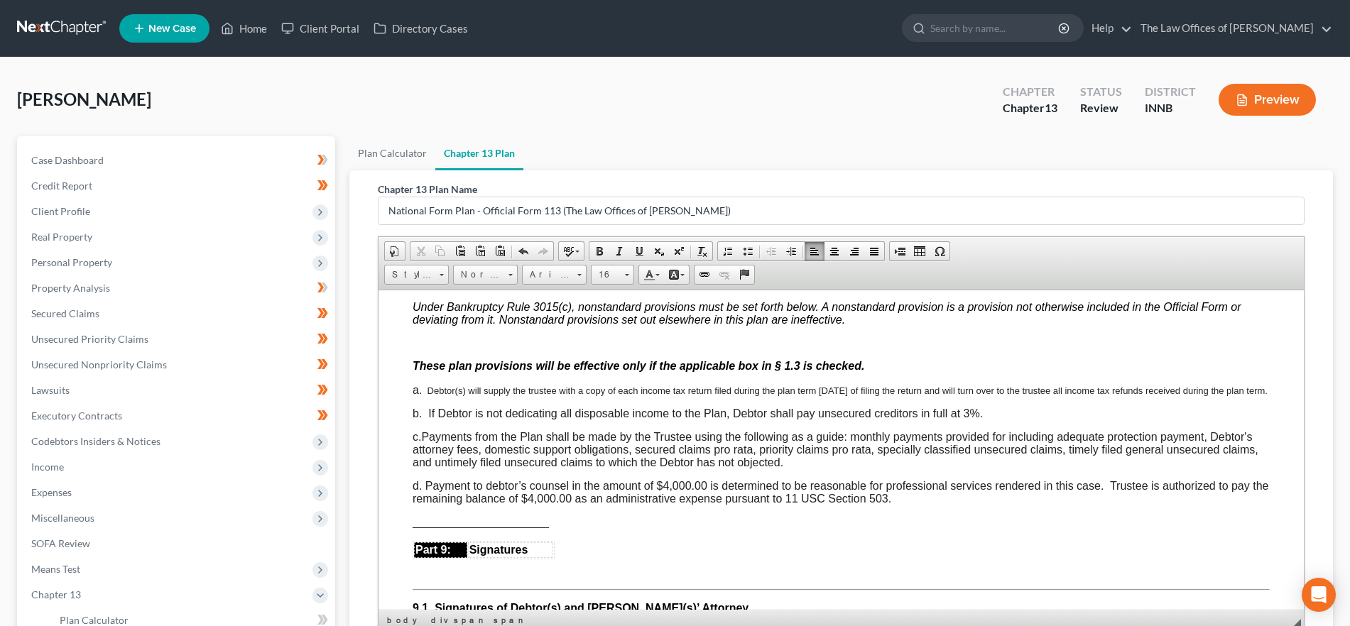
click at [545, 396] on div "a. Debtor(s) will supply the trustee with a copy of each income tax return file…" at bounding box center [840, 389] width 857 height 13
drag, startPoint x: 459, startPoint y: 412, endPoint x: 429, endPoint y: 401, distance: 31.9
click at [429, 396] on div "a. Debtor(s) will supply the trustee with a copy of each income tax return file…" at bounding box center [840, 389] width 857 height 13
click at [547, 279] on span "Font" at bounding box center [548, 275] width 50 height 18
drag, startPoint x: 564, startPoint y: 312, endPoint x: 754, endPoint y: 290, distance: 191.6
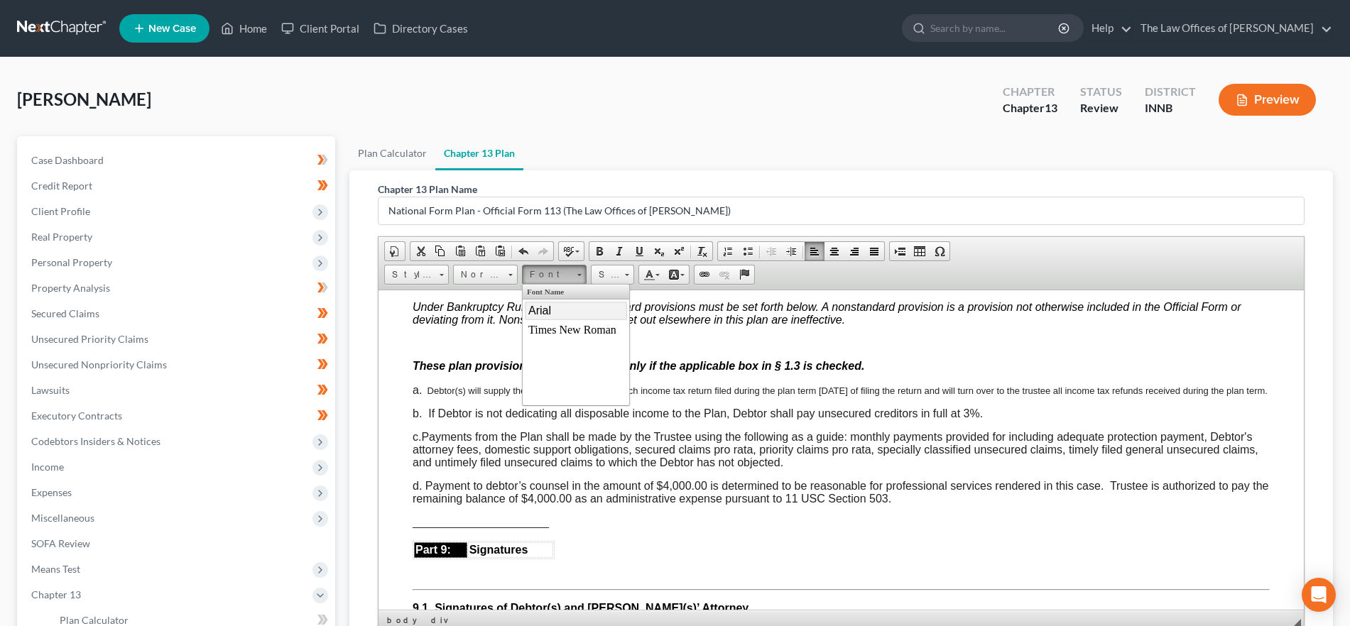
click at [564, 312] on link "Arial" at bounding box center [576, 310] width 102 height 18
click at [621, 280] on link "Size" at bounding box center [612, 275] width 43 height 20
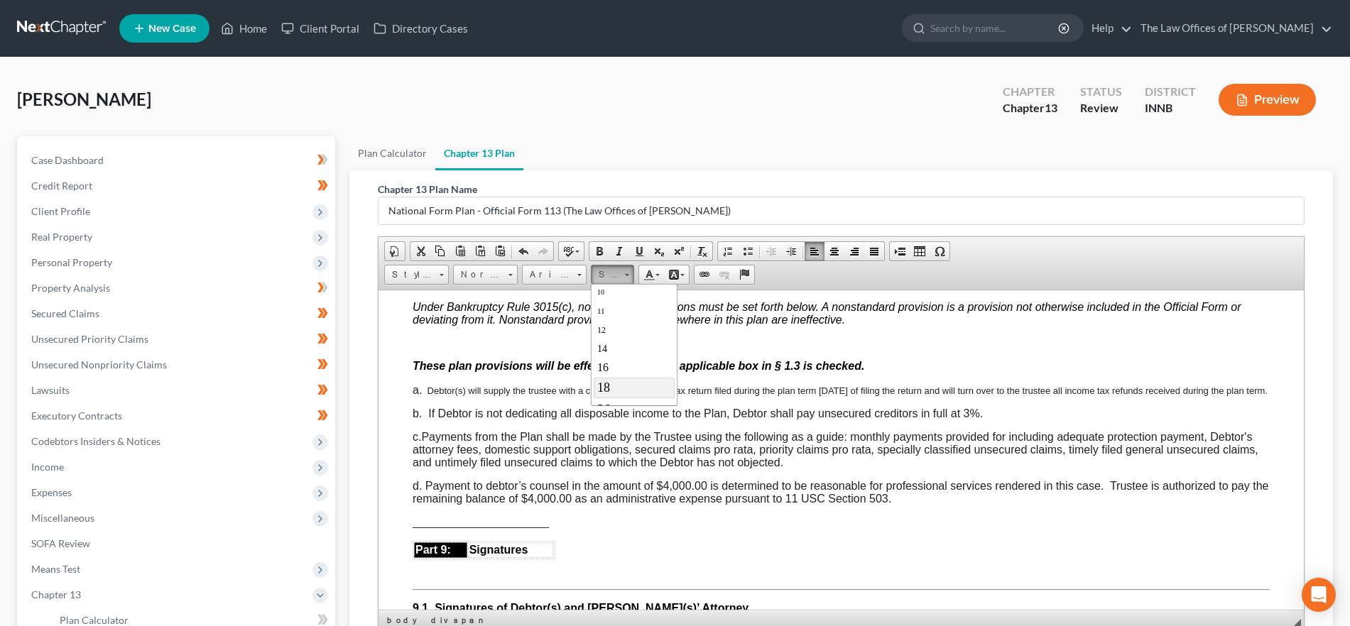
scroll to position [89, 0]
click at [614, 341] on link "16" at bounding box center [633, 336] width 81 height 18
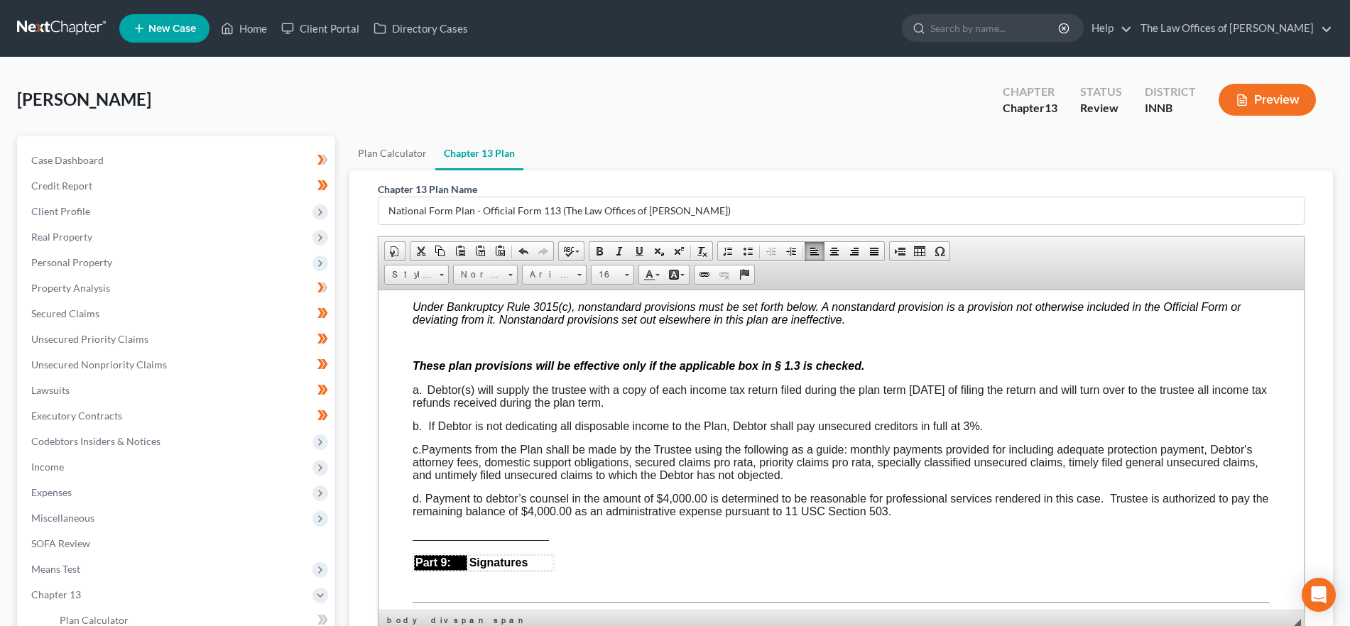
scroll to position [0, 0]
click at [689, 409] on div "a. Debtor(s) will supply the trustee with a copy of each income tax return file…" at bounding box center [840, 396] width 857 height 26
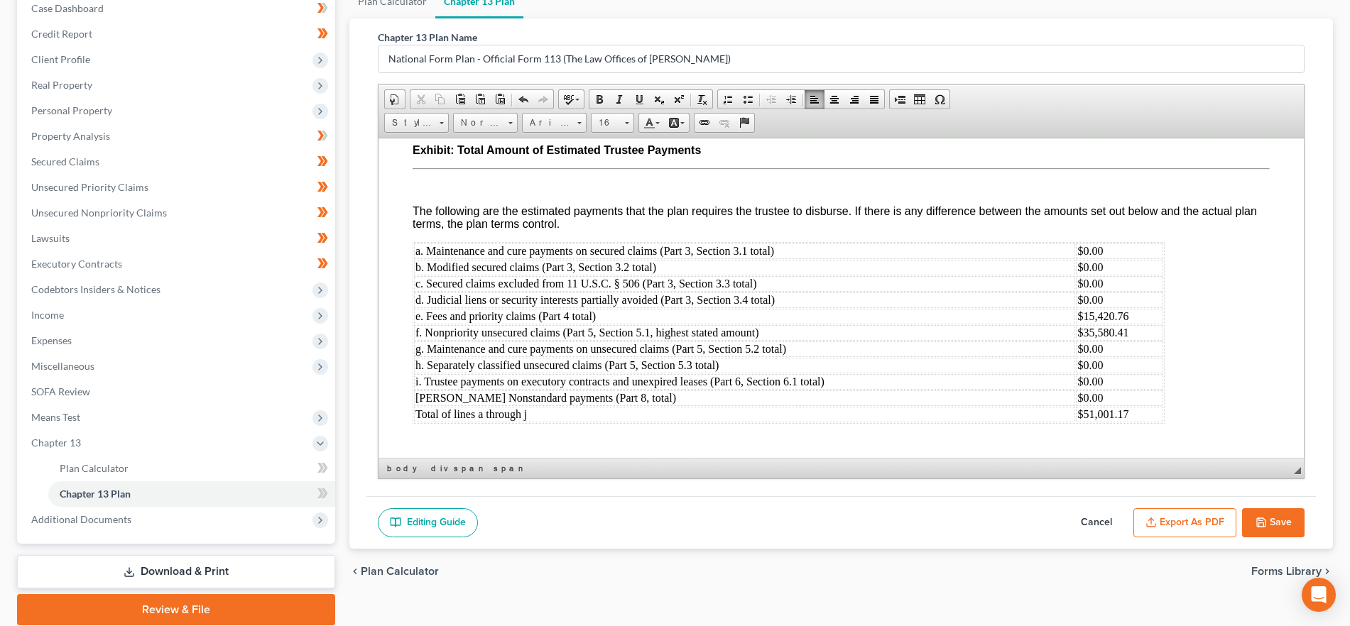
scroll to position [205, 0]
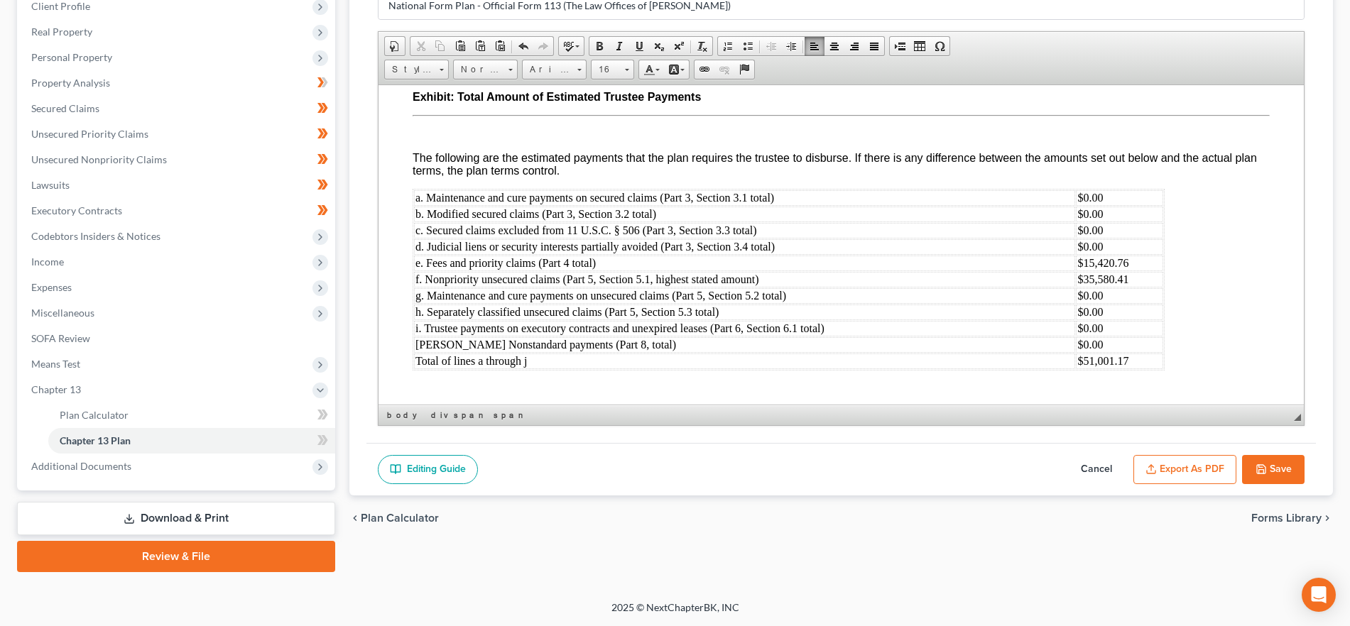
click at [1274, 464] on button "Save" at bounding box center [1273, 470] width 62 height 30
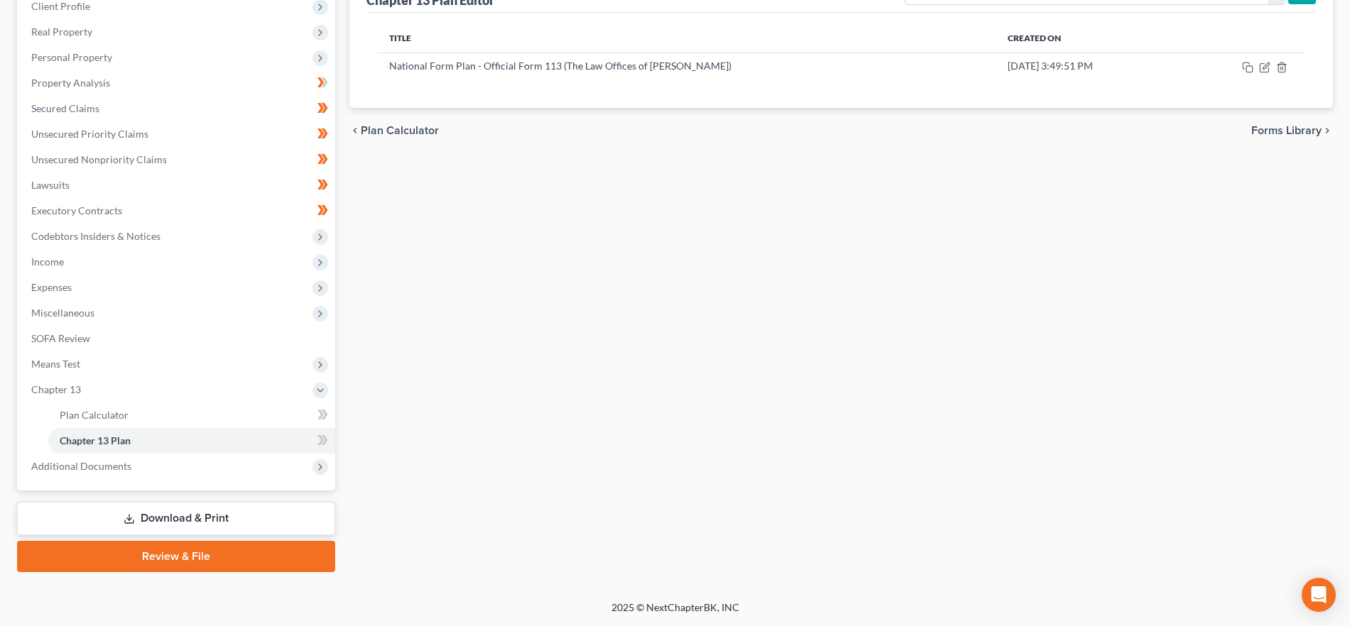
scroll to position [0, 0]
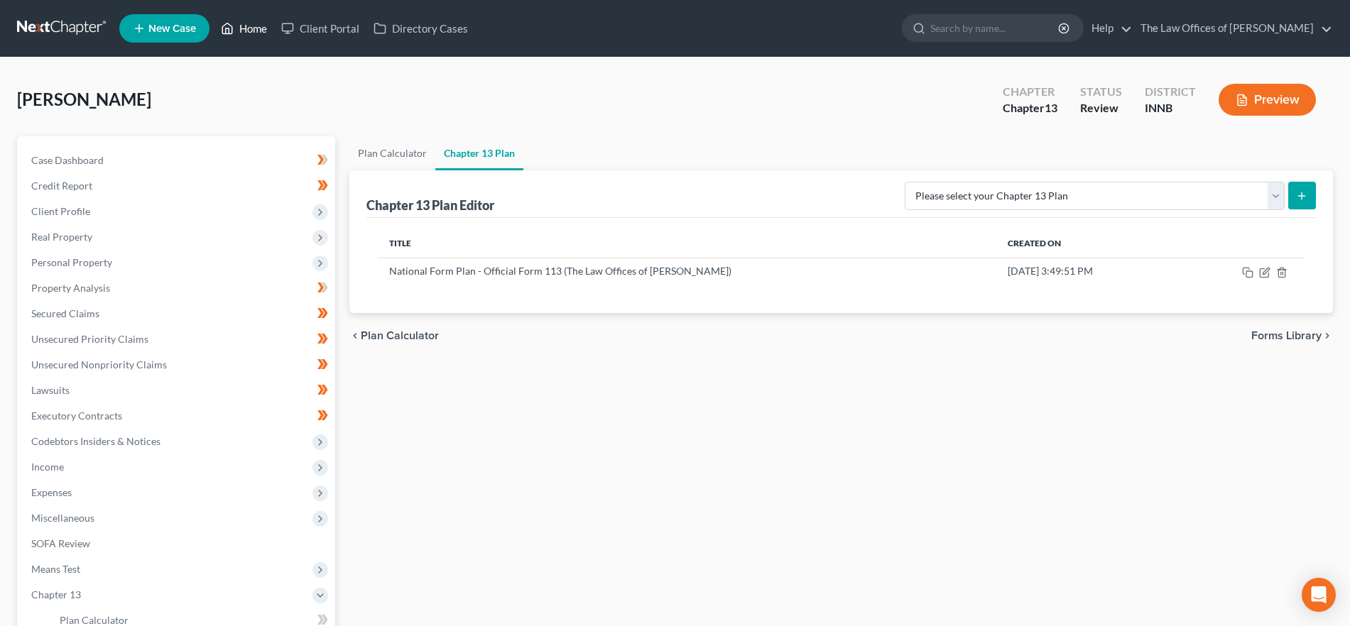
click at [253, 33] on link "Home" at bounding box center [244, 29] width 60 height 26
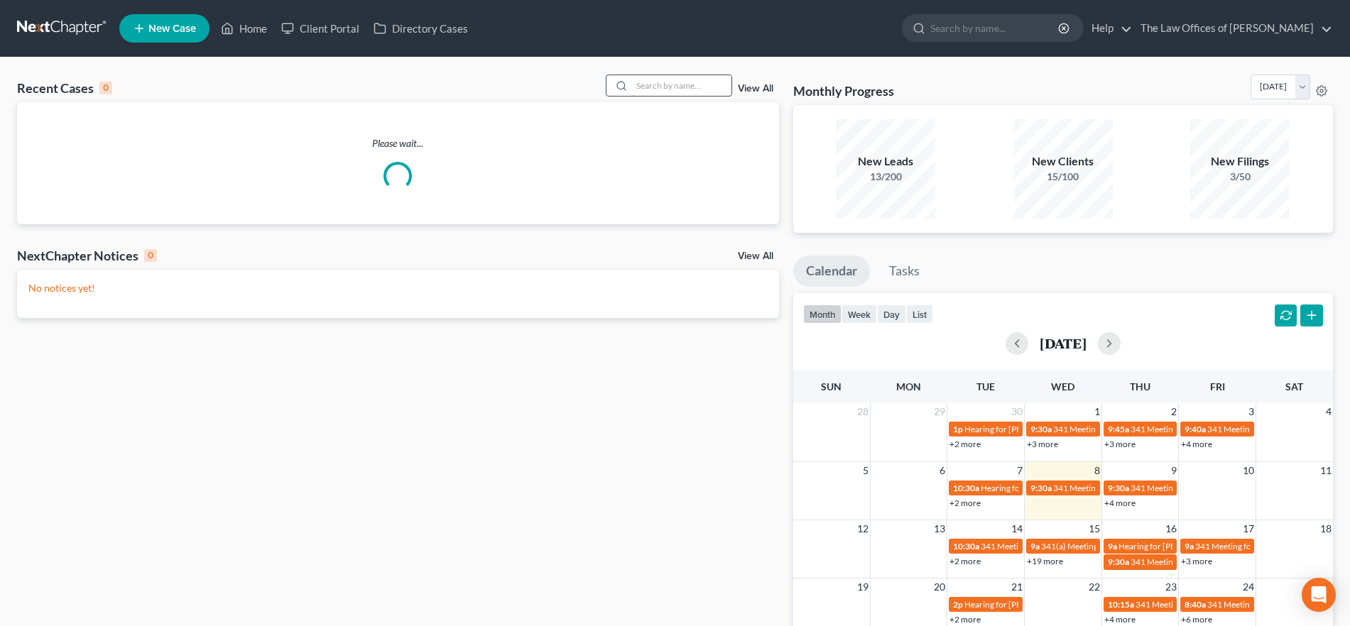
click at [667, 80] on input "search" at bounding box center [681, 85] width 99 height 21
type input "[PERSON_NAME]"
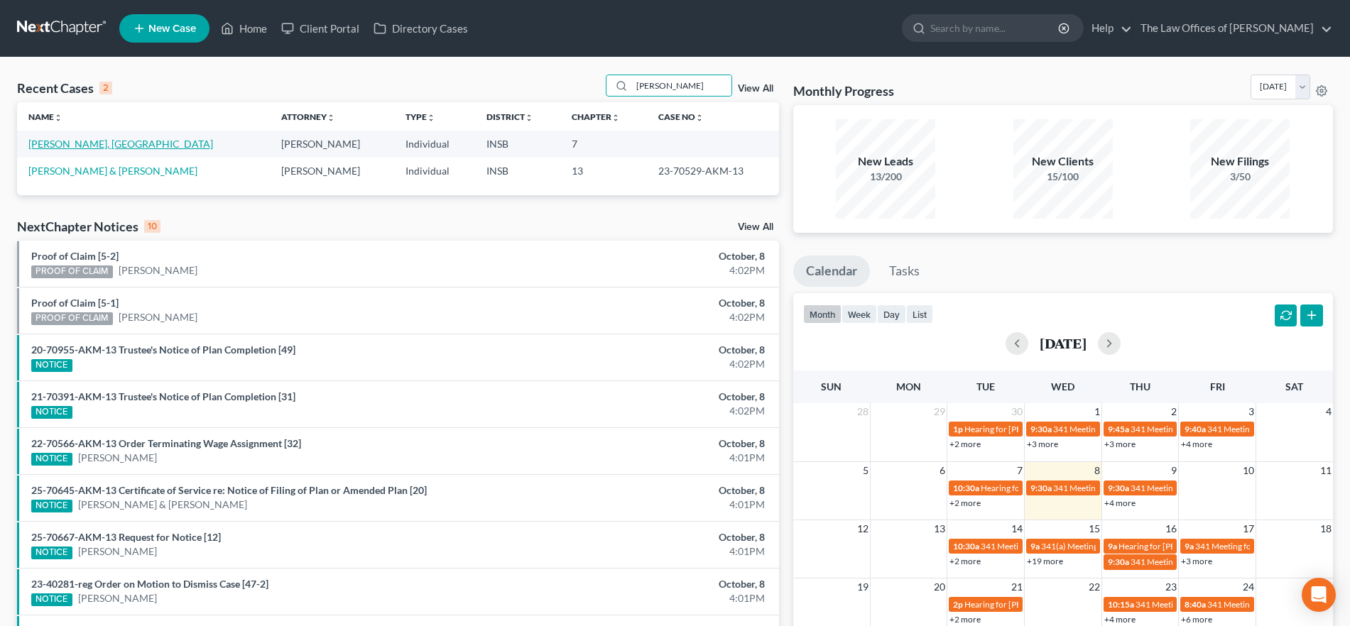
drag, startPoint x: 77, startPoint y: 143, endPoint x: 108, endPoint y: 146, distance: 31.4
click at [76, 143] on link "[PERSON_NAME], [GEOGRAPHIC_DATA]" at bounding box center [120, 144] width 185 height 12
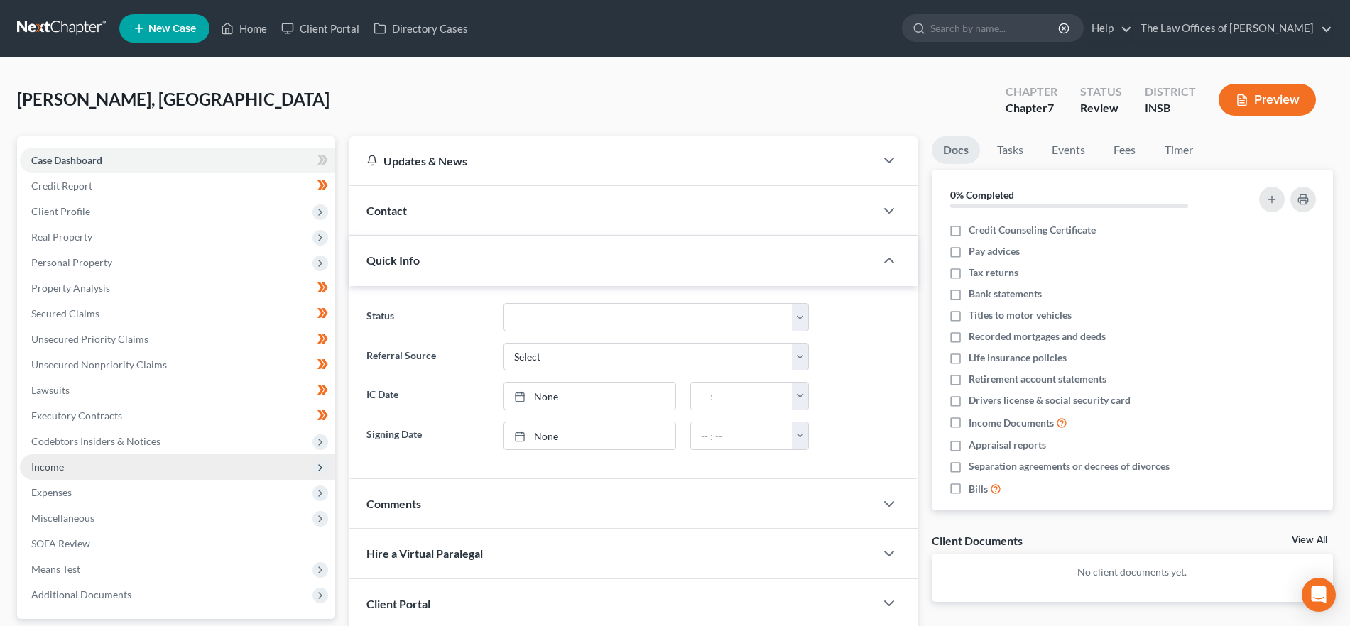
click at [109, 464] on span "Income" at bounding box center [177, 467] width 315 height 26
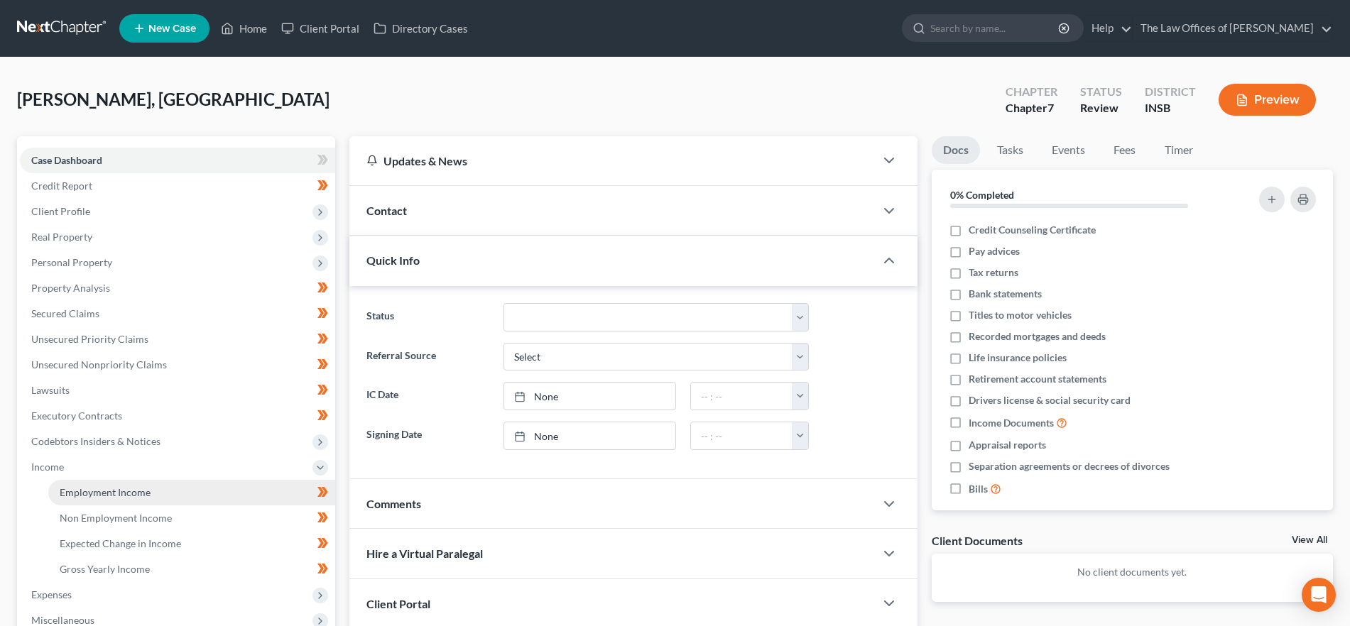
drag, startPoint x: 122, startPoint y: 492, endPoint x: 873, endPoint y: 444, distance: 752.6
click at [122, 493] on span "Employment Income" at bounding box center [105, 492] width 91 height 12
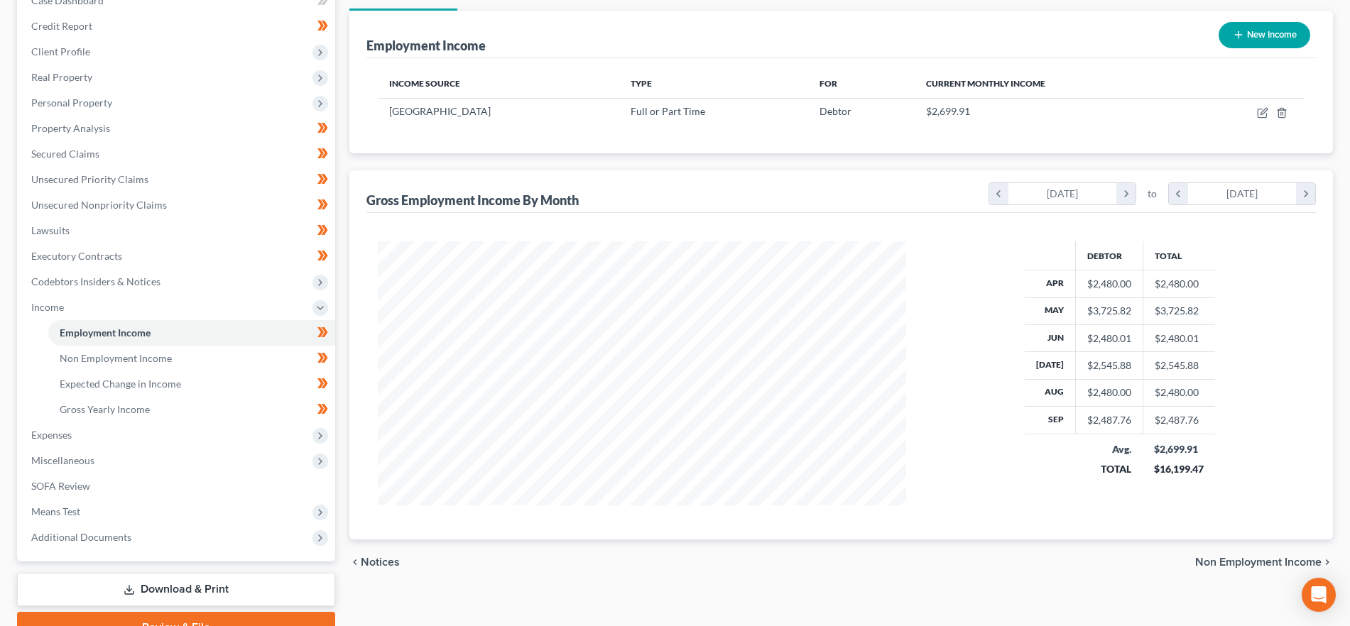
scroll to position [177, 0]
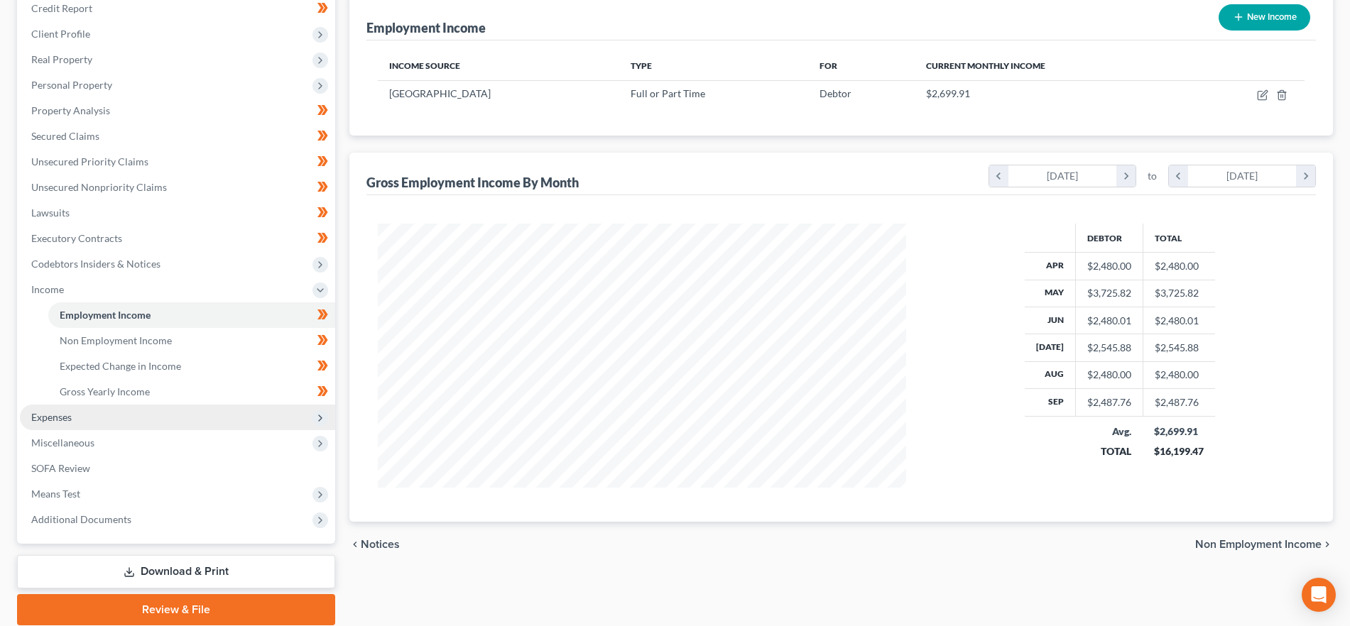
click at [98, 419] on span "Expenses" at bounding box center [177, 418] width 315 height 26
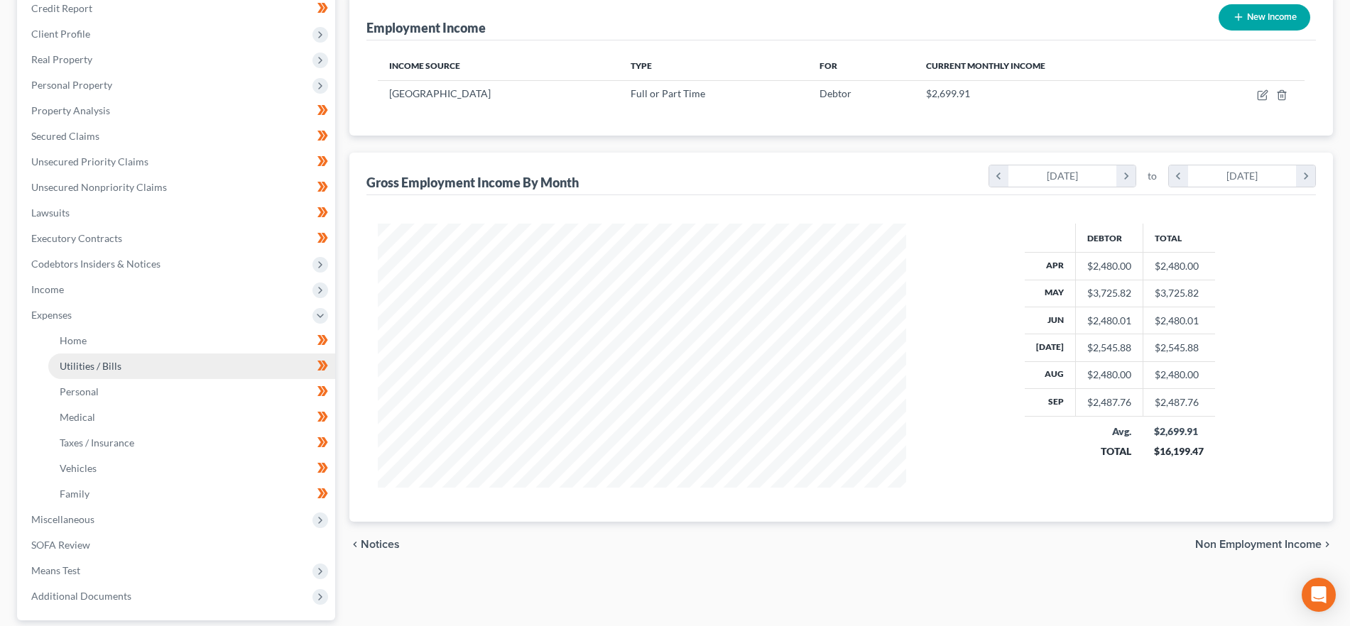
click at [197, 356] on link "Utilities / Bills" at bounding box center [191, 367] width 287 height 26
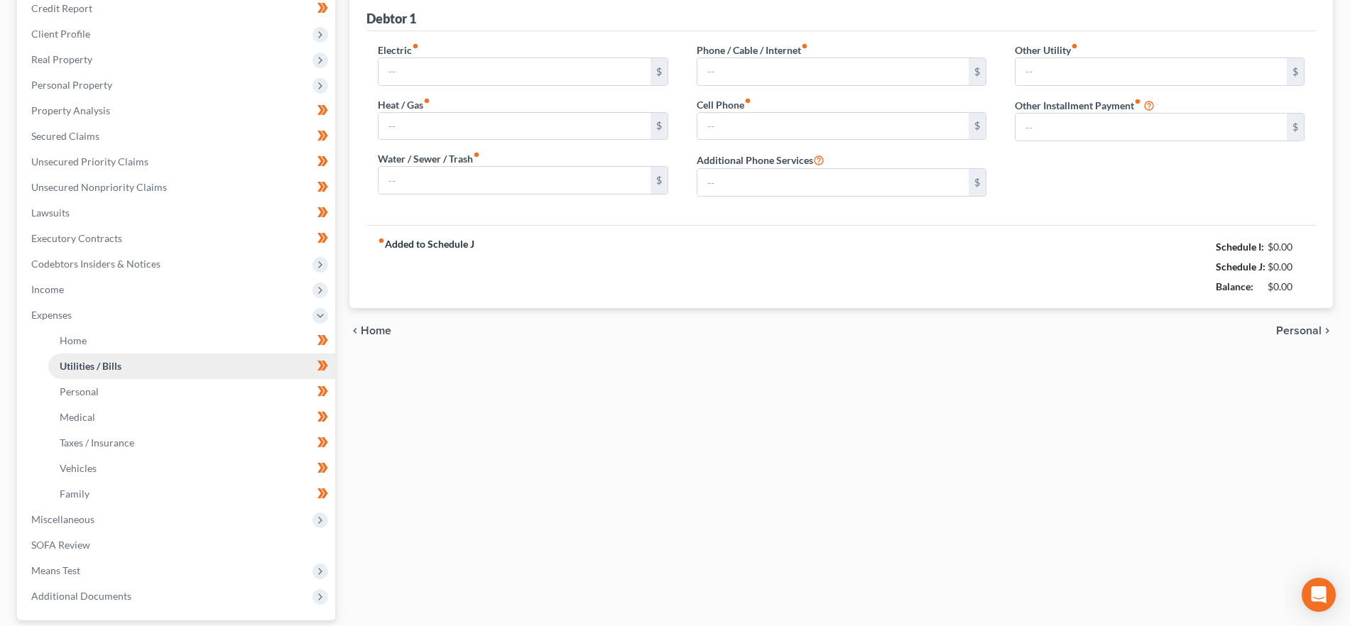
scroll to position [1, 0]
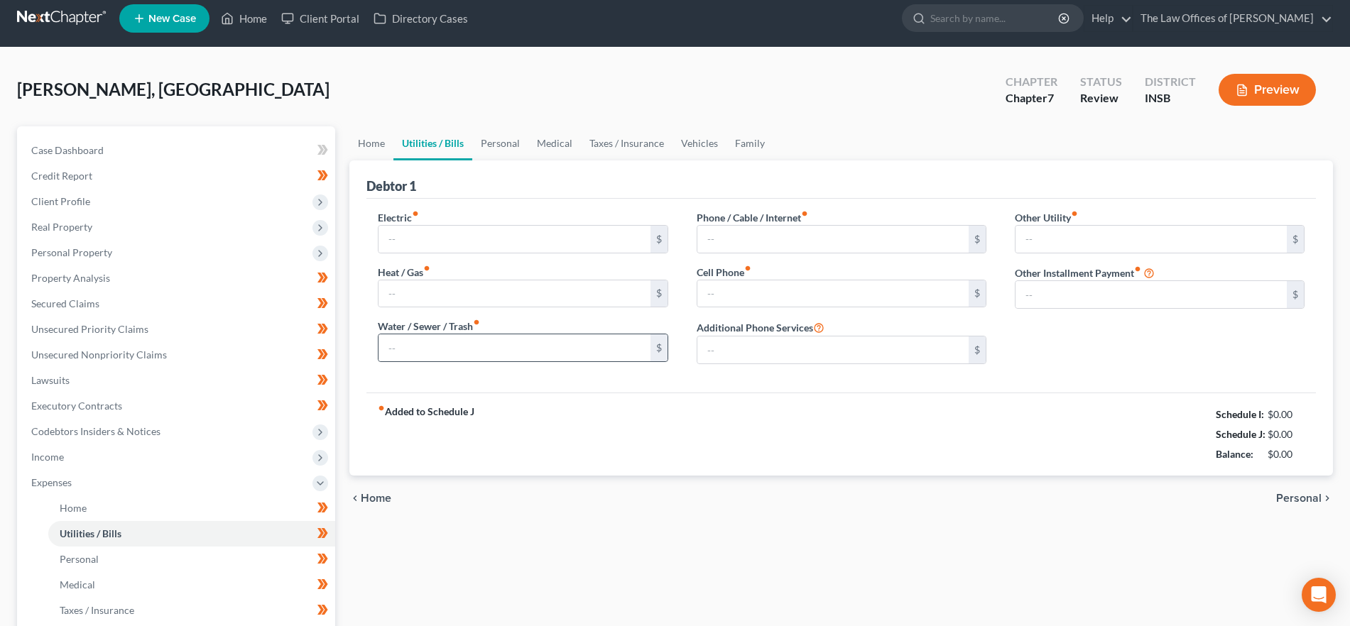
type input "130.00"
type input "0.00"
type input "100.00"
type input "140.00"
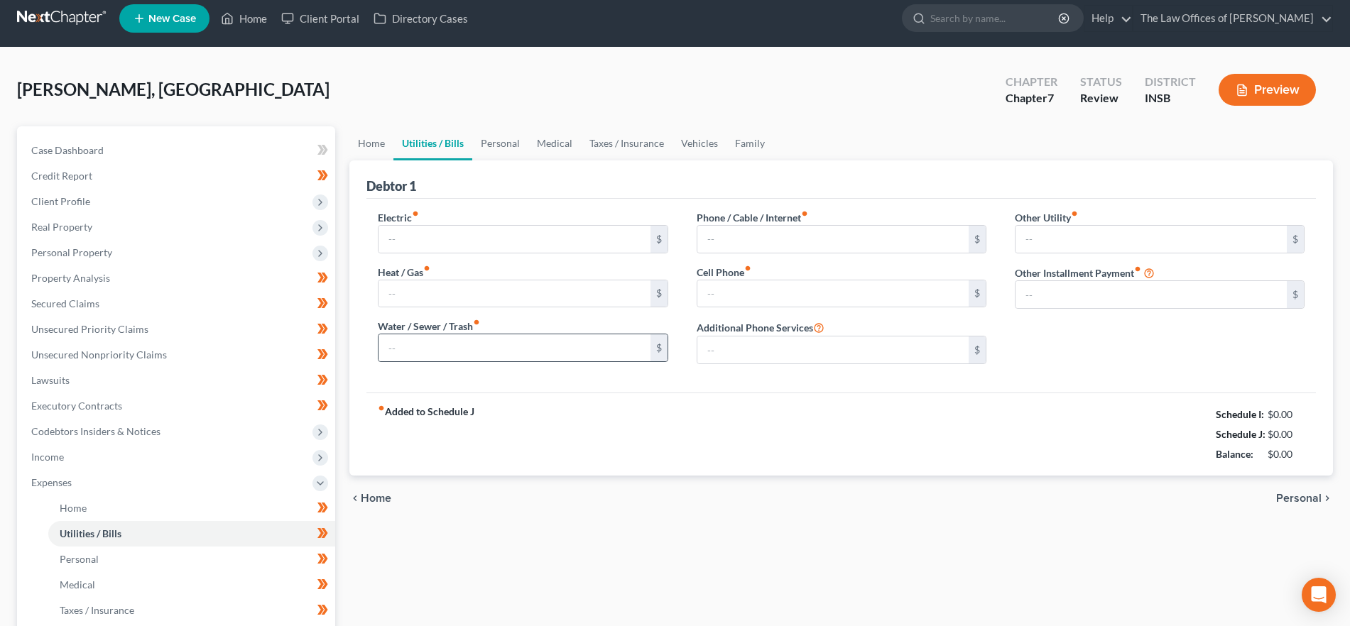
type input "0.00"
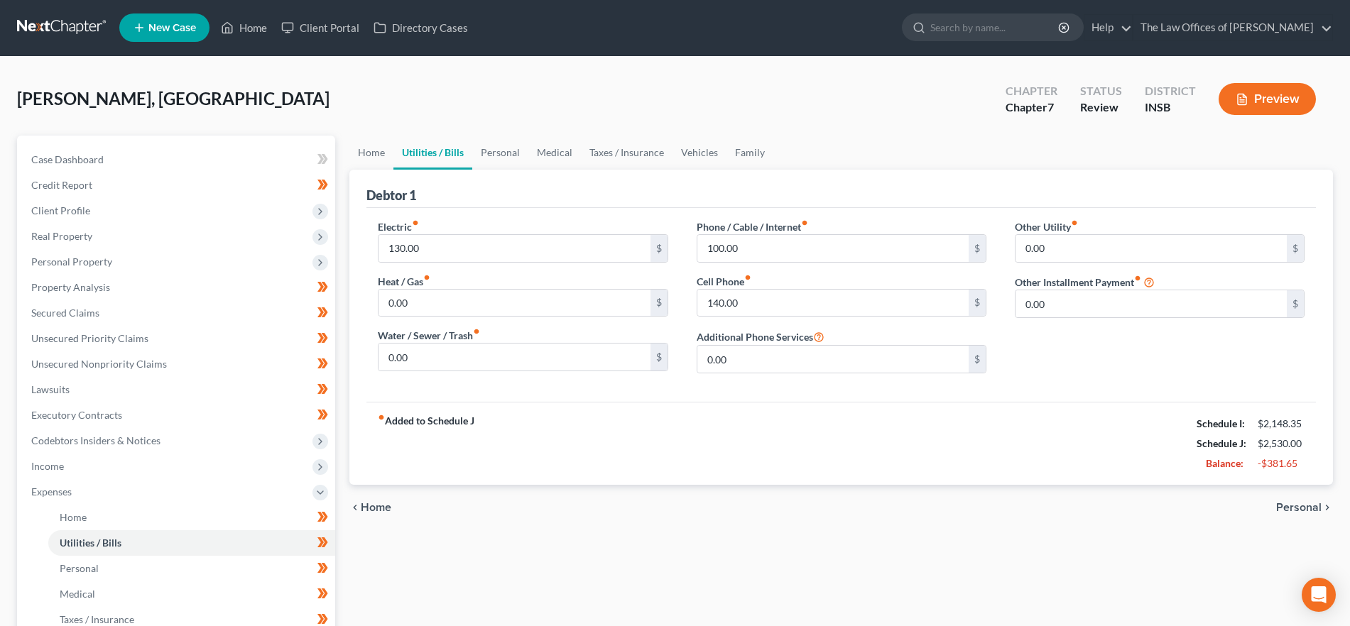
scroll to position [0, 0]
click at [735, 151] on link "Family" at bounding box center [749, 153] width 47 height 34
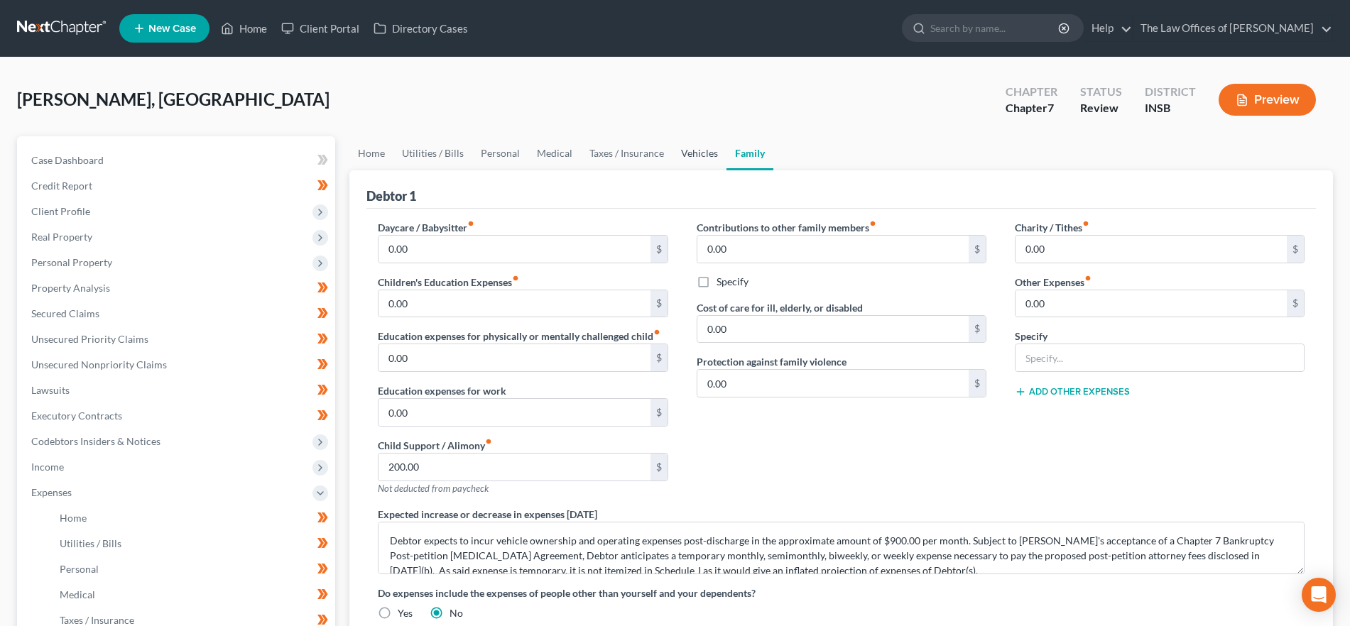
click at [699, 153] on link "Vehicles" at bounding box center [699, 153] width 54 height 34
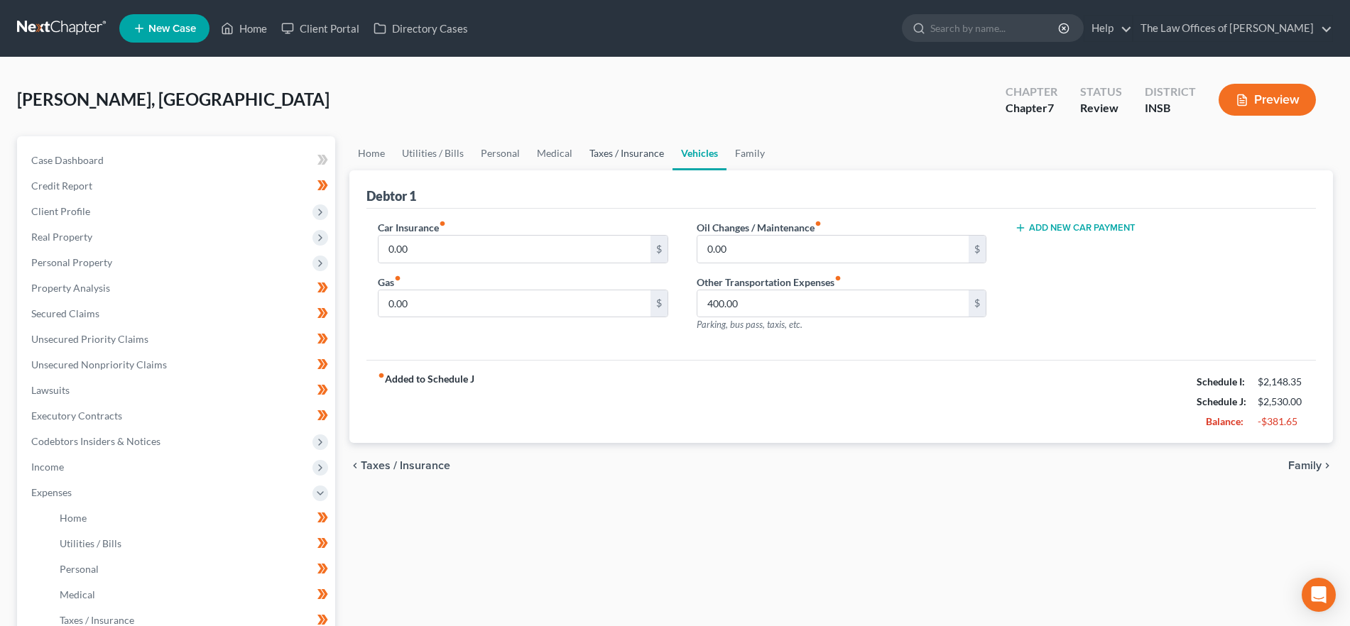
click at [633, 151] on link "Taxes / Insurance" at bounding box center [627, 153] width 92 height 34
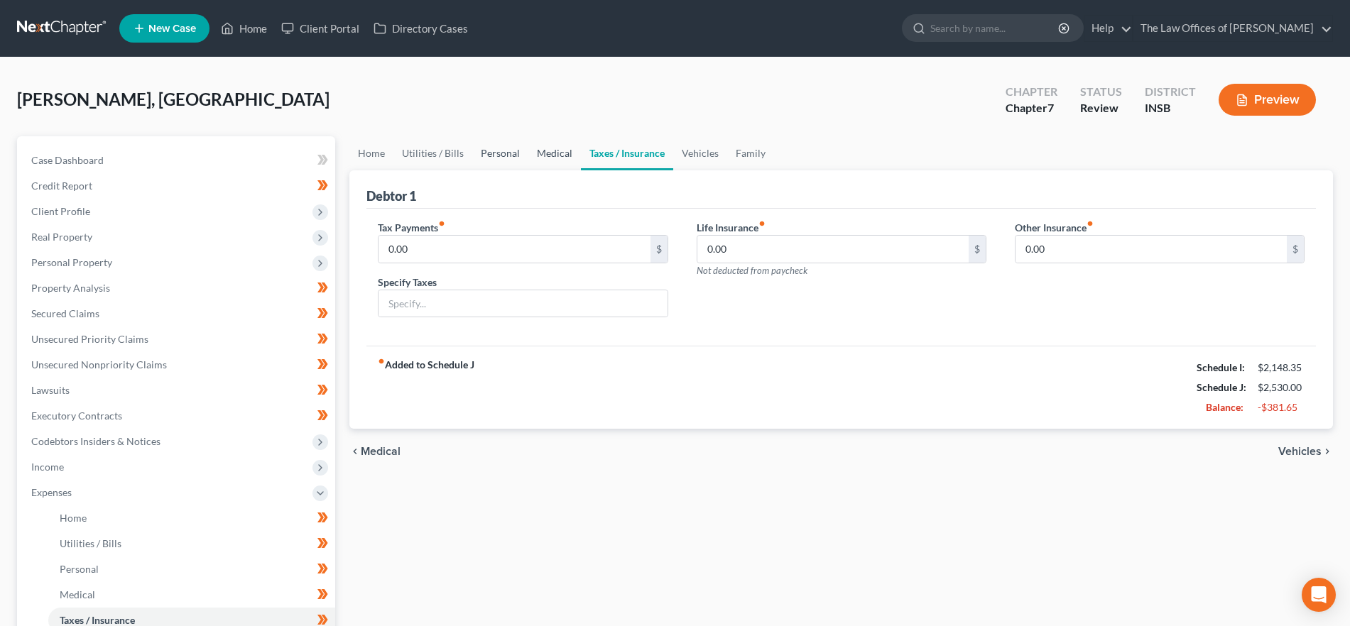
click at [525, 149] on ul "Home Utilities / Bills Personal Medical Taxes / Insurance Vehicles Family" at bounding box center [840, 153] width 983 height 34
click at [540, 151] on link "Medical" at bounding box center [554, 153] width 53 height 34
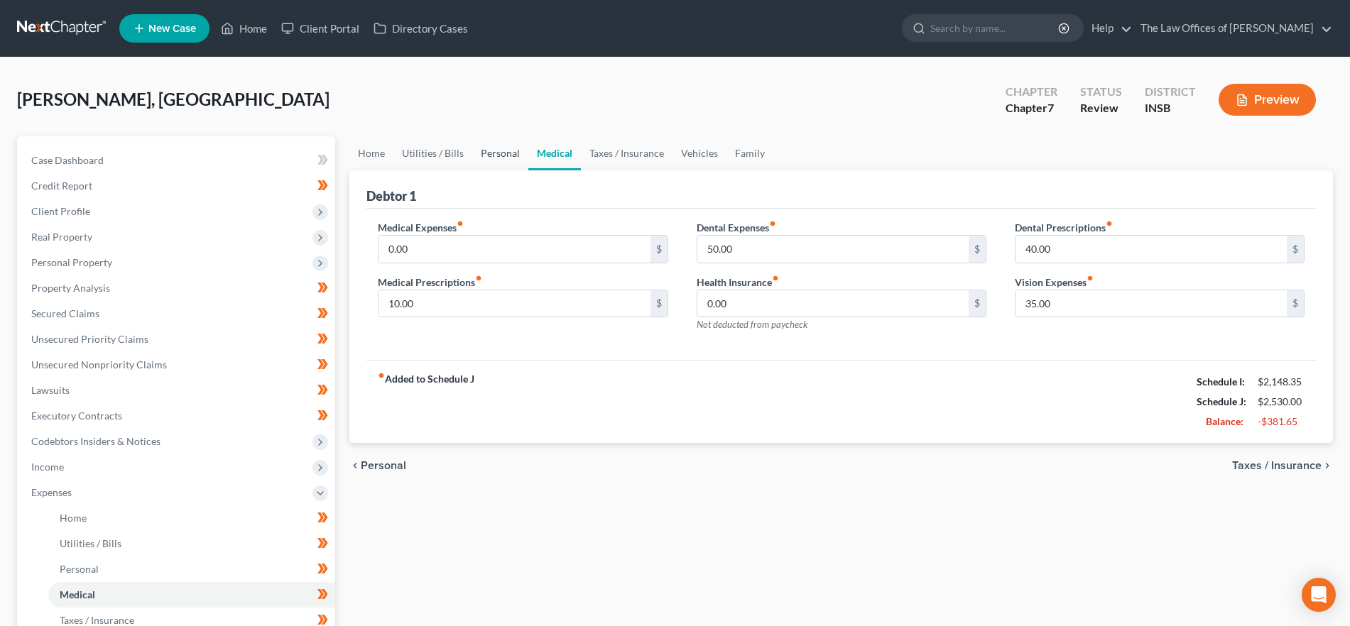
click at [502, 151] on link "Personal" at bounding box center [500, 153] width 56 height 34
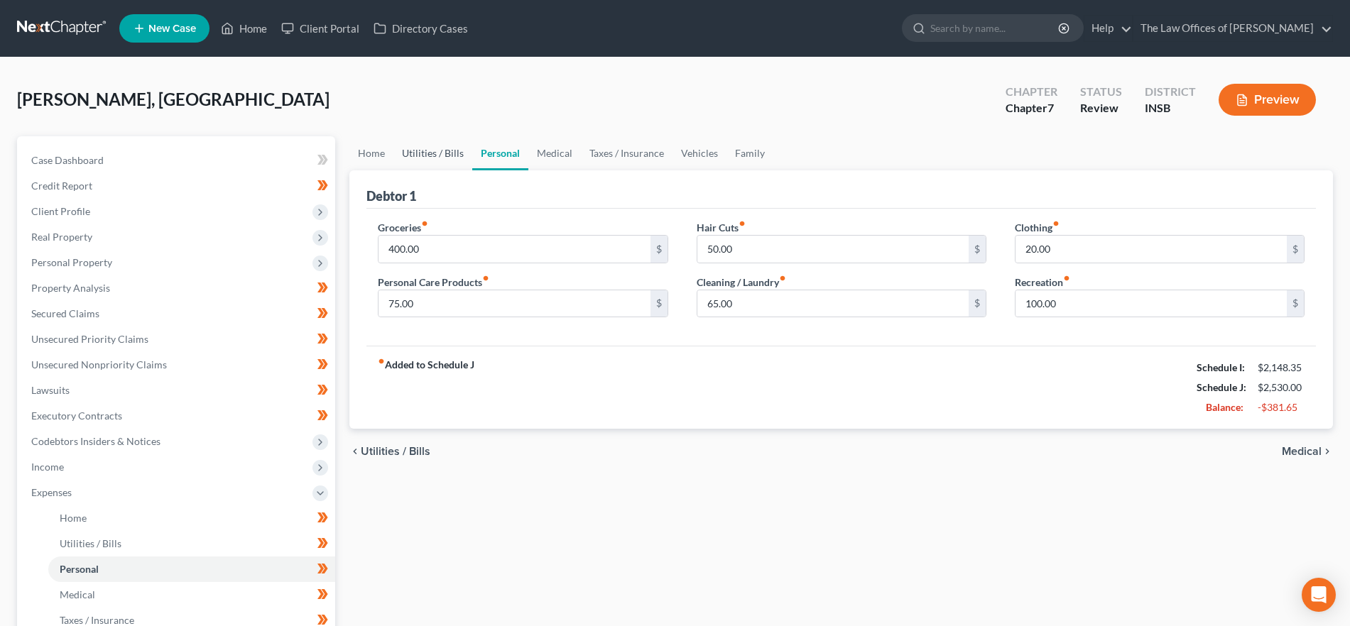
click at [442, 149] on link "Utilities / Bills" at bounding box center [432, 153] width 79 height 34
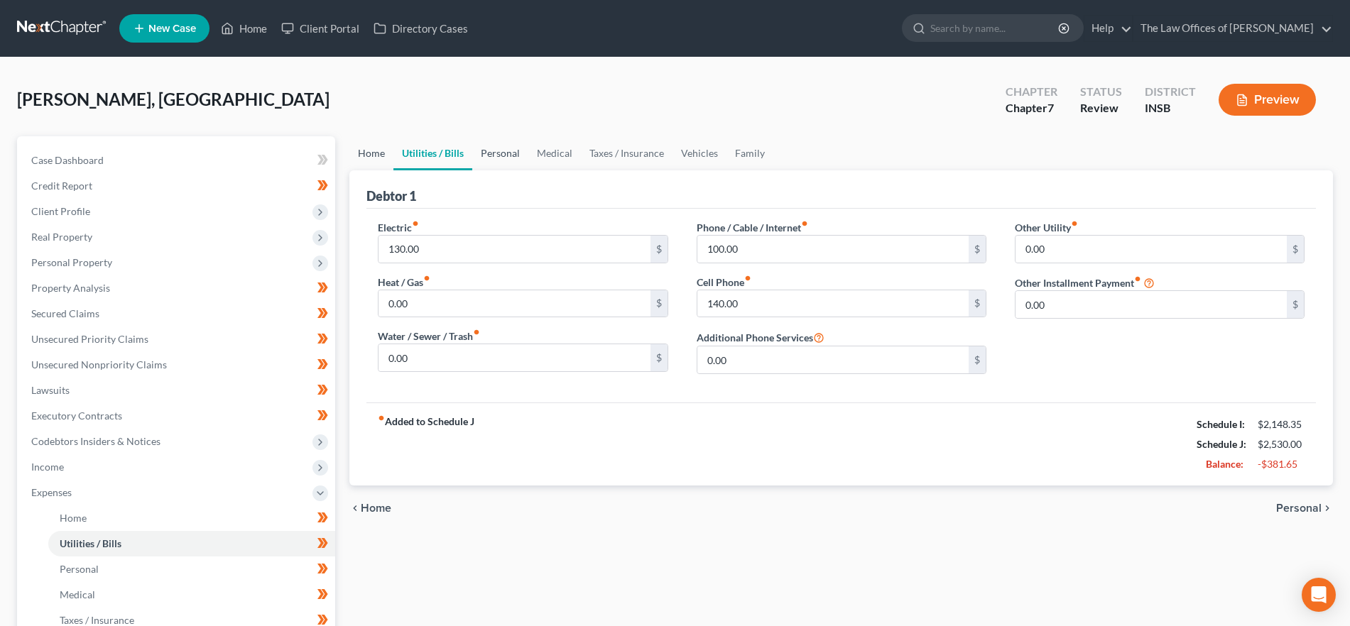
click at [386, 150] on link "Home" at bounding box center [371, 153] width 44 height 34
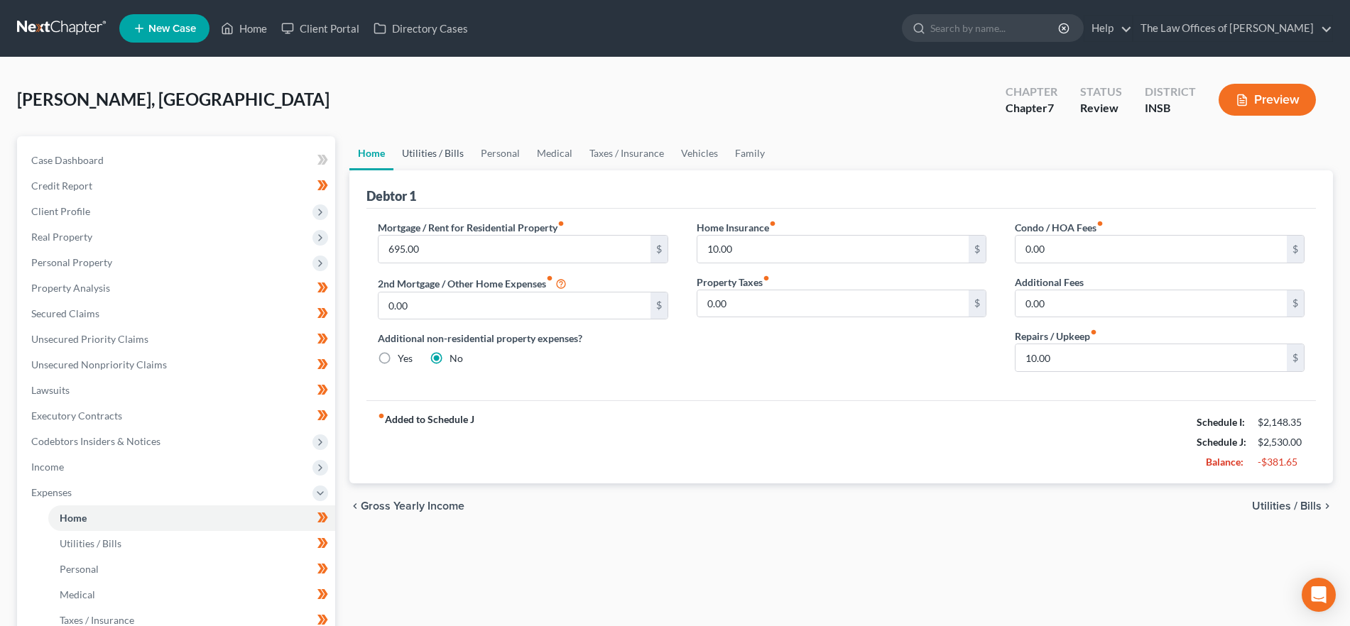
click at [430, 154] on link "Utilities / Bills" at bounding box center [432, 153] width 79 height 34
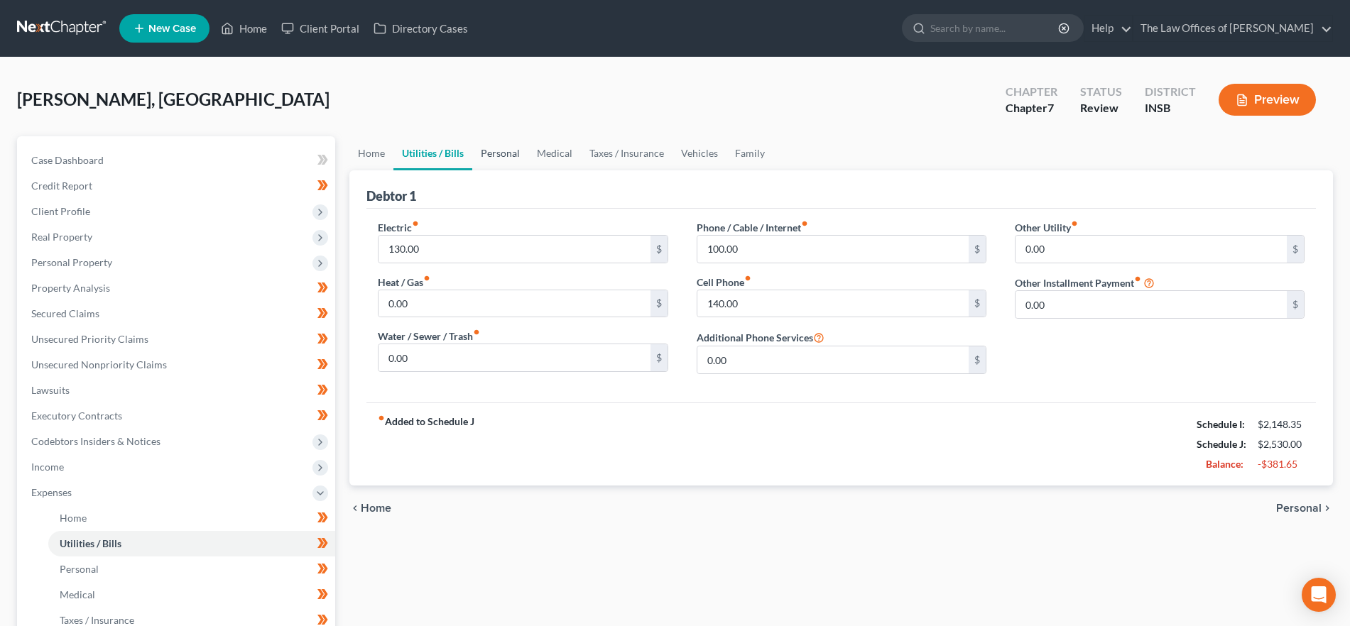
click at [499, 153] on link "Personal" at bounding box center [500, 153] width 56 height 34
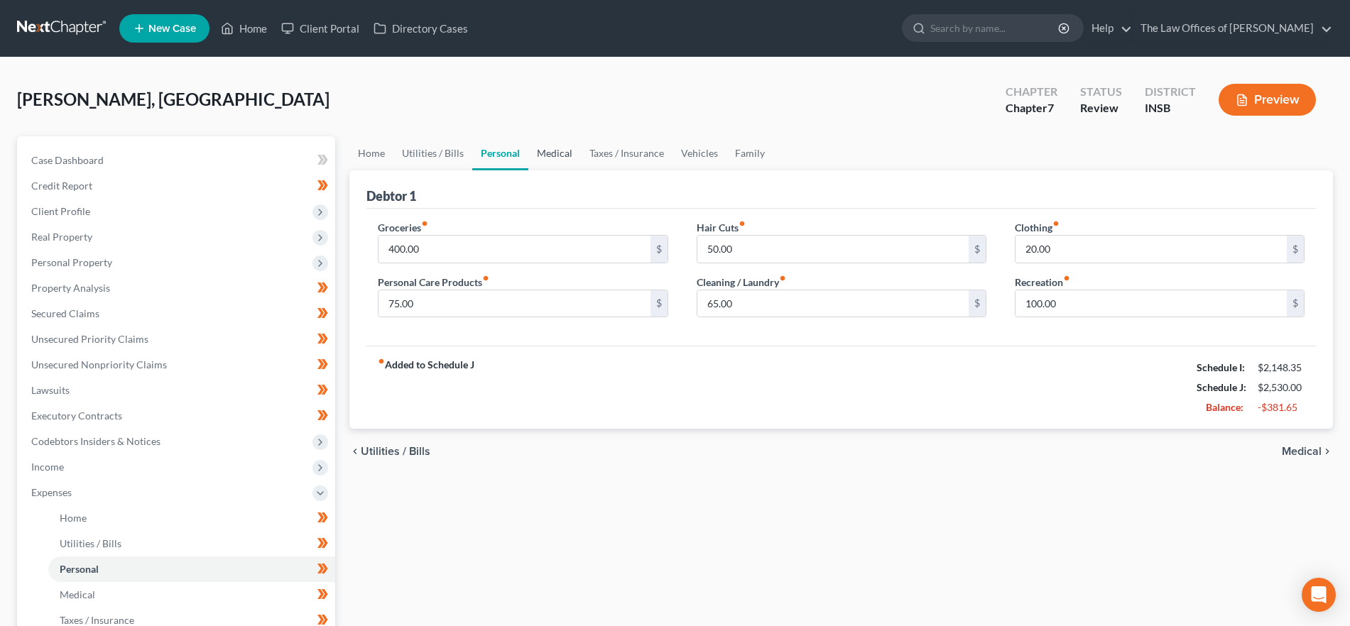
click at [550, 151] on link "Medical" at bounding box center [554, 153] width 53 height 34
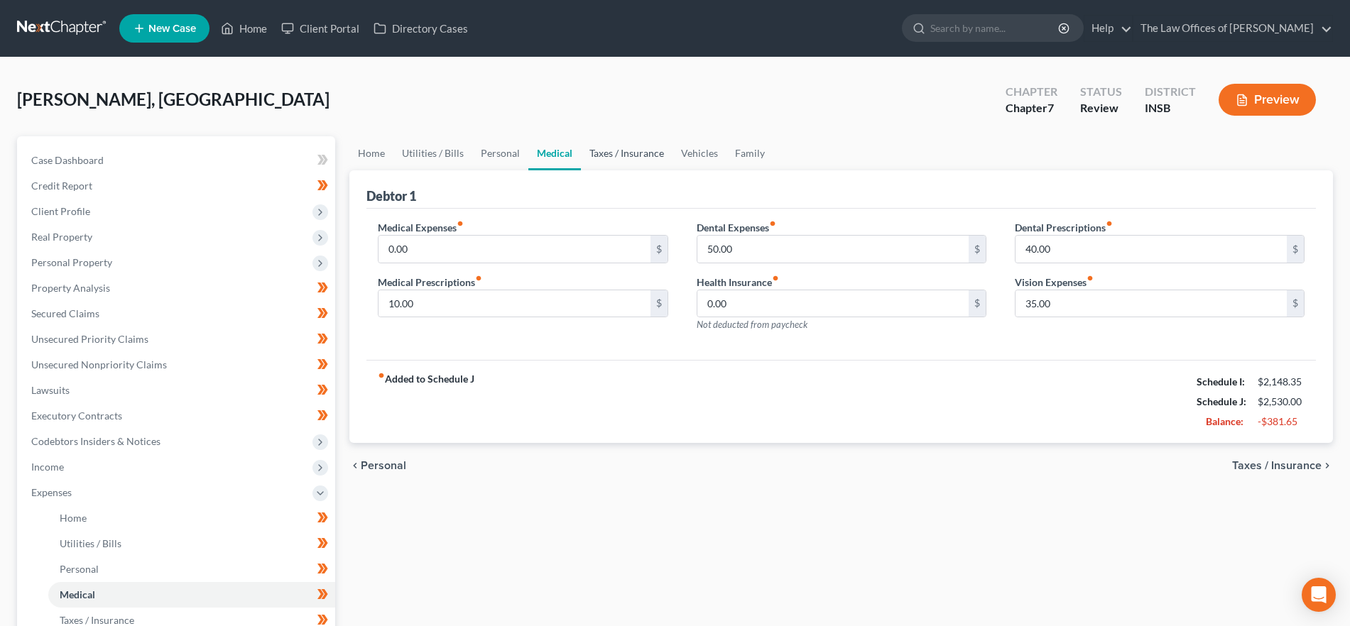
click at [620, 157] on link "Taxes / Insurance" at bounding box center [627, 153] width 92 height 34
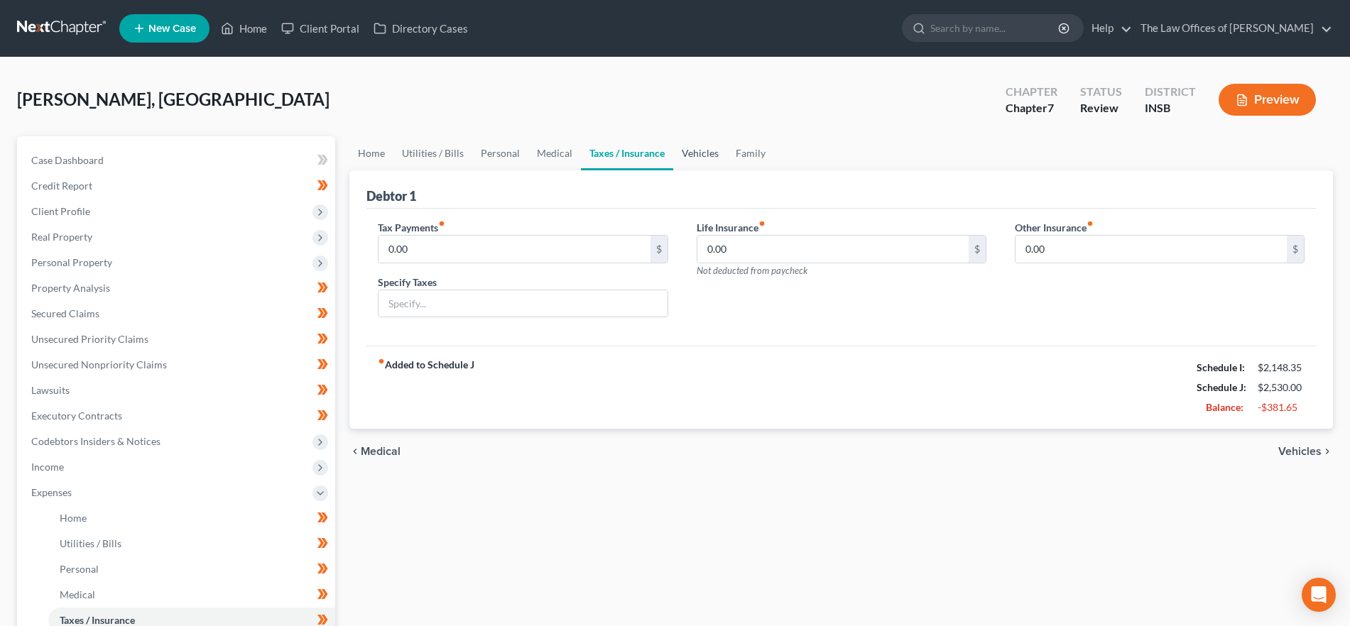
click at [685, 158] on link "Vehicles" at bounding box center [700, 153] width 54 height 34
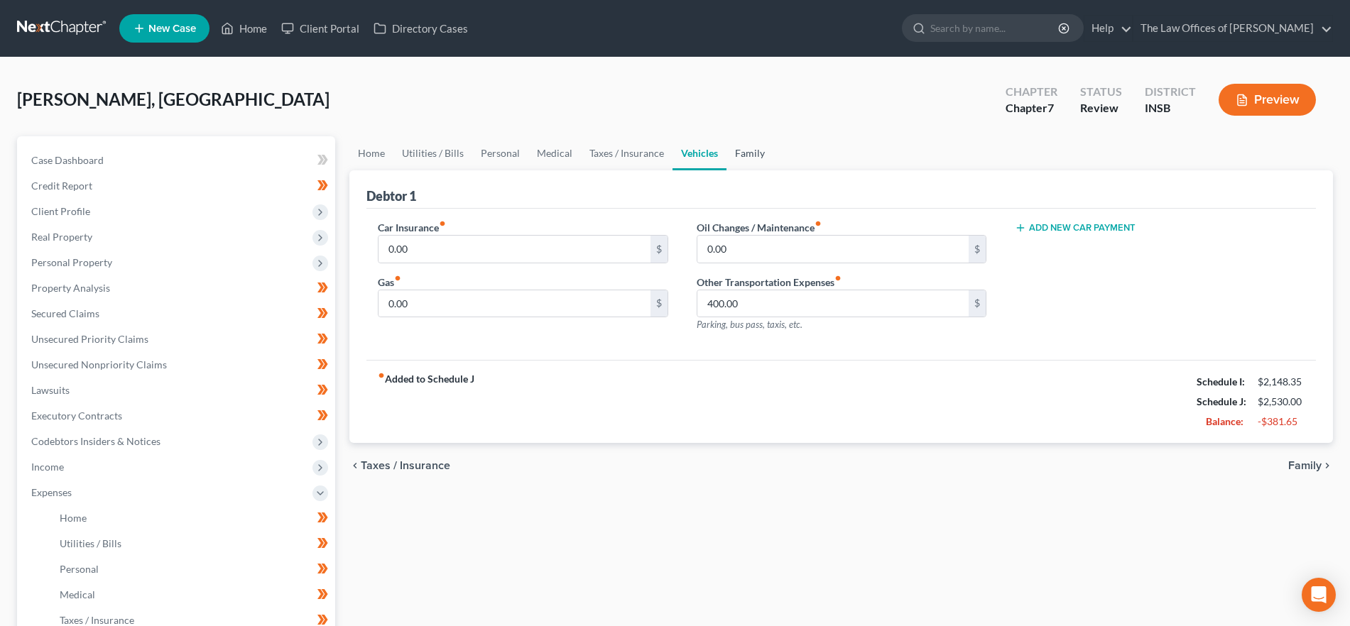
click at [731, 149] on link "Family" at bounding box center [749, 153] width 47 height 34
